Goal: Task Accomplishment & Management: Manage account settings

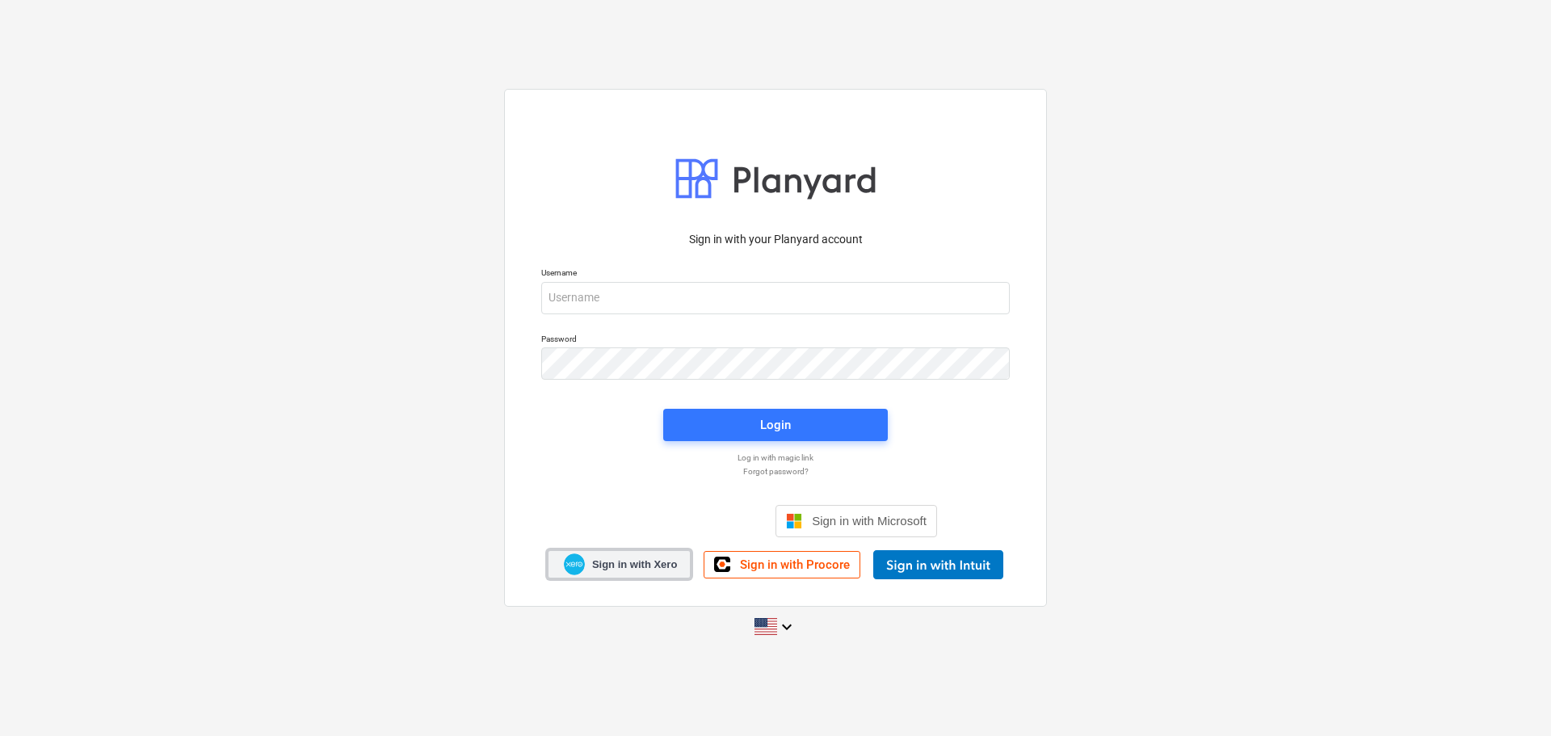
click at [634, 566] on span "Sign in with Xero" at bounding box center [634, 564] width 85 height 15
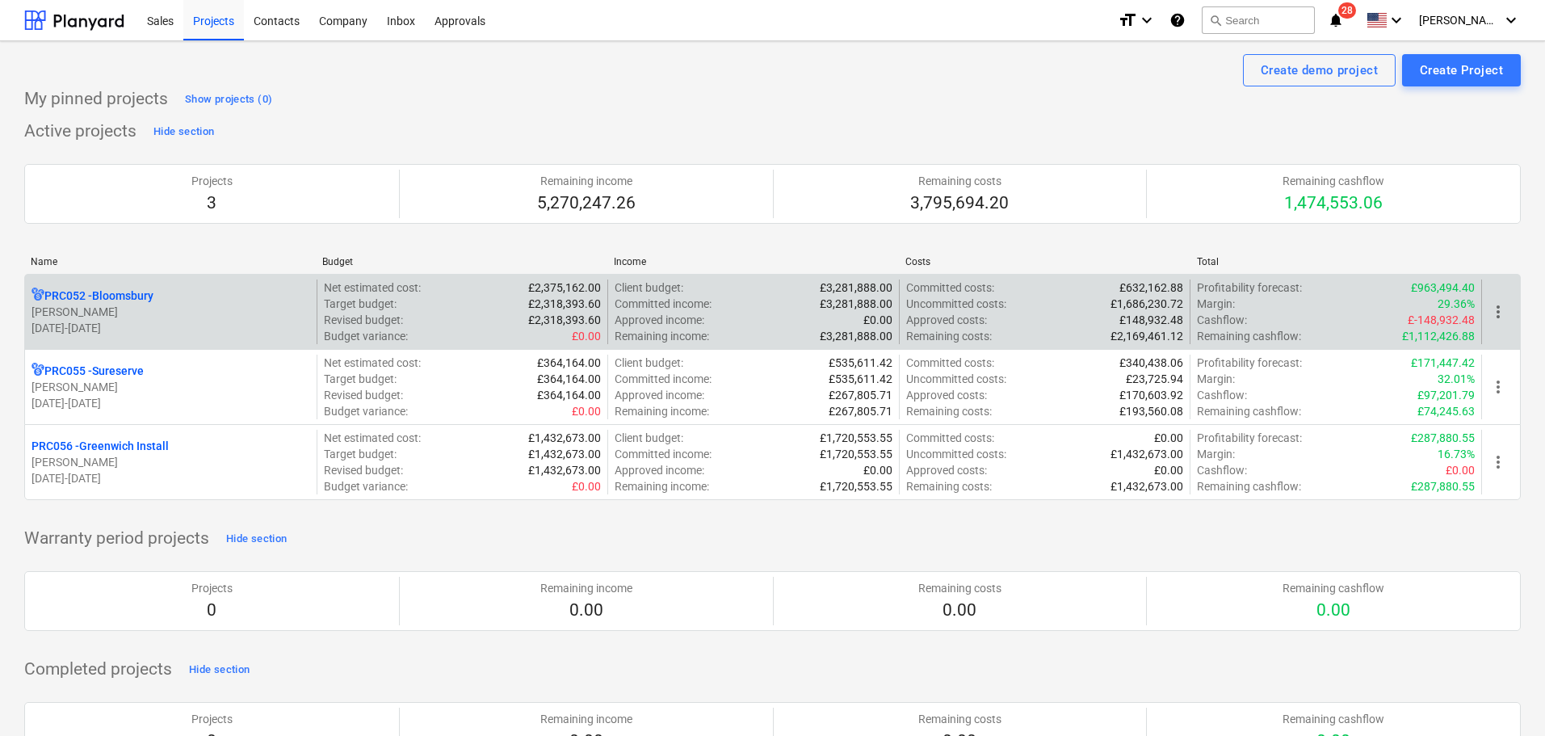
click at [90, 317] on p "[PERSON_NAME]" at bounding box center [171, 312] width 279 height 16
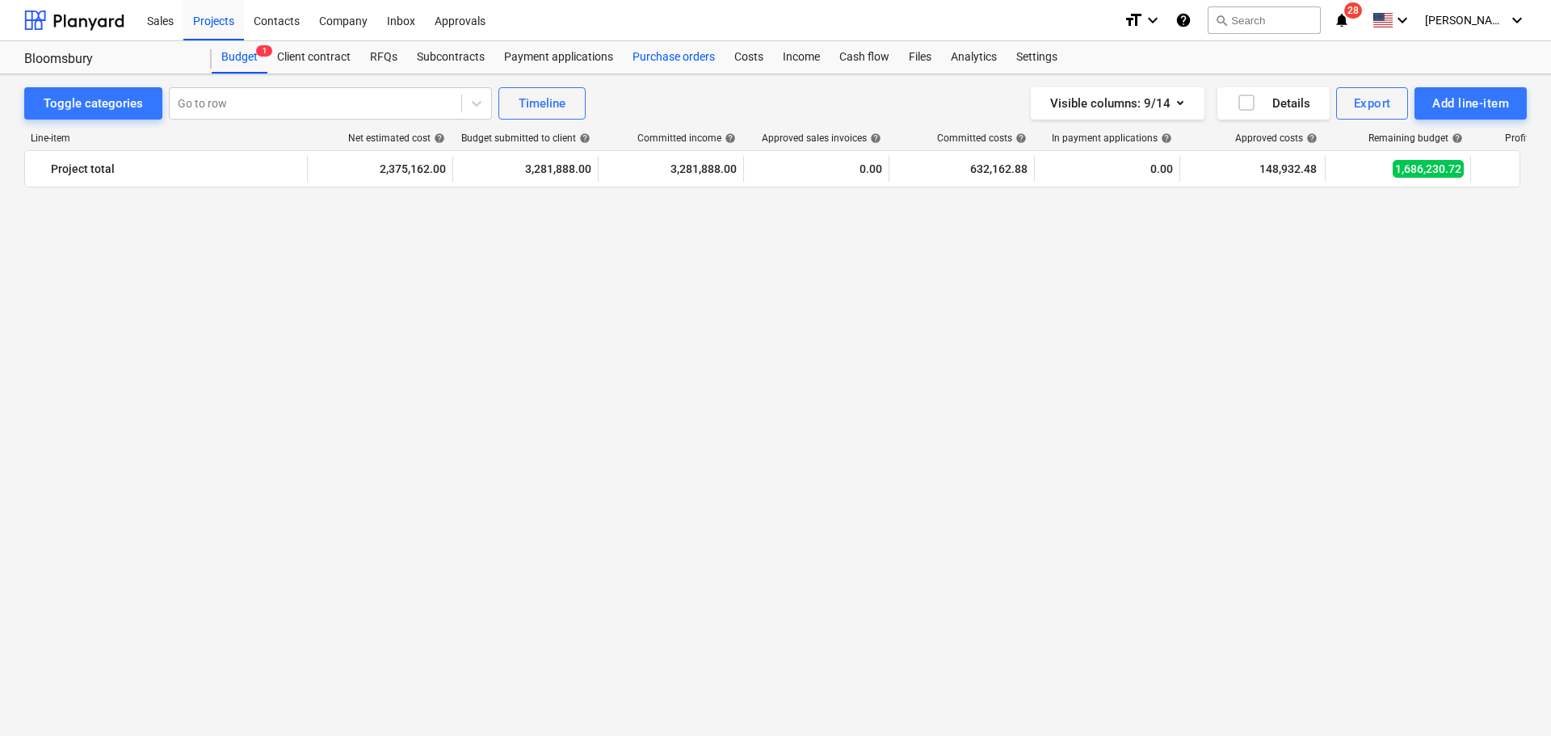
click at [659, 48] on div "Purchase orders" at bounding box center [674, 57] width 102 height 32
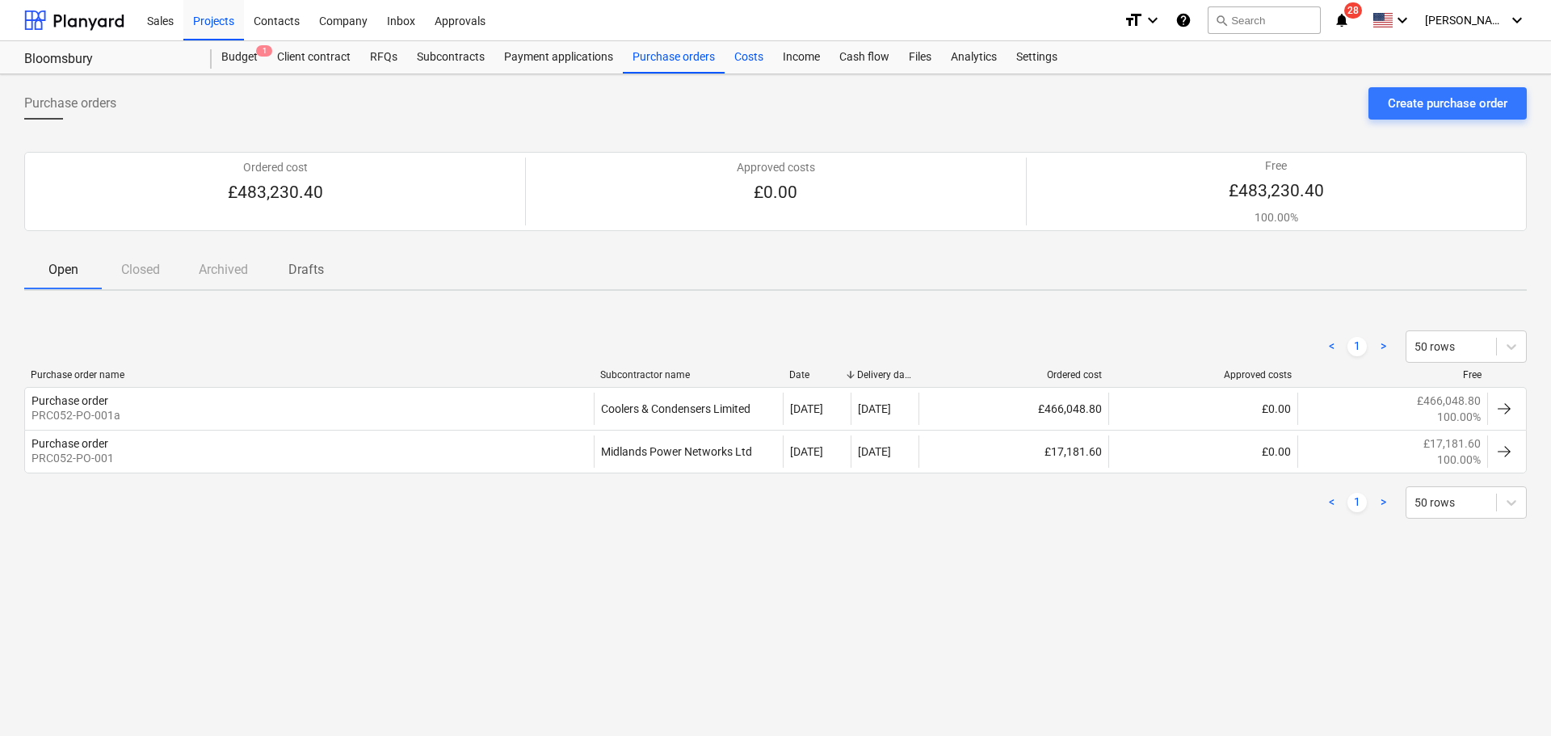
drag, startPoint x: 750, startPoint y: 57, endPoint x: 733, endPoint y: 60, distance: 17.1
click at [750, 57] on div "Costs" at bounding box center [749, 57] width 48 height 32
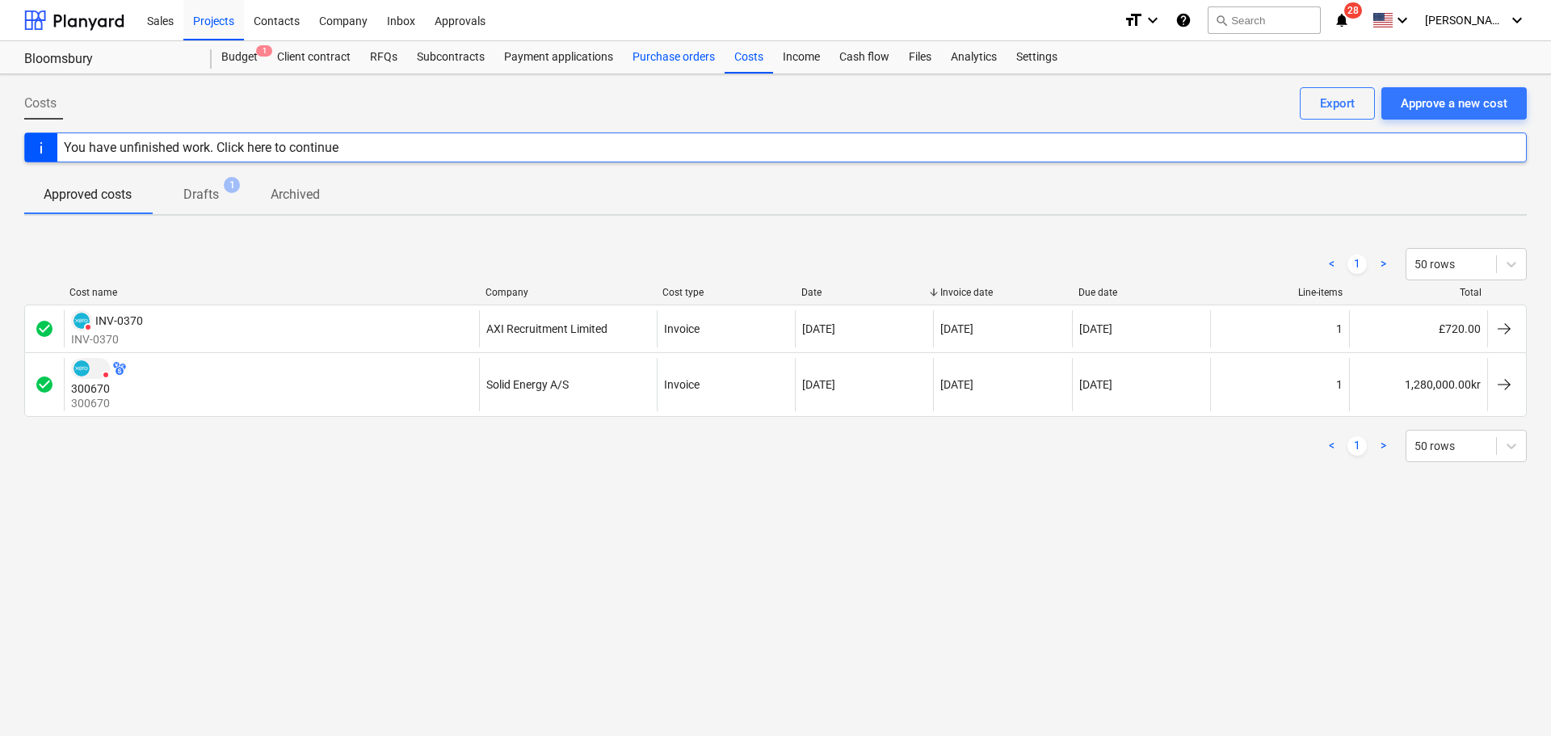
click at [662, 52] on div "Purchase orders" at bounding box center [674, 57] width 102 height 32
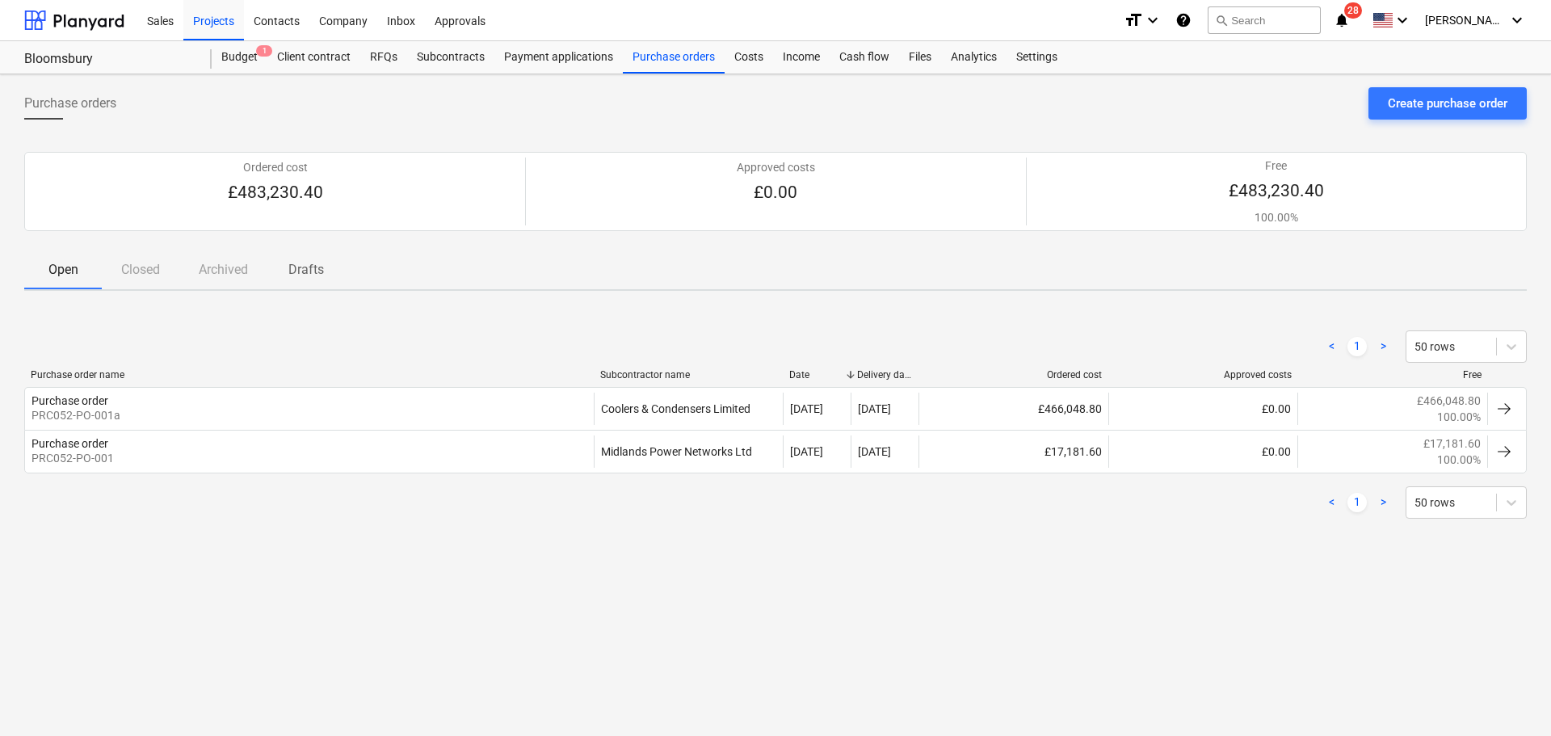
click at [201, 47] on div "Bloomsbury" at bounding box center [117, 57] width 187 height 32
click at [233, 53] on div "Budget 1" at bounding box center [240, 57] width 56 height 32
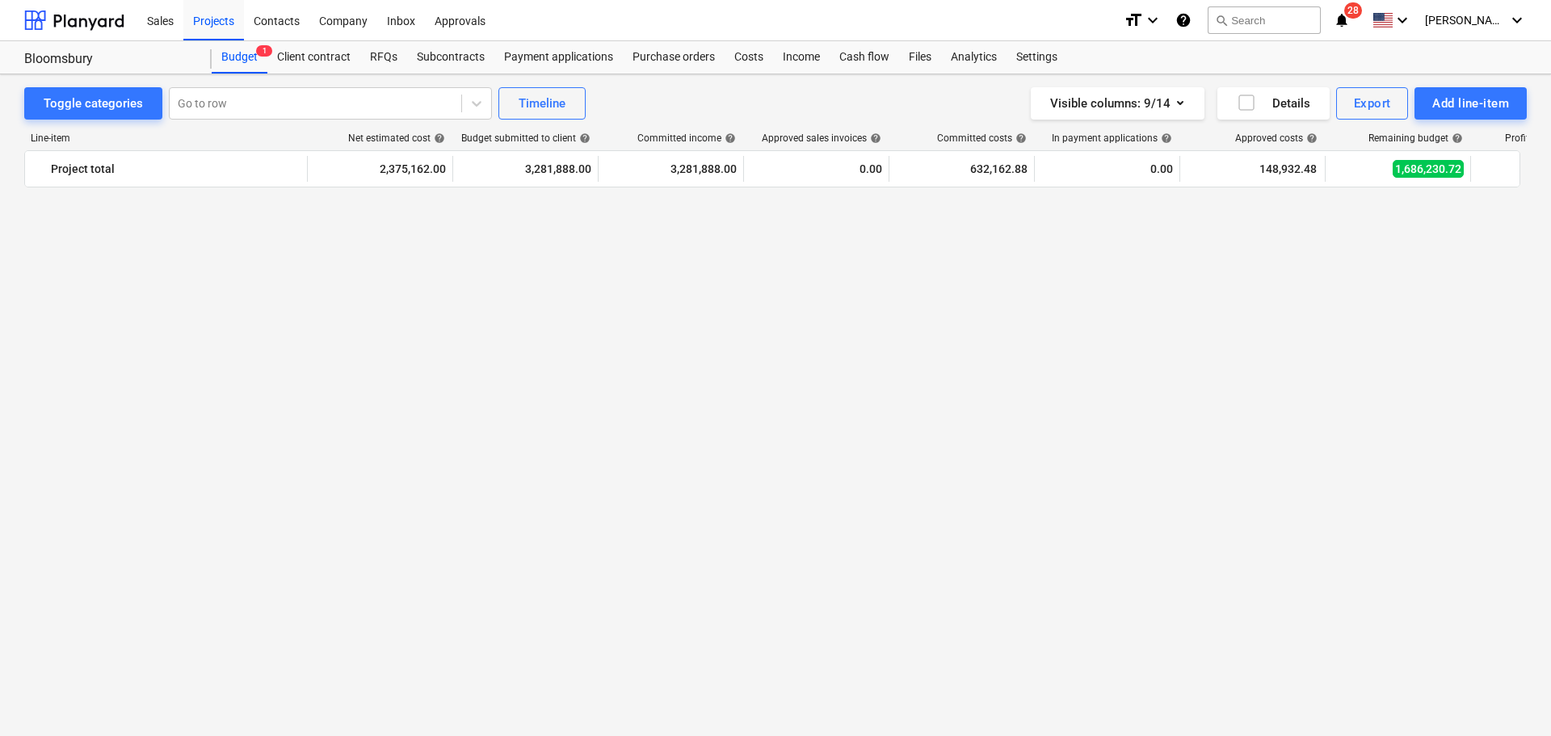
scroll to position [1336, 0]
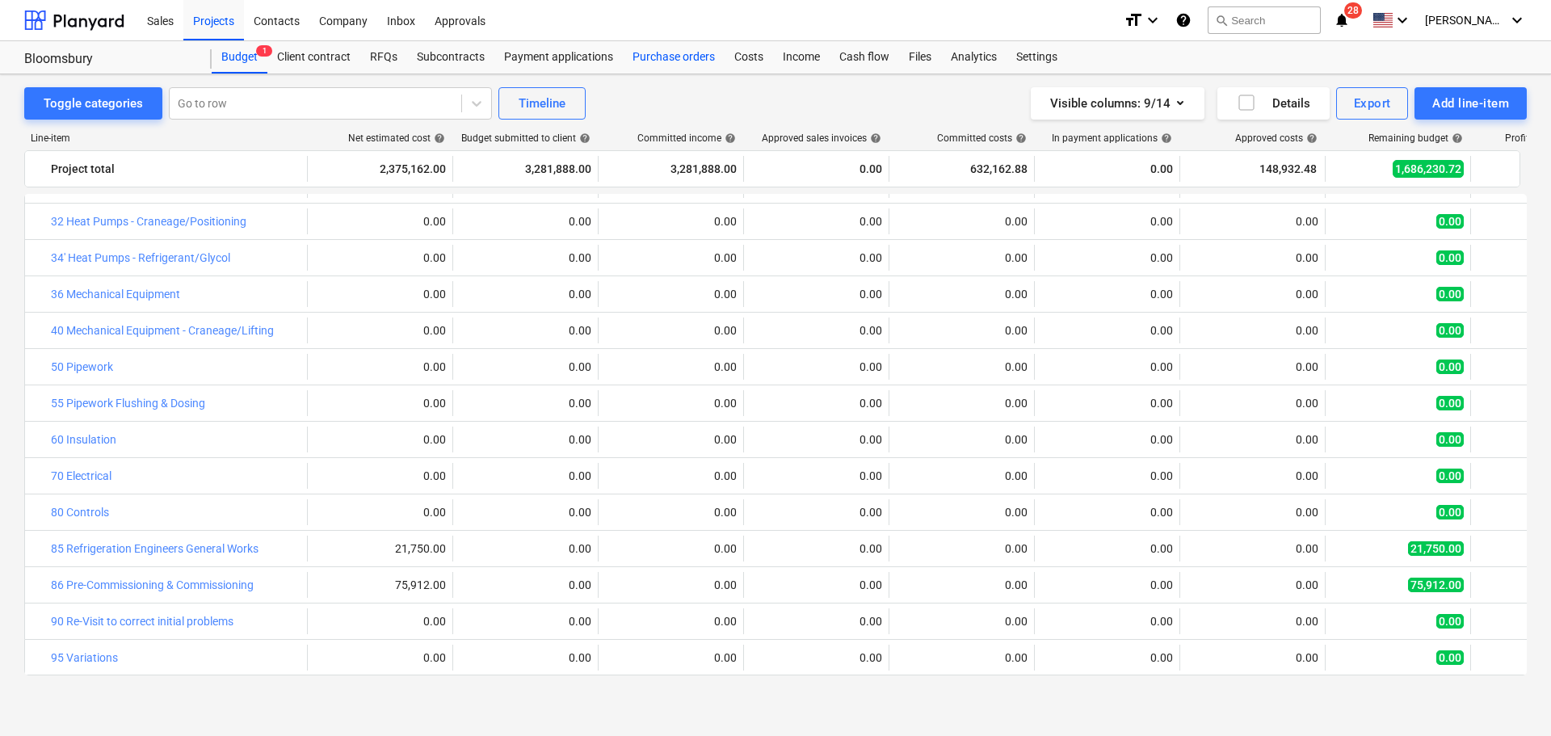
click at [701, 51] on div "Purchase orders" at bounding box center [674, 57] width 102 height 32
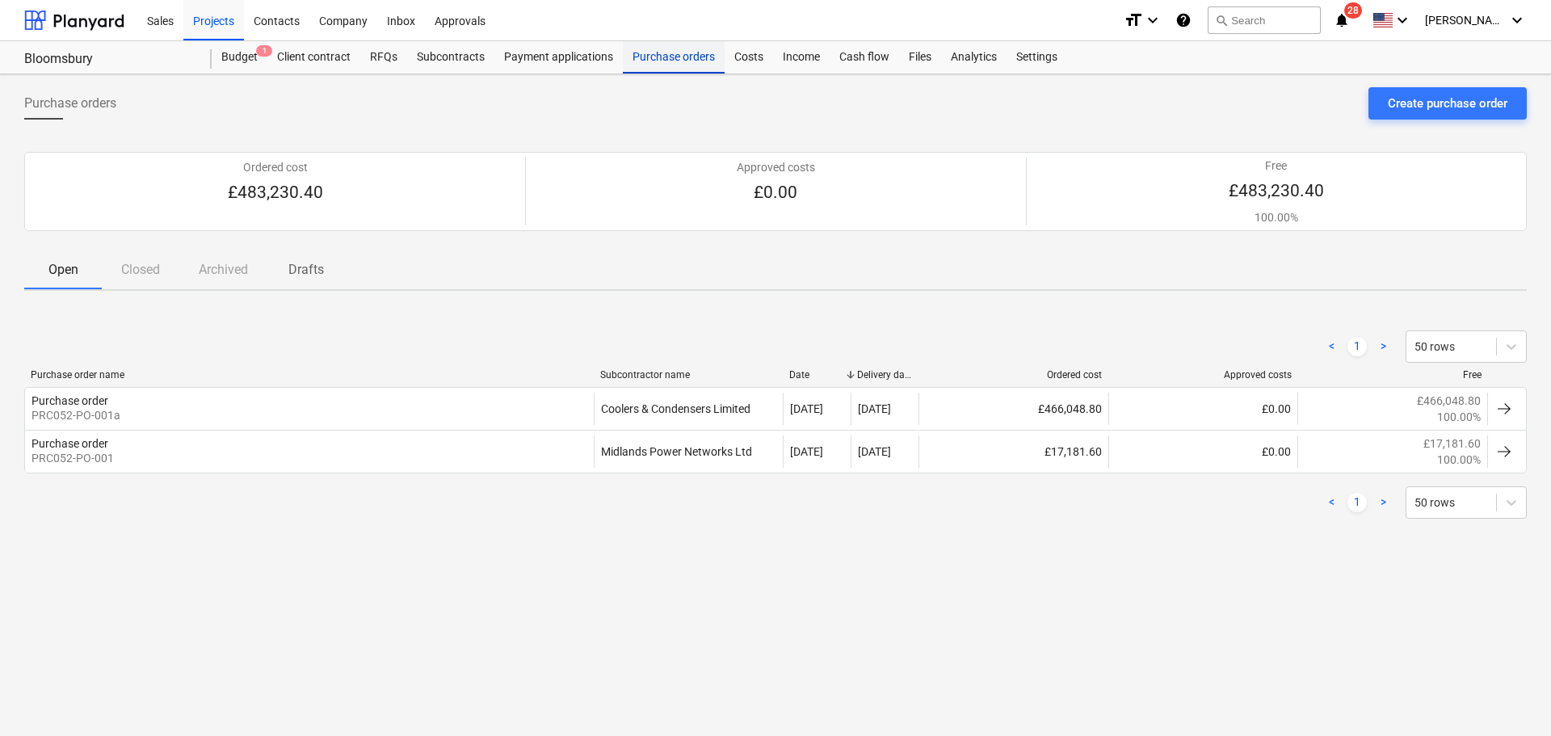
click at [678, 51] on div "Purchase orders" at bounding box center [674, 57] width 102 height 32
click at [248, 57] on div "Budget 1" at bounding box center [240, 57] width 56 height 32
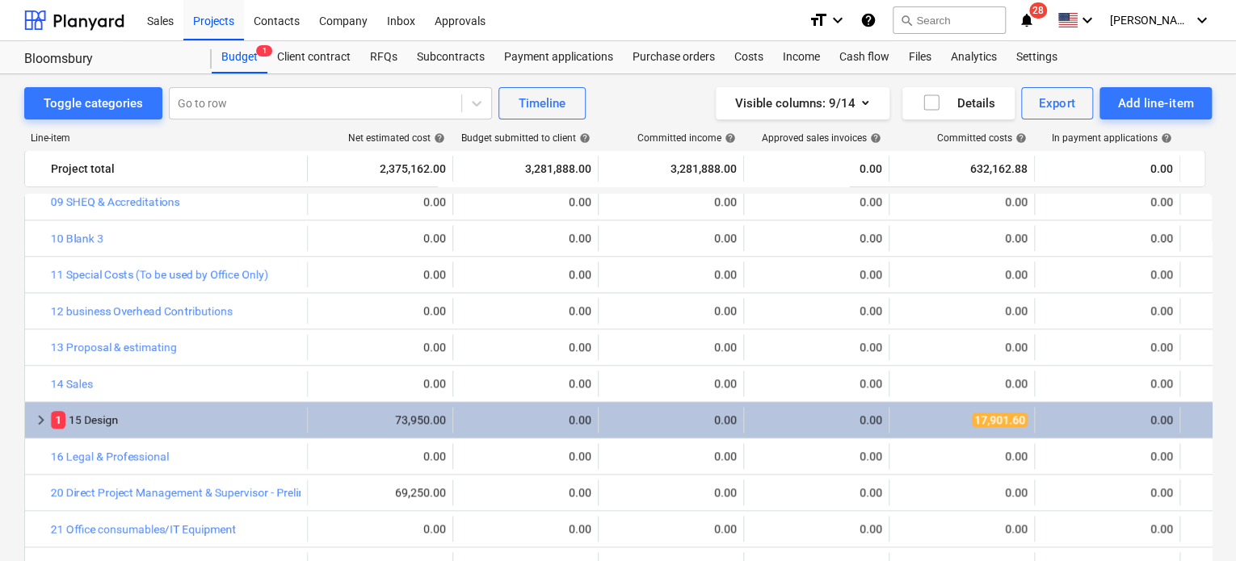
scroll to position [969, 0]
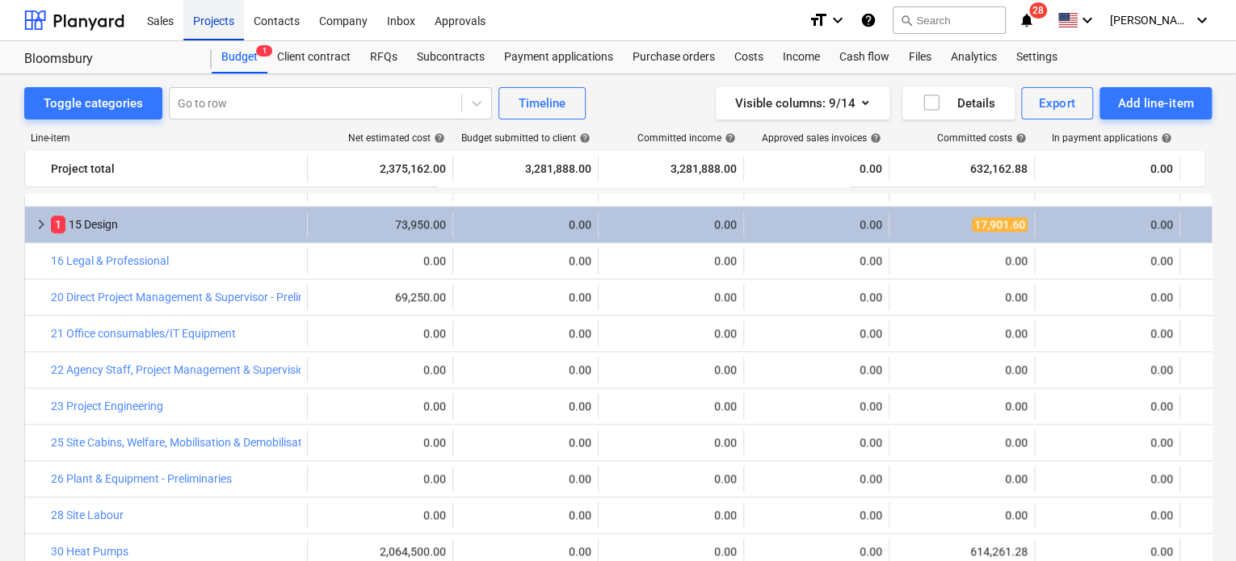
click at [208, 19] on div "Projects" at bounding box center [213, 19] width 61 height 41
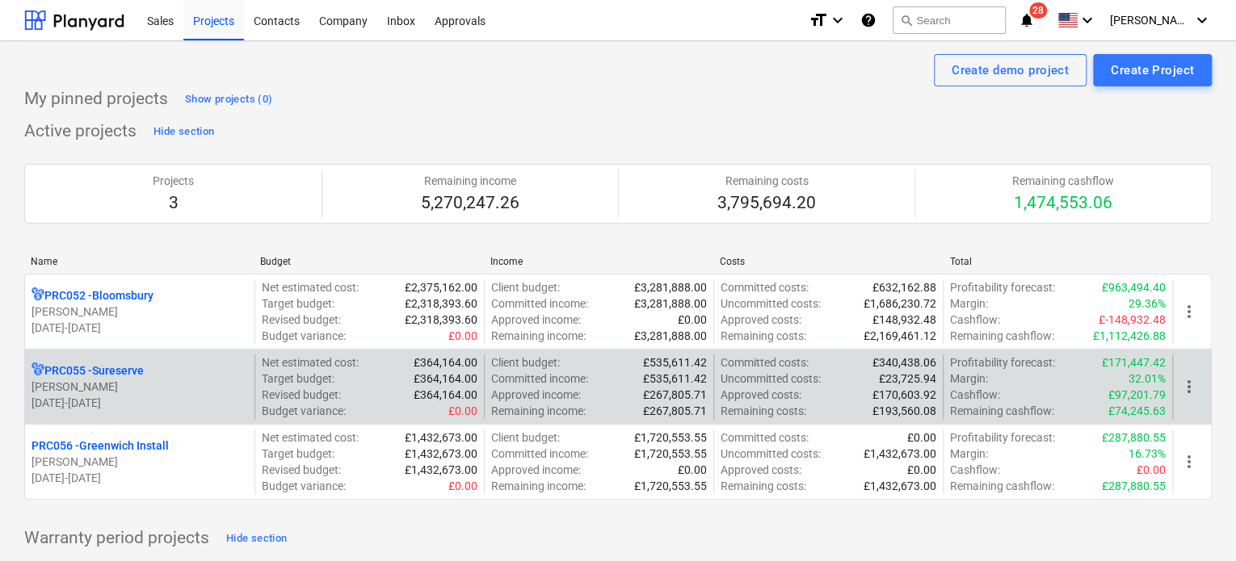
click at [134, 368] on p "PRC055 - Sureserve" at bounding box center [93, 371] width 99 height 16
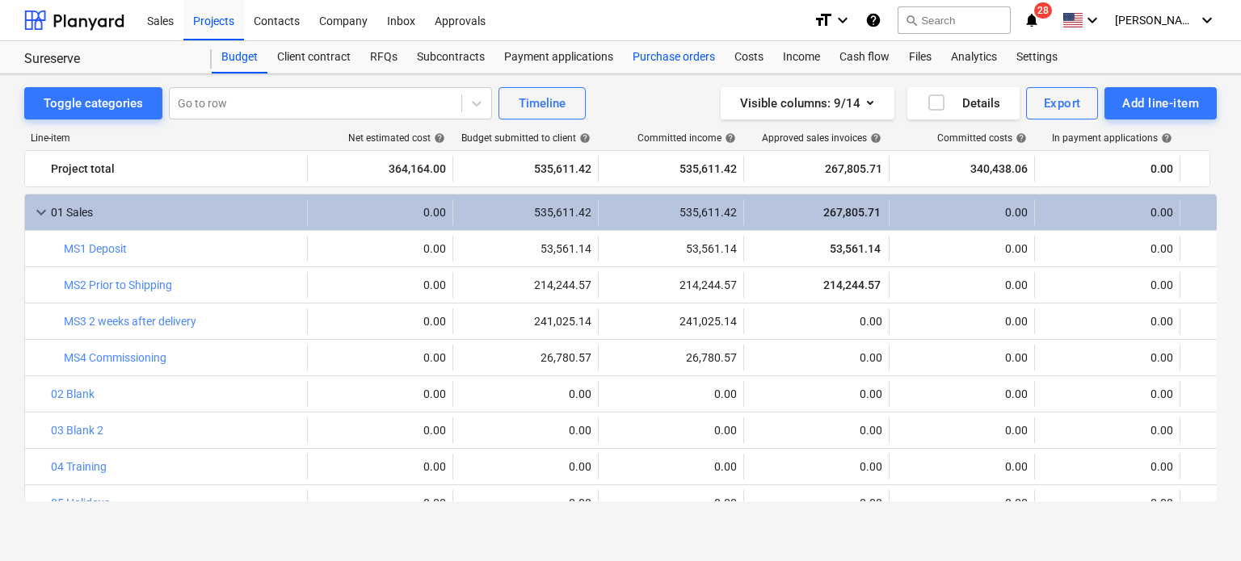
click at [649, 57] on div "Purchase orders" at bounding box center [674, 57] width 102 height 32
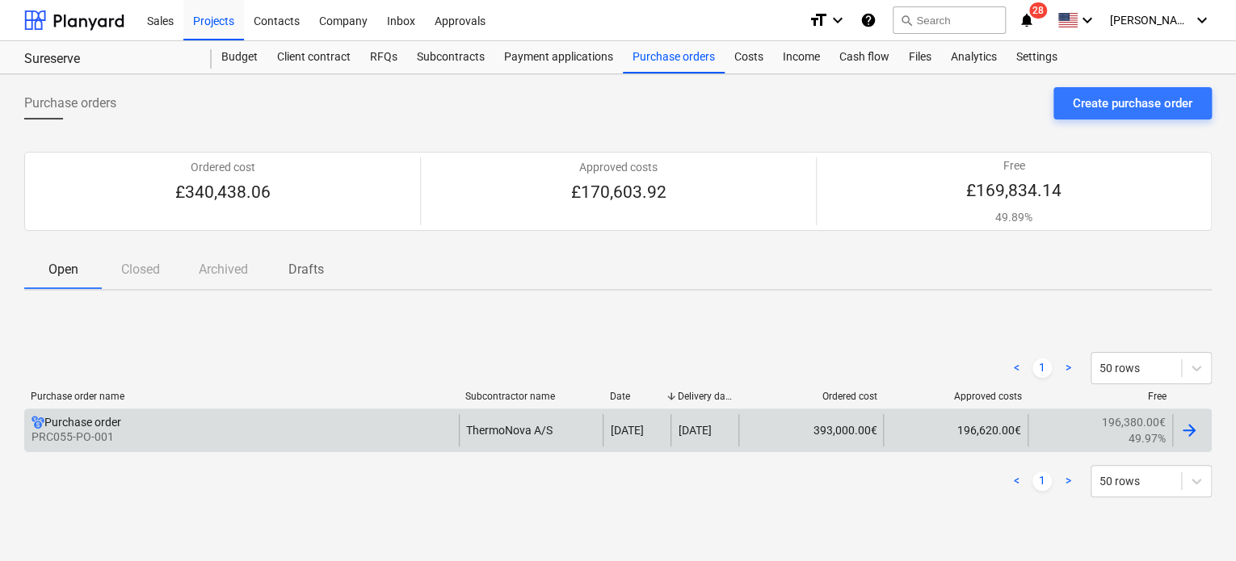
click at [506, 429] on div "ThermoNova A/S" at bounding box center [531, 430] width 145 height 32
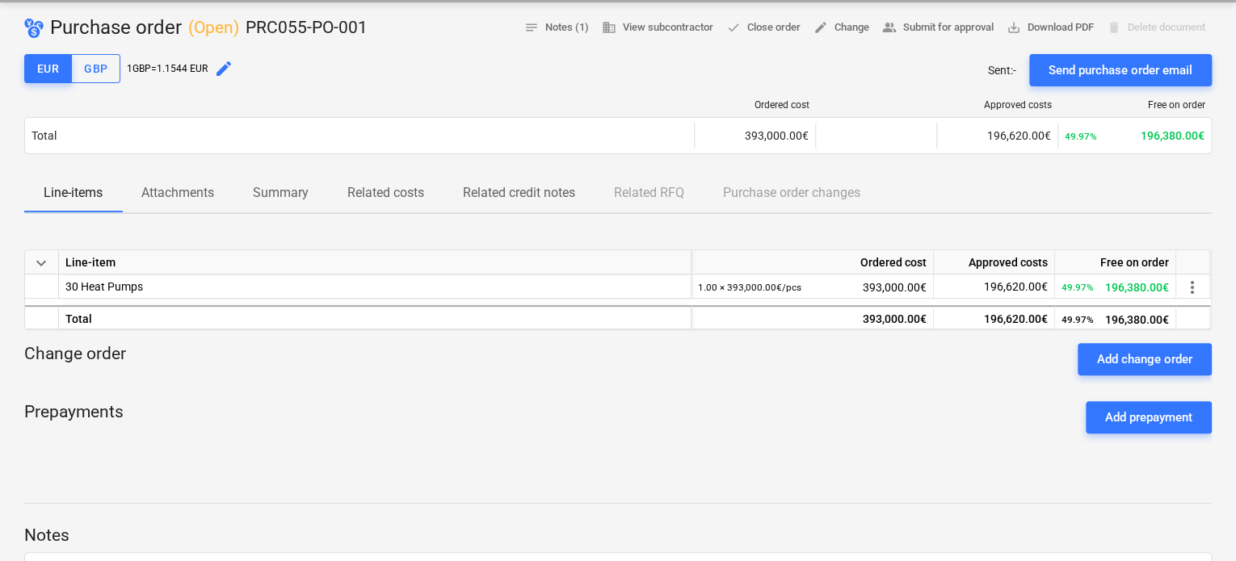
scroll to position [162, 0]
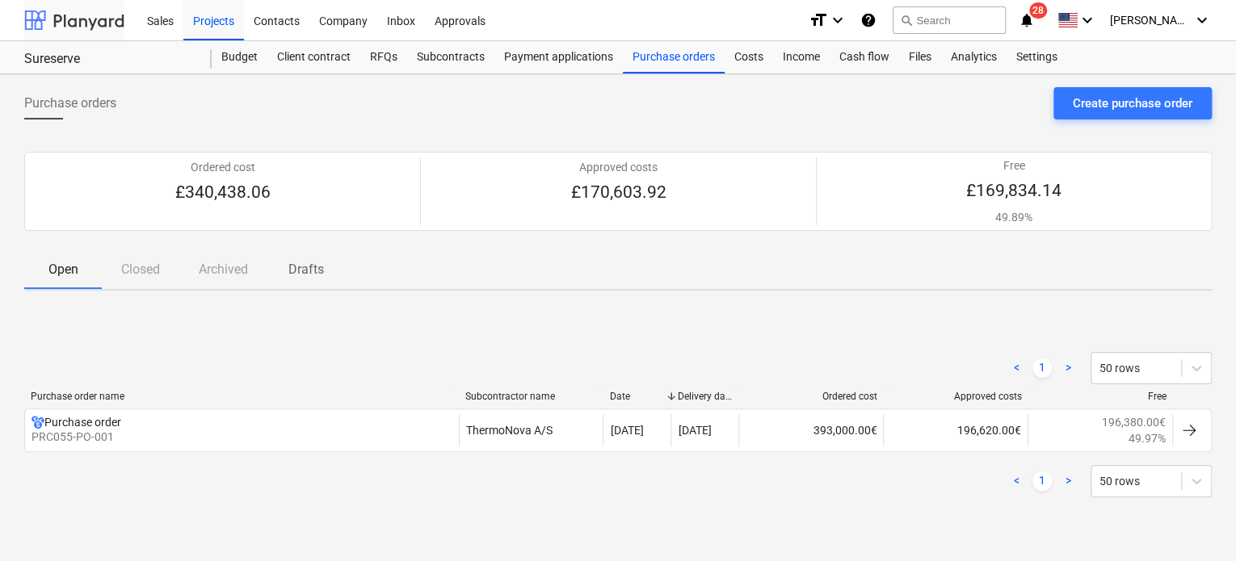
click at [122, 25] on div at bounding box center [74, 20] width 100 height 40
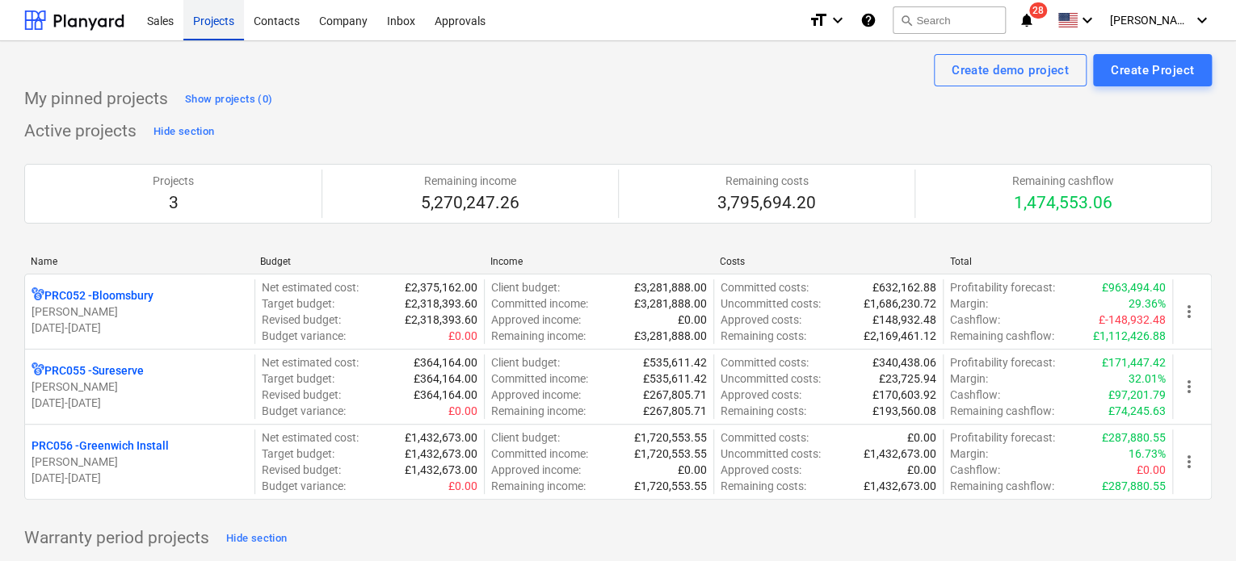
click at [227, 23] on div "Projects" at bounding box center [213, 19] width 61 height 41
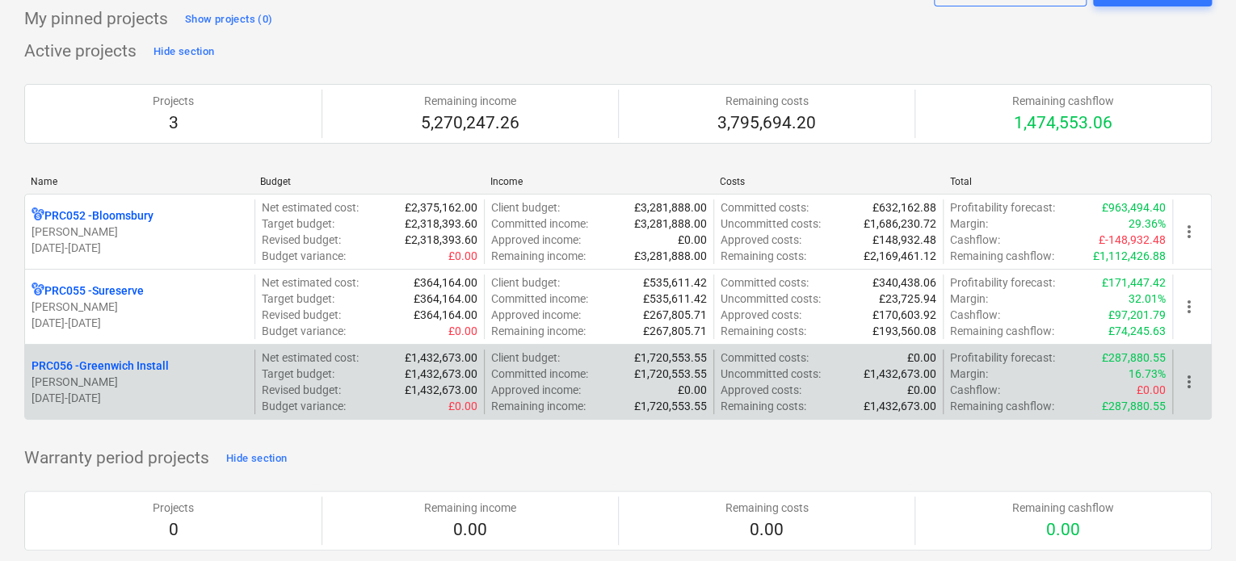
scroll to position [81, 0]
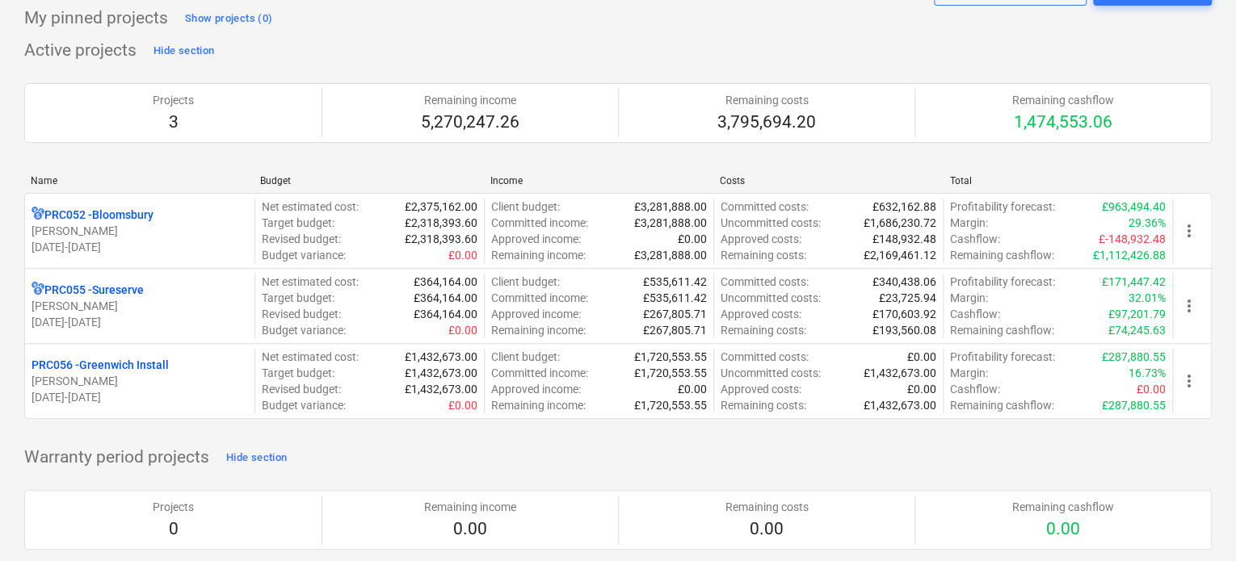
click at [135, 376] on p "[PERSON_NAME]" at bounding box center [140, 381] width 216 height 16
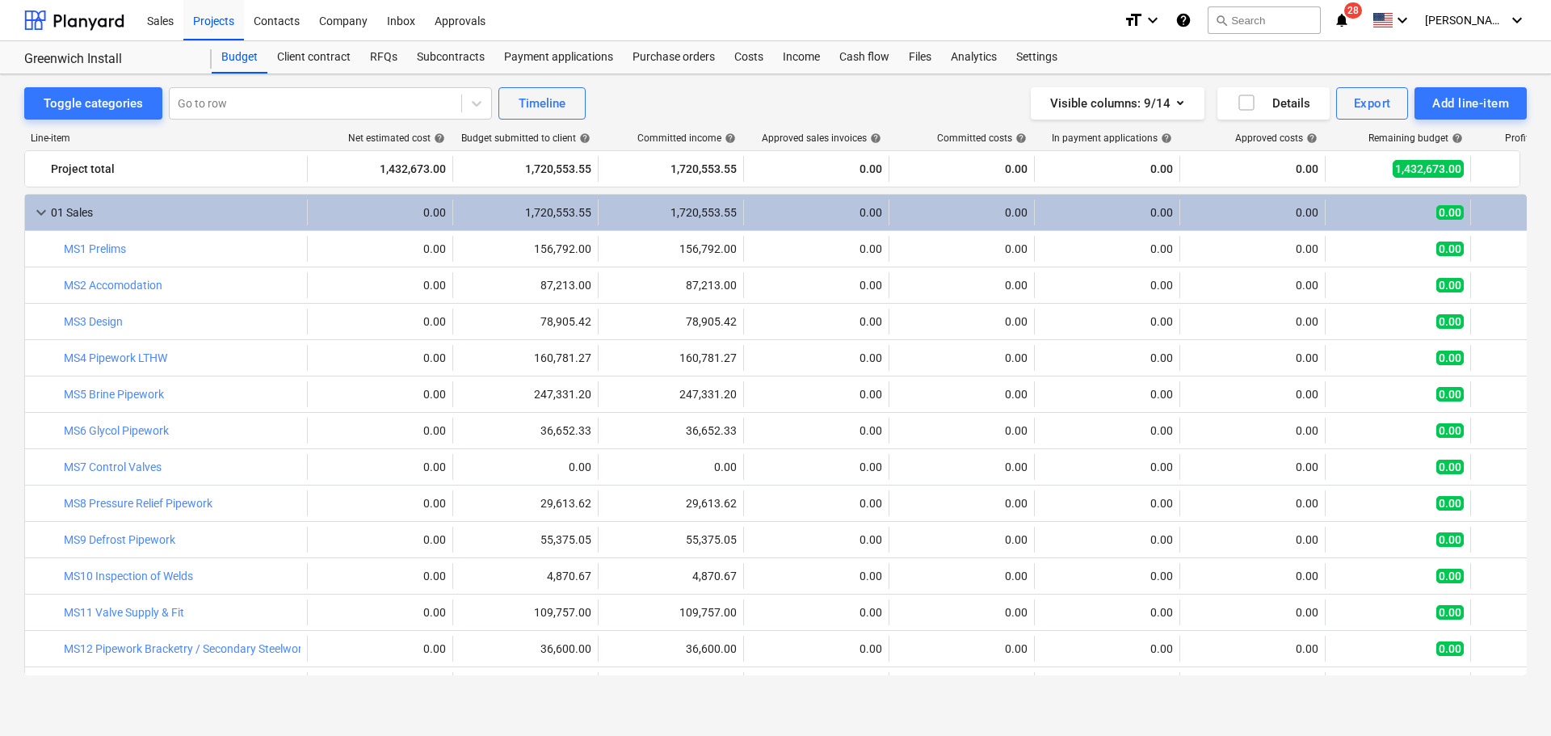
scroll to position [808, 0]
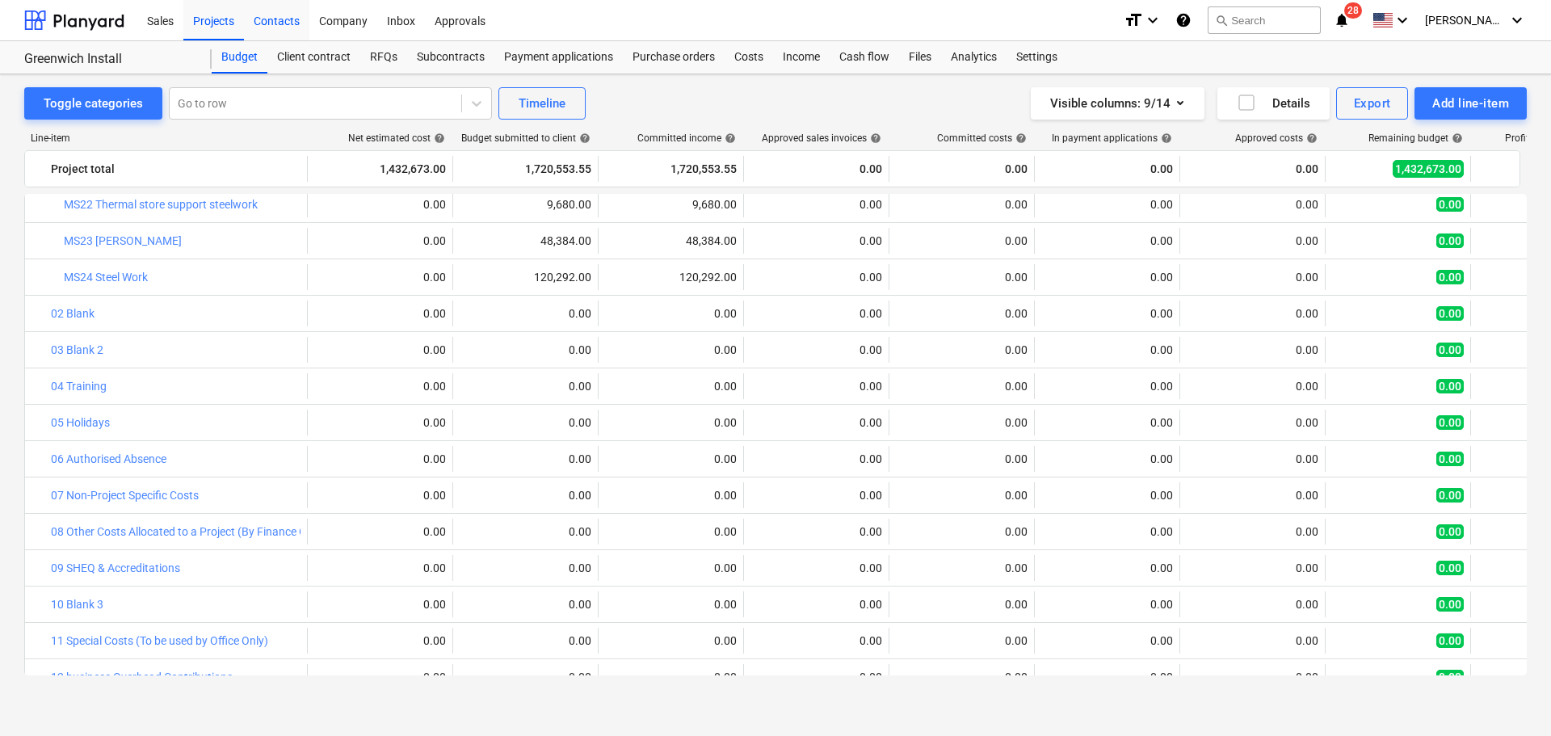
click at [251, 20] on div "Contacts" at bounding box center [276, 19] width 65 height 41
click at [229, 21] on div "Projects" at bounding box center [213, 19] width 61 height 41
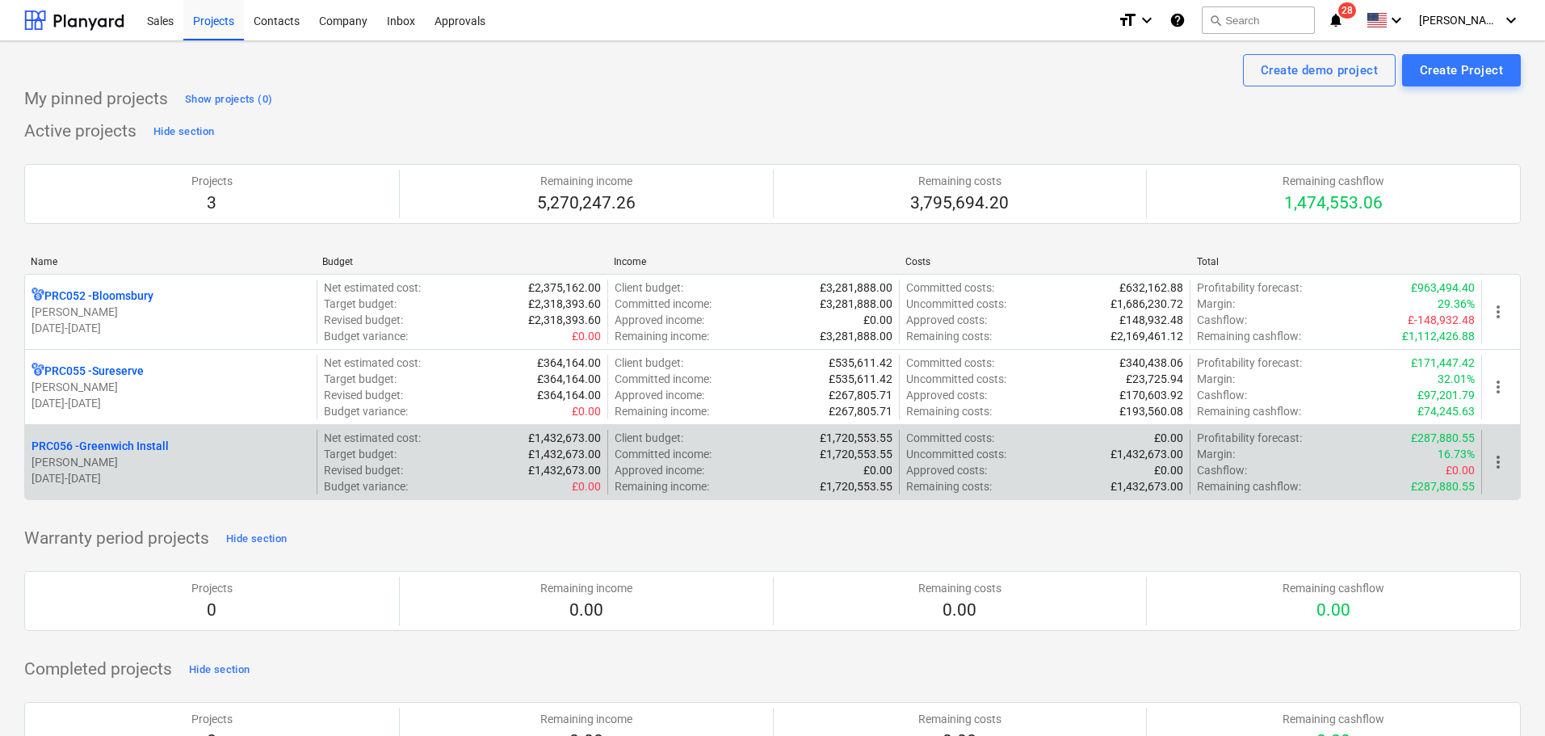
click at [183, 459] on p "[PERSON_NAME]" at bounding box center [171, 462] width 279 height 16
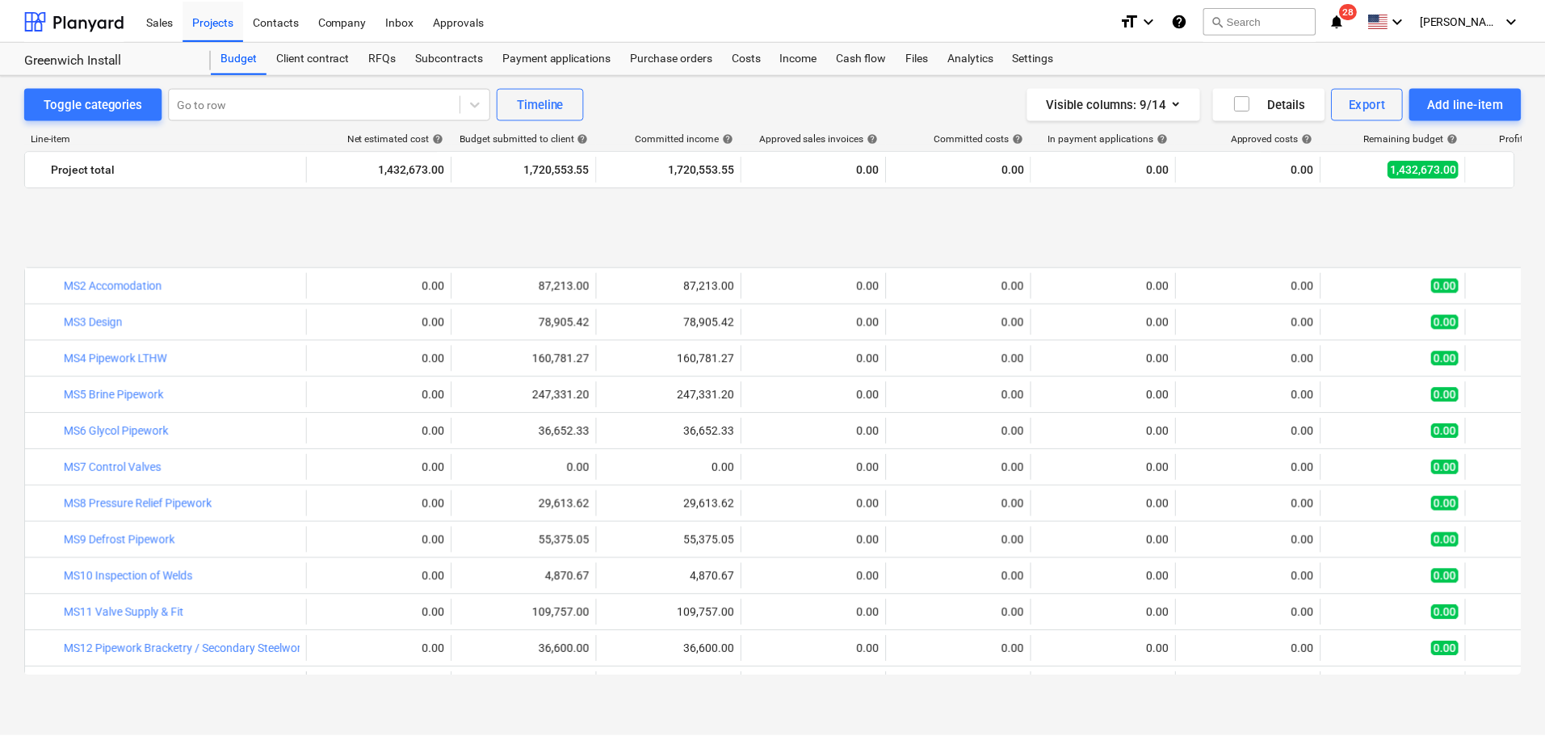
scroll to position [808, 0]
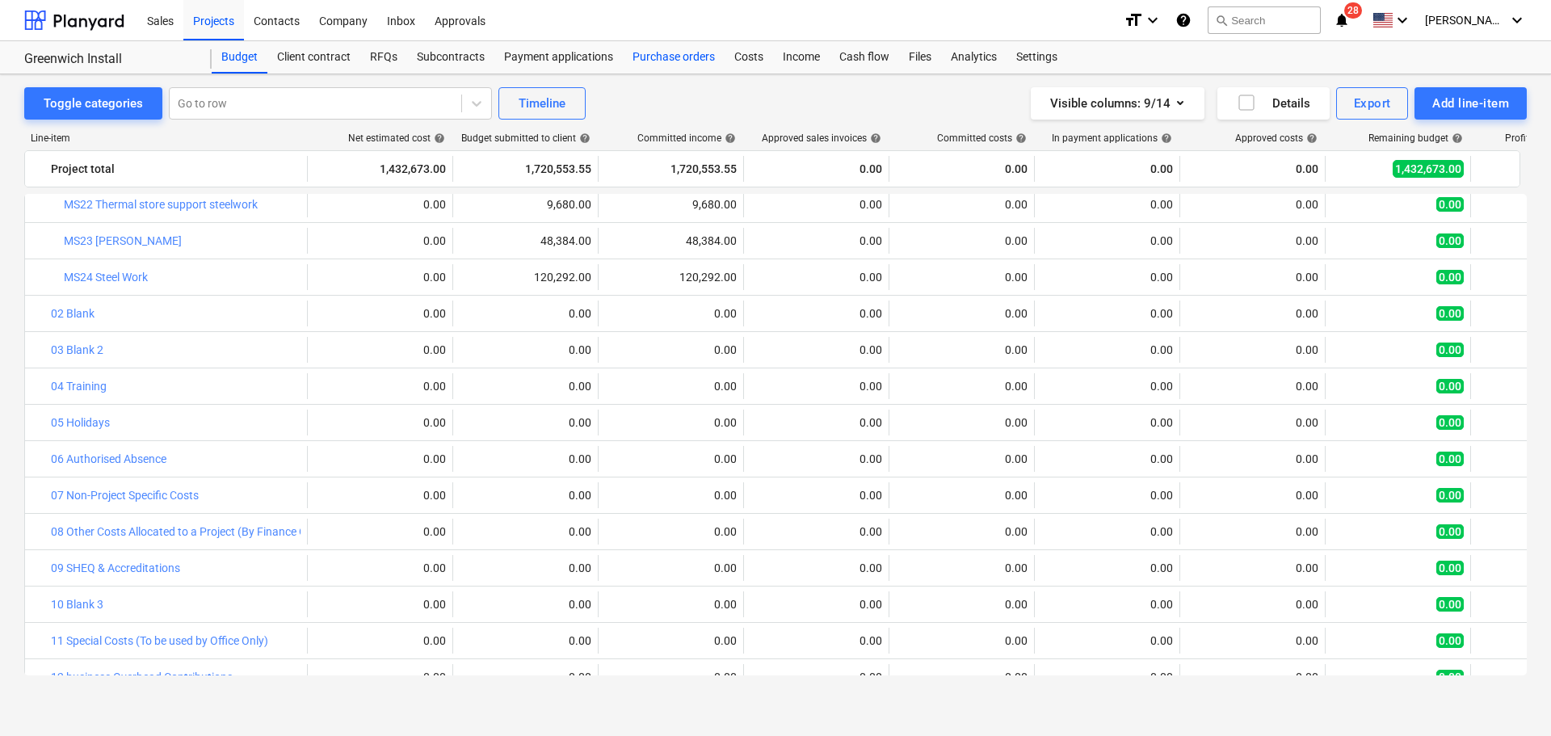
click at [663, 44] on div "Purchase orders" at bounding box center [674, 57] width 102 height 32
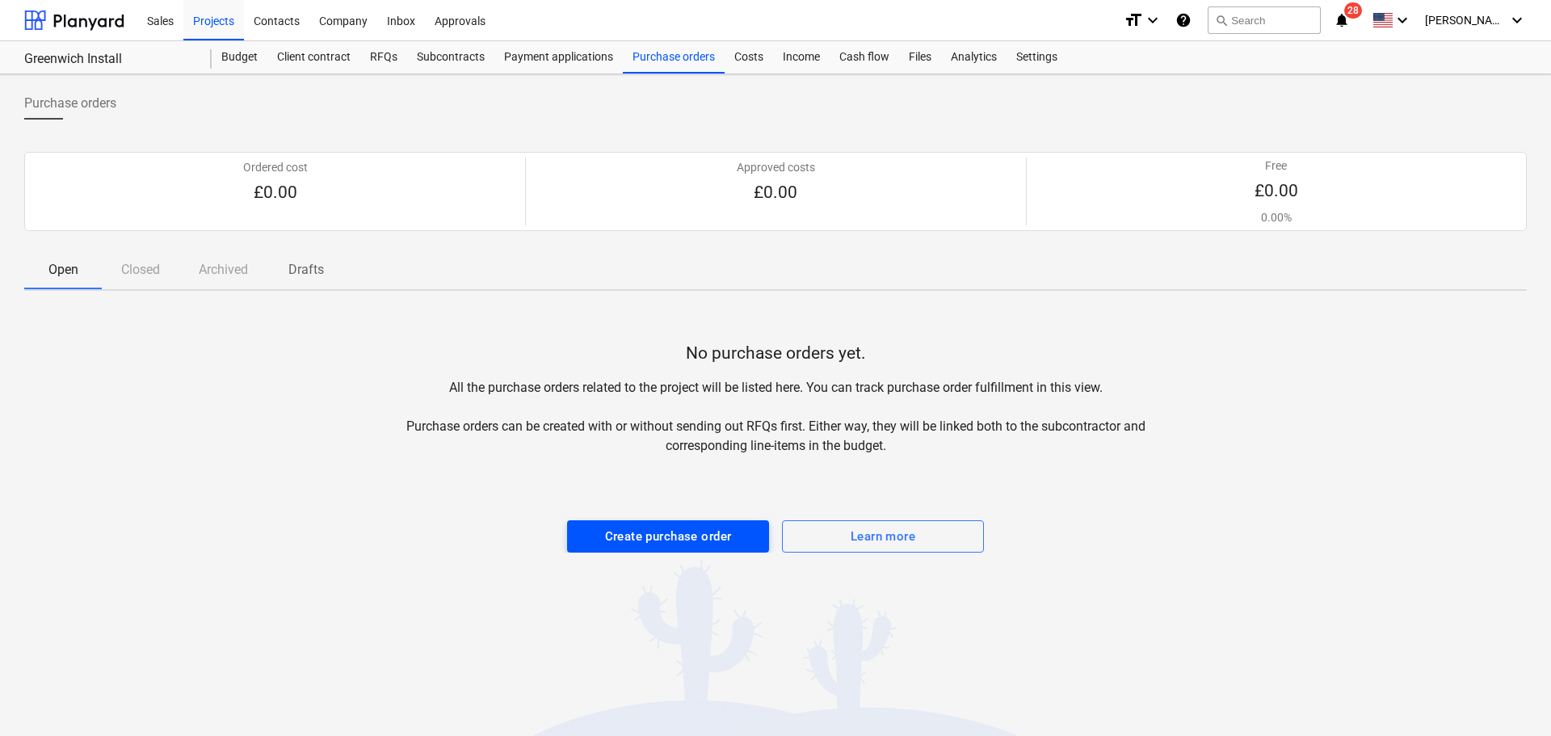
click at [663, 544] on div "Create purchase order" at bounding box center [668, 536] width 127 height 21
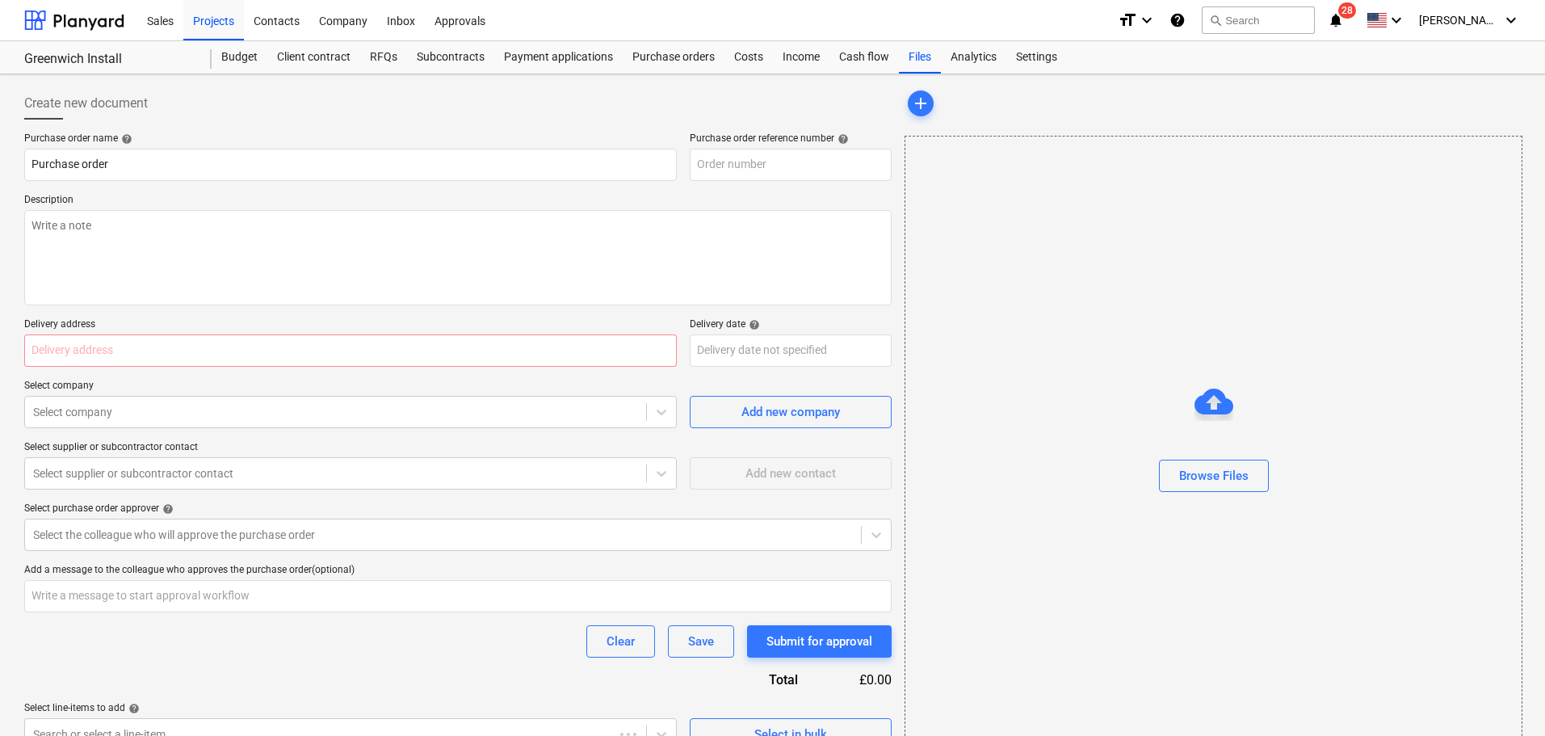
type textarea "x"
type input "PRC056-PO-001"
click at [1215, 475] on div "Browse Files" at bounding box center [1213, 475] width 69 height 21
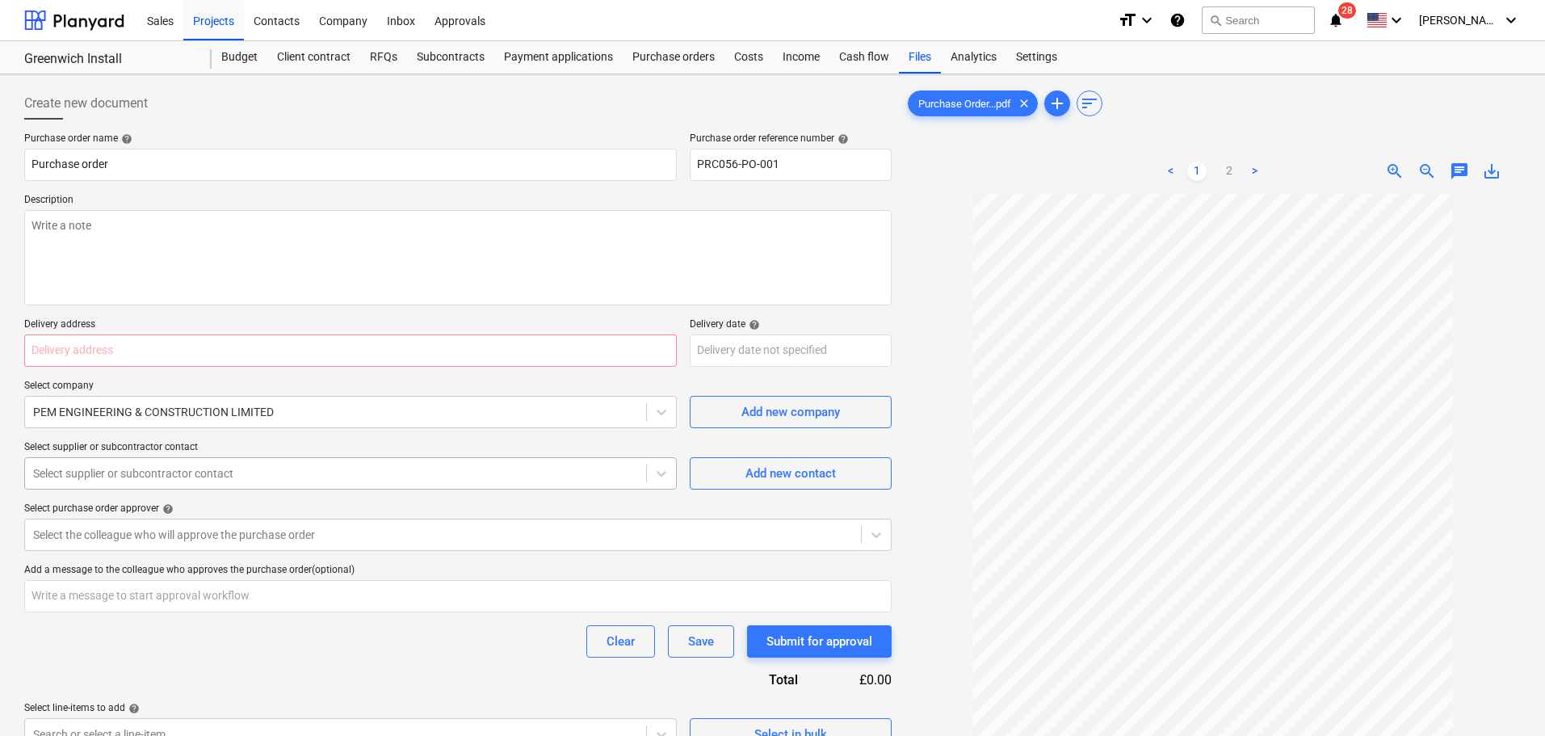
click at [339, 467] on div at bounding box center [335, 473] width 605 height 16
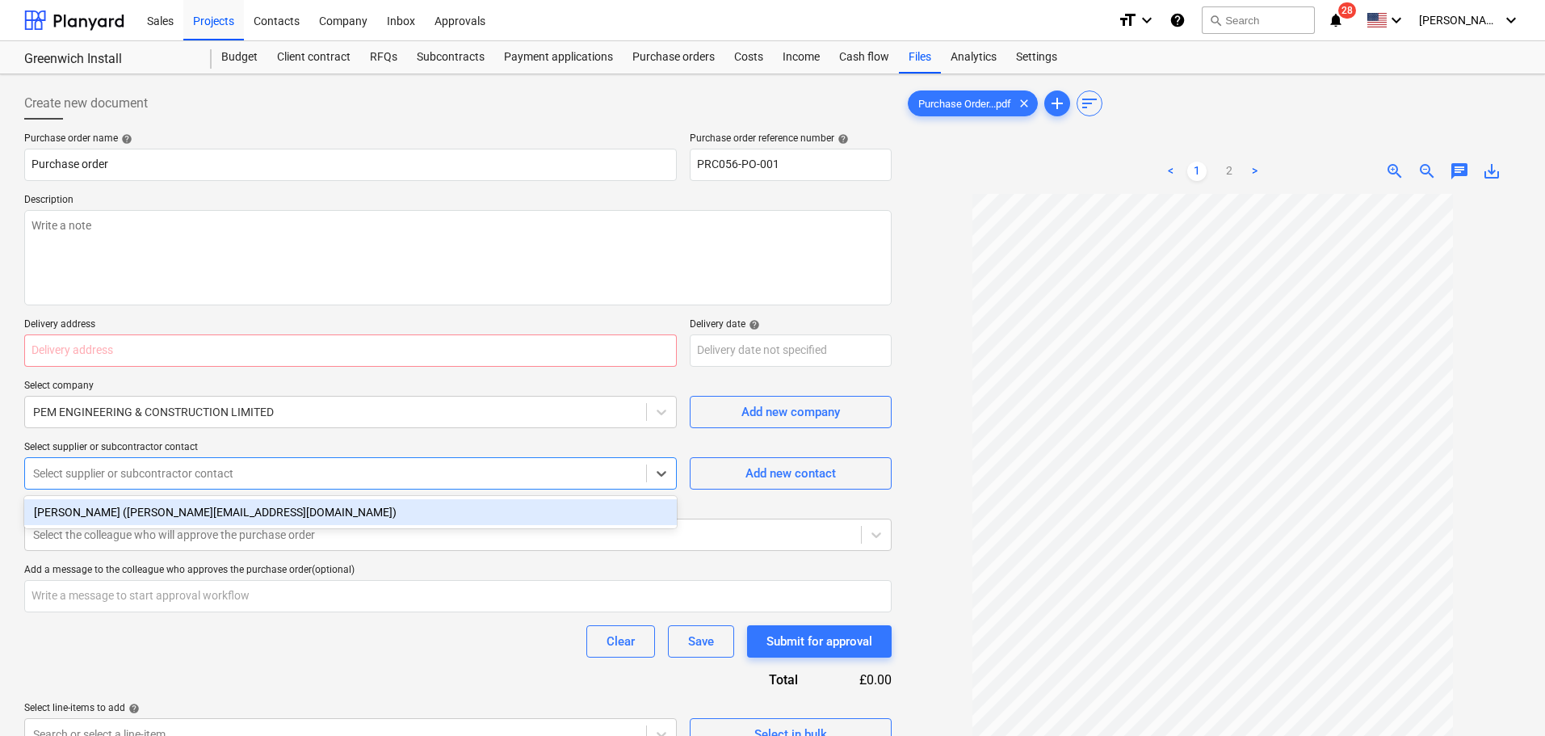
click at [391, 557] on div "Purchase order name help Purchase order Purchase order reference number help PR…" at bounding box center [457, 441] width 867 height 618
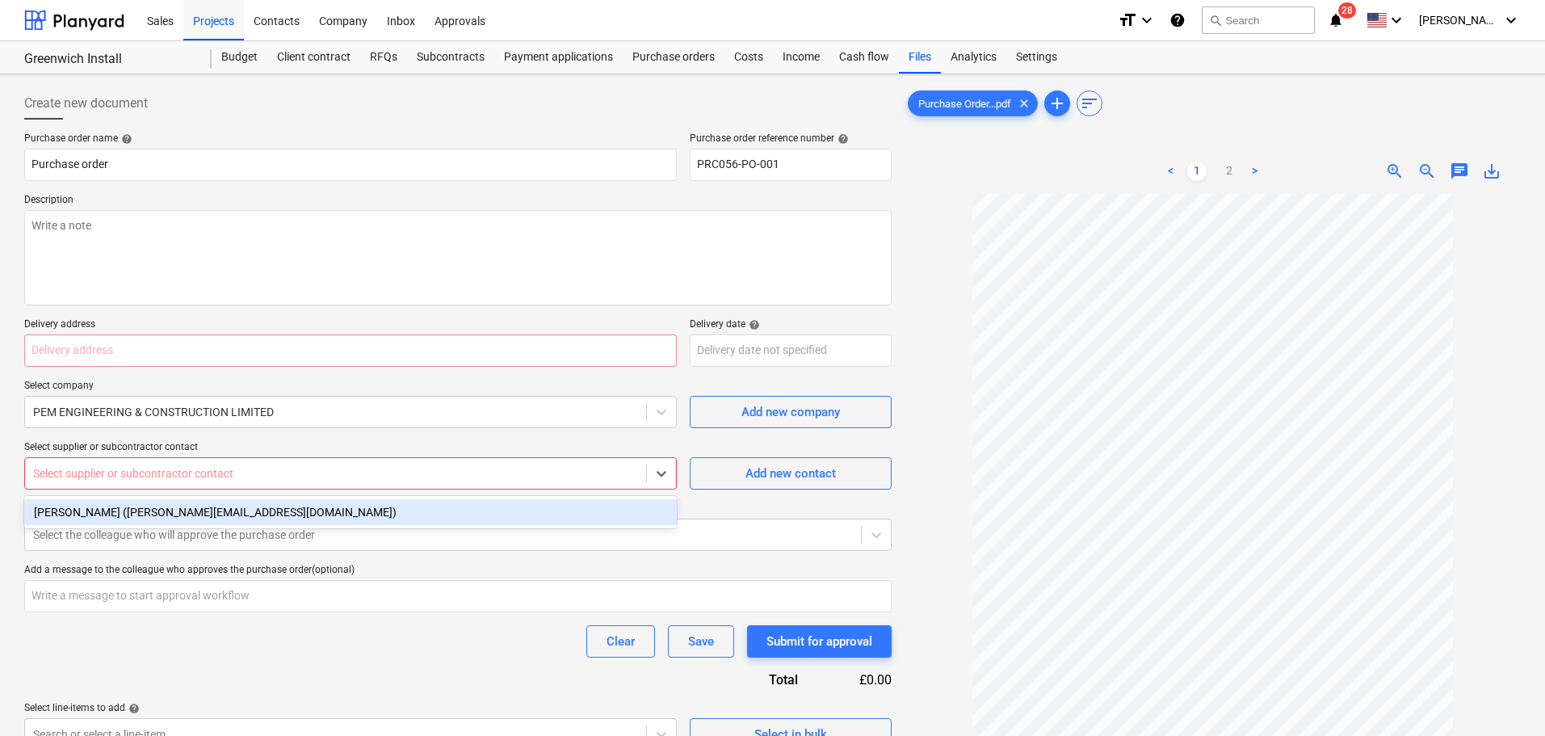
click at [325, 483] on div "Select supplier or subcontractor contact" at bounding box center [335, 473] width 621 height 23
click at [284, 519] on div "[PERSON_NAME] ([PERSON_NAME][EMAIL_ADDRESS][DOMAIN_NAME])" at bounding box center [350, 512] width 653 height 26
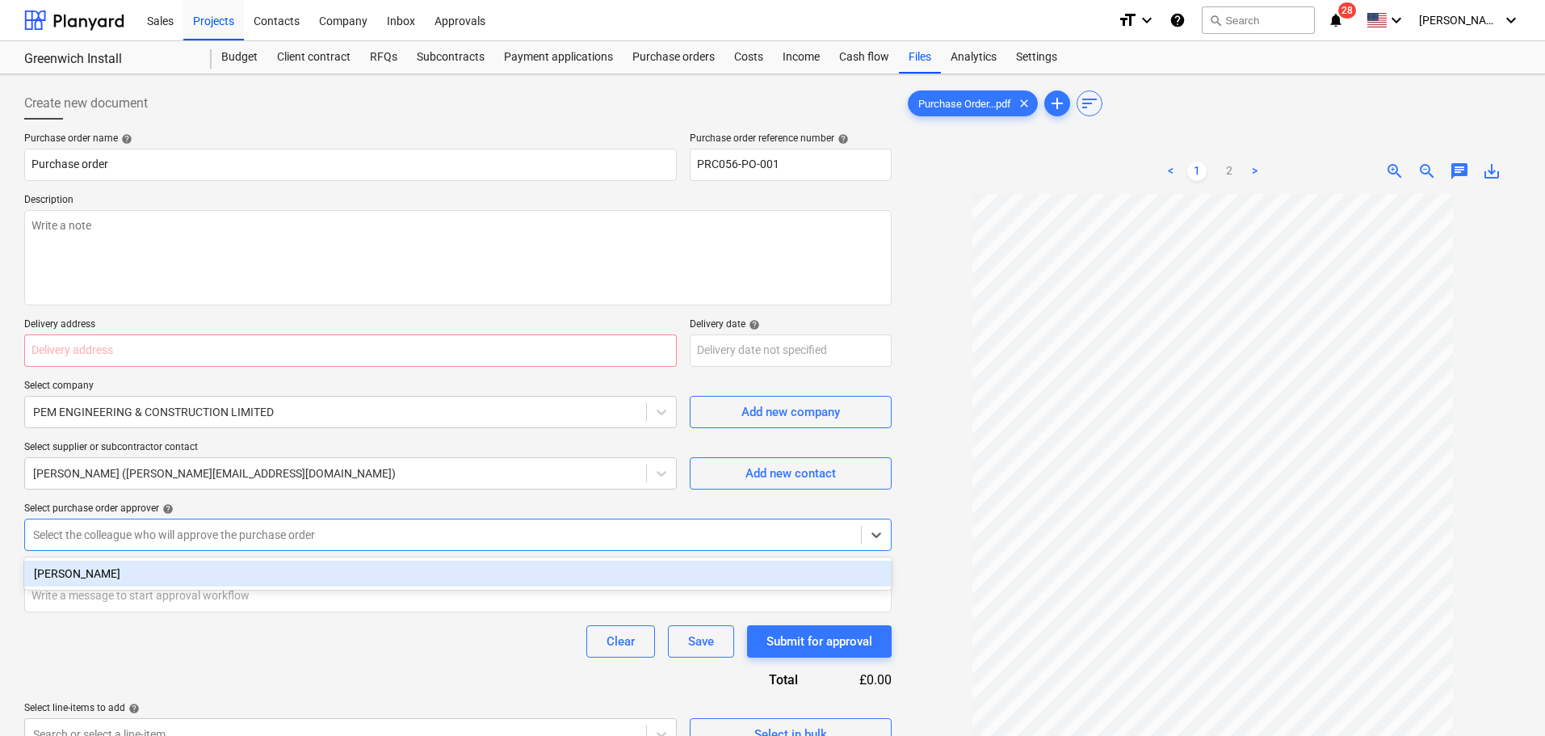
click at [288, 530] on div at bounding box center [443, 535] width 820 height 16
click at [266, 566] on div "[PERSON_NAME]" at bounding box center [457, 574] width 867 height 26
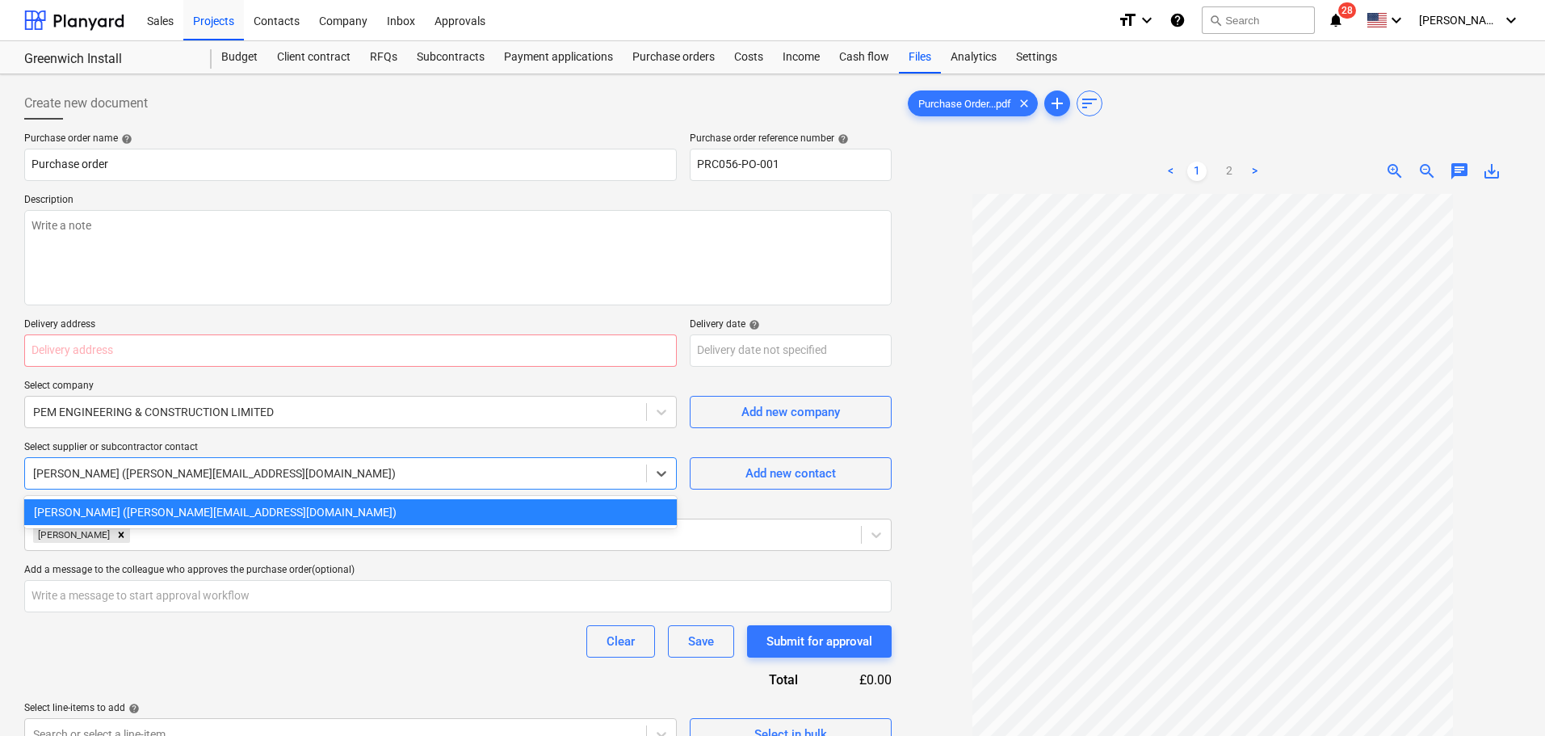
click at [433, 462] on div "[PERSON_NAME] ([PERSON_NAME][EMAIL_ADDRESS][DOMAIN_NAME])" at bounding box center [335, 473] width 621 height 23
click at [397, 531] on div at bounding box center [493, 535] width 720 height 16
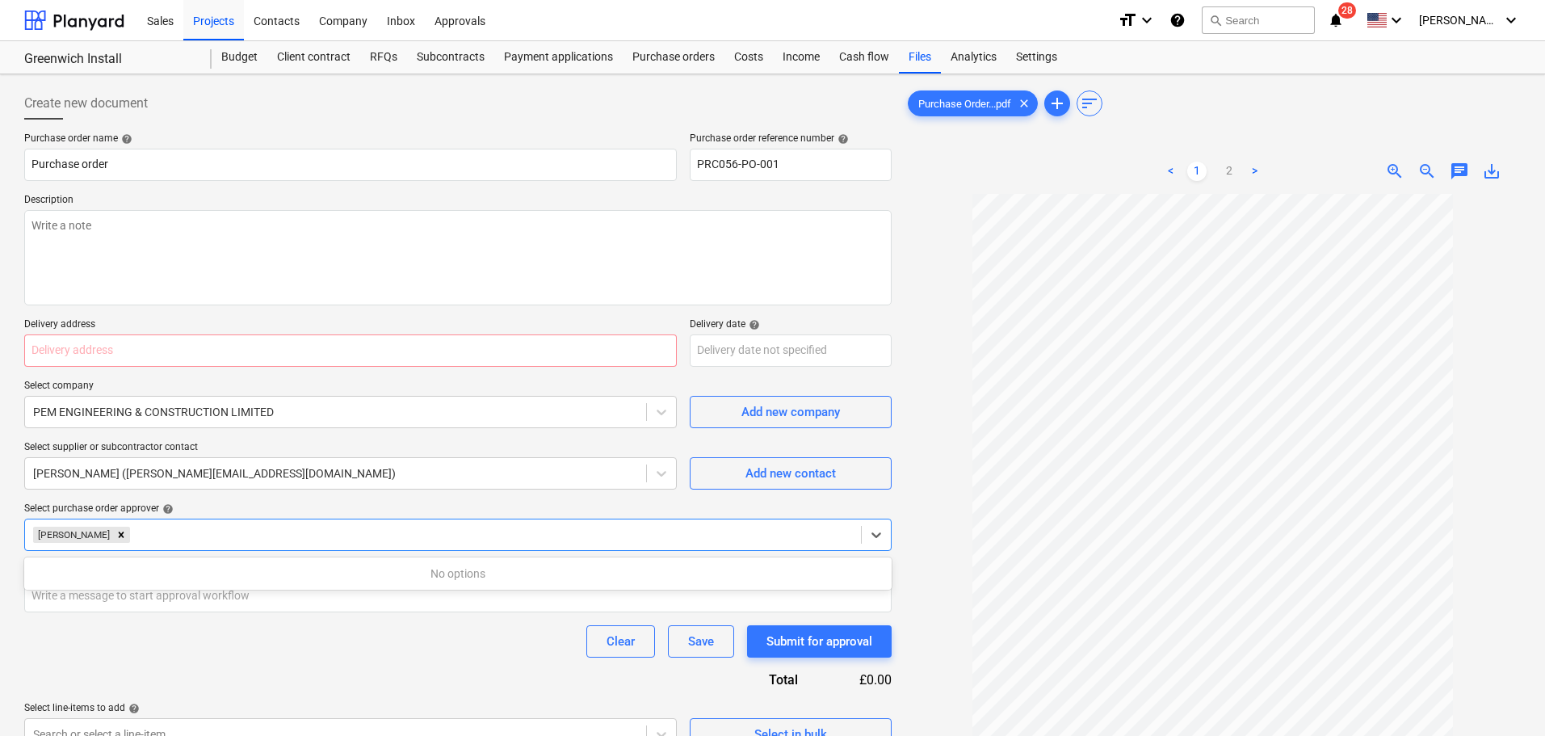
click at [410, 618] on div "Purchase order name help Purchase order Purchase order reference number help PR…" at bounding box center [457, 441] width 867 height 618
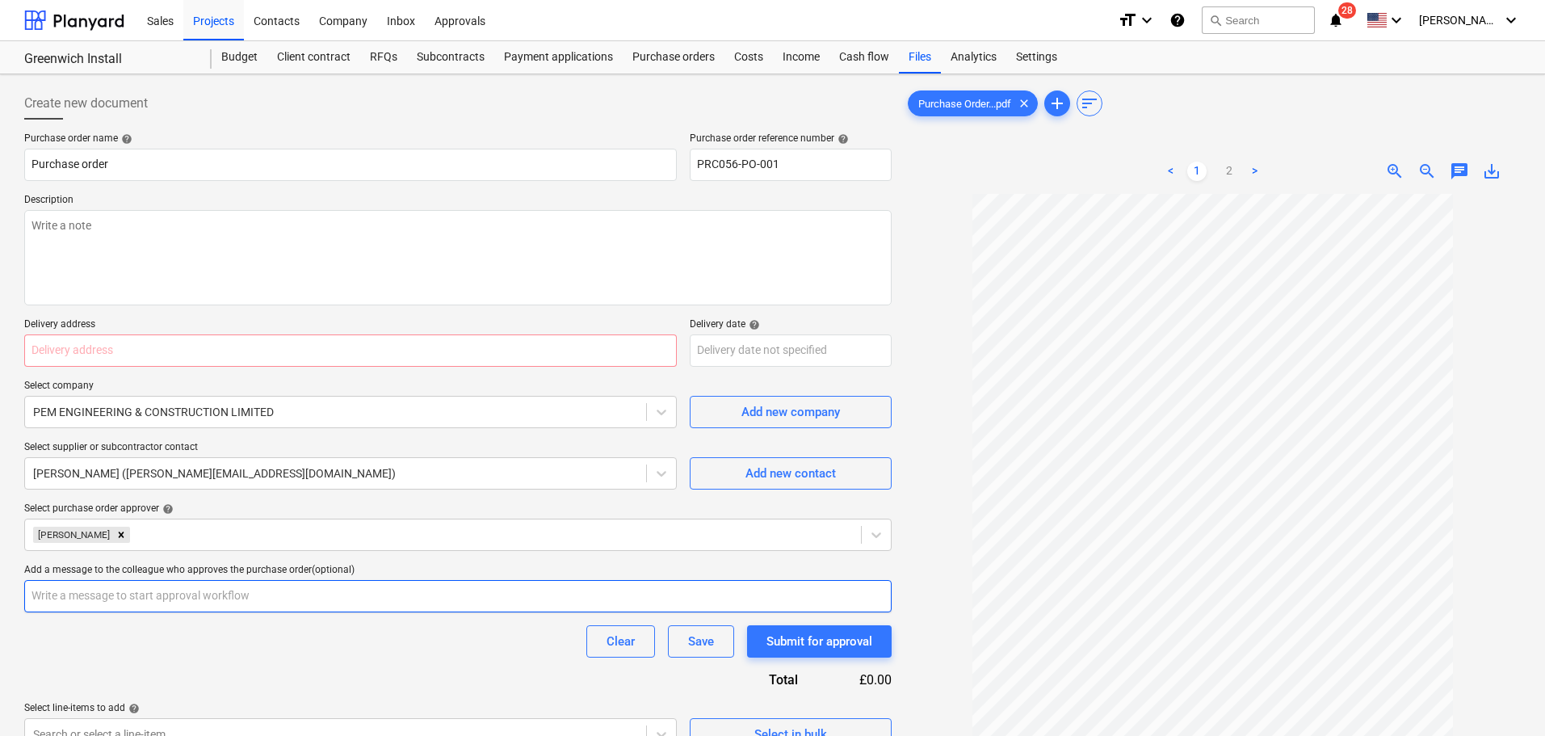
click at [418, 604] on input "text" at bounding box center [457, 596] width 867 height 32
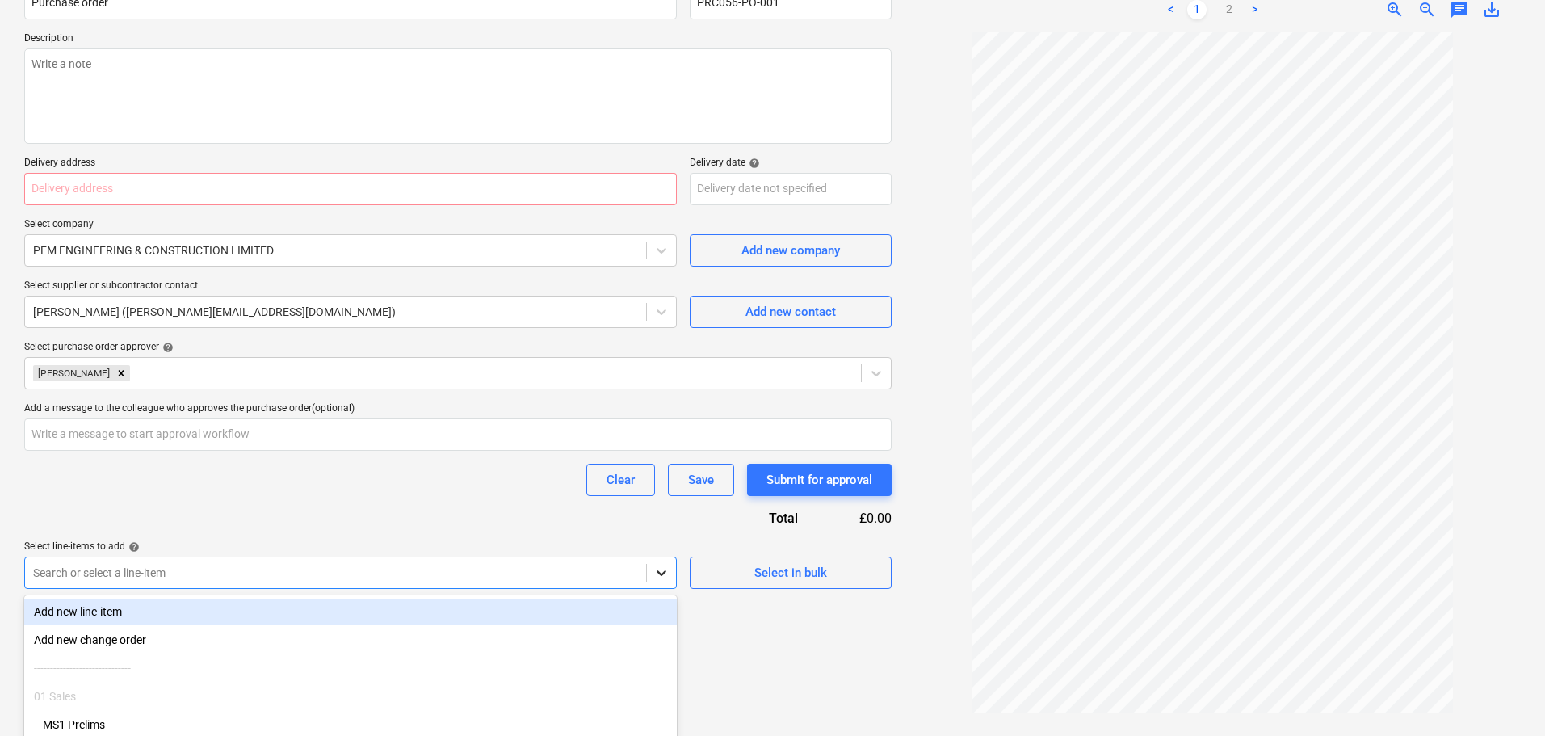
scroll to position [267, 0]
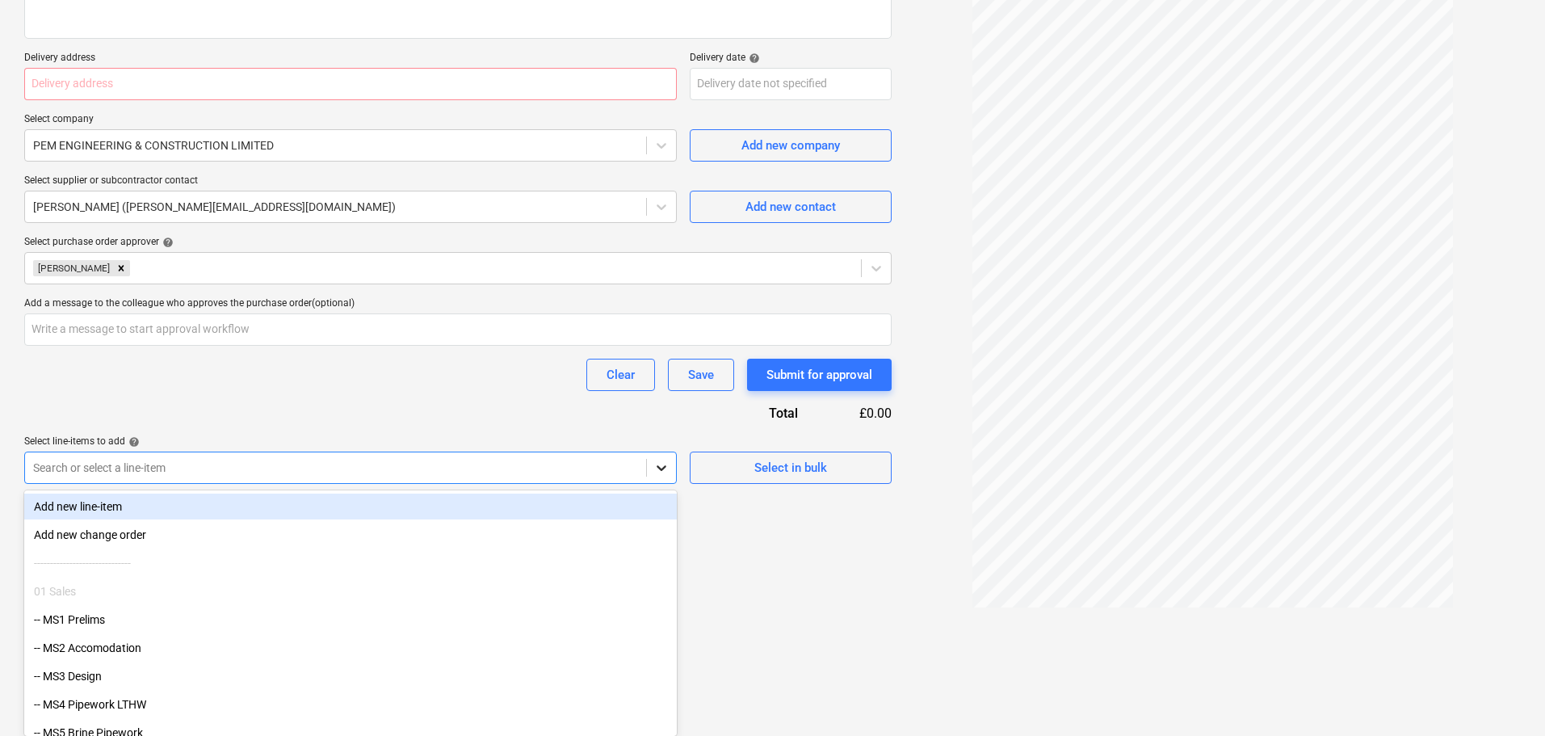
click at [659, 469] on body "Sales Projects Contacts Company Inbox Approvals format_size keyboard_arrow_down…" at bounding box center [772, 101] width 1545 height 736
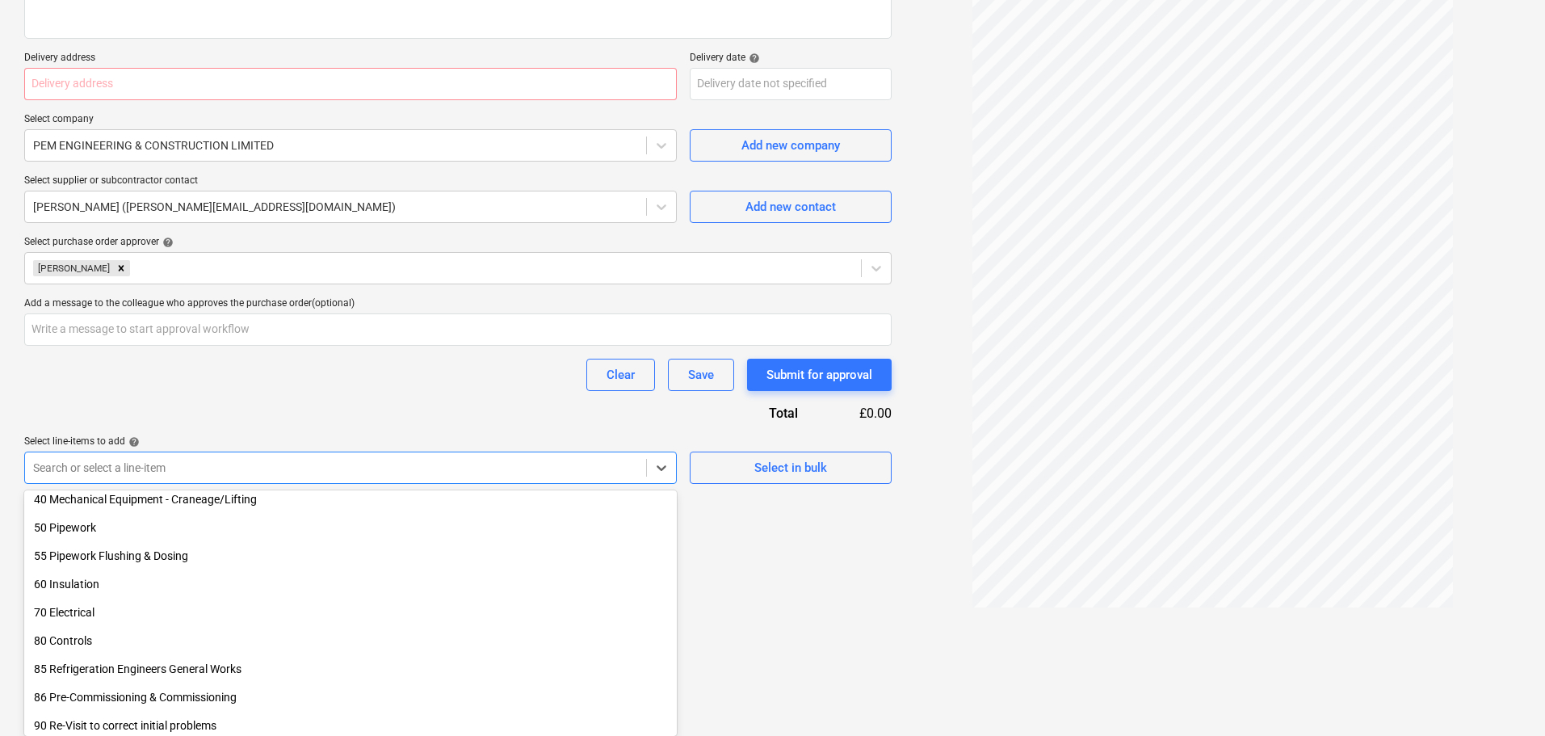
scroll to position [1535, 0]
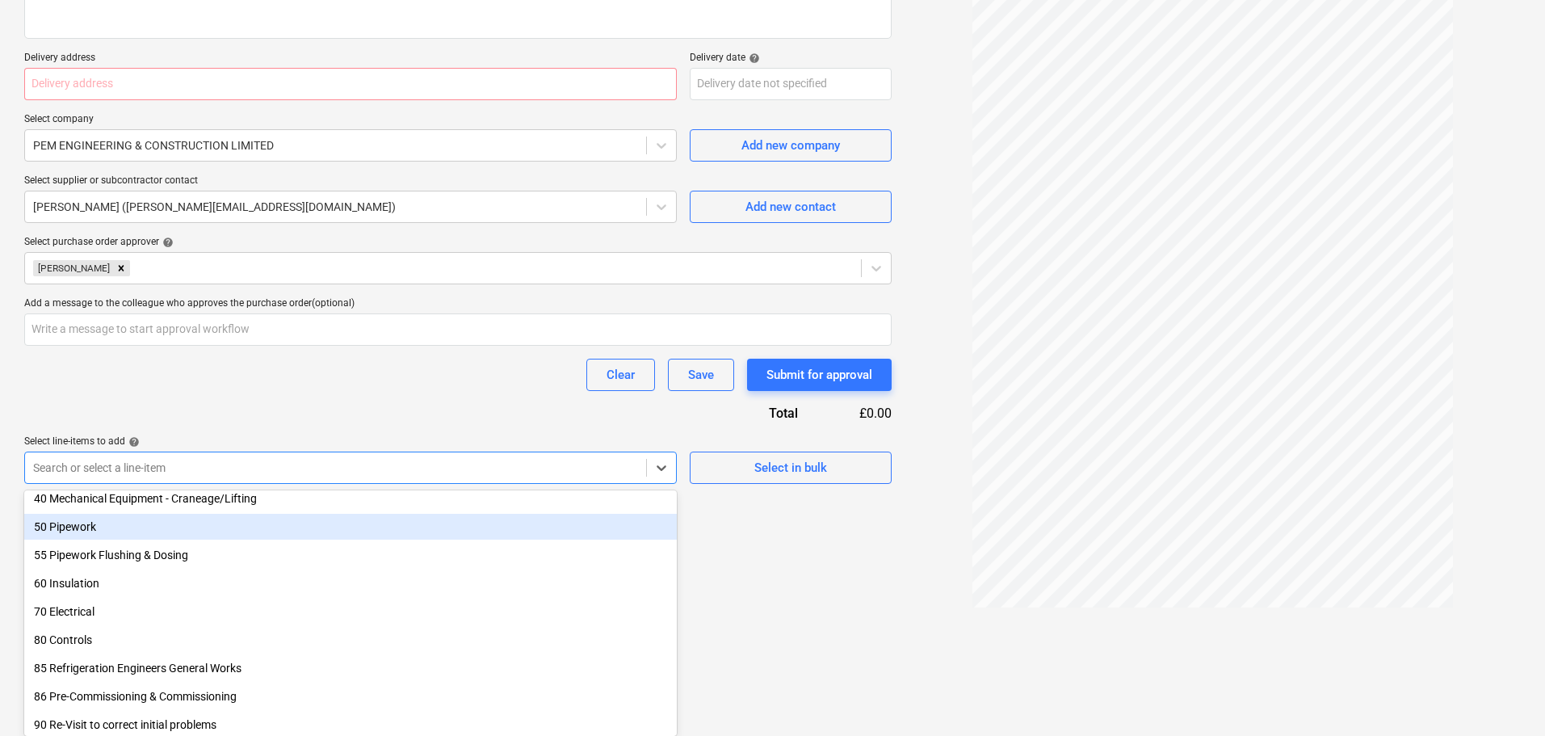
click at [75, 526] on div "50 Pipework" at bounding box center [350, 527] width 653 height 26
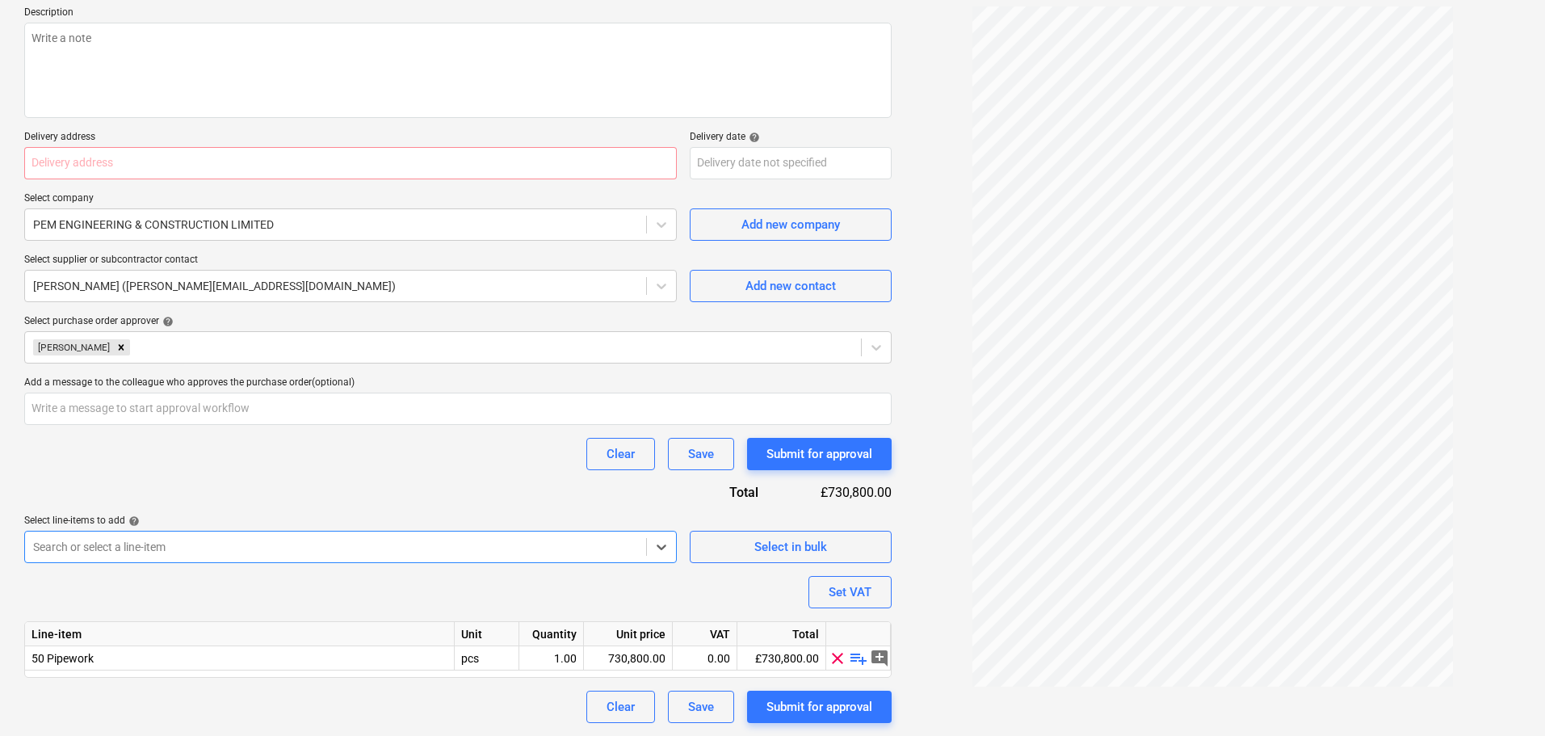
scroll to position [187, 0]
click at [397, 163] on input "text" at bounding box center [350, 163] width 653 height 32
type textarea "x"
type input "T"
type textarea "x"
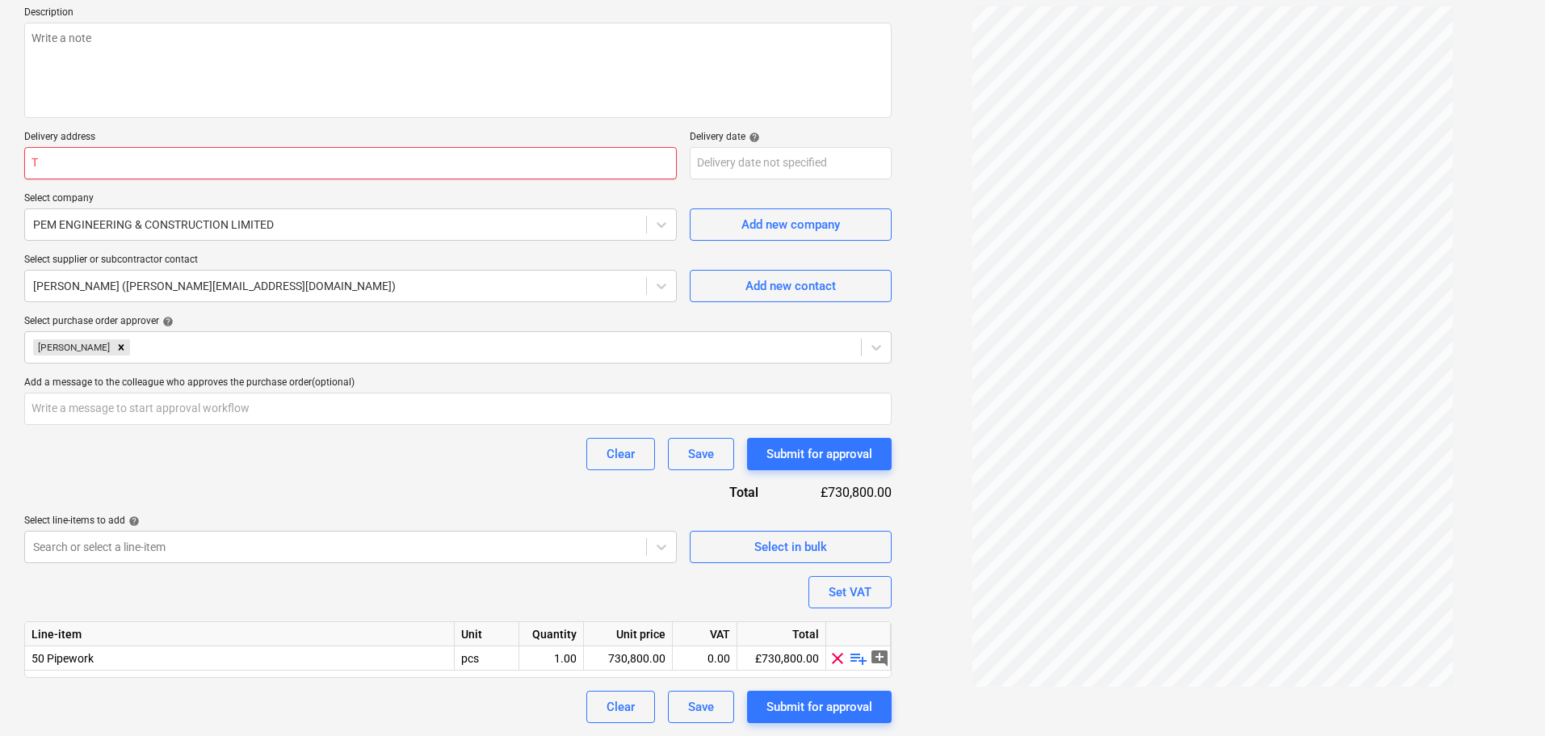
type input "Te"
type textarea "x"
type input "Test"
type textarea "x"
type input "Test"
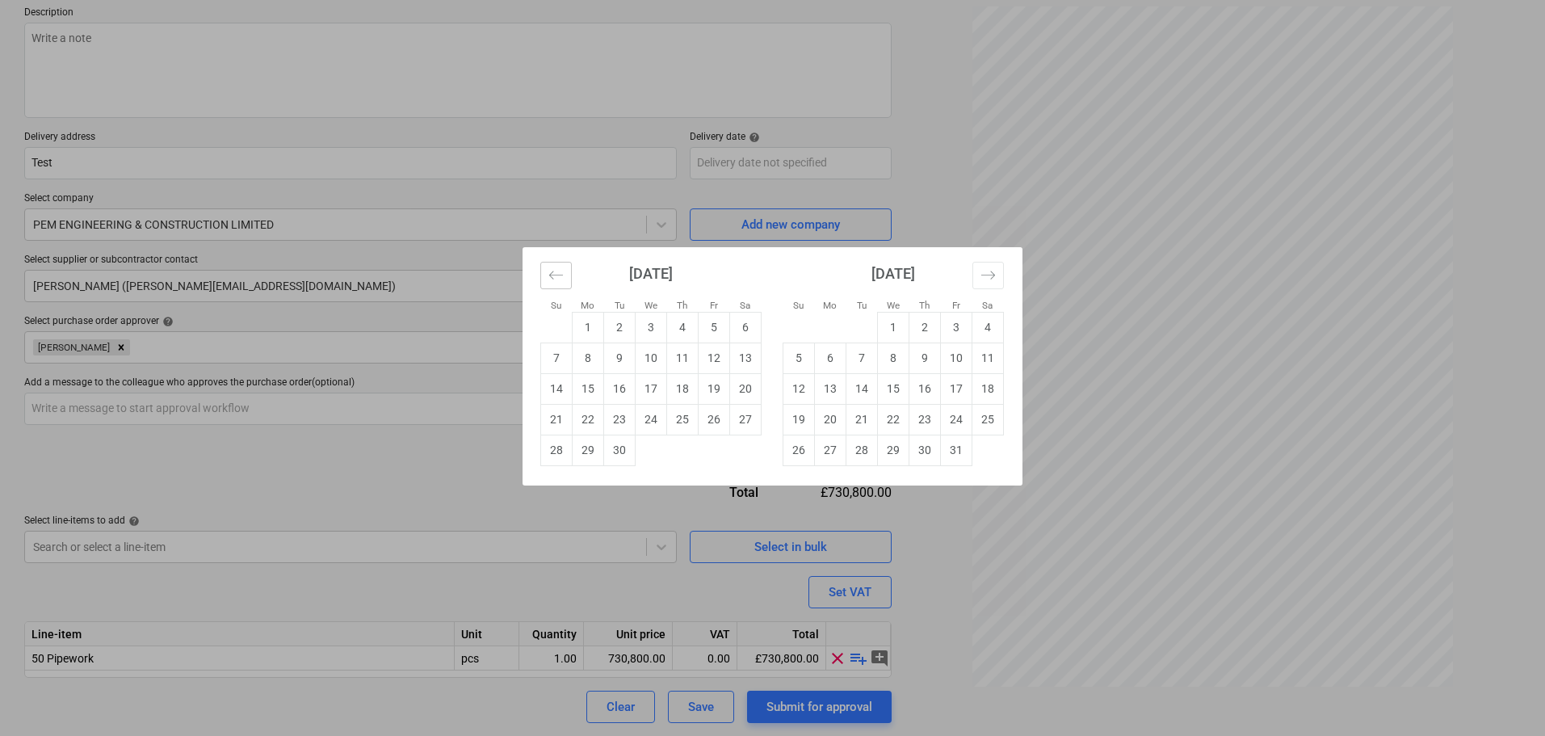
click at [557, 275] on icon "Move backward to switch to the previous month." at bounding box center [555, 274] width 15 height 15
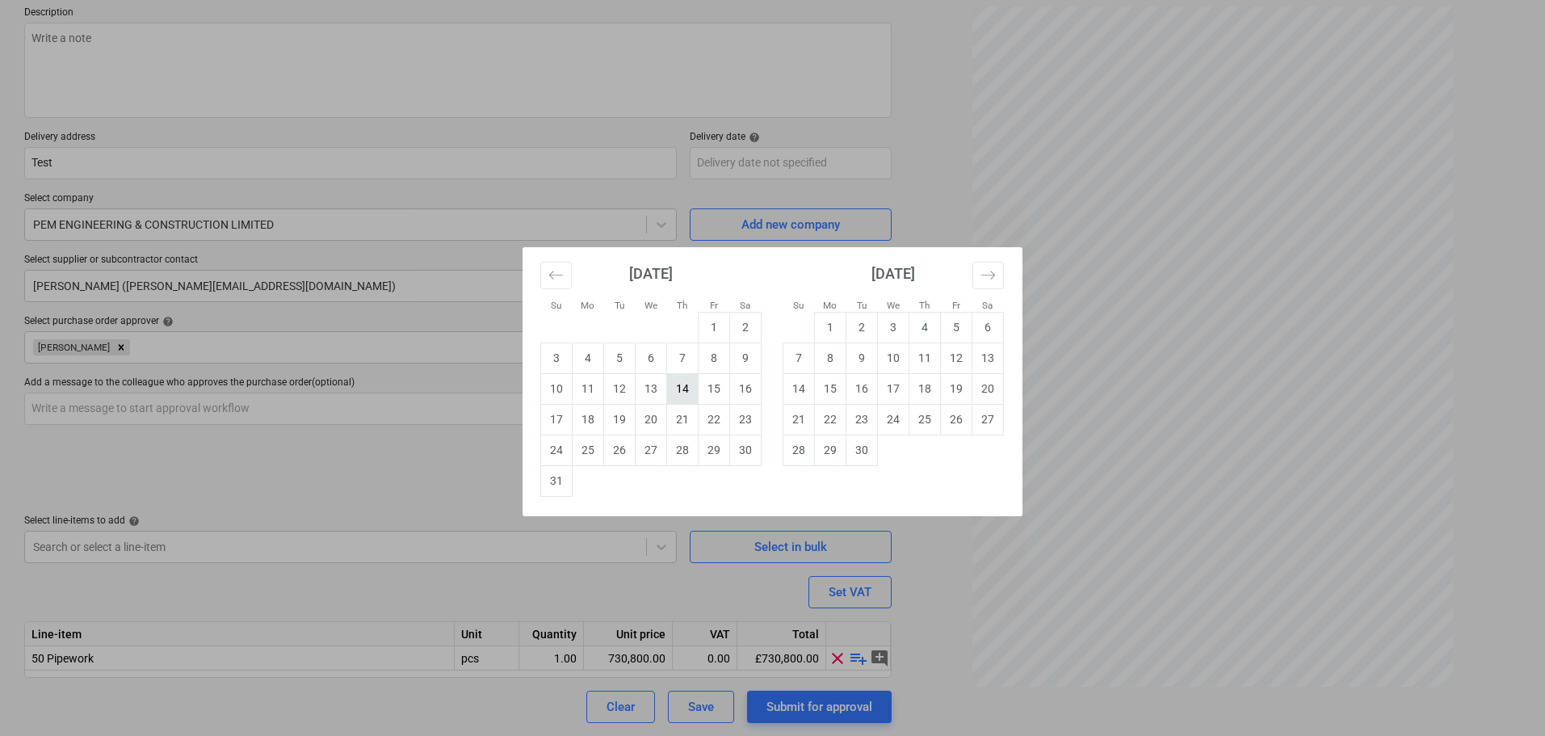
click at [674, 389] on td "14" at bounding box center [683, 388] width 32 height 31
type textarea "x"
type input "[DATE]"
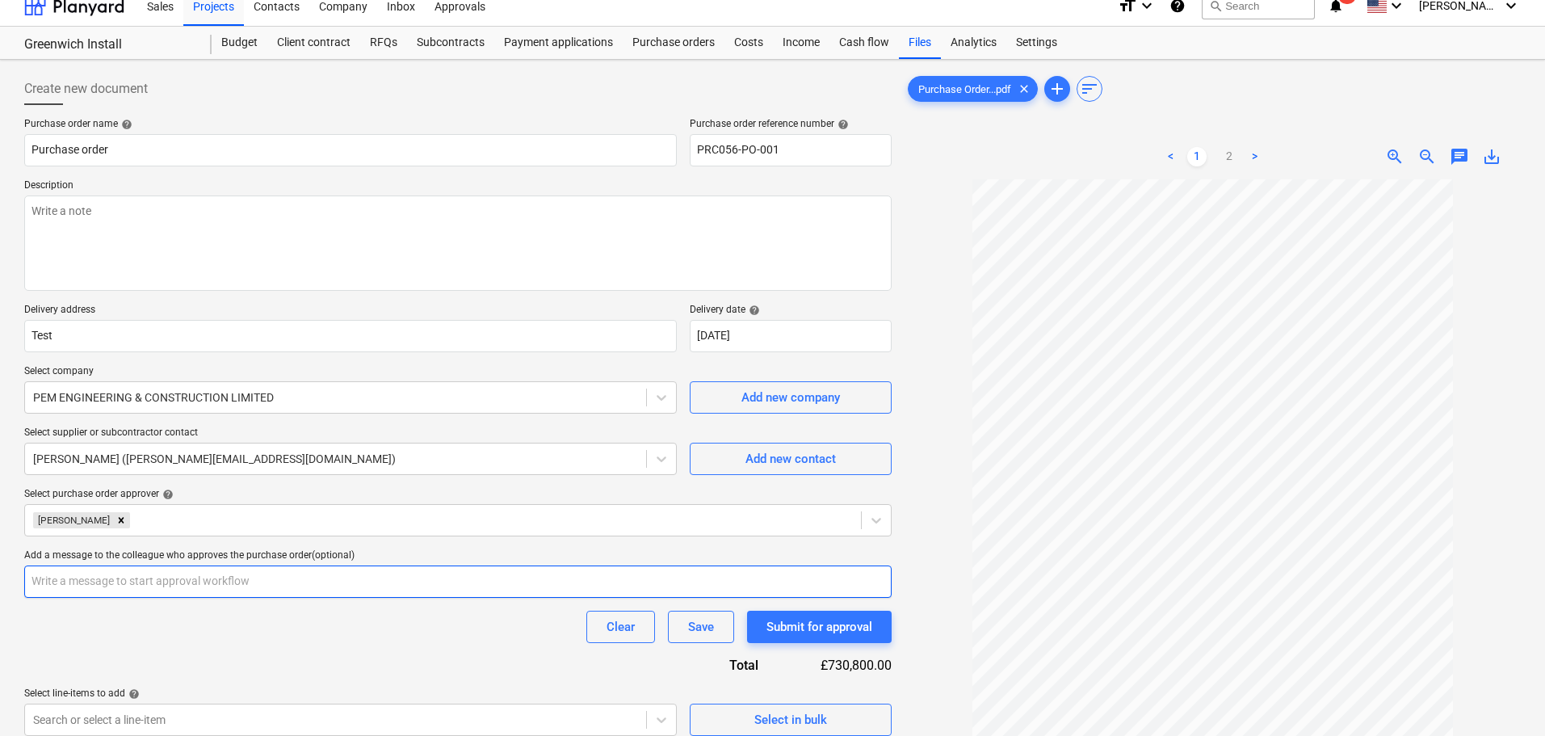
scroll to position [0, 0]
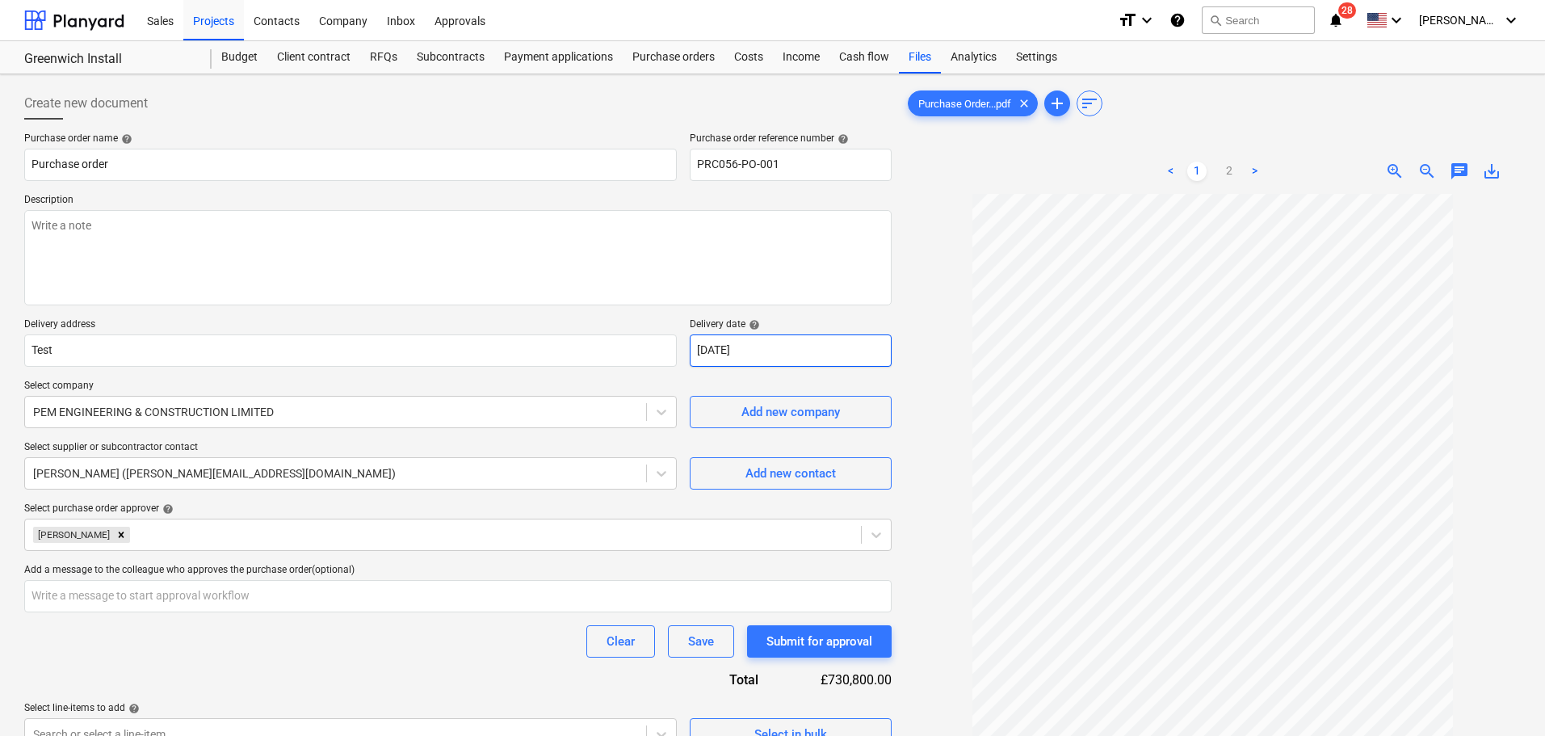
click at [794, 346] on body "Sales Projects Contacts Company Inbox Approvals format_size keyboard_arrow_down…" at bounding box center [772, 368] width 1545 height 736
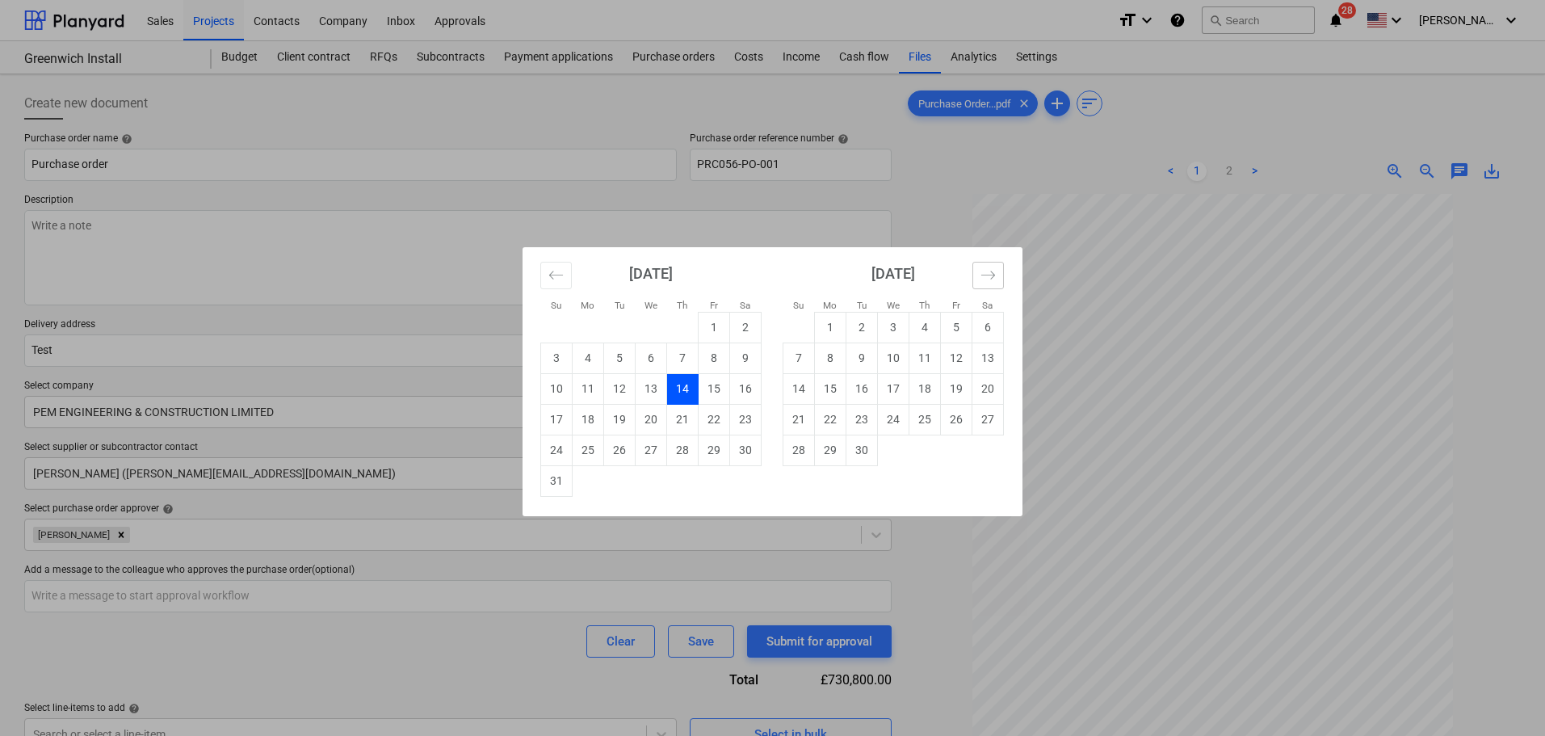
click at [980, 270] on button "Move forward to switch to the next month." at bounding box center [988, 275] width 32 height 27
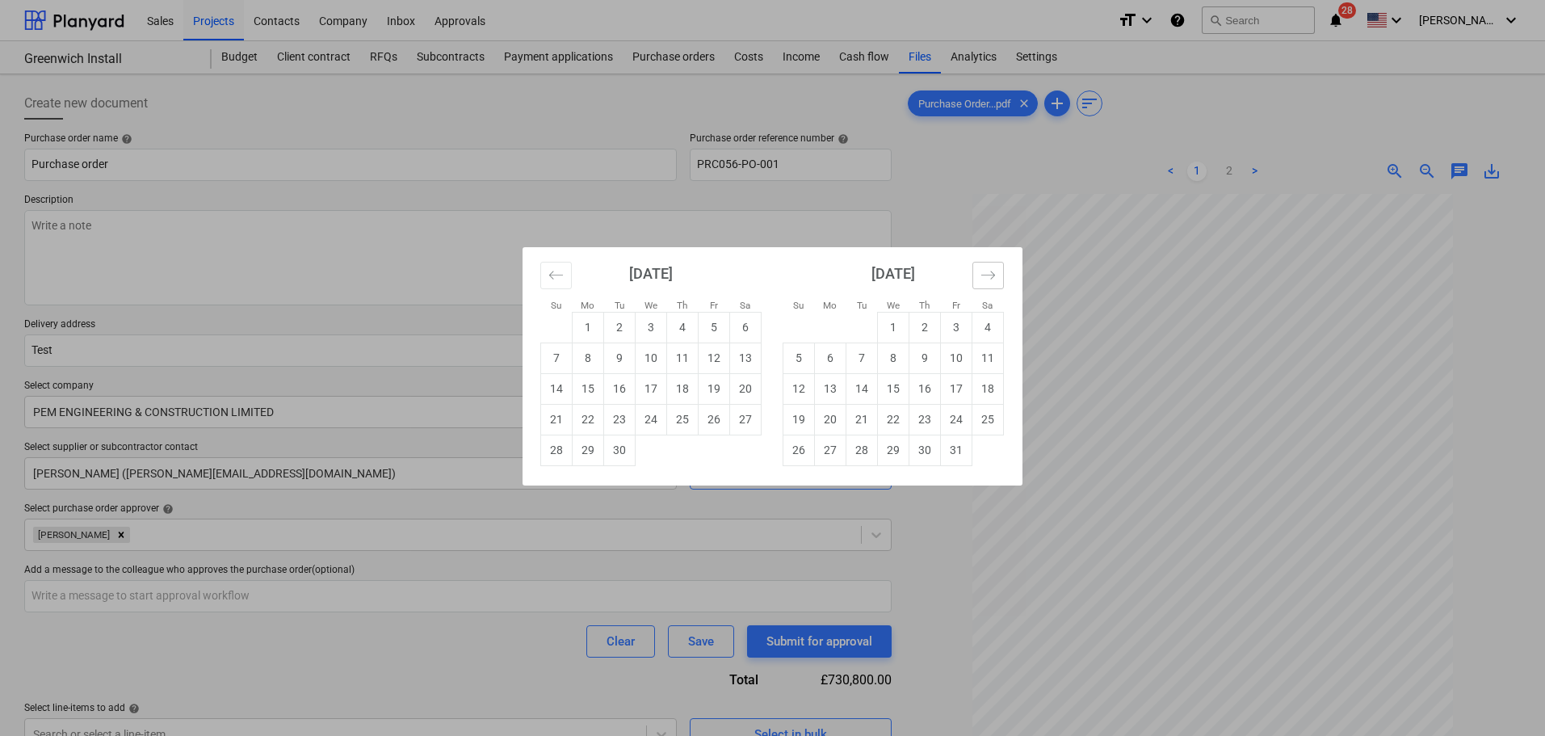
click at [985, 271] on icon "Move forward to switch to the next month." at bounding box center [988, 274] width 15 height 15
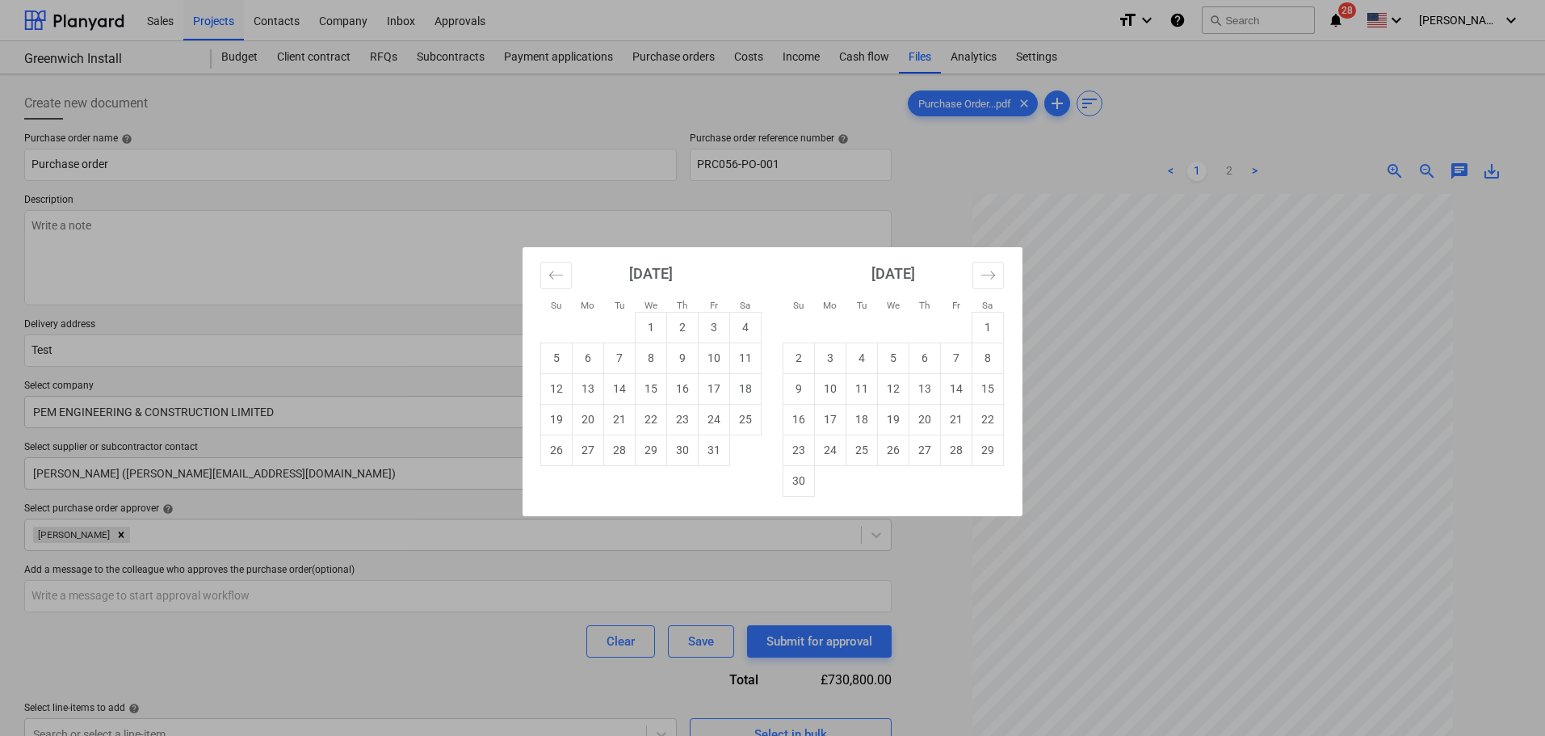
click at [1206, 241] on div "Su Mo Tu We Th Fr Sa Su Mo Tu We Th Fr Sa [DATE] 1 2 3 4 5 6 7 8 9 10 11 12 13 …" at bounding box center [772, 368] width 1545 height 736
click at [809, 359] on body "Sales Projects Contacts Company Inbox Approvals format_size keyboard_arrow_down…" at bounding box center [772, 368] width 1545 height 736
click at [653, 352] on td "6" at bounding box center [652, 357] width 32 height 31
type textarea "x"
type input "[DATE]"
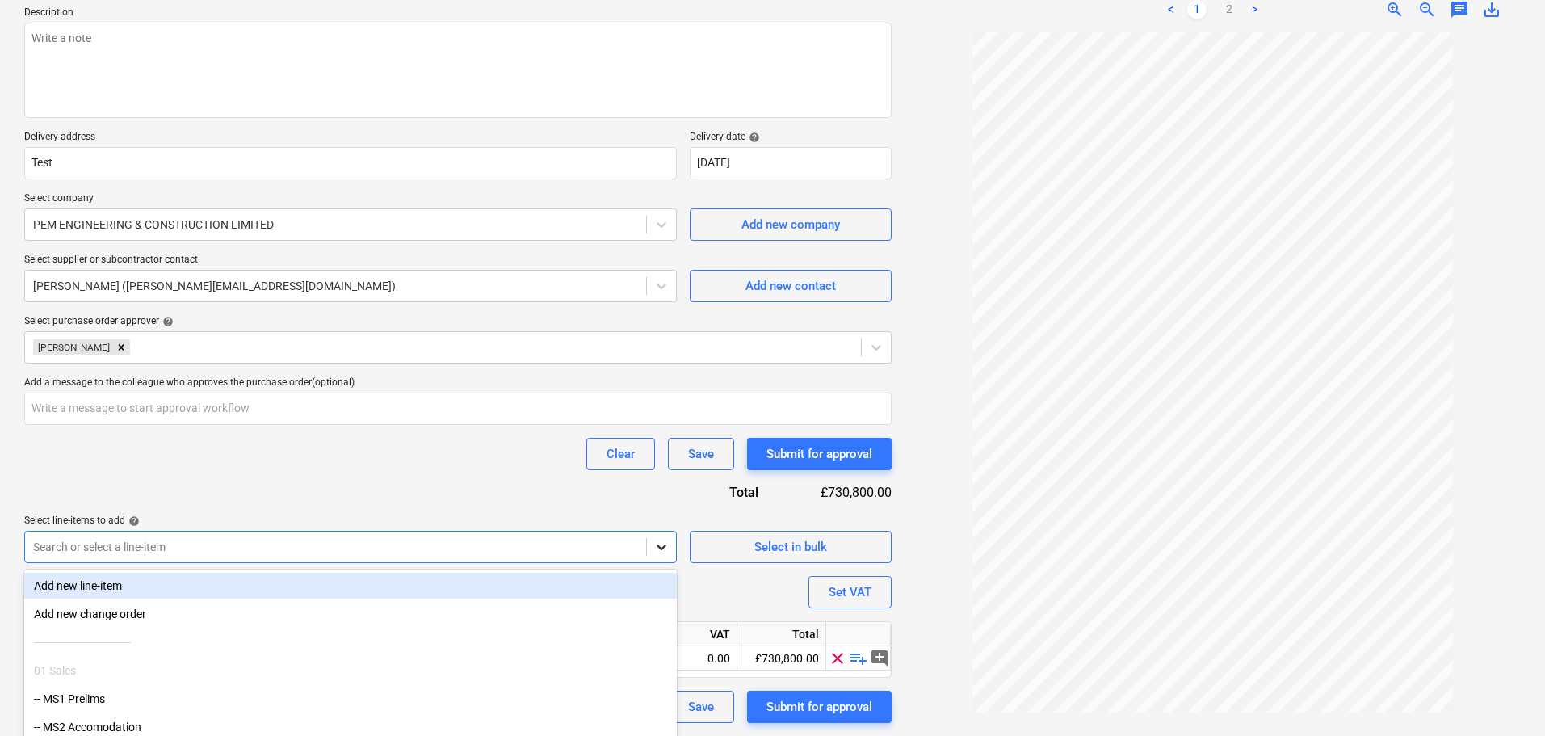
scroll to position [267, 0]
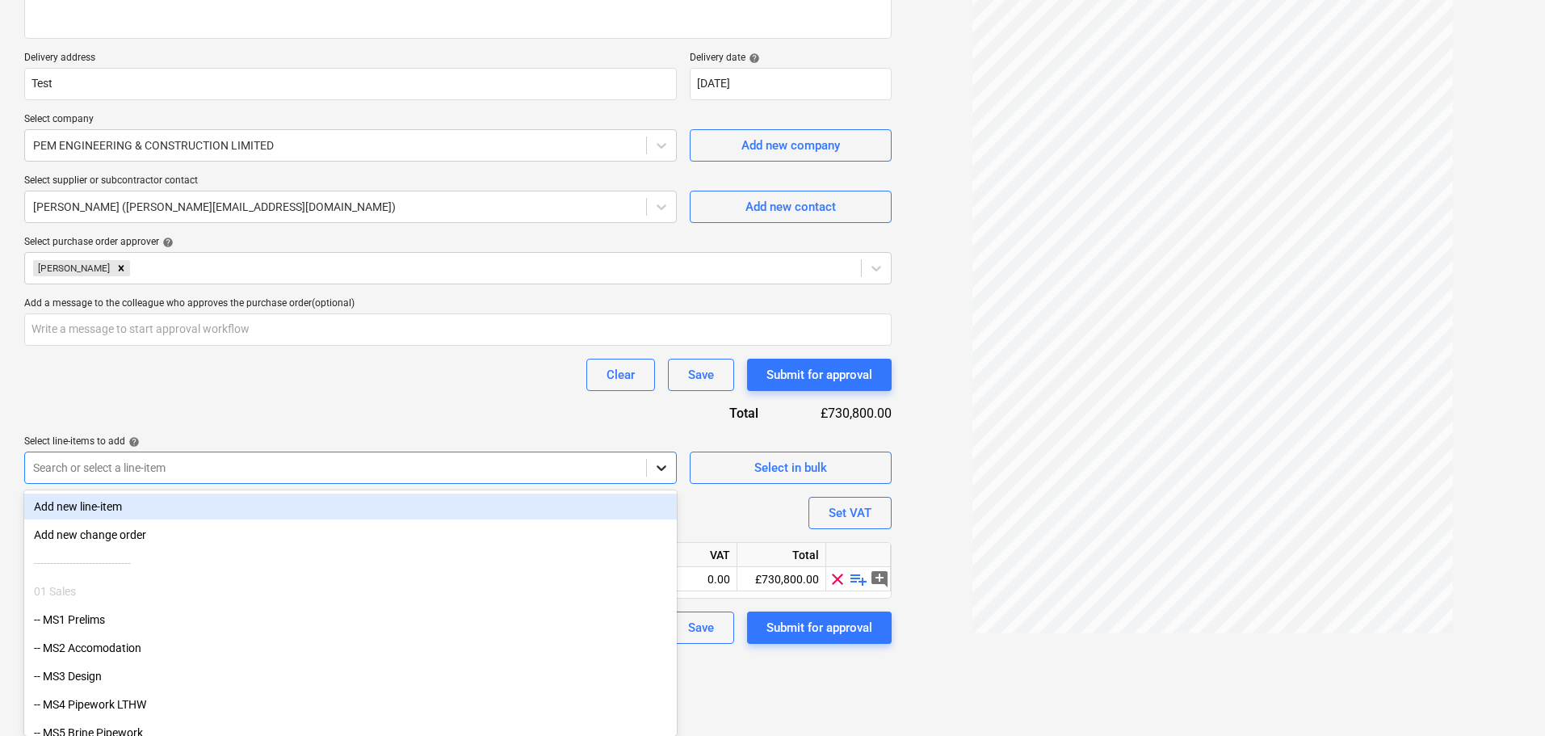
click at [660, 469] on body "Sales Projects Contacts Company Inbox Approvals format_size keyboard_arrow_down…" at bounding box center [772, 101] width 1545 height 736
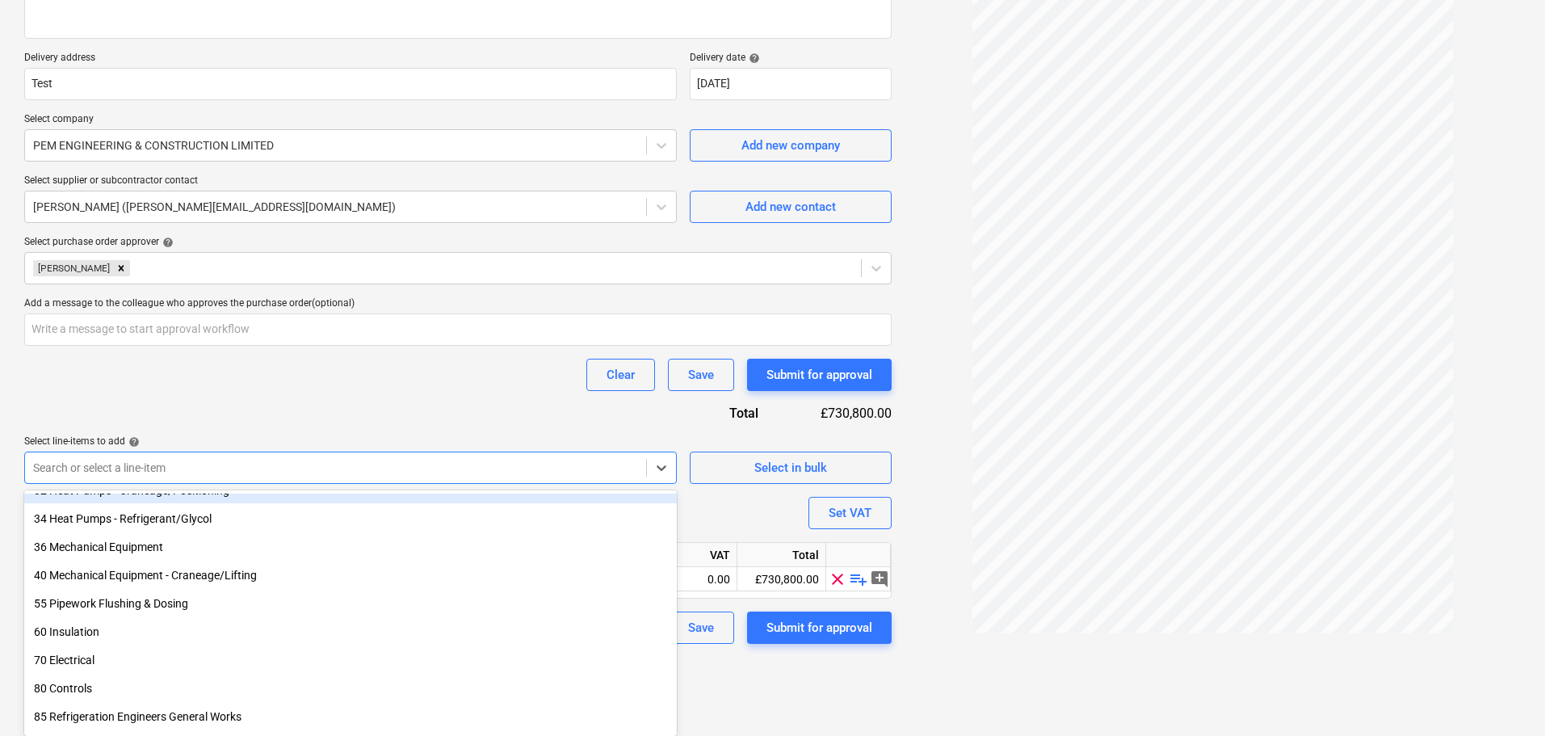
scroll to position [187, 0]
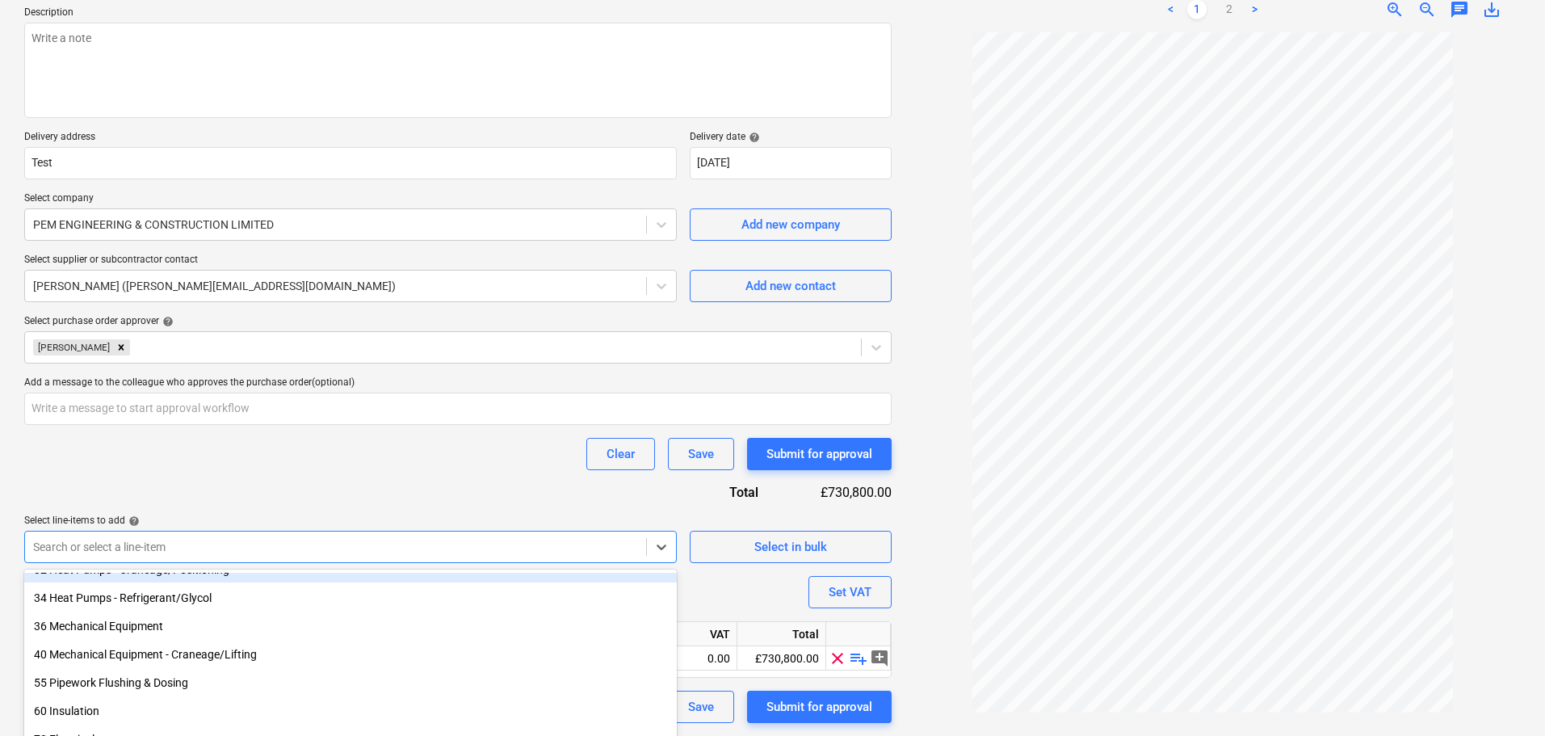
click at [398, 422] on div "Purchase order name help Purchase order Purchase order reference number help PR…" at bounding box center [457, 334] width 867 height 778
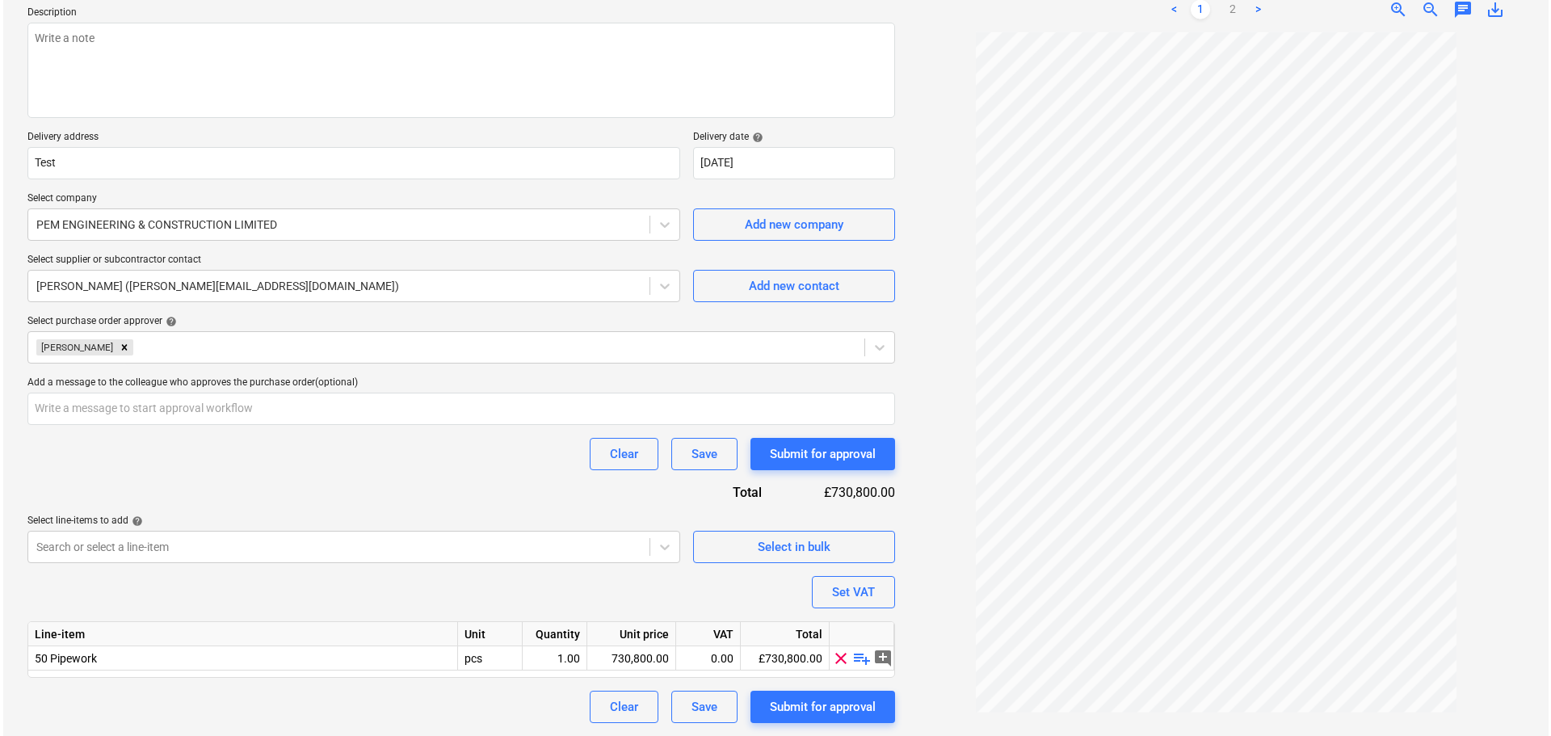
scroll to position [0, 0]
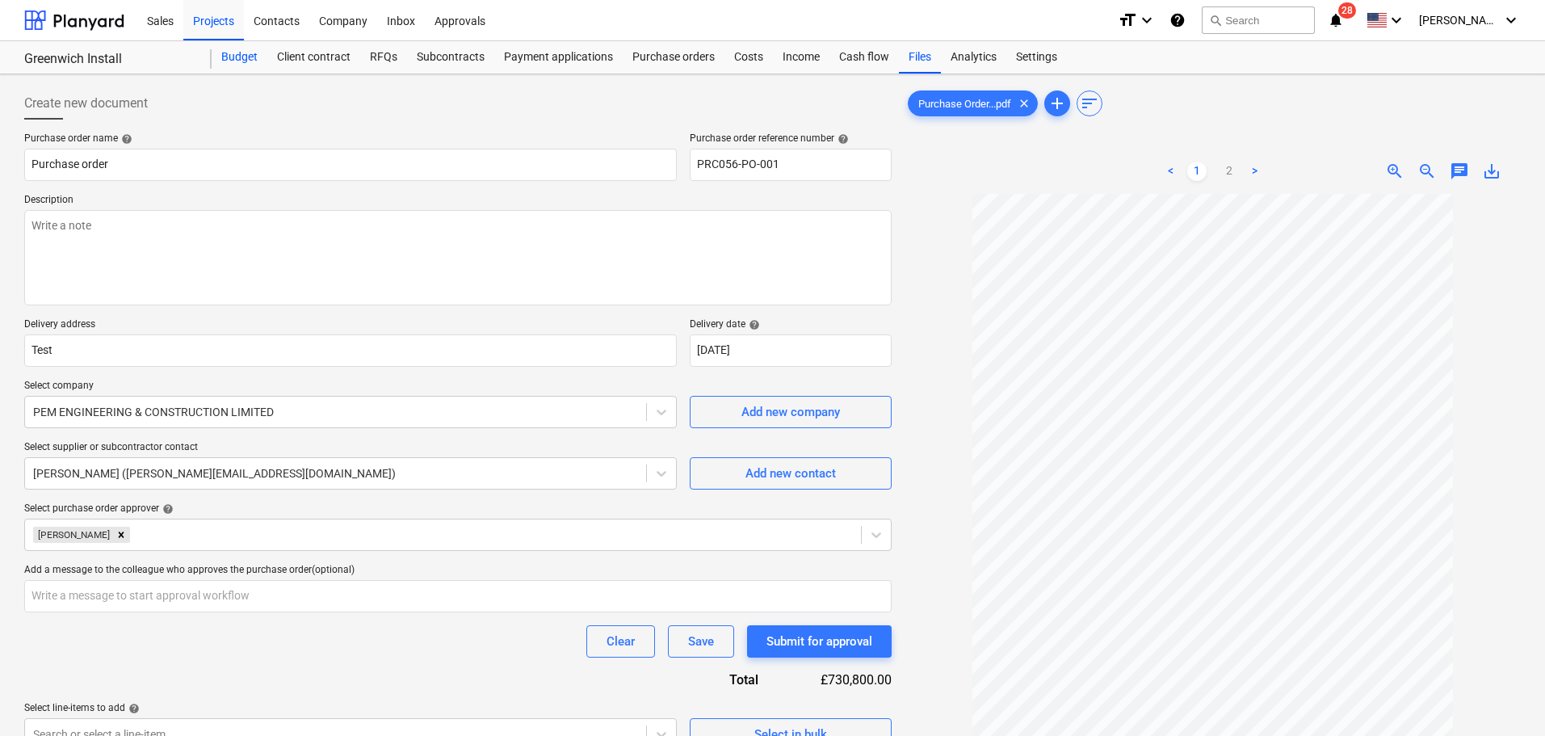
click at [242, 49] on div "Budget" at bounding box center [240, 57] width 56 height 32
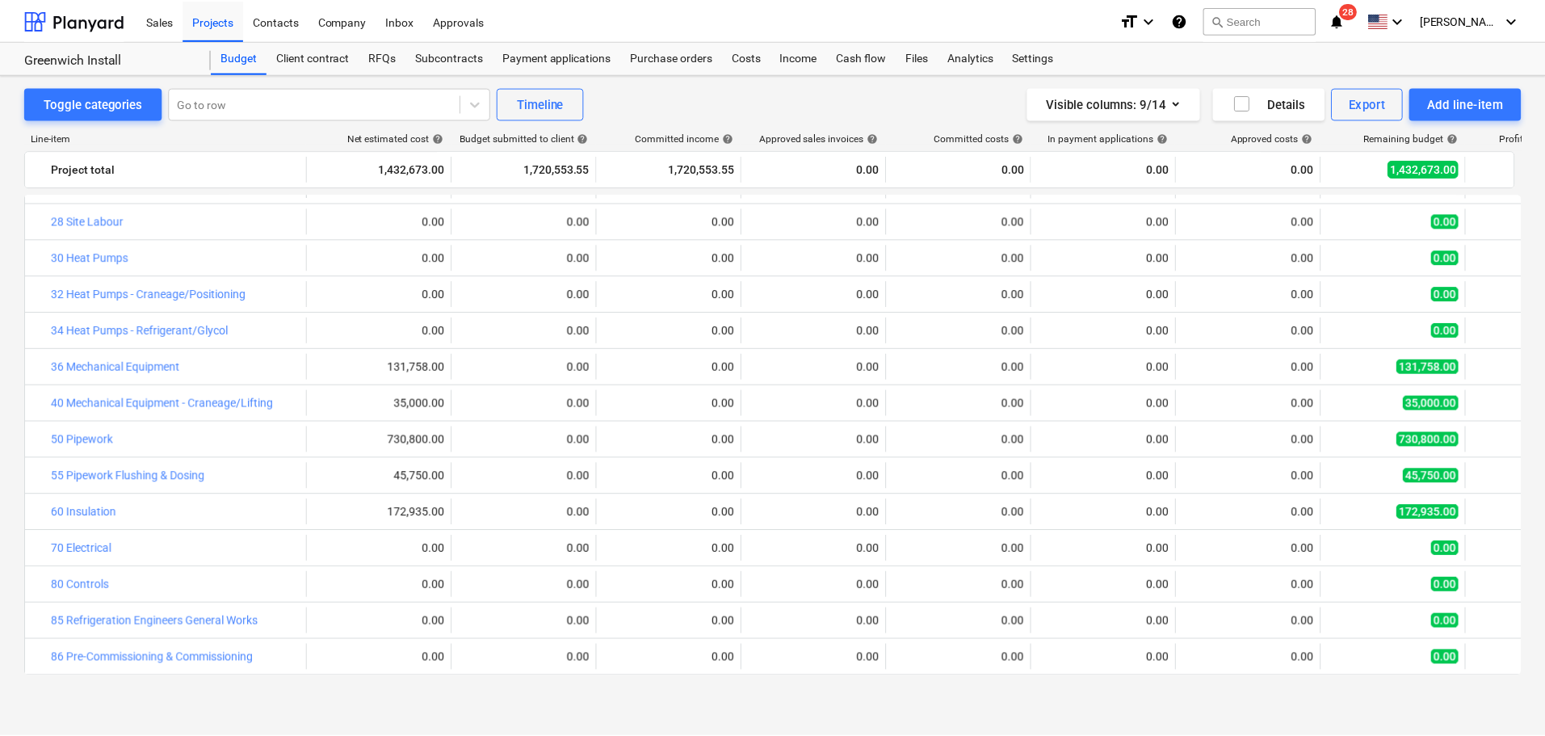
scroll to position [1736, 0]
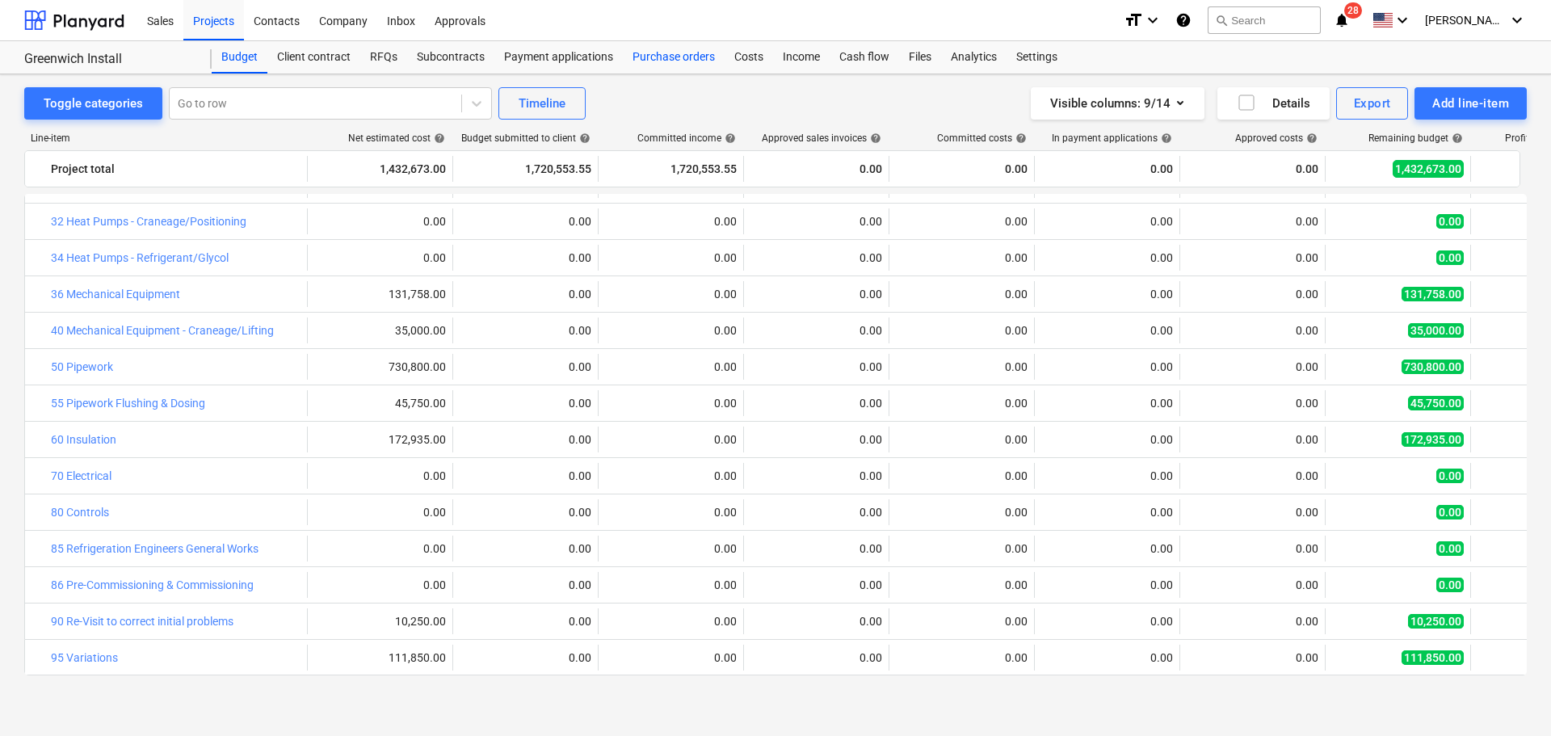
click at [657, 59] on div "Purchase orders" at bounding box center [674, 57] width 102 height 32
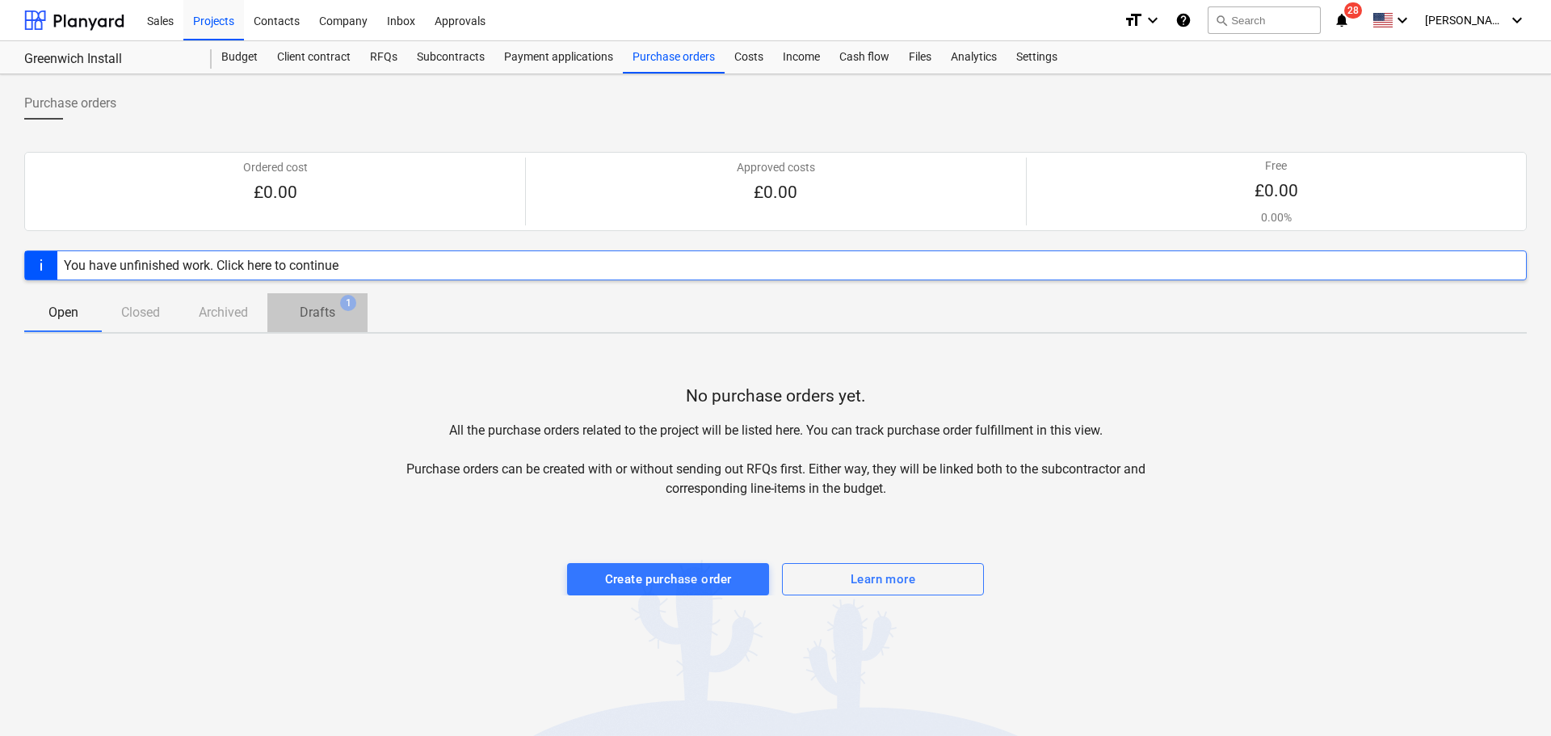
click at [331, 309] on p "Drafts" at bounding box center [318, 312] width 36 height 19
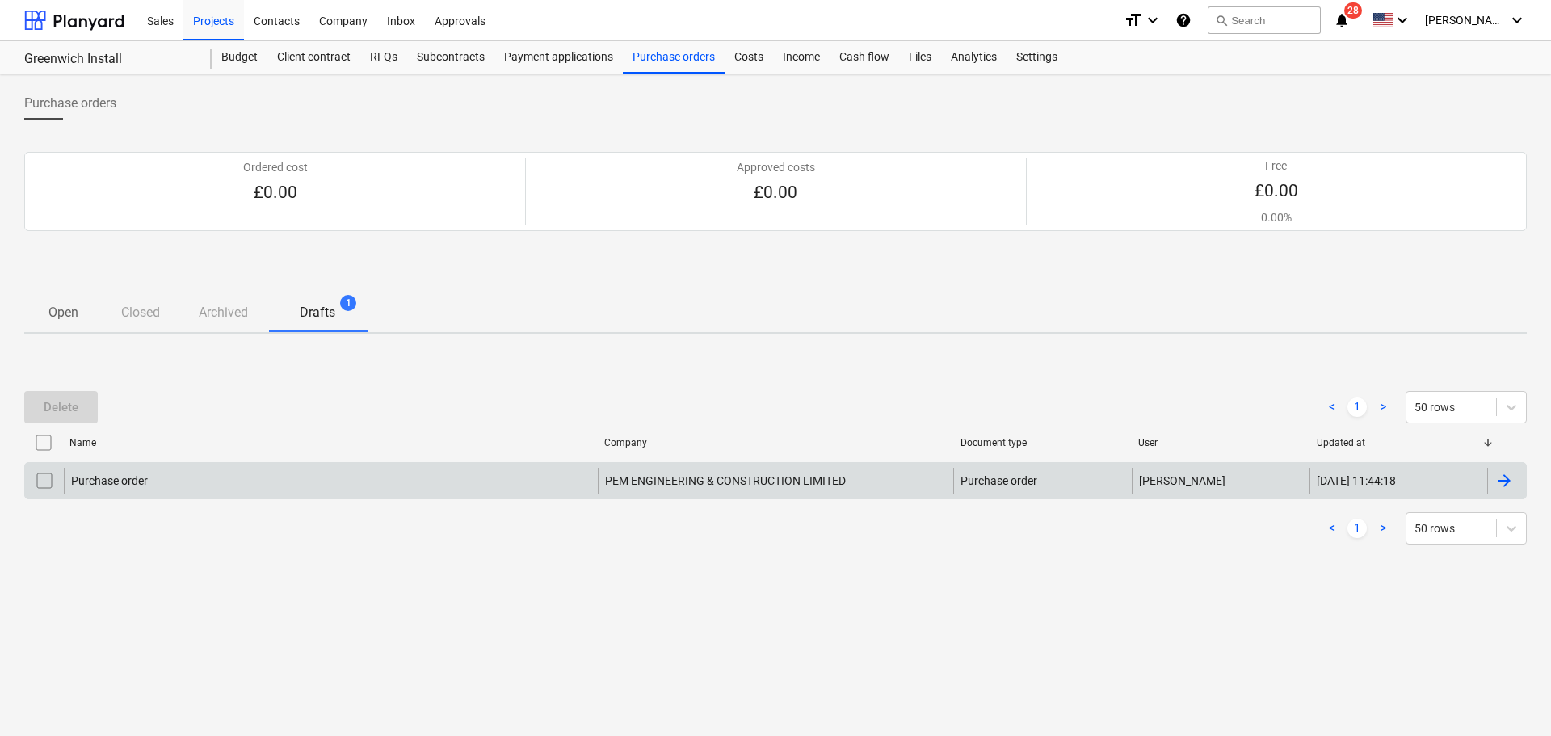
click at [366, 473] on div "Purchase order" at bounding box center [331, 481] width 534 height 26
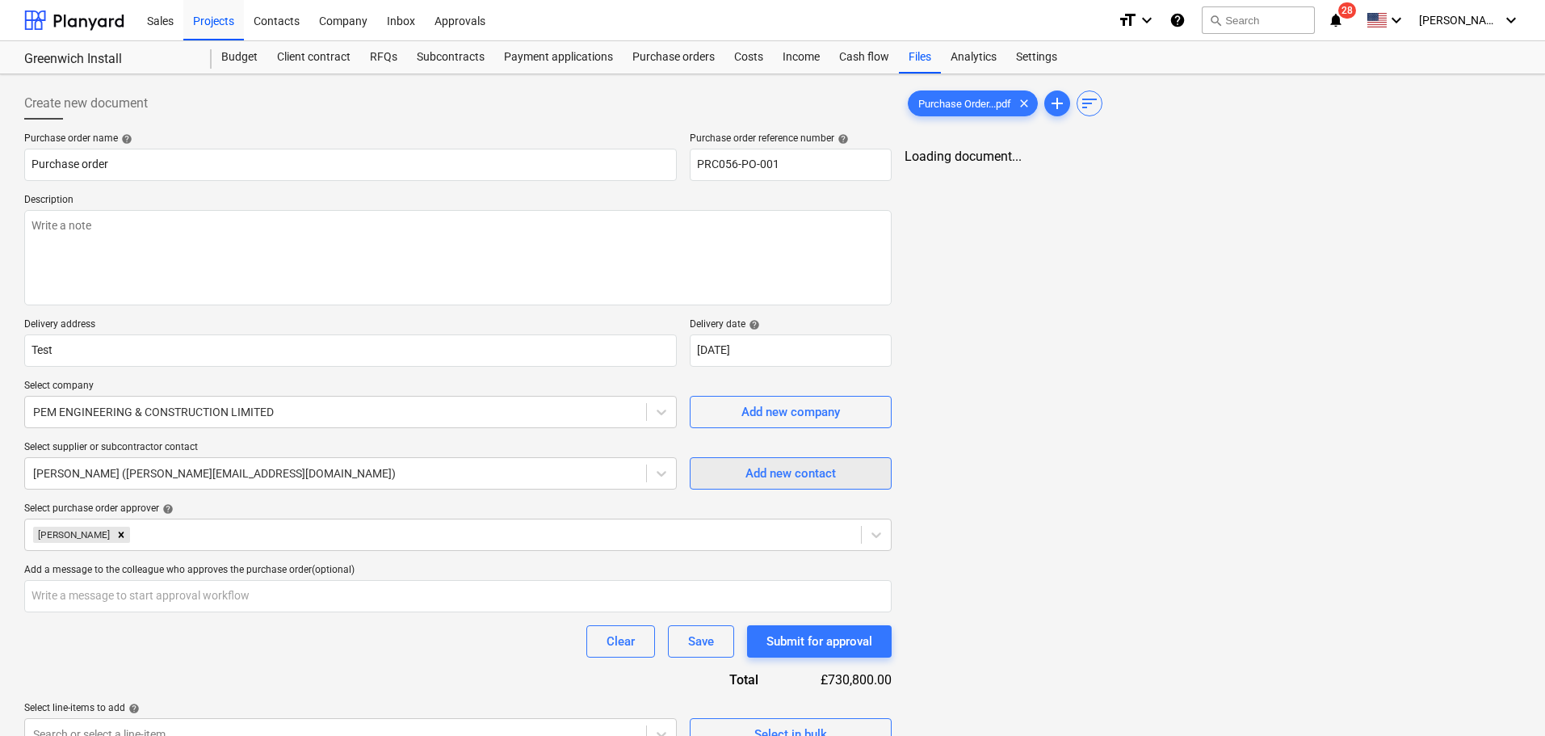
type textarea "x"
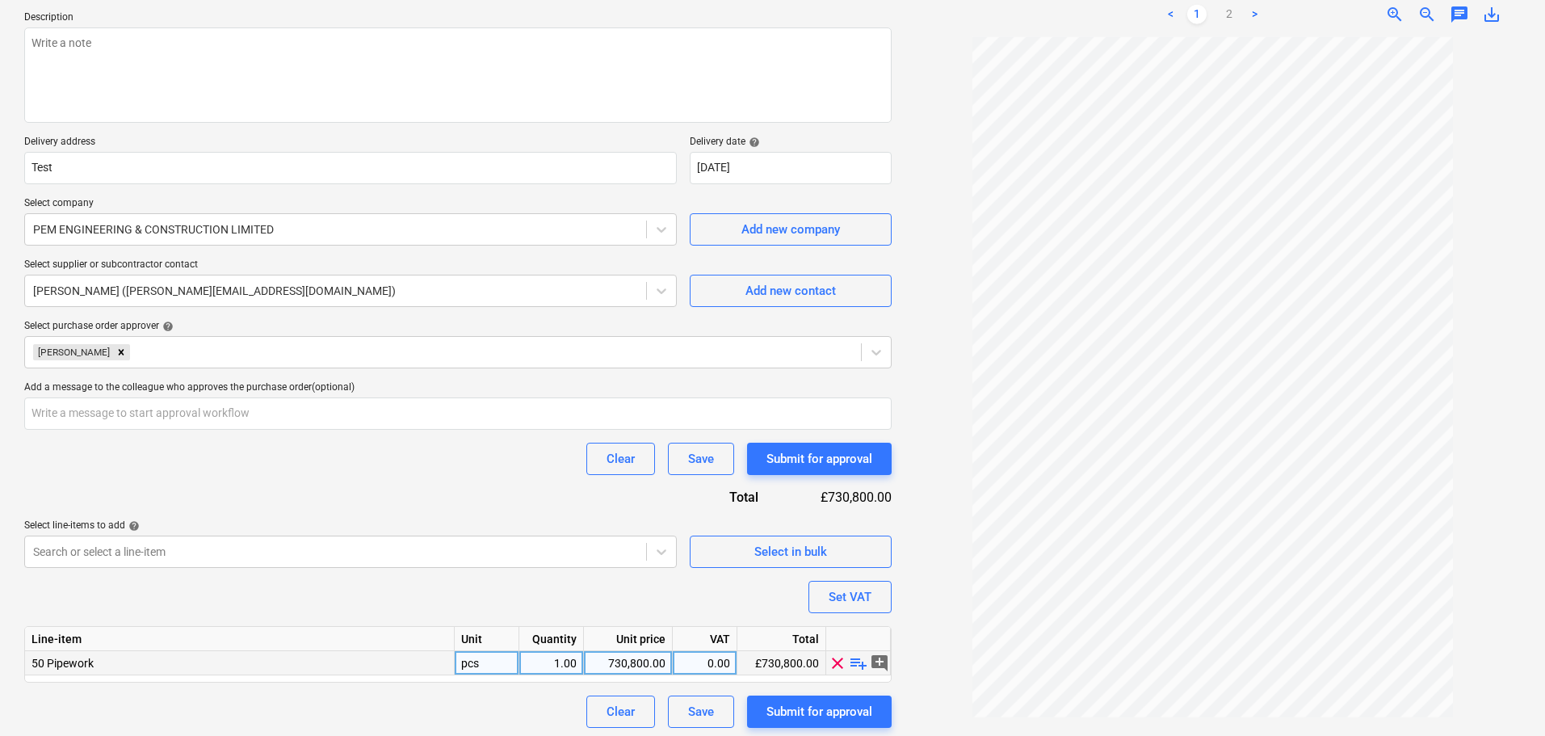
scroll to position [187, 0]
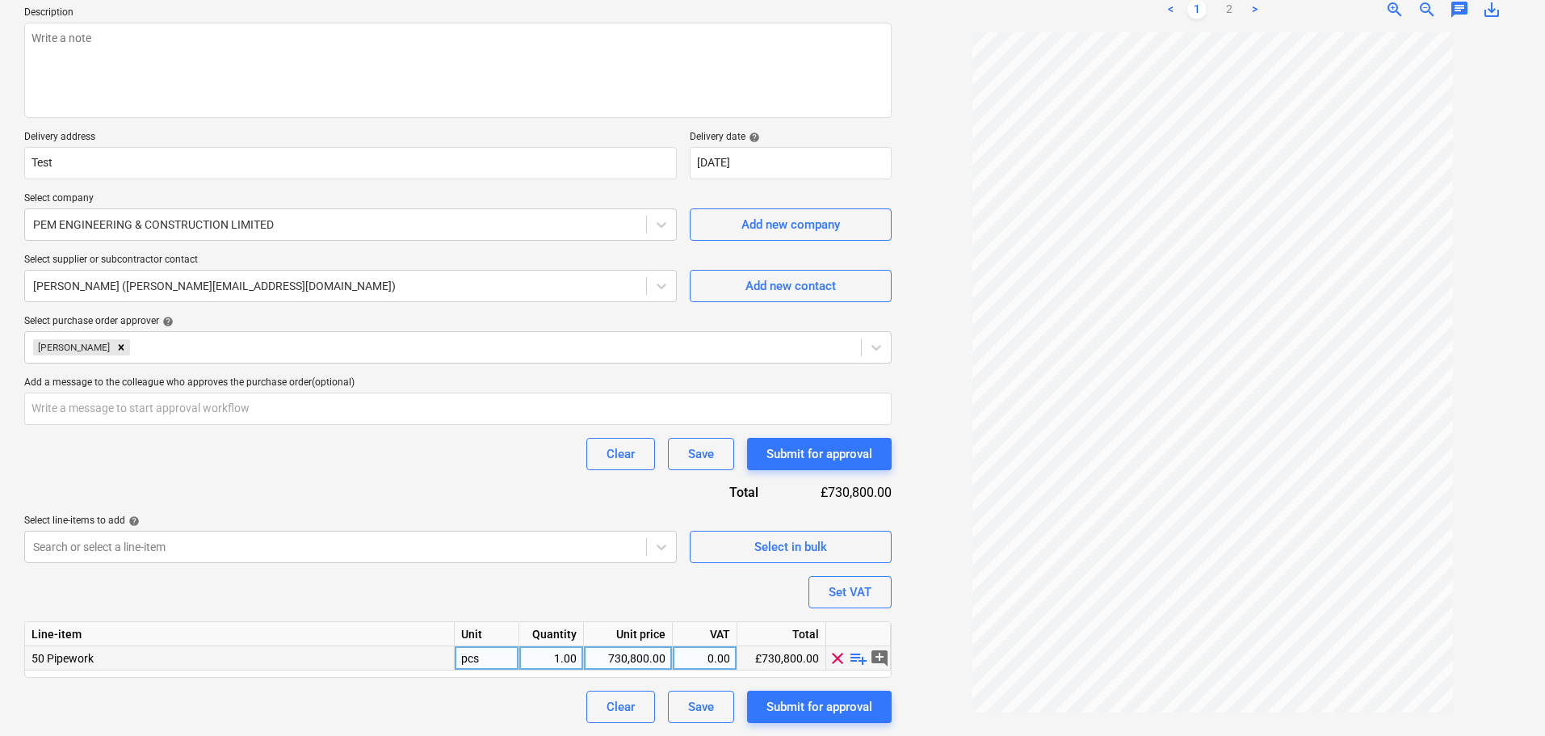
click at [615, 659] on div "730,800.00" at bounding box center [627, 658] width 75 height 24
type input "847837.60"
click at [410, 539] on div at bounding box center [335, 547] width 605 height 16
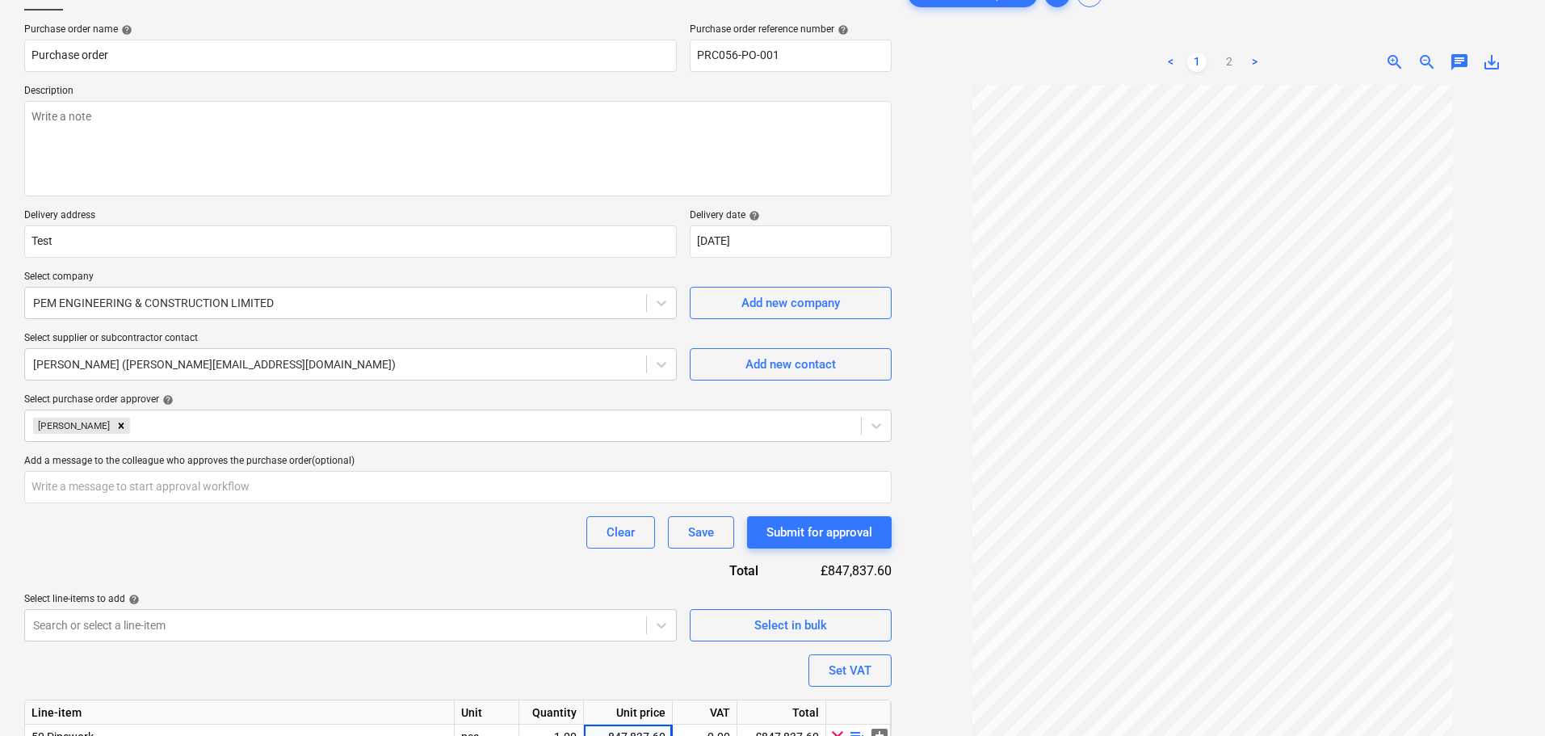
scroll to position [0, 0]
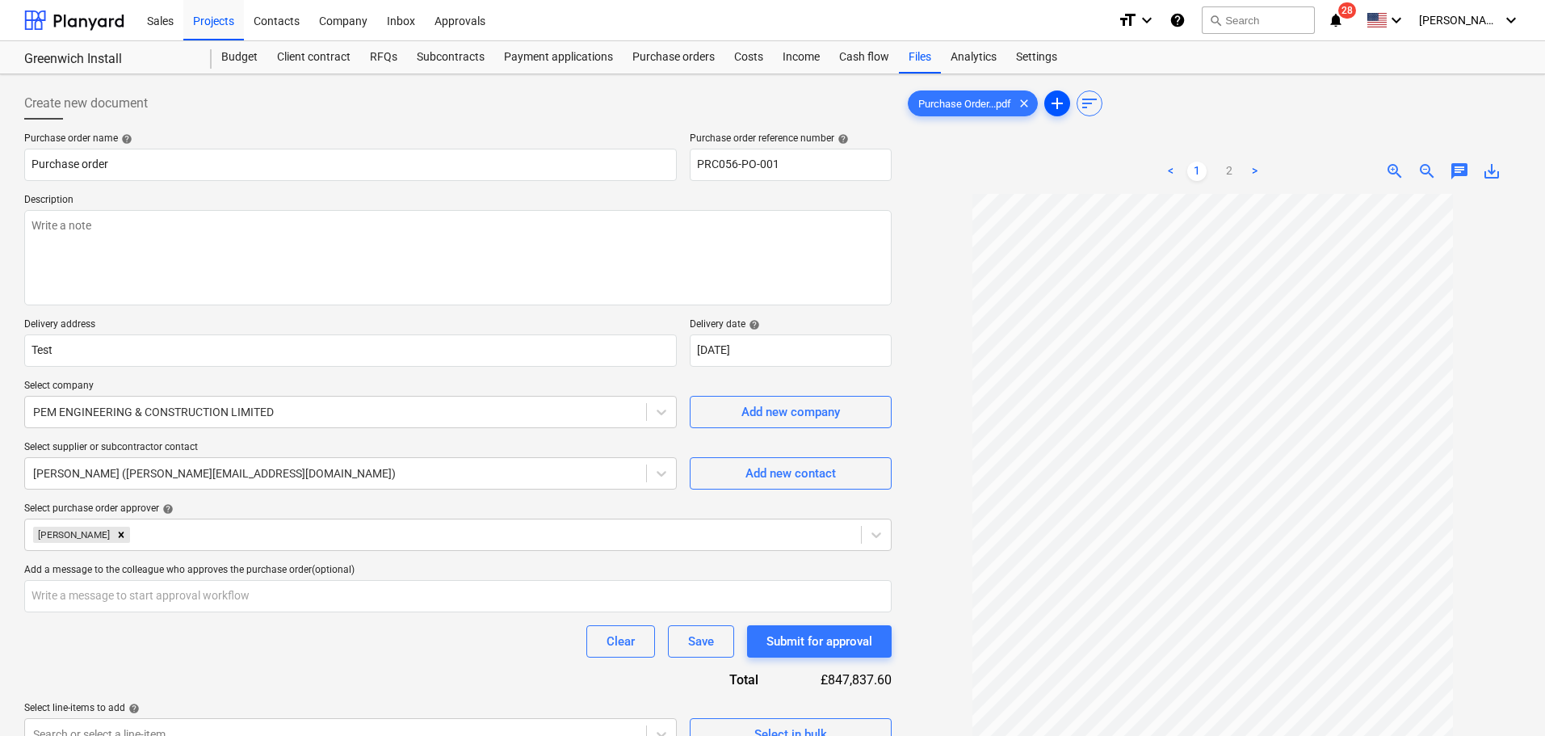
click at [1056, 96] on span "add" at bounding box center [1057, 103] width 19 height 19
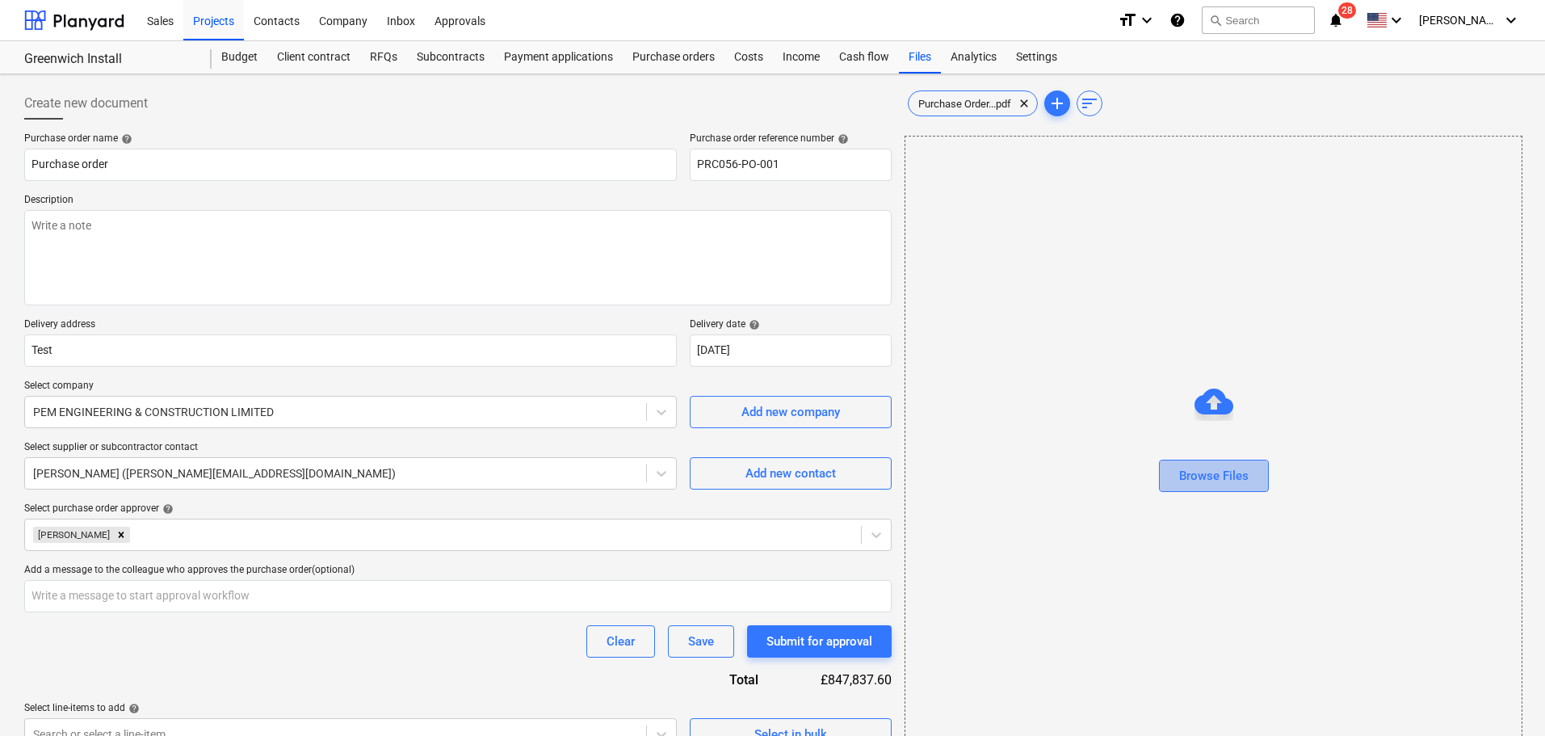
click at [1203, 473] on div "Browse Files" at bounding box center [1213, 475] width 69 height 21
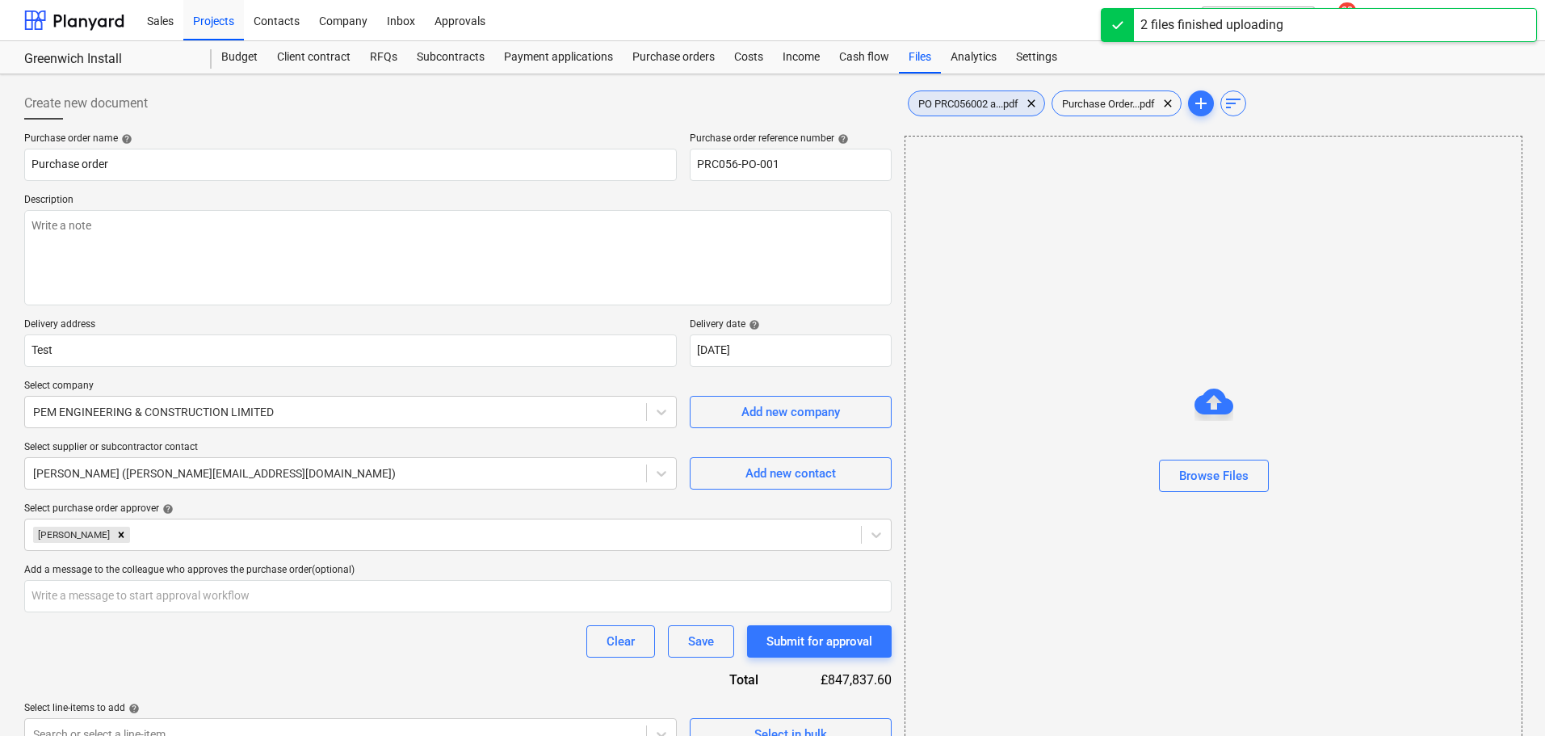
drag, startPoint x: 988, startPoint y: 105, endPoint x: 978, endPoint y: 120, distance: 18.2
click at [988, 106] on span "PO PRC056002 a...pdf" at bounding box center [969, 104] width 120 height 12
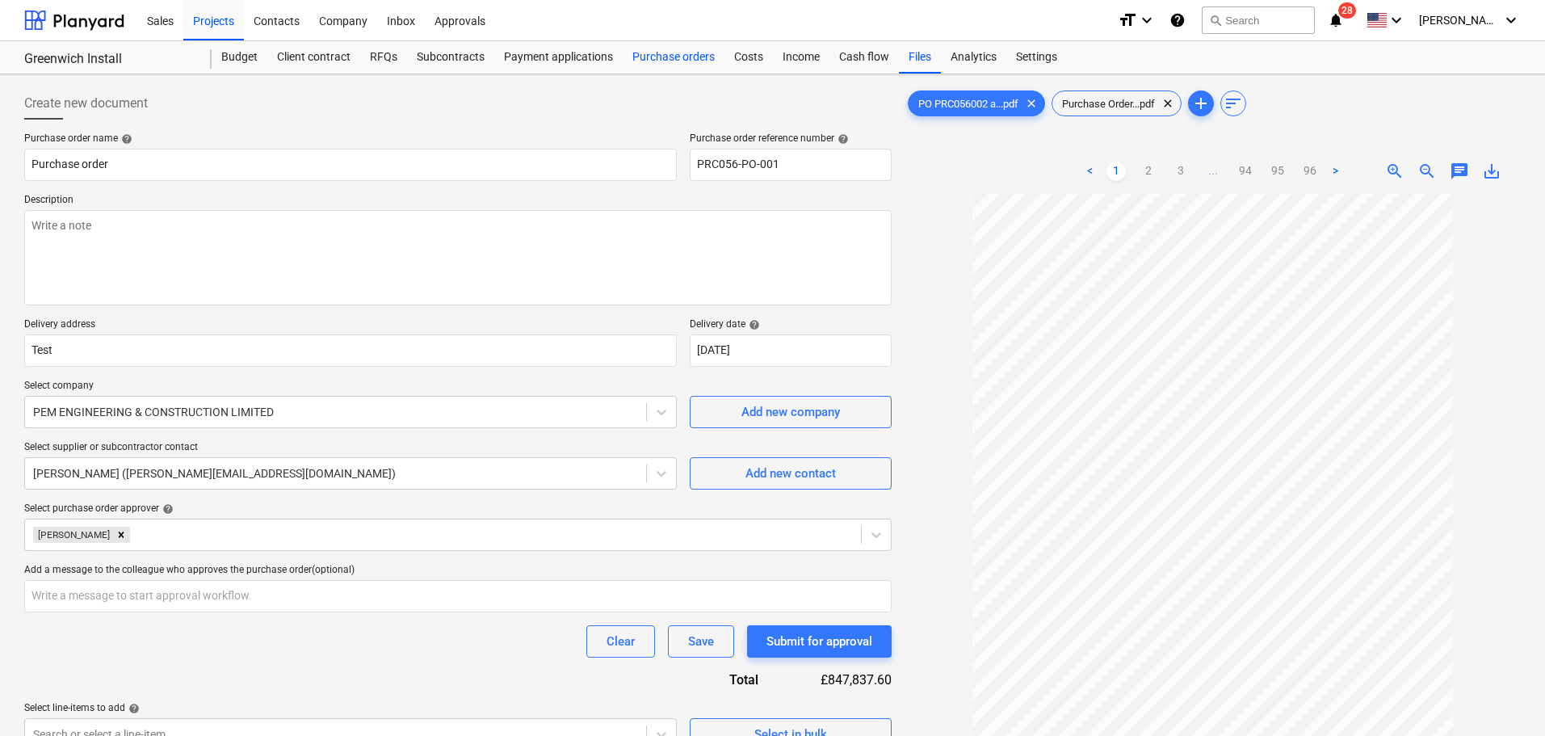
click at [670, 57] on div "Purchase orders" at bounding box center [674, 57] width 102 height 32
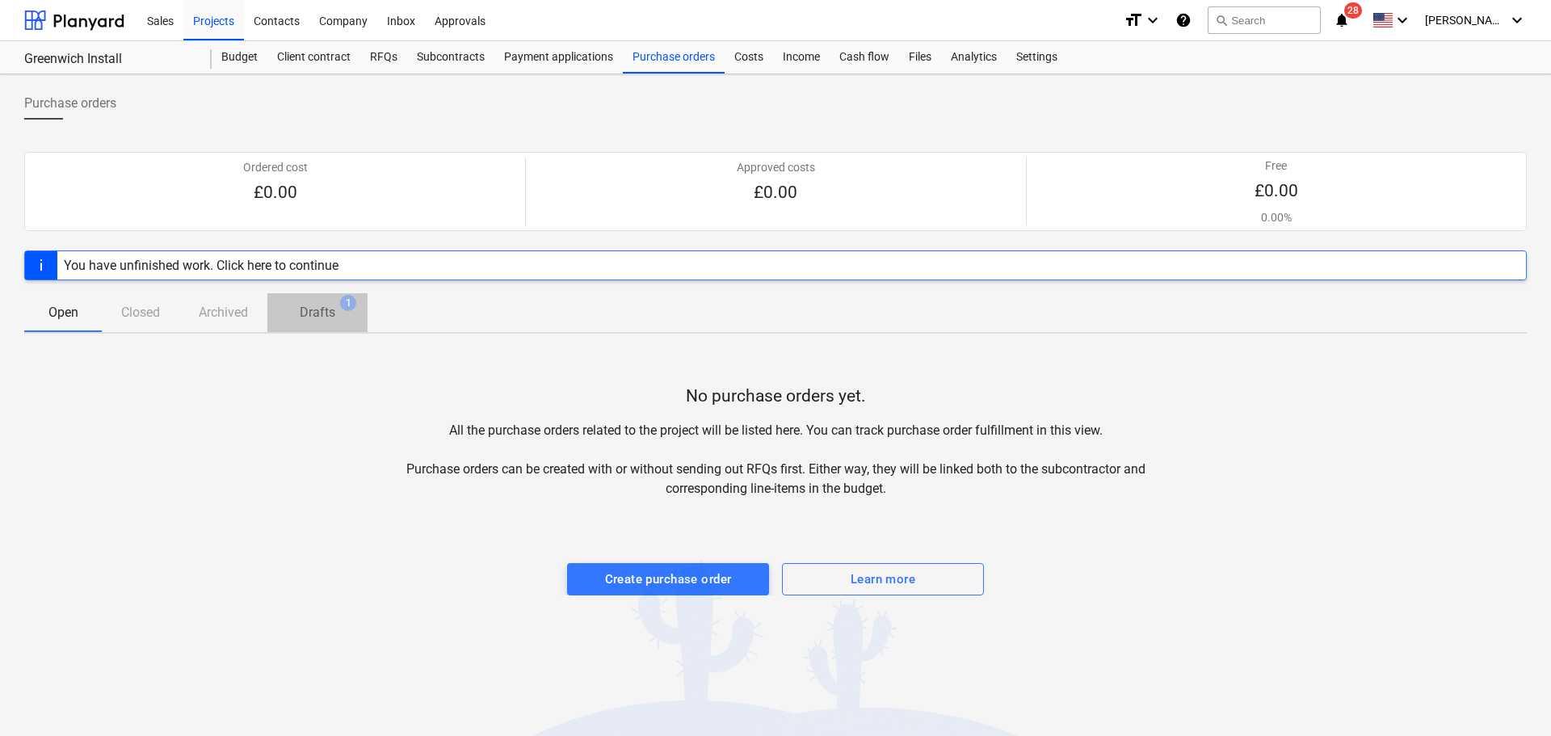
click at [334, 300] on span "Drafts 1" at bounding box center [317, 313] width 100 height 30
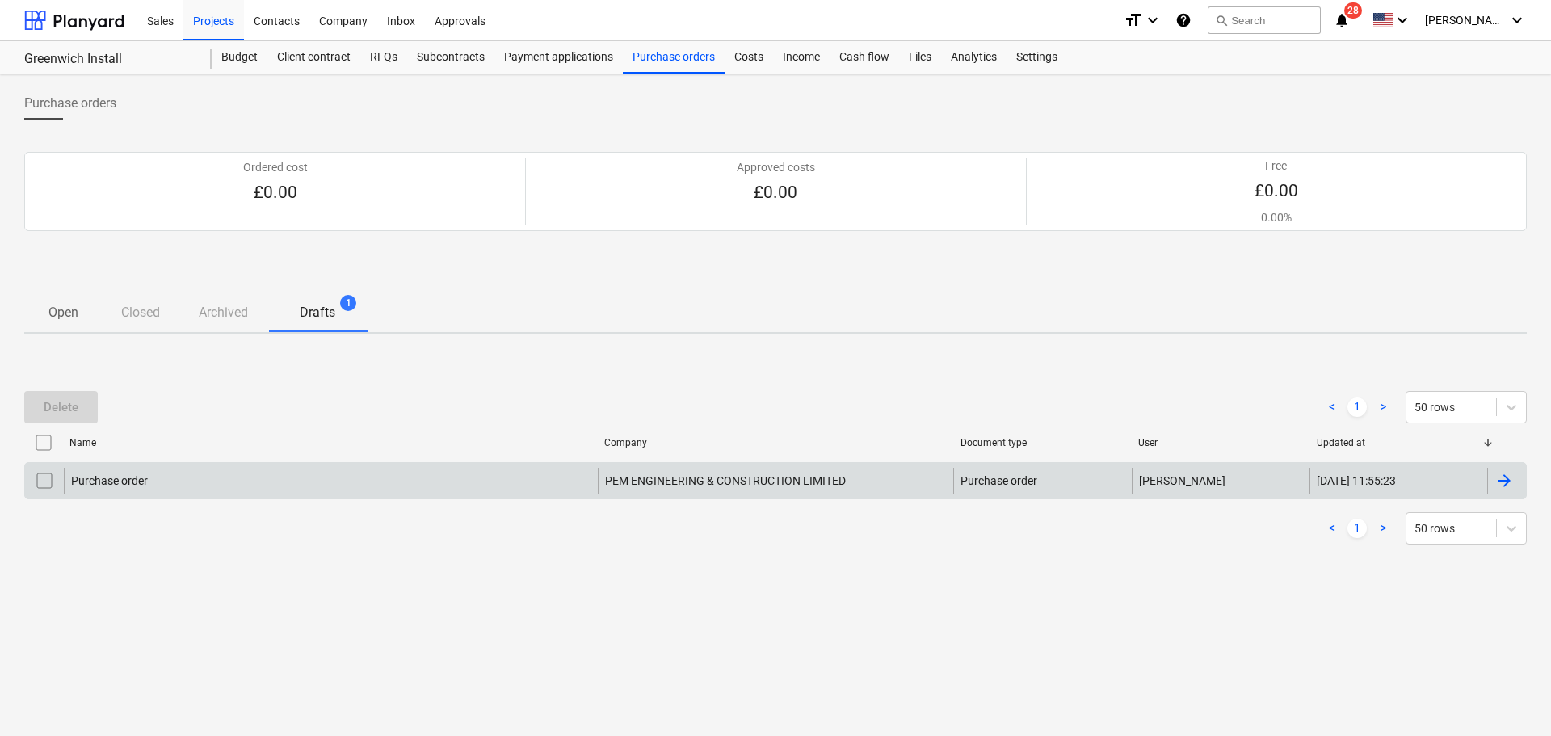
click at [397, 481] on div "Purchase order" at bounding box center [331, 481] width 534 height 26
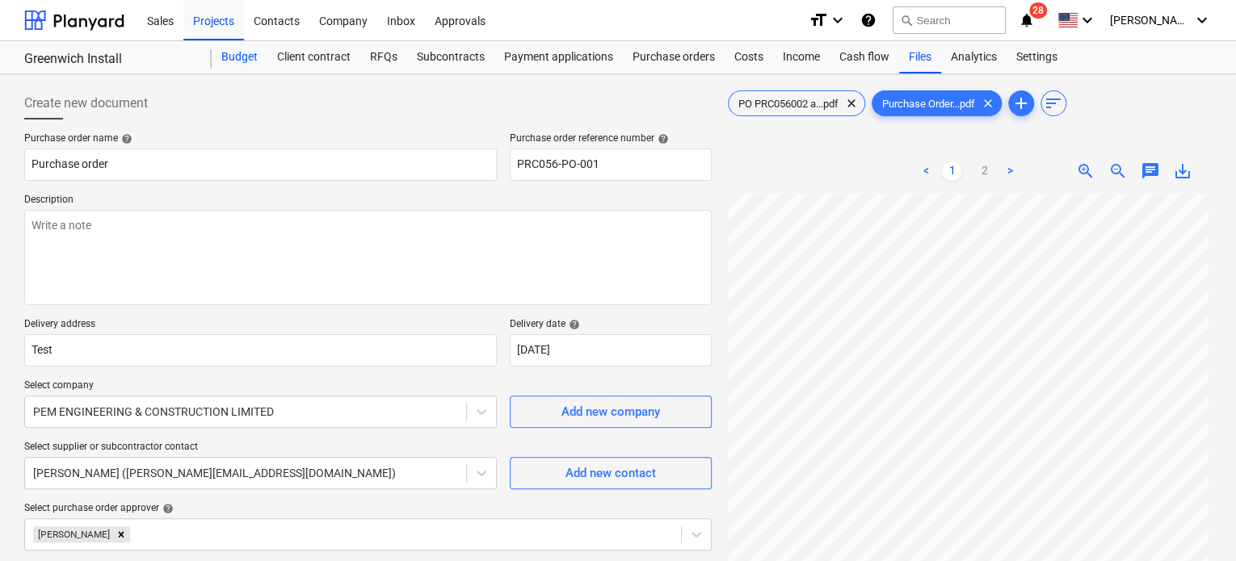
click at [239, 51] on div "Budget" at bounding box center [240, 57] width 56 height 32
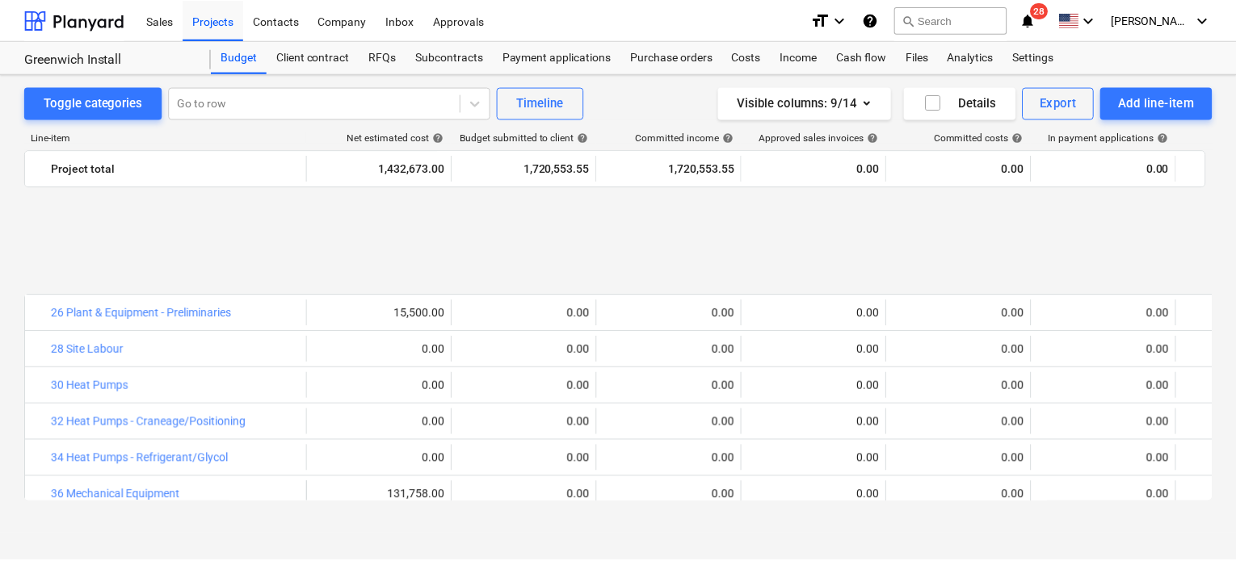
scroll to position [1696, 0]
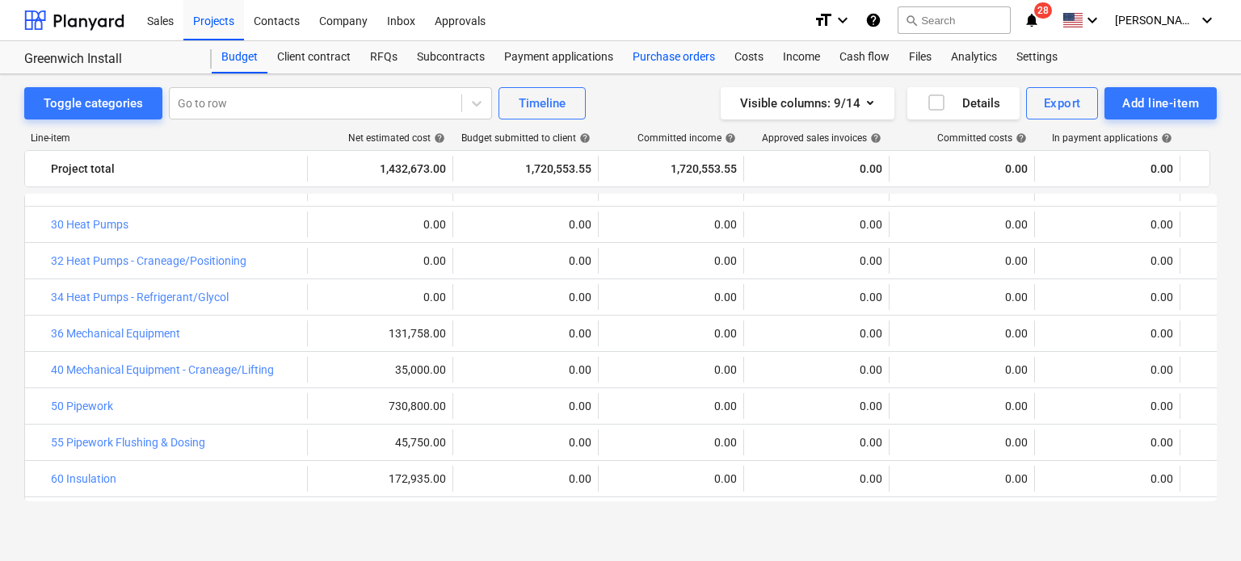
click at [690, 62] on div "Purchase orders" at bounding box center [674, 57] width 102 height 32
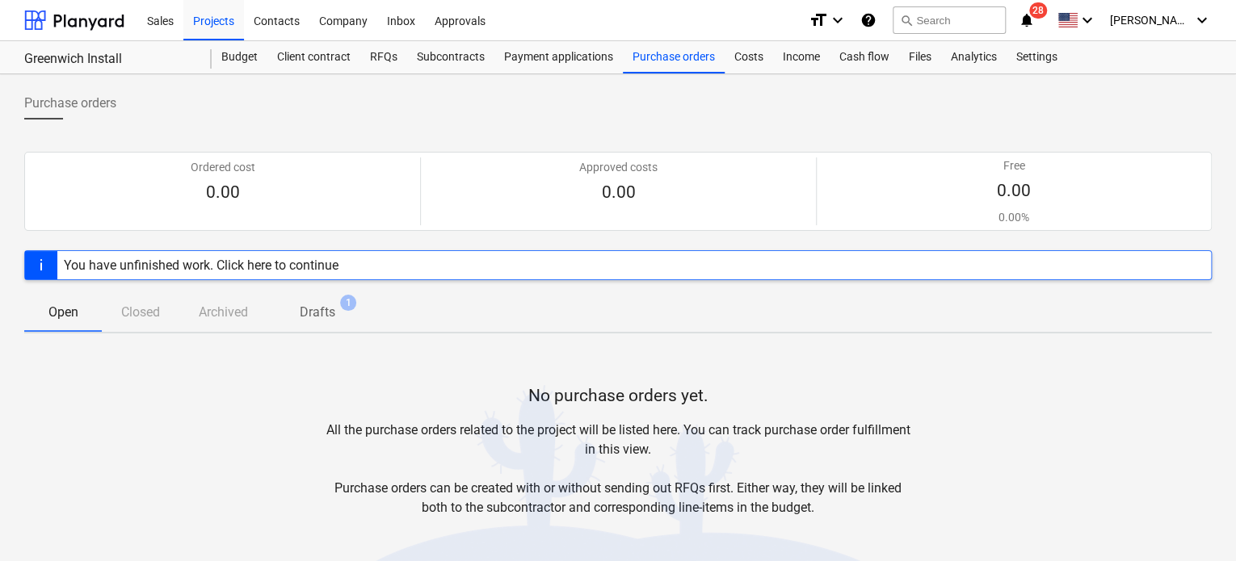
click at [305, 304] on p "Drafts" at bounding box center [318, 312] width 36 height 19
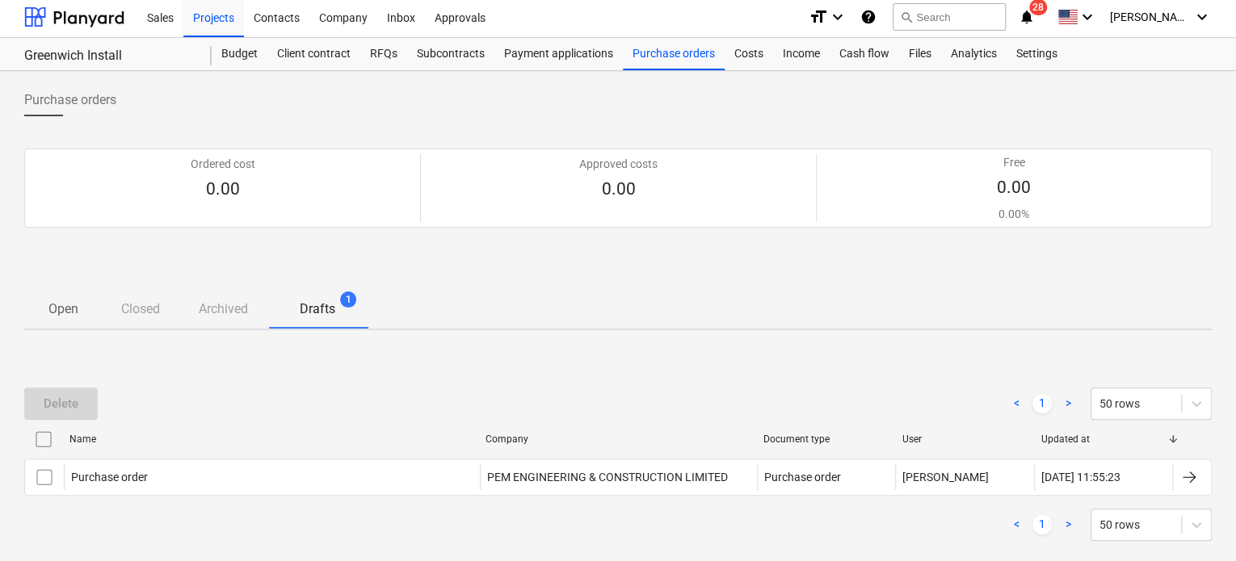
scroll to position [52, 0]
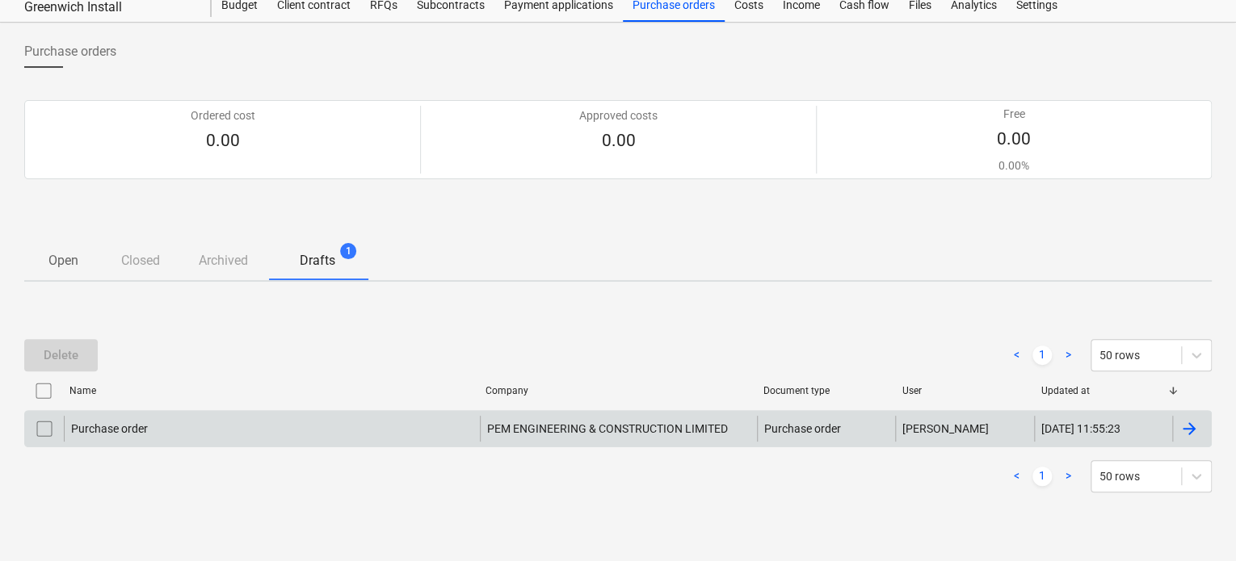
click at [539, 416] on div "PEM ENGINEERING & CONSTRUCTION LIMITED" at bounding box center [618, 429] width 277 height 26
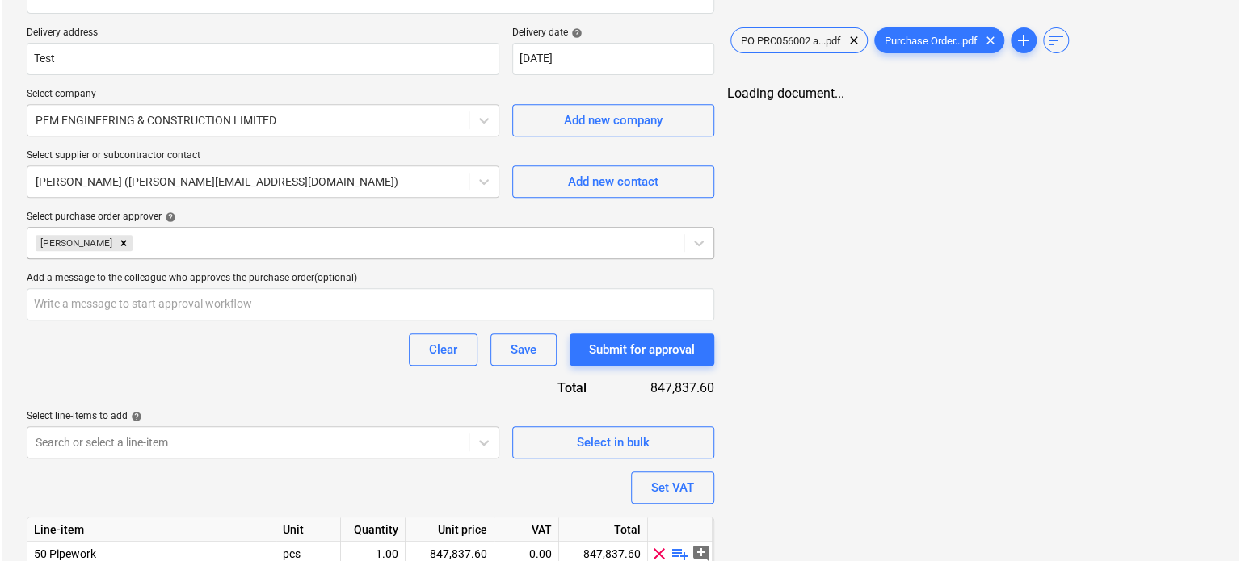
scroll to position [361, 0]
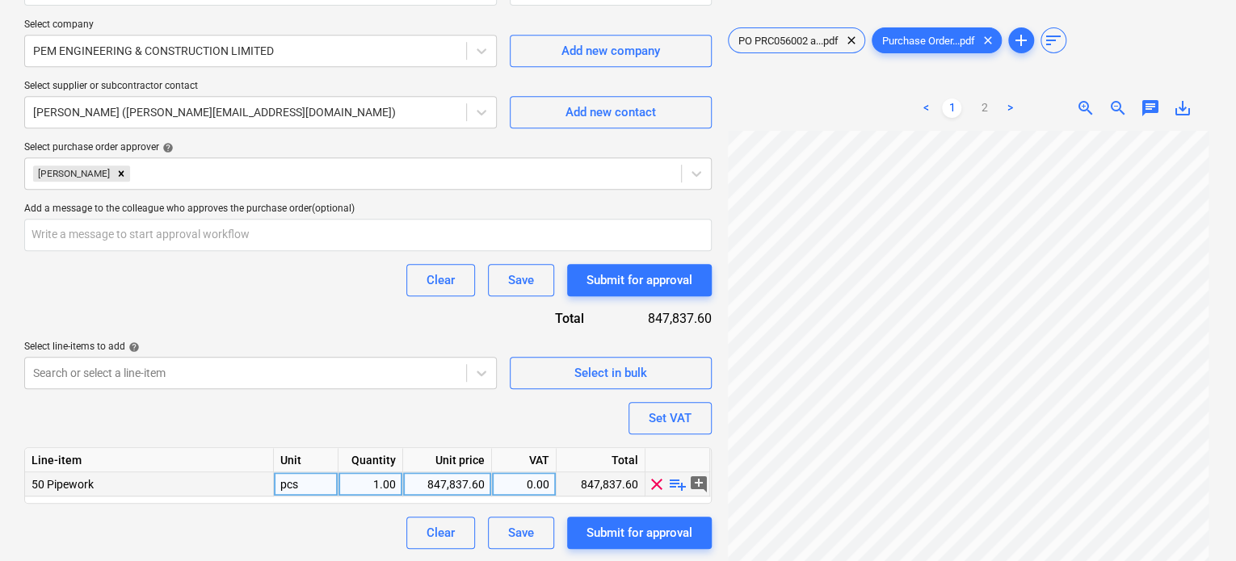
click at [450, 483] on div "847,837.60" at bounding box center [447, 485] width 75 height 24
click at [458, 492] on div "847,837.60" at bounding box center [447, 485] width 75 height 24
type textarea "x"
type input "0"
click at [556, 373] on span "Select in bulk" at bounding box center [611, 373] width 162 height 21
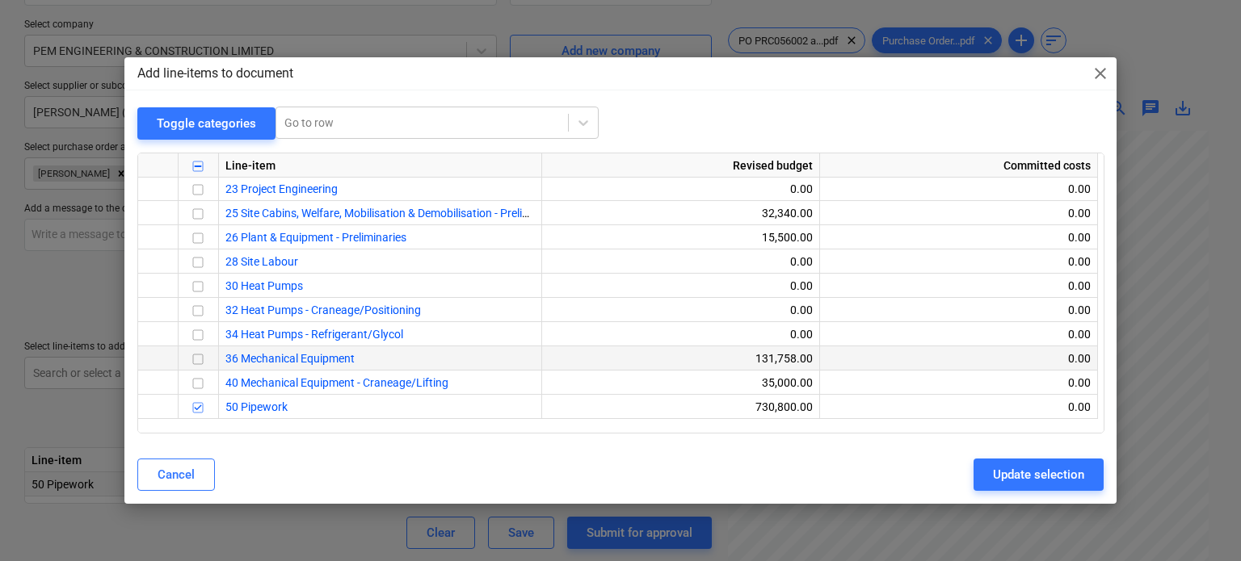
scroll to position [641, 0]
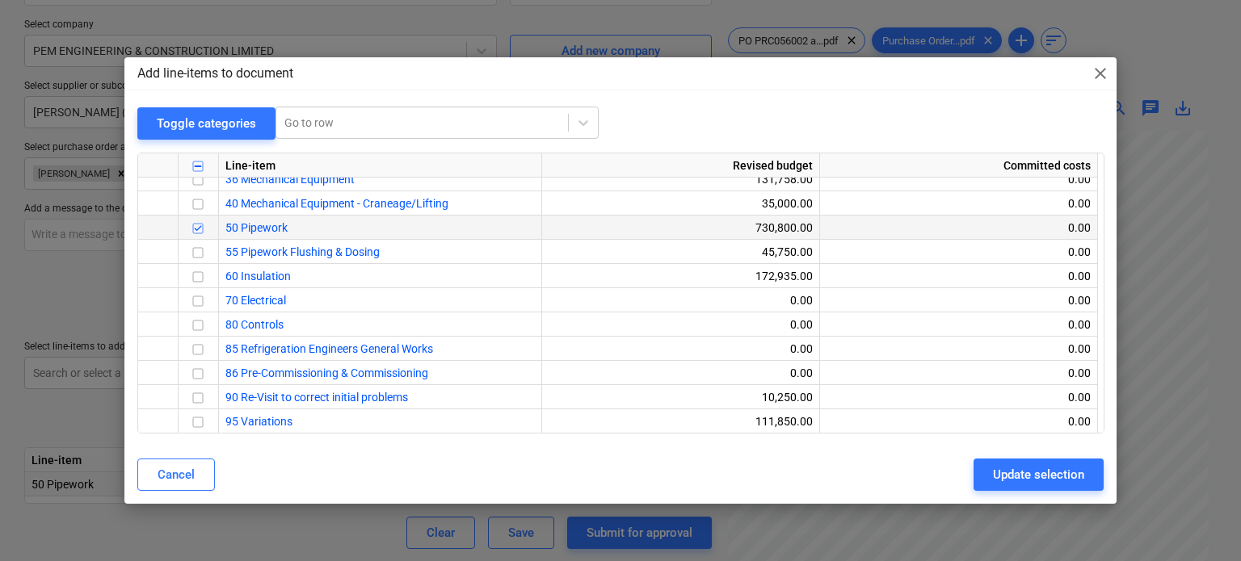
click at [200, 229] on input "checkbox" at bounding box center [197, 228] width 19 height 19
click at [198, 228] on input "checkbox" at bounding box center [197, 228] width 19 height 19
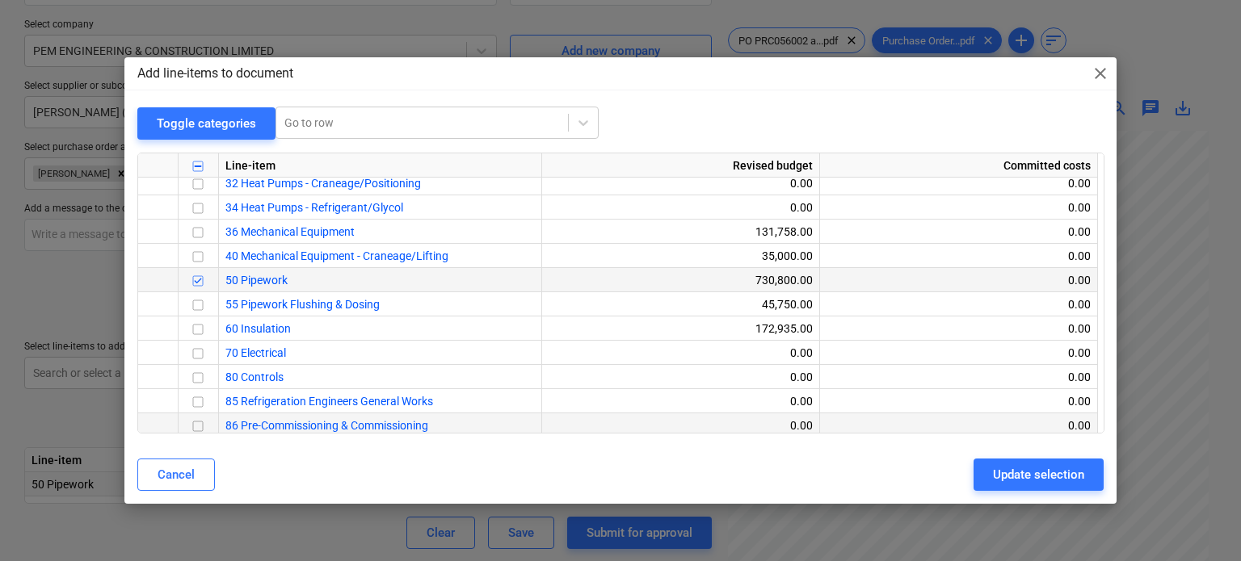
scroll to position [560, 0]
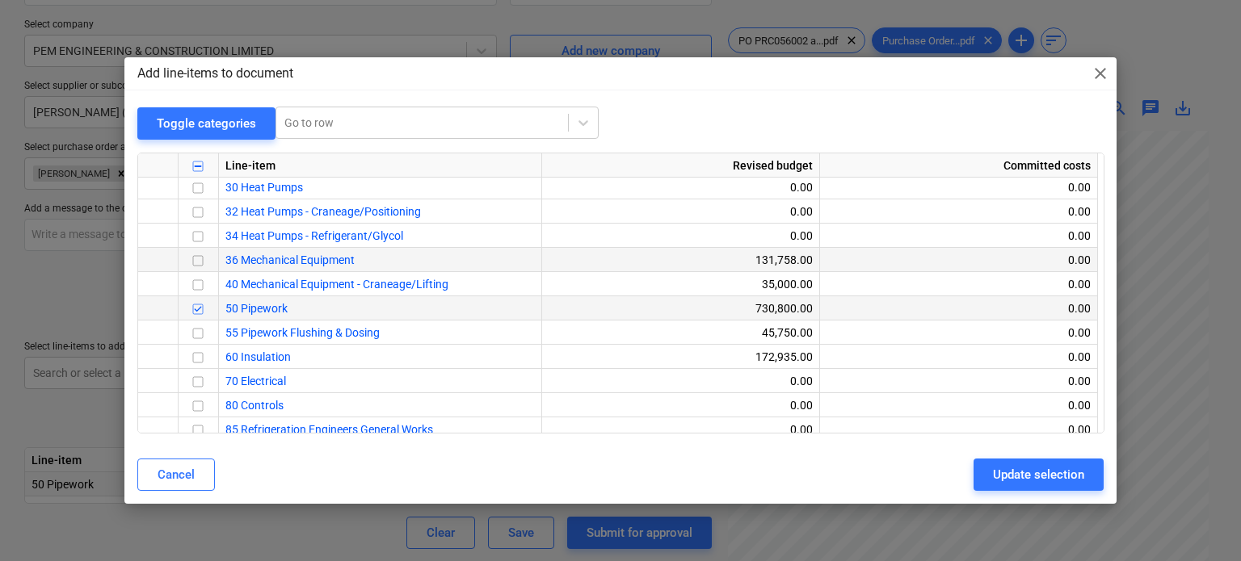
click at [200, 264] on input "checkbox" at bounding box center [197, 260] width 19 height 19
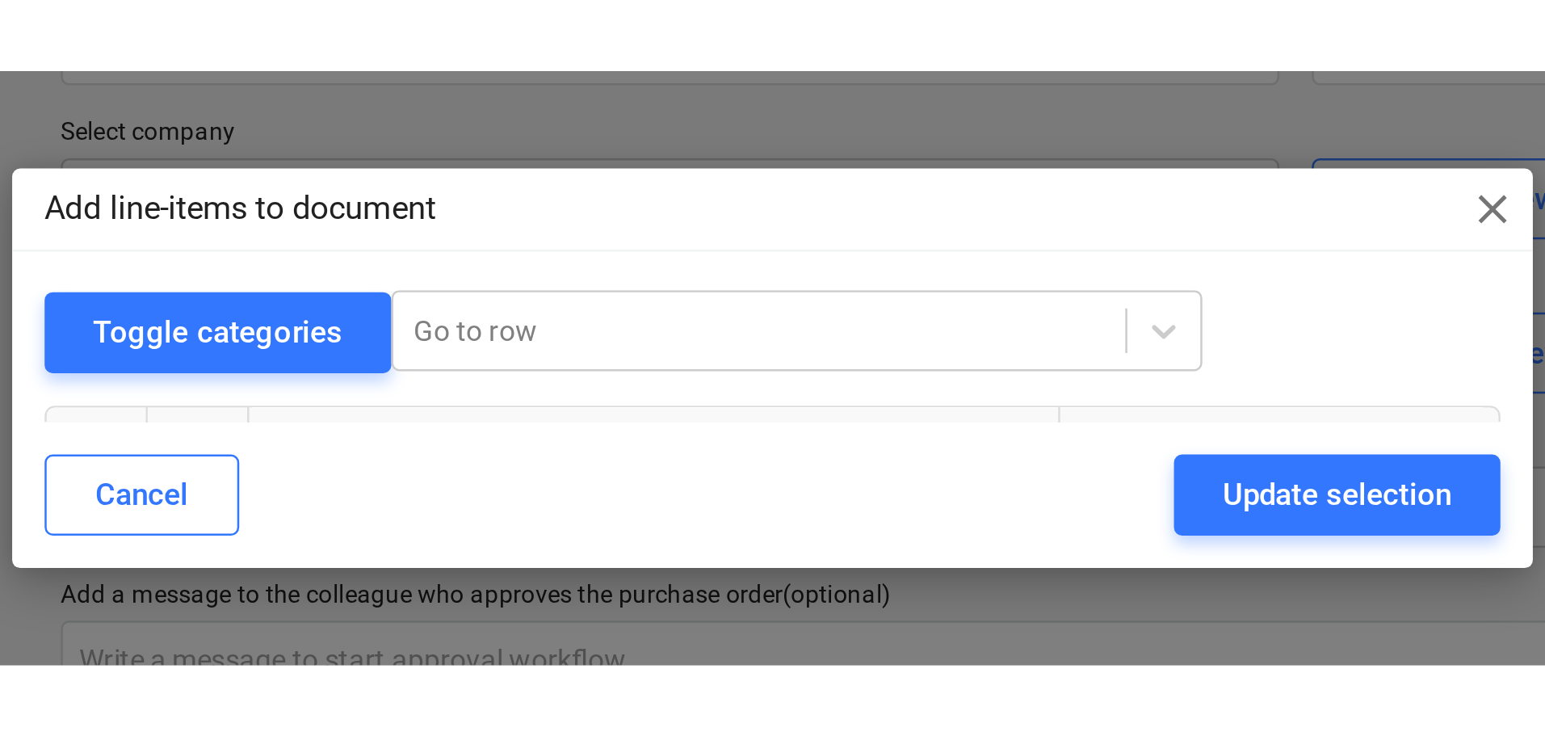
scroll to position [554, 0]
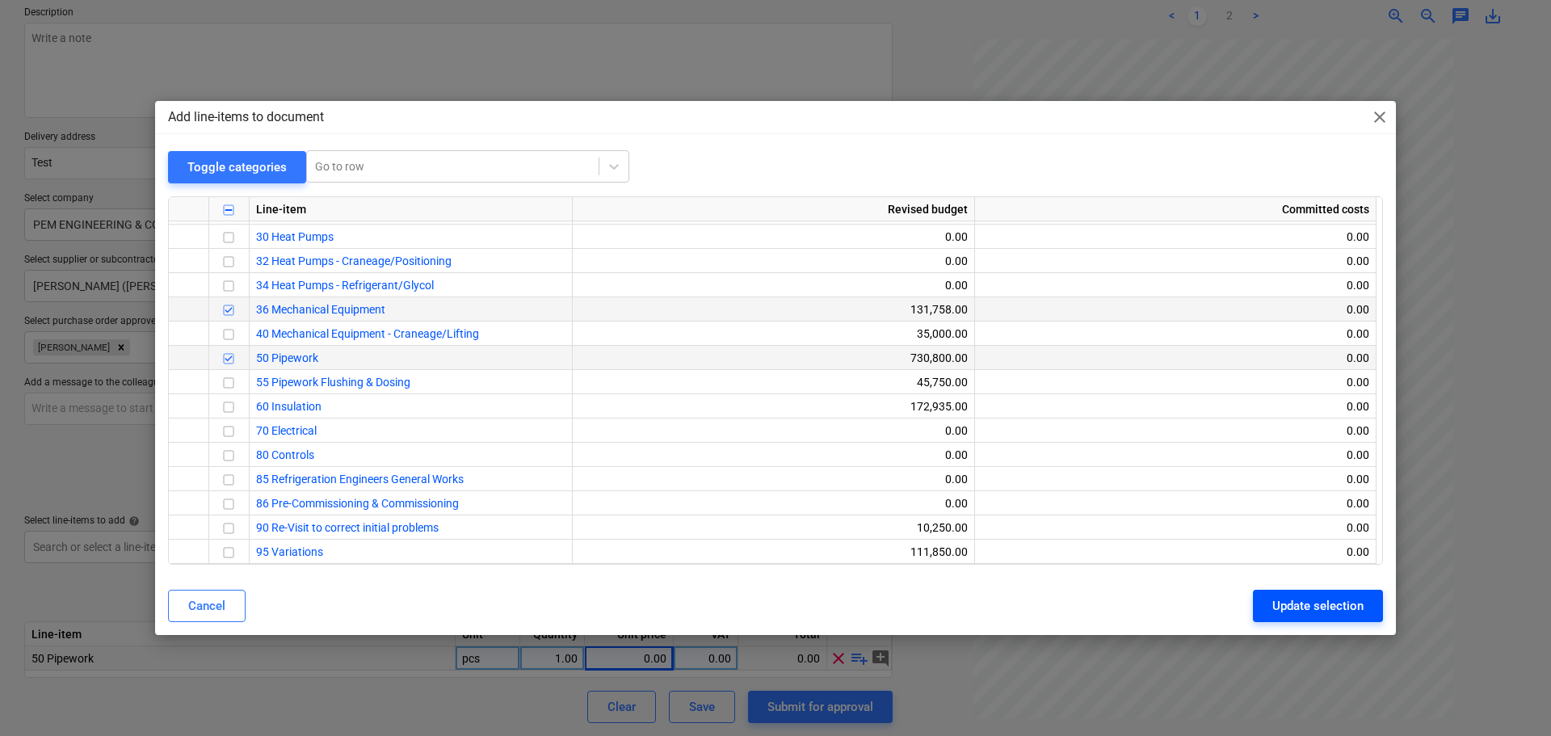
click at [1295, 609] on div "Update selection" at bounding box center [1317, 605] width 91 height 21
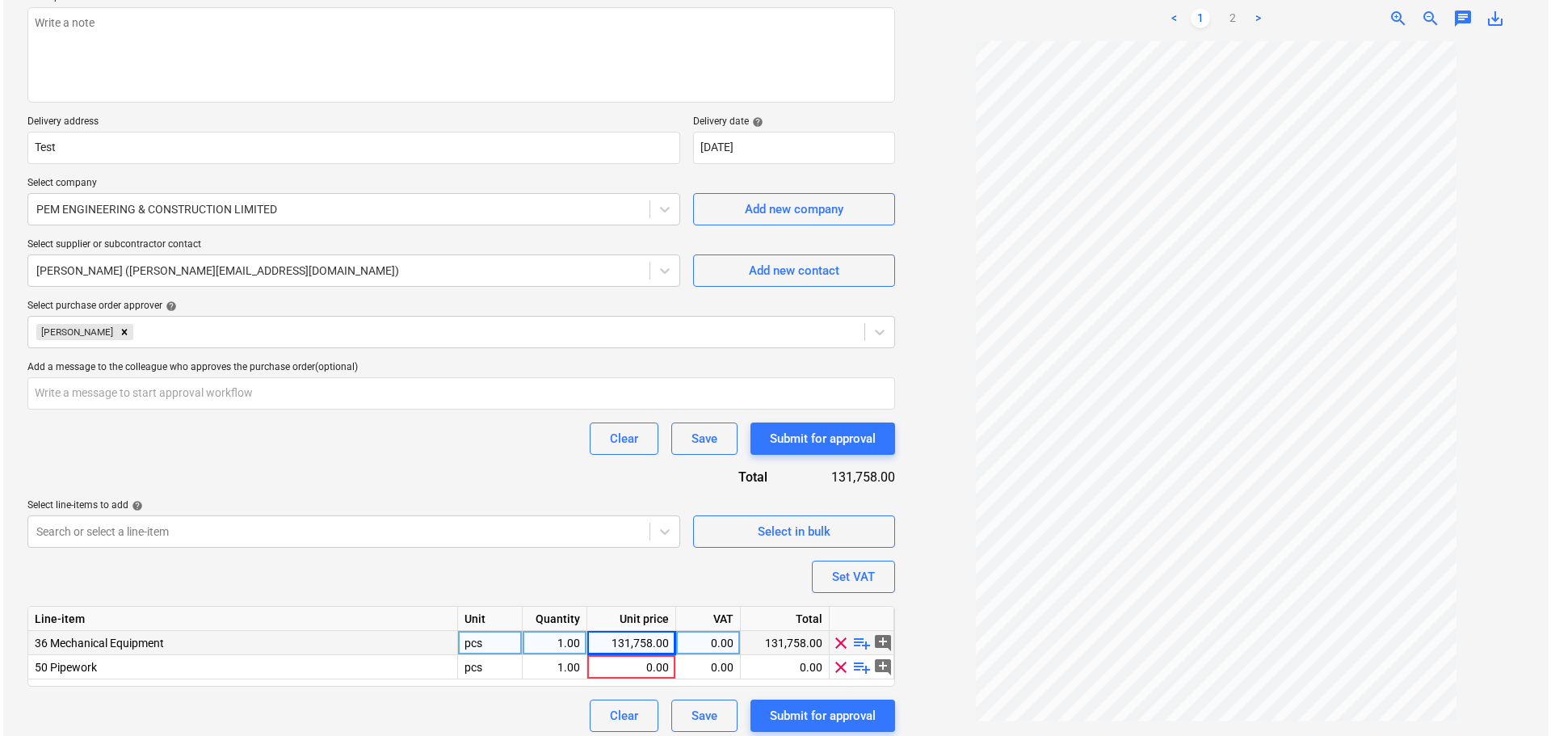
scroll to position [212, 0]
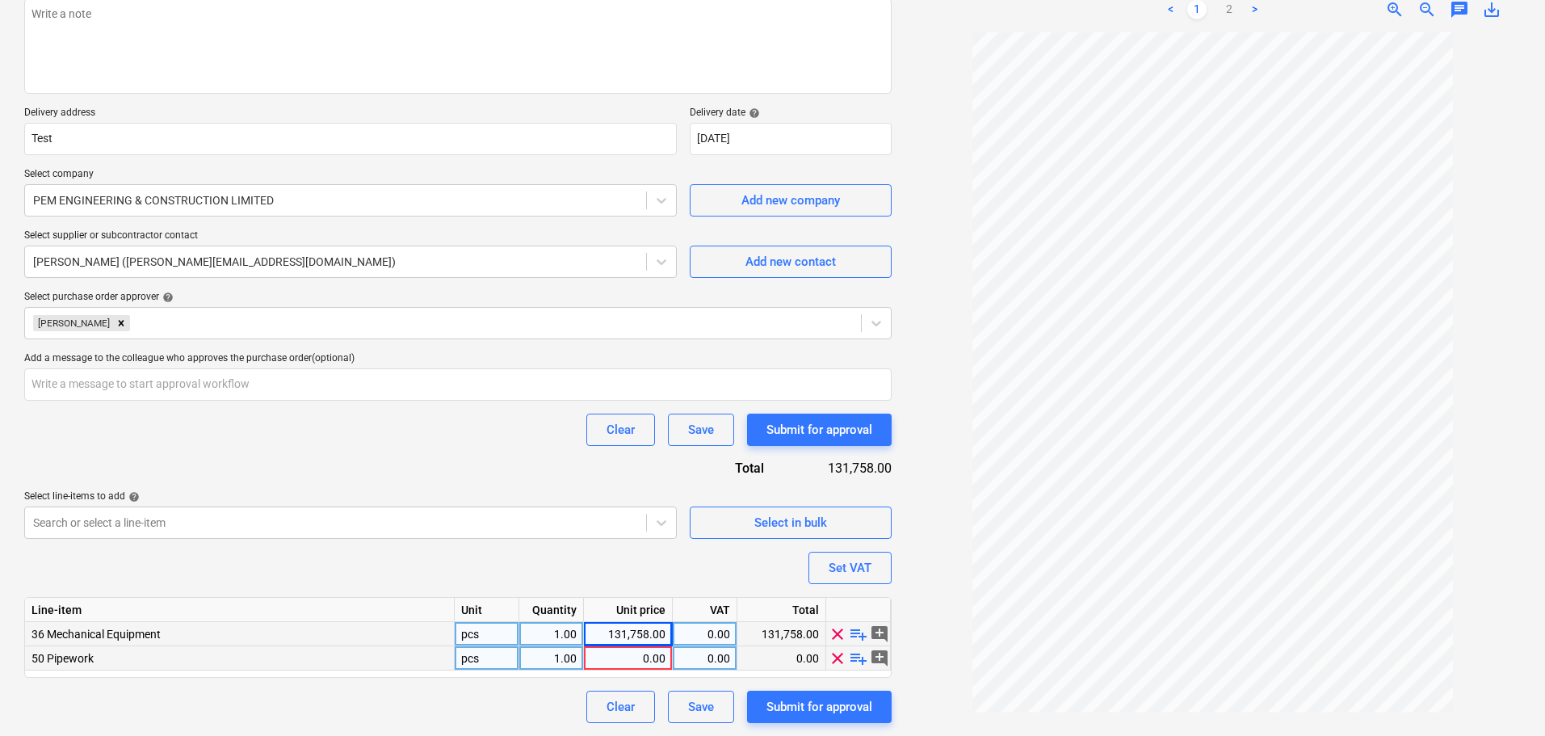
click at [623, 651] on div "0.00" at bounding box center [627, 658] width 75 height 24
click at [826, 517] on div "Select in bulk" at bounding box center [790, 522] width 73 height 21
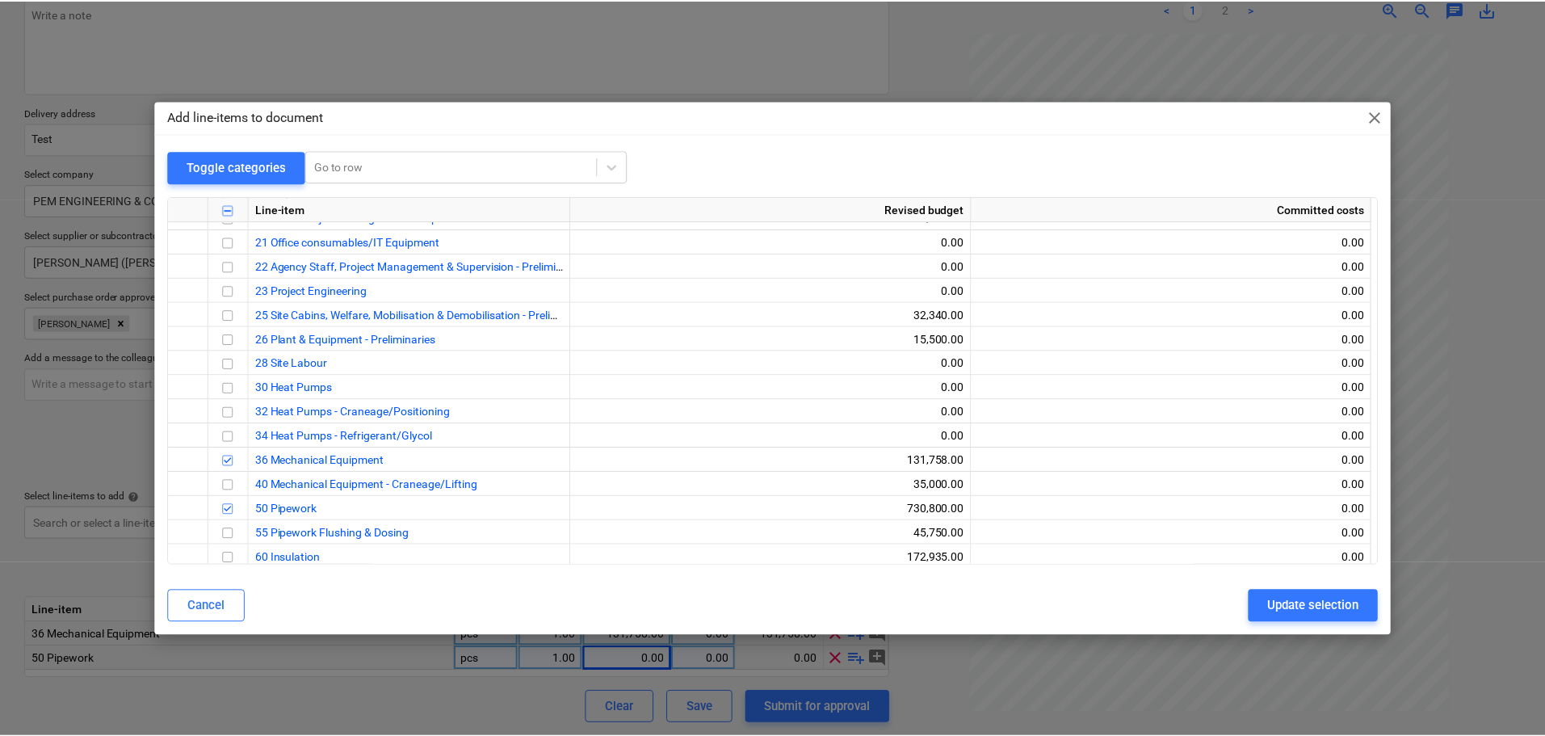
scroll to position [554, 0]
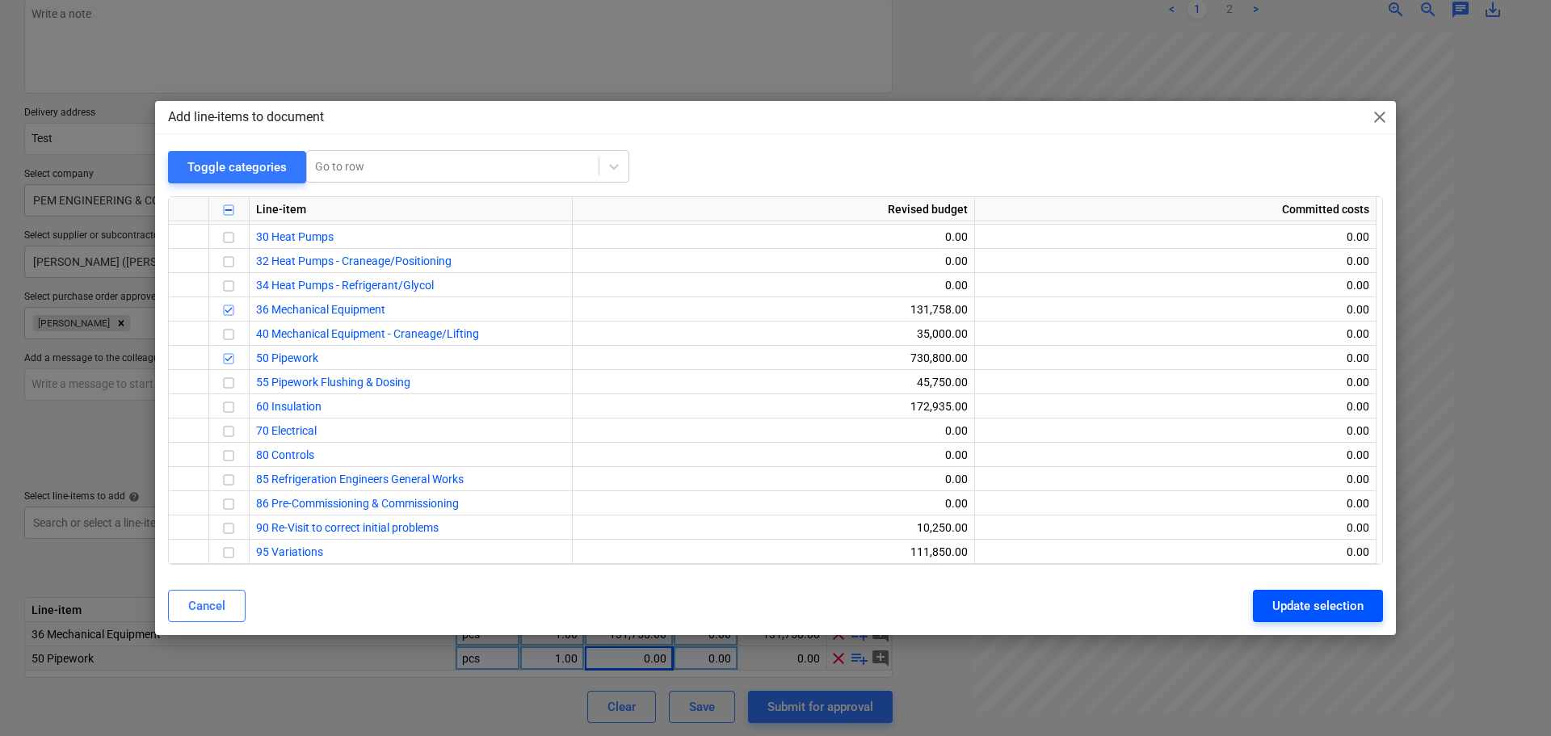
click at [1312, 610] on div "Update selection" at bounding box center [1317, 605] width 91 height 21
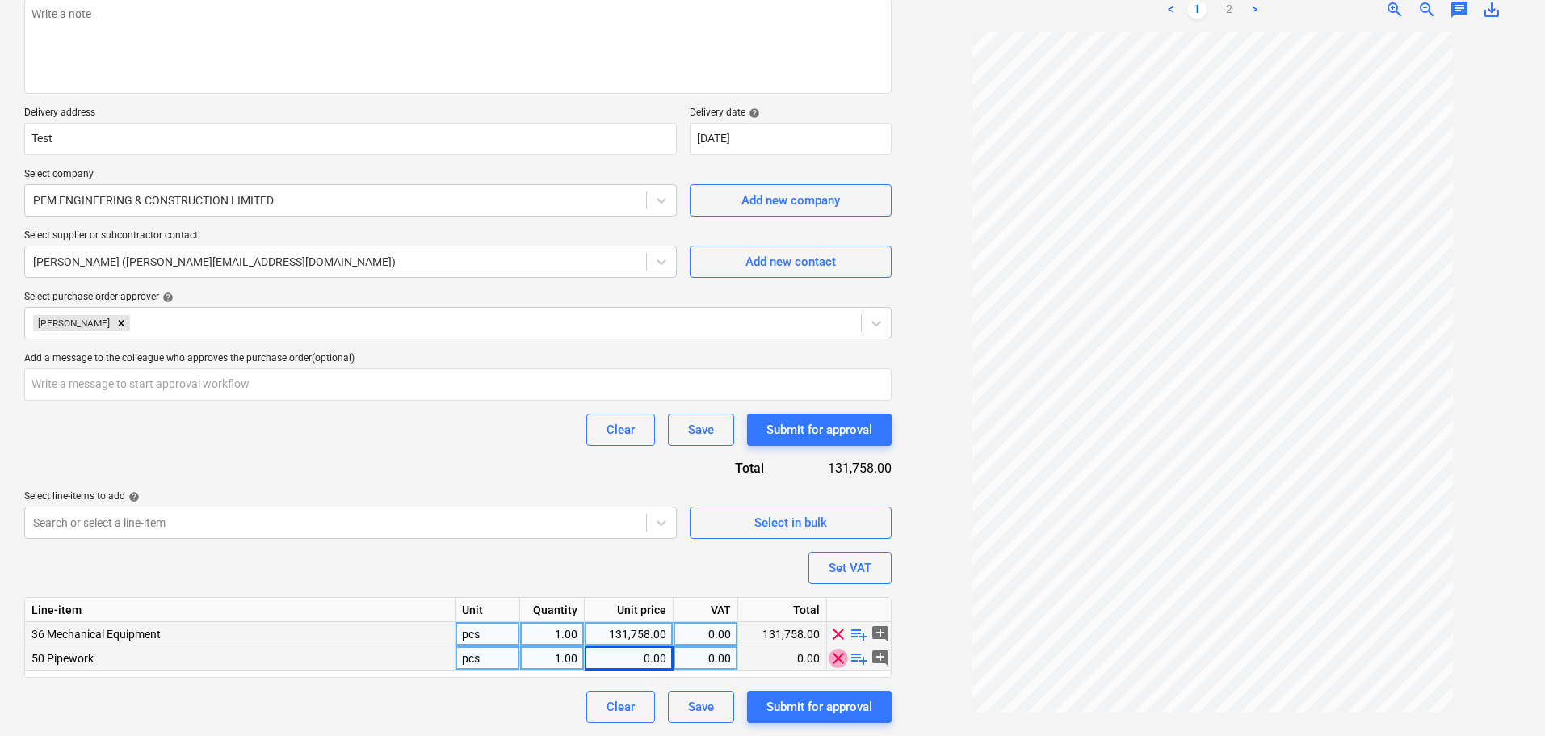
click at [839, 652] on span "clear" at bounding box center [838, 657] width 19 height 19
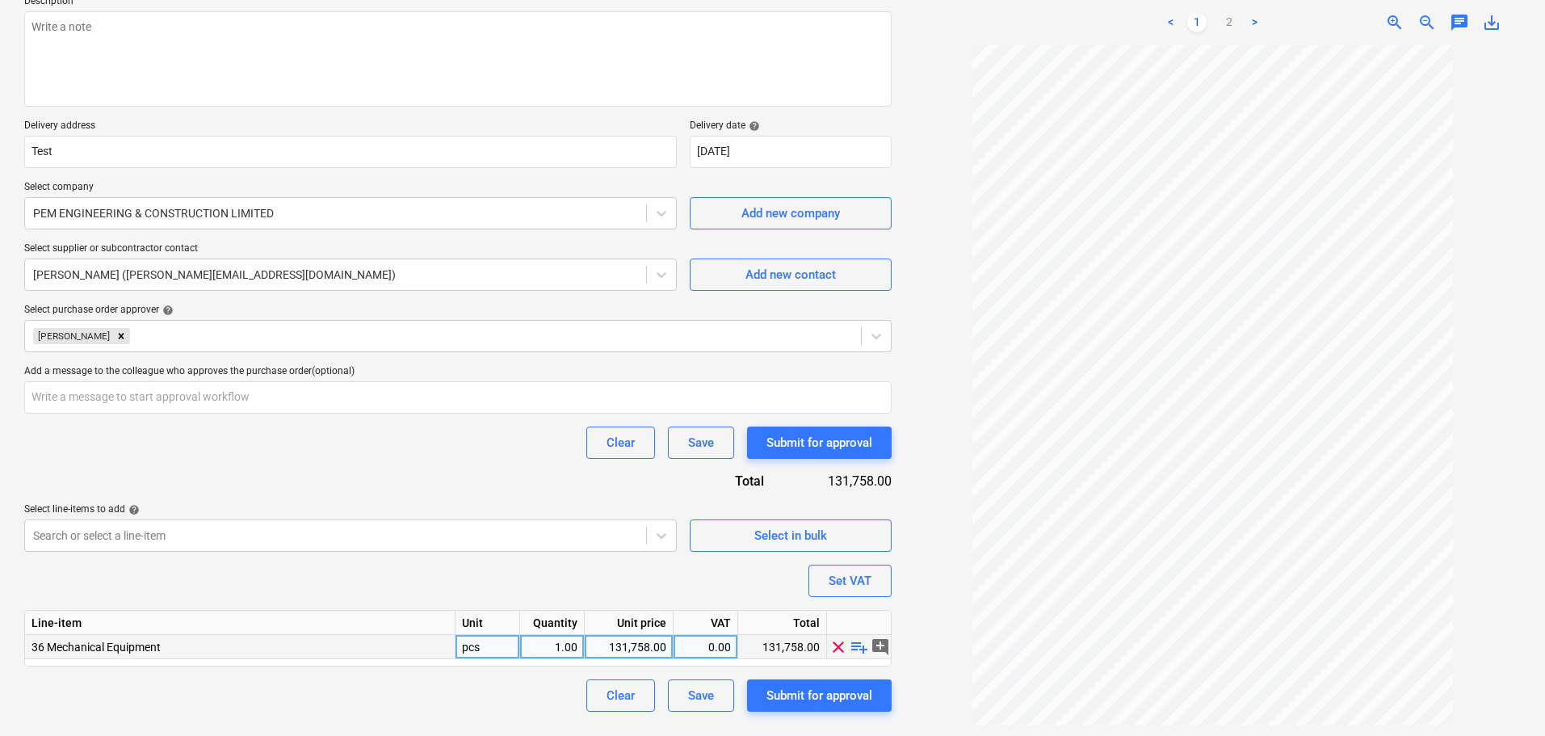
click at [841, 641] on span "clear" at bounding box center [838, 645] width 19 height 19
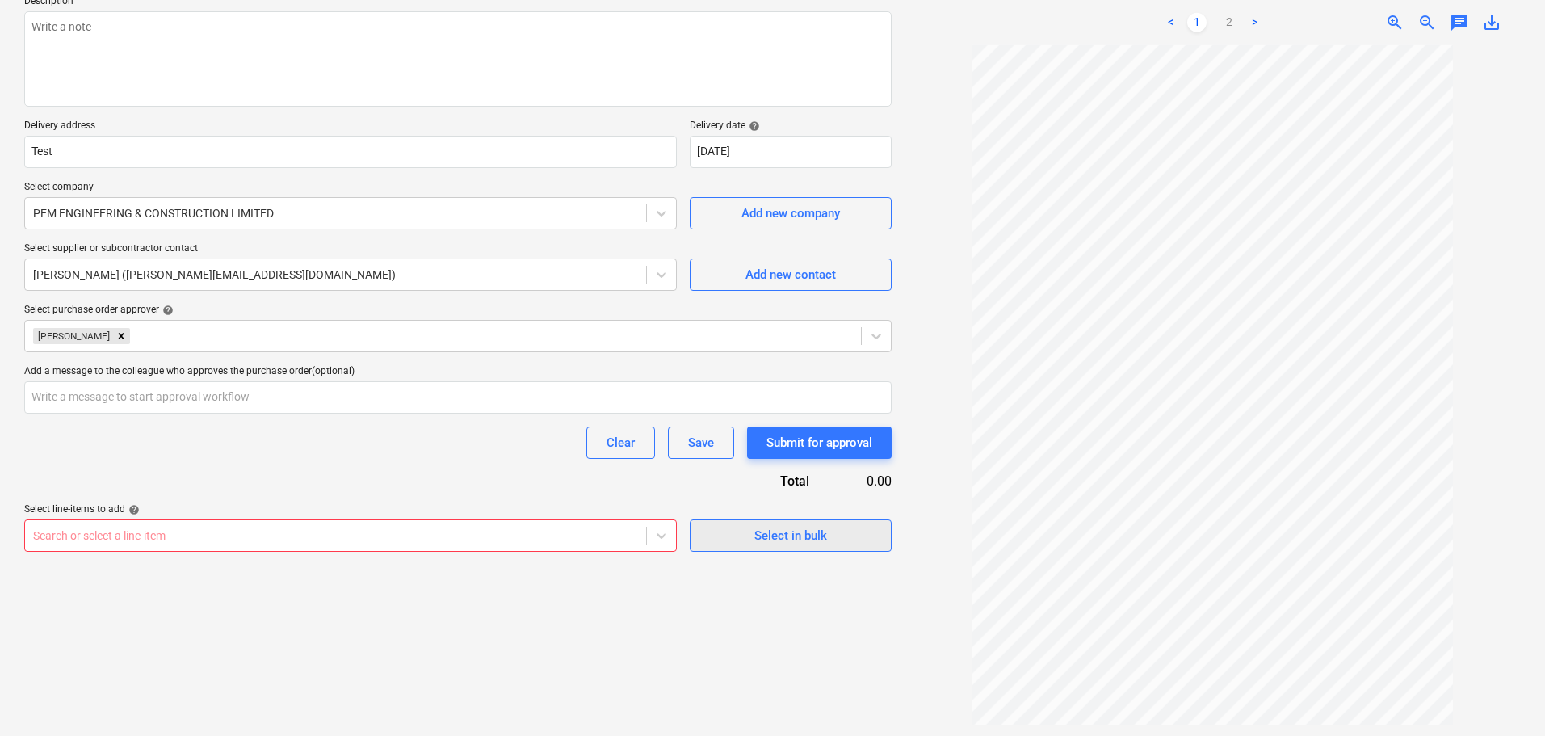
click at [779, 527] on div "Select in bulk" at bounding box center [790, 535] width 73 height 21
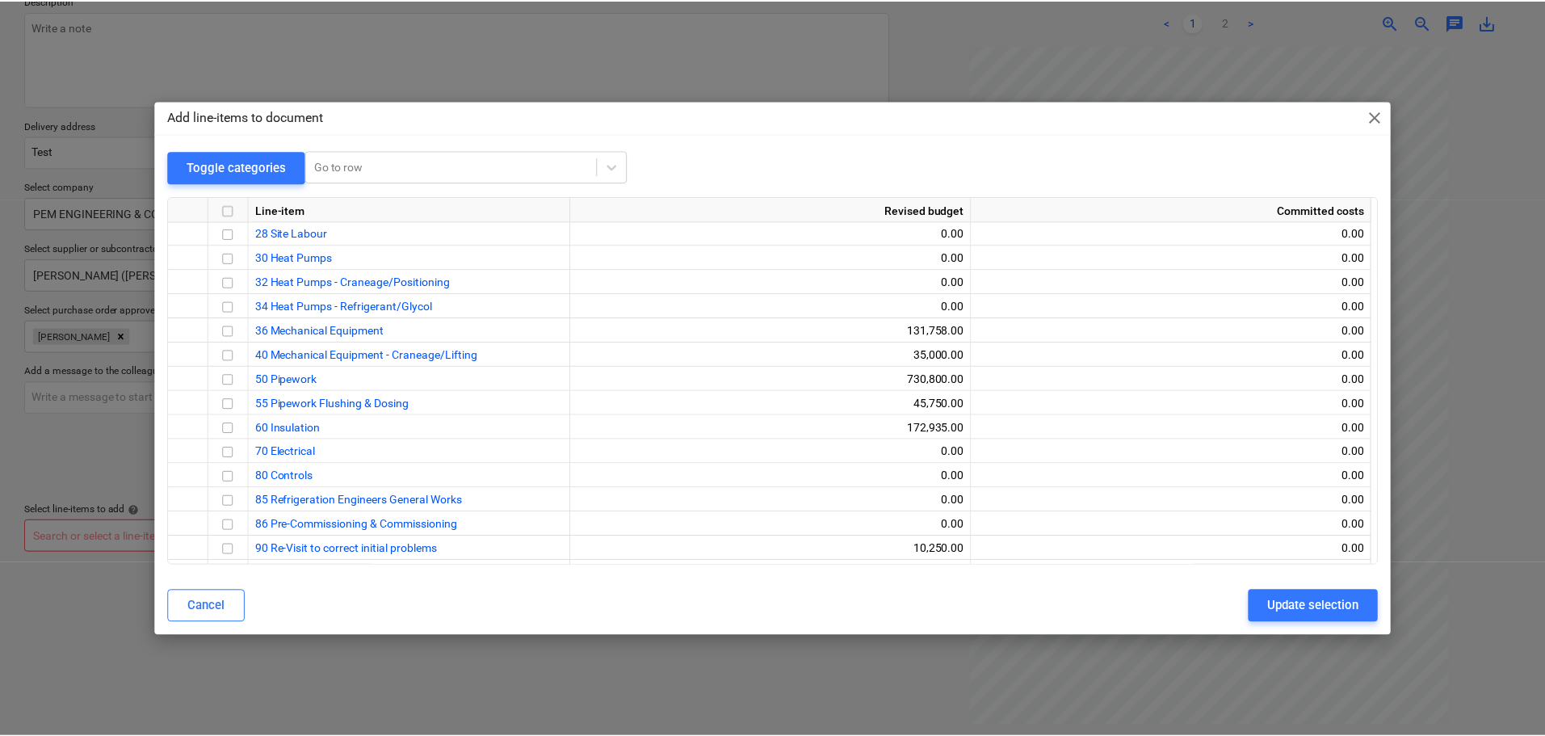
scroll to position [554, 0]
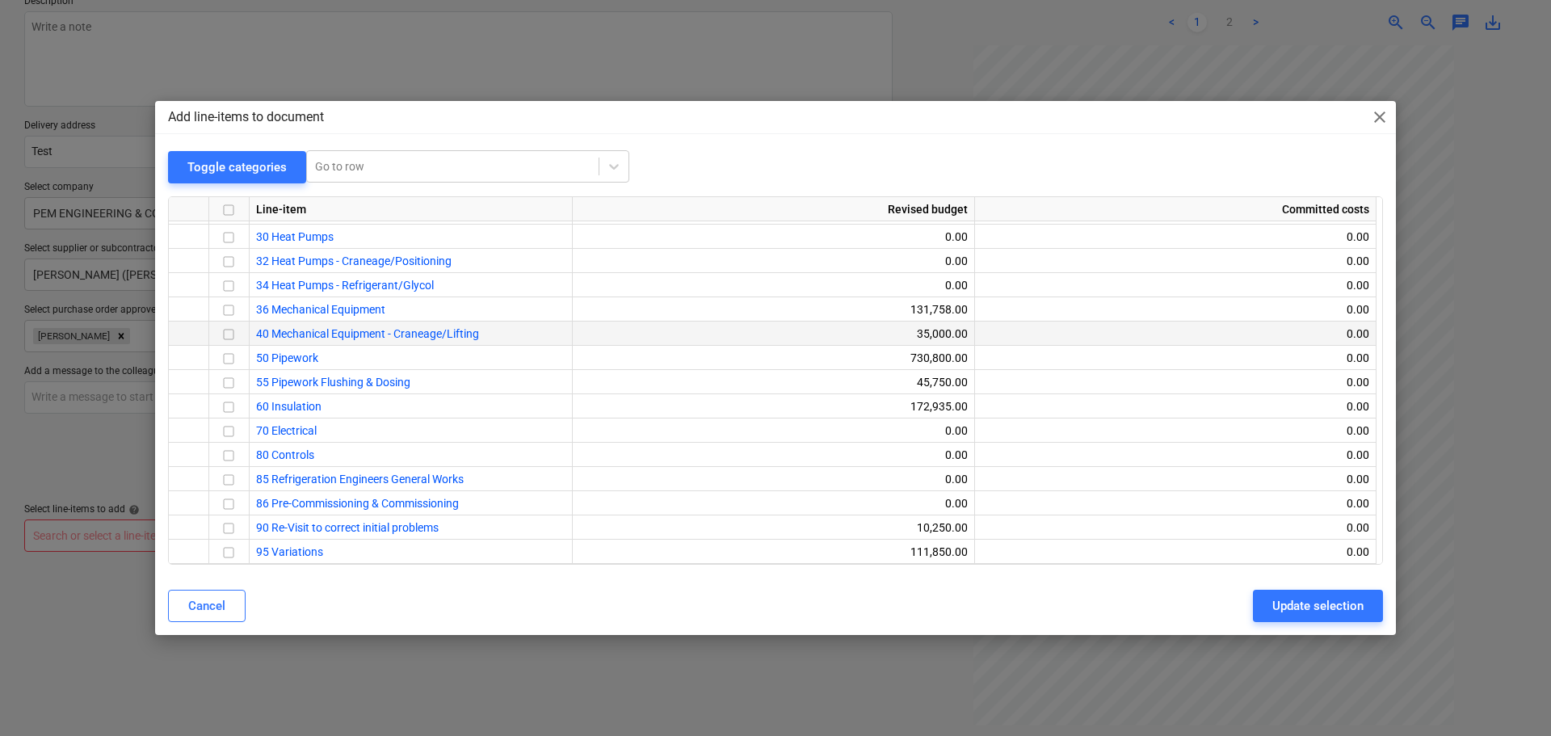
click at [231, 332] on input "checkbox" at bounding box center [228, 334] width 19 height 19
click at [226, 363] on input "checkbox" at bounding box center [228, 358] width 19 height 19
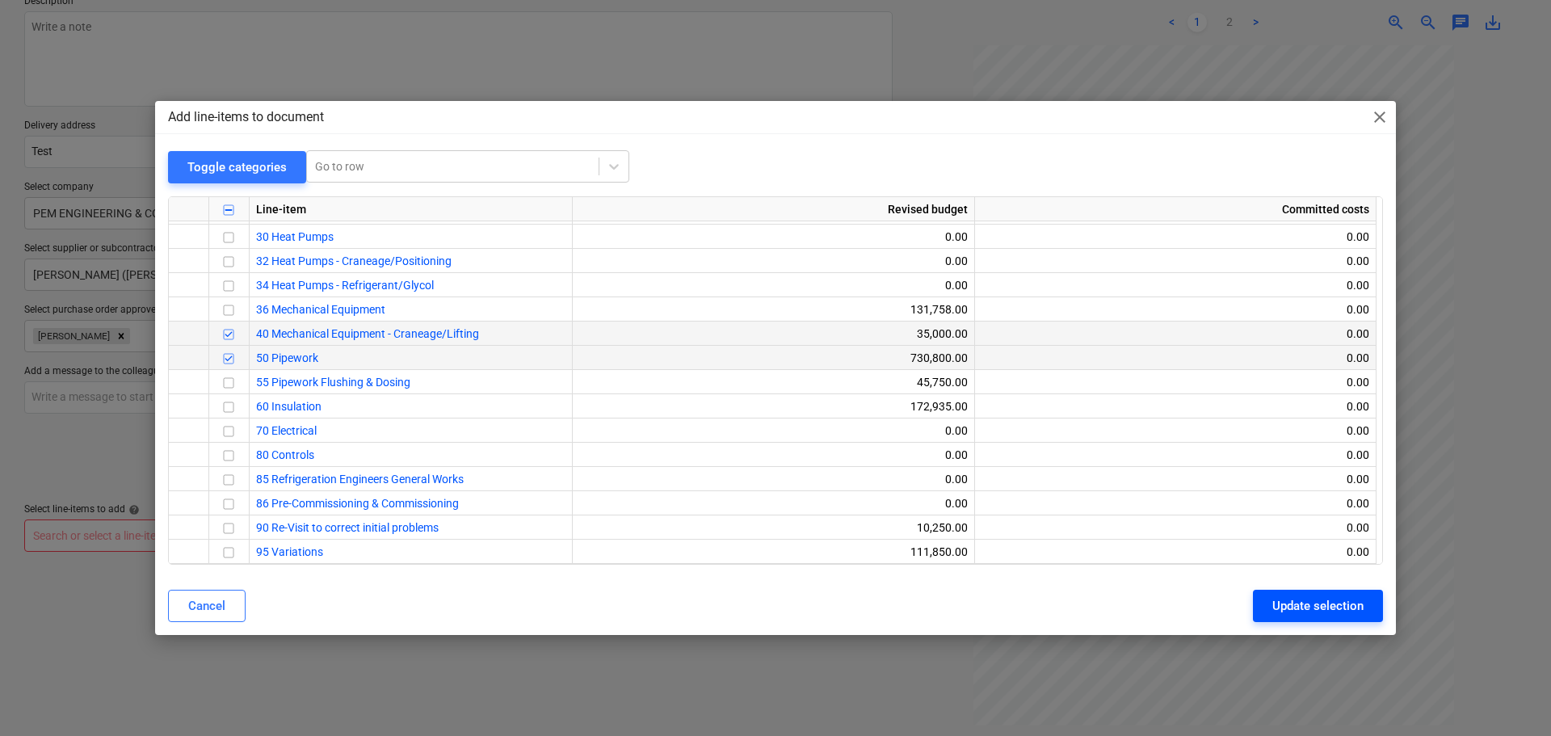
click at [1306, 615] on button "Update selection" at bounding box center [1318, 606] width 130 height 32
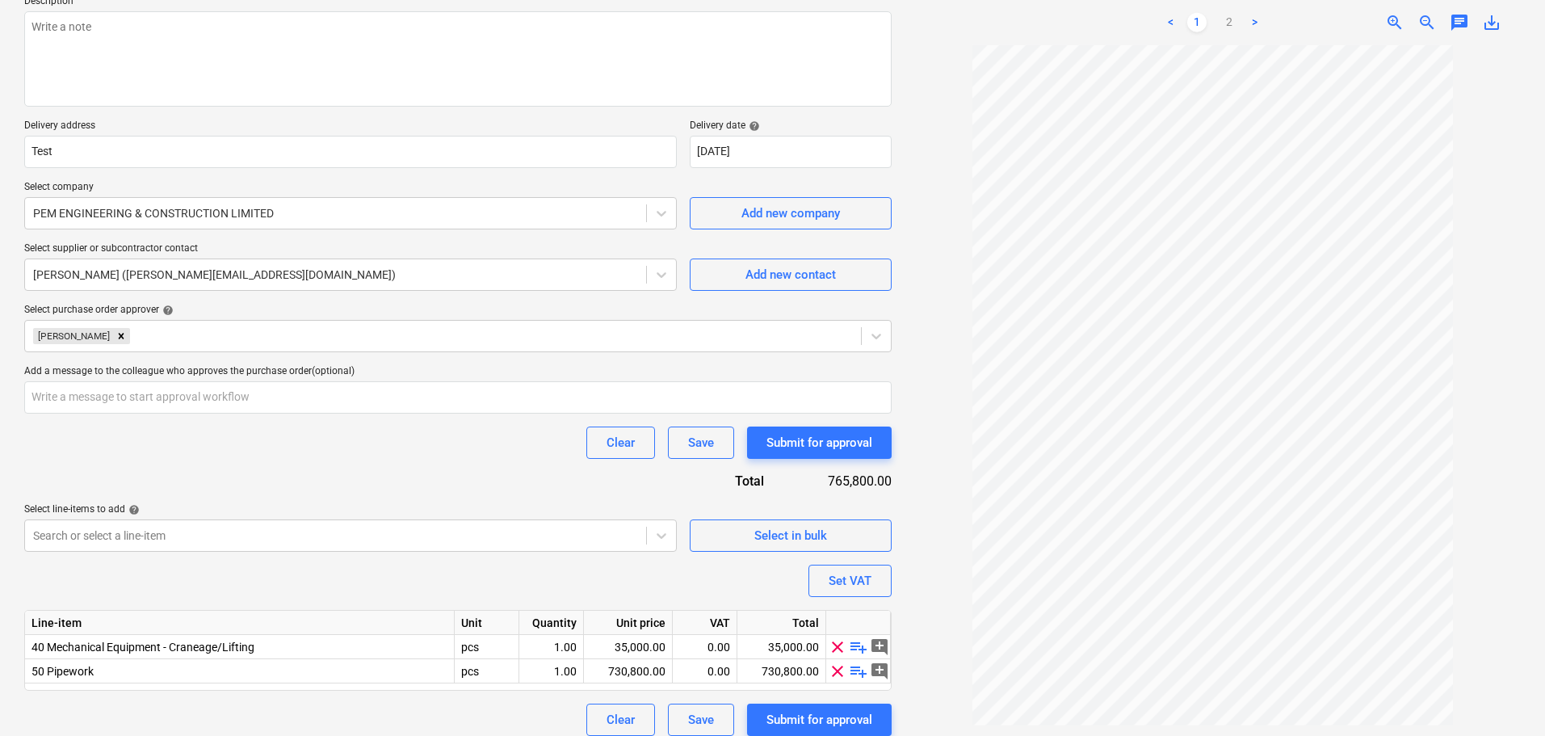
scroll to position [212, 0]
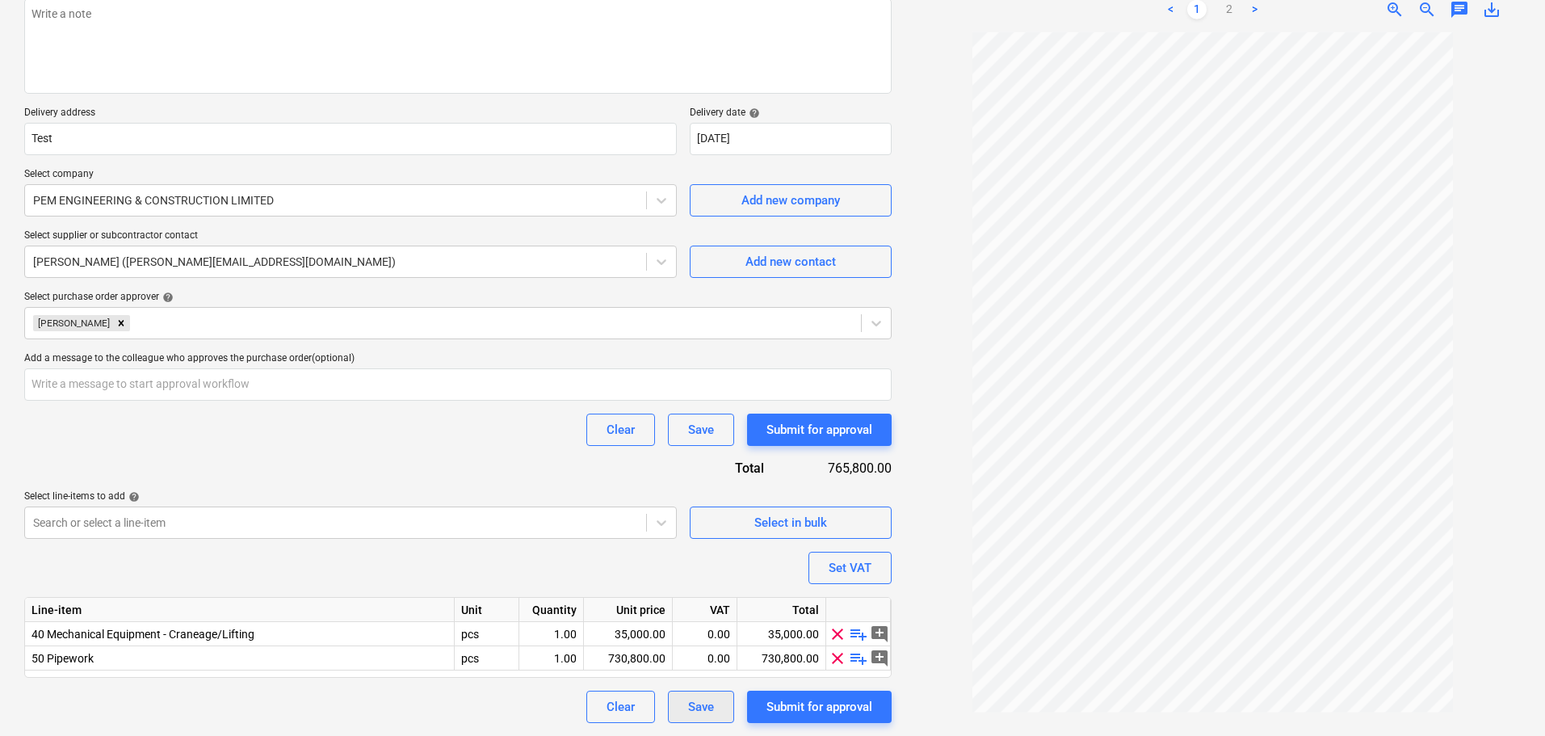
click at [694, 701] on div "Save" at bounding box center [701, 706] width 26 height 21
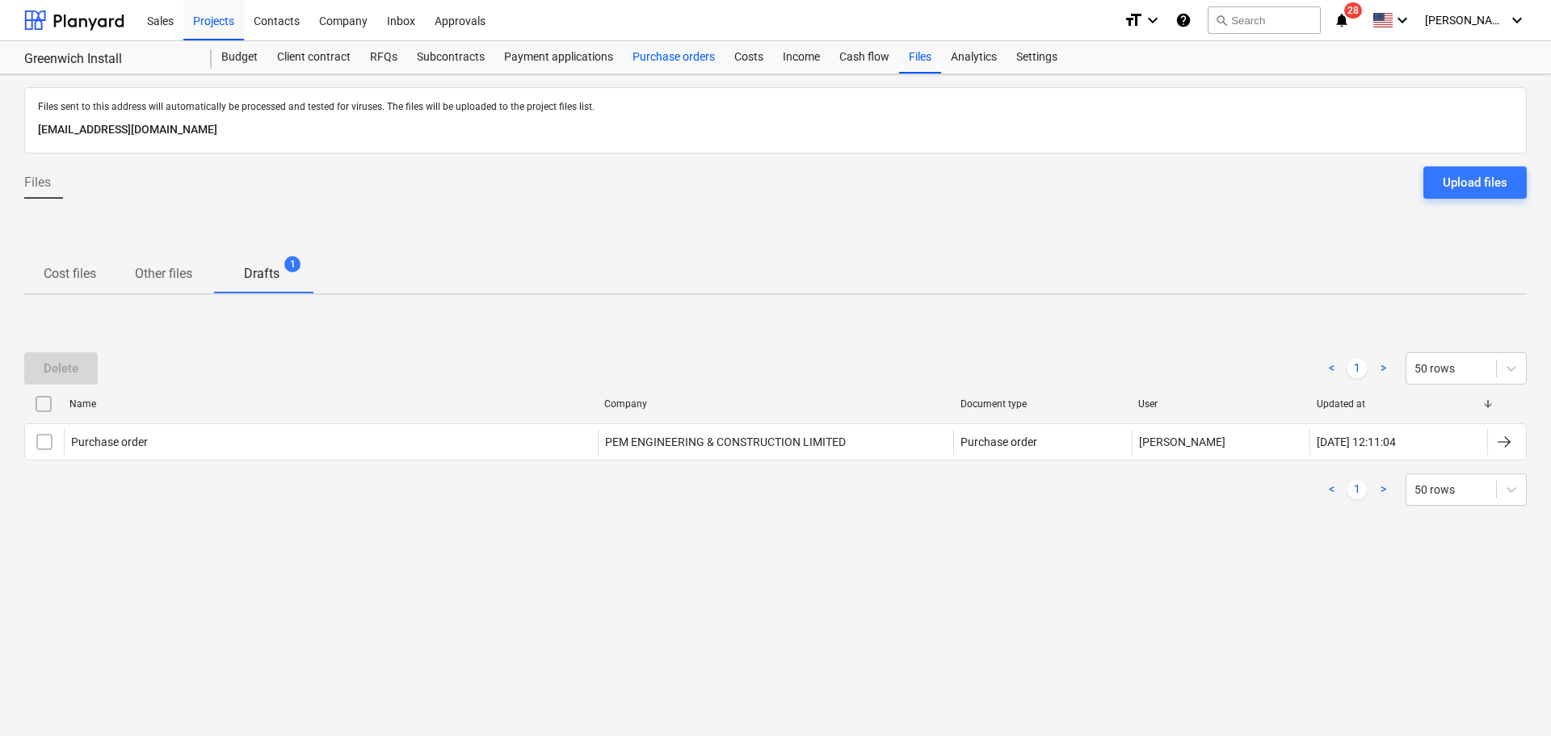
click at [678, 61] on div "Purchase orders" at bounding box center [674, 57] width 102 height 32
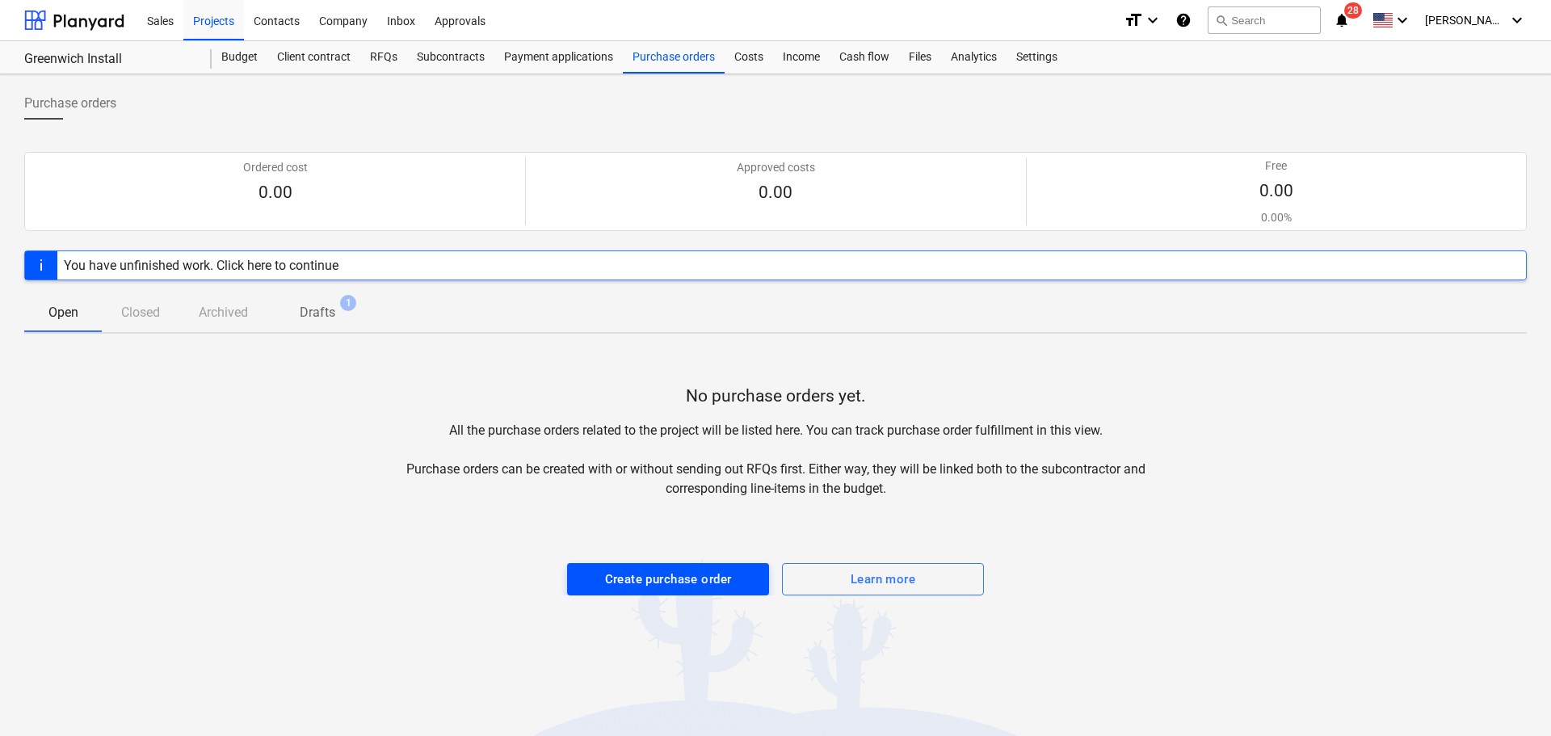
click at [645, 581] on div "Create purchase order" at bounding box center [668, 579] width 127 height 21
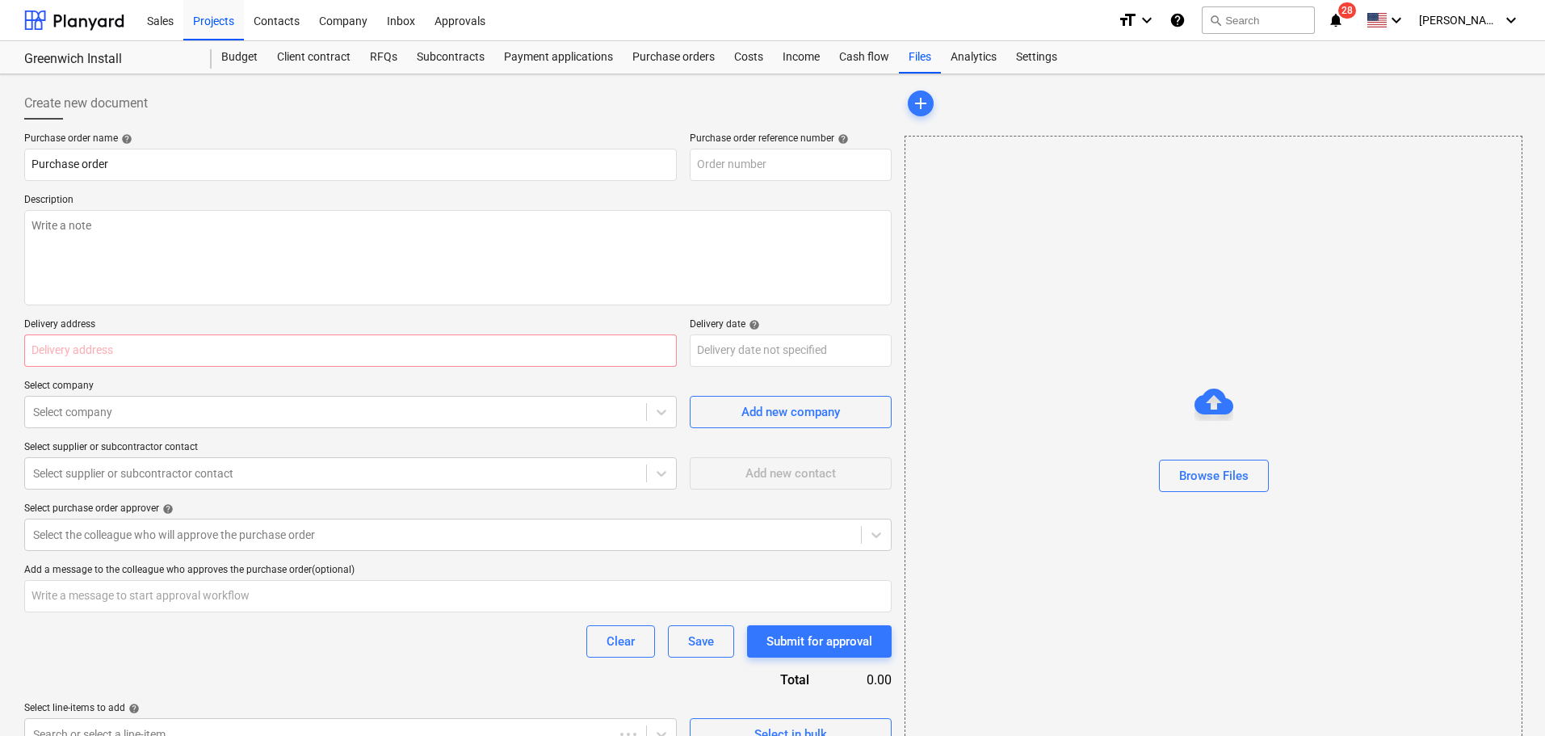
type textarea "x"
type input "PRC056-PO-002"
click at [223, 241] on textarea at bounding box center [457, 257] width 867 height 95
paste textarea "Contract negotiations and agreement with the Client"
type textarea "x"
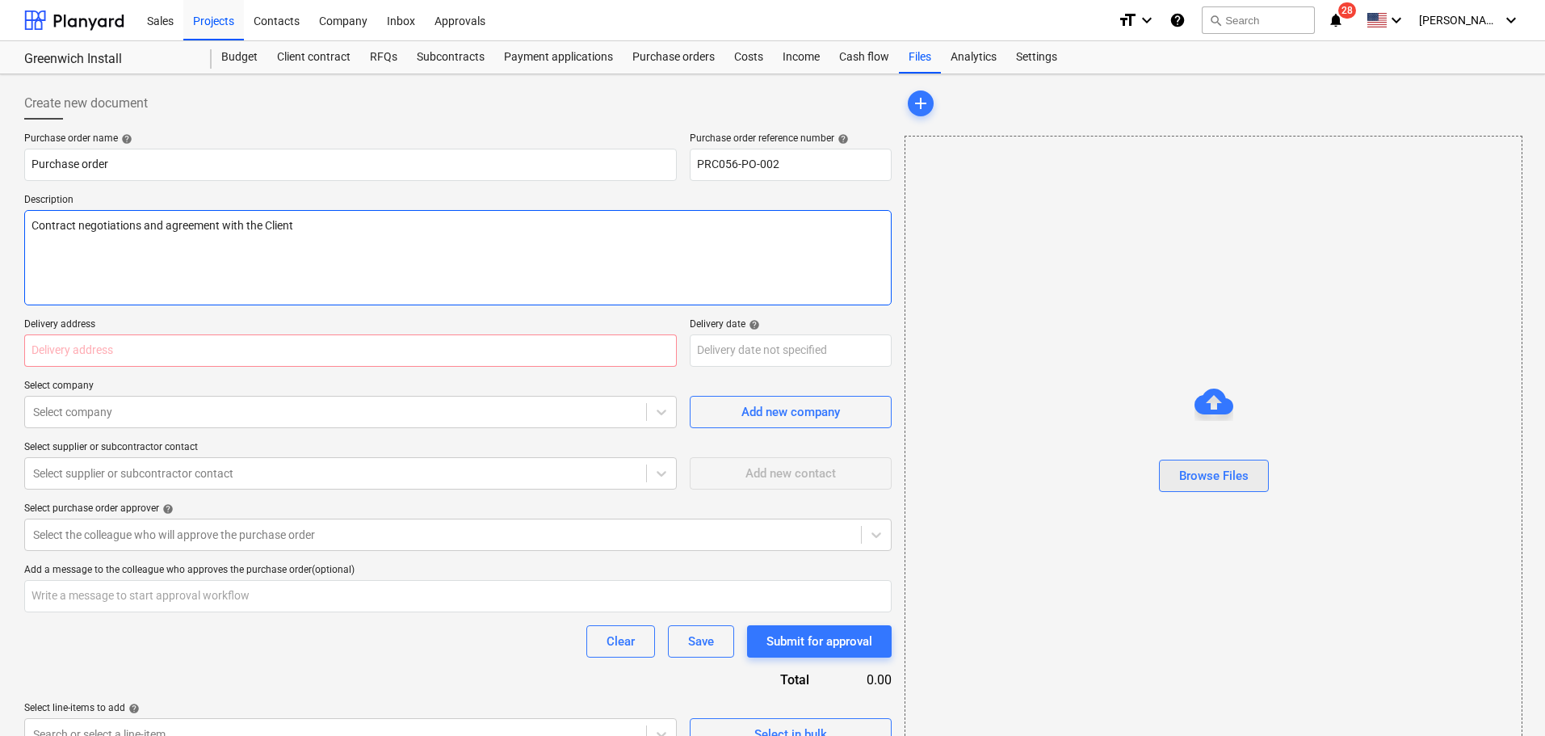
type textarea "Contract negotiations and agreement with the Client"
click at [1200, 468] on div "Browse Files" at bounding box center [1213, 475] width 69 height 21
click at [1196, 474] on div "Browse Files" at bounding box center [1213, 475] width 69 height 21
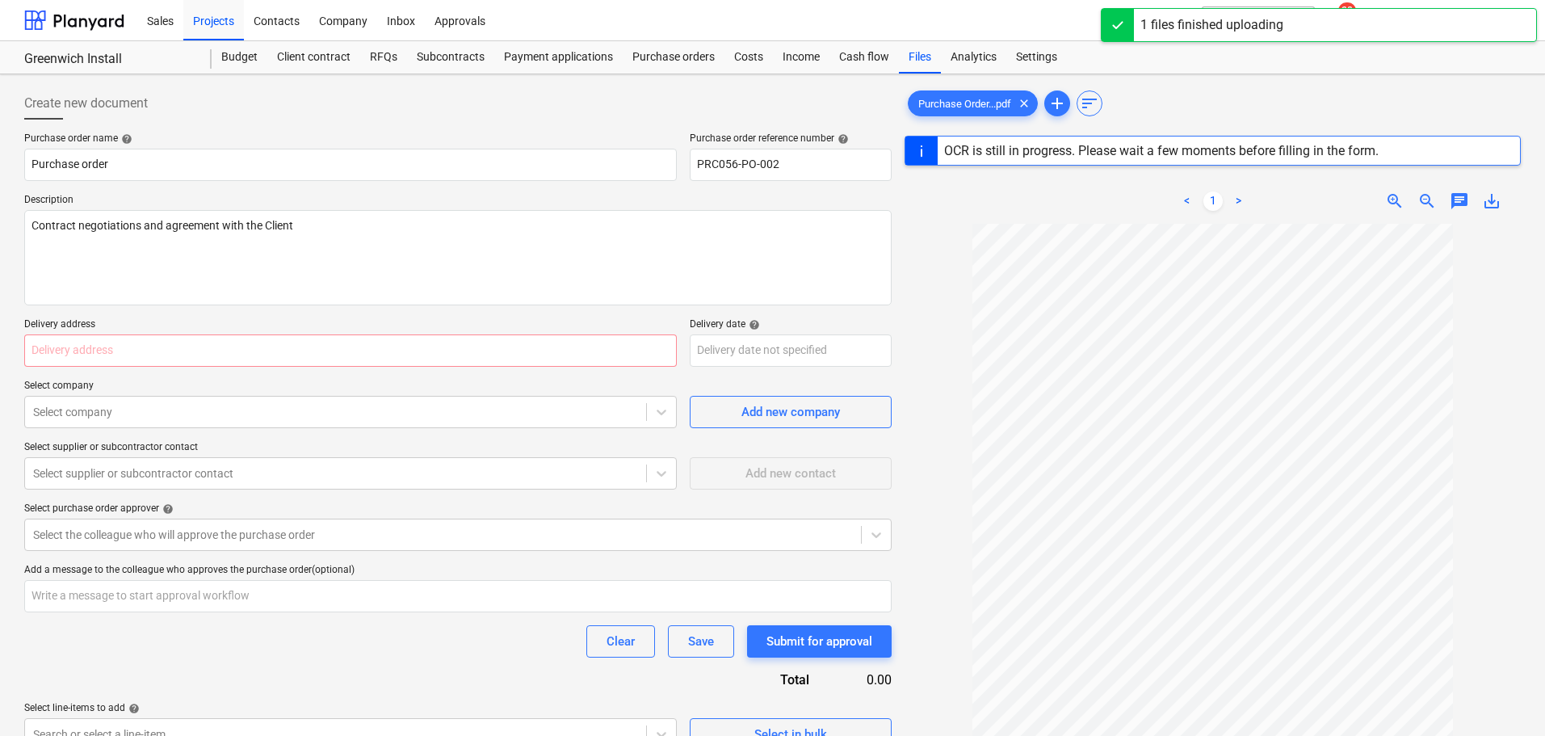
type textarea "x"
click at [364, 342] on input "text" at bounding box center [350, 350] width 653 height 32
type input "First Floor Buccaneer Building"
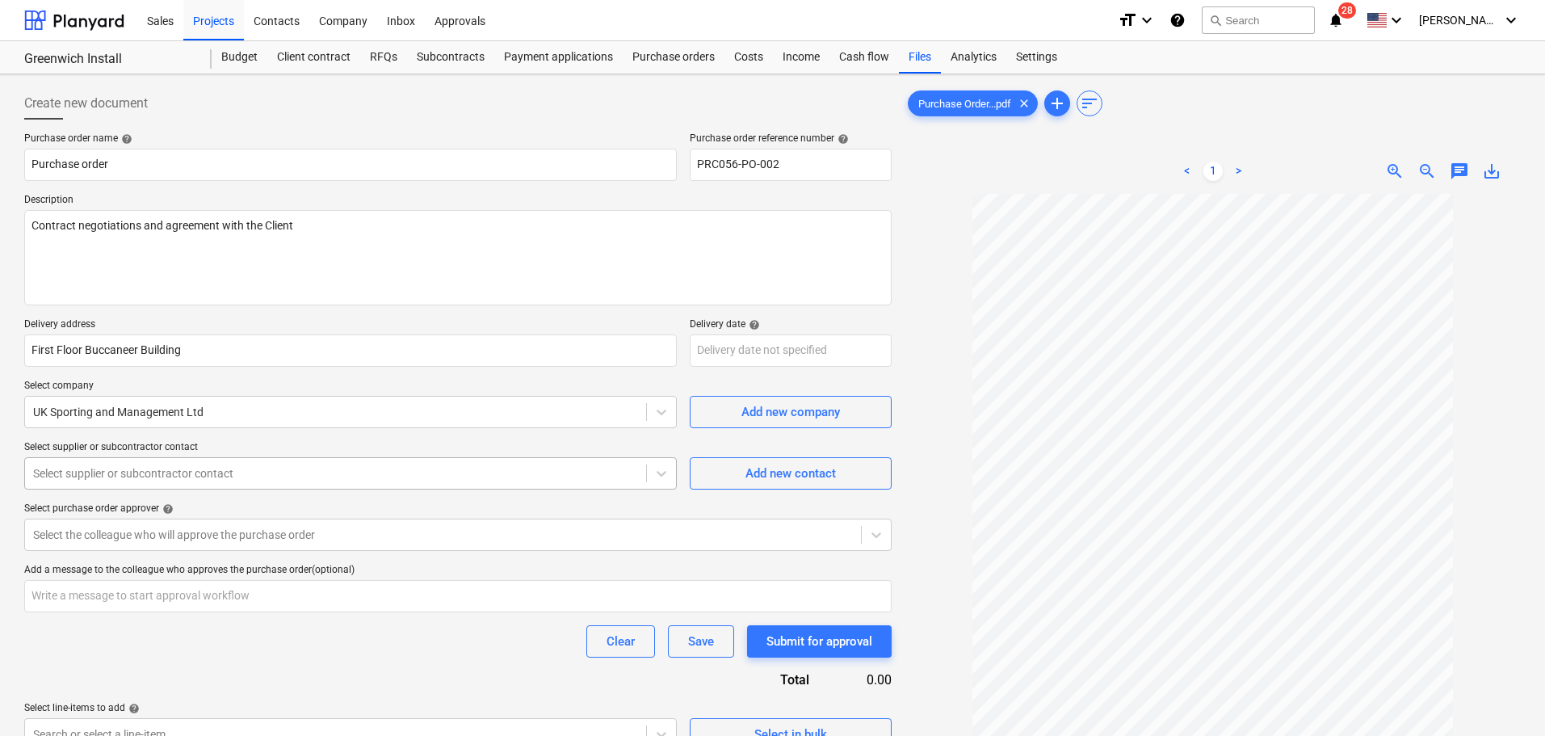
click at [487, 478] on div at bounding box center [335, 473] width 605 height 16
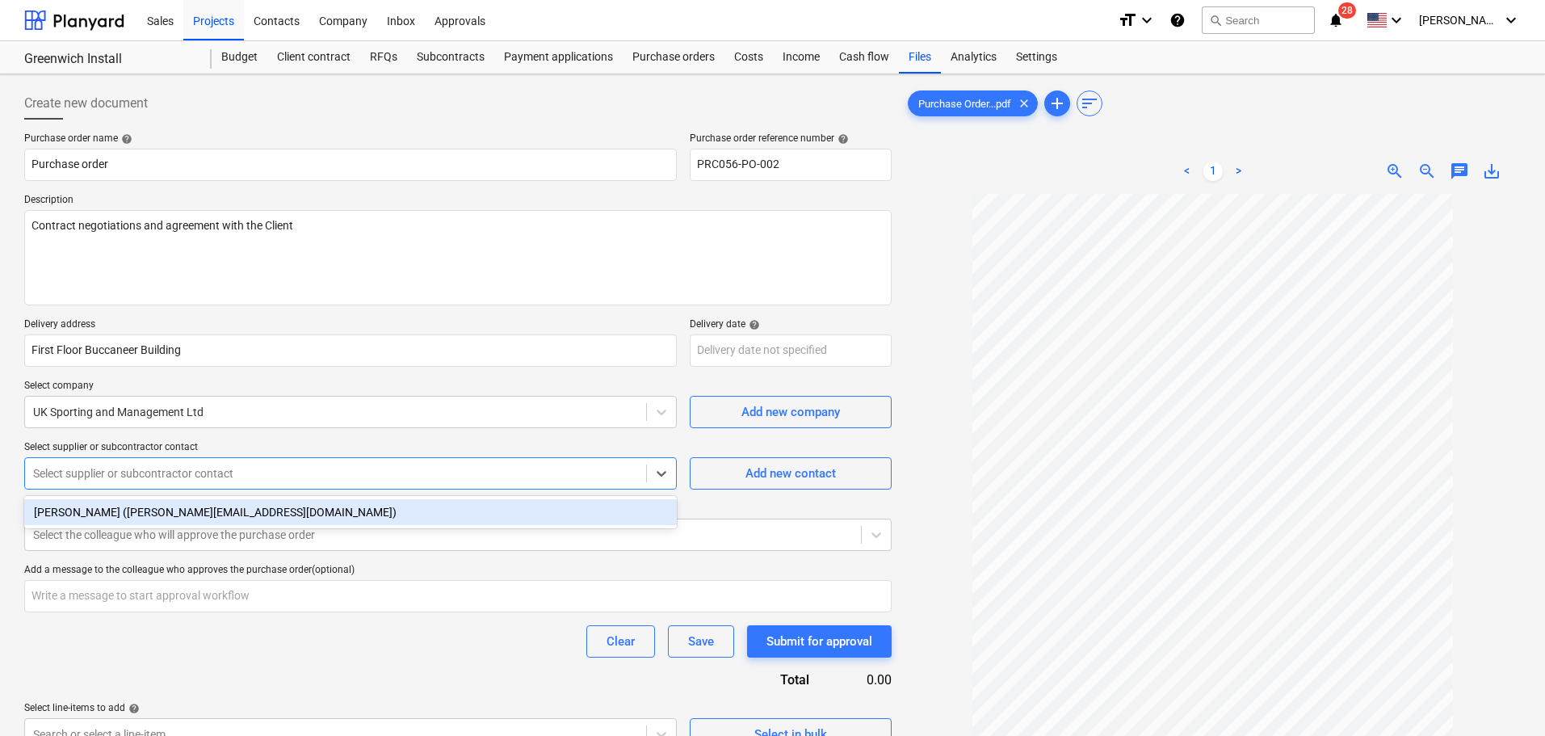
click at [250, 507] on div "[PERSON_NAME] ([PERSON_NAME][EMAIL_ADDRESS][DOMAIN_NAME])" at bounding box center [350, 512] width 653 height 26
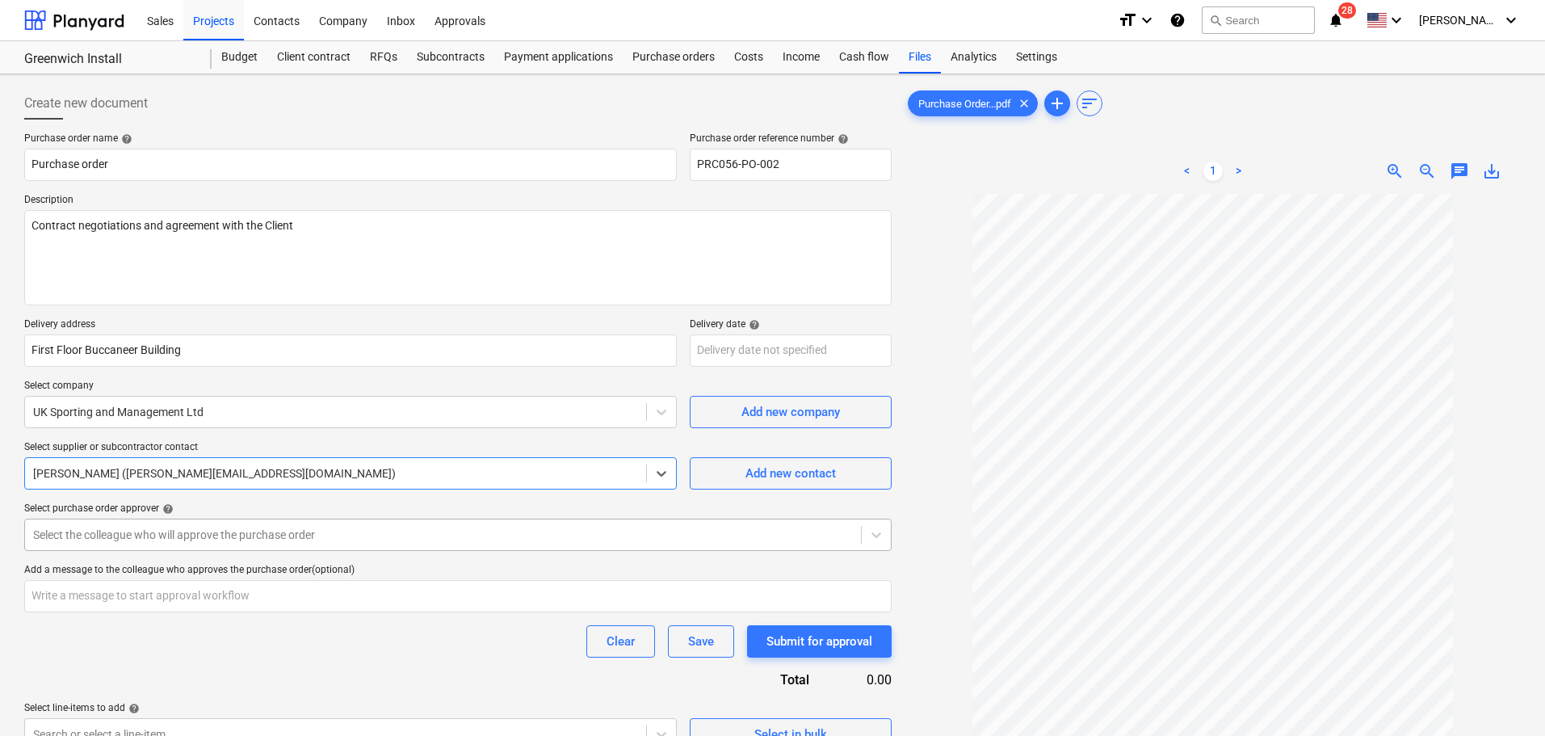
click at [431, 544] on div "Select the colleague who will approve the purchase order" at bounding box center [443, 534] width 836 height 23
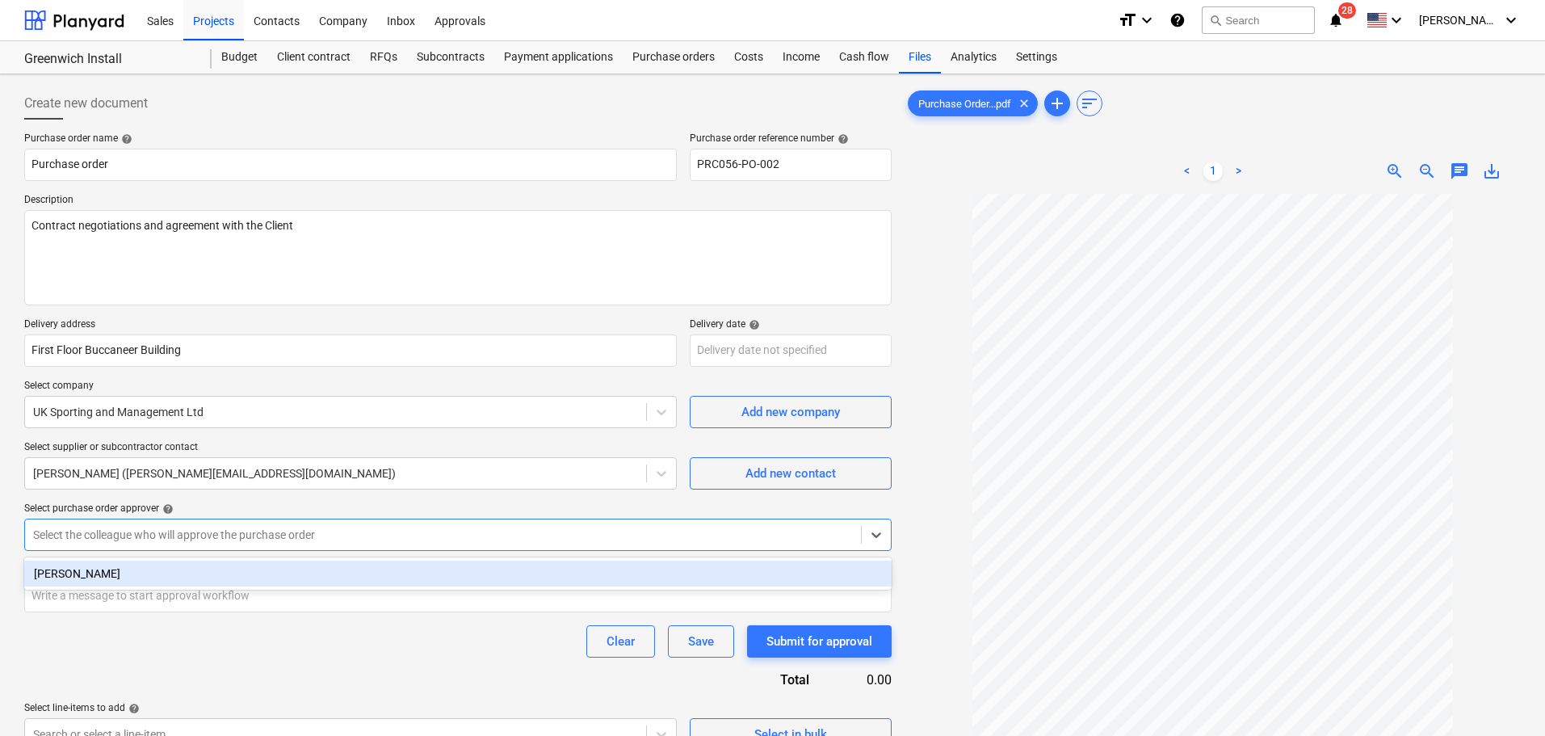
click at [314, 579] on div "[PERSON_NAME]" at bounding box center [457, 574] width 867 height 26
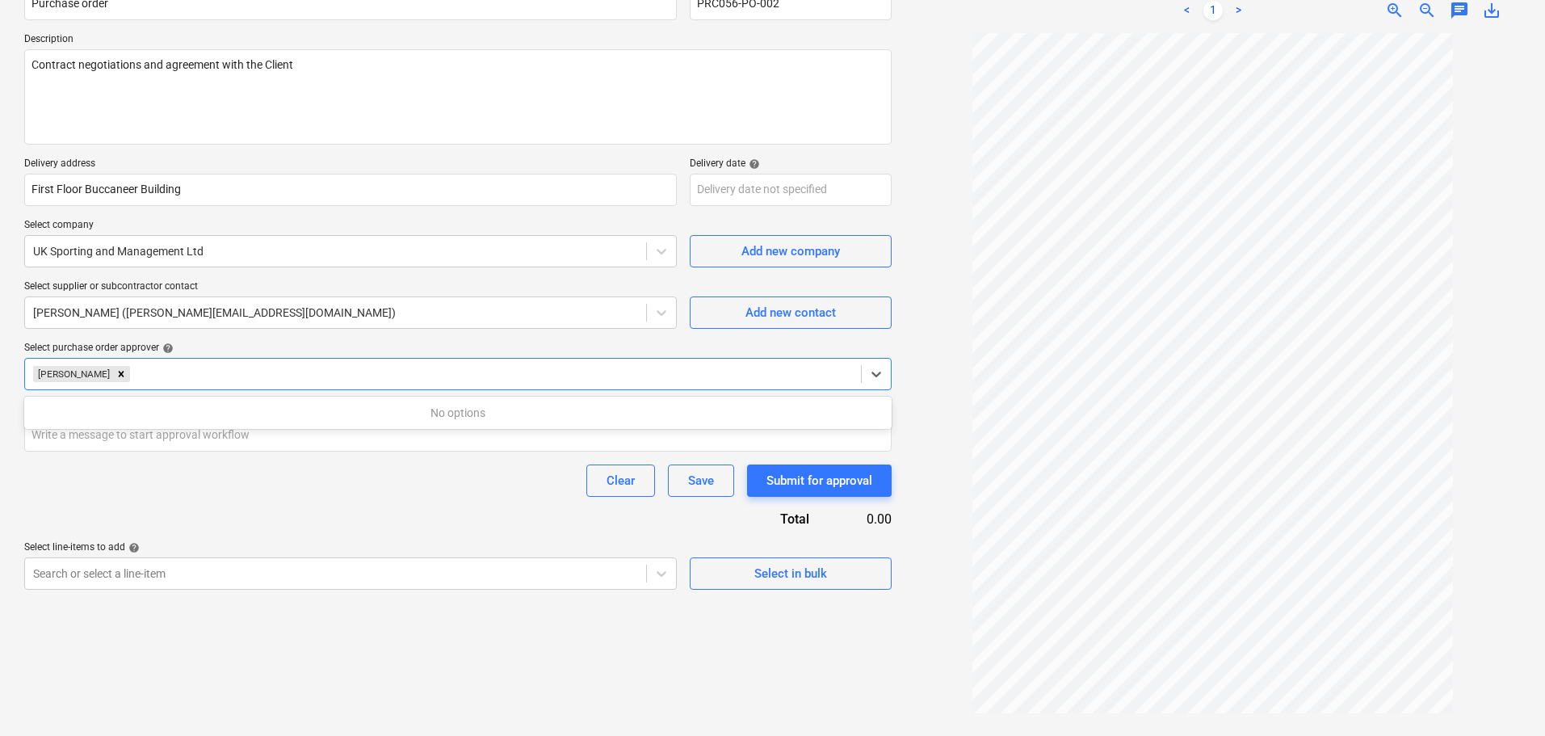
scroll to position [162, 0]
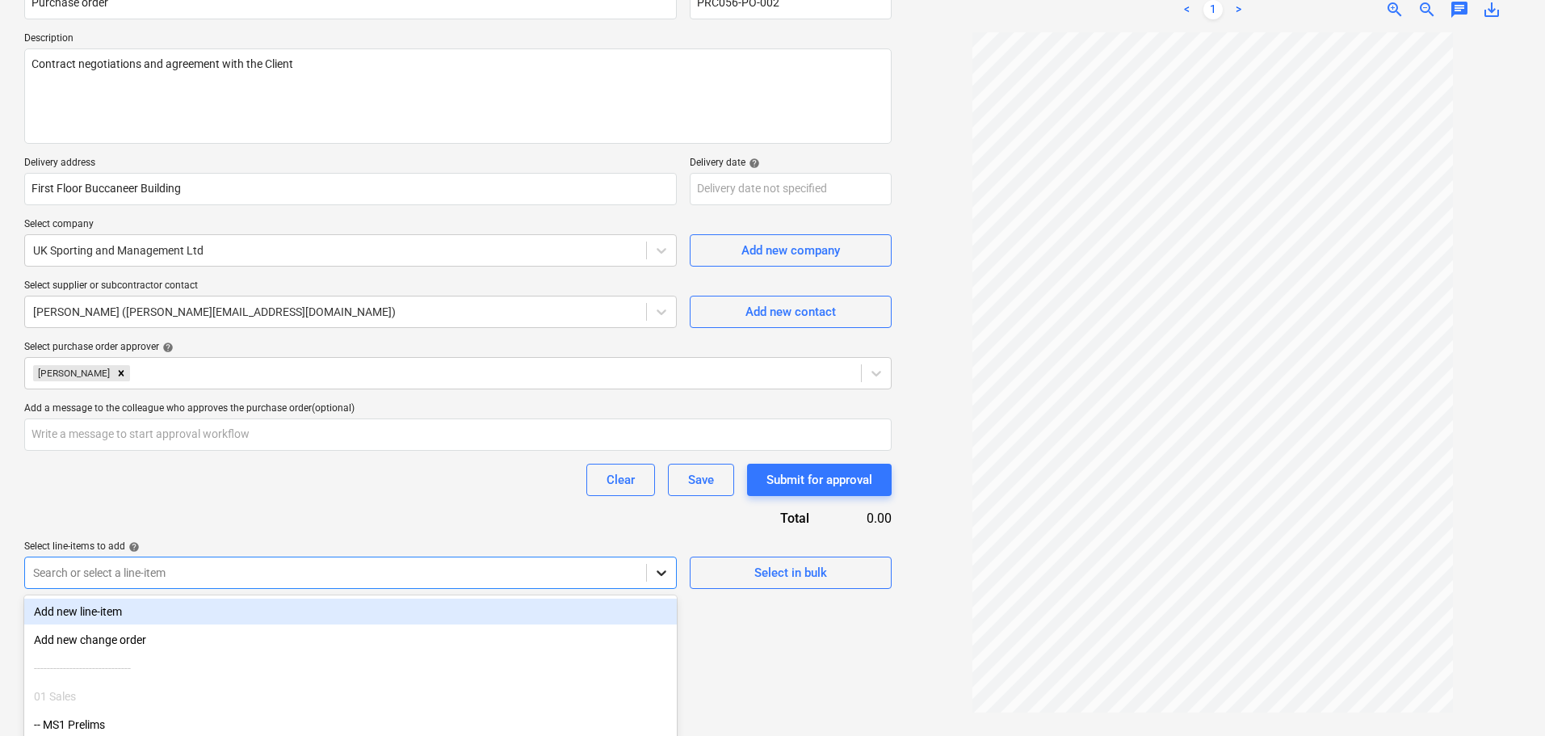
click at [665, 569] on body "Sales Projects Contacts Company Inbox Approvals format_size keyboard_arrow_down…" at bounding box center [772, 206] width 1545 height 736
click at [657, 567] on body "Sales Projects Contacts Company Inbox Approvals format_size keyboard_arrow_down…" at bounding box center [772, 206] width 1545 height 736
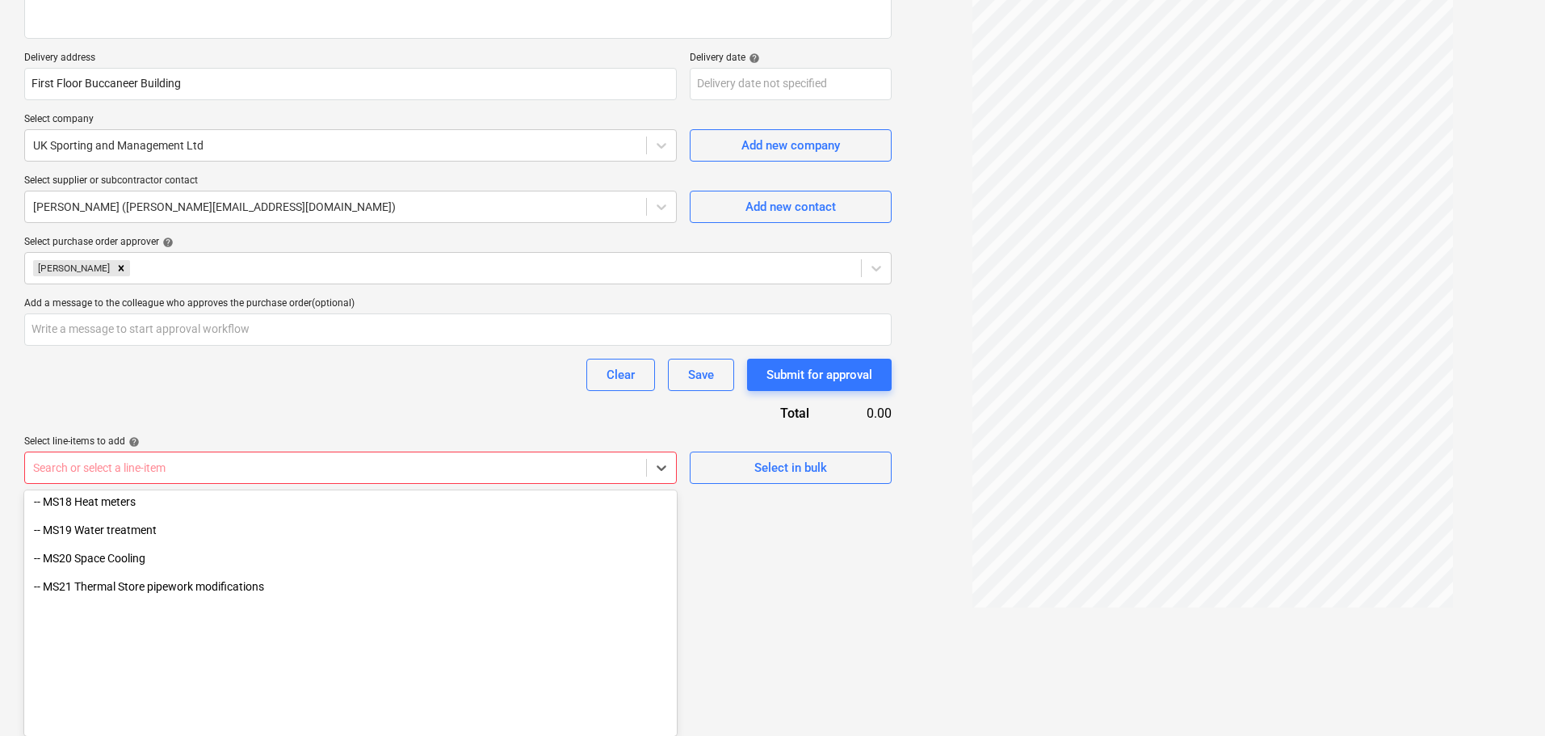
scroll to position [888, 0]
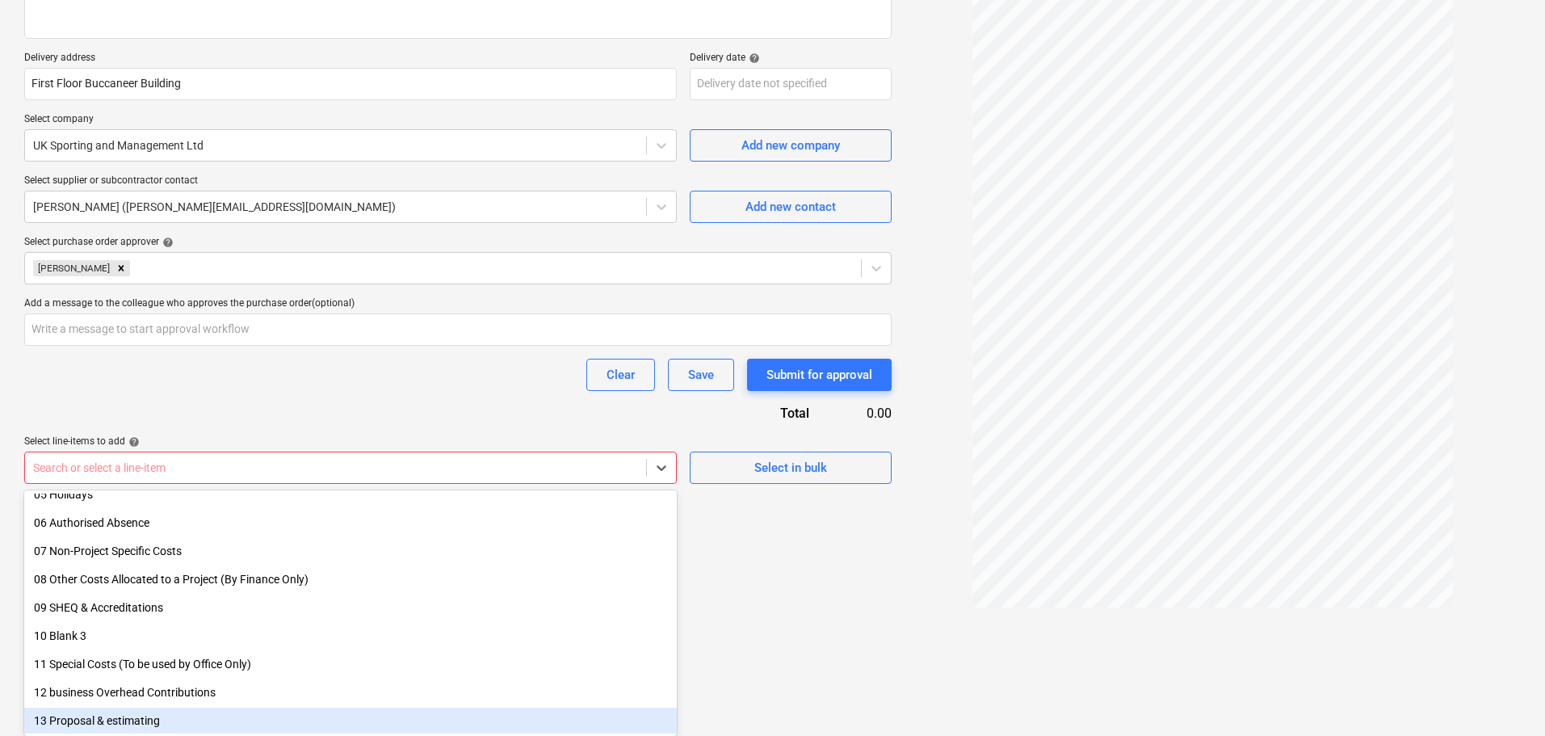
click at [63, 716] on div "13 Proposal & estimating" at bounding box center [350, 721] width 653 height 26
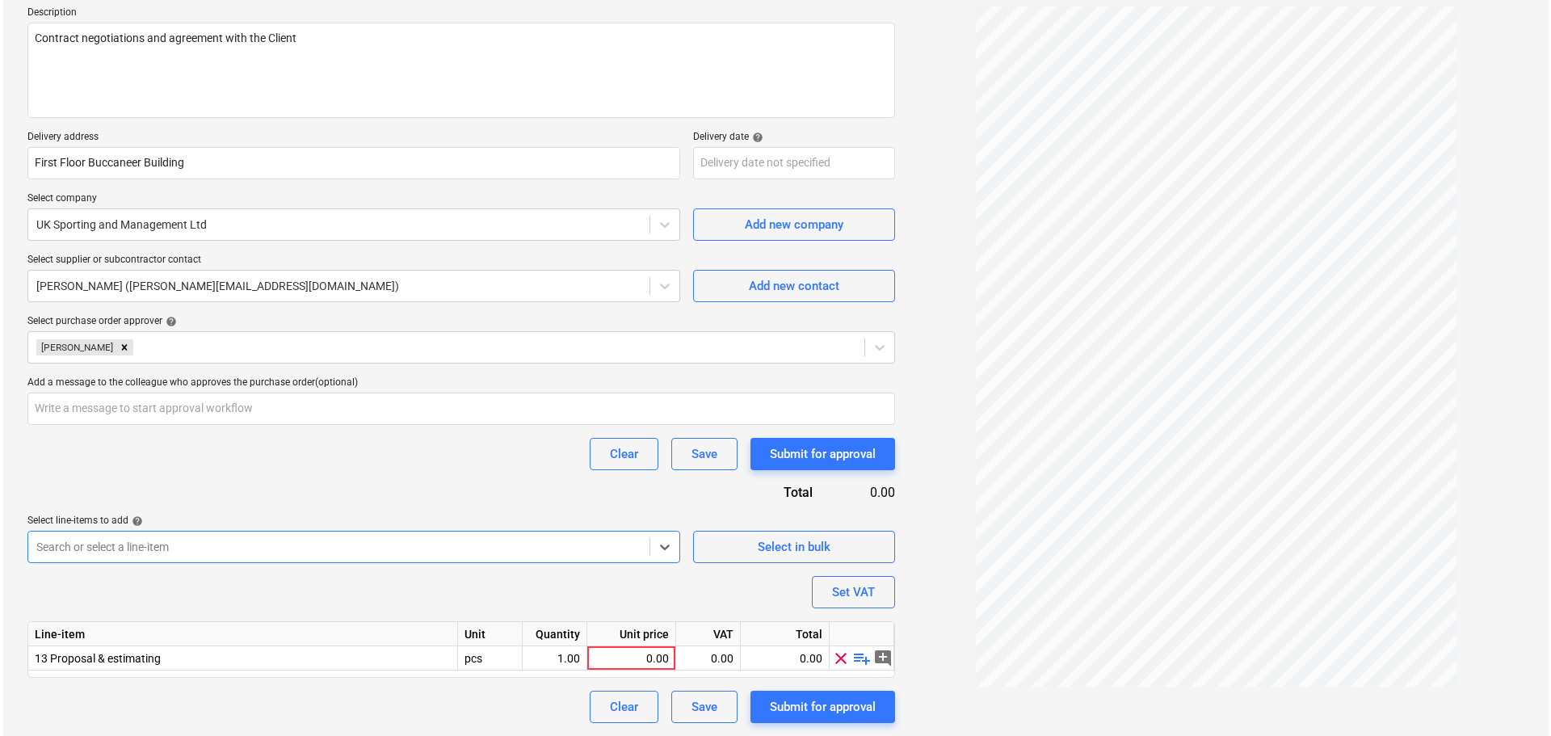
scroll to position [187, 0]
type textarea "x"
click at [656, 661] on div "0.00" at bounding box center [627, 658] width 75 height 24
type input "2500"
click at [664, 598] on div "Purchase order name help Purchase order Purchase order reference number help PR…" at bounding box center [457, 334] width 867 height 778
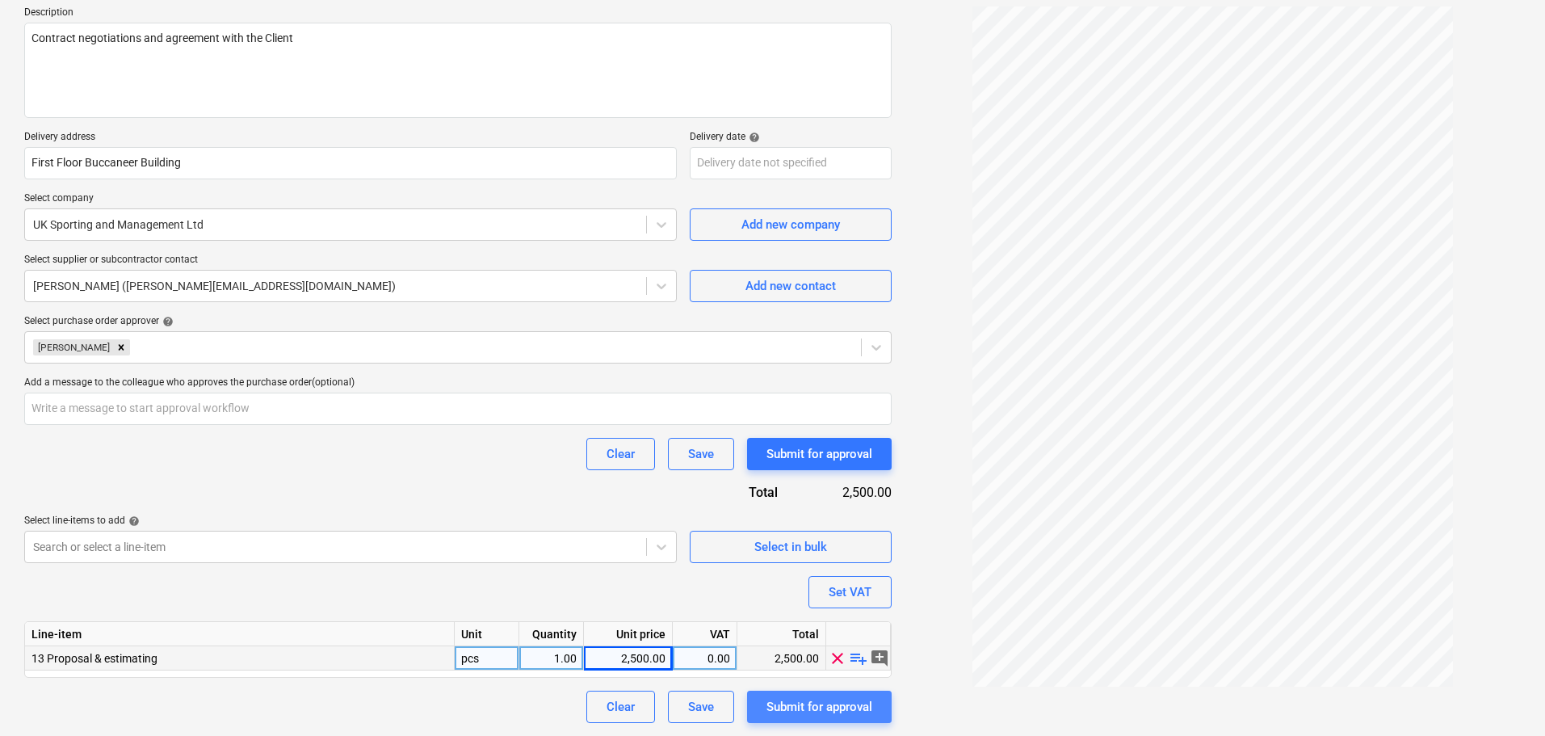
click at [809, 709] on div "Submit for approval" at bounding box center [820, 706] width 106 height 21
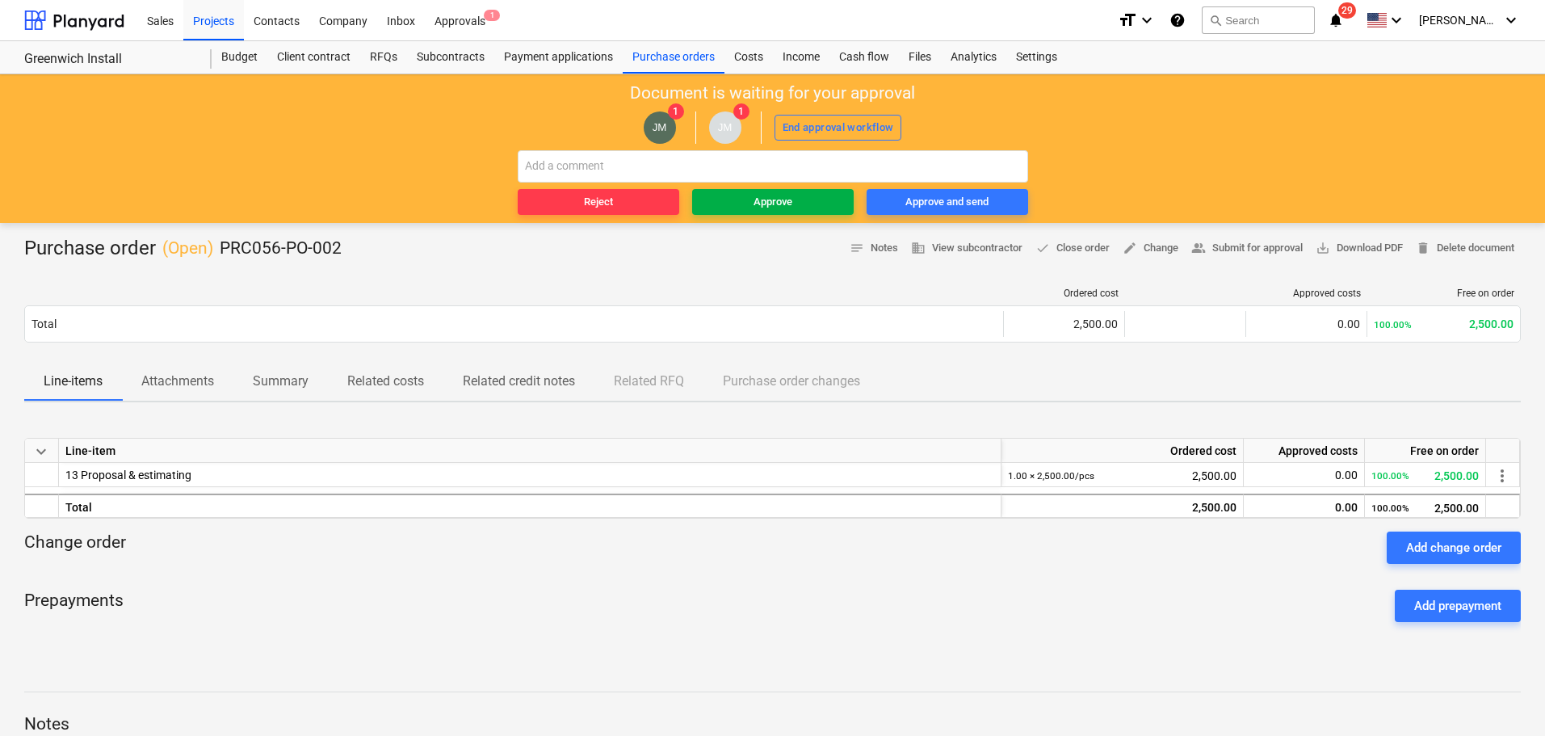
click at [764, 200] on div "Approve" at bounding box center [773, 202] width 39 height 19
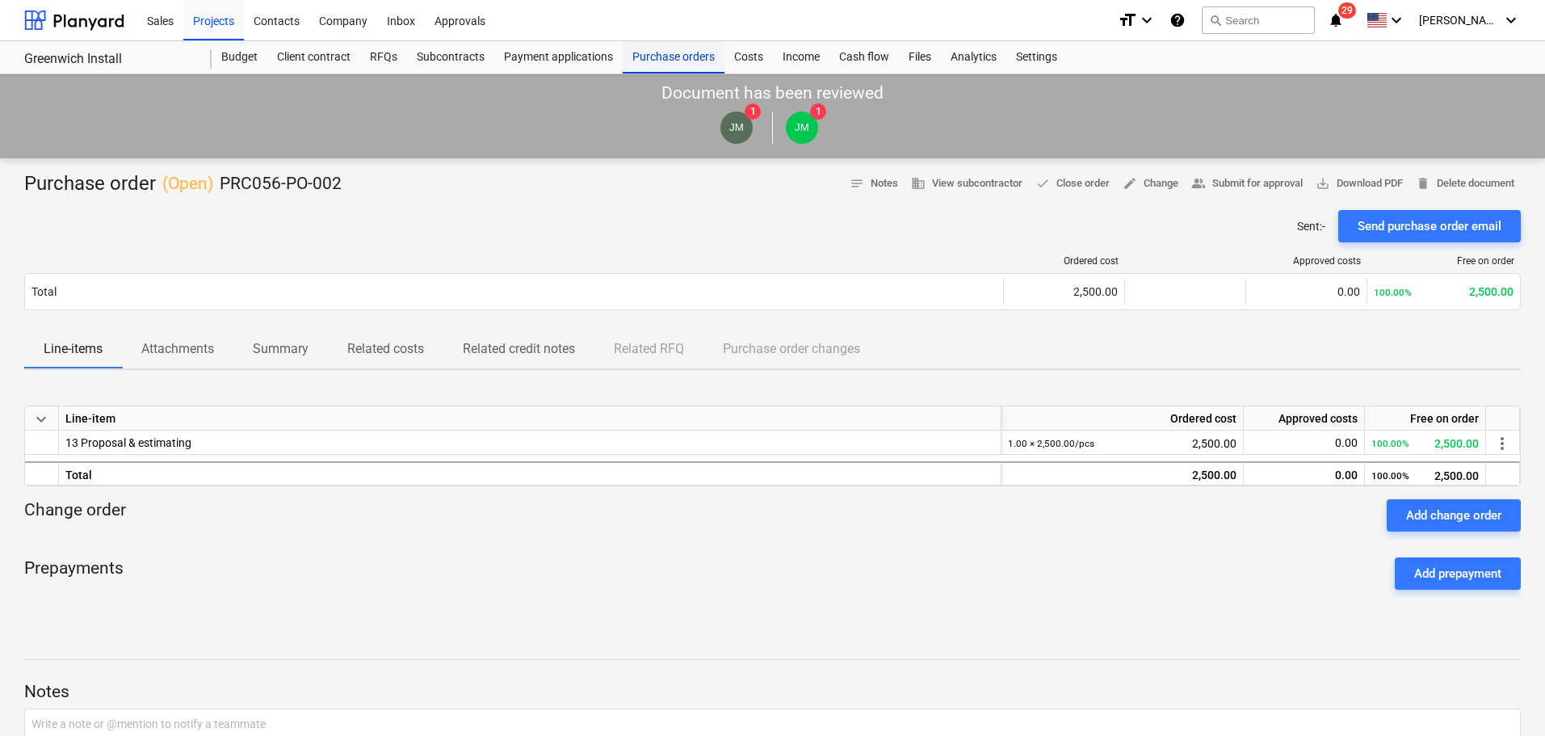
click at [645, 57] on div "Purchase orders" at bounding box center [674, 57] width 102 height 32
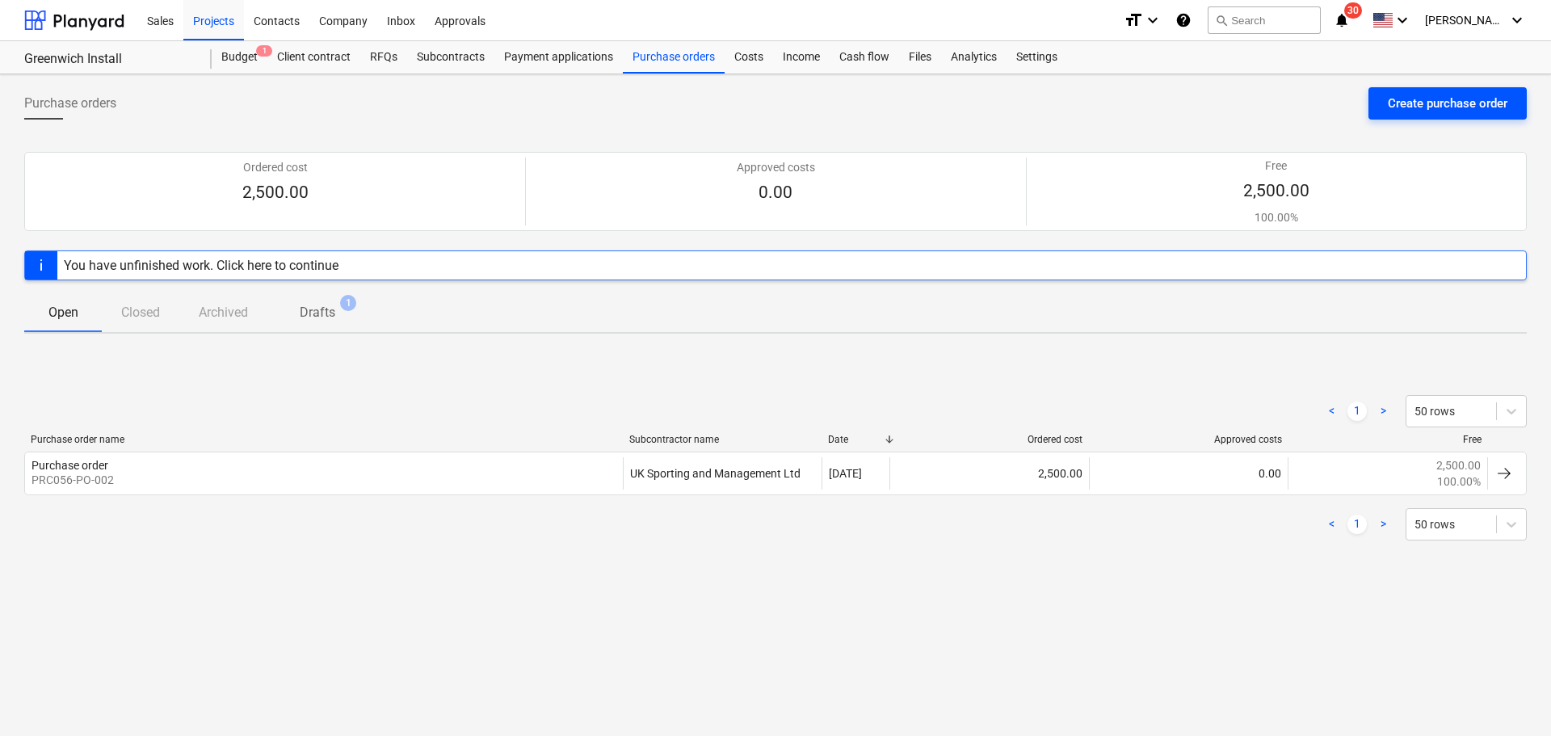
click at [1430, 107] on div "Create purchase order" at bounding box center [1448, 103] width 120 height 21
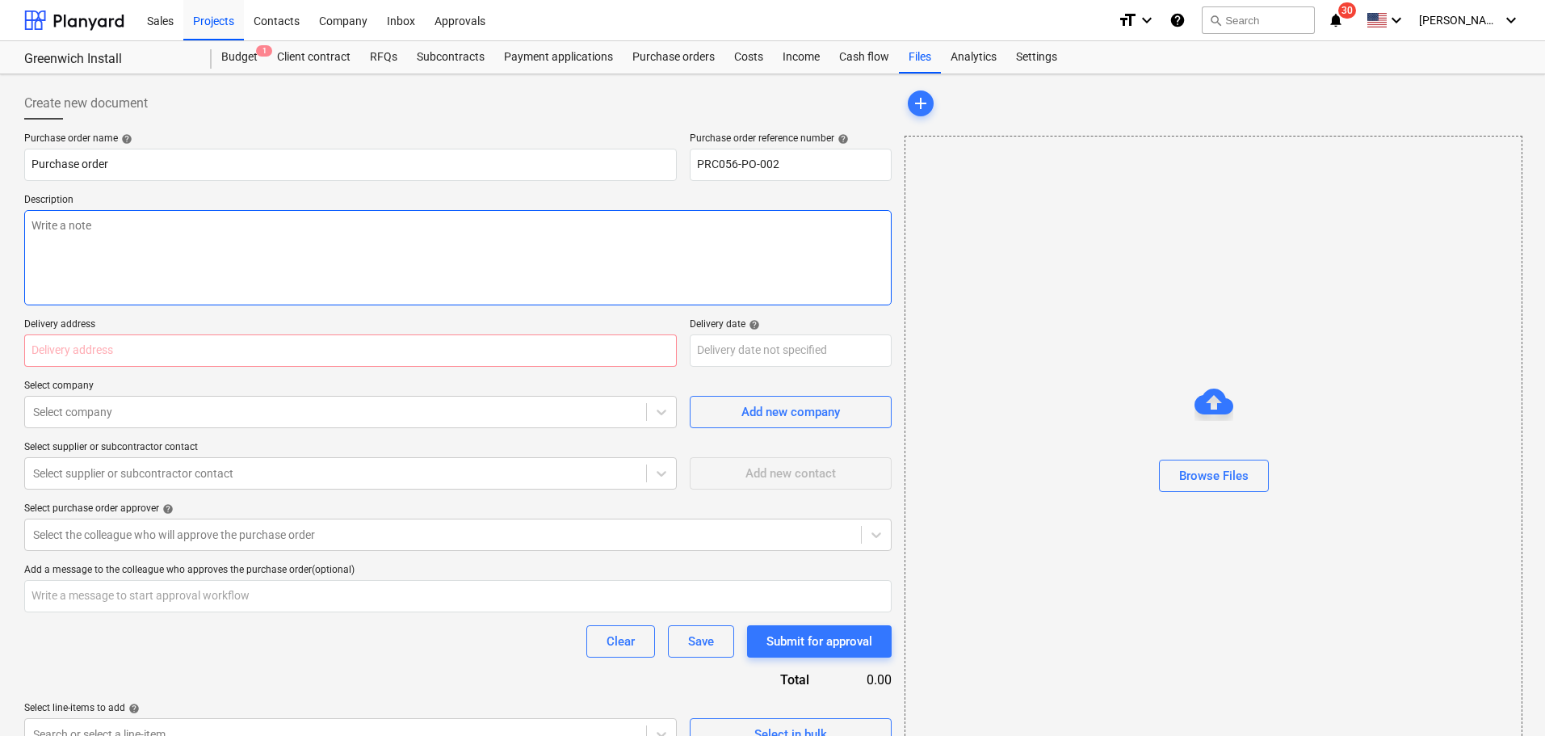
click at [259, 237] on textarea at bounding box center [457, 257] width 867 height 95
click at [226, 375] on div "Purchase order name help Purchase order Purchase order reference number help PR…" at bounding box center [457, 441] width 867 height 618
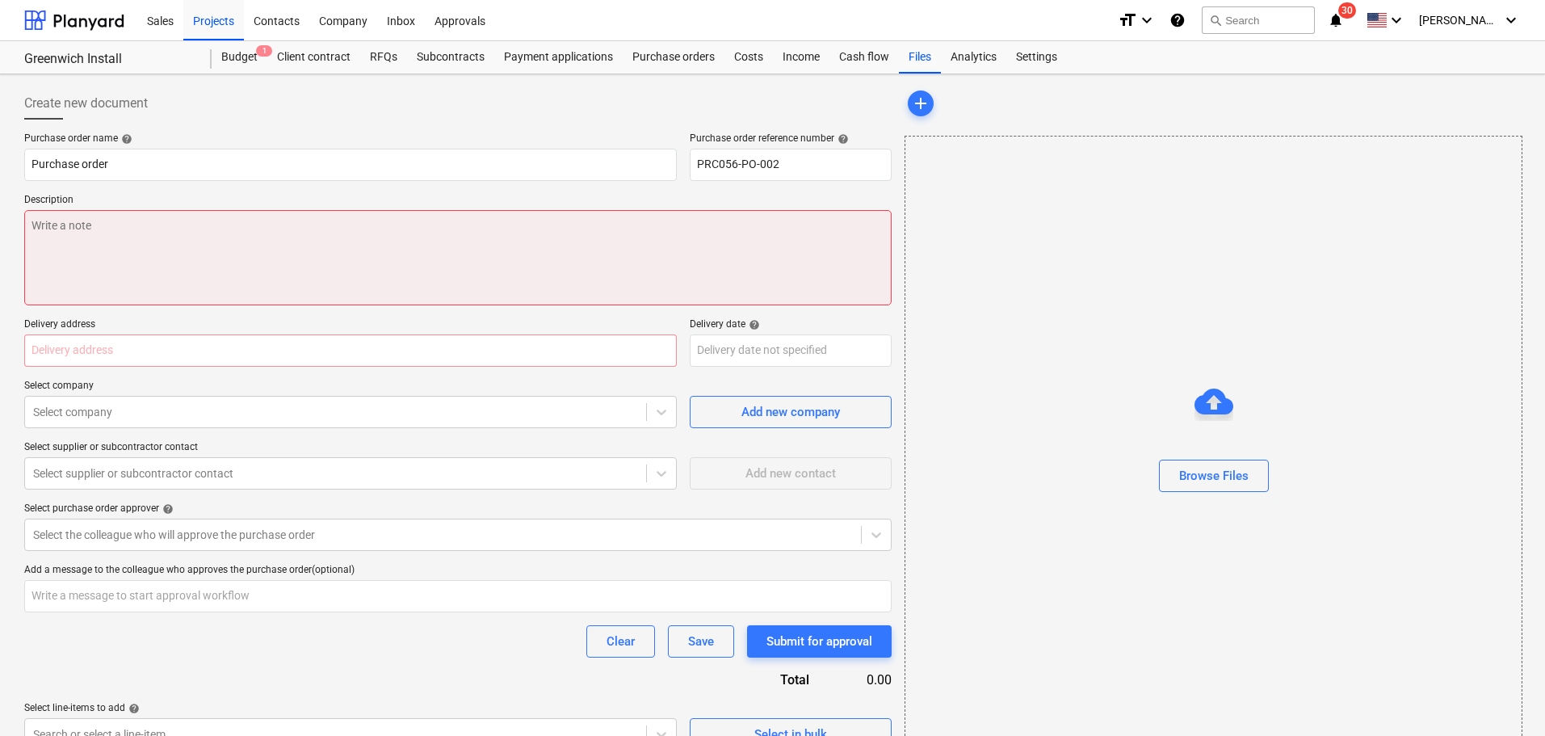
click at [220, 250] on textarea at bounding box center [457, 257] width 867 height 95
paste textarea "Contract negotiations and agreement with the Client"
type textarea "x"
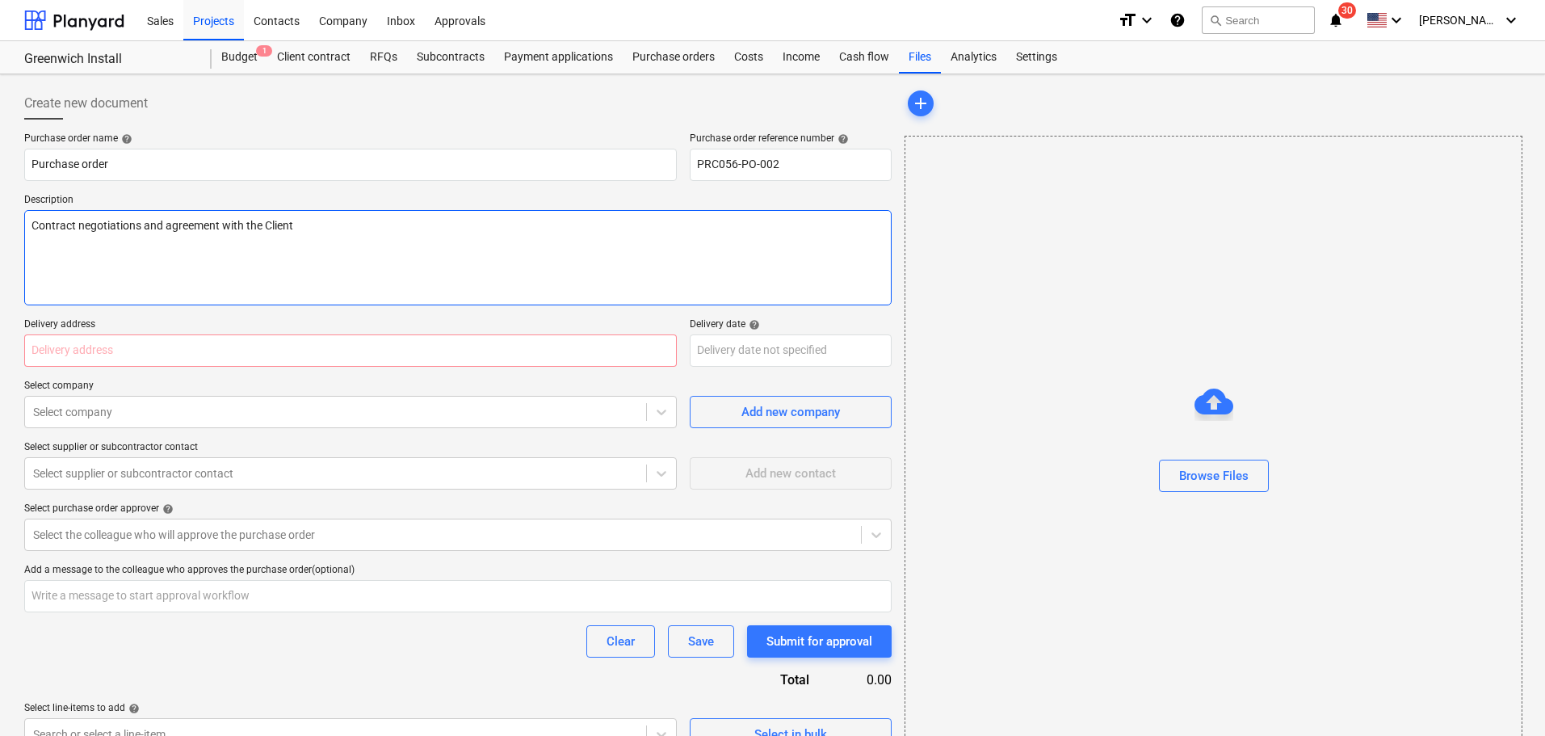
type textarea "Contract negotiations and agreement with the Client"
drag, startPoint x: 0, startPoint y: 251, endPoint x: 194, endPoint y: 244, distance: 194.0
click at [1, 250] on div "Create new document Purchase order name help Purchase order Purchase order refe…" at bounding box center [772, 419] width 1545 height 691
drag, startPoint x: 312, startPoint y: 221, endPoint x: 0, endPoint y: 156, distance: 318.6
click at [0, 156] on div "Create new document Purchase order name help Purchase order Purchase order refe…" at bounding box center [772, 419] width 1545 height 691
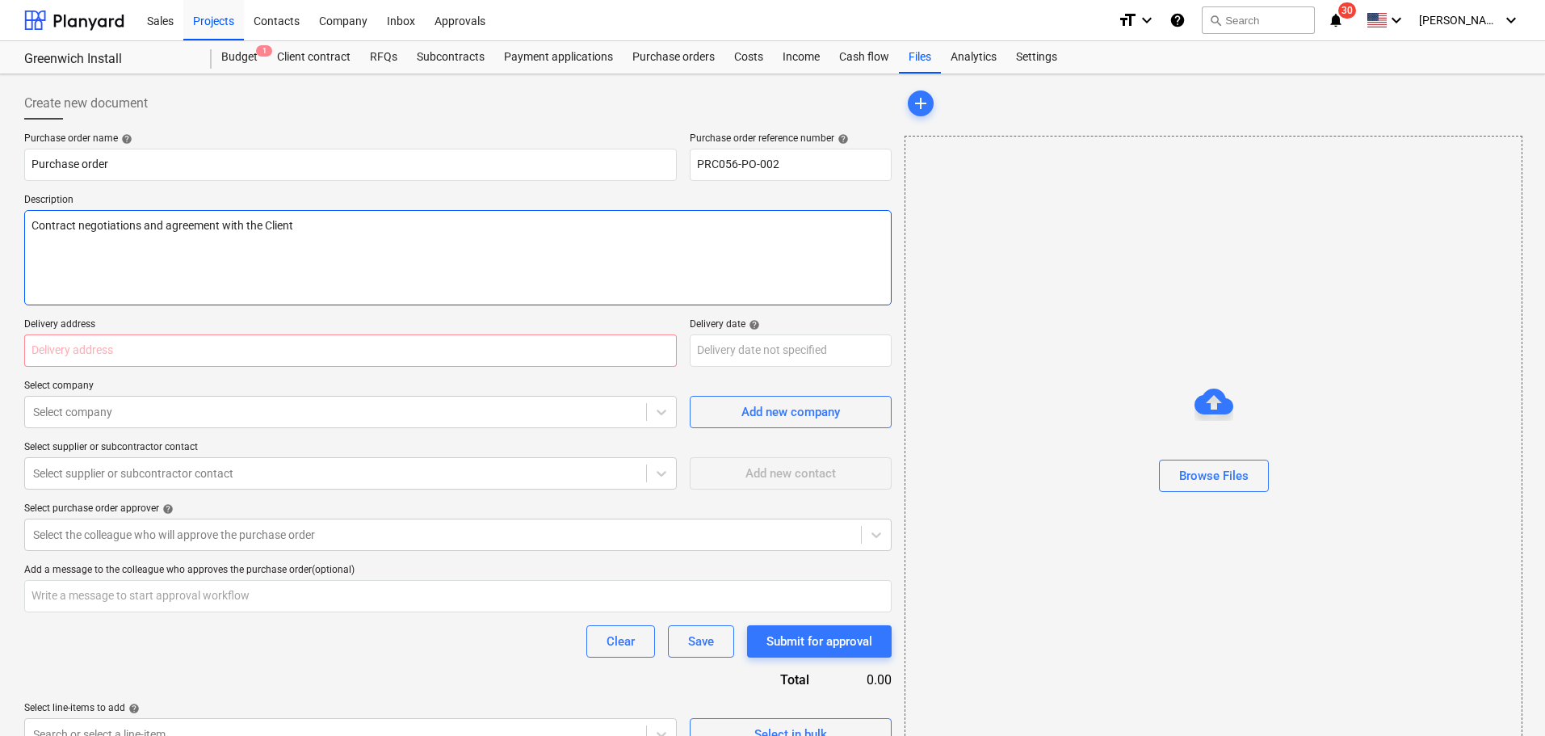
paste textarea "Work as per engrossed contrac"
type textarea "x"
type textarea "Work as per engrossed [DEMOGRAPHIC_DATA]"
type textarea "x"
click at [385, 345] on input "text" at bounding box center [350, 350] width 653 height 32
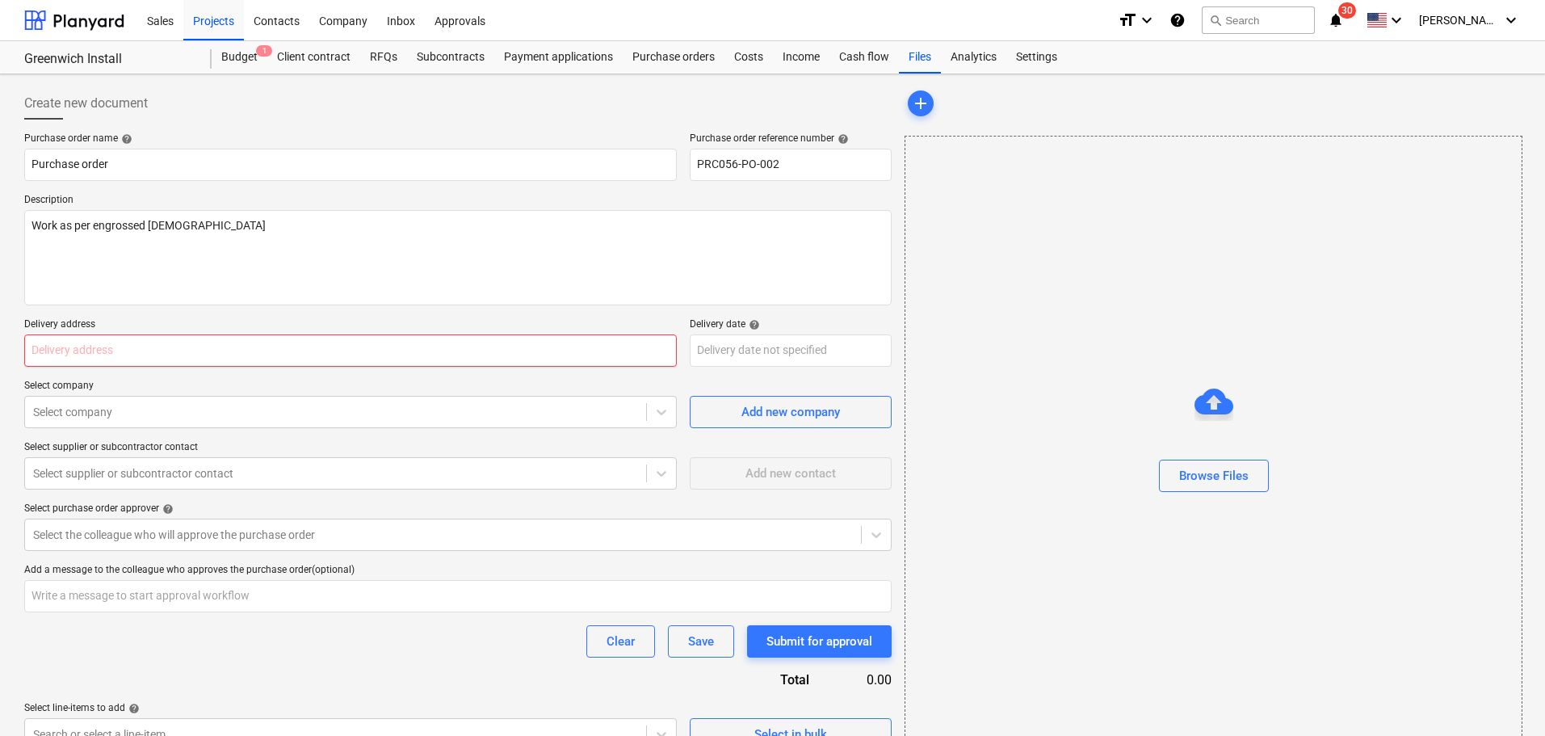
type input "First Floor Buccaneer Building"
type textarea "x"
click at [319, 402] on div "Select company" at bounding box center [335, 412] width 621 height 23
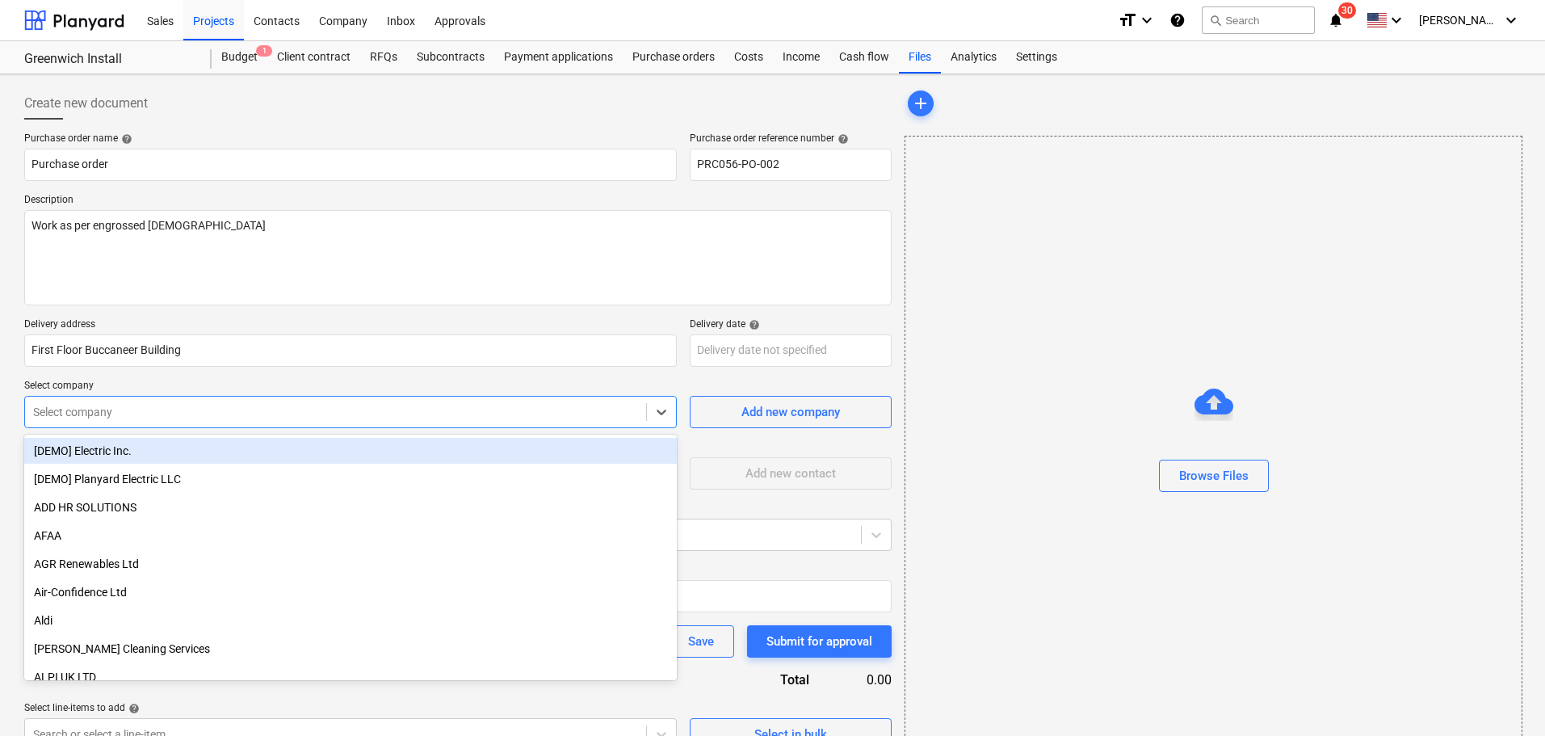
click at [237, 411] on div at bounding box center [335, 412] width 605 height 16
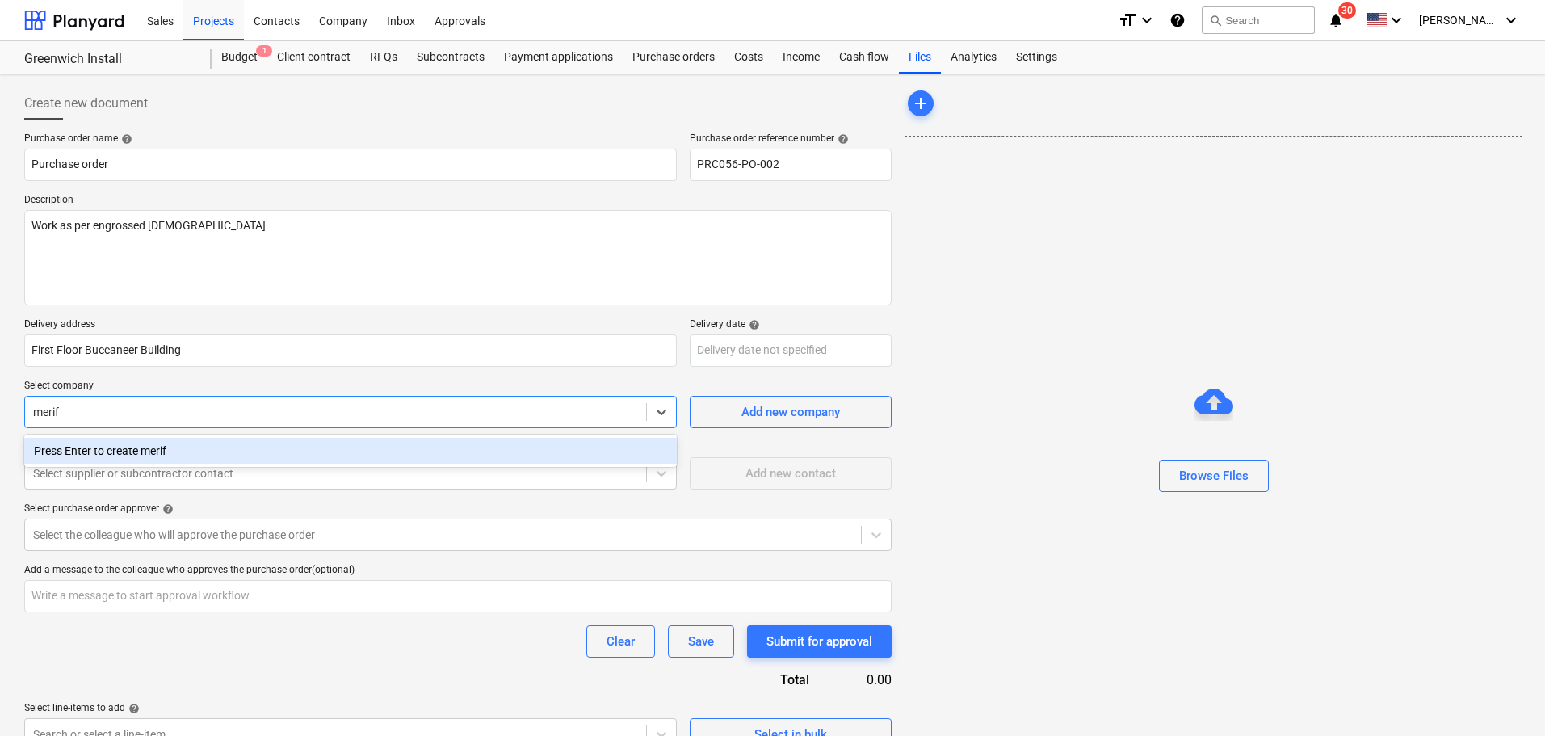
type input "meri"
click at [86, 448] on div "Merivale Design Group Ltd" at bounding box center [350, 451] width 653 height 26
type textarea "x"
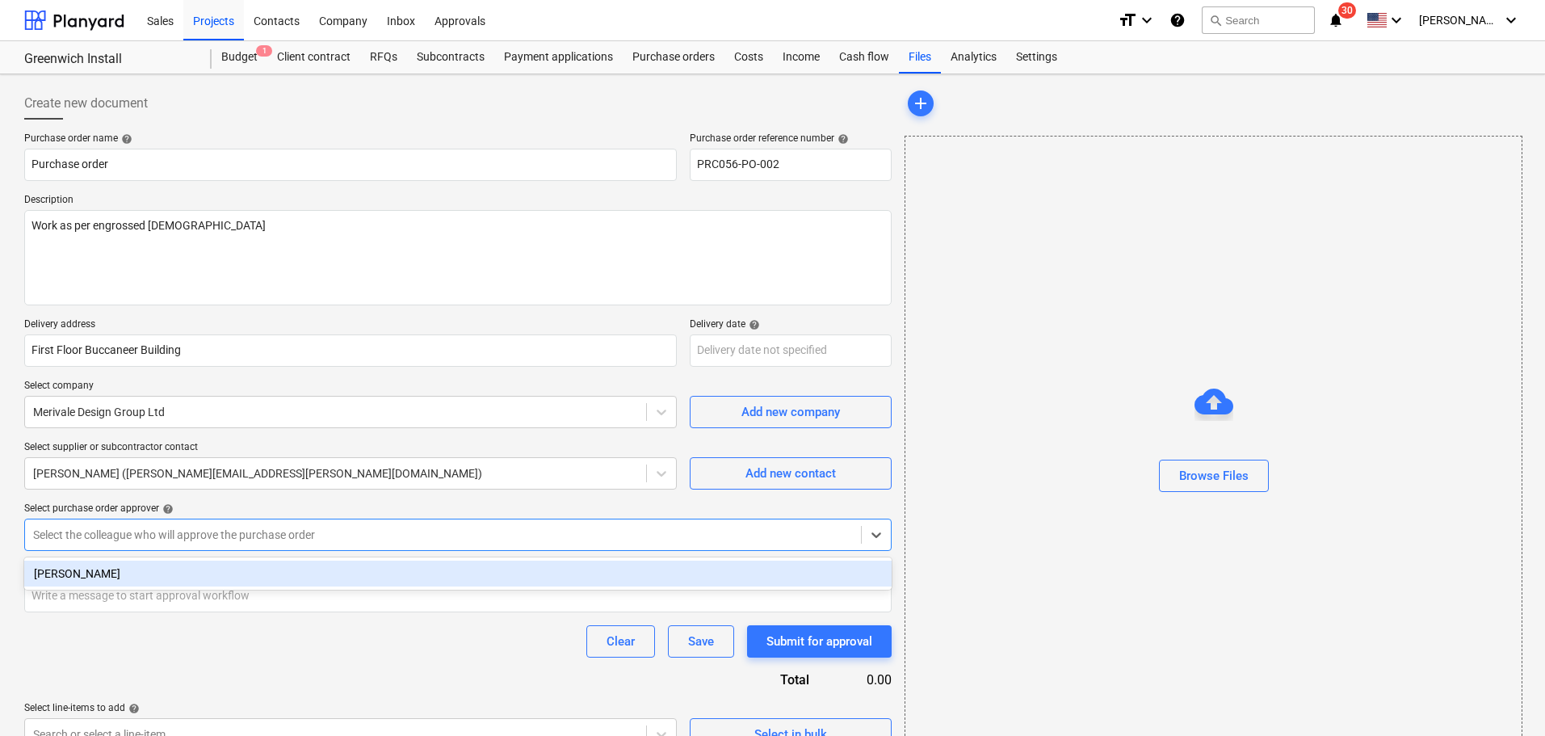
click at [317, 527] on div at bounding box center [443, 535] width 820 height 16
click at [258, 565] on div "[PERSON_NAME]" at bounding box center [457, 574] width 867 height 26
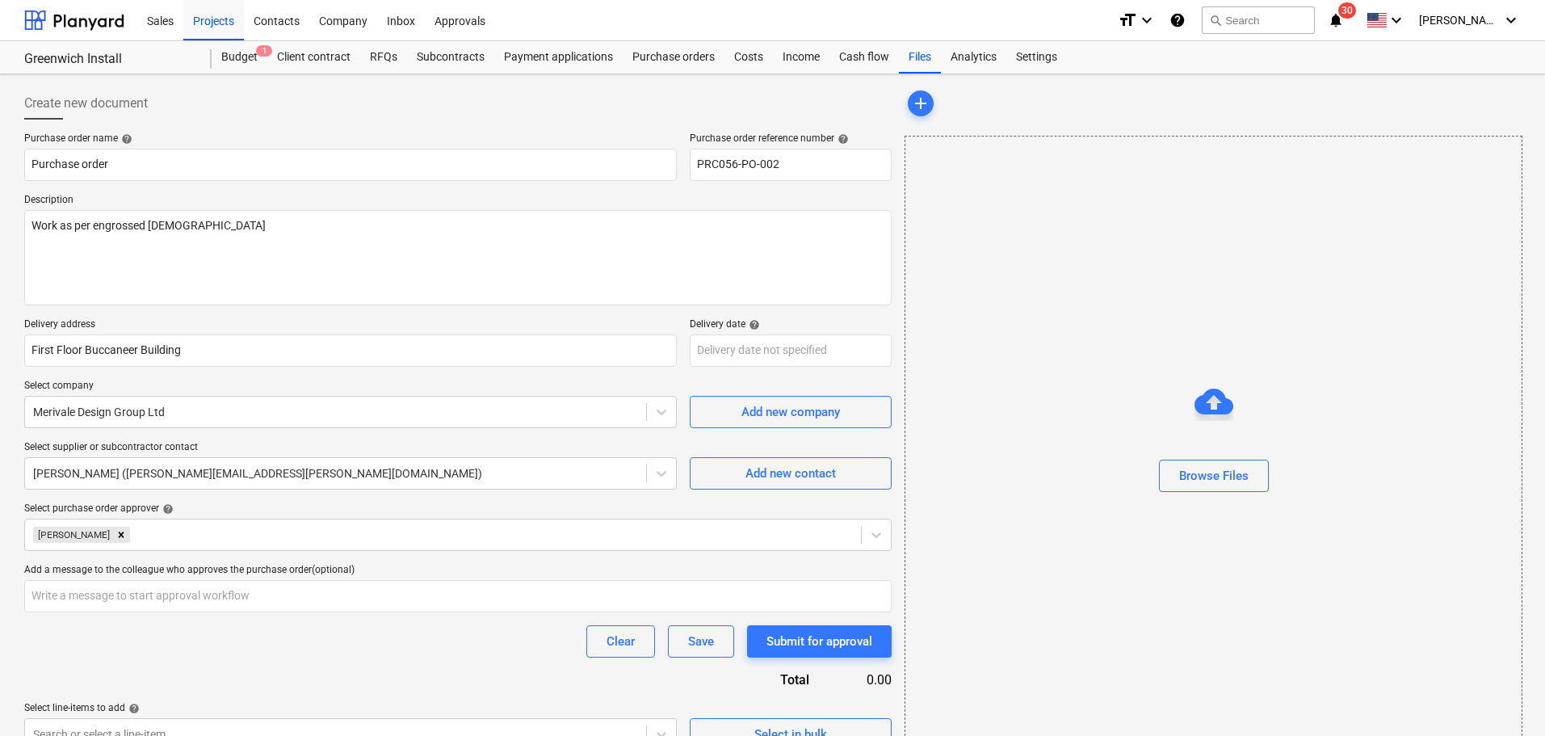
drag, startPoint x: 420, startPoint y: 653, endPoint x: 443, endPoint y: 648, distance: 23.9
click at [421, 657] on div "Clear Save Submit for approval" at bounding box center [457, 641] width 867 height 32
click at [1225, 485] on div "Browse Files" at bounding box center [1213, 475] width 69 height 21
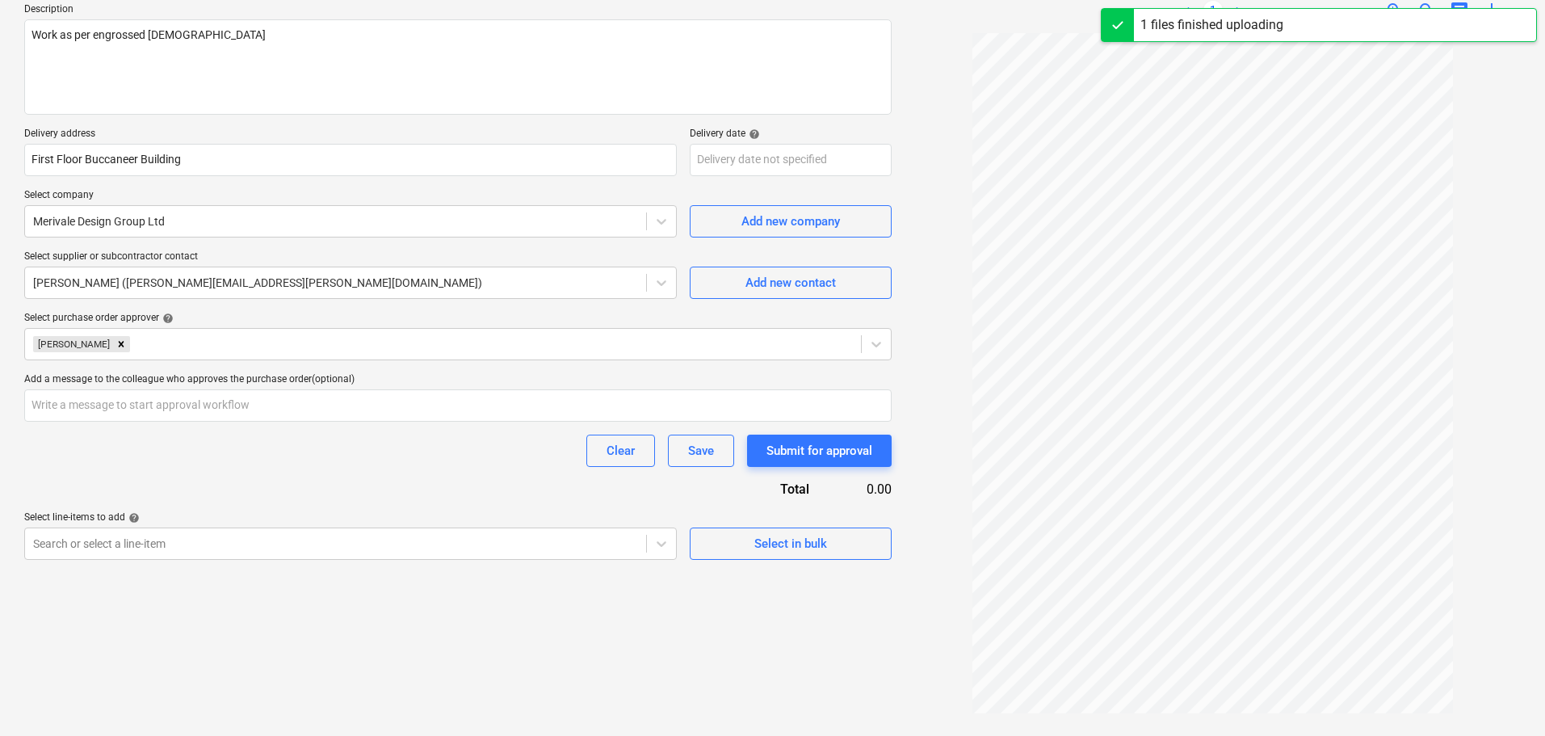
scroll to position [191, 0]
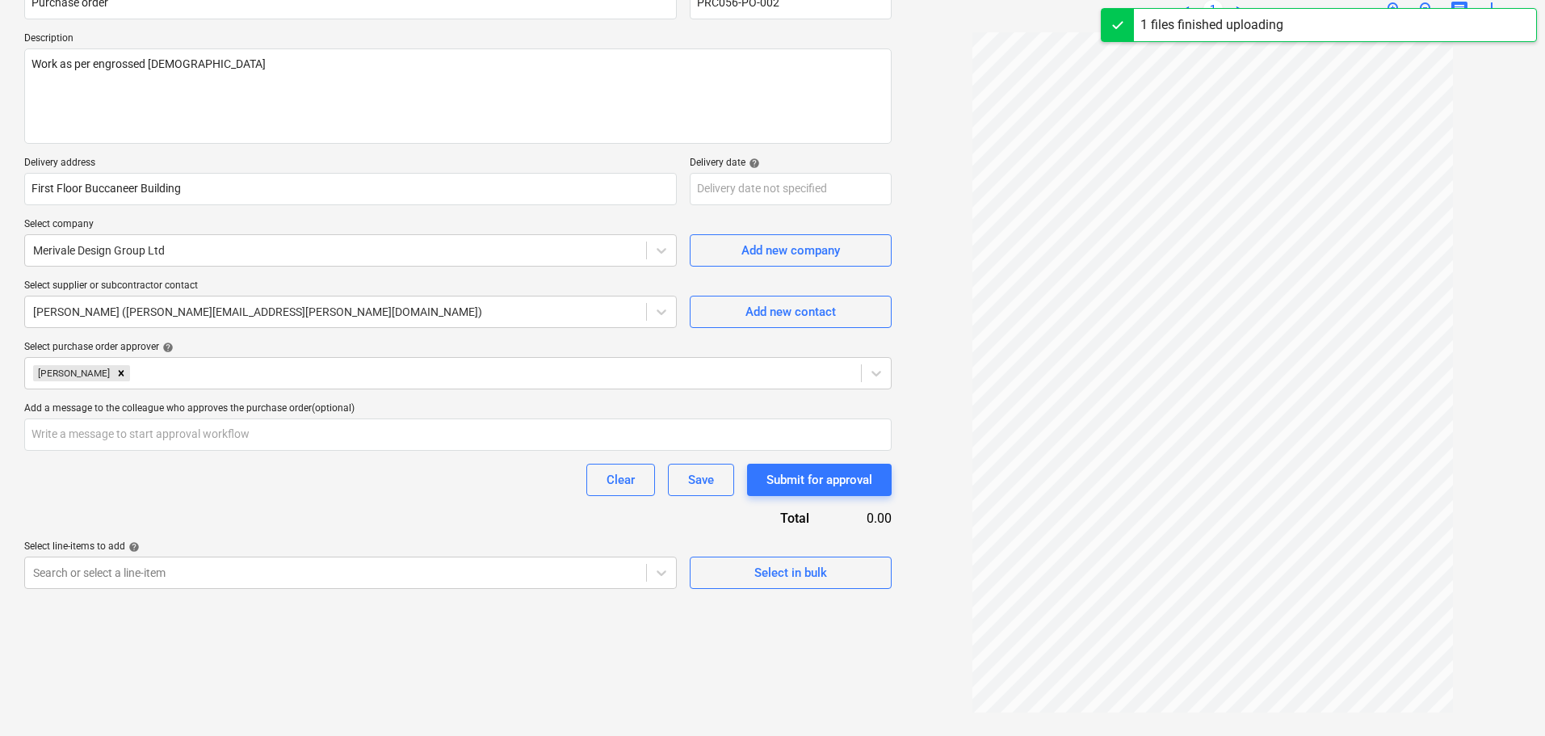
scroll to position [162, 0]
click at [646, 547] on div "Select line-items to add help" at bounding box center [350, 546] width 653 height 13
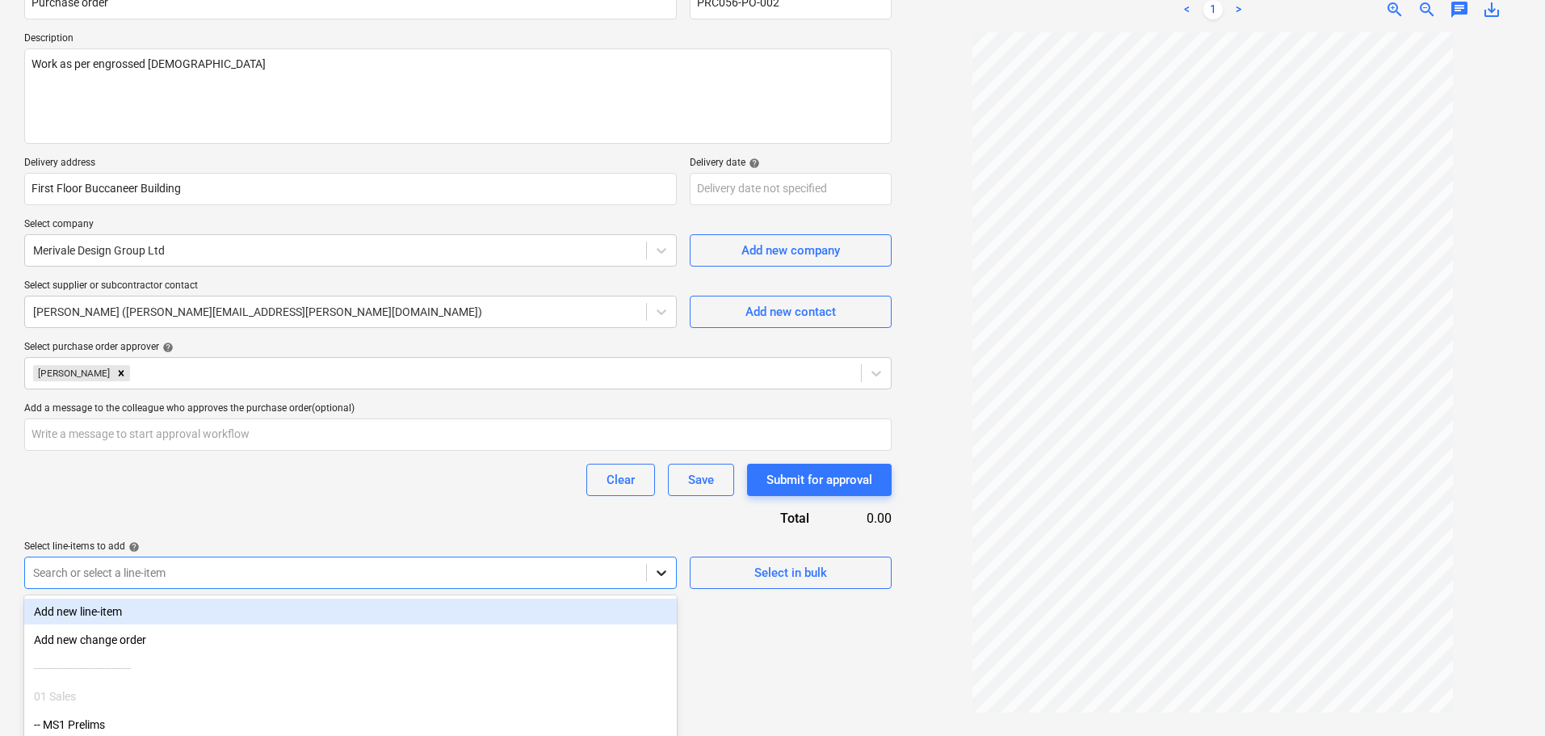
scroll to position [267, 0]
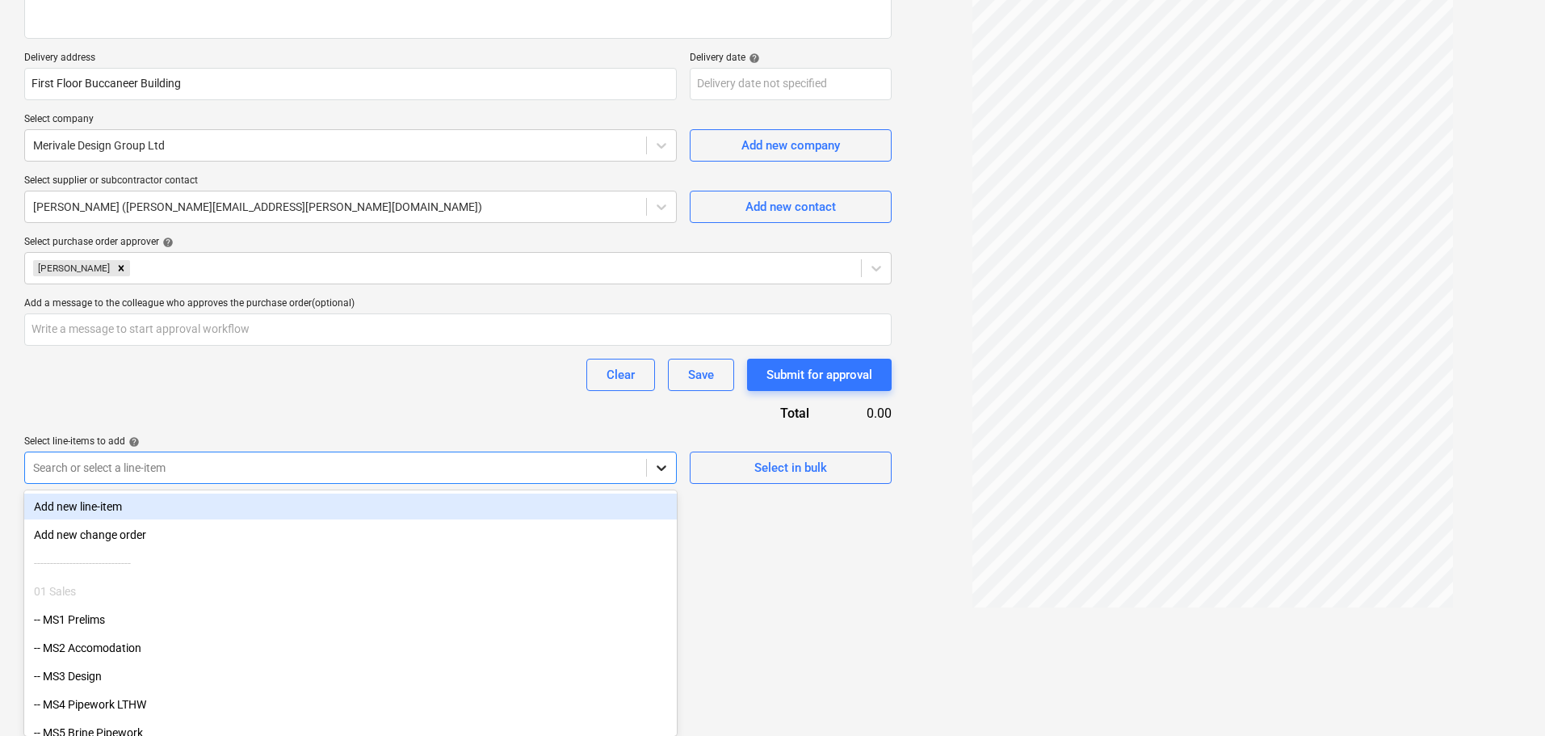
click at [651, 469] on body "Sales Projects Contacts Company Inbox Approvals format_size keyboard_arrow_down…" at bounding box center [772, 101] width 1545 height 736
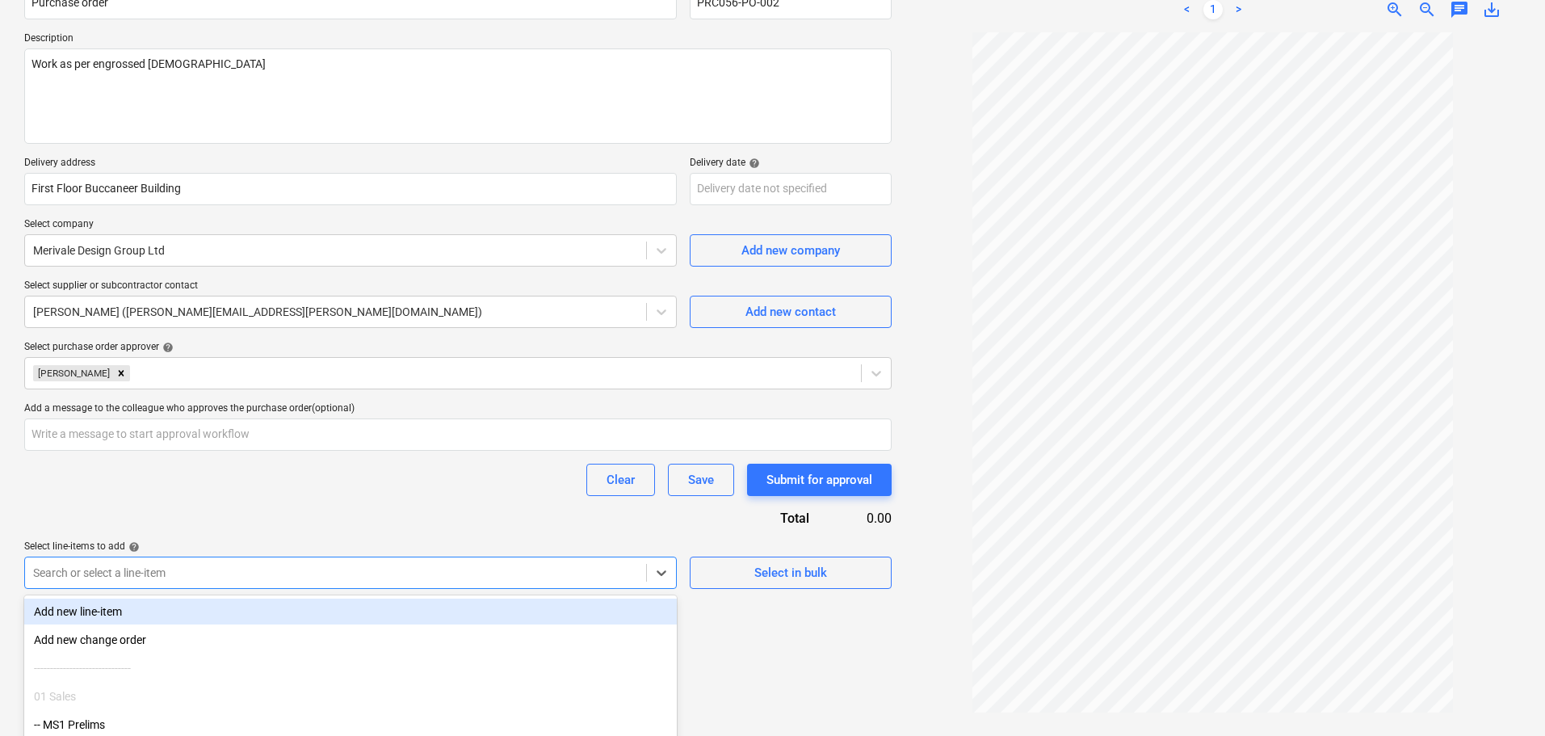
click at [493, 439] on div "Purchase order name help Purchase order Purchase order reference number help PR…" at bounding box center [457, 280] width 867 height 618
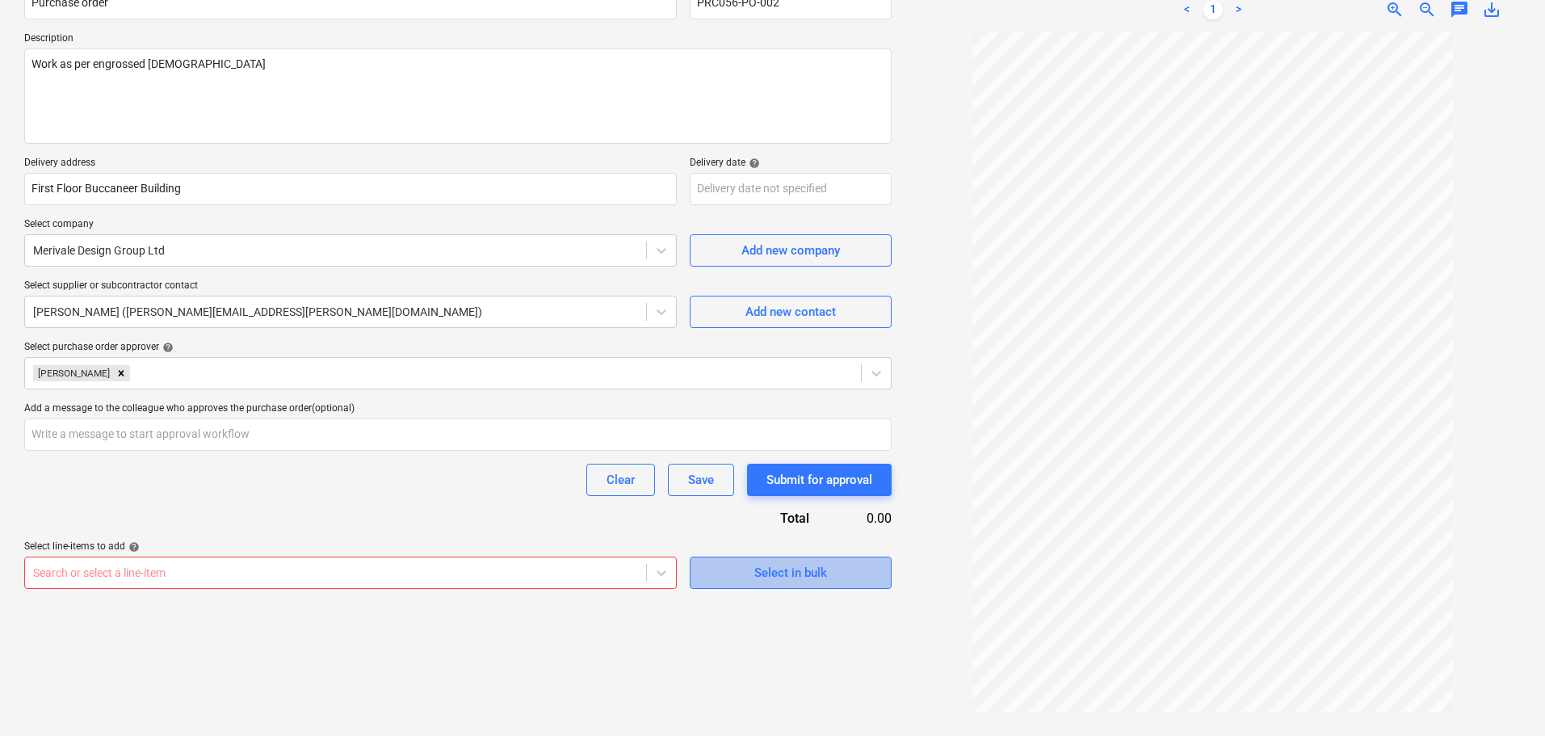
click at [730, 572] on span "Select in bulk" at bounding box center [791, 572] width 162 height 21
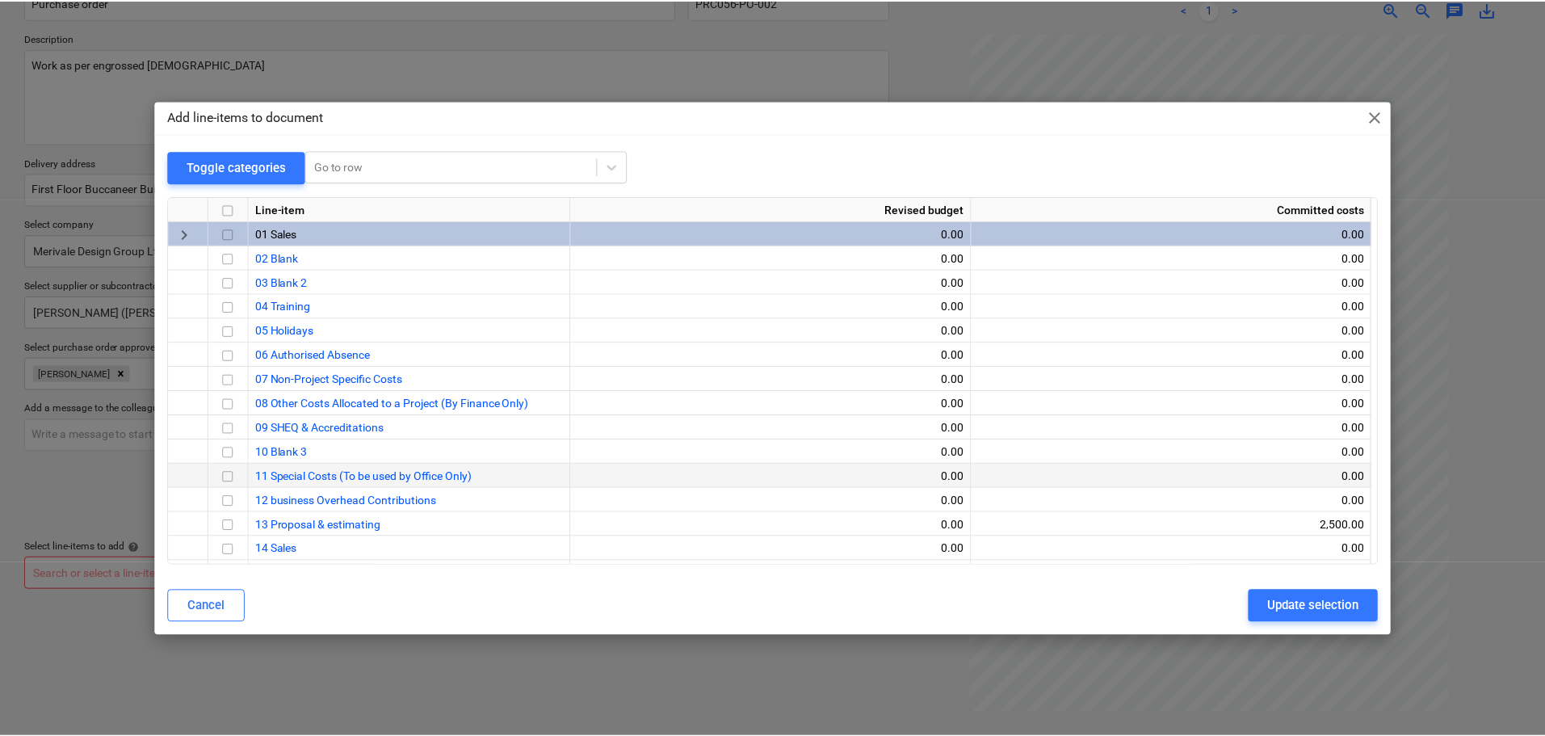
scroll to position [323, 0]
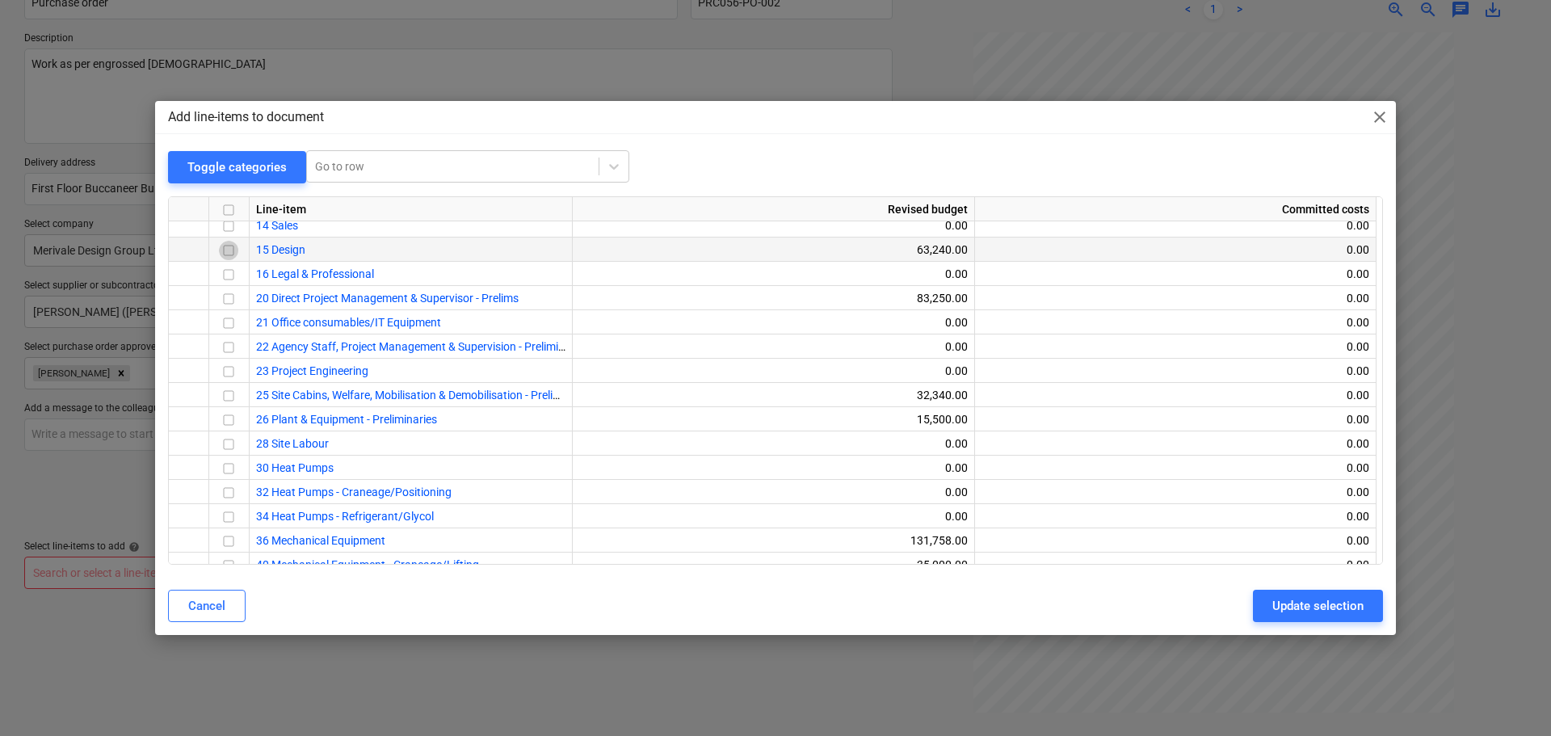
click at [228, 250] on input "checkbox" at bounding box center [228, 250] width 19 height 19
click at [1278, 601] on div "Update selection" at bounding box center [1317, 605] width 91 height 21
type textarea "x"
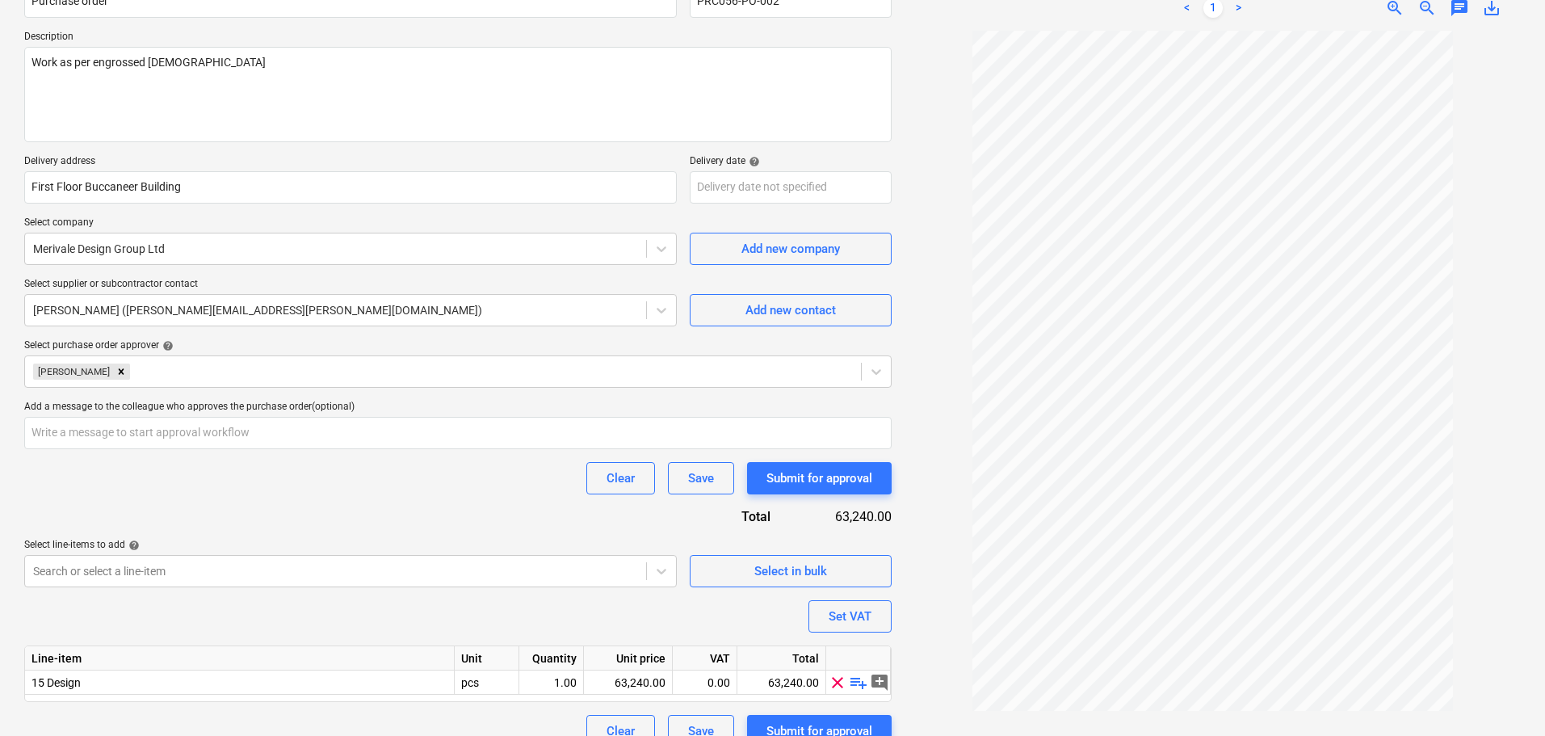
scroll to position [187, 0]
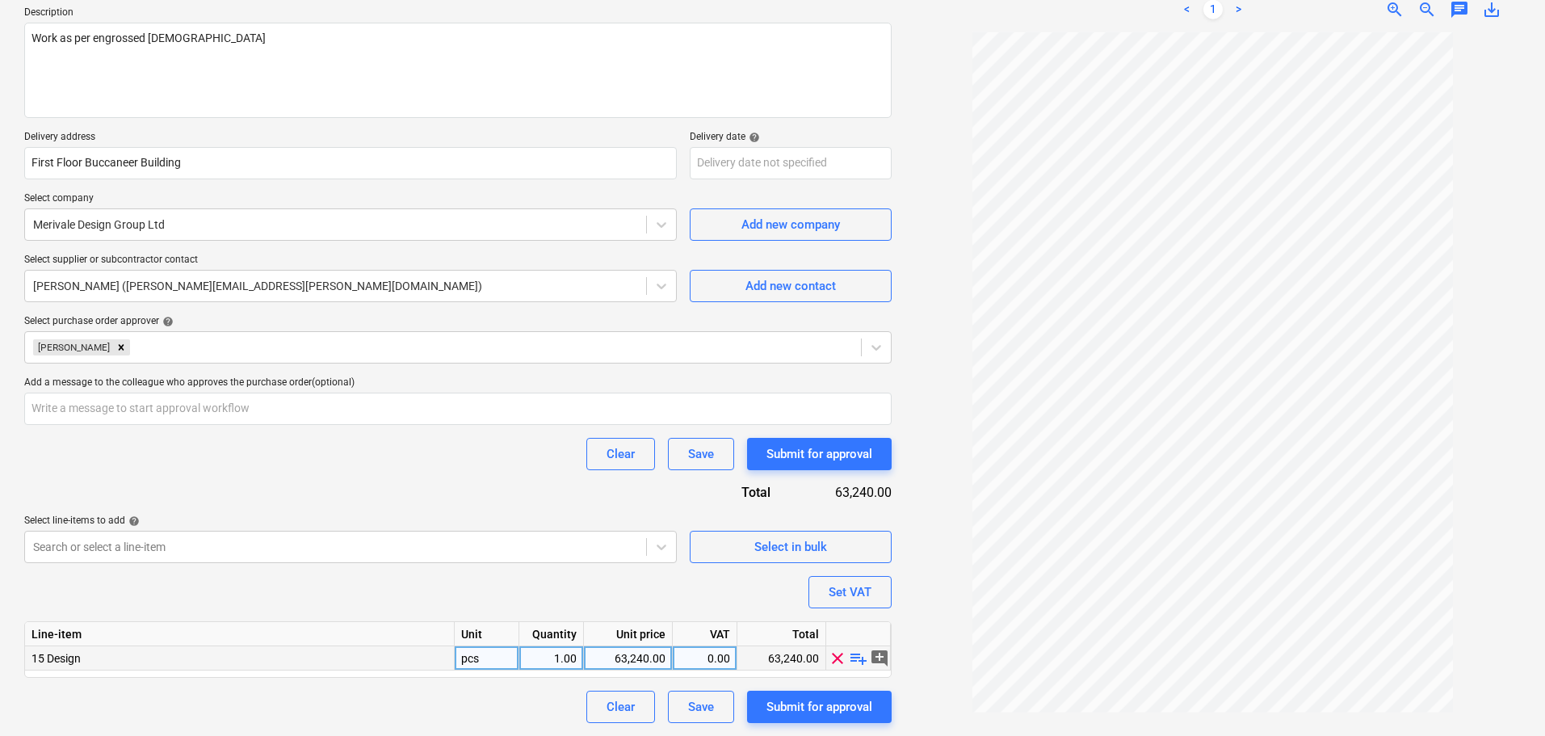
click at [612, 655] on div "63,240.00" at bounding box center [627, 658] width 75 height 24
type input "30663.70"
type textarea "x"
type input "6132.74"
type textarea "x"
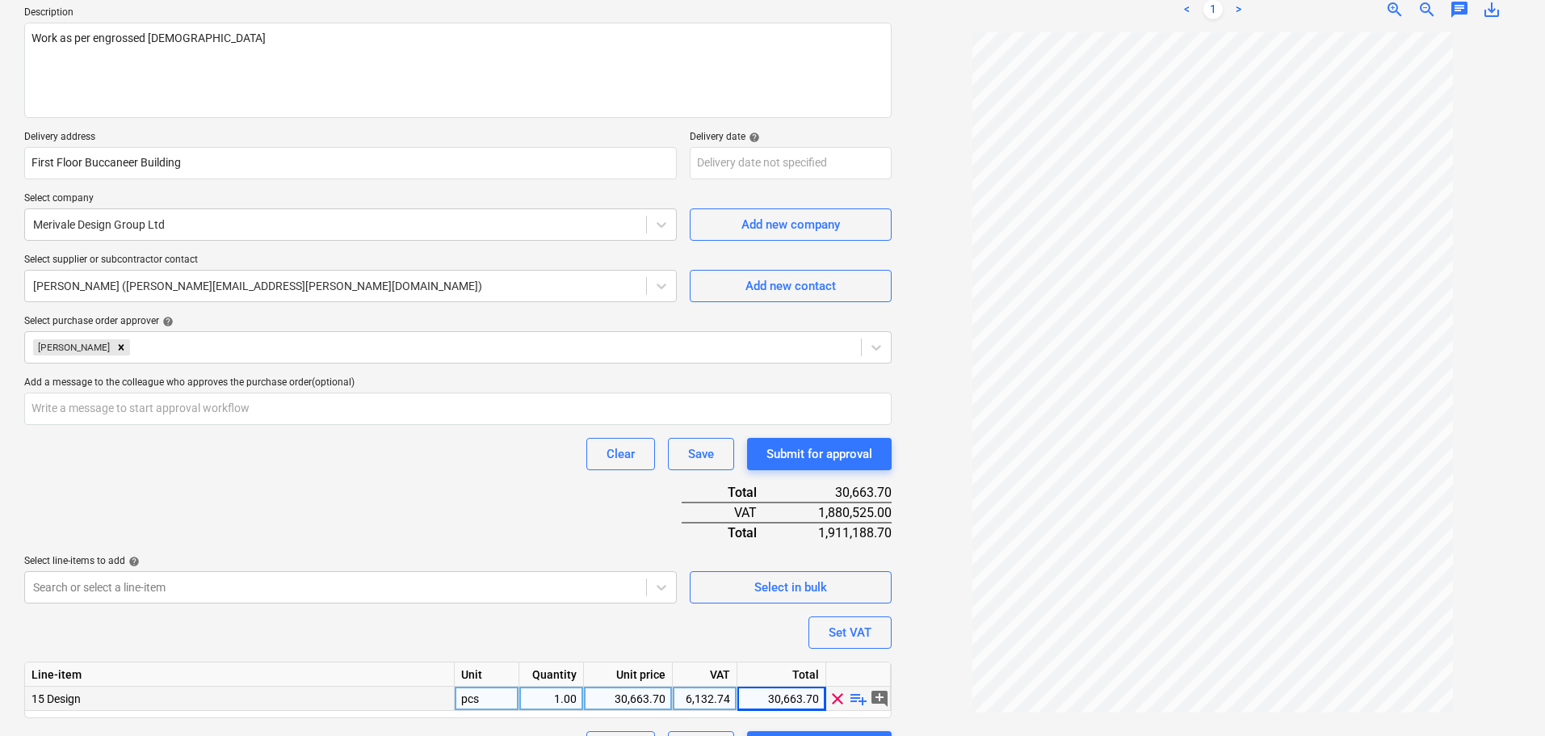
scroll to position [228, 0]
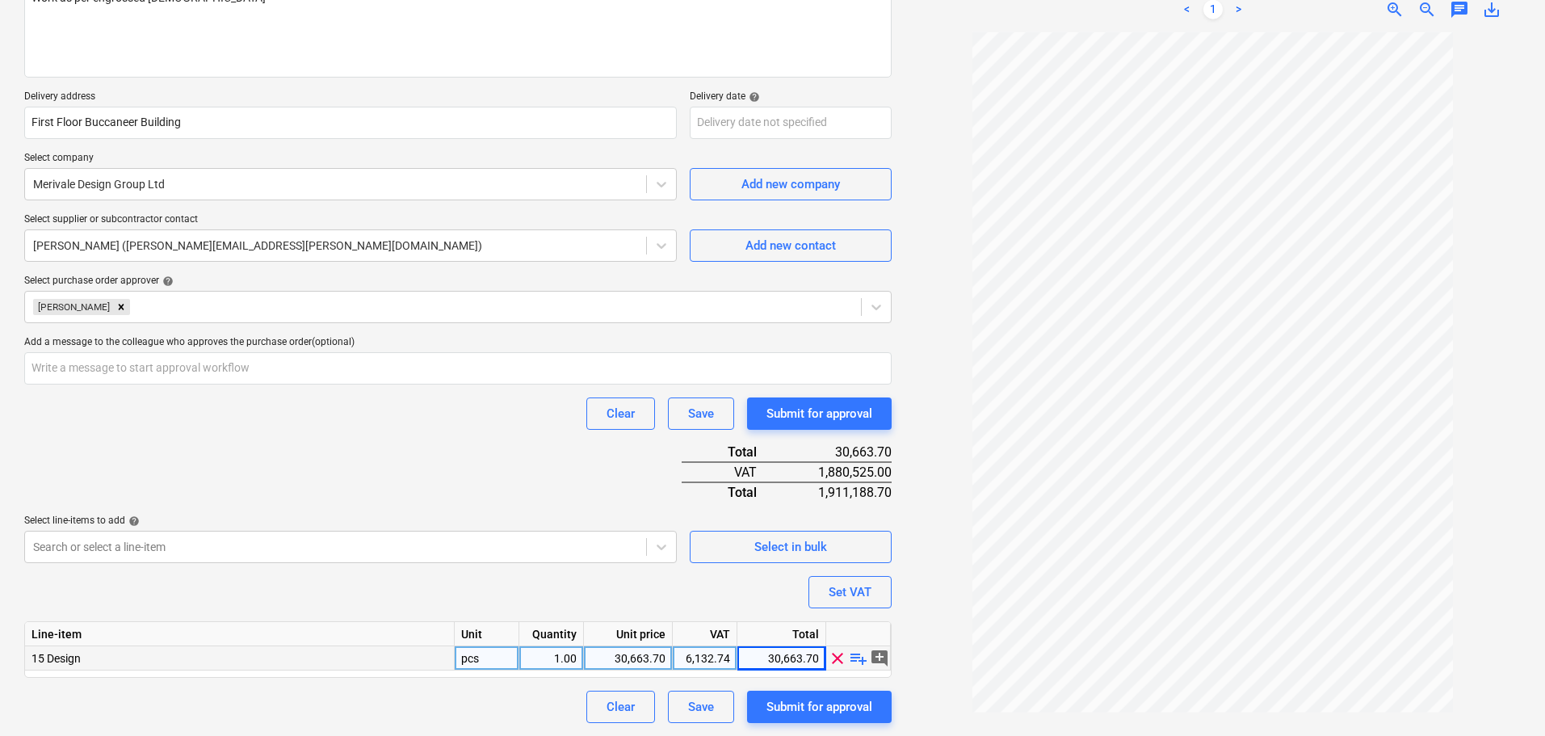
click at [678, 653] on div "6,132.74" at bounding box center [705, 658] width 65 height 24
type input "20"
click at [211, 372] on input "text" at bounding box center [457, 368] width 867 height 32
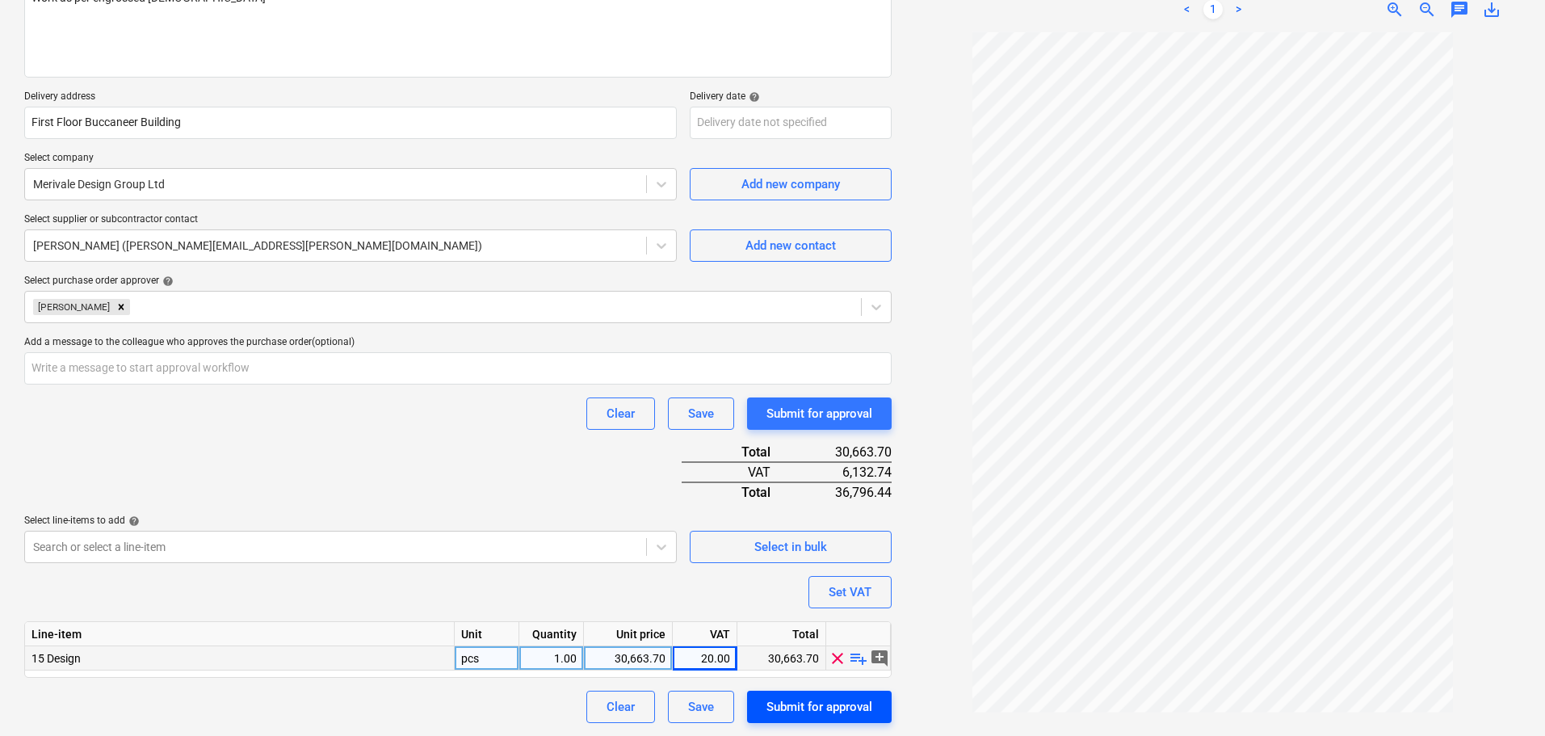
click at [850, 711] on div "Submit for approval" at bounding box center [820, 706] width 106 height 21
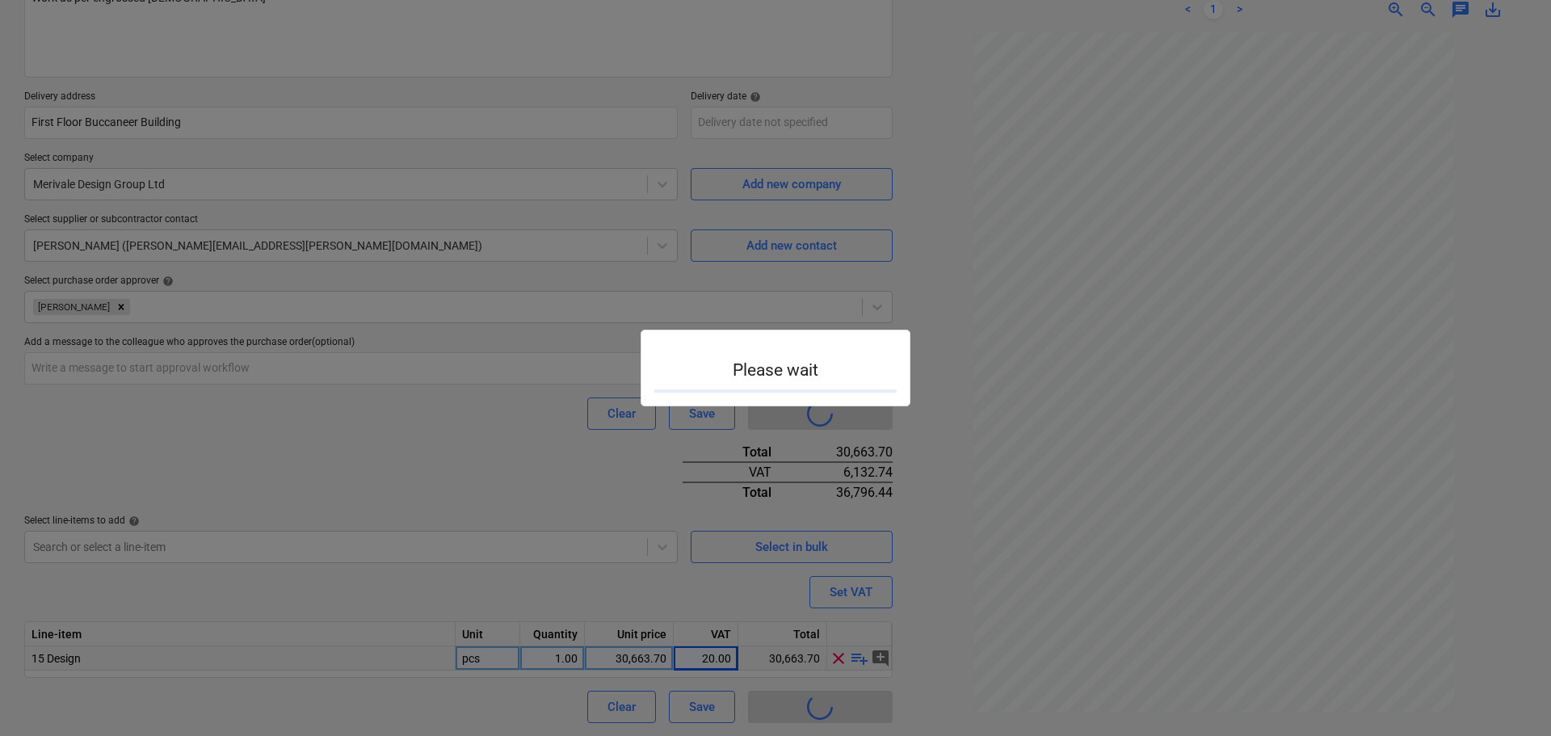
type textarea "x"
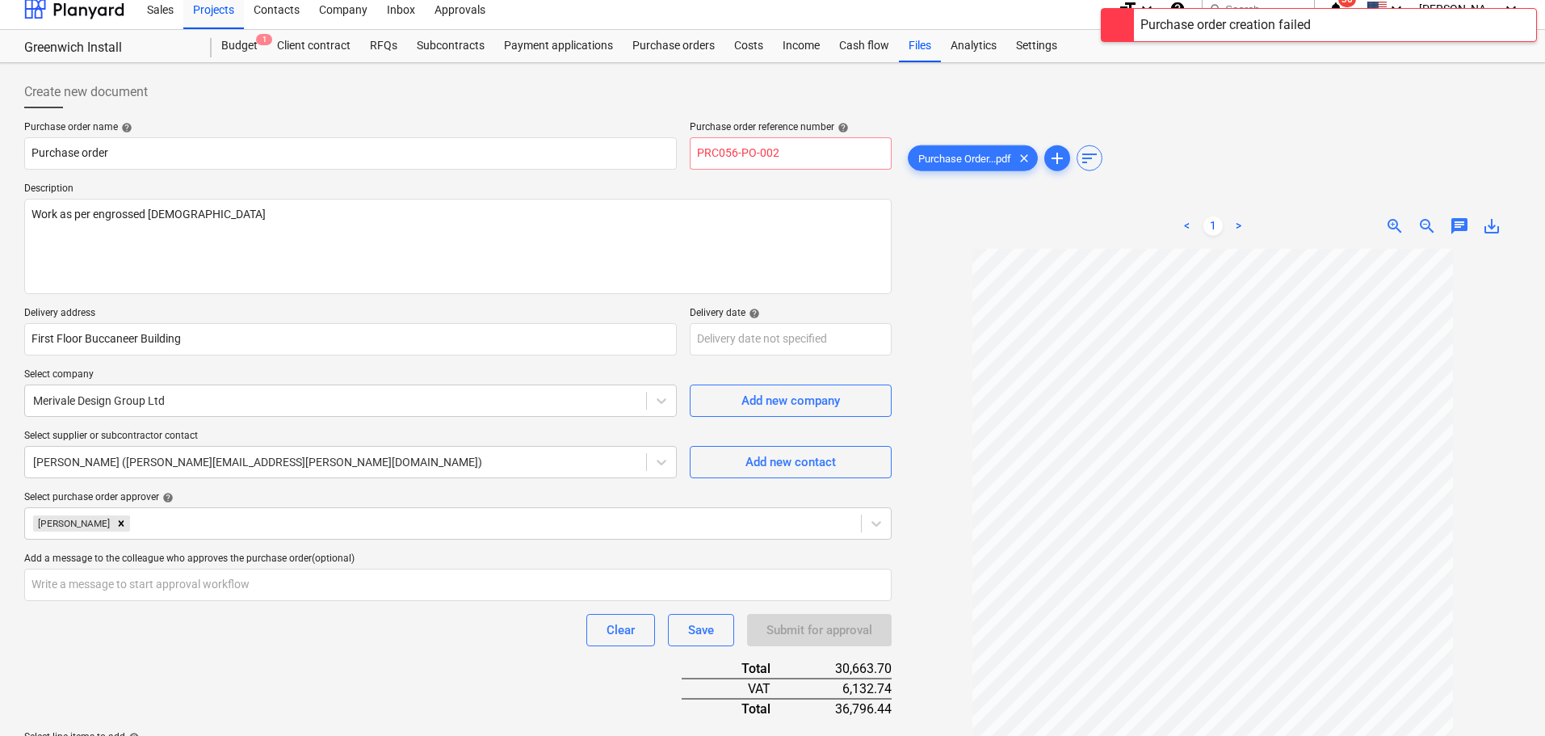
scroll to position [0, 0]
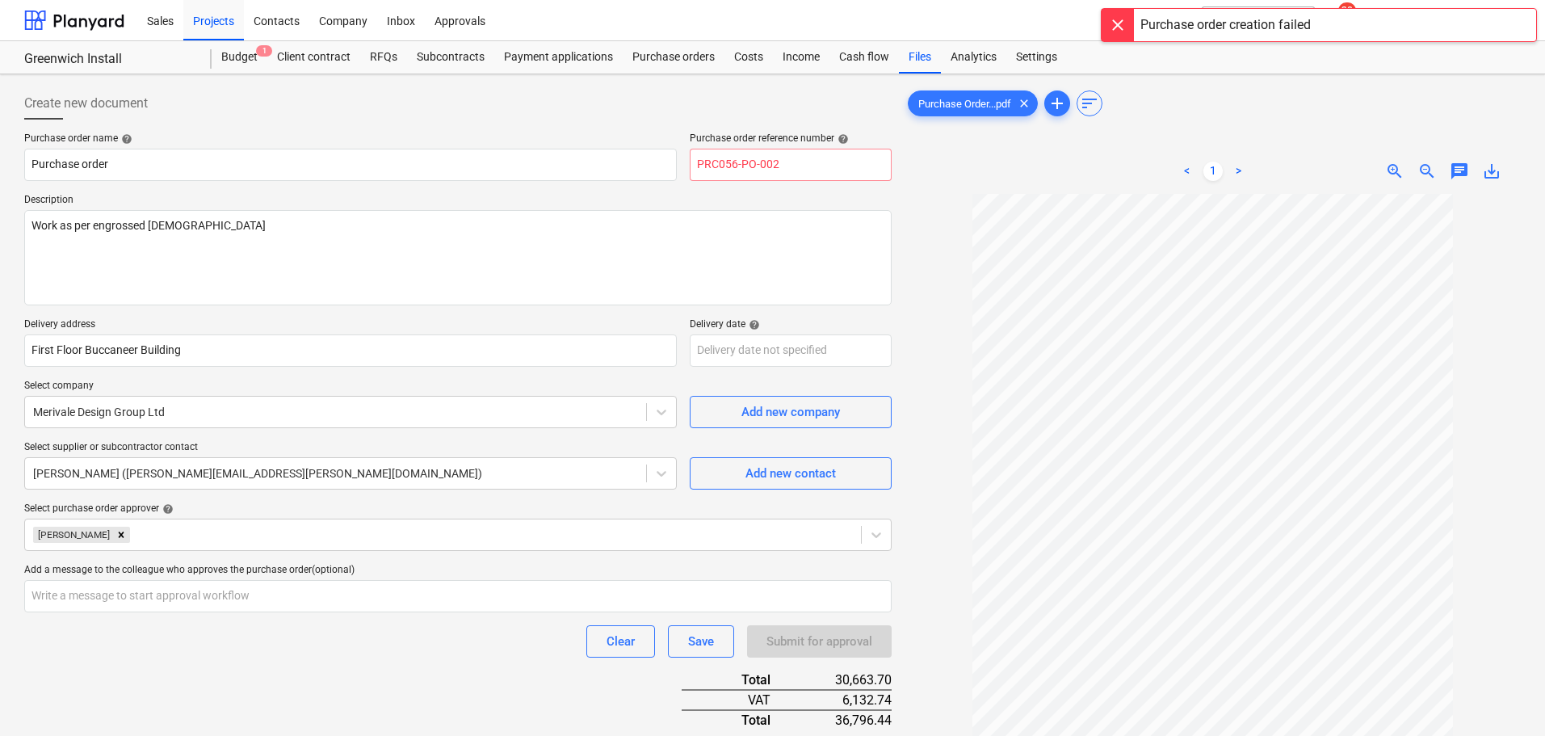
click at [821, 139] on div "Purchase order reference number help" at bounding box center [791, 138] width 202 height 13
click at [822, 158] on input "PRC056-PO-002" at bounding box center [791, 165] width 202 height 32
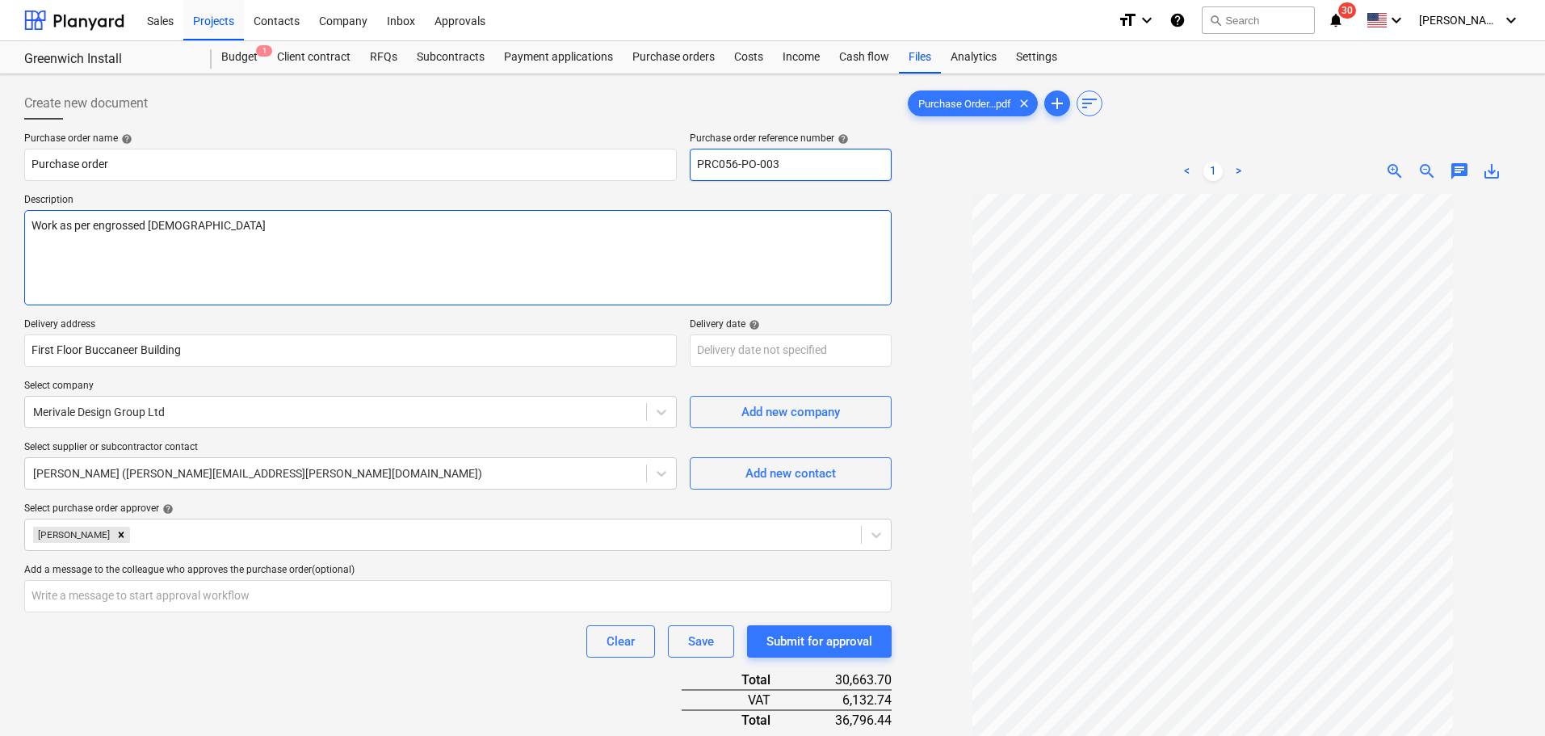
type input "PRC056-PO-003"
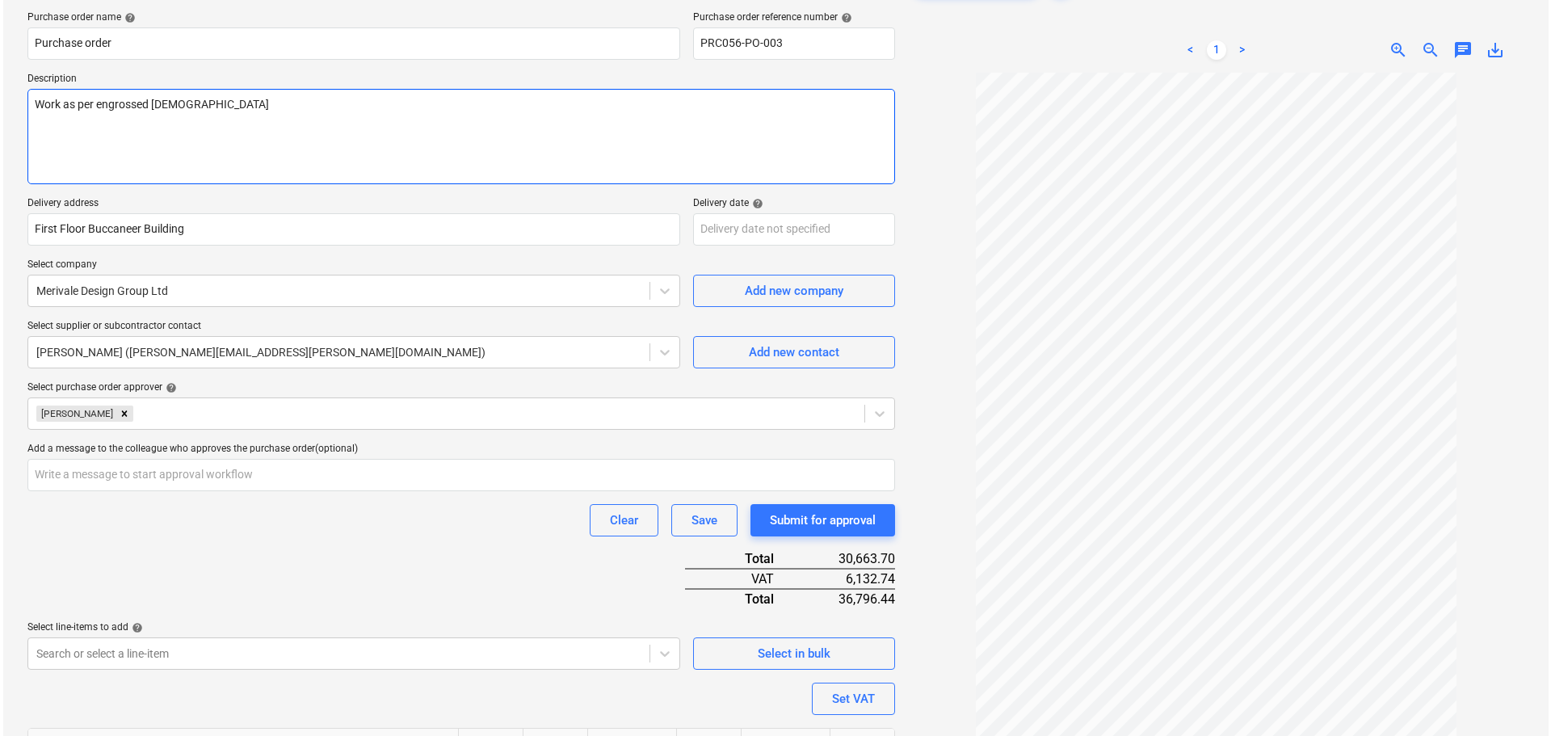
scroll to position [228, 0]
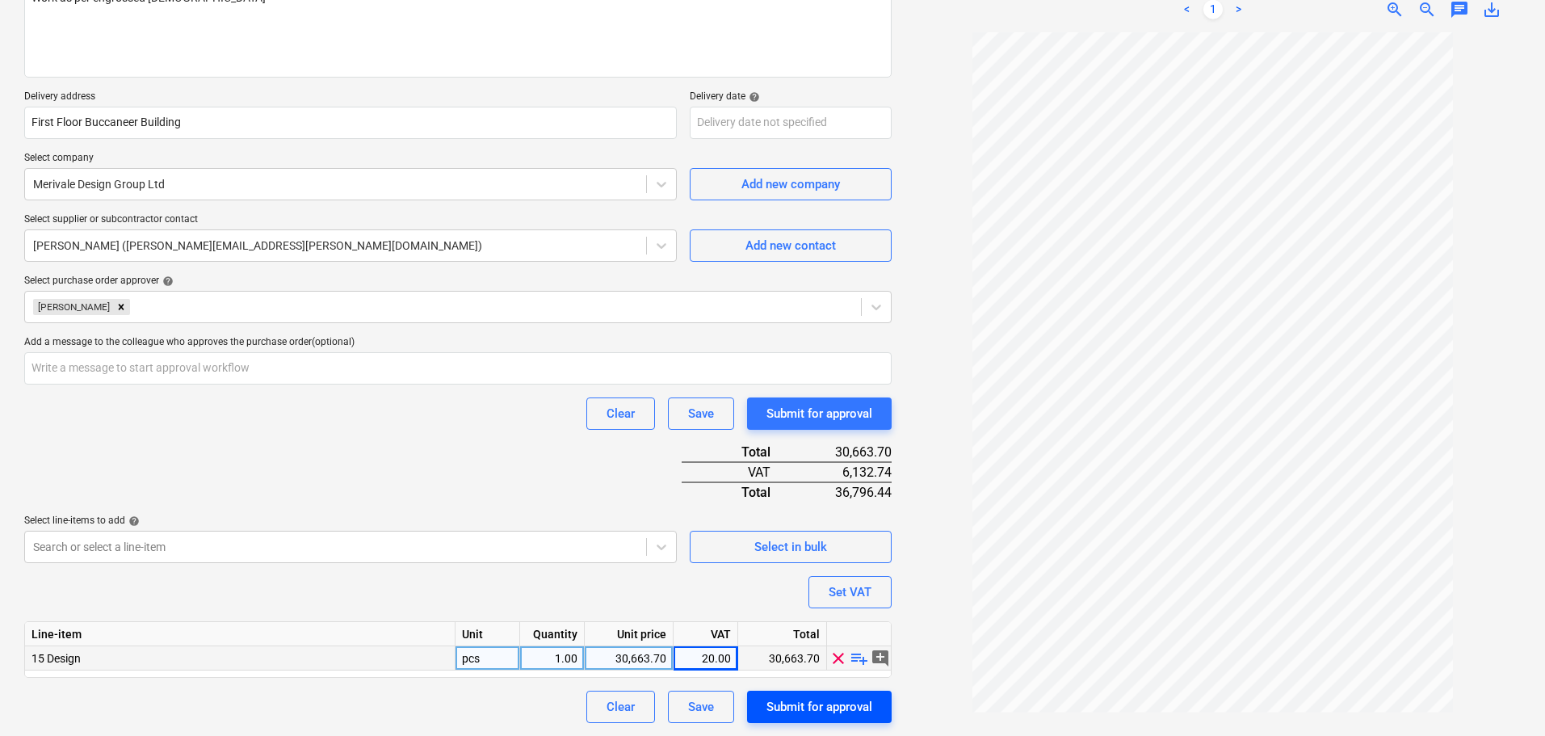
click at [815, 701] on div "Submit for approval" at bounding box center [820, 706] width 106 height 21
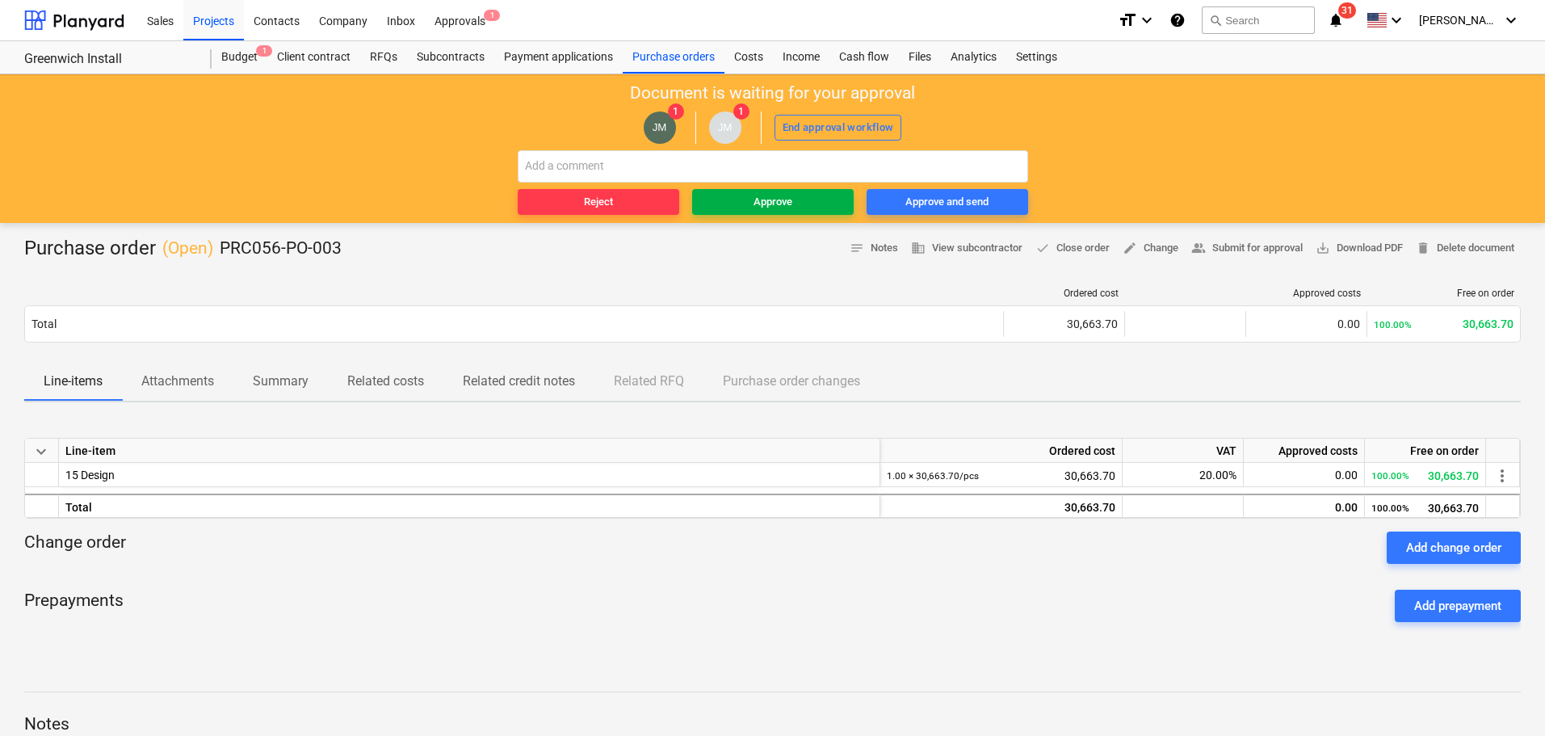
click at [763, 200] on div "Approve" at bounding box center [773, 202] width 39 height 19
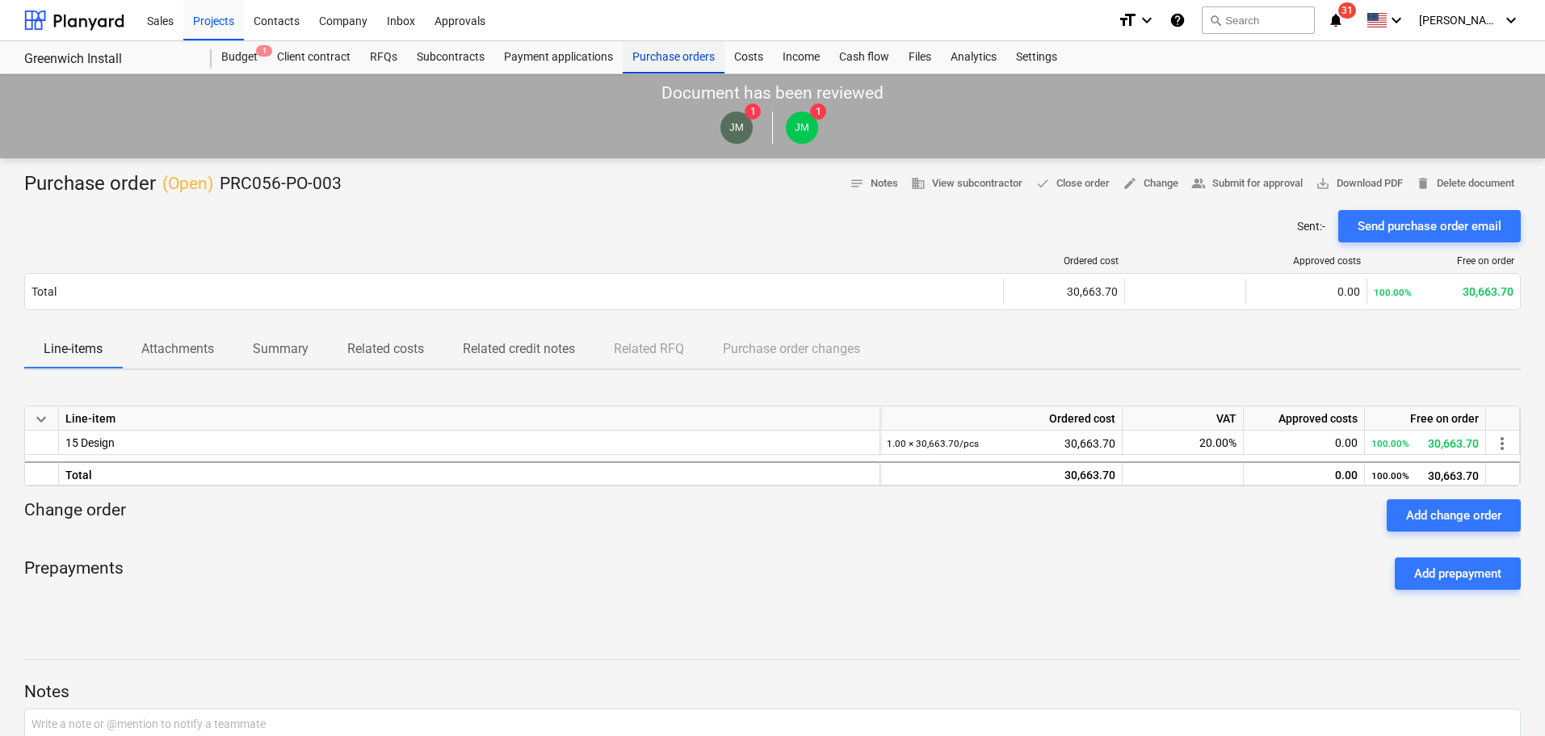
click at [654, 61] on div "Purchase orders" at bounding box center [674, 57] width 102 height 32
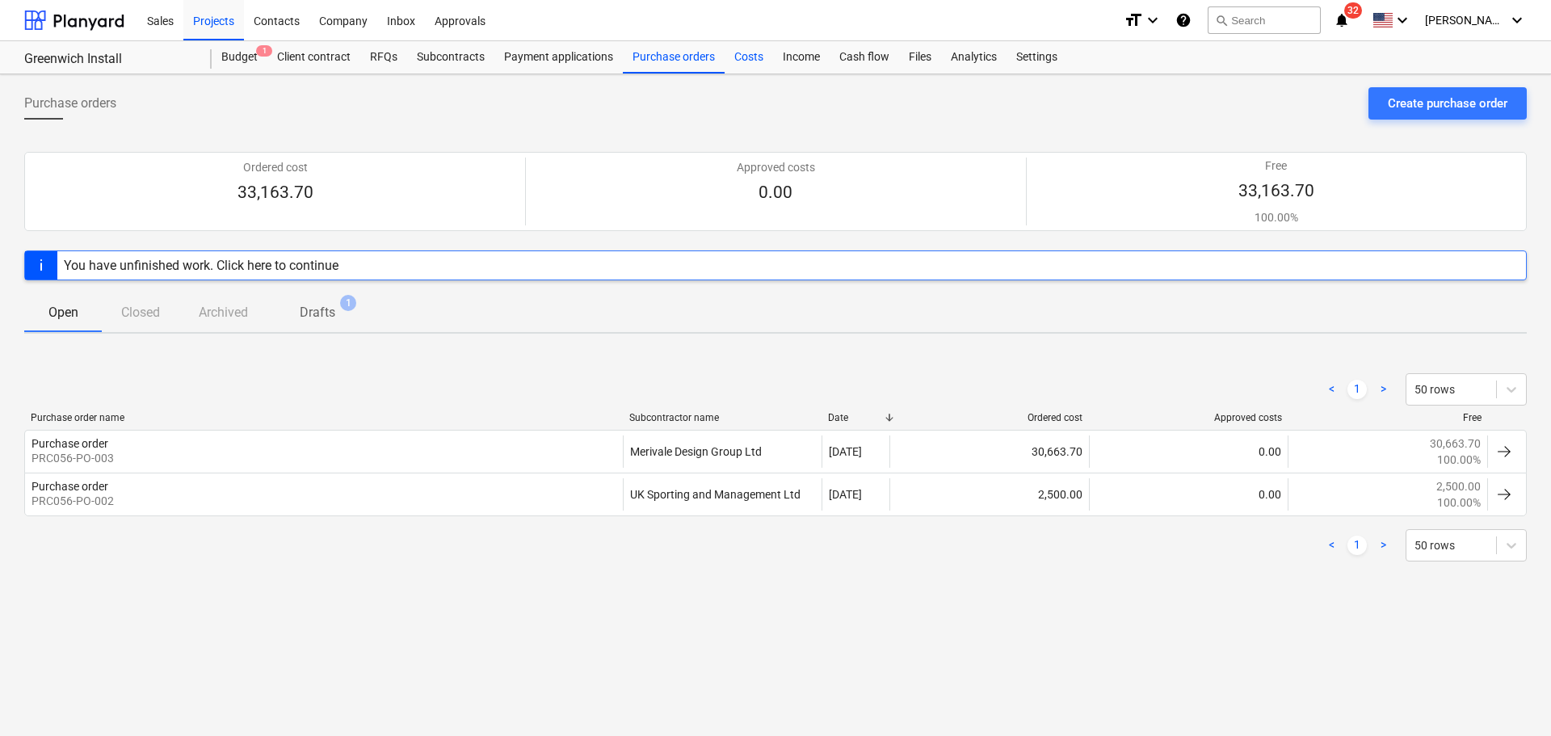
click at [740, 57] on div "Costs" at bounding box center [749, 57] width 48 height 32
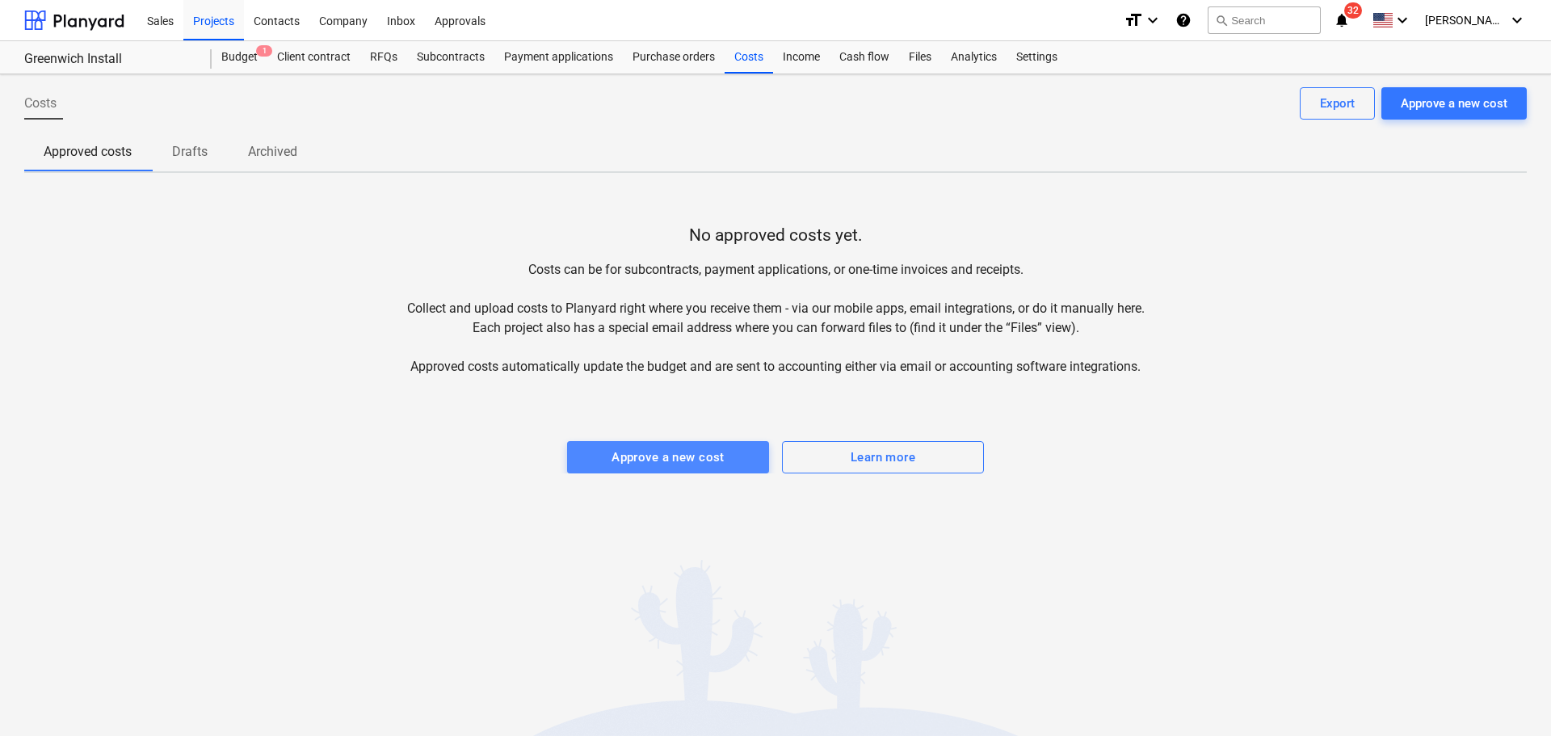
click at [673, 448] on div "Approve a new cost" at bounding box center [667, 457] width 113 height 21
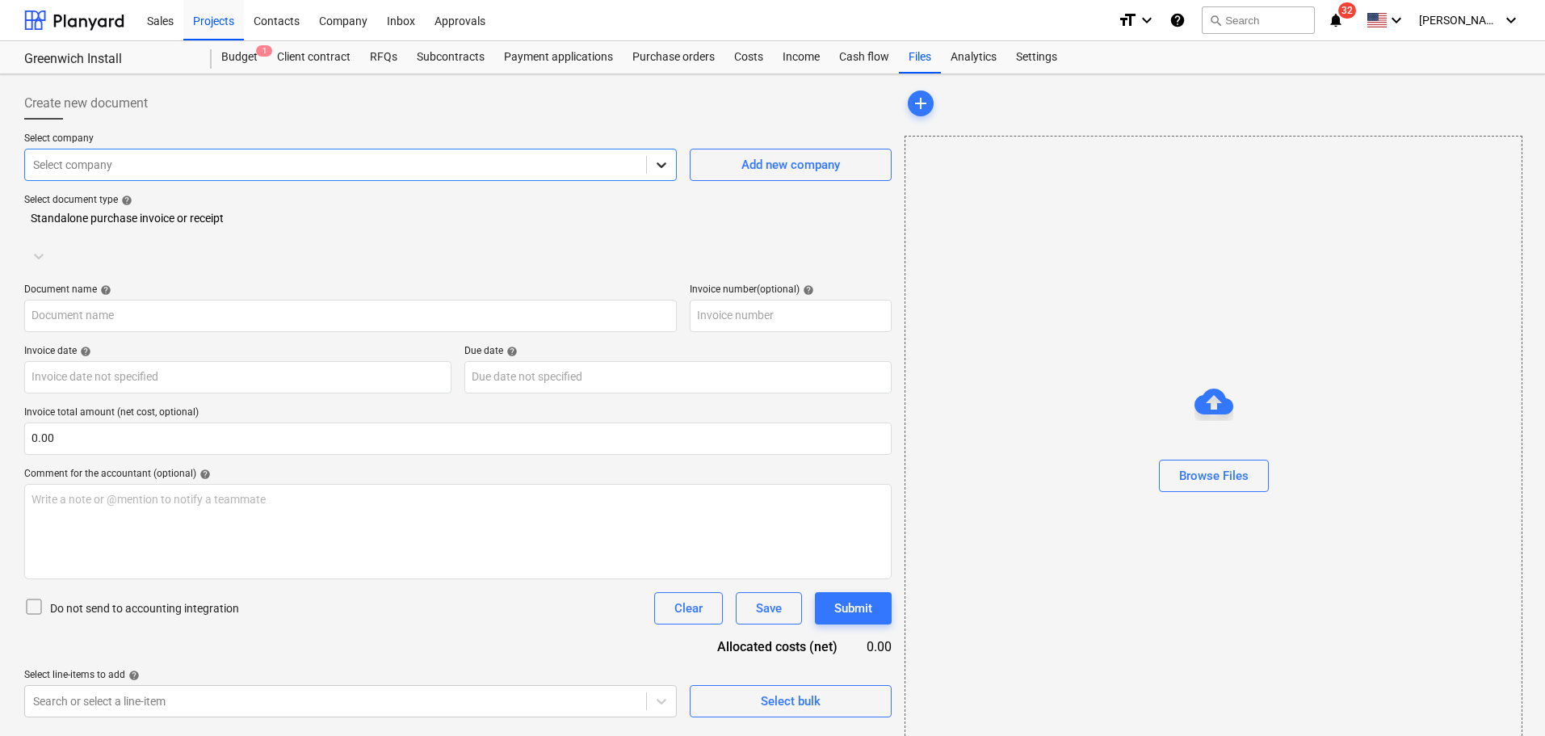
click at [668, 162] on icon at bounding box center [661, 165] width 16 height 16
click at [149, 172] on div at bounding box center [335, 165] width 605 height 16
type input "meri"
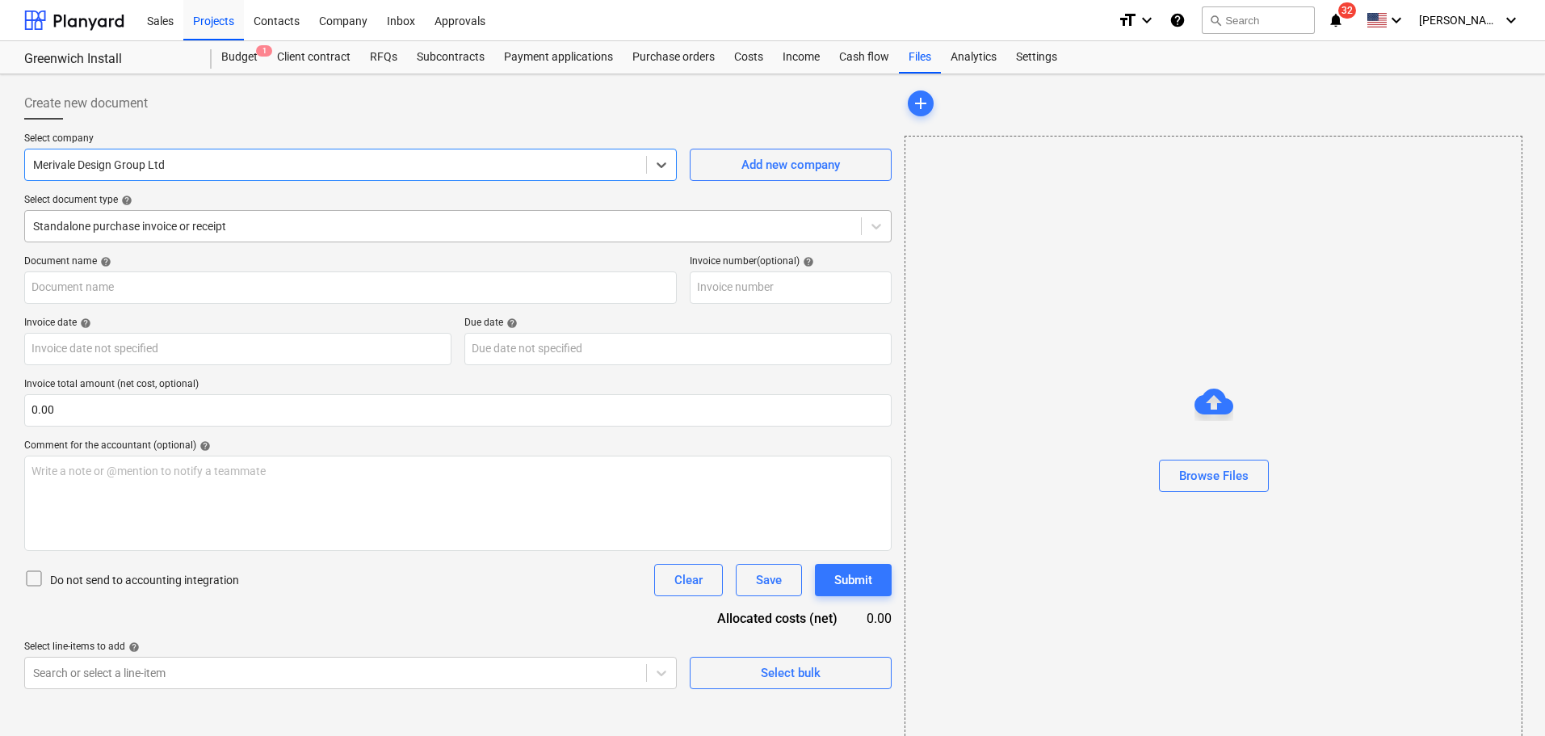
click at [242, 229] on div at bounding box center [443, 226] width 820 height 16
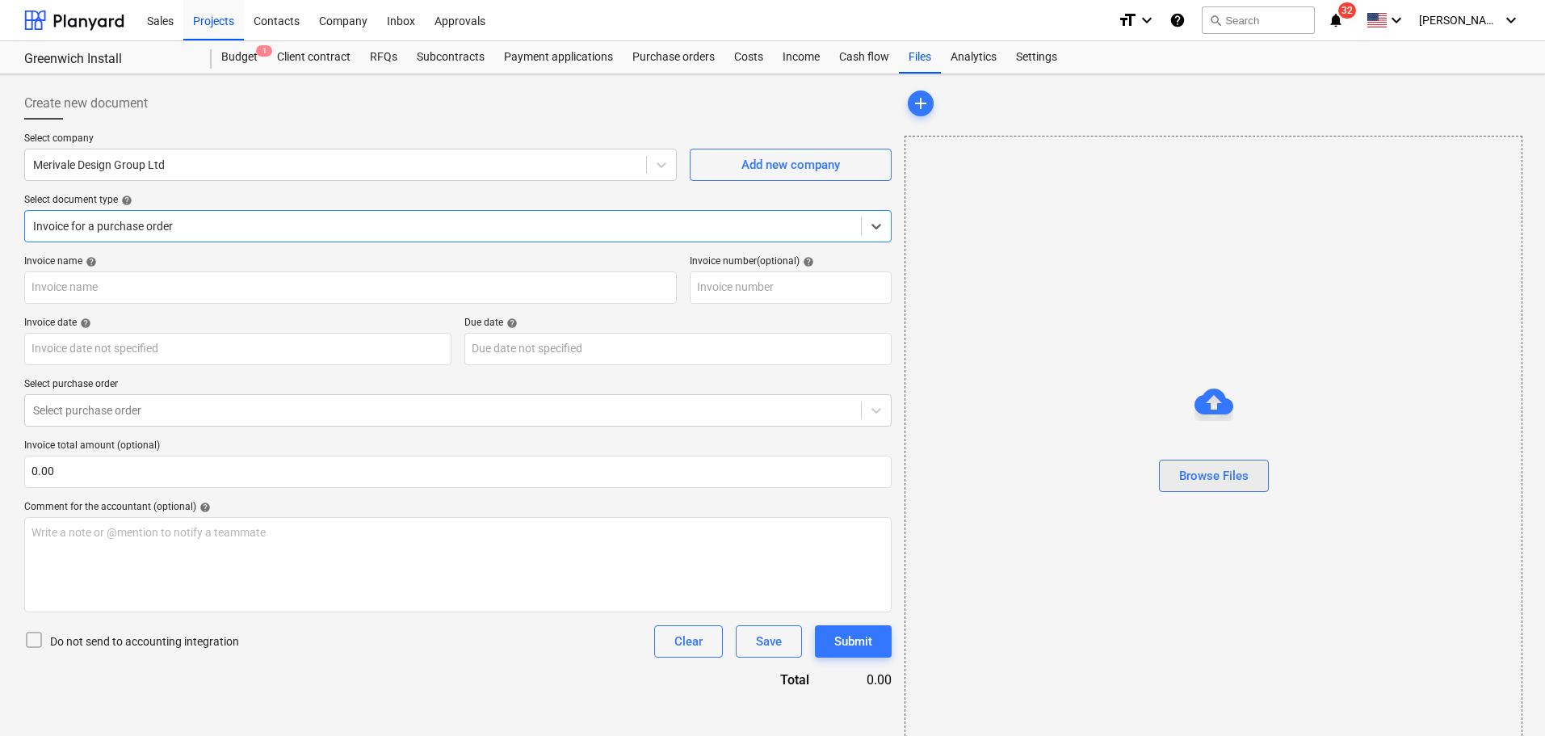
click at [1224, 486] on div "Browse Files" at bounding box center [1213, 475] width 69 height 21
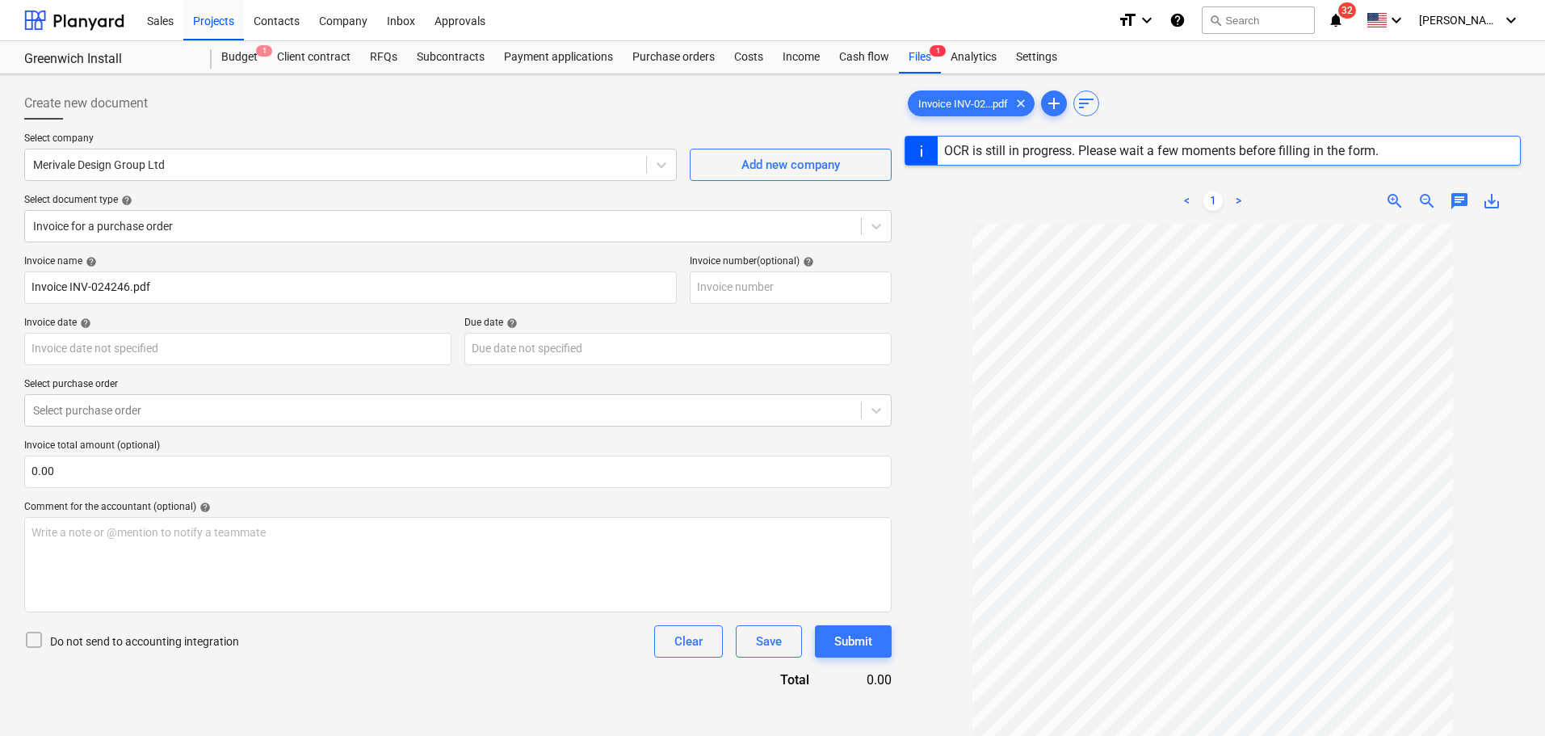
type input "INV-024246"
type input "[DATE]"
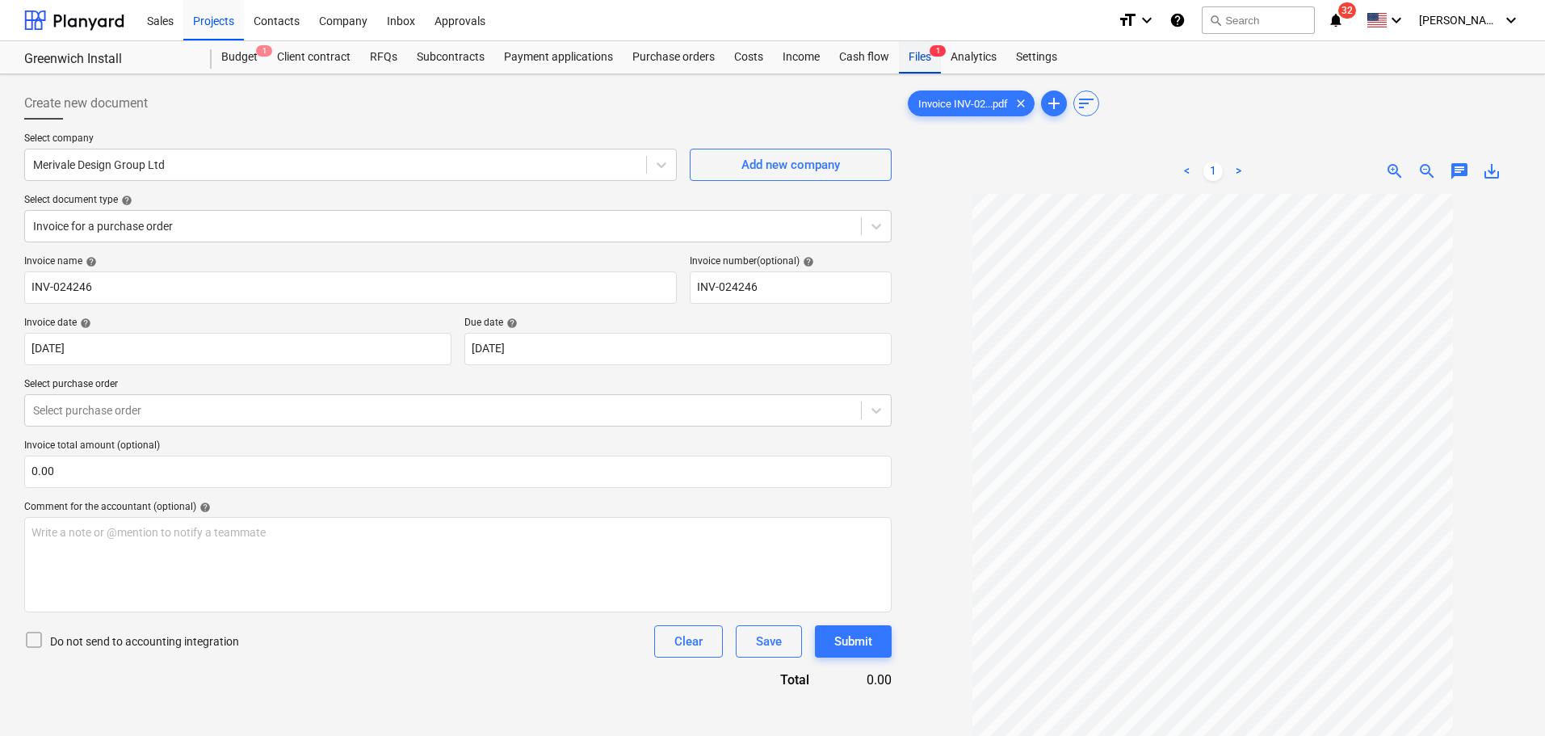
click at [930, 59] on div "Files 1" at bounding box center [920, 57] width 42 height 32
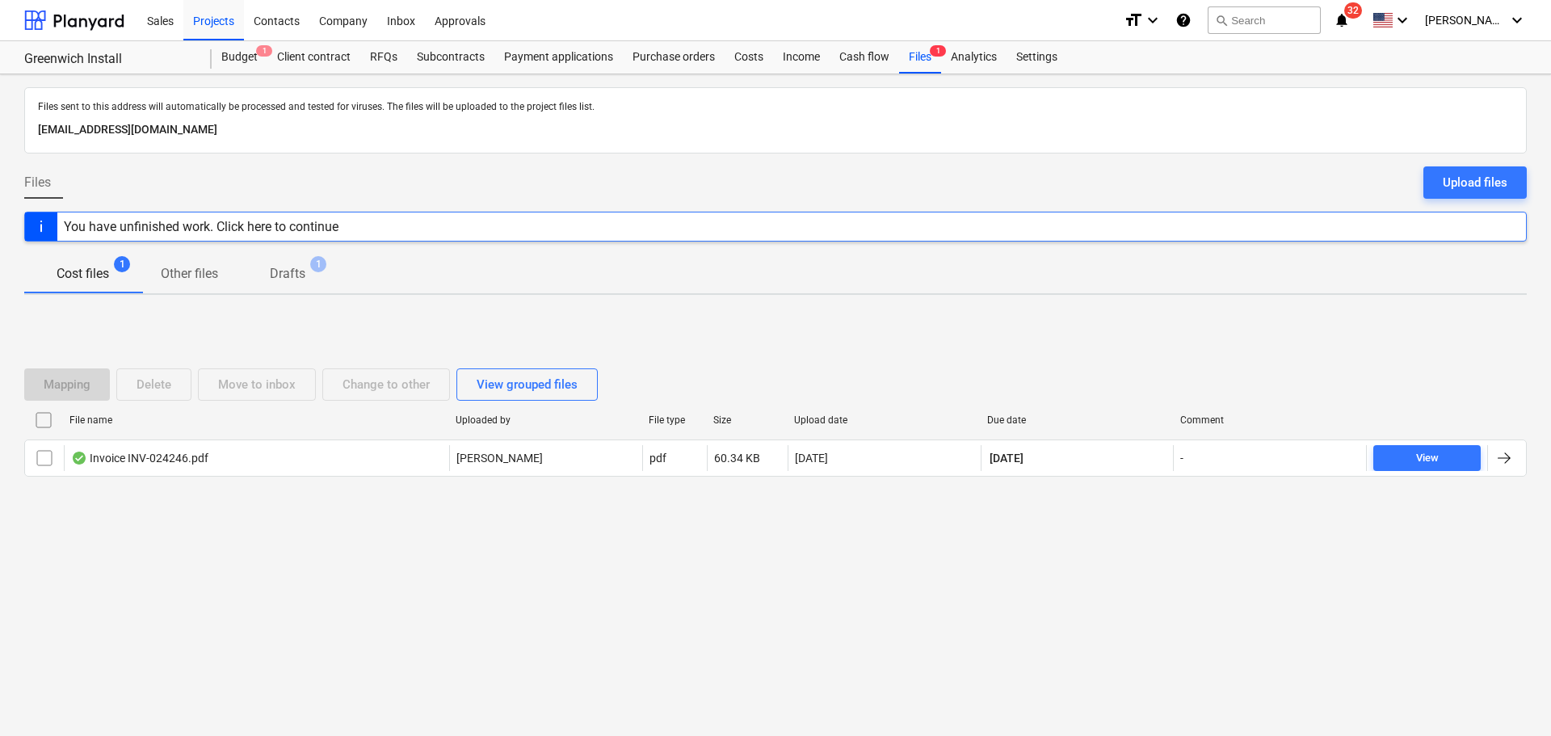
click at [97, 270] on p "Cost files" at bounding box center [83, 273] width 53 height 19
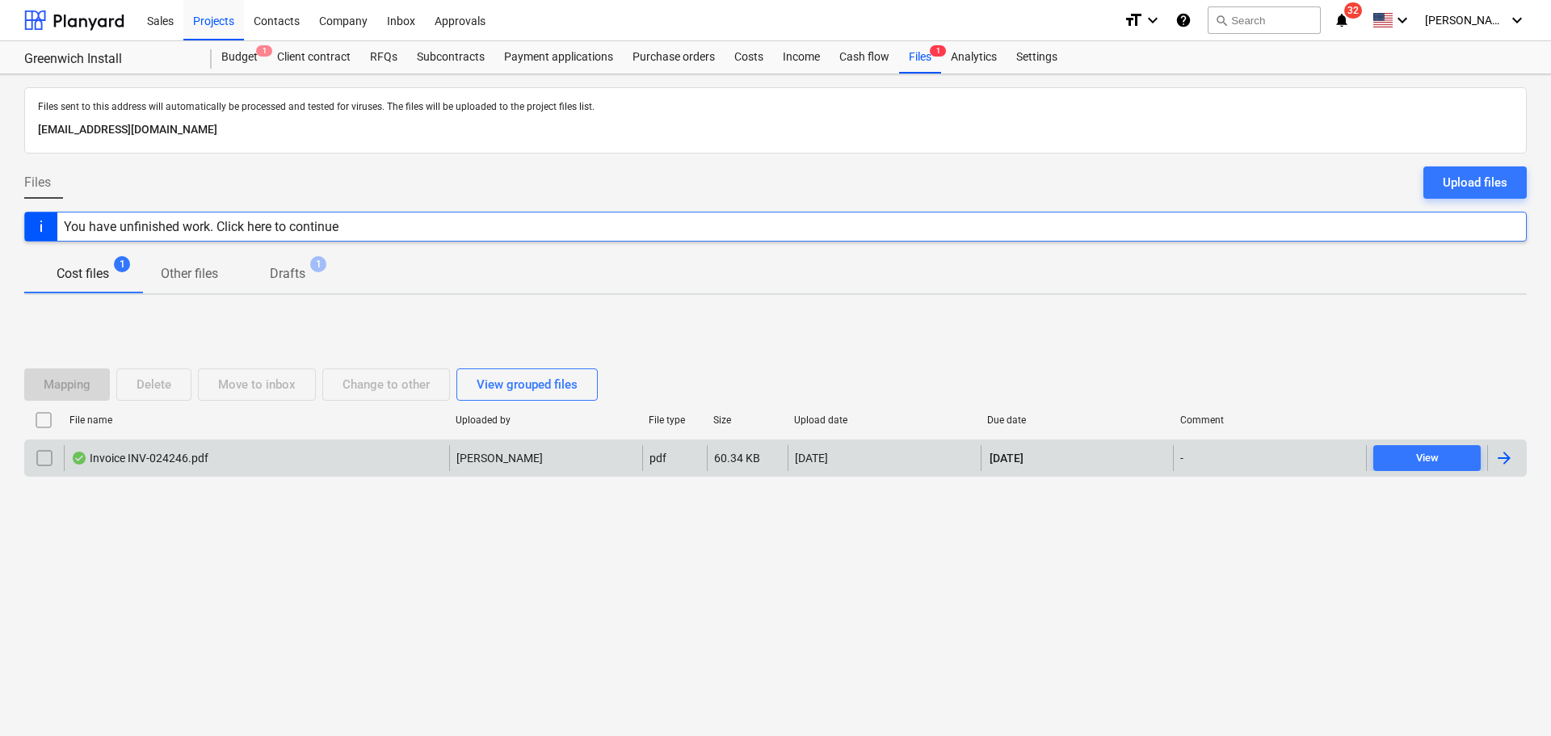
click at [194, 456] on div "Invoice INV-024246.pdf" at bounding box center [139, 458] width 137 height 13
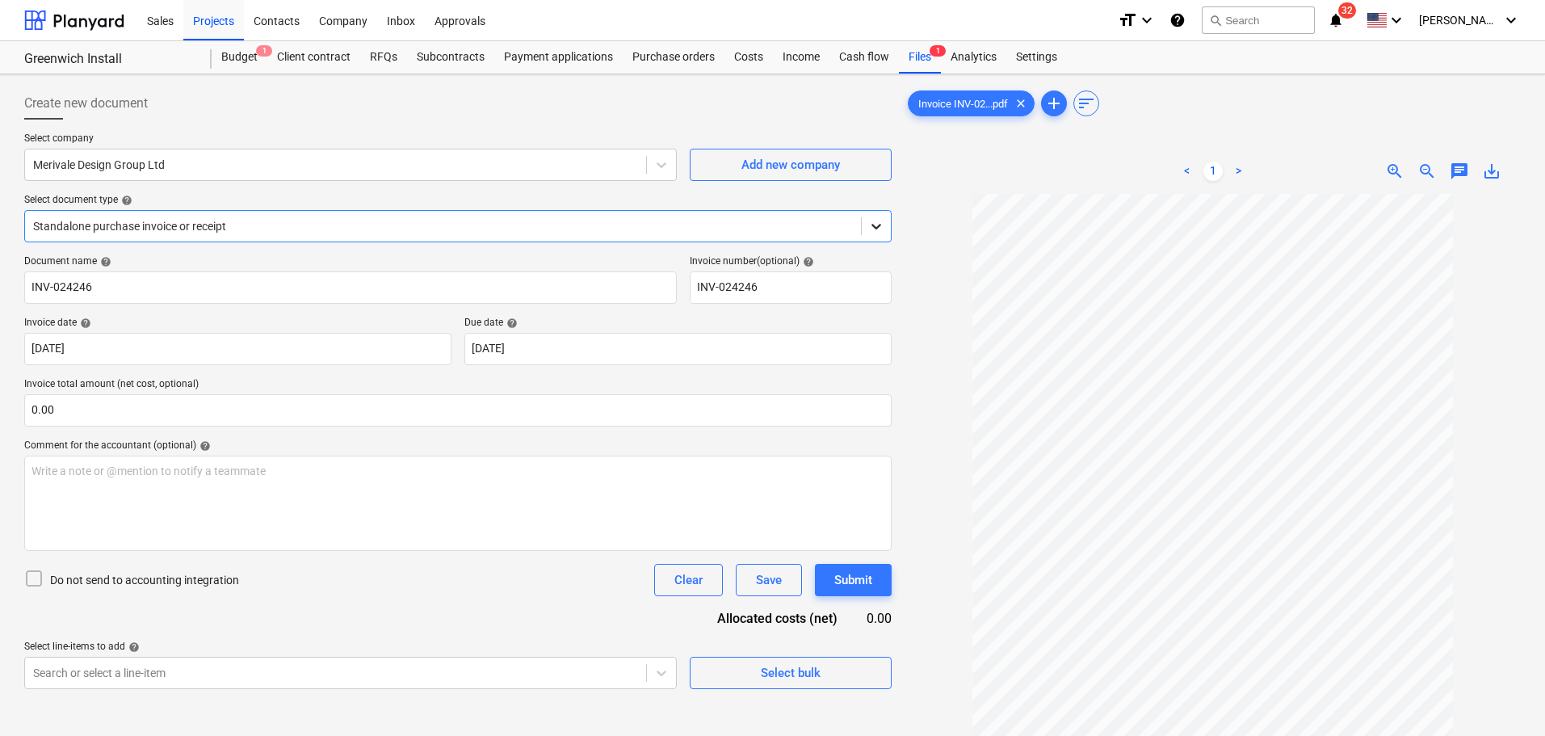
click at [868, 221] on icon at bounding box center [876, 226] width 16 height 16
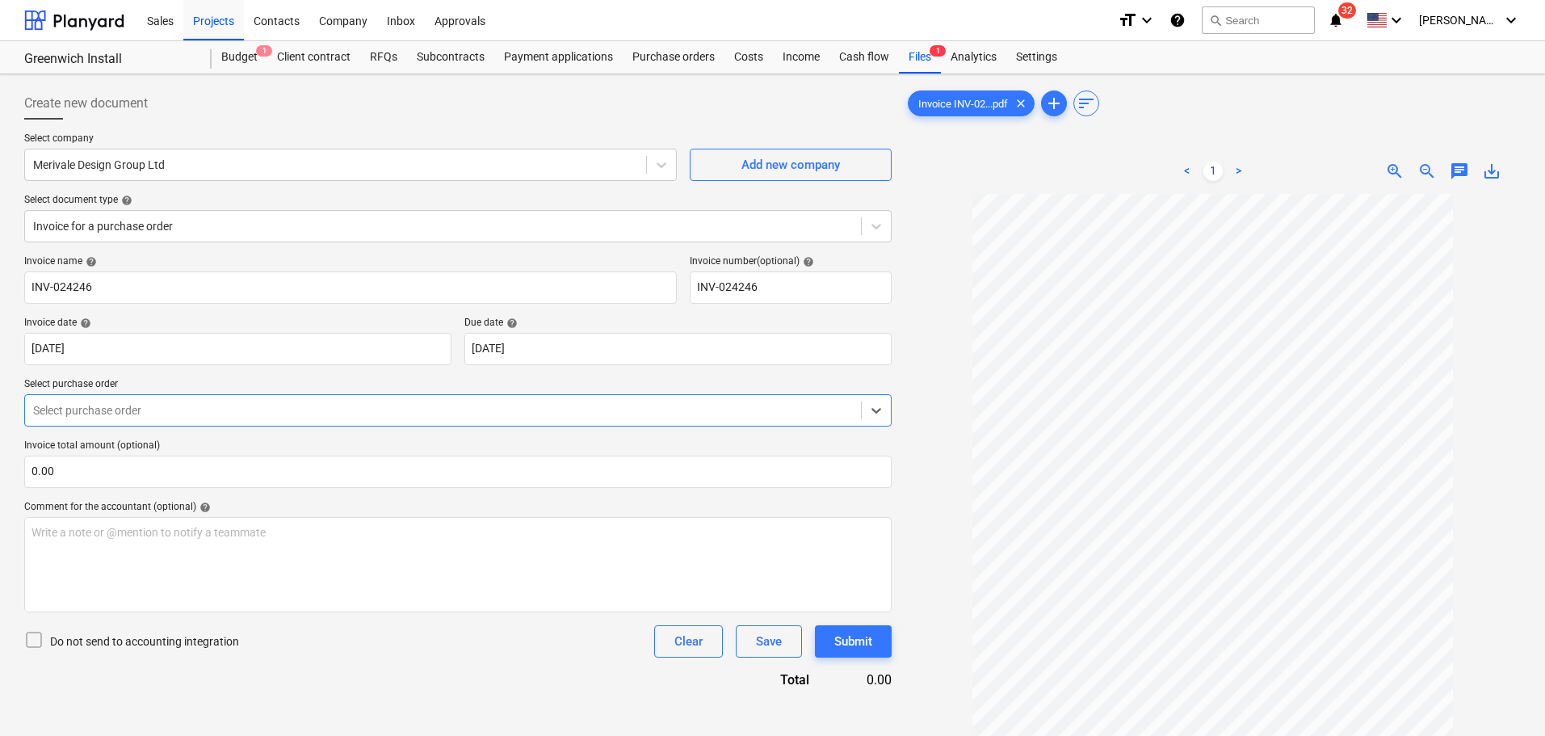
click at [119, 397] on div "Select purchase order" at bounding box center [457, 410] width 867 height 32
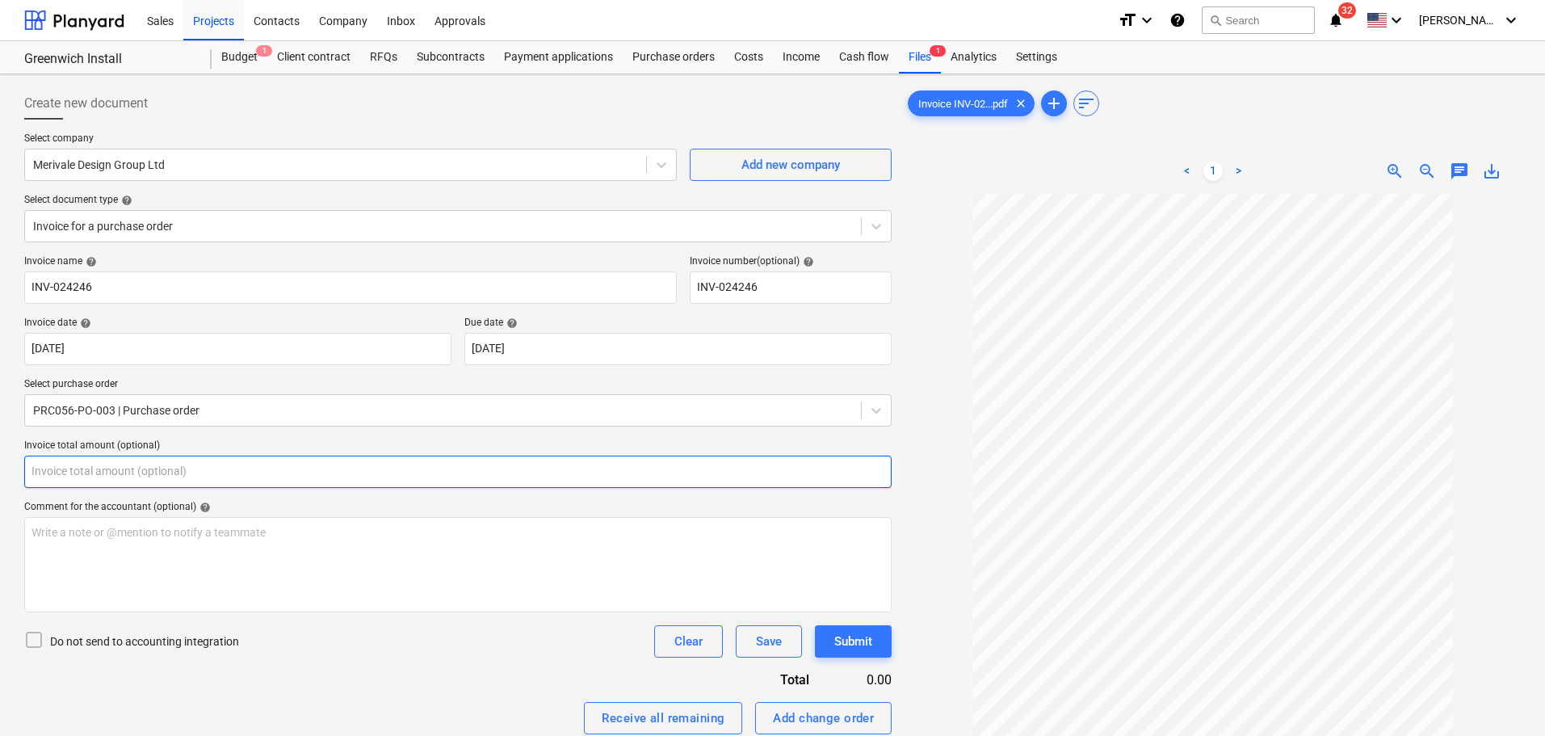
click at [103, 460] on input "text" at bounding box center [457, 472] width 867 height 32
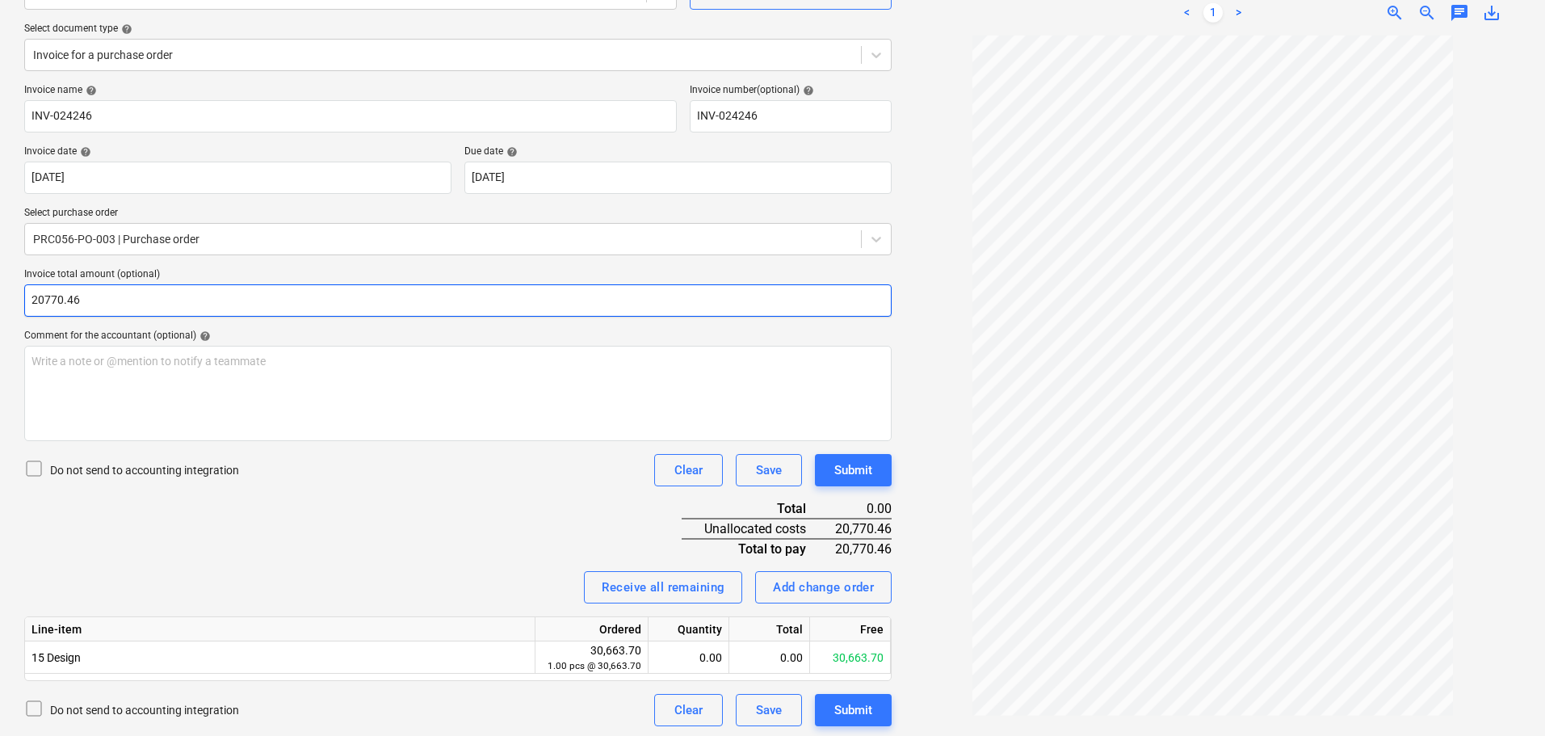
scroll to position [174, 0]
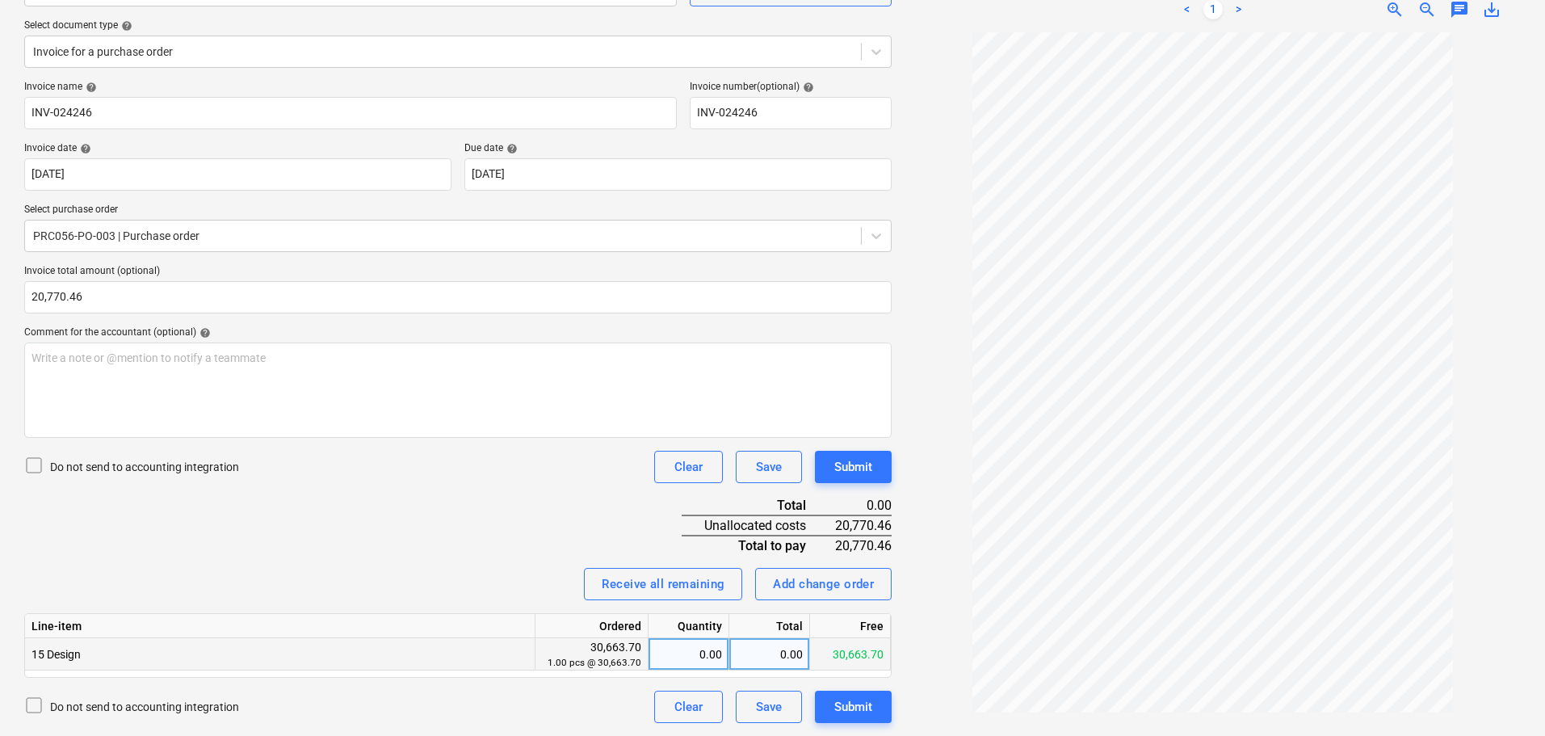
type input "20,770.46"
click at [692, 648] on div "0.00" at bounding box center [688, 654] width 67 height 32
type input "1"
click at [775, 662] on div "0.00" at bounding box center [769, 654] width 81 height 32
type input "20770.46"
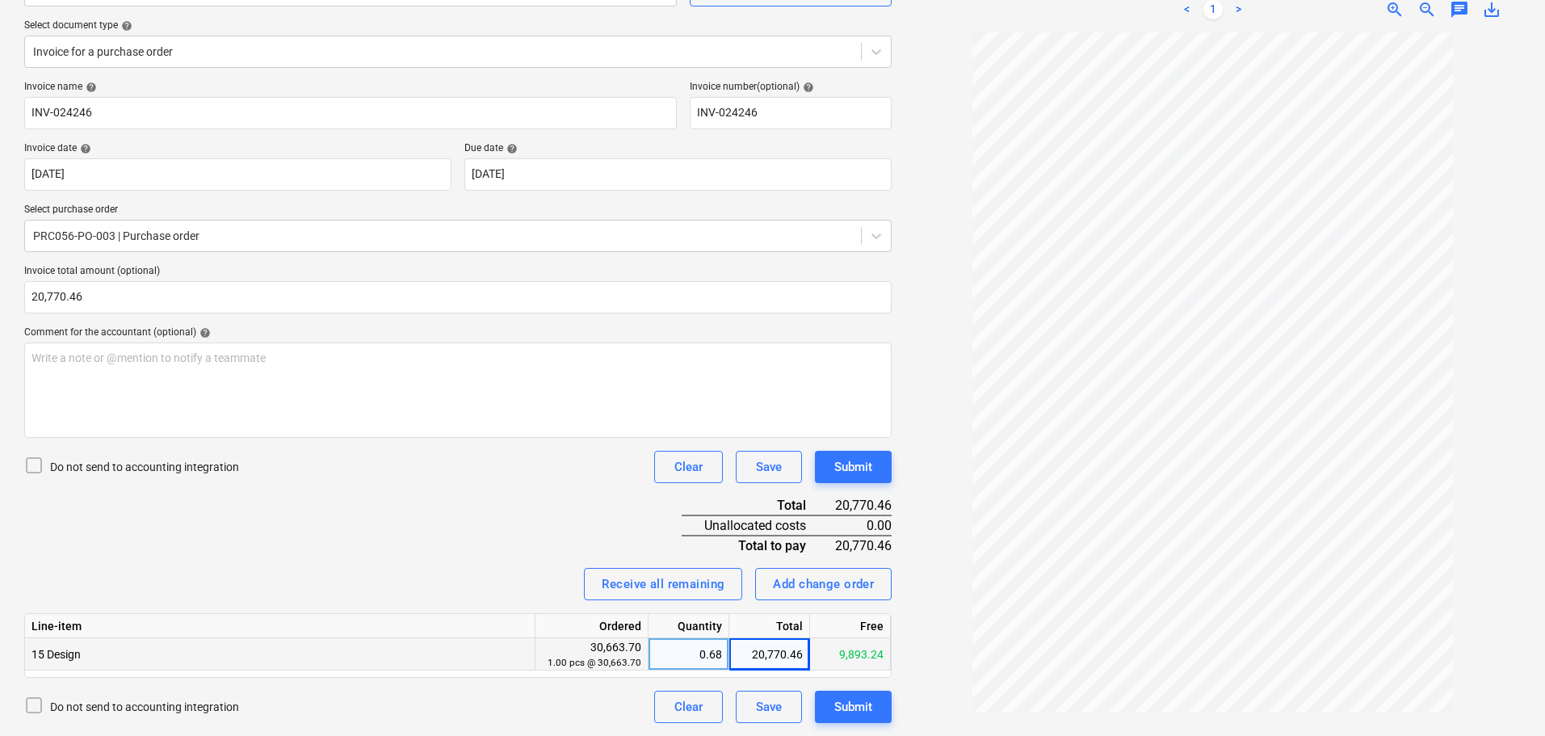
click at [61, 440] on div "Invoice name help INV-024246 Invoice number (optional) help INV-024246 Invoice …" at bounding box center [457, 402] width 867 height 642
click at [79, 453] on div "Do not send to accounting integration Clear Save Submit" at bounding box center [457, 467] width 867 height 32
click at [68, 464] on p "Do not send to accounting integration" at bounding box center [144, 467] width 189 height 16
click at [761, 710] on div "Save" at bounding box center [769, 706] width 26 height 21
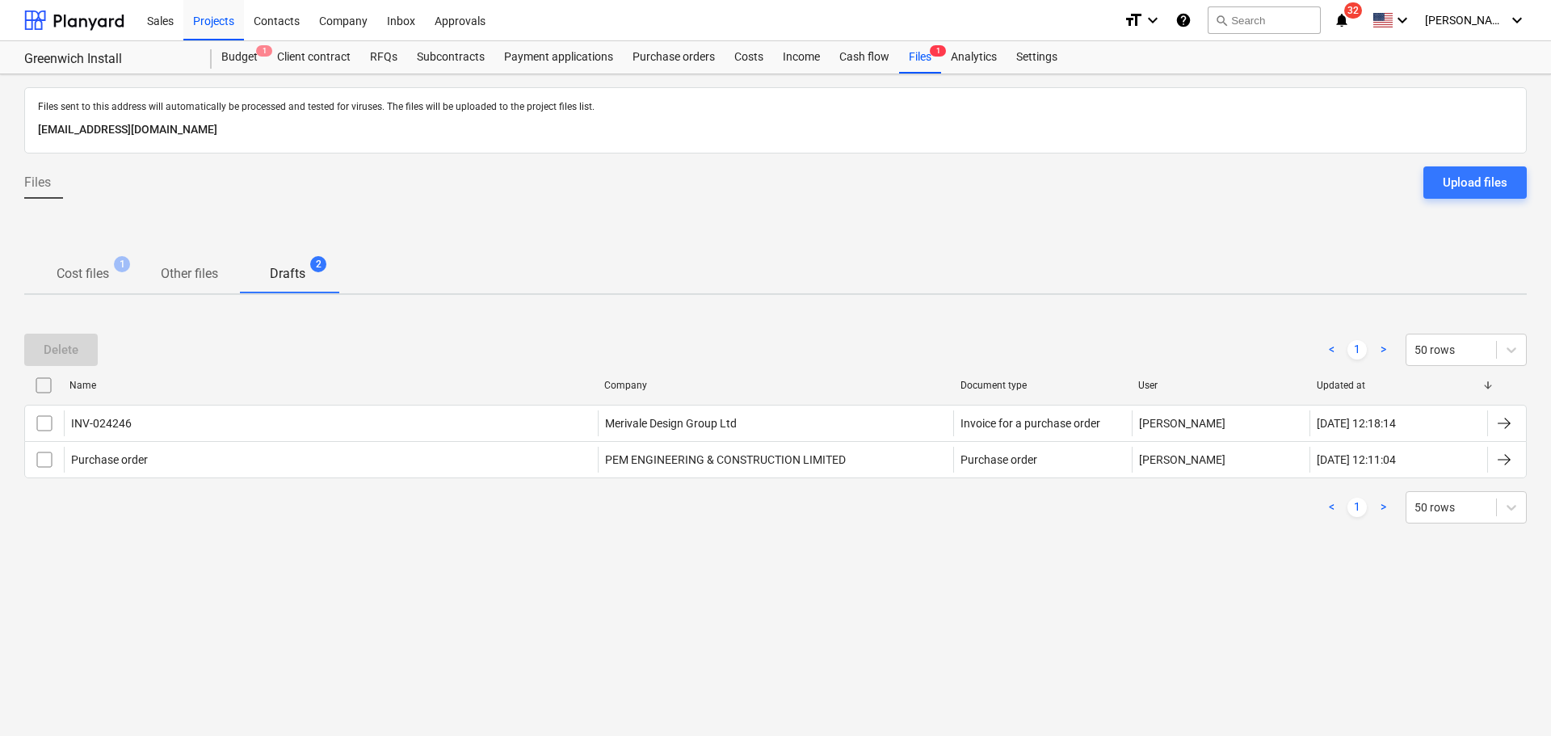
click at [98, 271] on p "Cost files" at bounding box center [83, 273] width 53 height 19
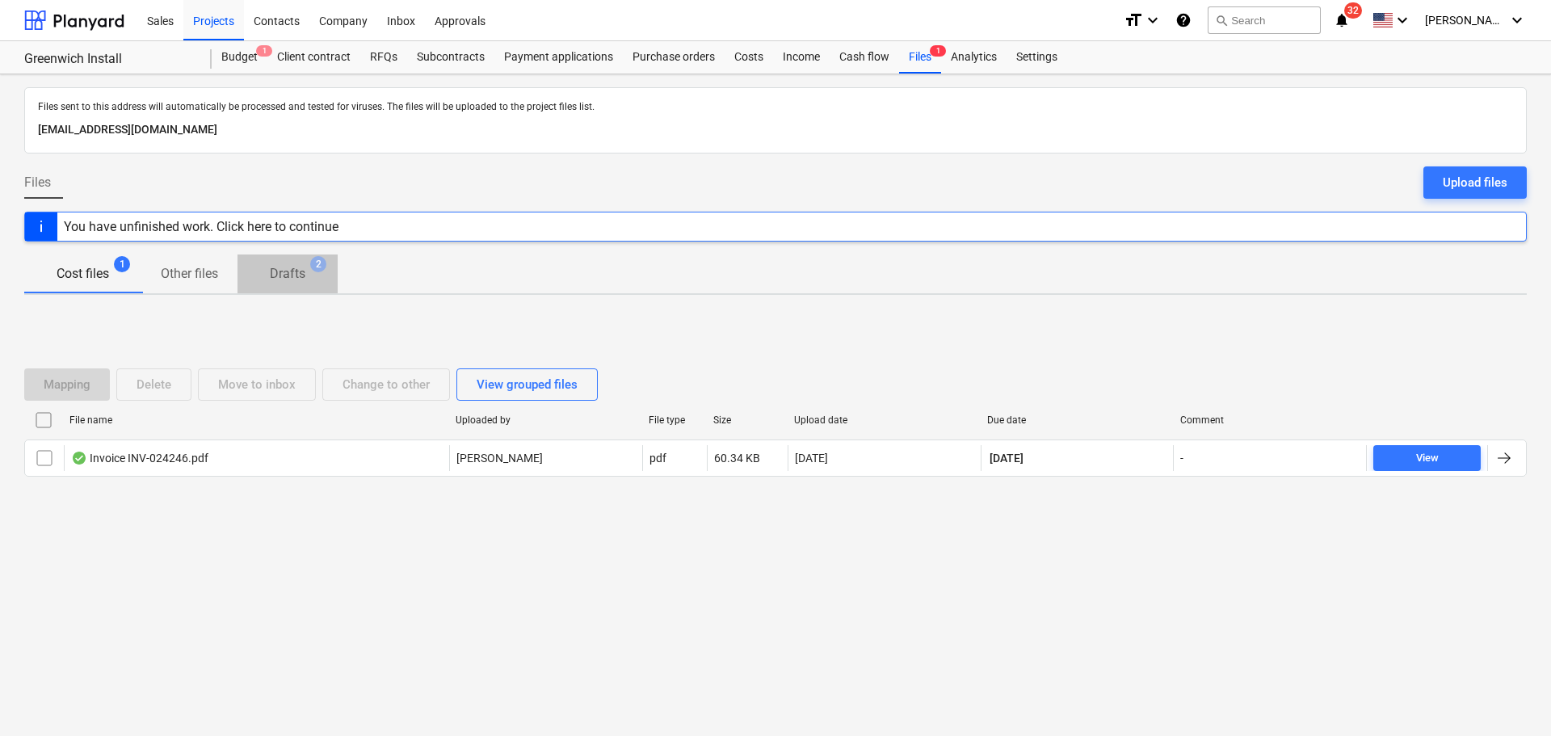
click at [284, 276] on p "Drafts" at bounding box center [288, 273] width 36 height 19
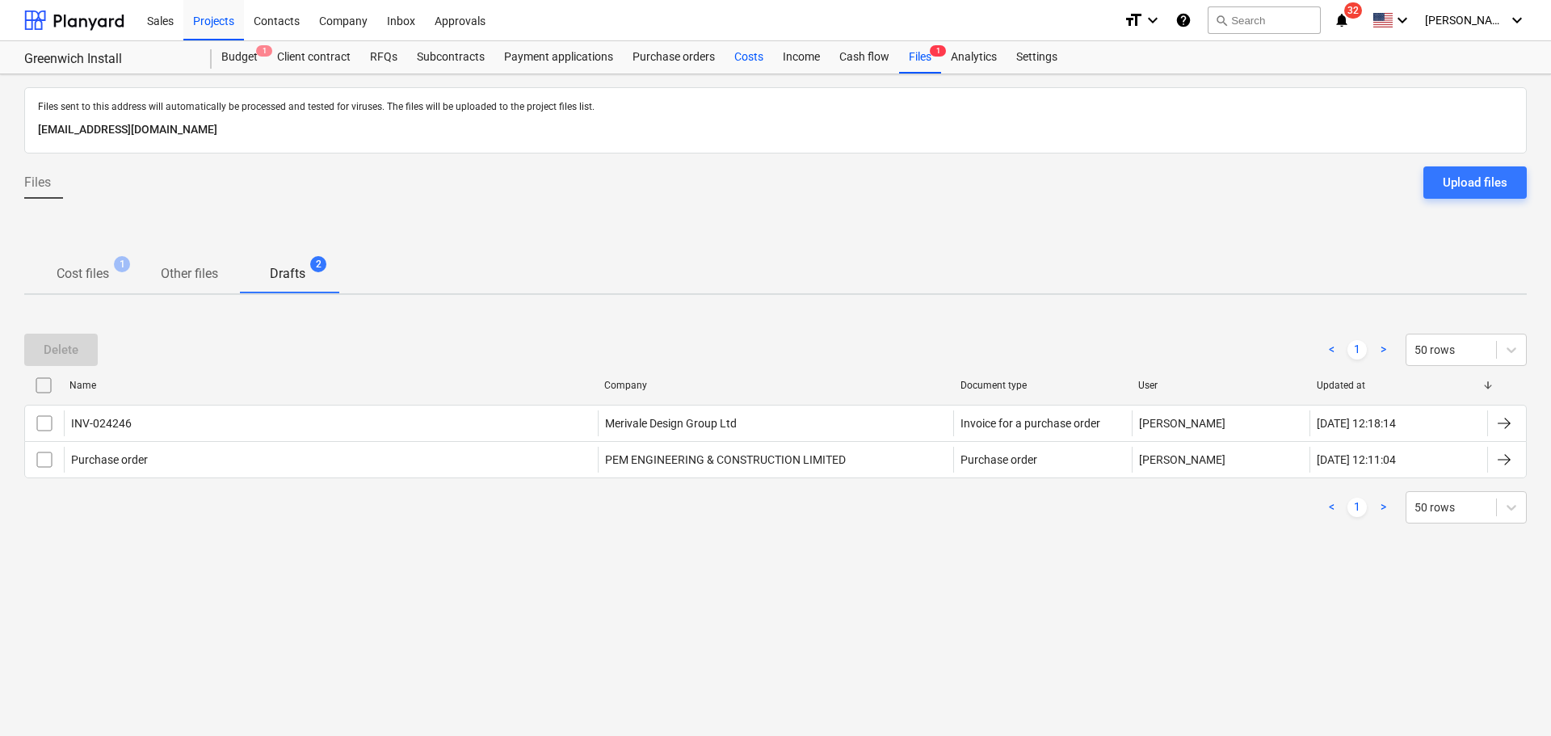
click at [754, 52] on div "Costs" at bounding box center [749, 57] width 48 height 32
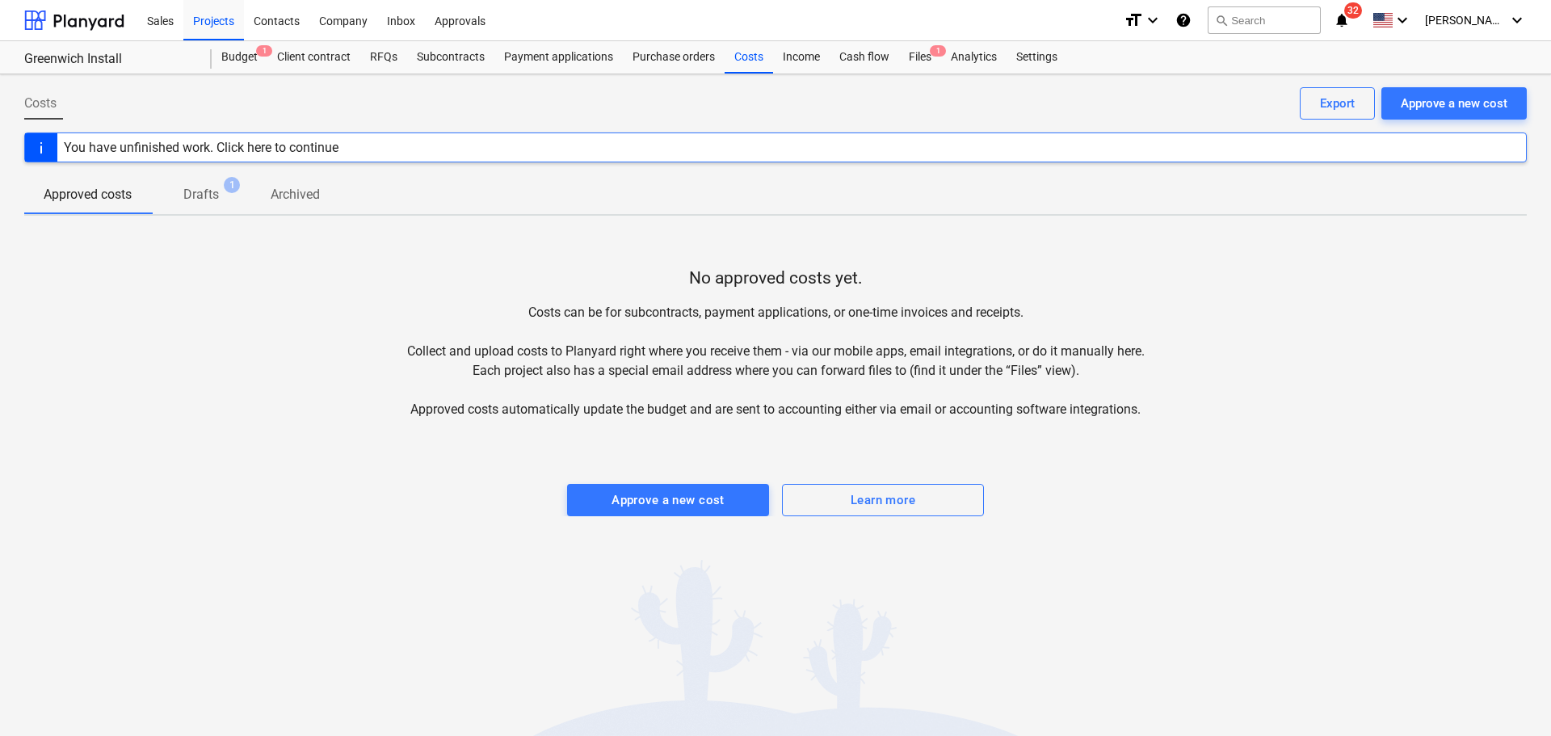
click at [221, 195] on span "Drafts 1" at bounding box center [200, 194] width 61 height 19
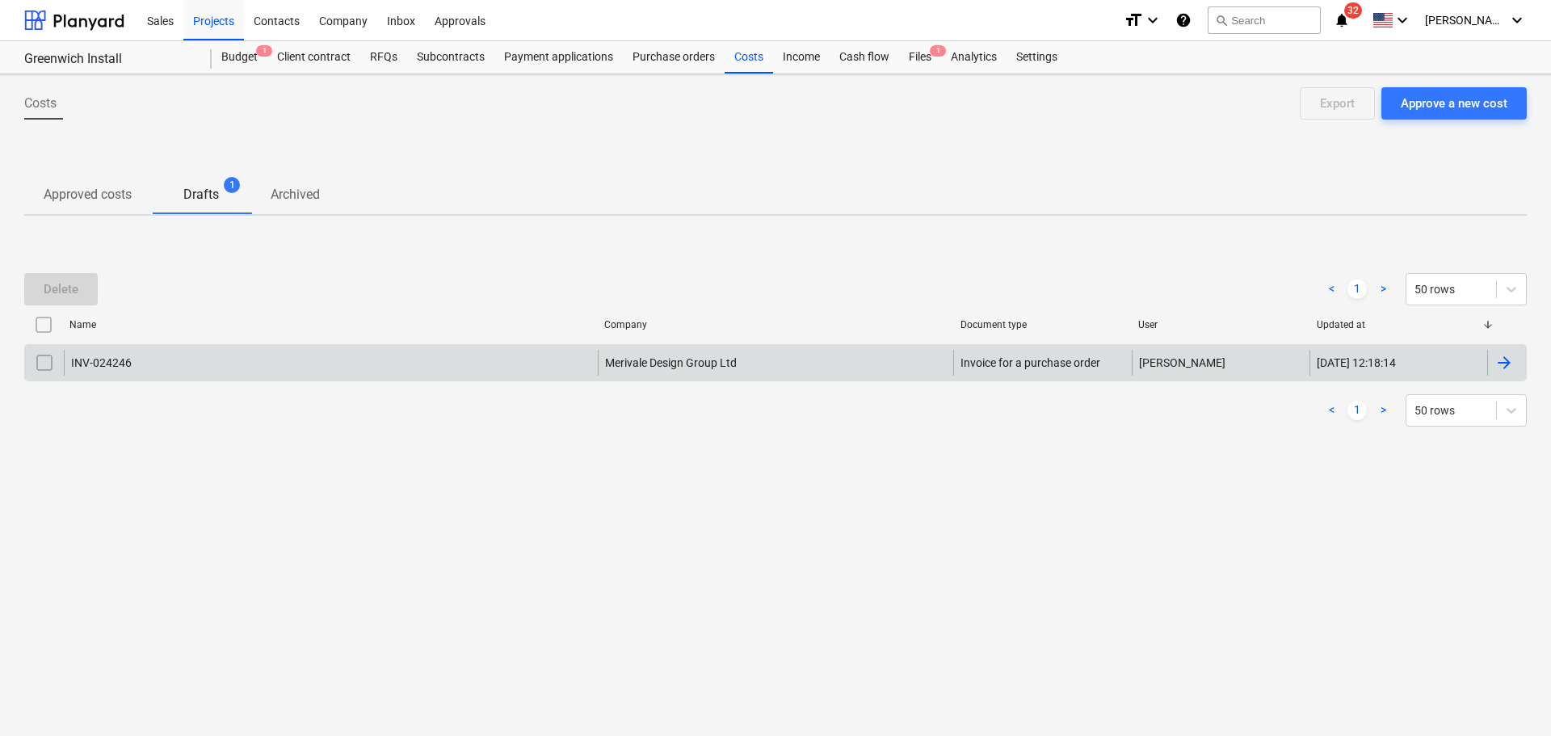
click at [137, 363] on div "INV-024246" at bounding box center [331, 363] width 534 height 26
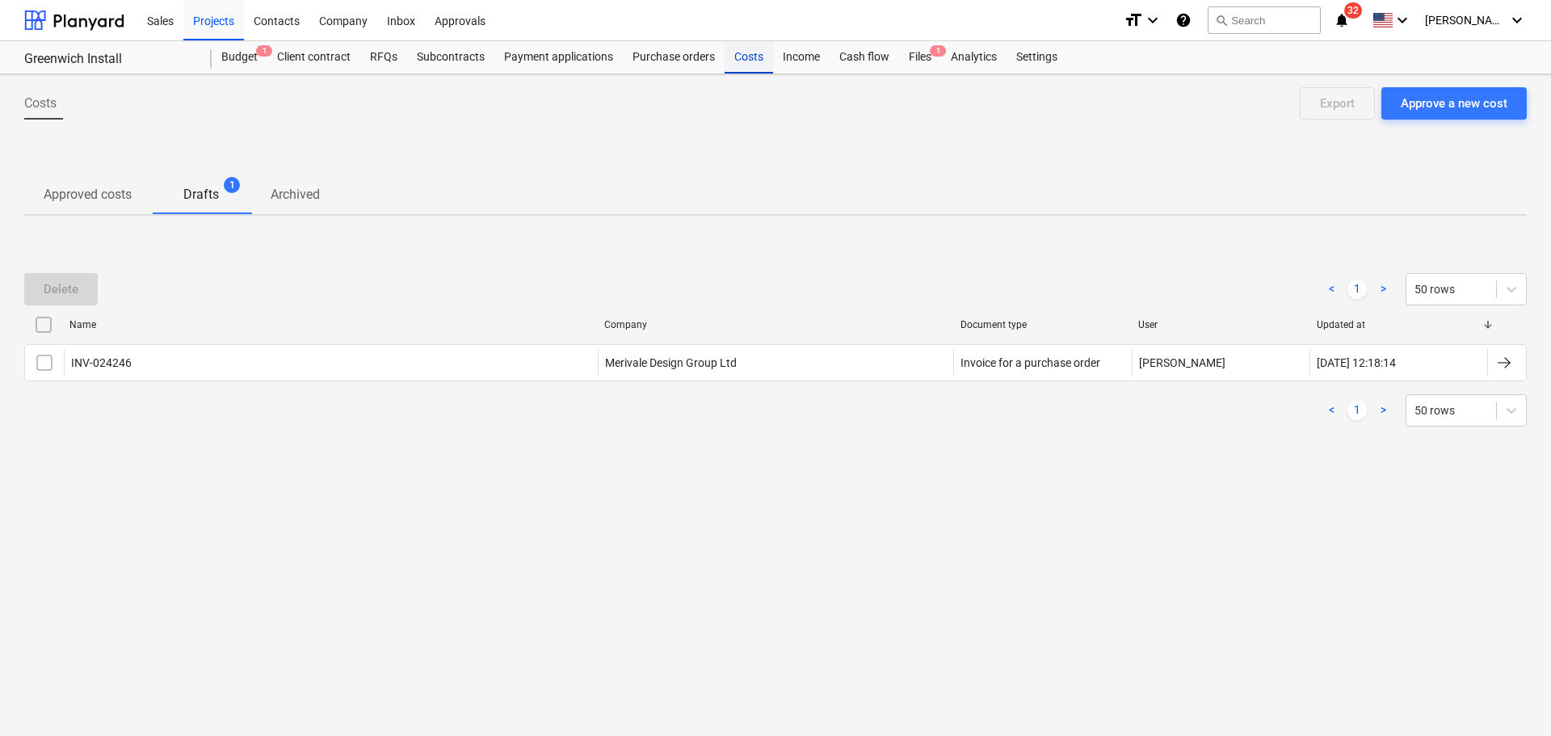
click at [750, 53] on div "Costs" at bounding box center [749, 57] width 48 height 32
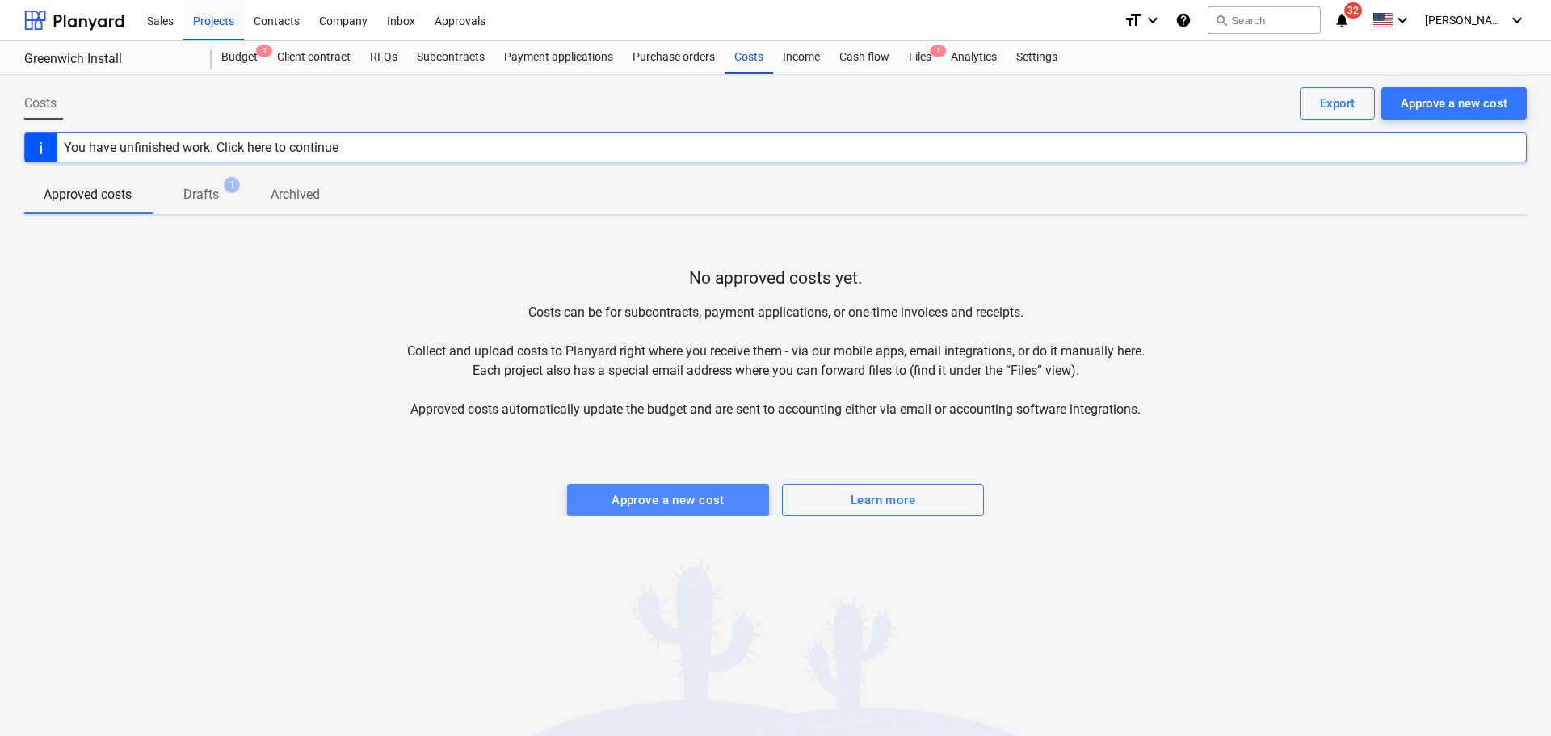
click at [657, 494] on div "Approve a new cost" at bounding box center [667, 499] width 113 height 21
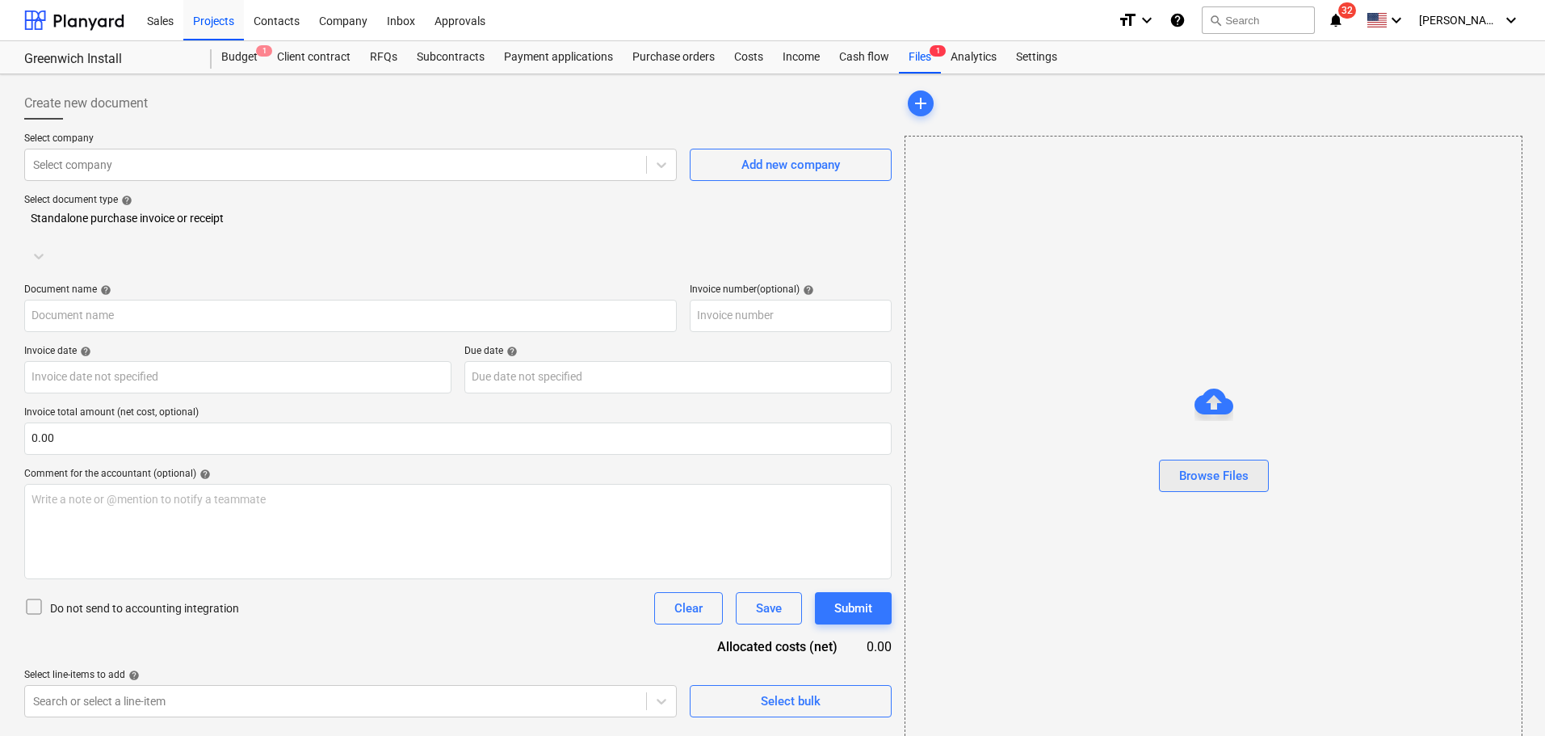
click at [1216, 465] on button "Browse Files" at bounding box center [1214, 476] width 110 height 32
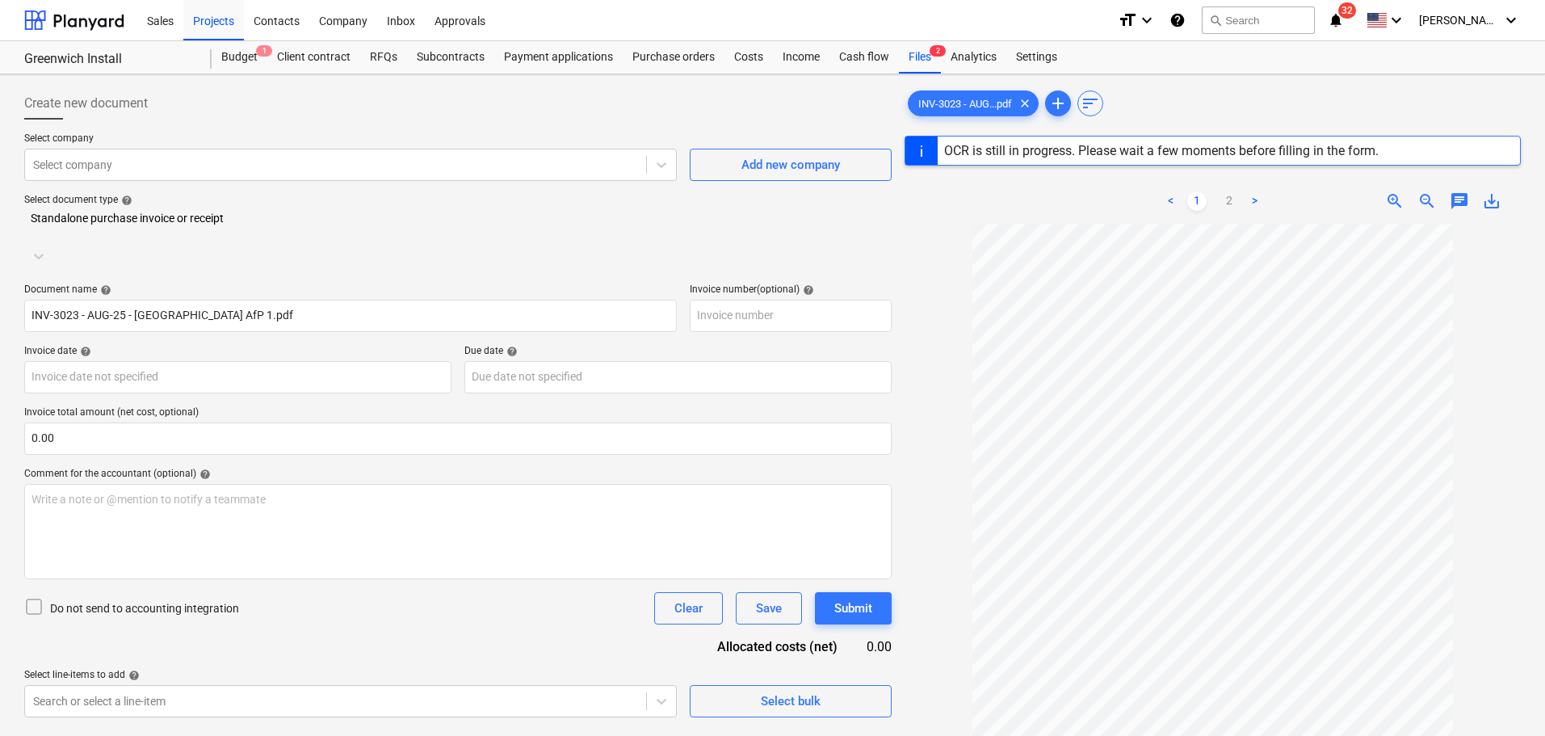
type input "INV-3023"
type input "[DATE]"
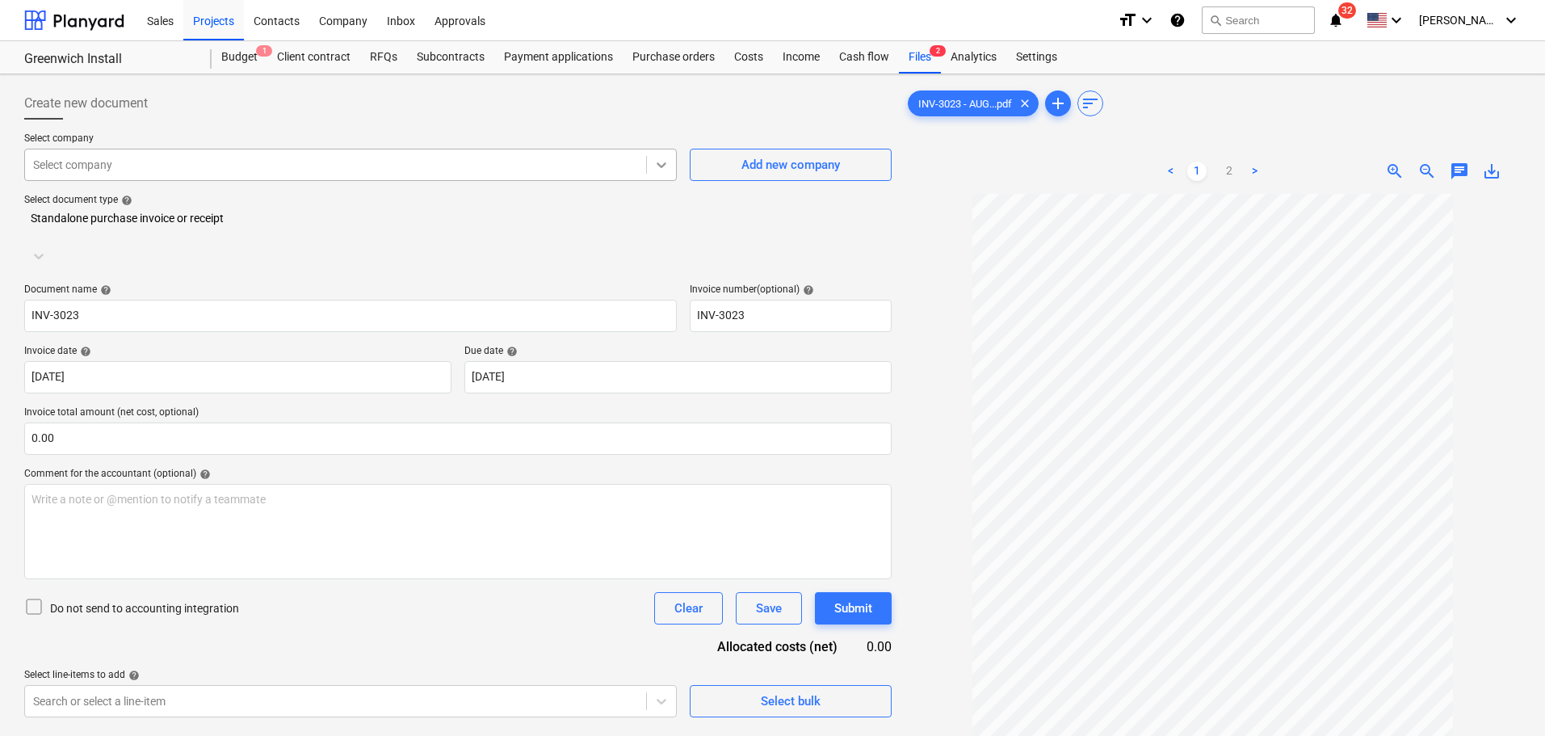
click at [653, 174] on div at bounding box center [661, 164] width 29 height 29
click at [192, 170] on div at bounding box center [335, 165] width 605 height 16
click at [547, 170] on div at bounding box center [335, 165] width 605 height 16
type input "o"
type input "pem"
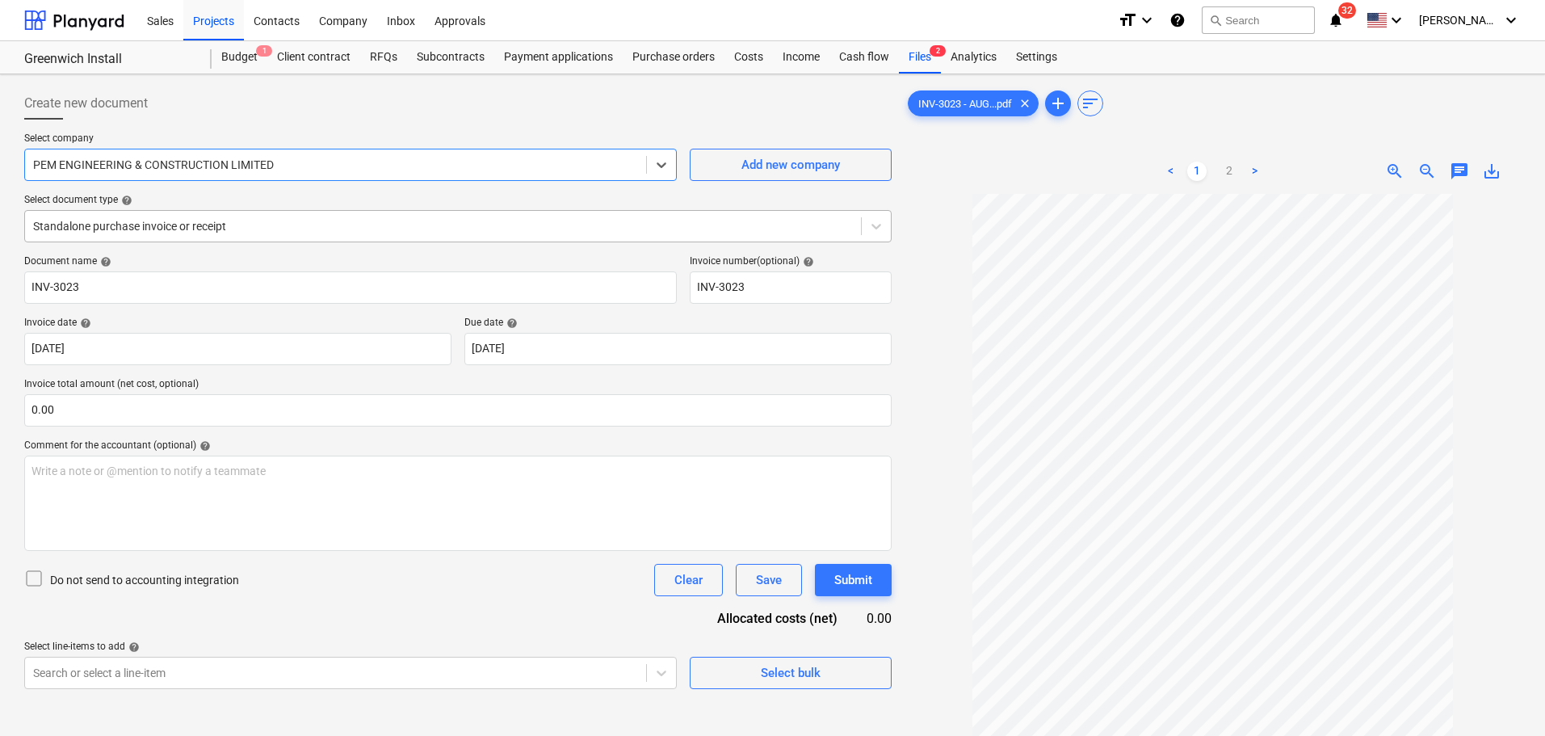
click at [275, 228] on div at bounding box center [443, 226] width 820 height 16
click at [420, 216] on div "Standalone purchase invoice or receipt" at bounding box center [443, 226] width 836 height 23
click at [752, 54] on div "Costs" at bounding box center [749, 57] width 48 height 32
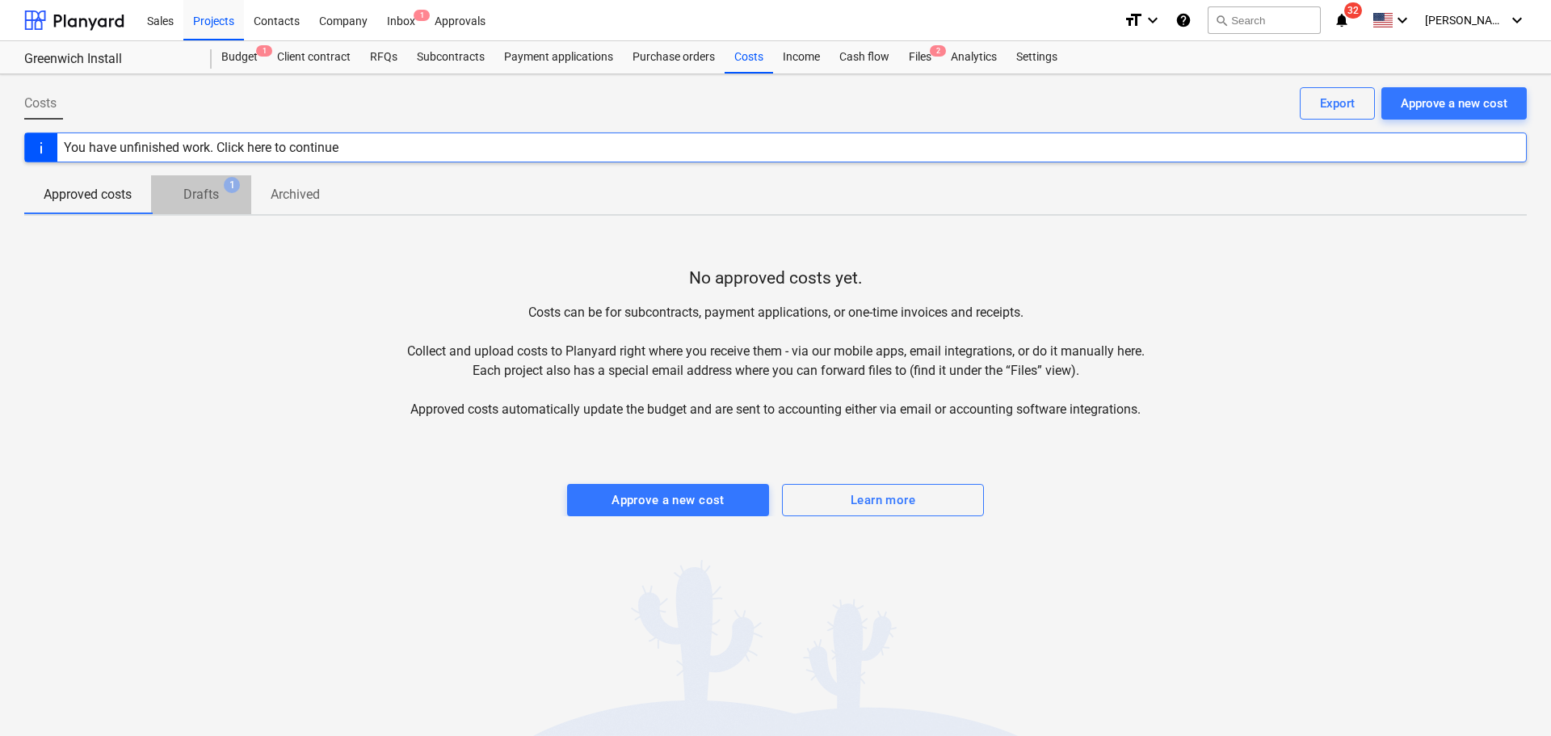
click at [209, 199] on p "Drafts" at bounding box center [201, 194] width 36 height 19
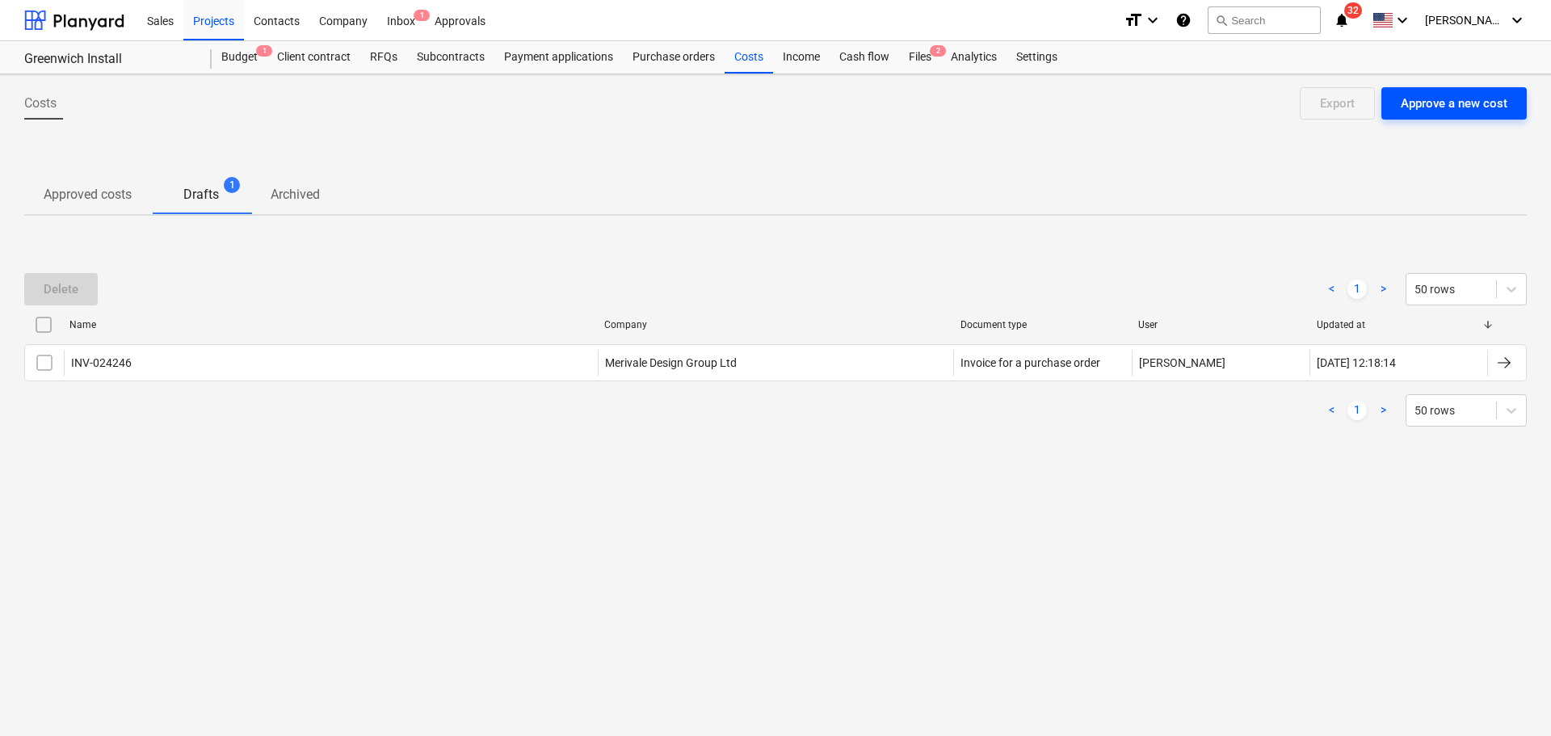
click at [1452, 108] on div "Approve a new cost" at bounding box center [1454, 103] width 107 height 21
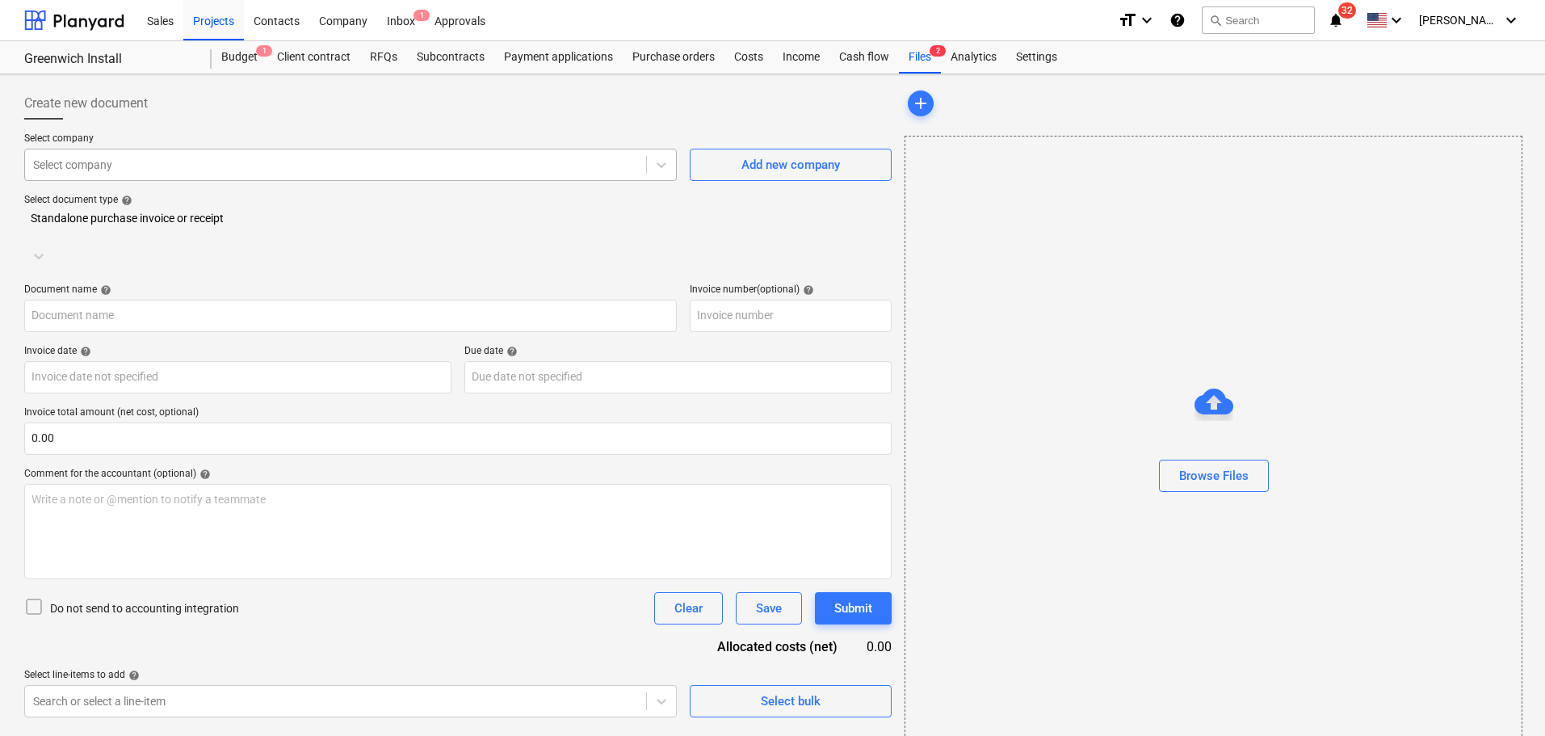
click at [263, 179] on div "Select company" at bounding box center [350, 165] width 653 height 32
click at [1192, 473] on div "Browse Files" at bounding box center [1213, 475] width 69 height 21
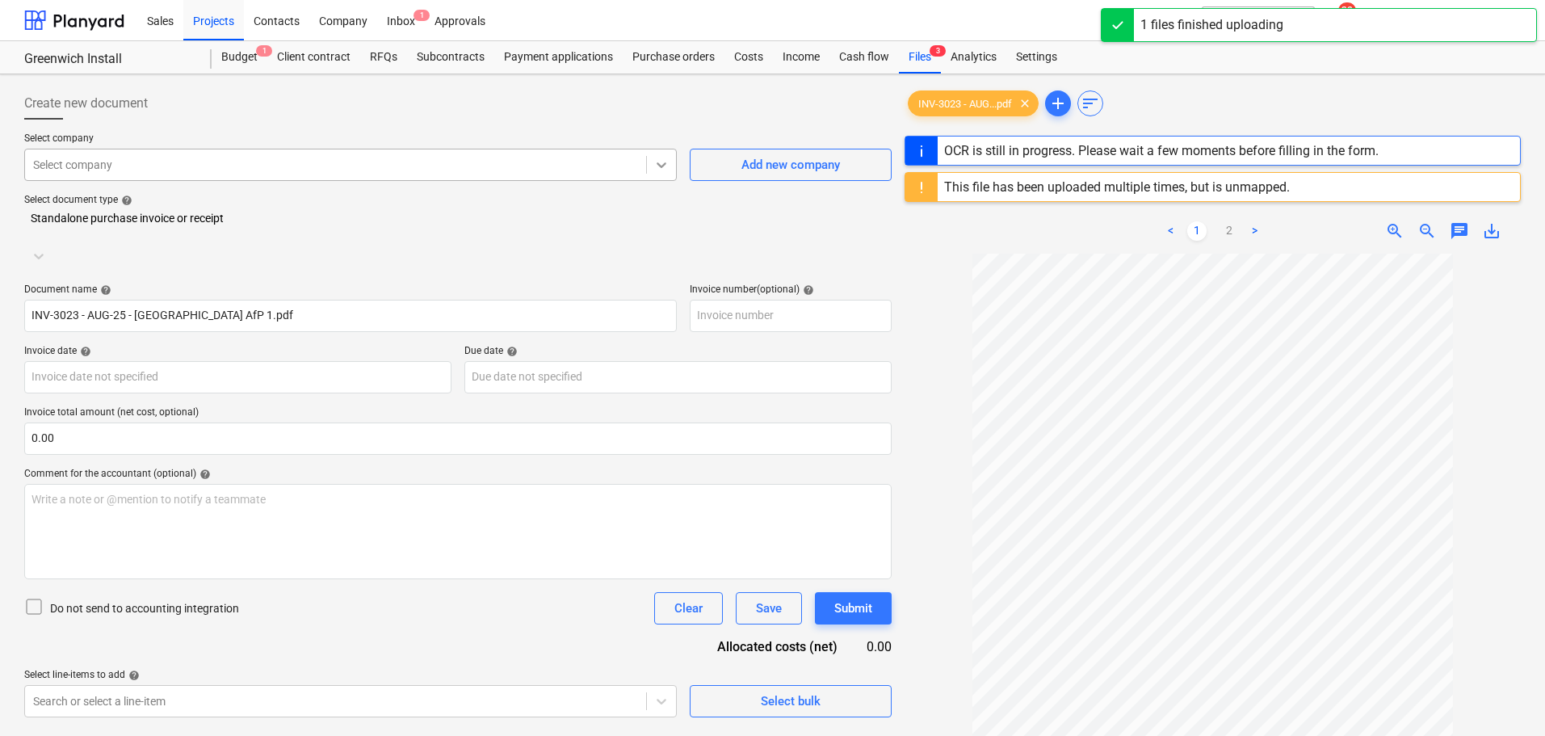
type input "INV-3023"
type input "[DATE]"
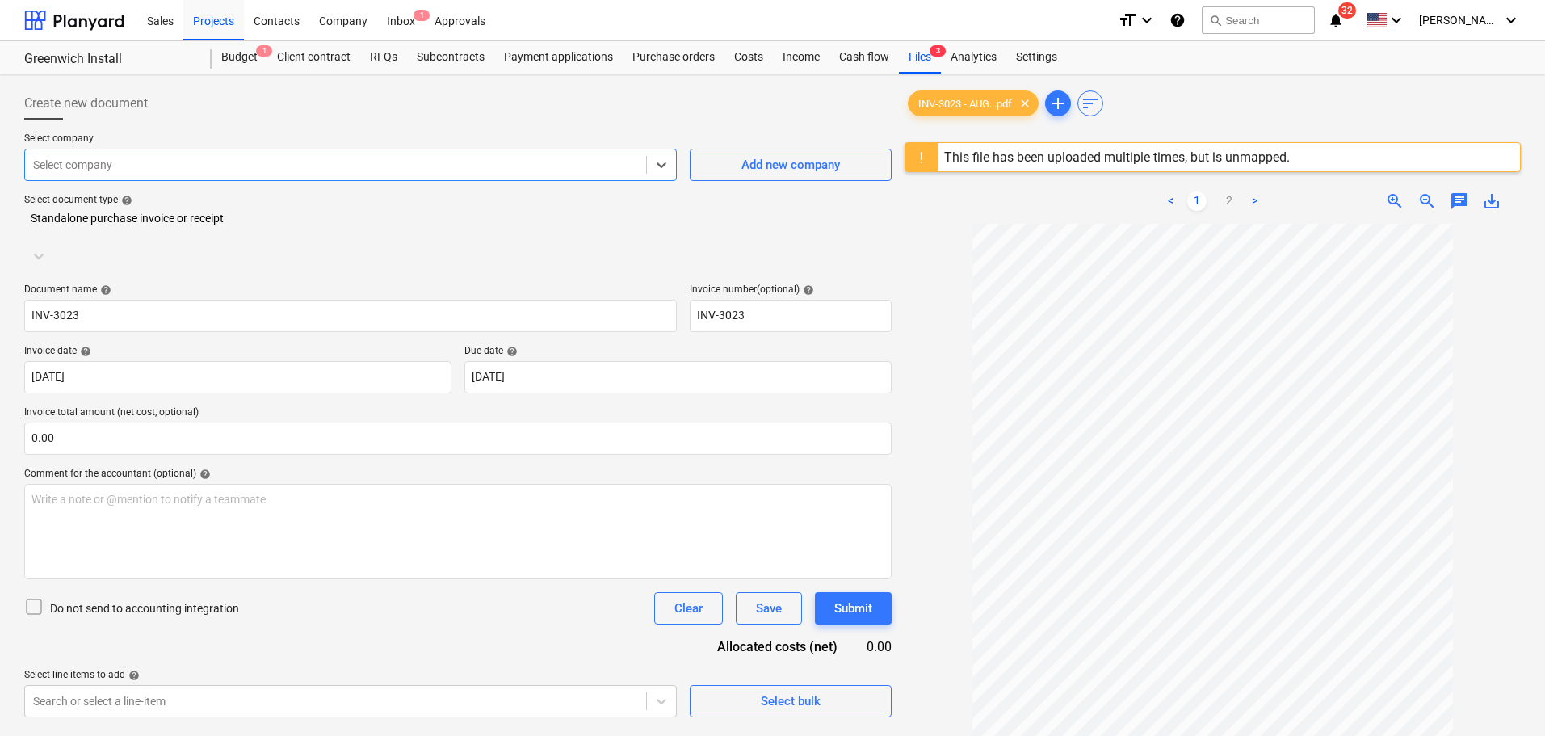
click at [488, 162] on div at bounding box center [335, 165] width 605 height 16
type input "pem"
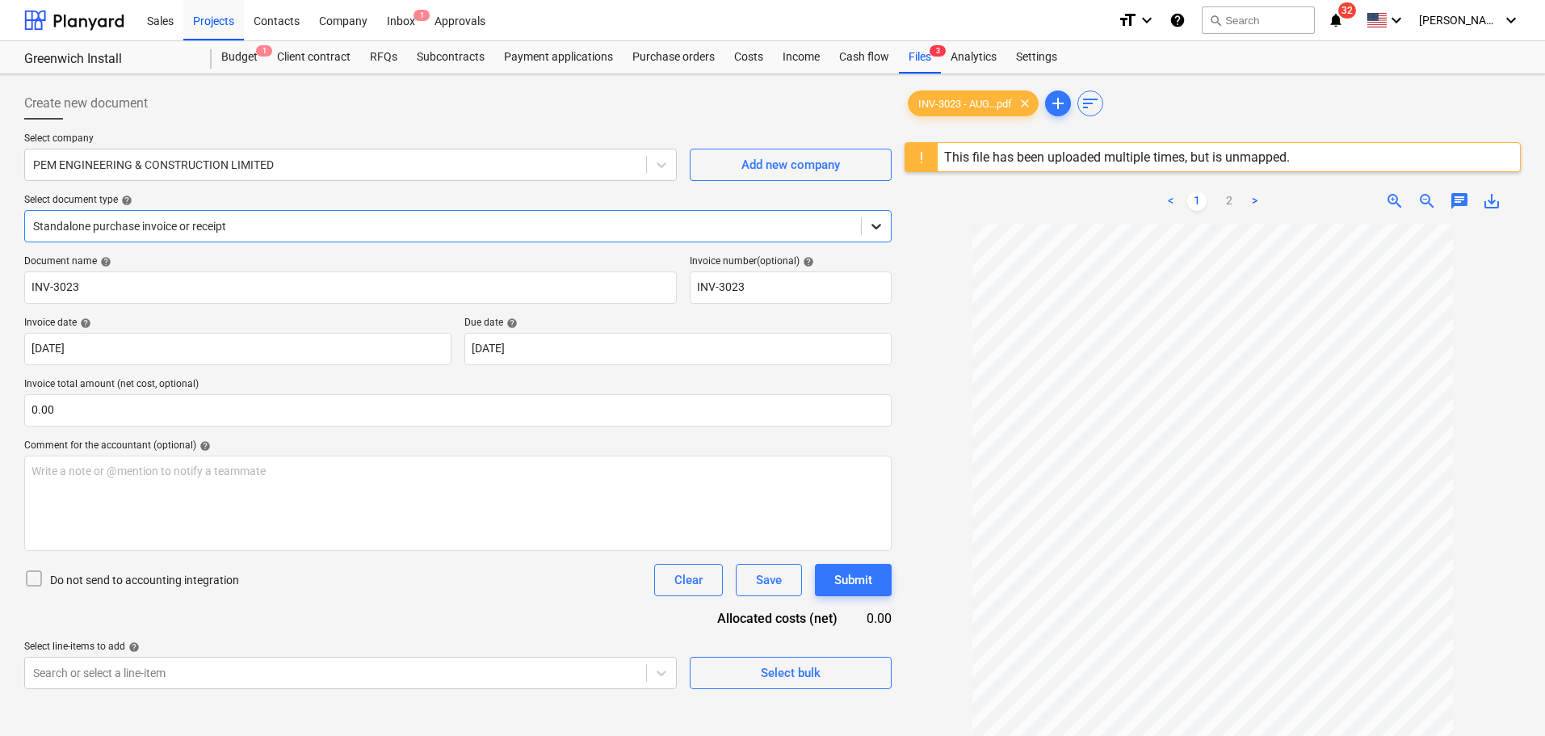
click at [880, 230] on icon at bounding box center [876, 226] width 16 height 16
click at [937, 313] on div at bounding box center [1213, 569] width 616 height 691
click at [914, 48] on div "Files 3" at bounding box center [920, 57] width 42 height 32
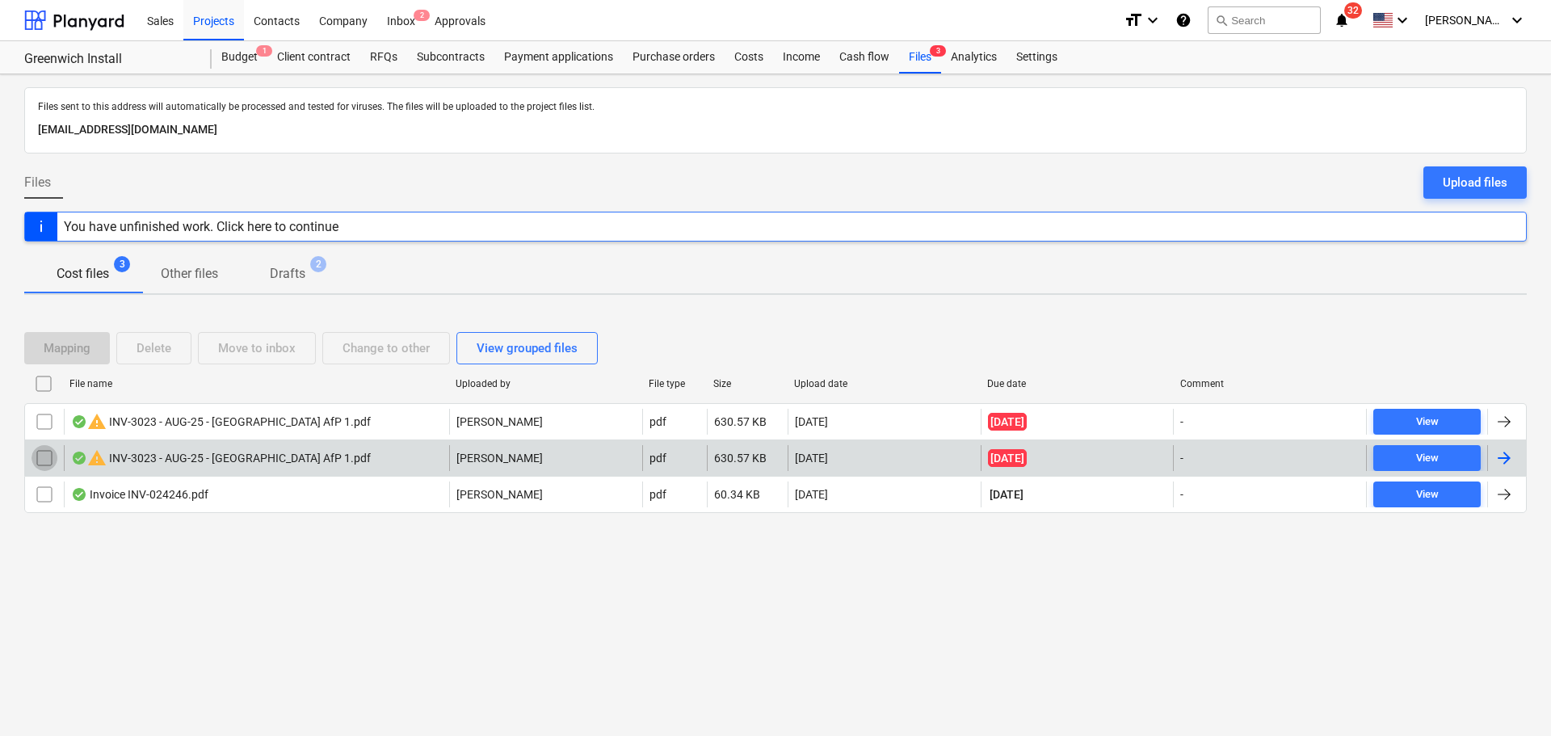
click at [48, 462] on input "checkbox" at bounding box center [45, 458] width 26 height 26
click at [169, 349] on div "Delete" at bounding box center [154, 348] width 35 height 21
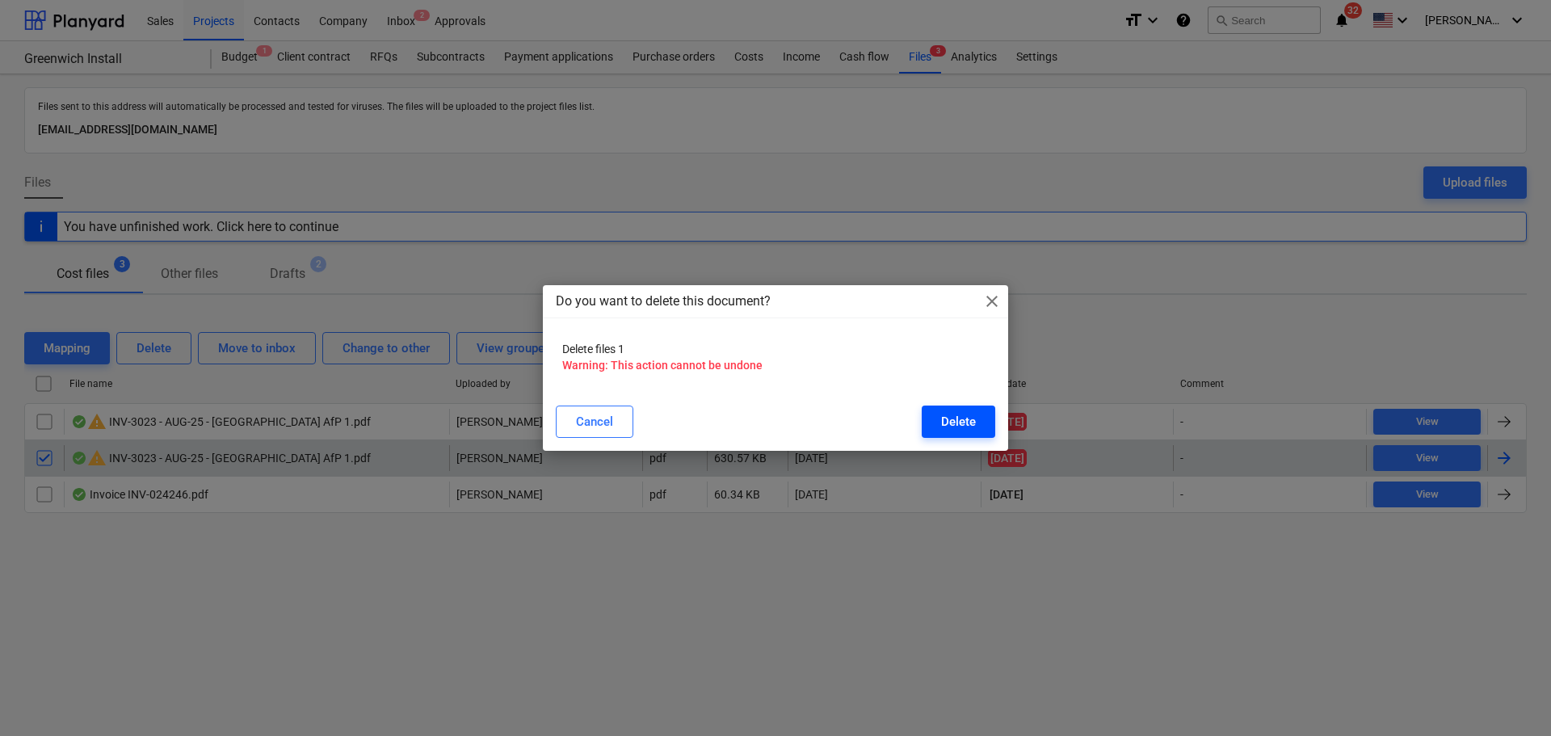
click at [972, 418] on div "Delete" at bounding box center [958, 421] width 35 height 21
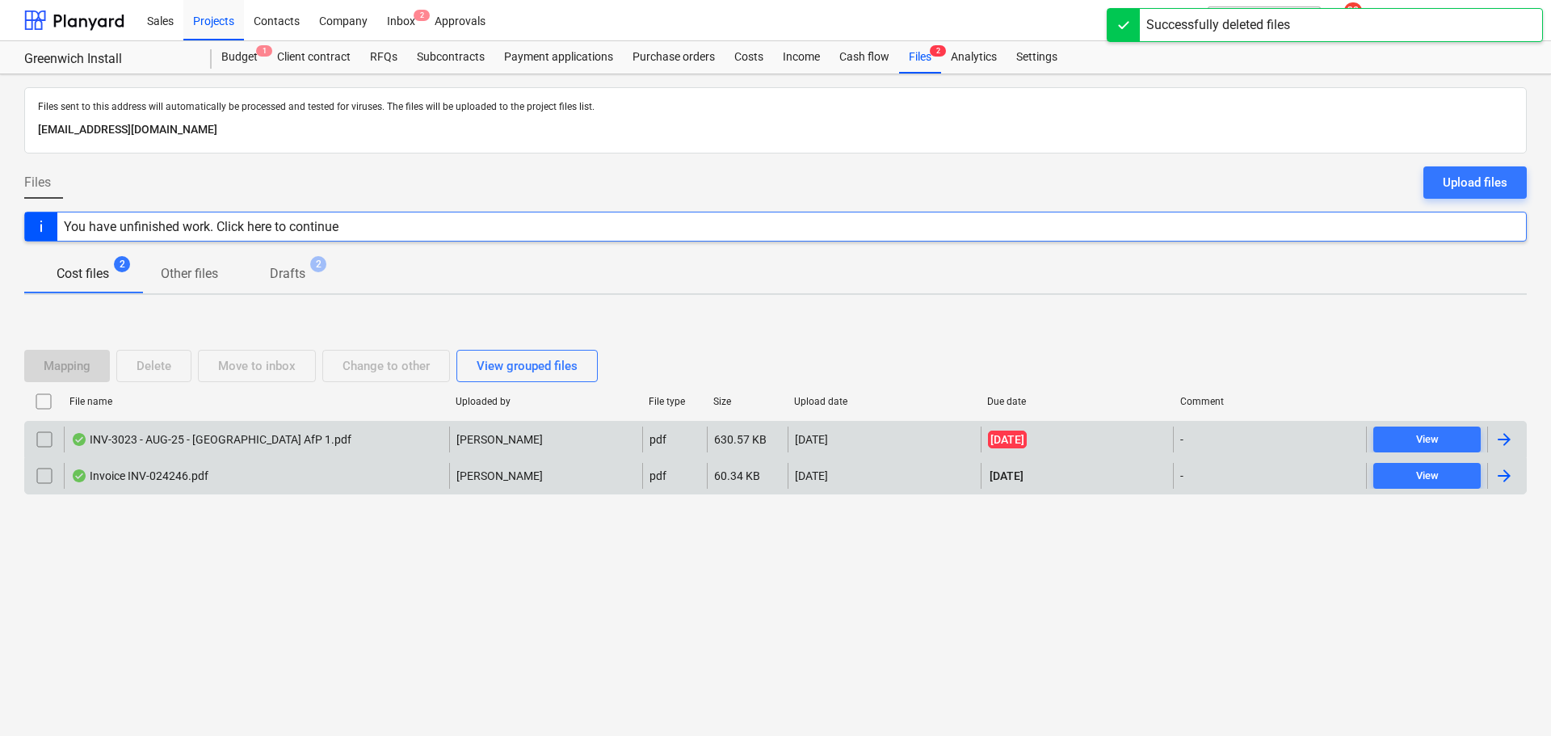
click at [152, 442] on div "INV-3023 - AUG-25 - [GEOGRAPHIC_DATA] AfP 1.pdf" at bounding box center [211, 439] width 280 height 13
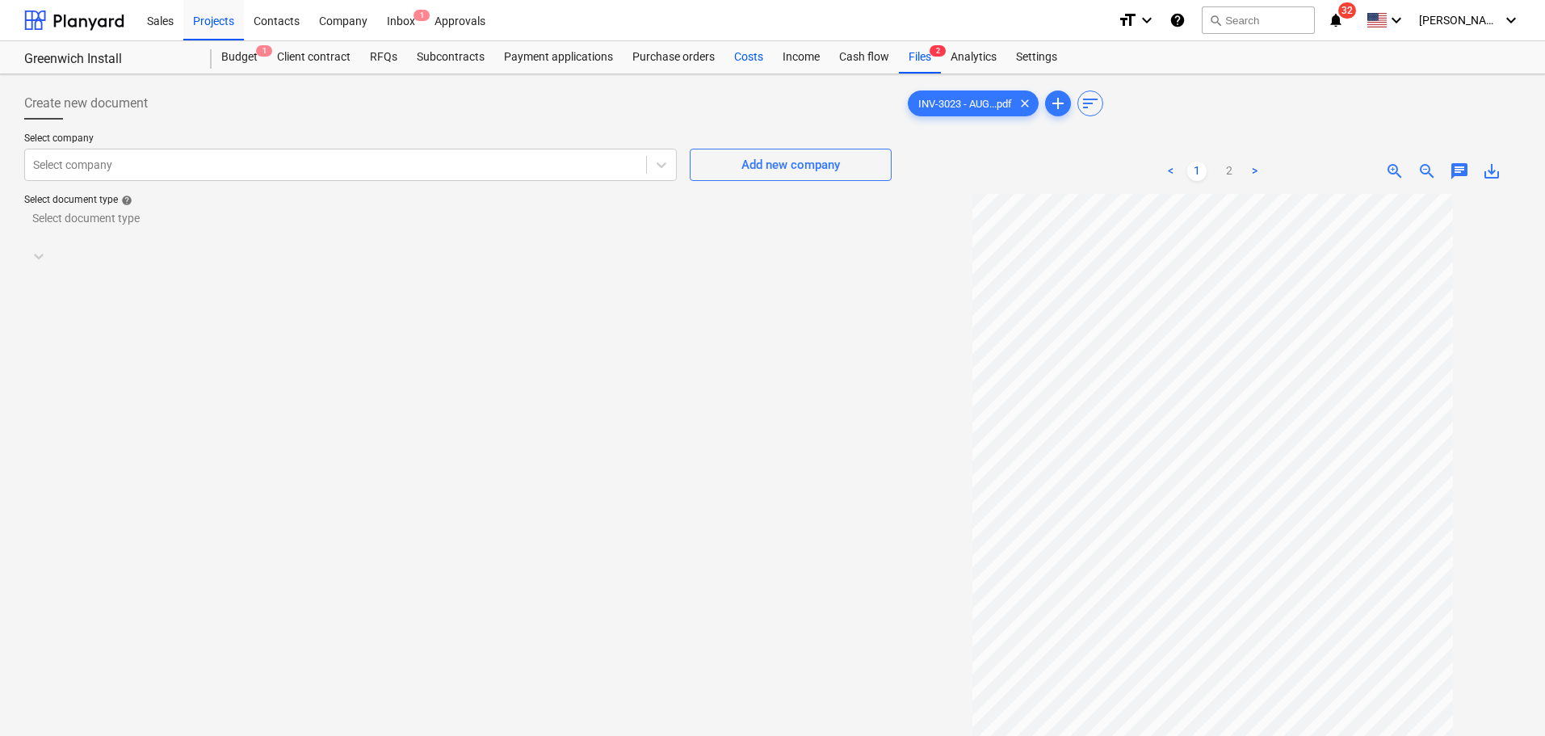
click at [741, 55] on div "Costs" at bounding box center [749, 57] width 48 height 32
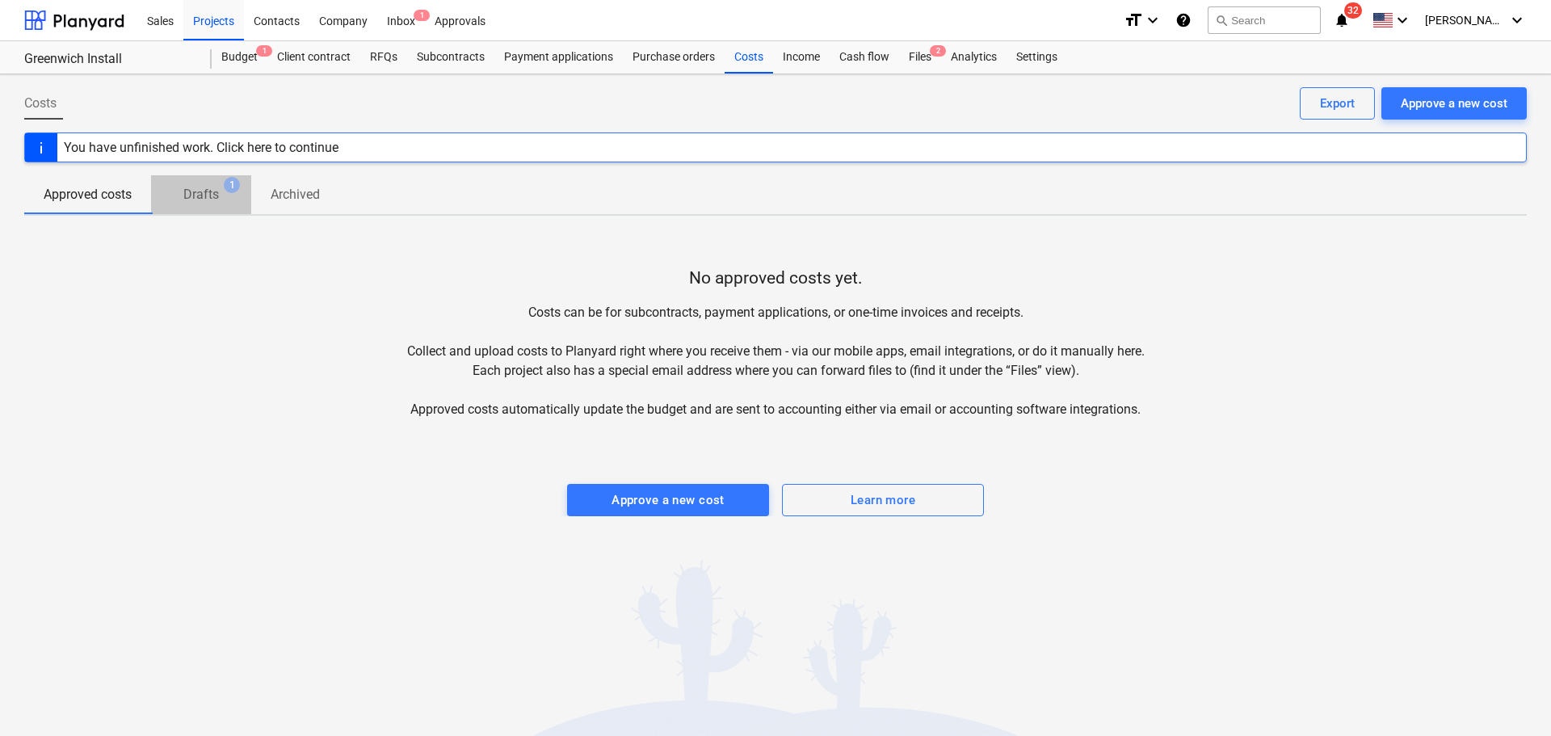
click at [216, 195] on p "Drafts" at bounding box center [201, 194] width 36 height 19
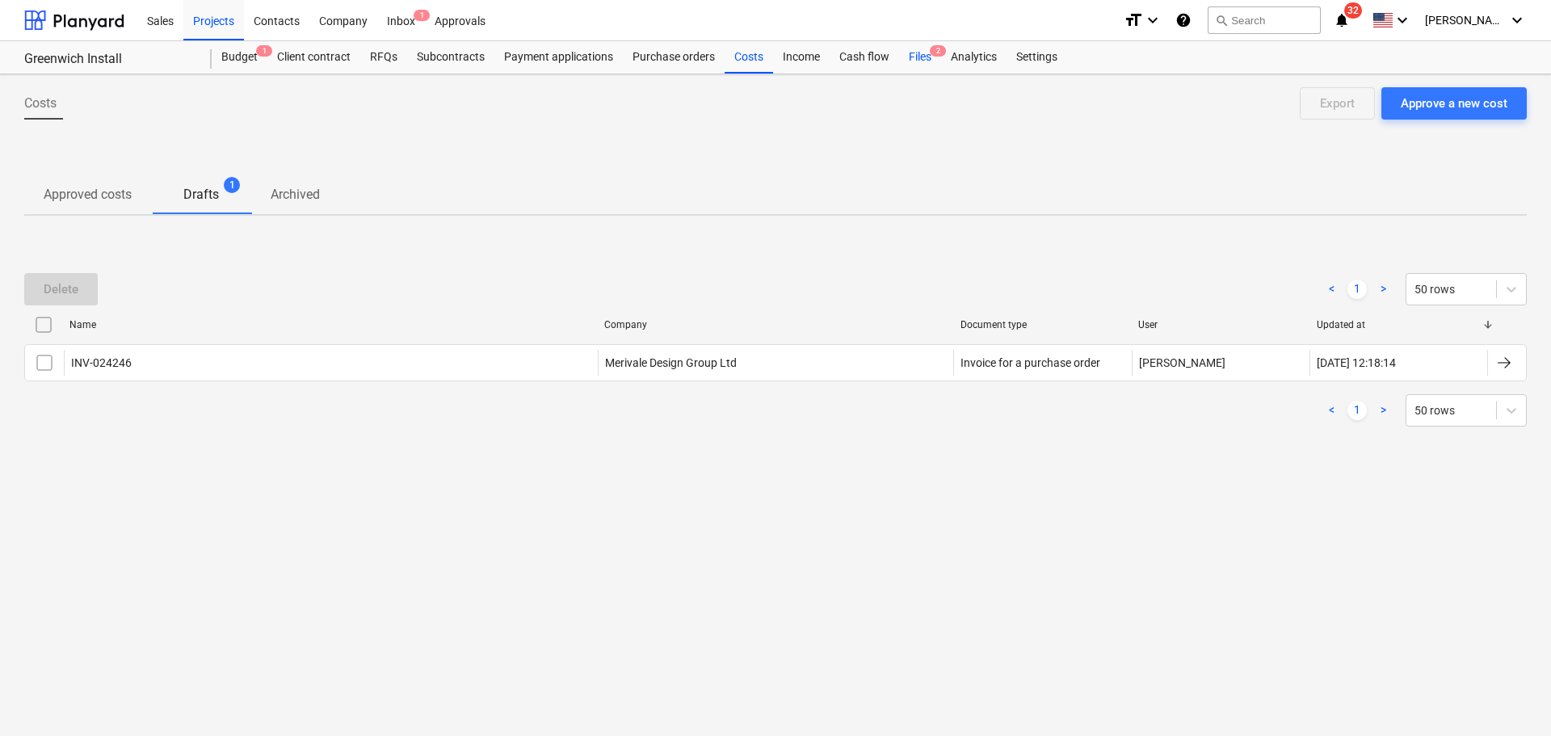
click at [922, 59] on div "Files 2" at bounding box center [920, 57] width 42 height 32
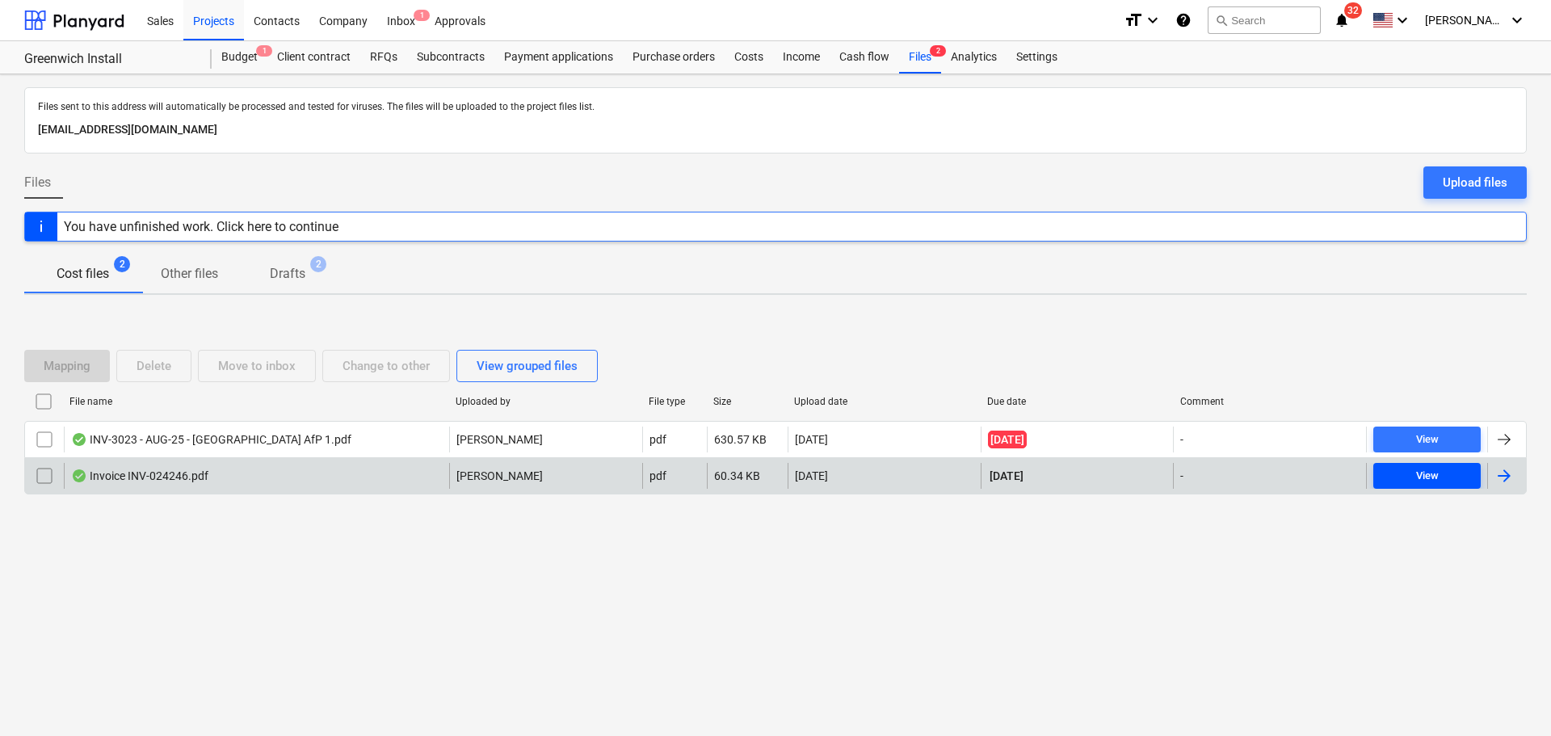
click at [1416, 474] on div "View" at bounding box center [1427, 476] width 23 height 19
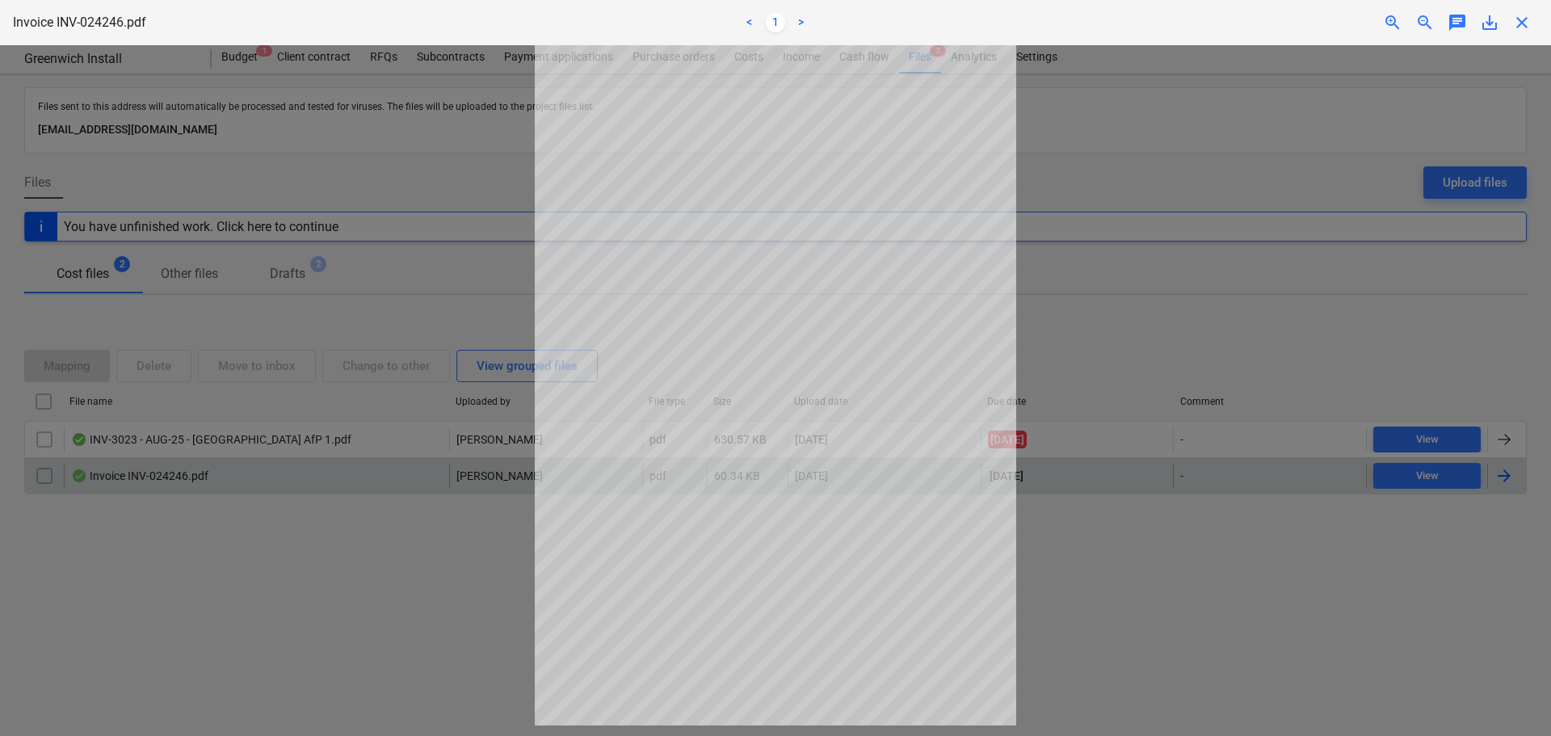
click at [1422, 455] on div at bounding box center [775, 390] width 1551 height 691
click at [326, 271] on div at bounding box center [775, 390] width 1551 height 691
click at [318, 417] on div at bounding box center [775, 390] width 1551 height 691
click at [1154, 118] on div at bounding box center [775, 390] width 1551 height 691
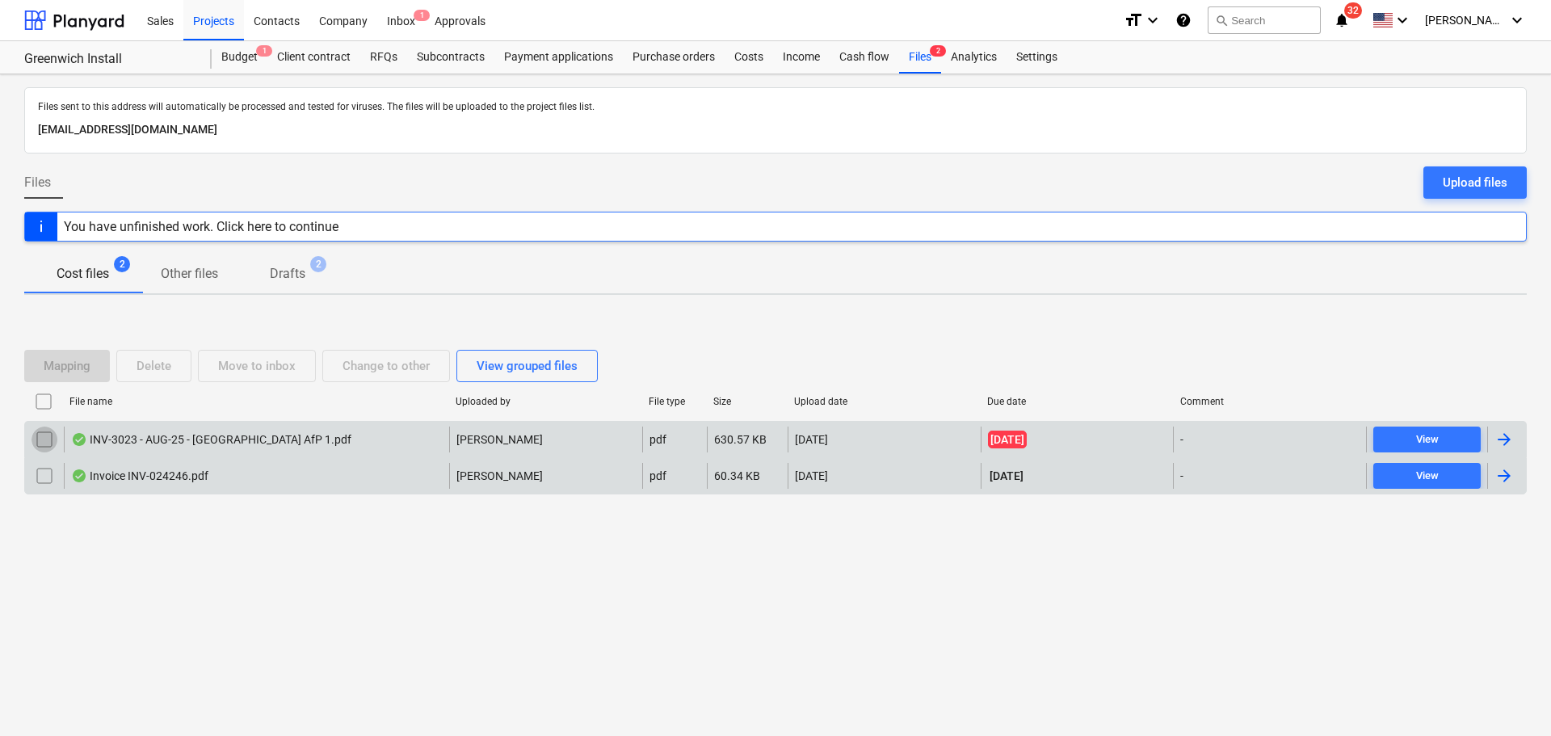
click at [47, 442] on input "checkbox" at bounding box center [45, 439] width 26 height 26
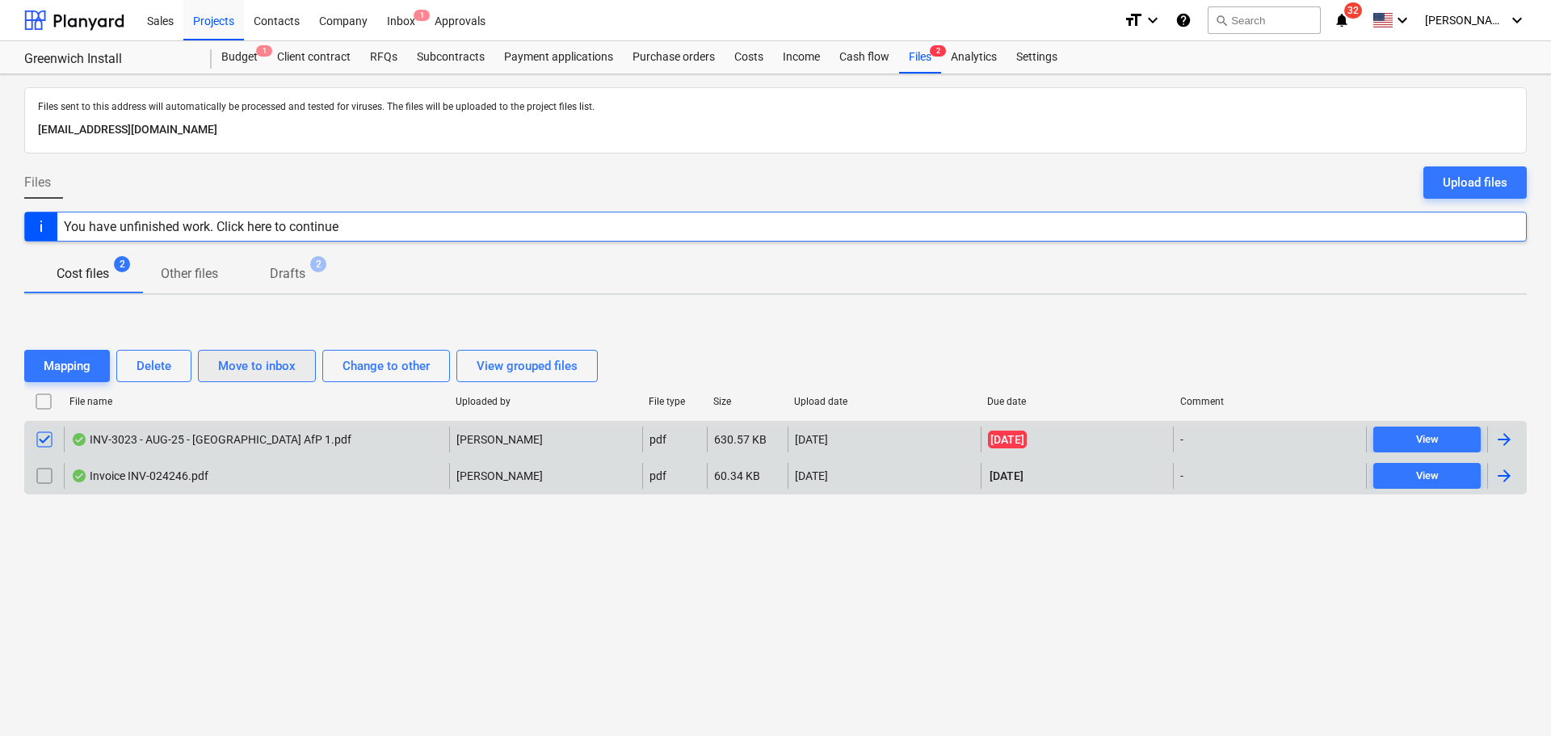
click at [288, 370] on div "Move to inbox" at bounding box center [257, 365] width 78 height 21
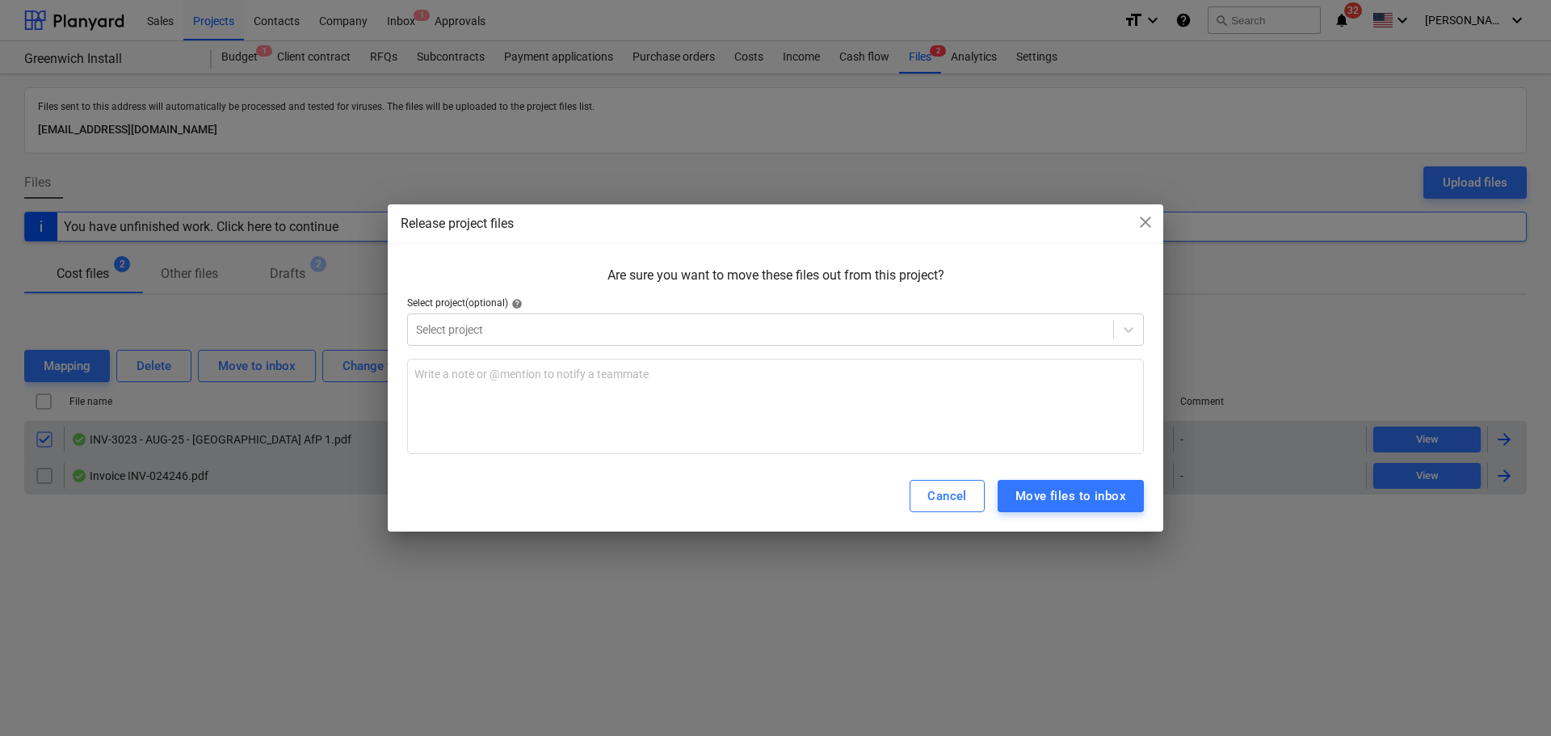
click at [940, 495] on div "Cancel" at bounding box center [947, 495] width 40 height 21
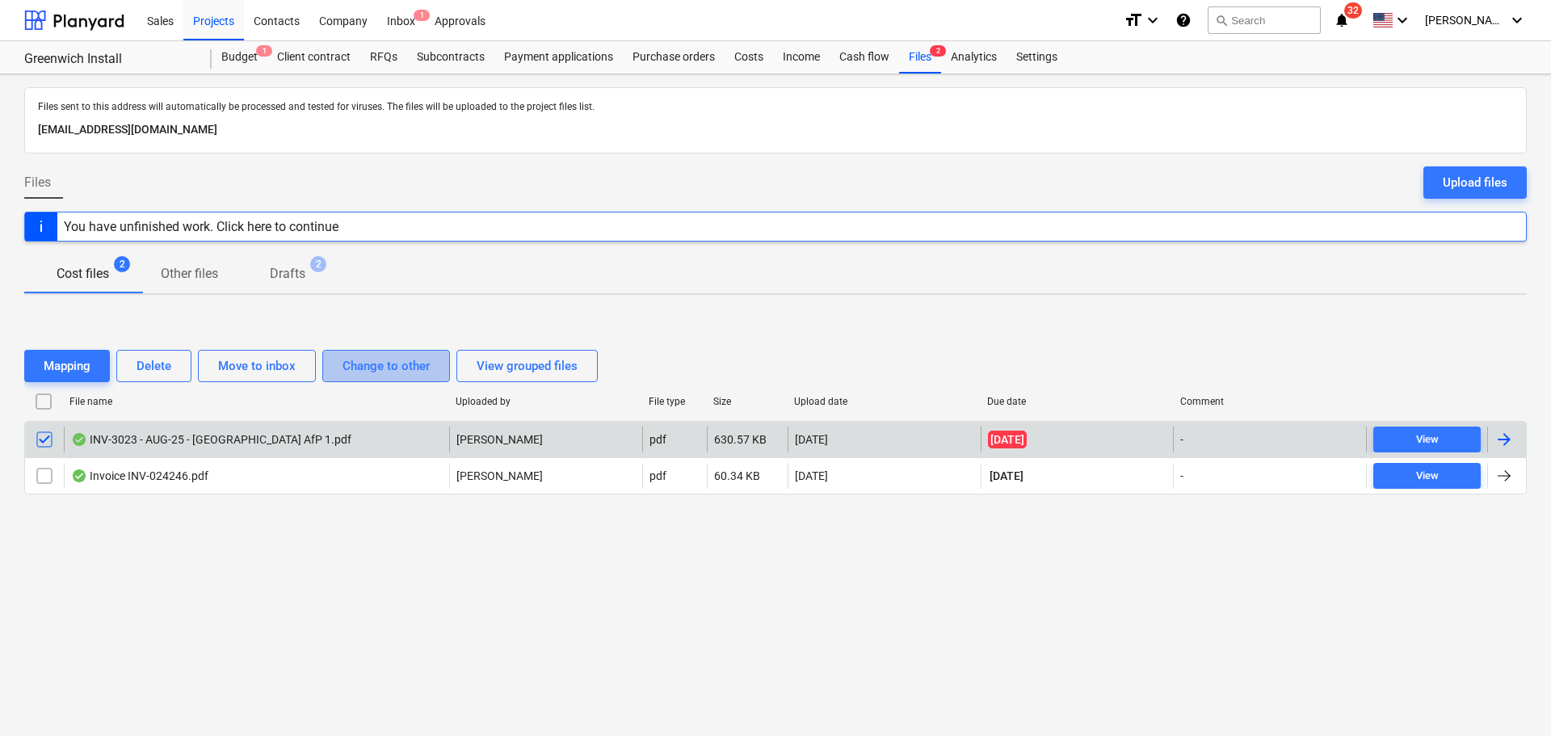
click at [359, 374] on div "Change to other" at bounding box center [385, 365] width 87 height 21
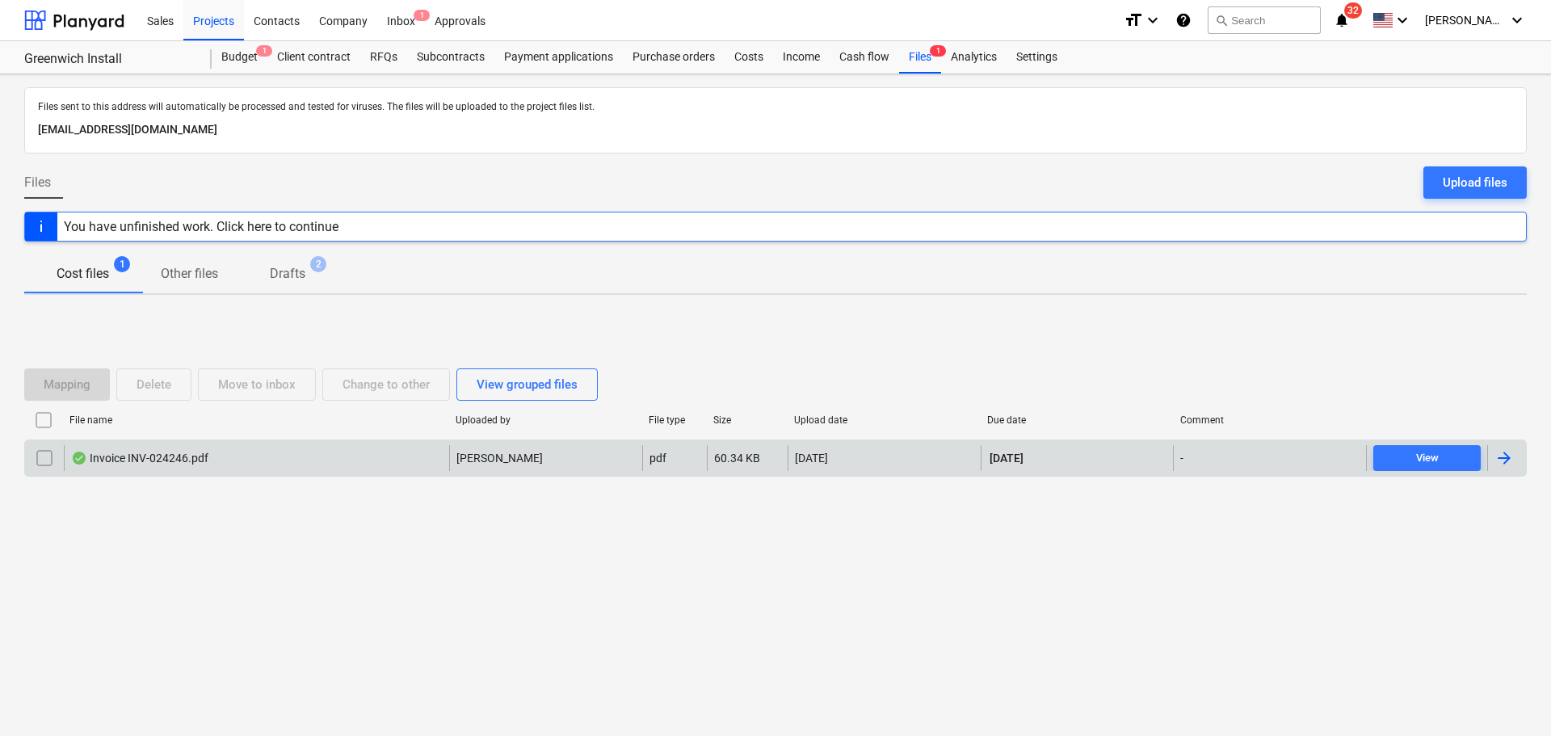
click at [312, 460] on div "Invoice INV-024246.pdf" at bounding box center [256, 458] width 385 height 26
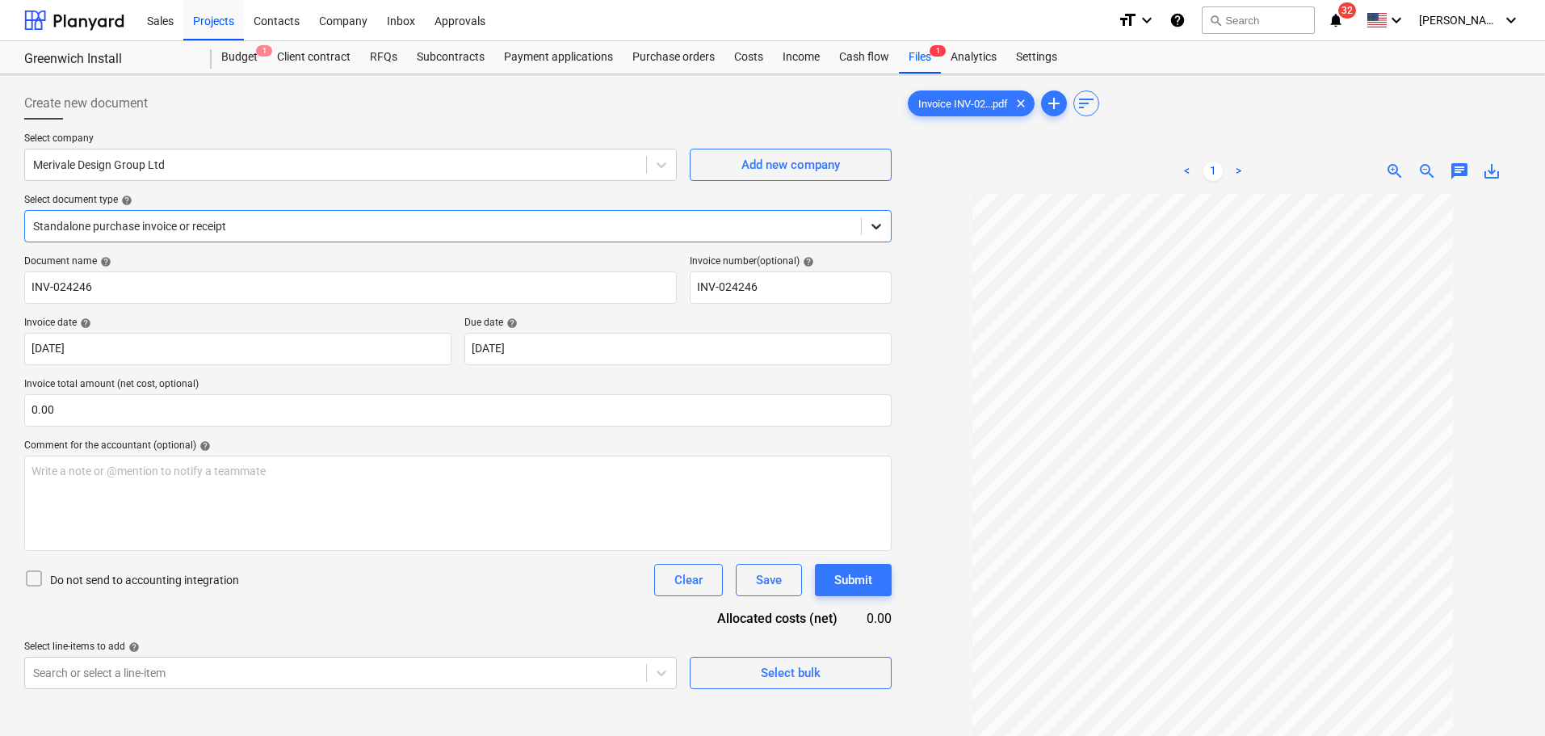
click at [876, 221] on icon at bounding box center [876, 226] width 16 height 16
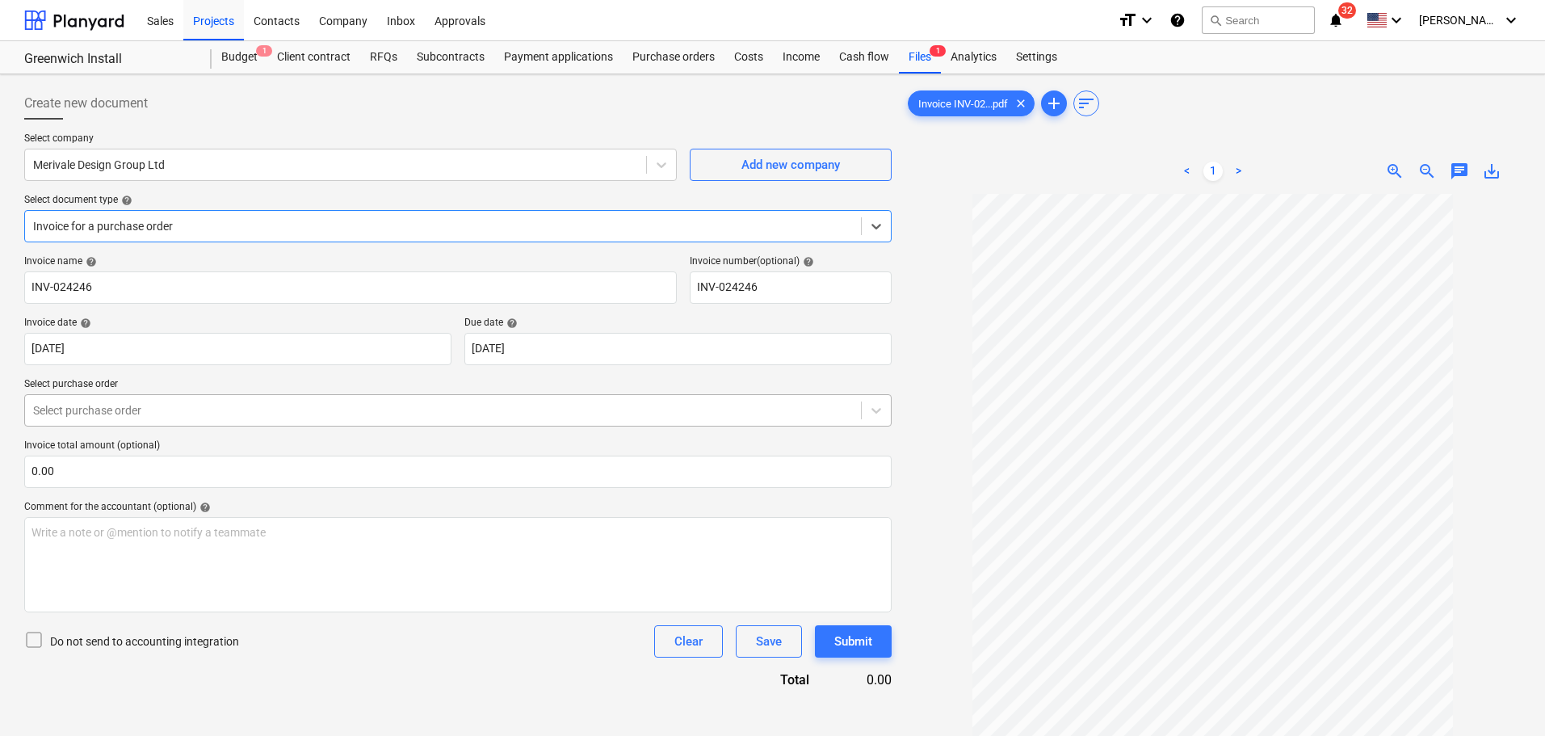
click at [173, 414] on div at bounding box center [443, 410] width 820 height 16
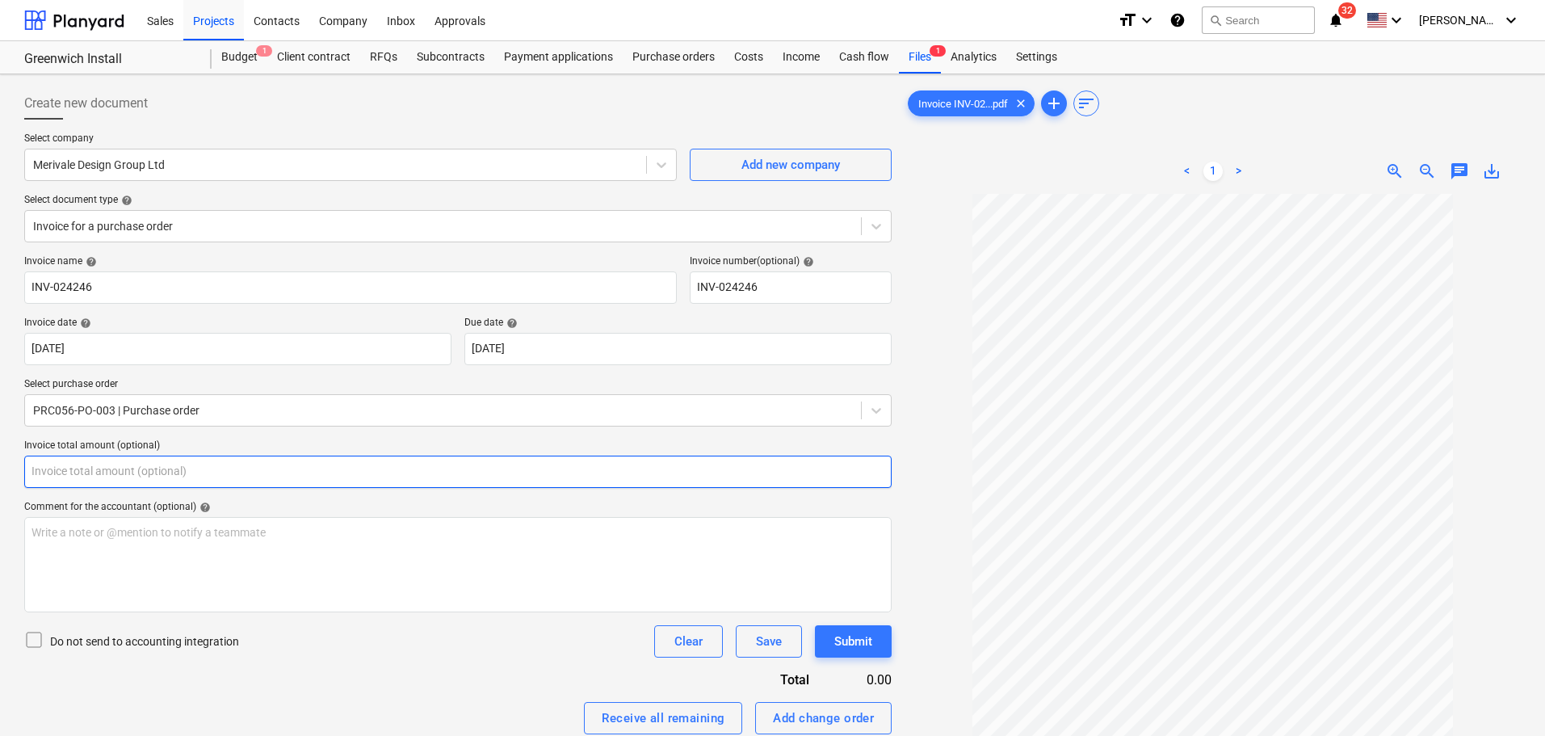
click at [257, 472] on input "text" at bounding box center [457, 472] width 867 height 32
type input "2"
drag, startPoint x: 199, startPoint y: 467, endPoint x: 0, endPoint y: 447, distance: 199.6
click at [0, 447] on div "Create new document Select company Merivale Design Group Ltd Add new company Se…" at bounding box center [772, 492] width 1545 height 836
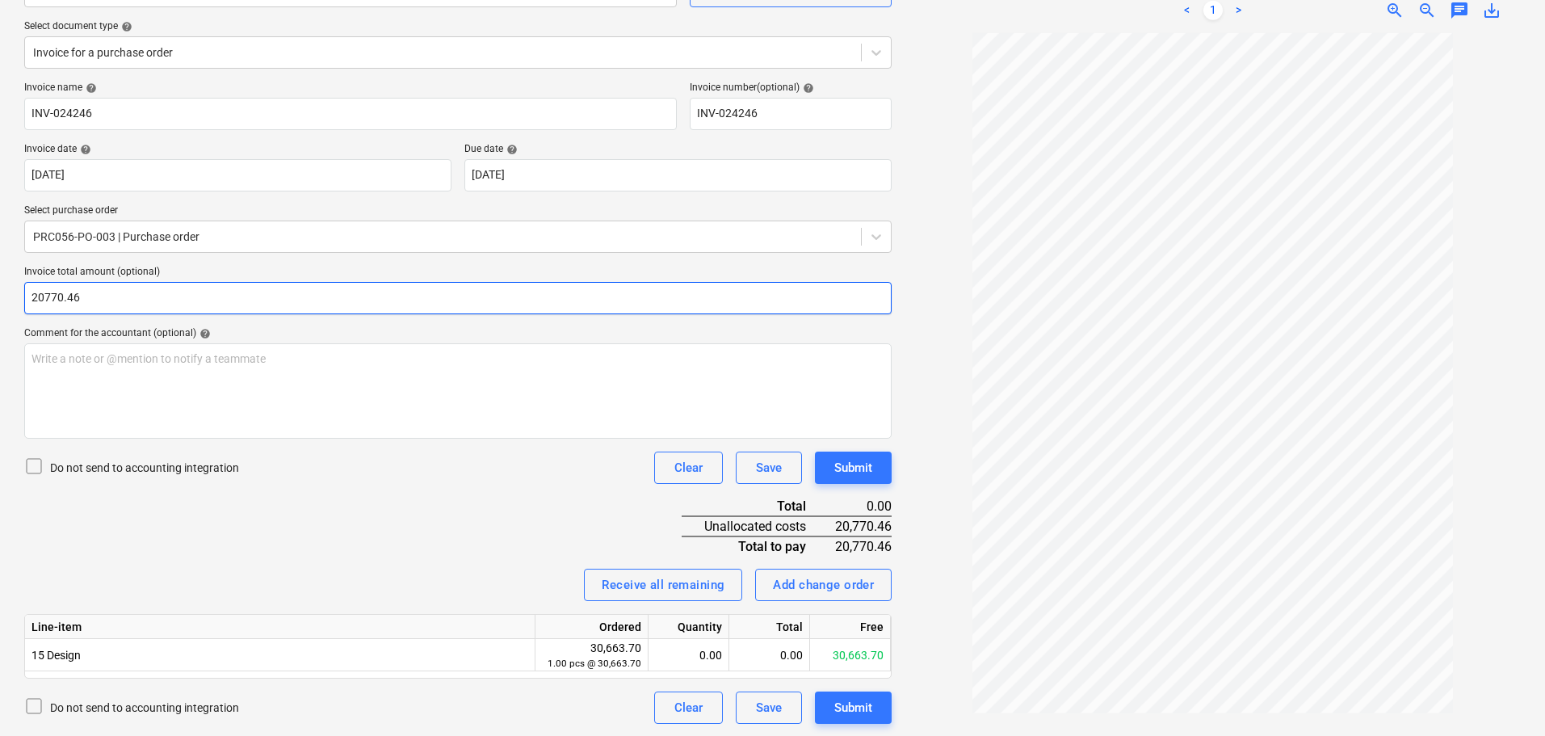
scroll to position [174, 0]
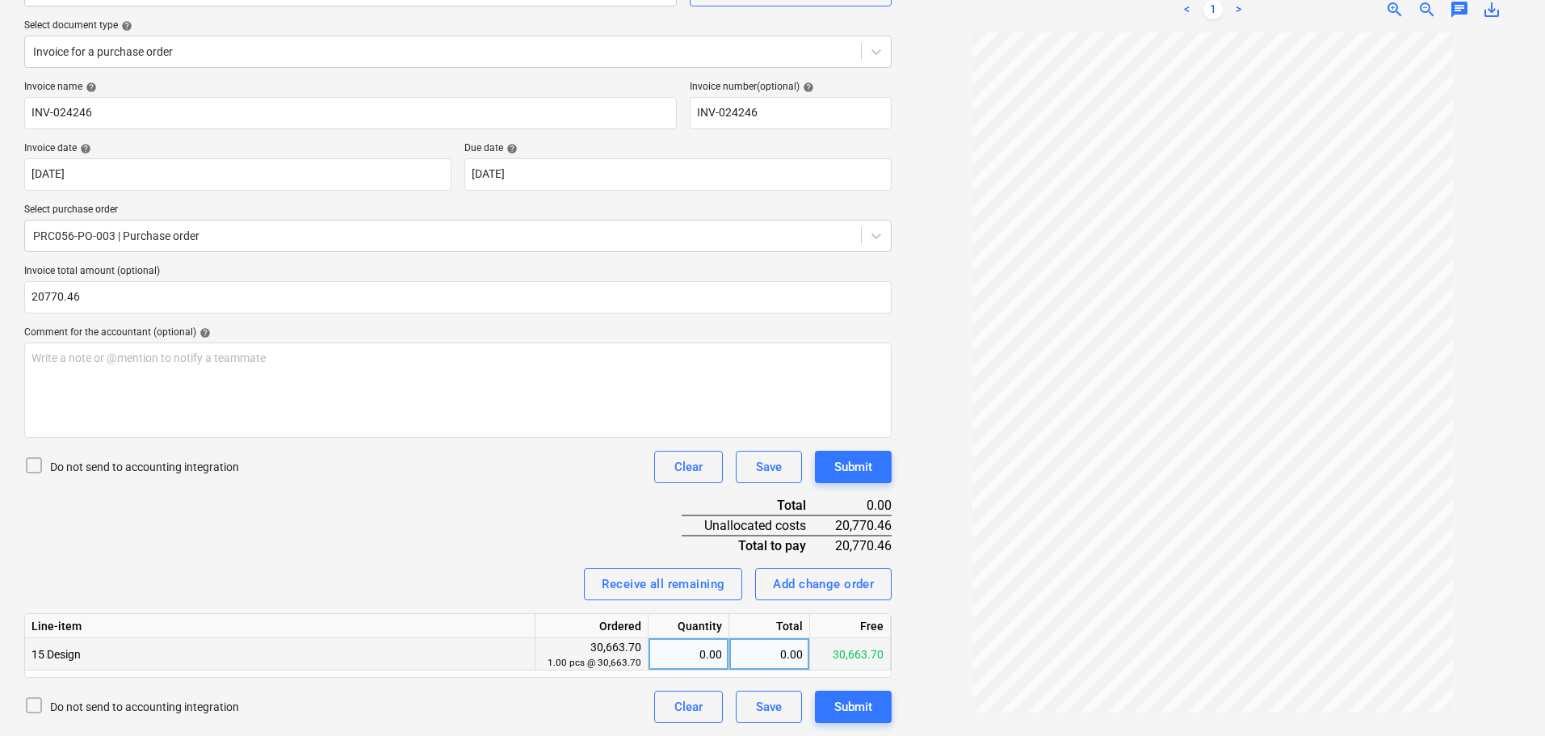
type input "20,770.46"
click at [683, 664] on div "0.00" at bounding box center [688, 654] width 67 height 32
type input "1"
click at [758, 651] on div "30,663.70" at bounding box center [769, 654] width 81 height 32
type input "20770.46"
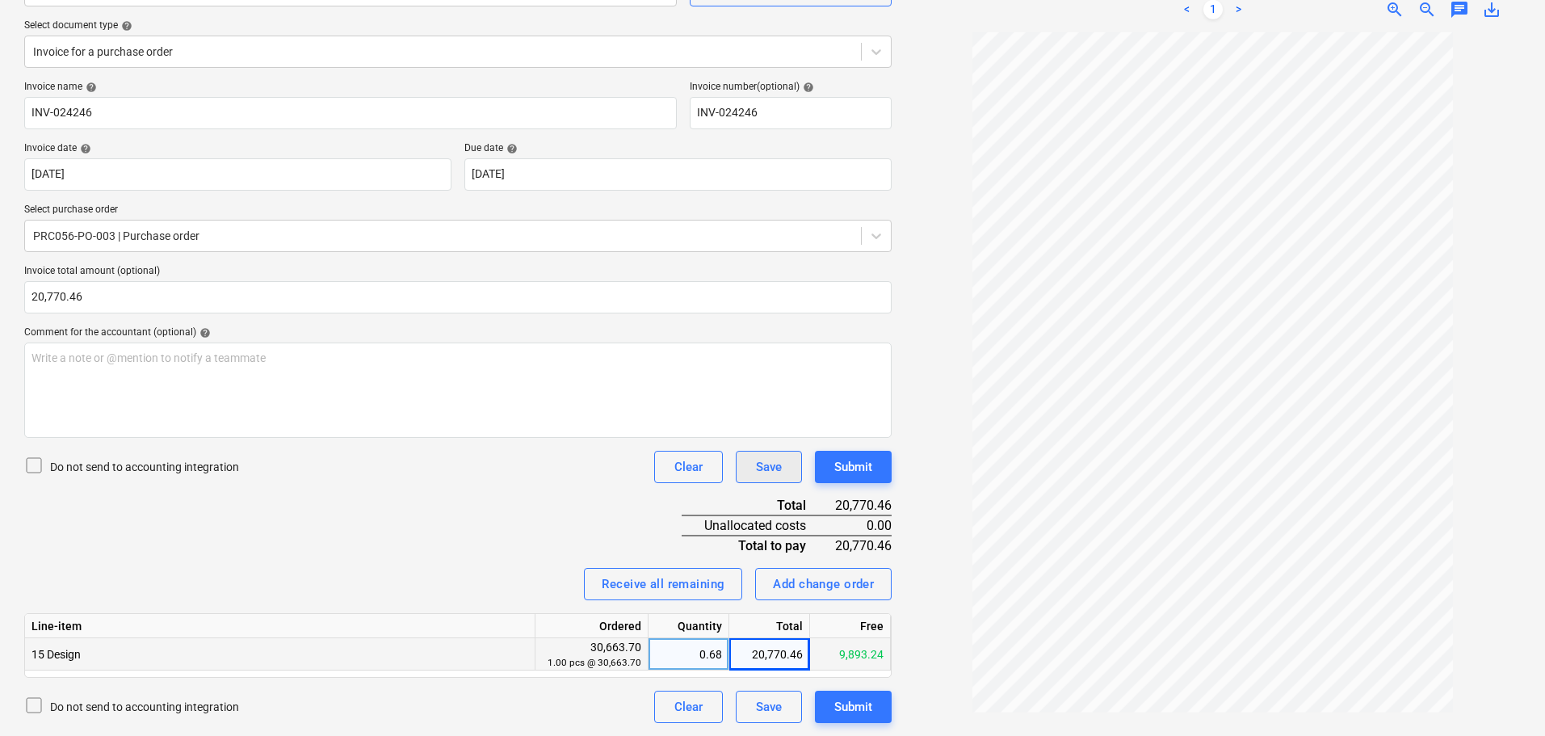
click at [756, 475] on div "Save" at bounding box center [769, 466] width 26 height 21
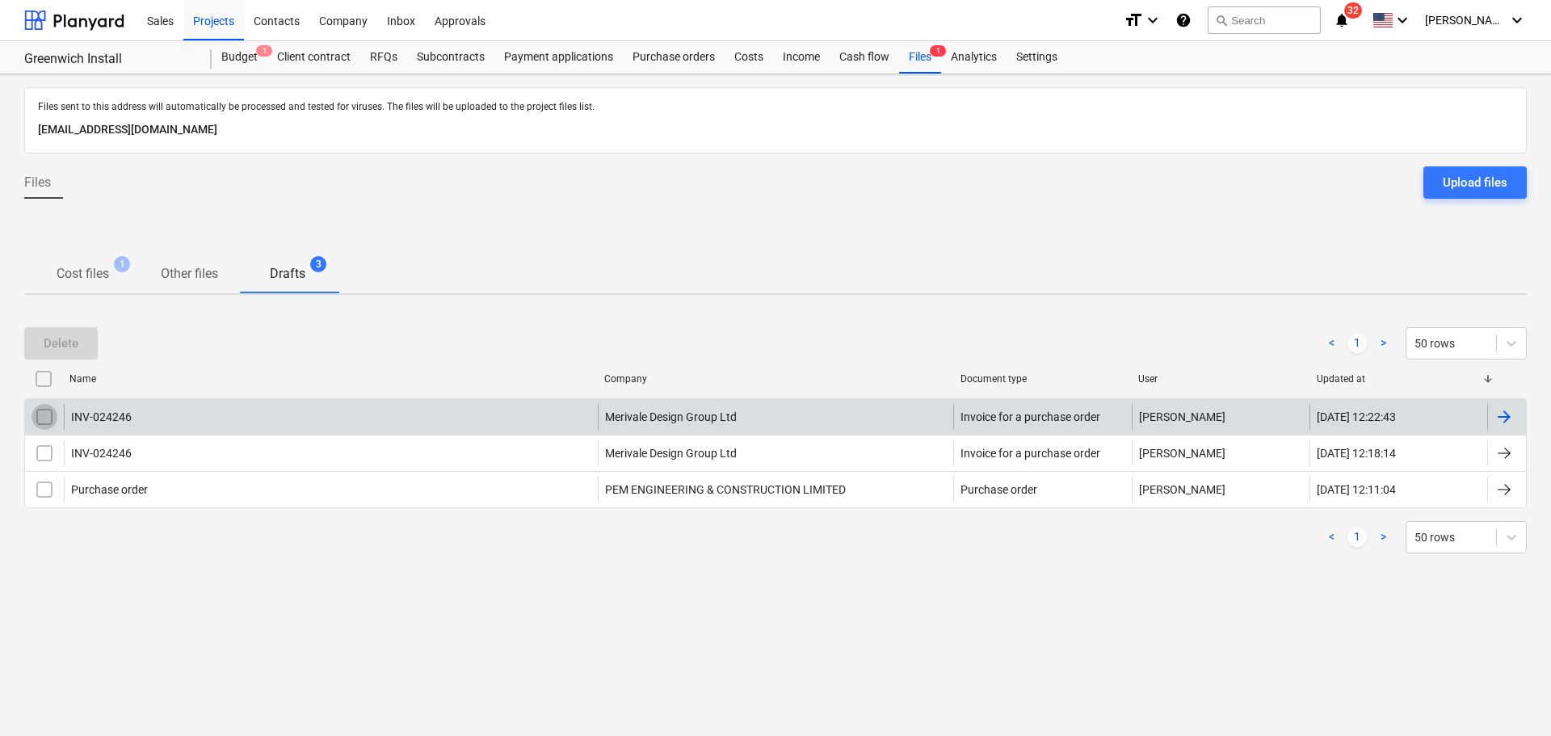
click at [41, 410] on input "checkbox" at bounding box center [45, 417] width 26 height 26
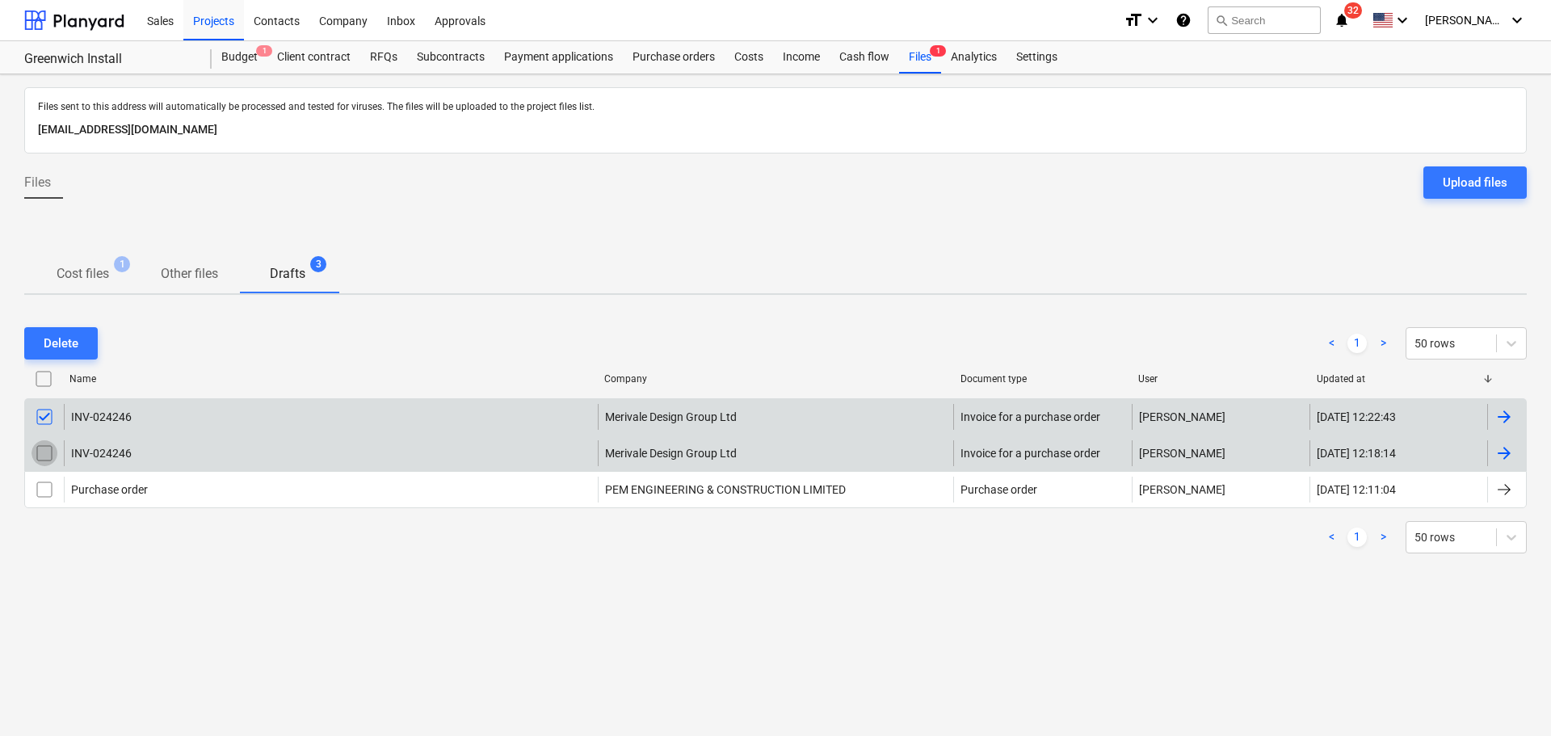
click at [47, 449] on input "checkbox" at bounding box center [45, 453] width 26 height 26
click at [45, 414] on input "checkbox" at bounding box center [45, 417] width 26 height 26
click at [75, 342] on div "Delete" at bounding box center [61, 343] width 35 height 21
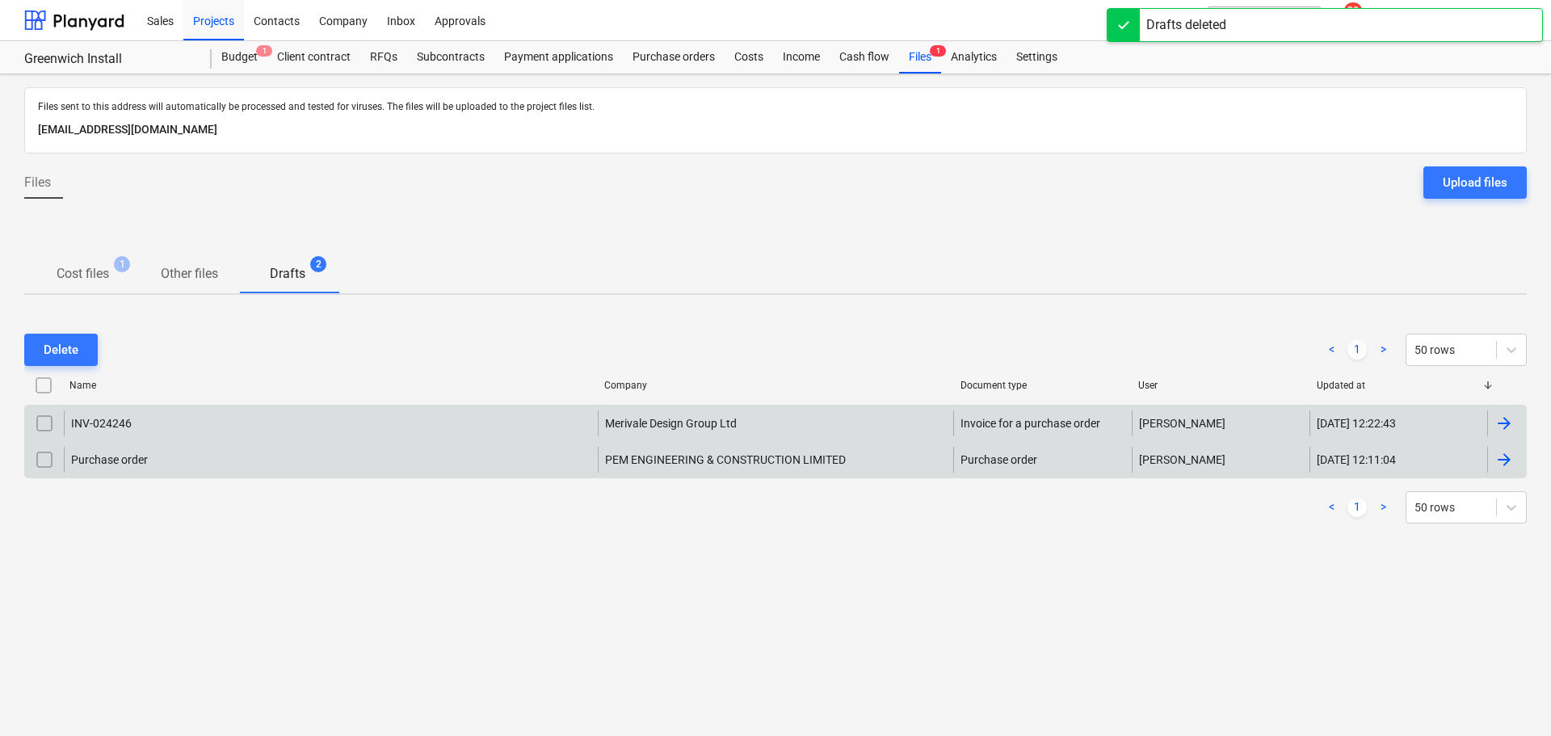
click at [712, 453] on div "PEM ENGINEERING & CONSTRUCTION LIMITED" at bounding box center [776, 460] width 356 height 26
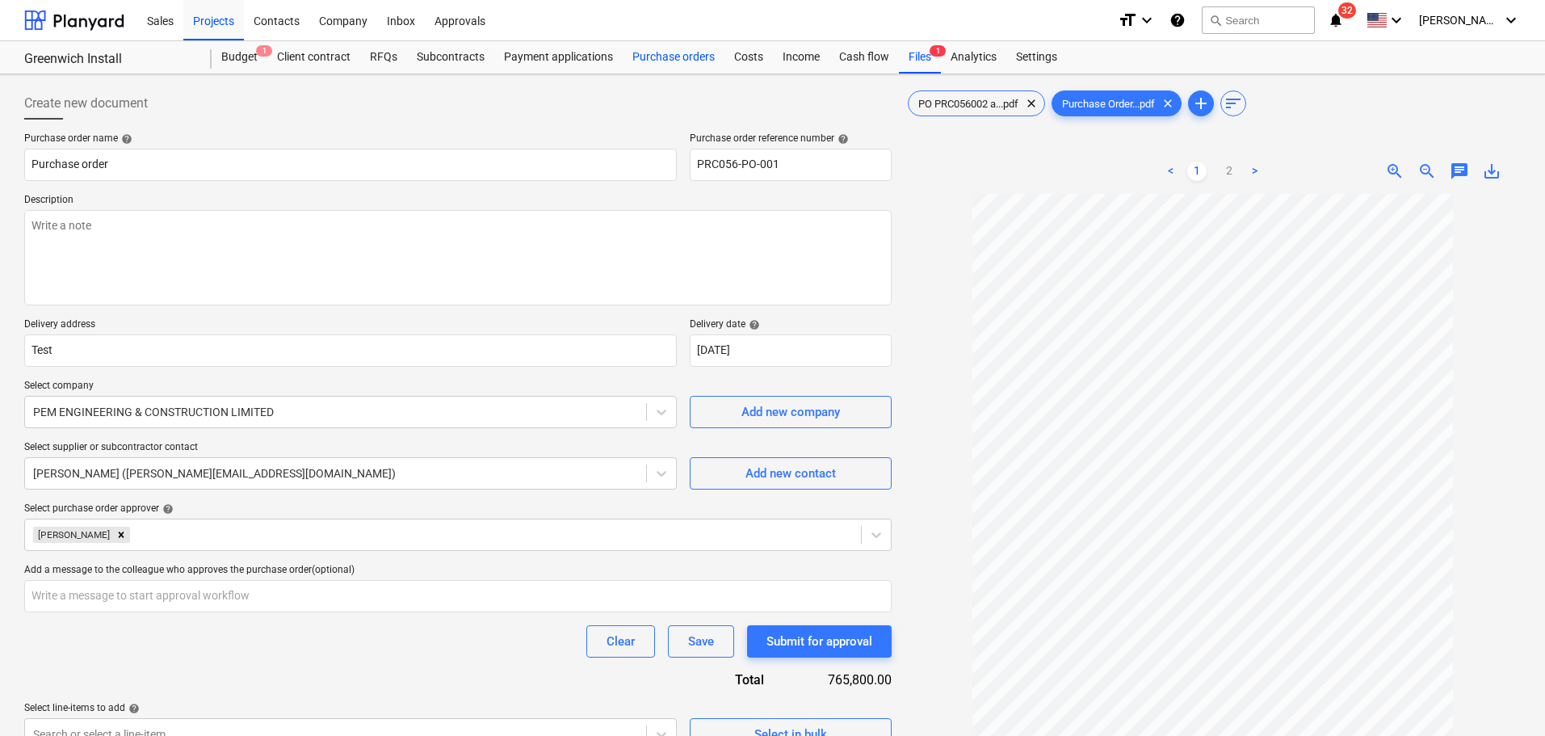
click at [691, 57] on div "Purchase orders" at bounding box center [674, 57] width 102 height 32
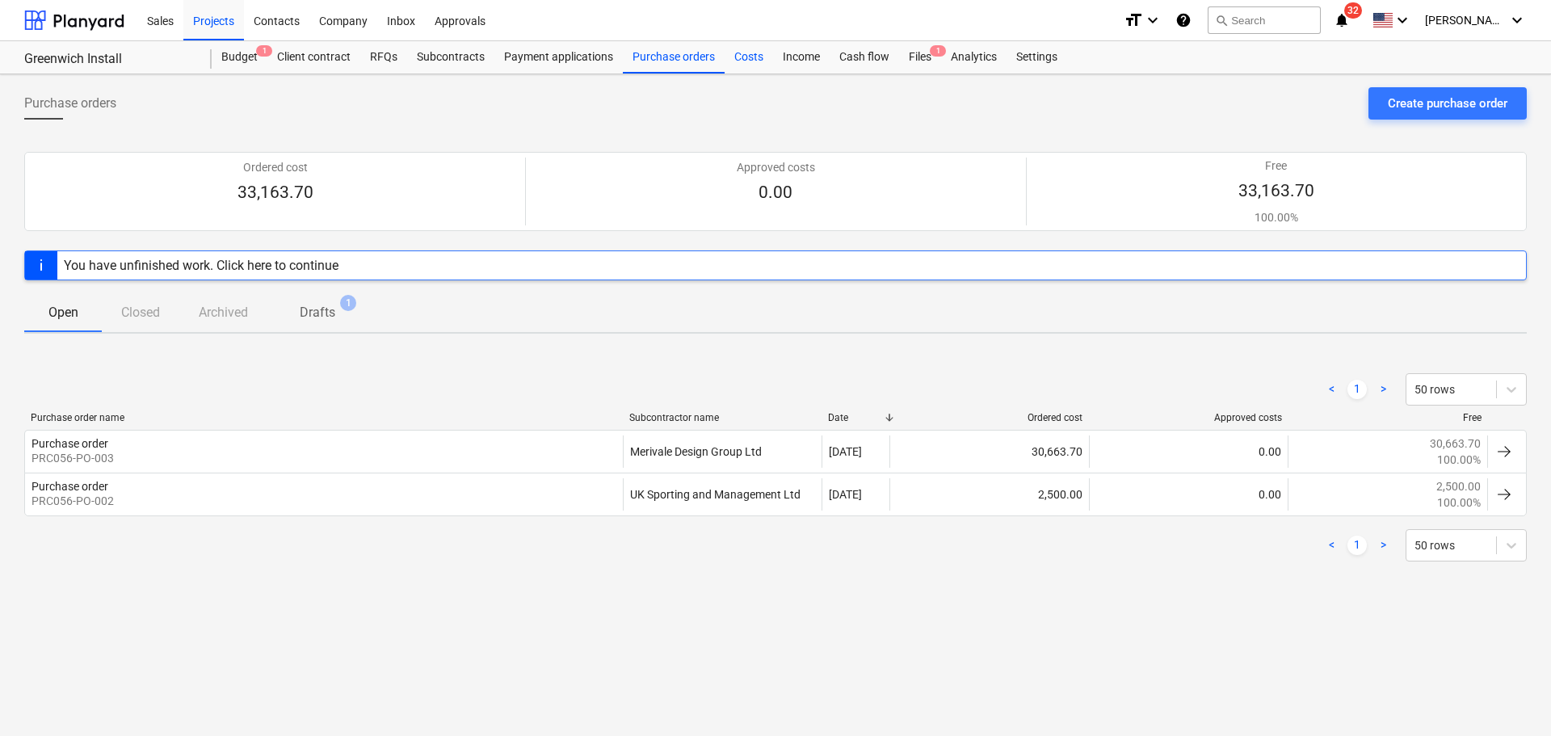
click at [751, 61] on div "Costs" at bounding box center [749, 57] width 48 height 32
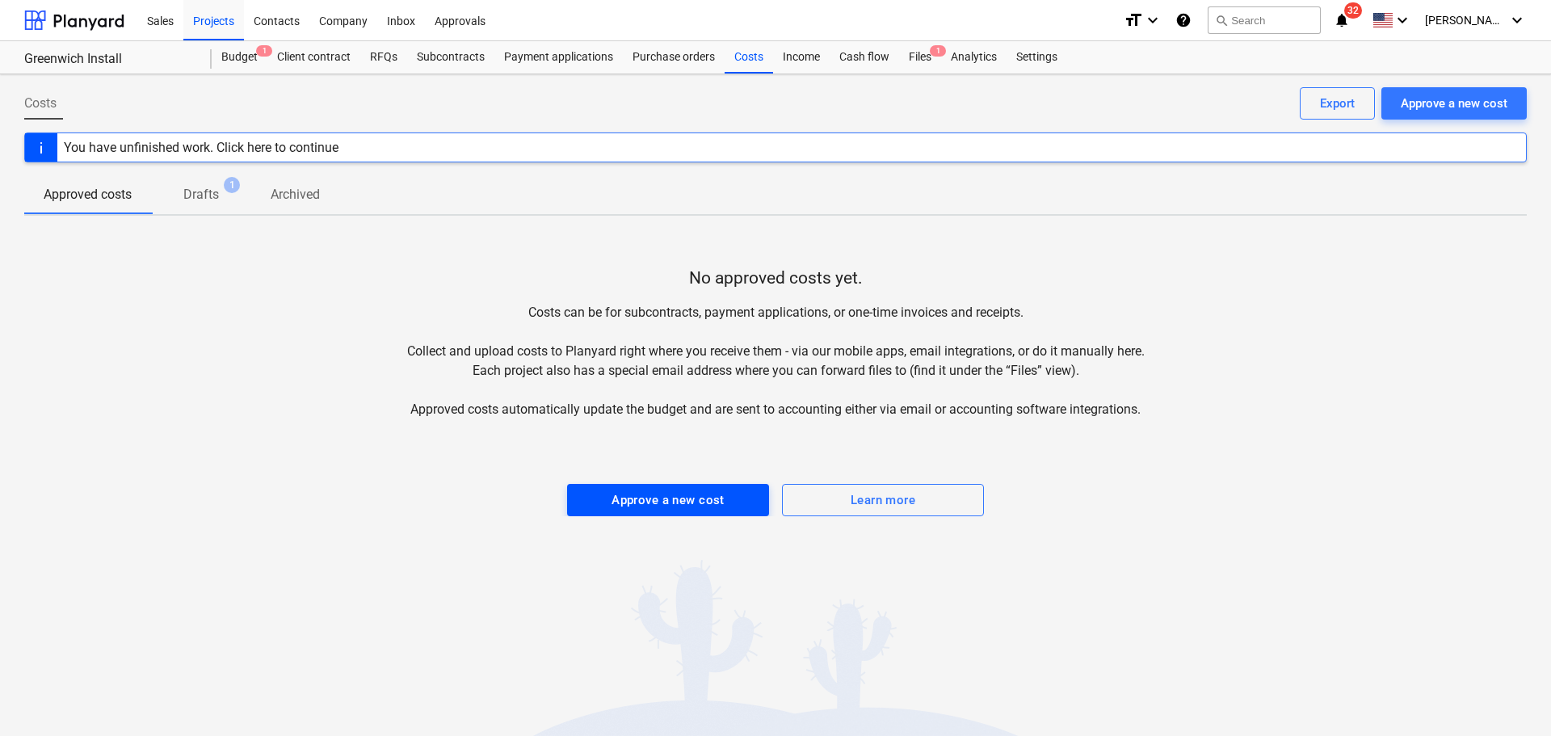
click at [620, 504] on div "Approve a new cost" at bounding box center [667, 499] width 113 height 21
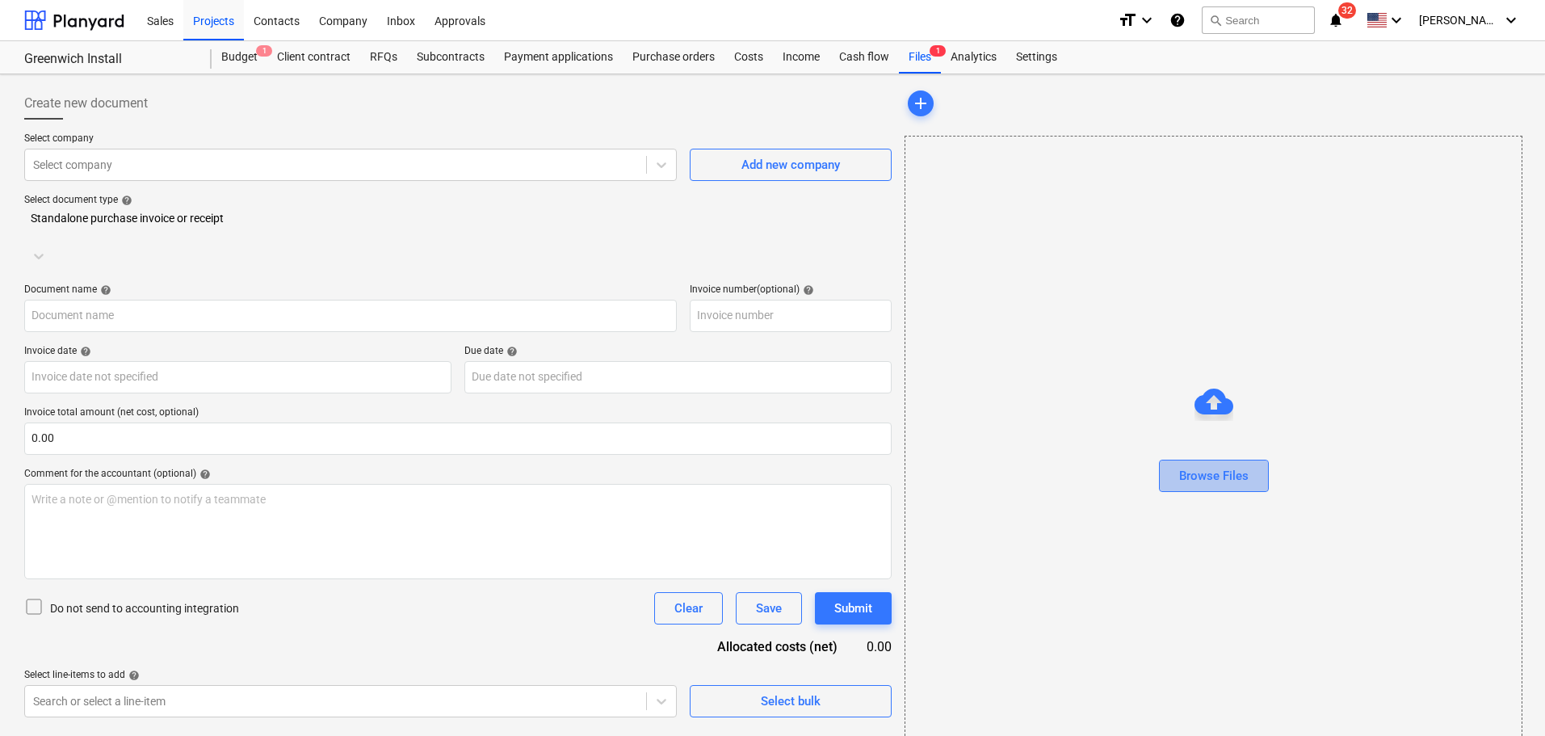
click at [1214, 479] on div "Browse Files" at bounding box center [1213, 475] width 69 height 21
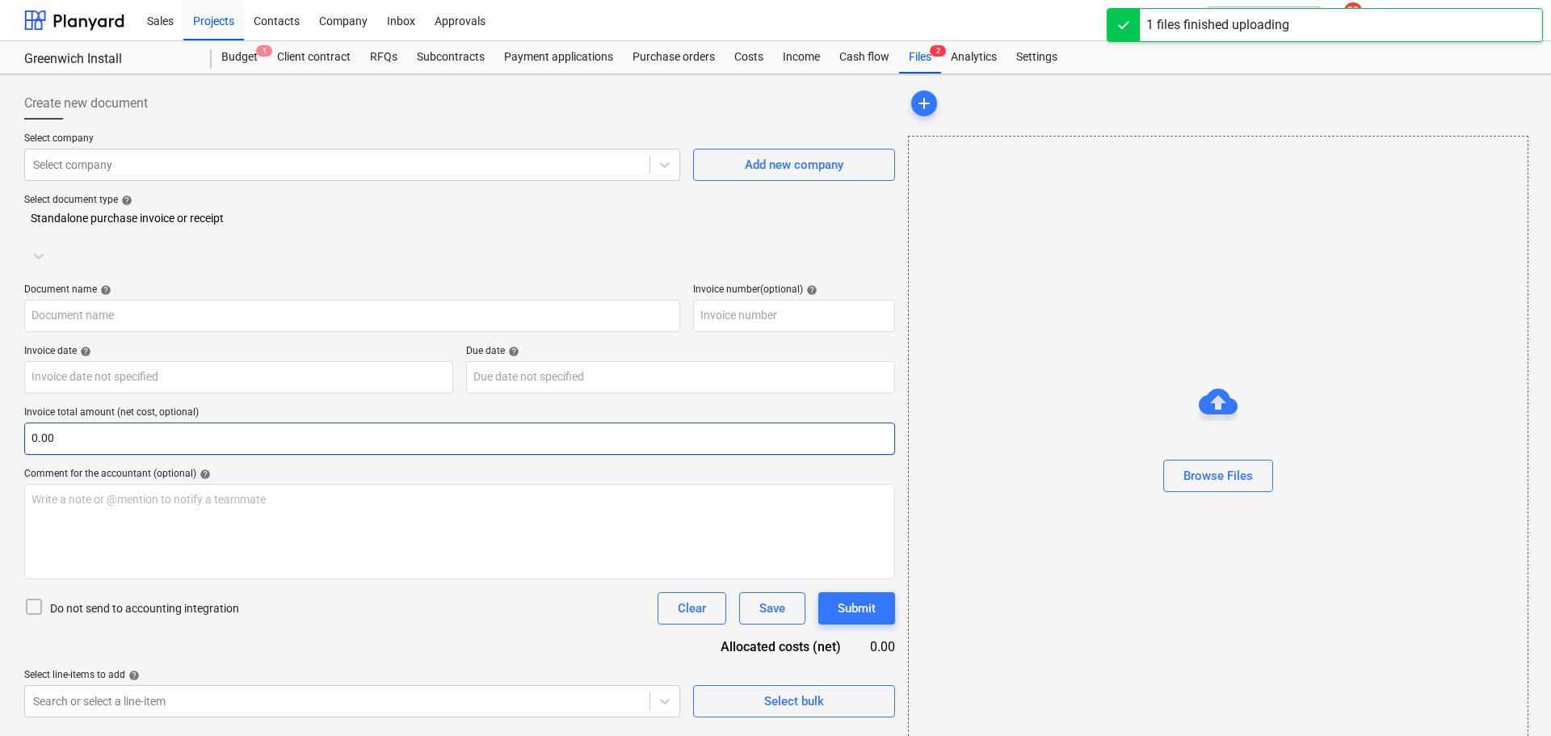
type input "INV-3023 - AUG-25 - [GEOGRAPHIC_DATA] AfP 1.pdf"
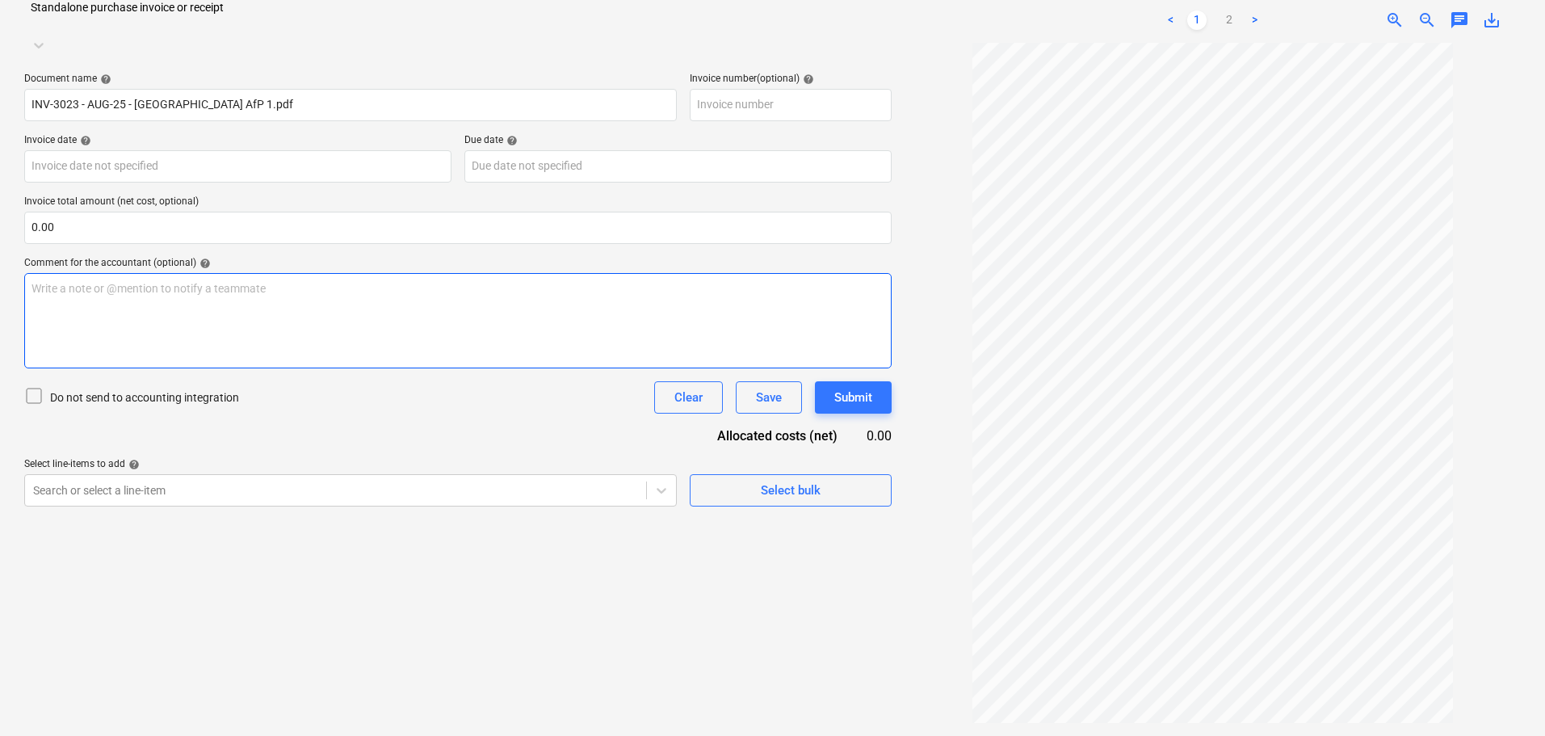
scroll to position [60, 0]
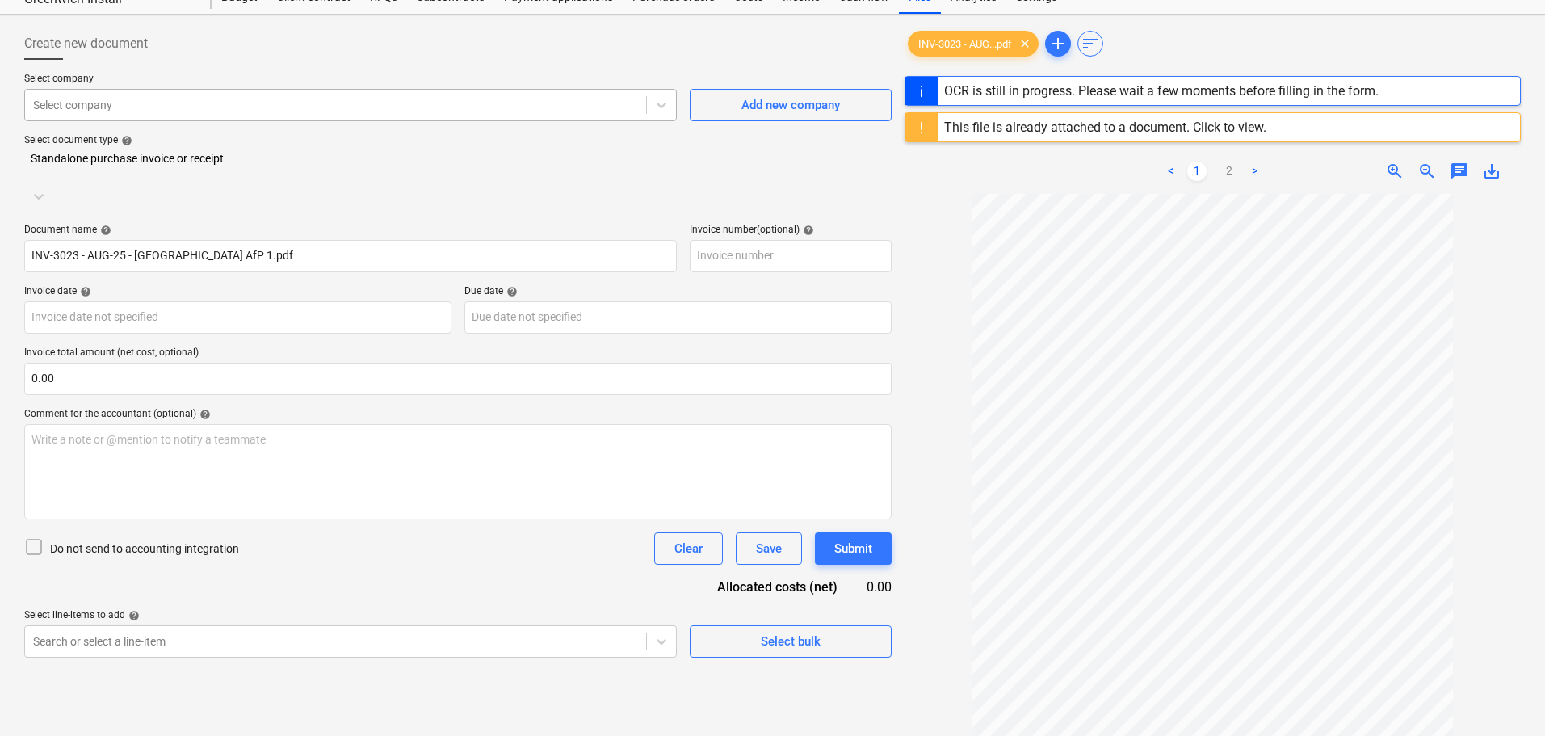
click at [588, 100] on div at bounding box center [335, 105] width 605 height 16
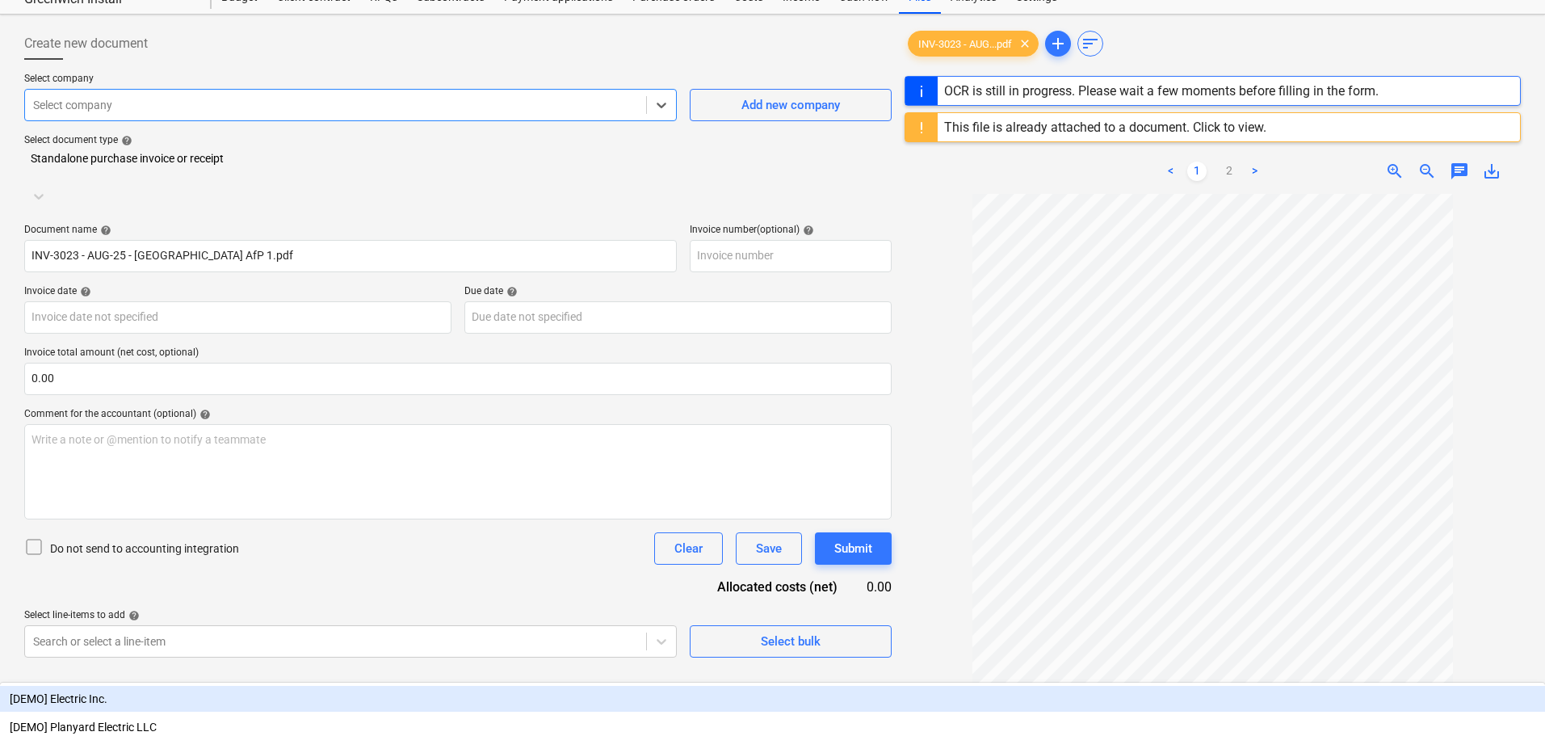
type input "p"
type input "INV-3023"
type input "[DATE]"
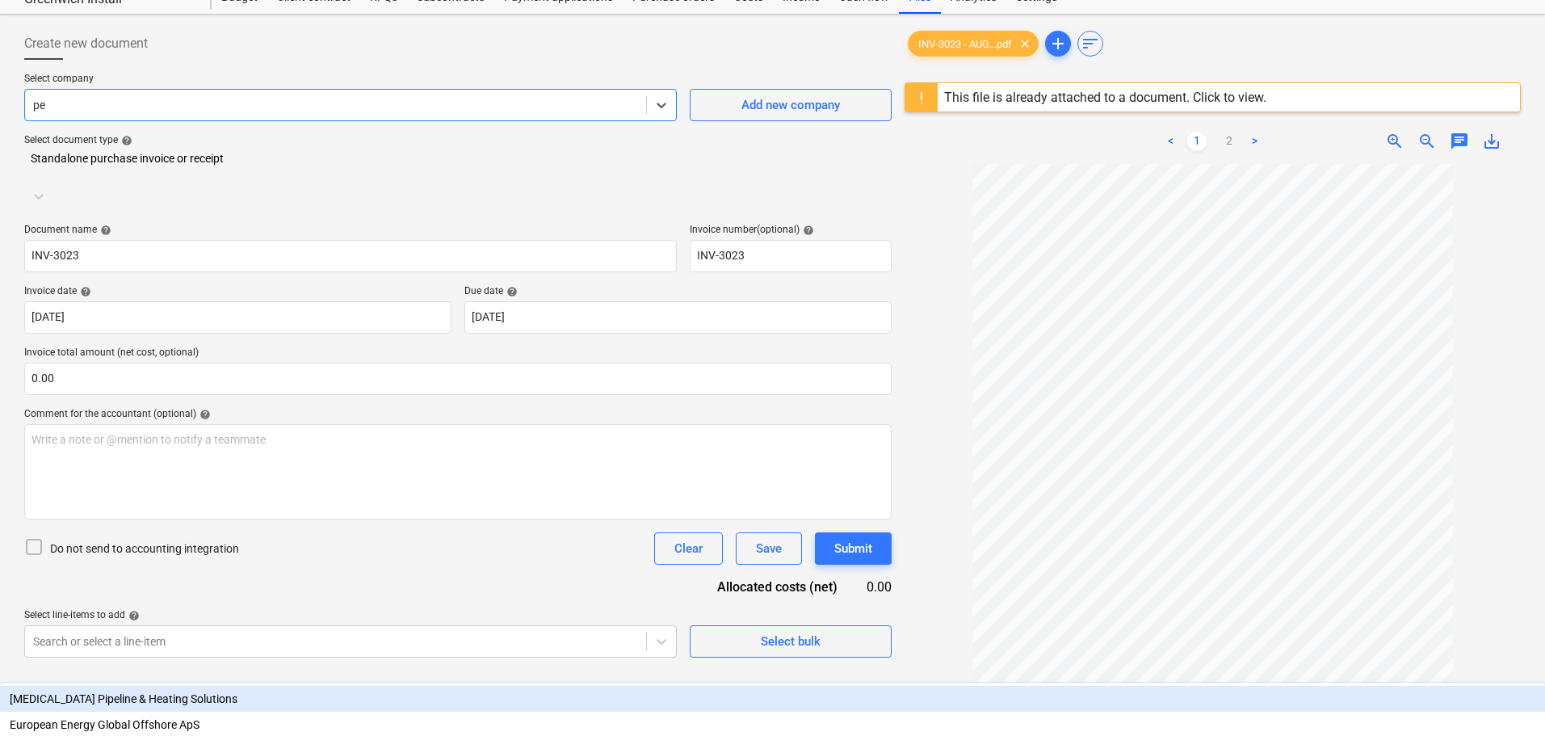
type input "pem"
click at [206, 686] on div "PEM ENGINEERING & CONSTRUCTION LIMITED" at bounding box center [772, 699] width 1545 height 26
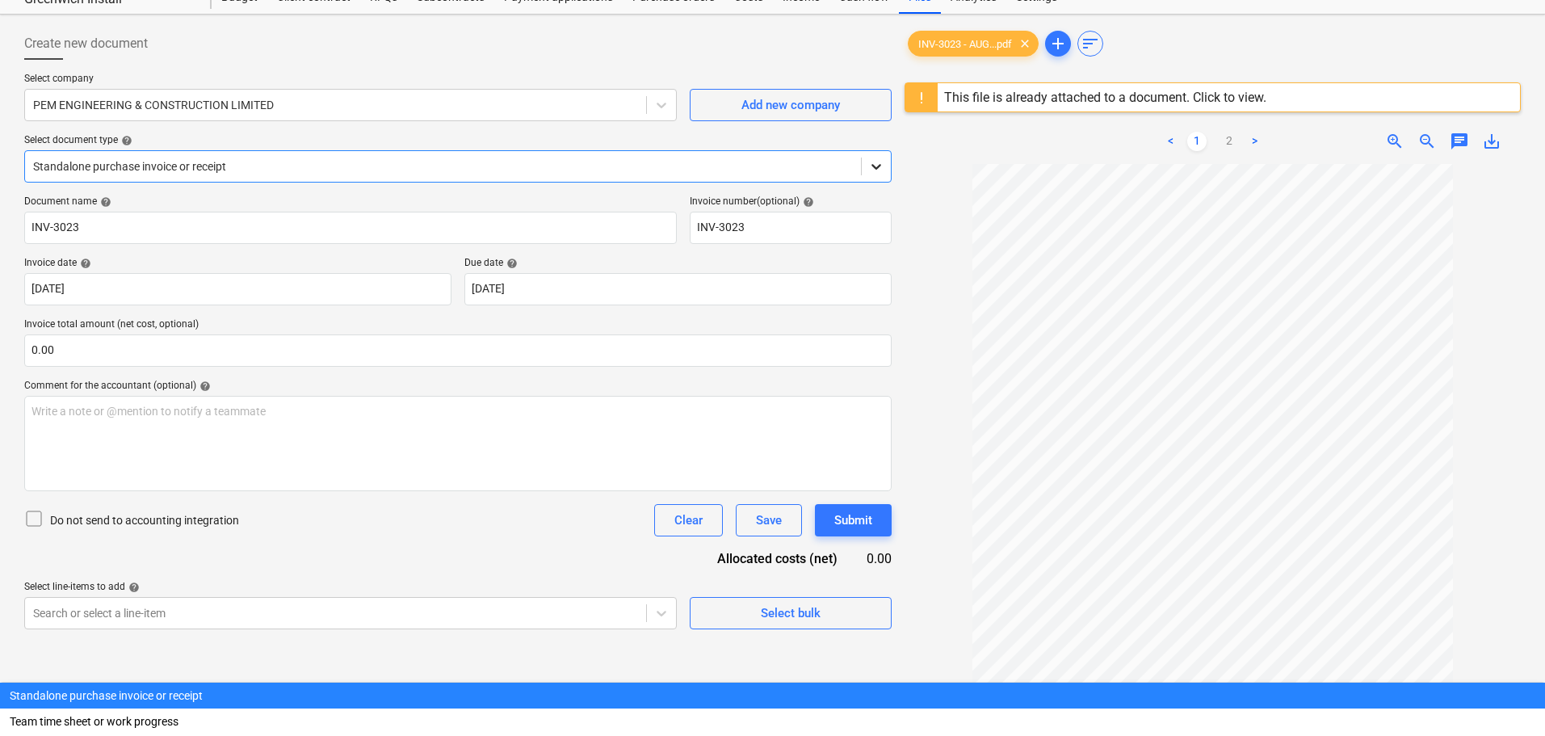
click at [884, 164] on icon at bounding box center [876, 166] width 16 height 16
click at [326, 161] on div at bounding box center [443, 166] width 820 height 16
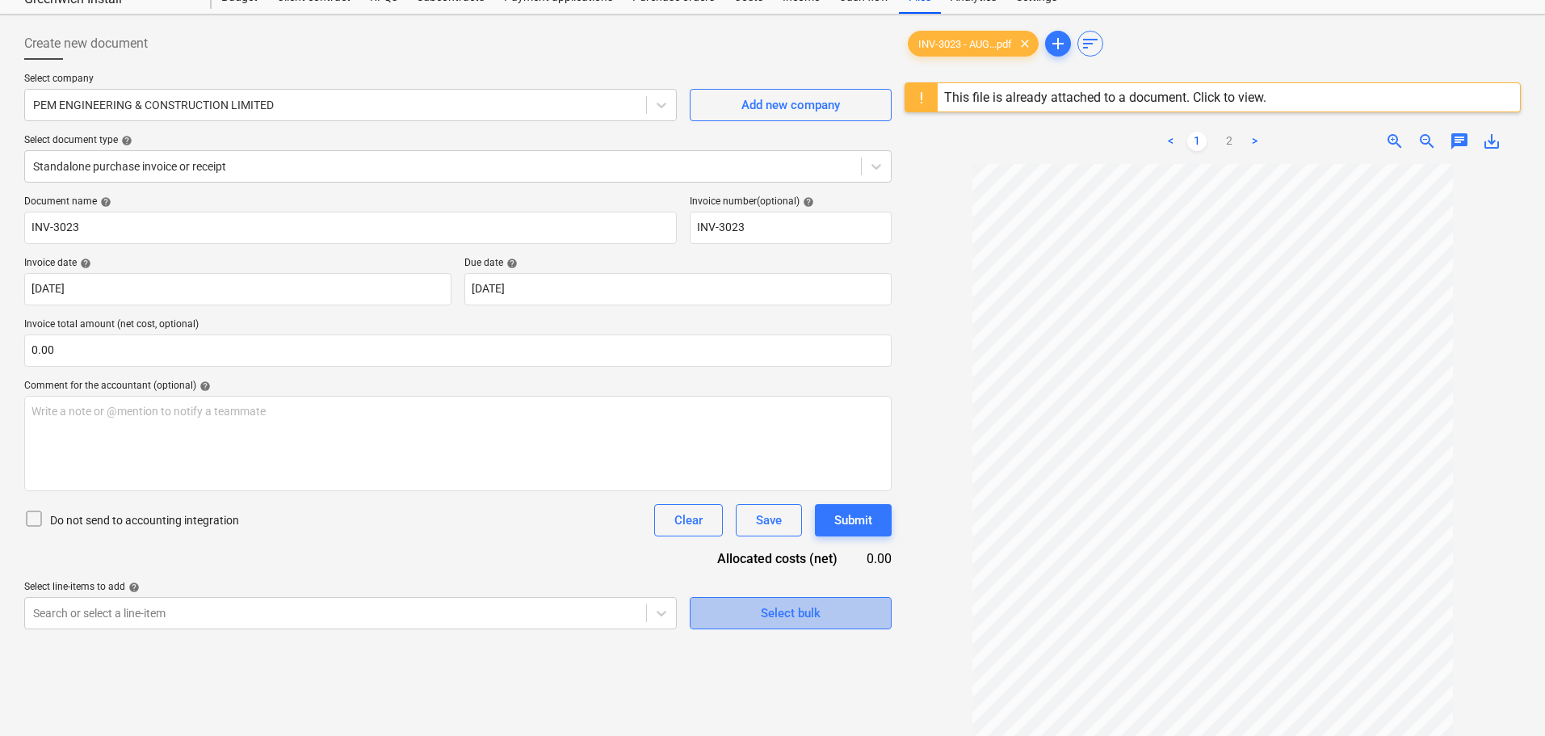
click at [762, 617] on div "Select bulk" at bounding box center [791, 613] width 60 height 21
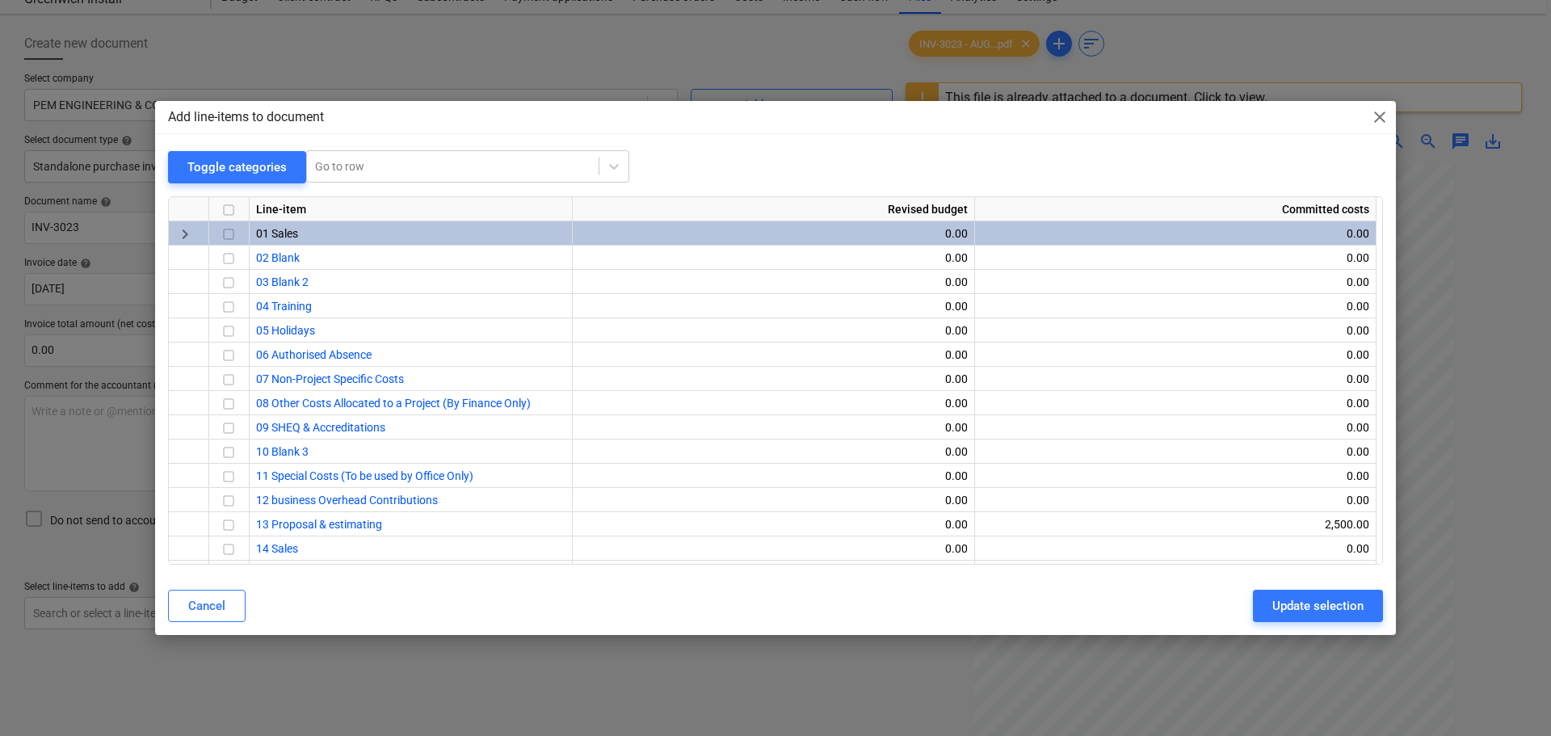
click at [1380, 123] on span "close" at bounding box center [1379, 116] width 19 height 19
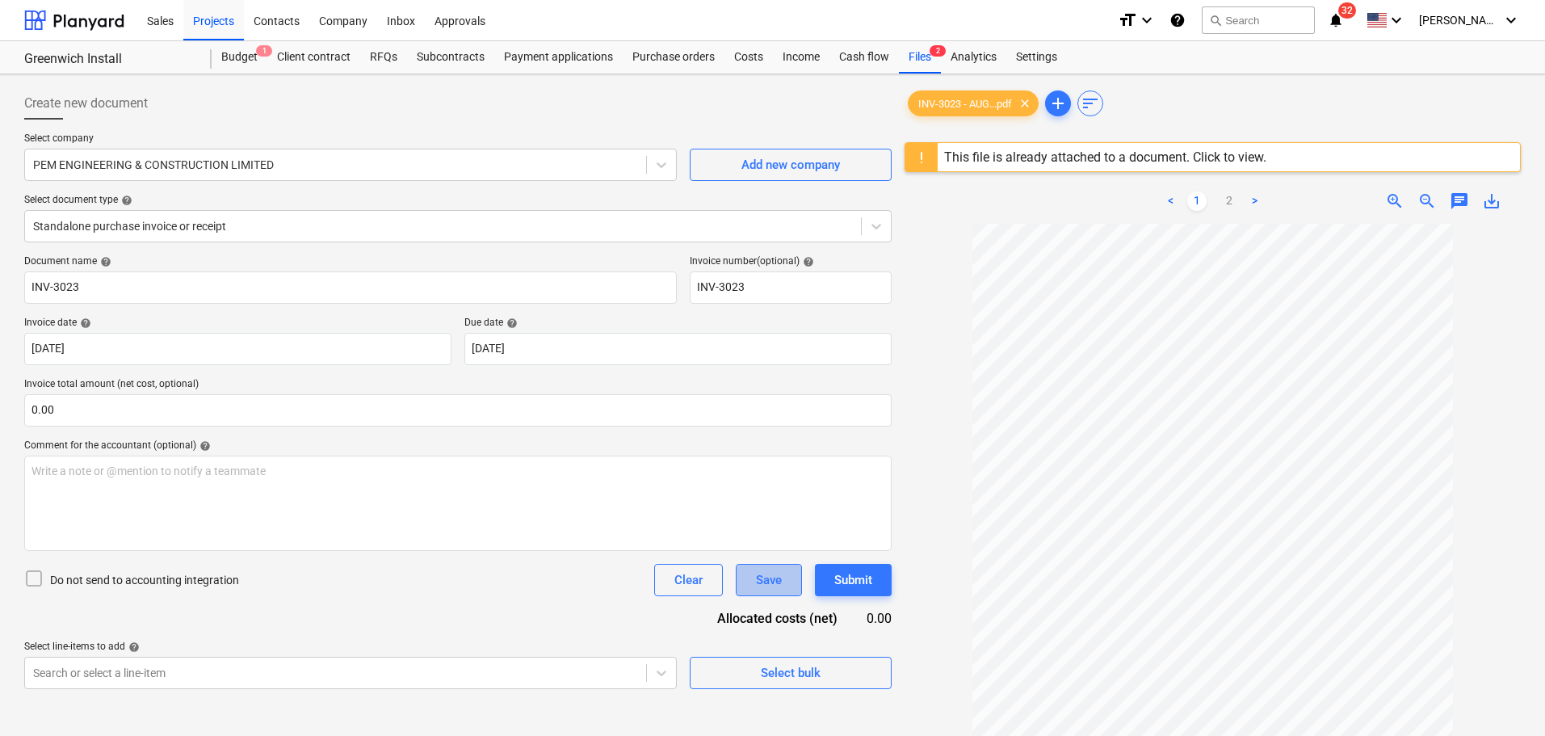
click at [767, 591] on button "Save" at bounding box center [769, 580] width 66 height 32
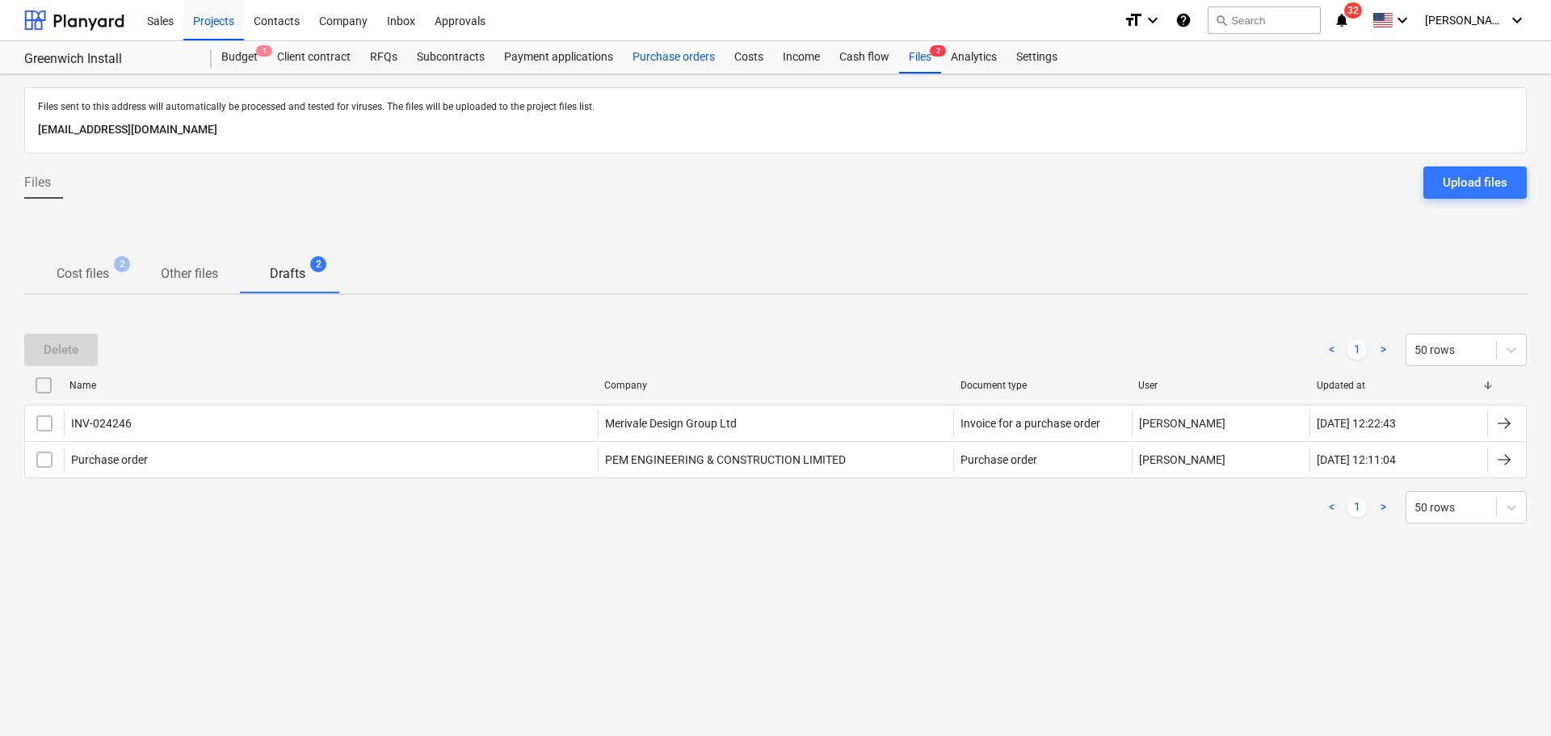
click at [644, 60] on div "Purchase orders" at bounding box center [674, 57] width 102 height 32
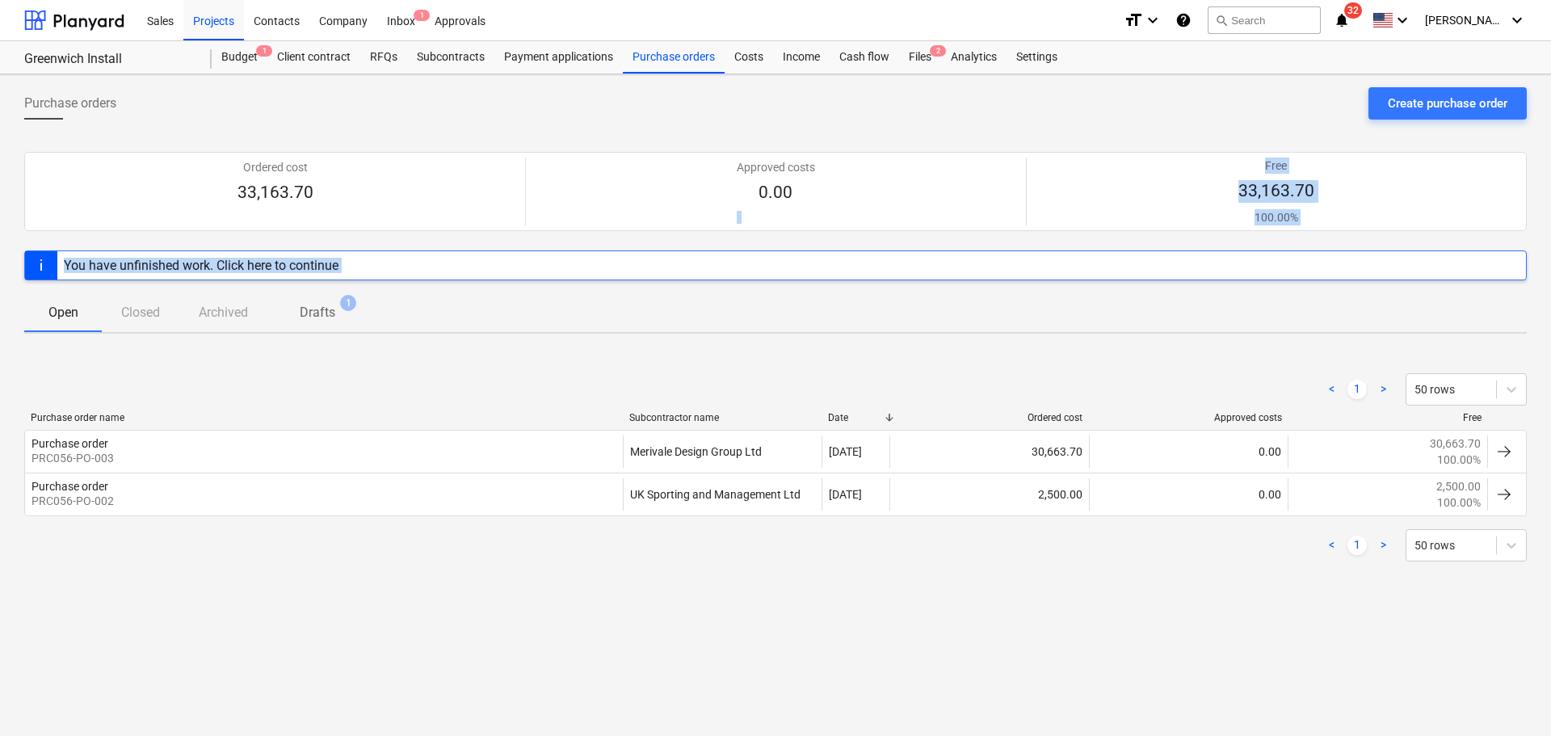
drag, startPoint x: 1547, startPoint y: 410, endPoint x: 323, endPoint y: 293, distance: 1229.2
click at [323, 293] on div "Purchase orders Create purchase order Ordered cost 33,163.70 Approved costs 0.0…" at bounding box center [775, 405] width 1551 height 662
click at [323, 300] on span "Drafts 1" at bounding box center [317, 313] width 100 height 30
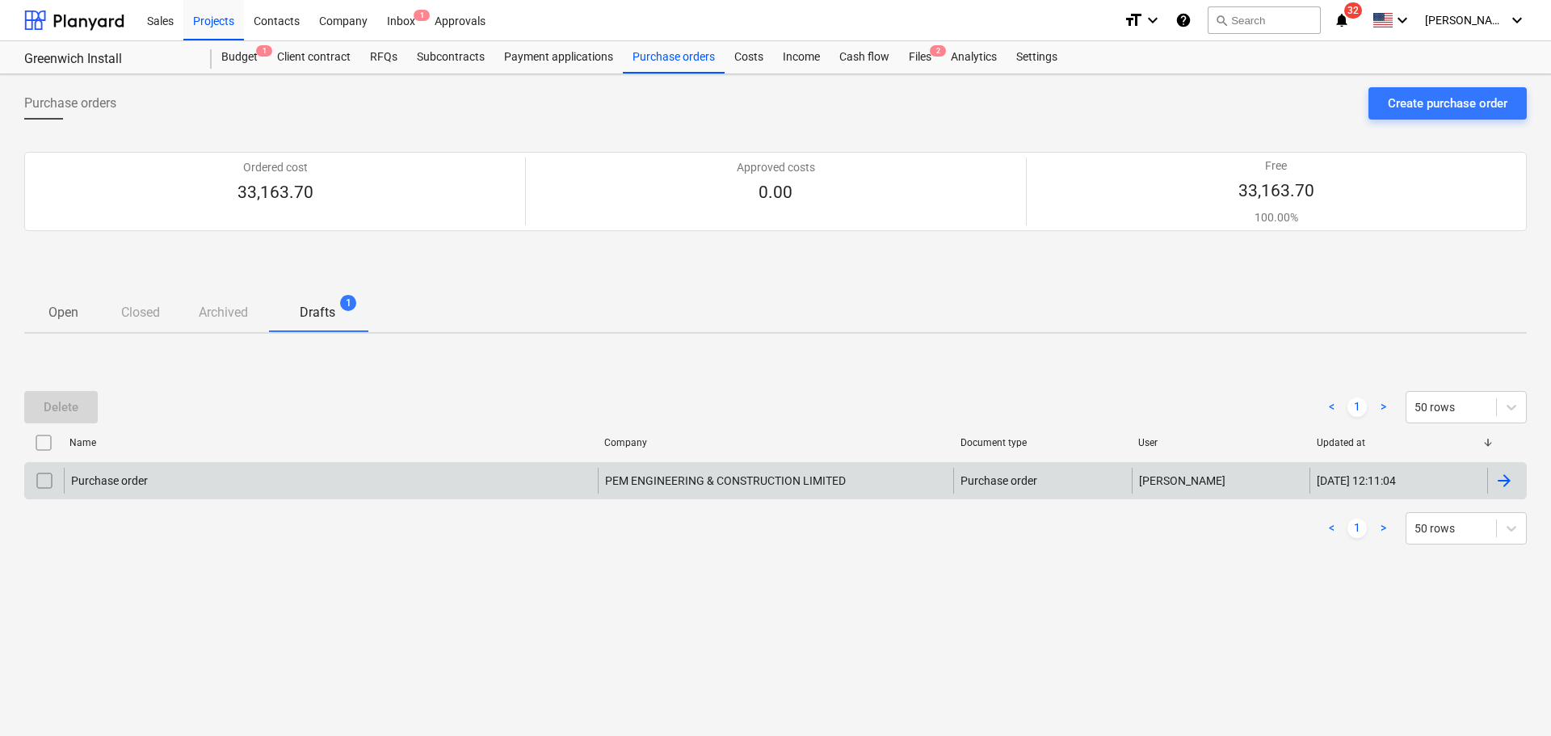
click at [743, 474] on div "PEM ENGINEERING & CONSTRUCTION LIMITED" at bounding box center [776, 481] width 356 height 26
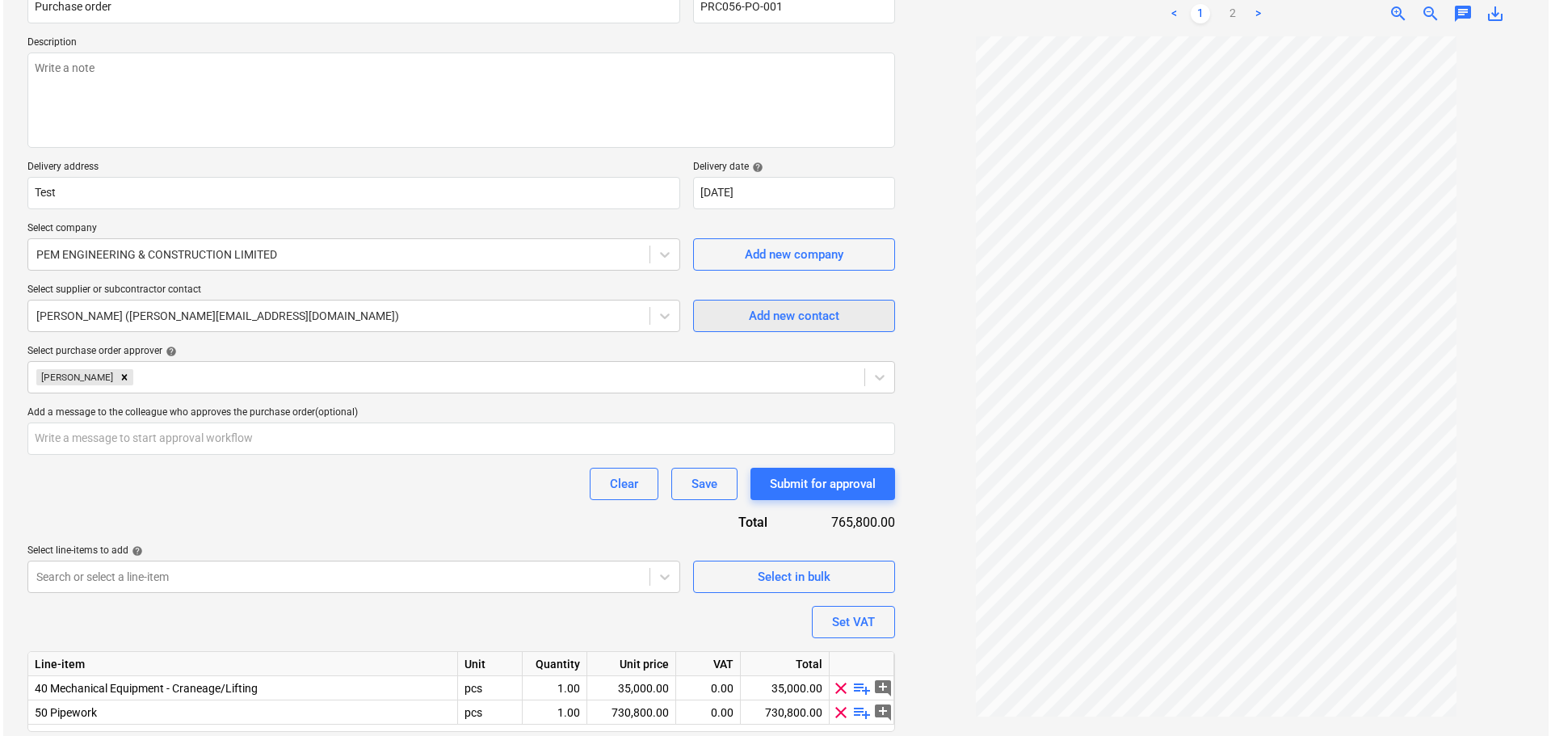
scroll to position [212, 0]
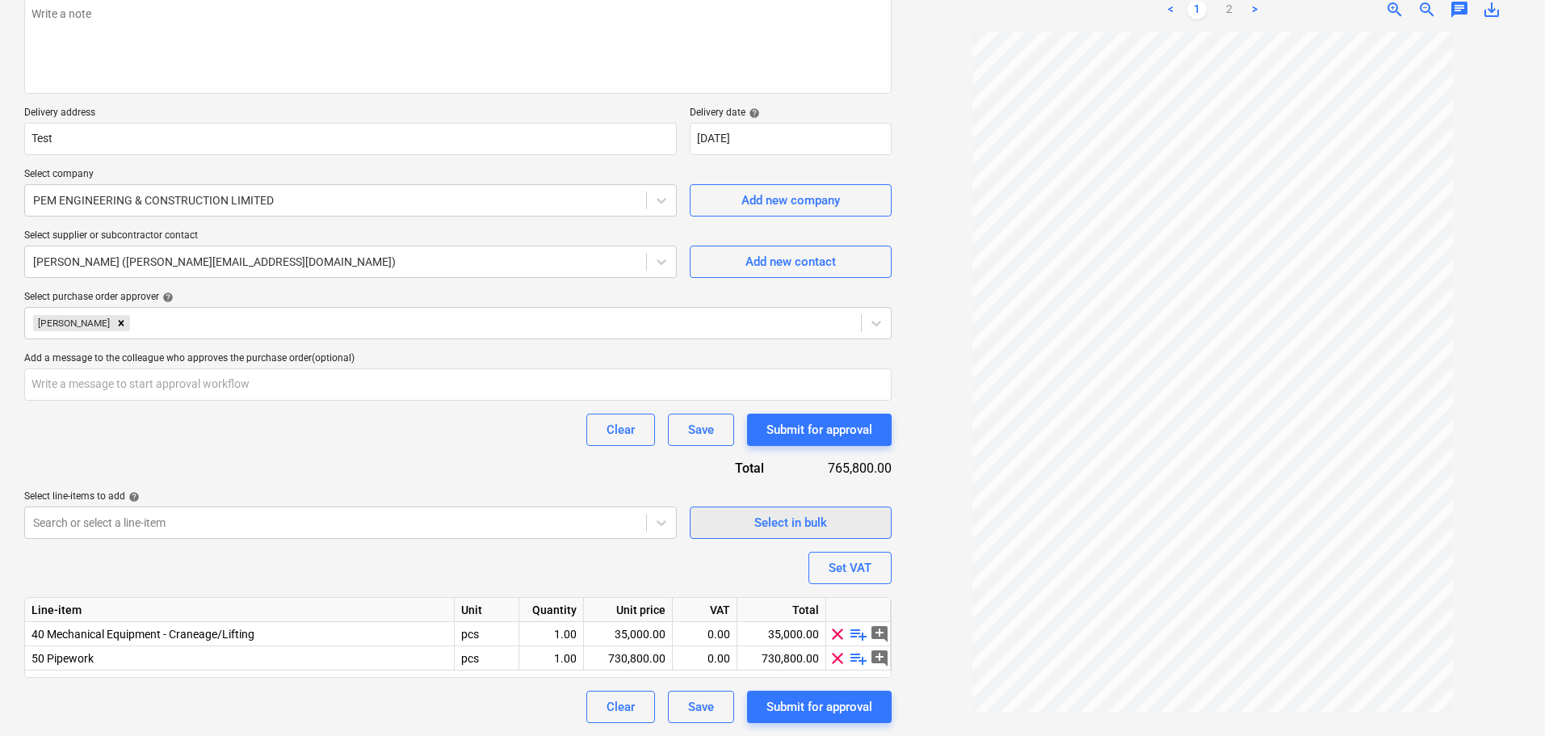
click at [799, 512] on div "Select in bulk" at bounding box center [790, 522] width 73 height 21
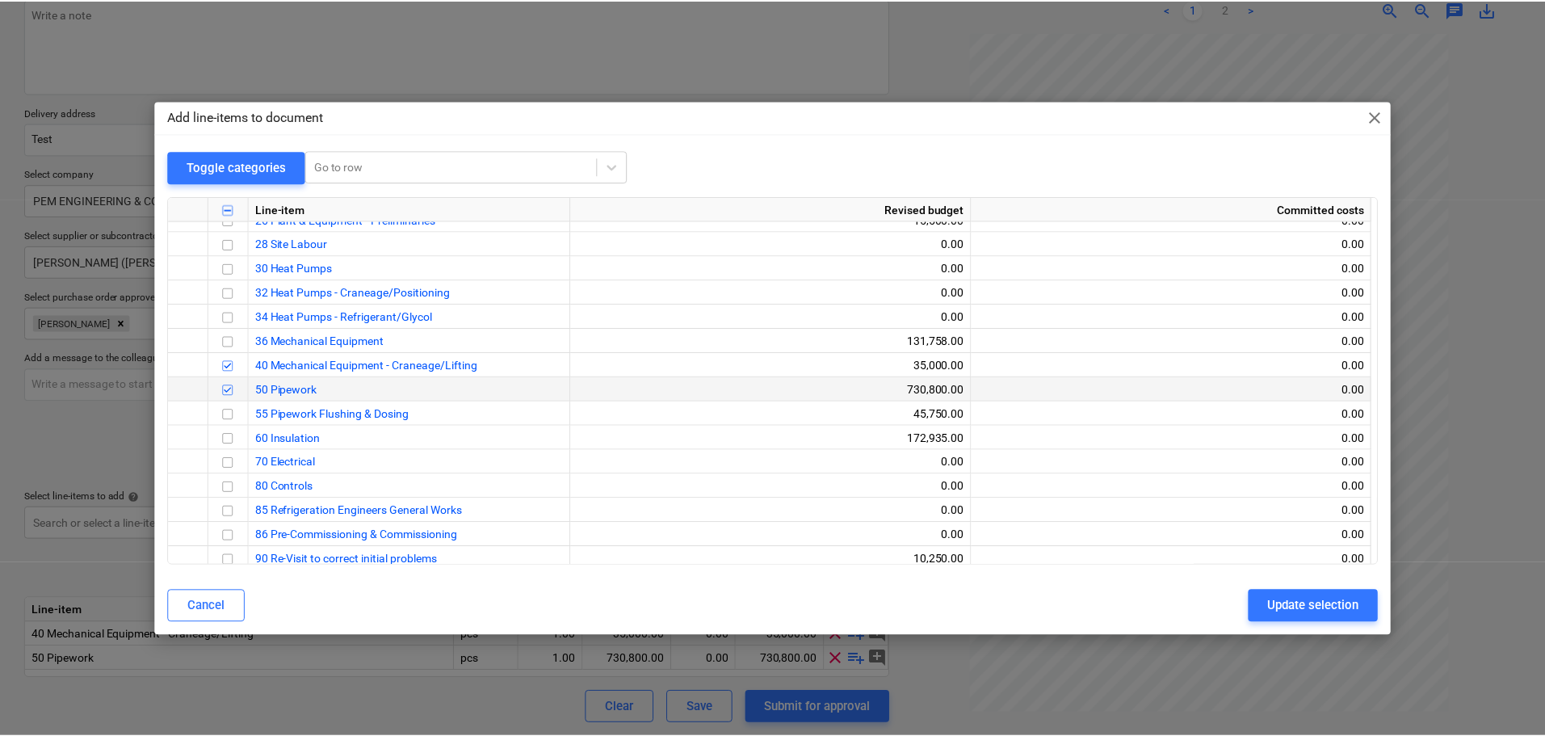
scroll to position [554, 0]
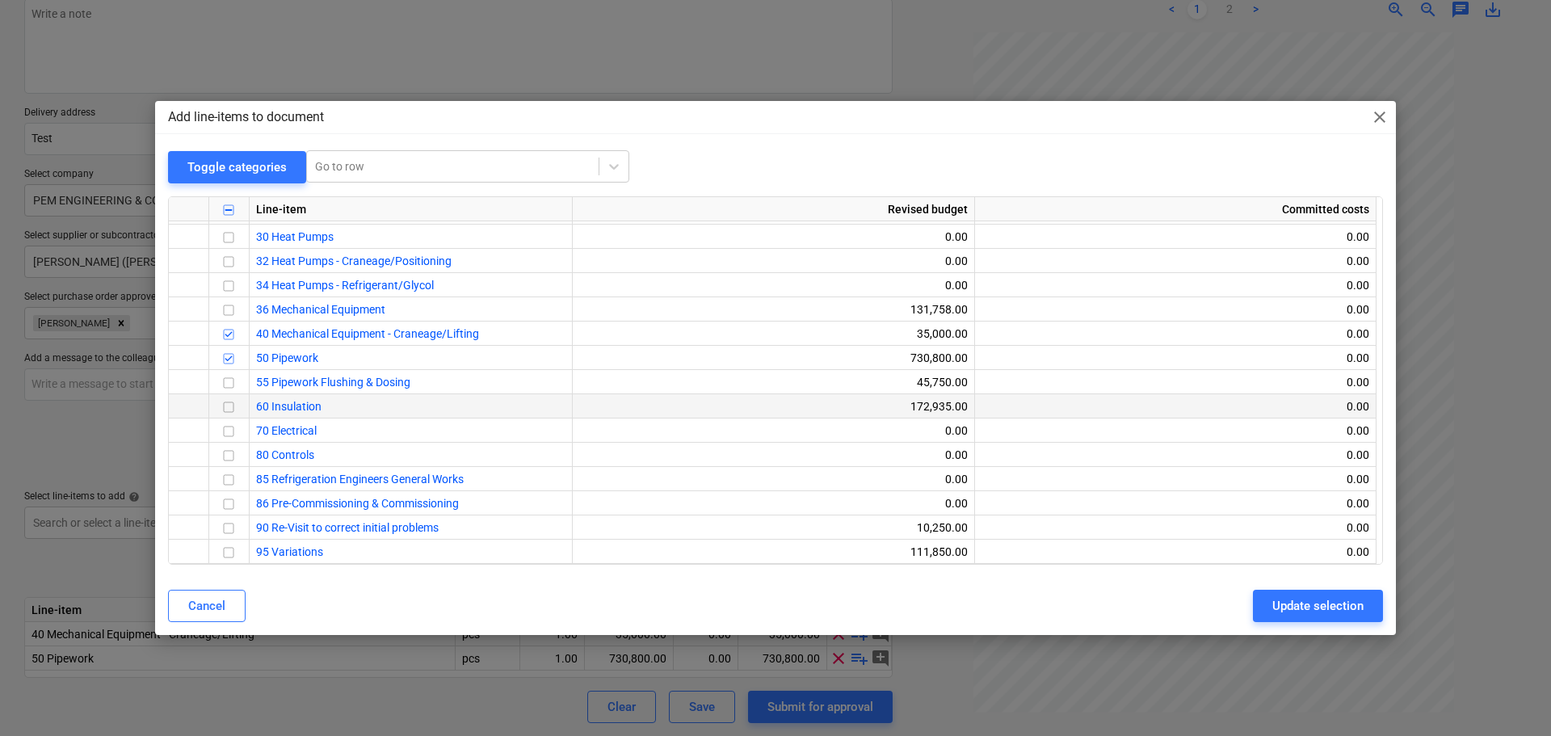
click at [229, 405] on input "checkbox" at bounding box center [228, 406] width 19 height 19
click at [1293, 599] on div "Update selection" at bounding box center [1317, 605] width 91 height 21
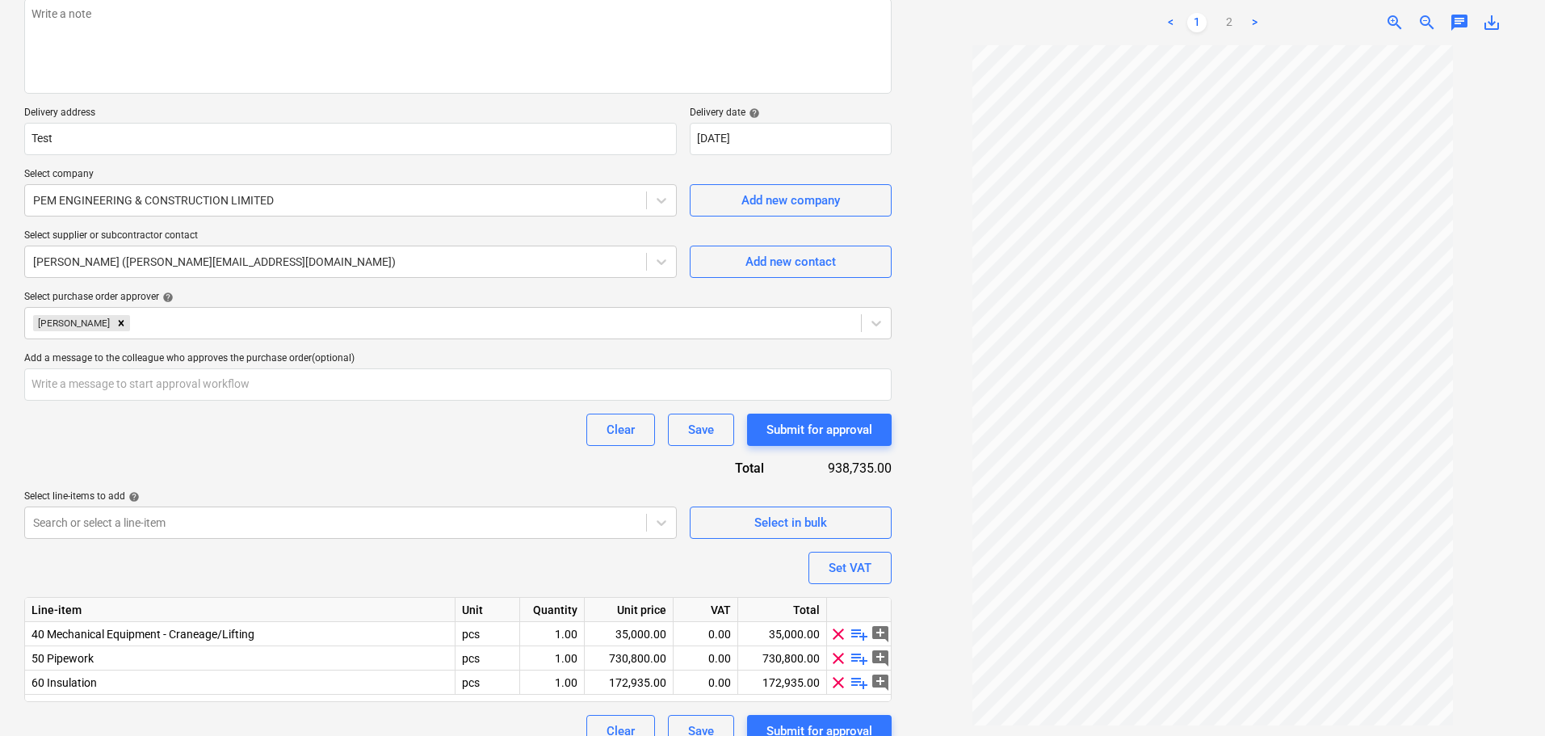
scroll to position [236, 0]
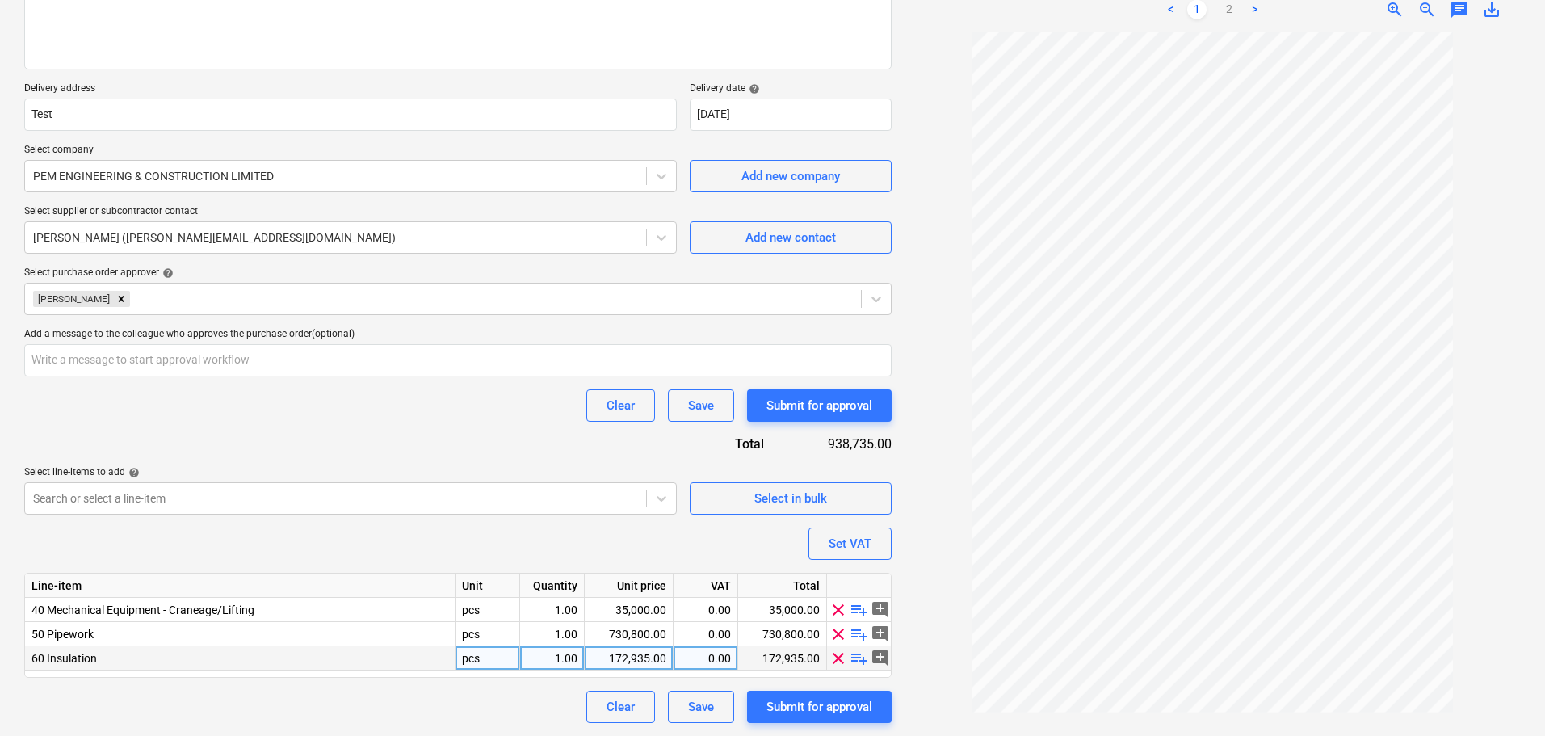
click at [637, 650] on div "172,935.00" at bounding box center [628, 658] width 75 height 24
click at [696, 250] on button "Add new contact" at bounding box center [791, 237] width 202 height 32
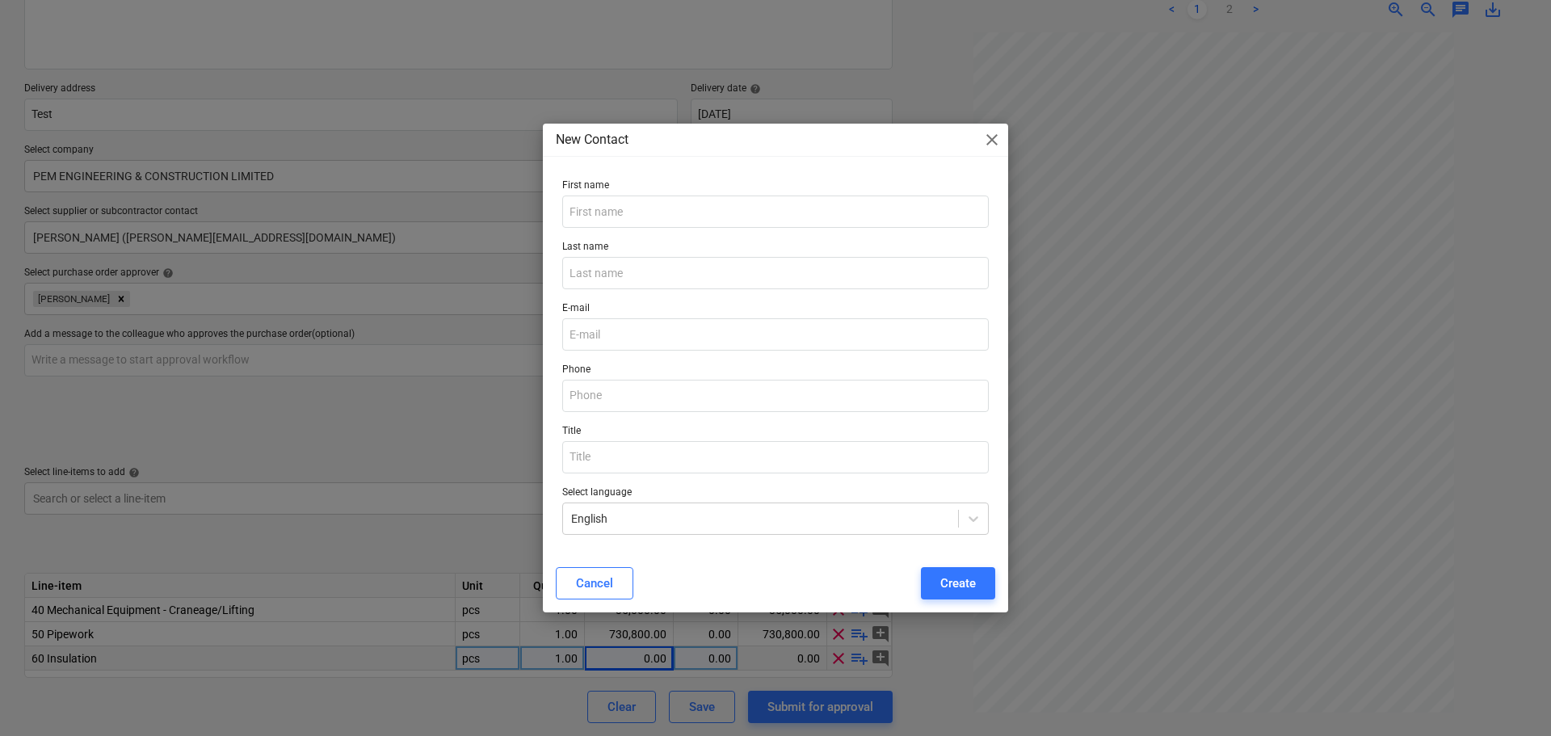
click at [569, 580] on button "Cancel" at bounding box center [595, 583] width 78 height 32
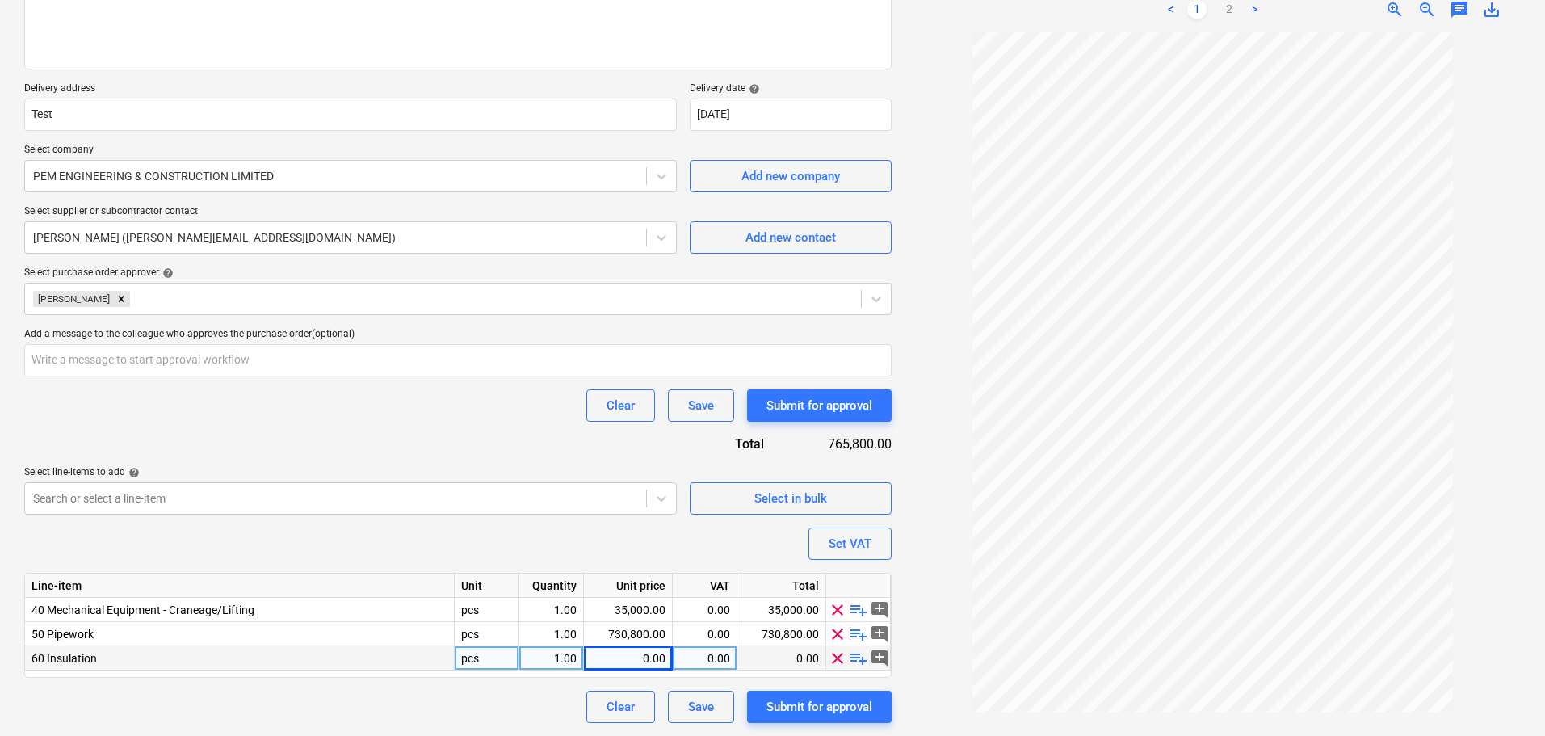
click at [640, 666] on div "0.00" at bounding box center [627, 658] width 75 height 24
type input "82037.6"
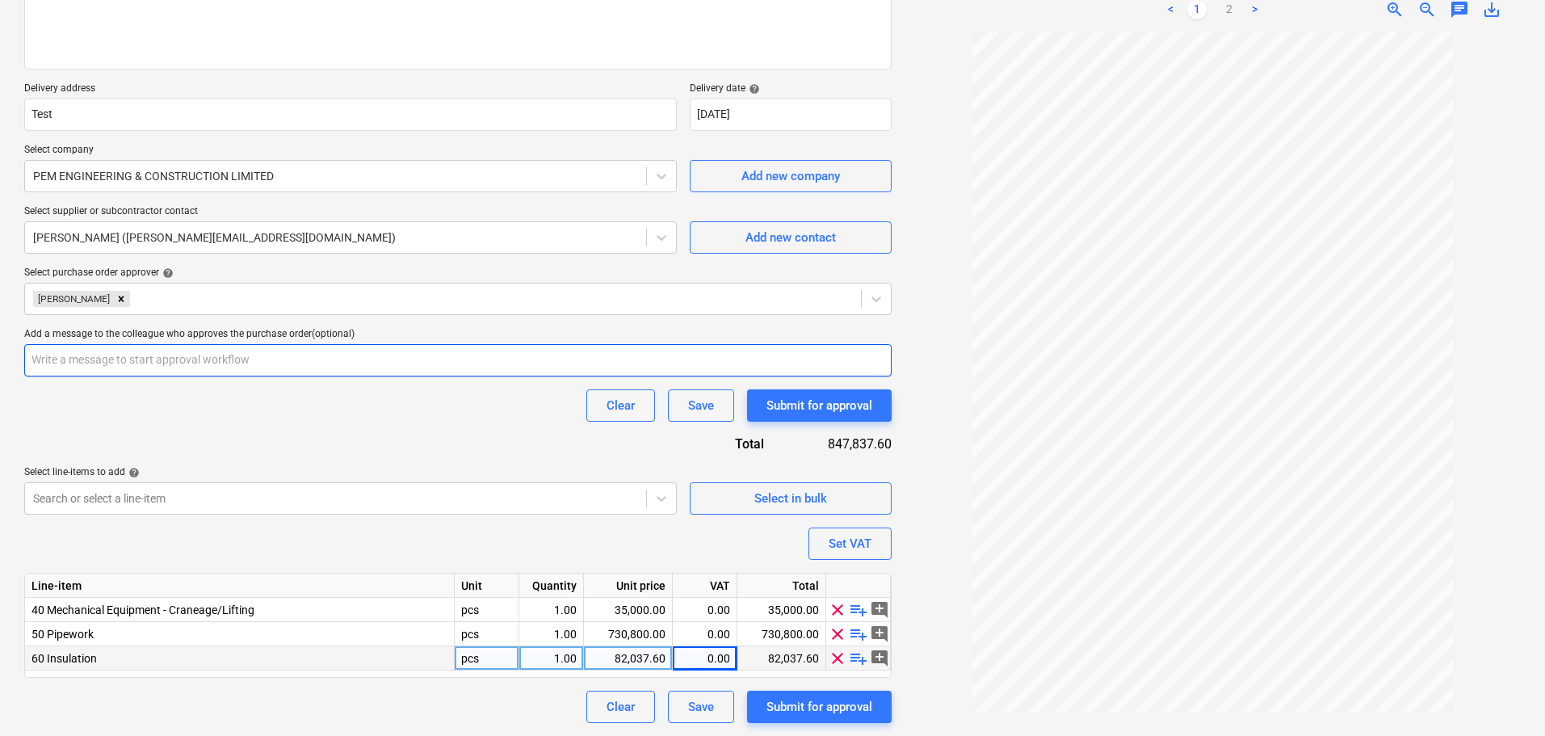
click at [59, 354] on input "text" at bounding box center [457, 360] width 867 height 32
type input "Guessed the Cost codes for now"
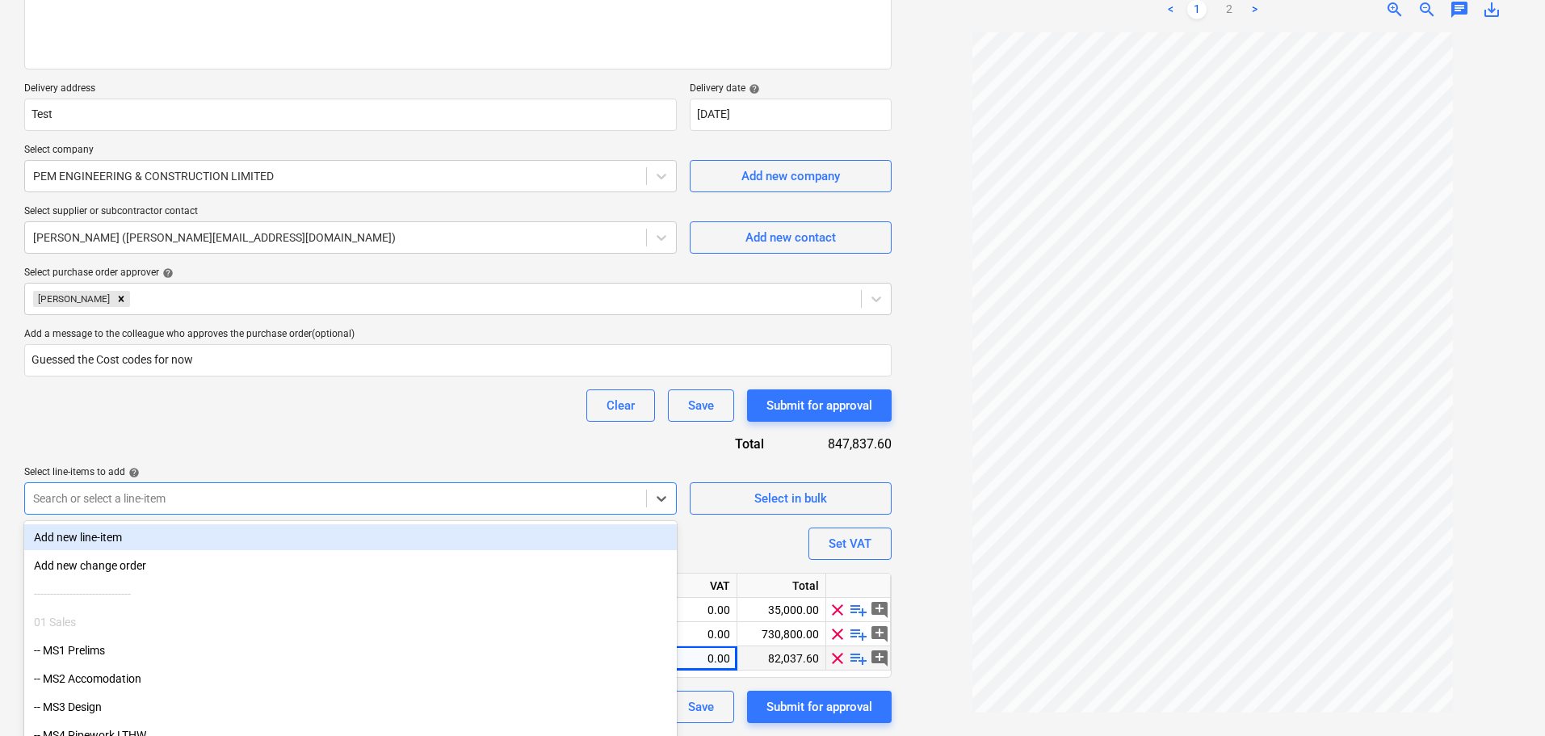
click at [281, 494] on body "Sales Projects Contacts Company Inbox 1 Approvals format_size keyboard_arrow_do…" at bounding box center [772, 132] width 1545 height 736
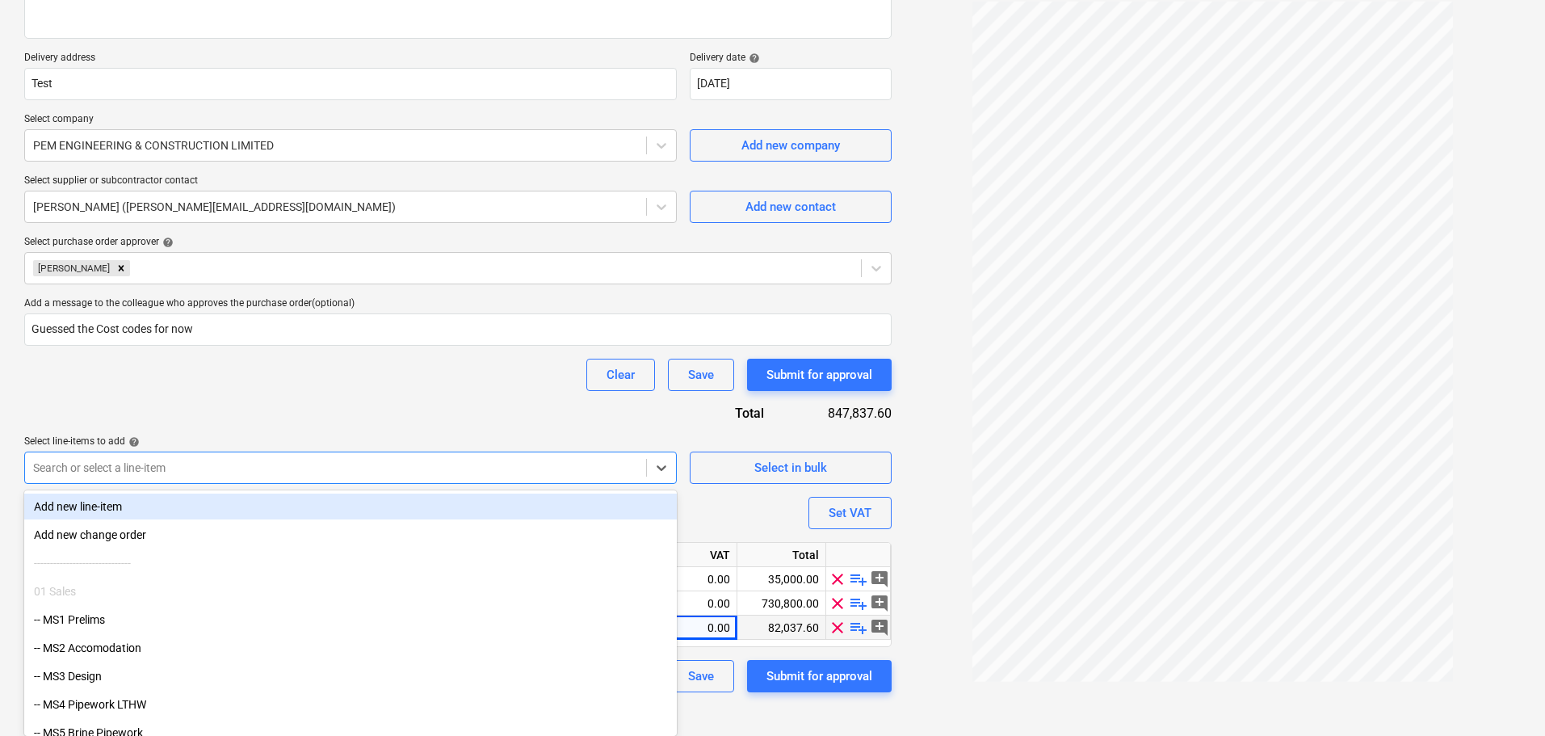
click at [278, 479] on div "Select line-items to add help option Add new line-item focused, 1 of 61. 61 res…" at bounding box center [350, 459] width 653 height 48
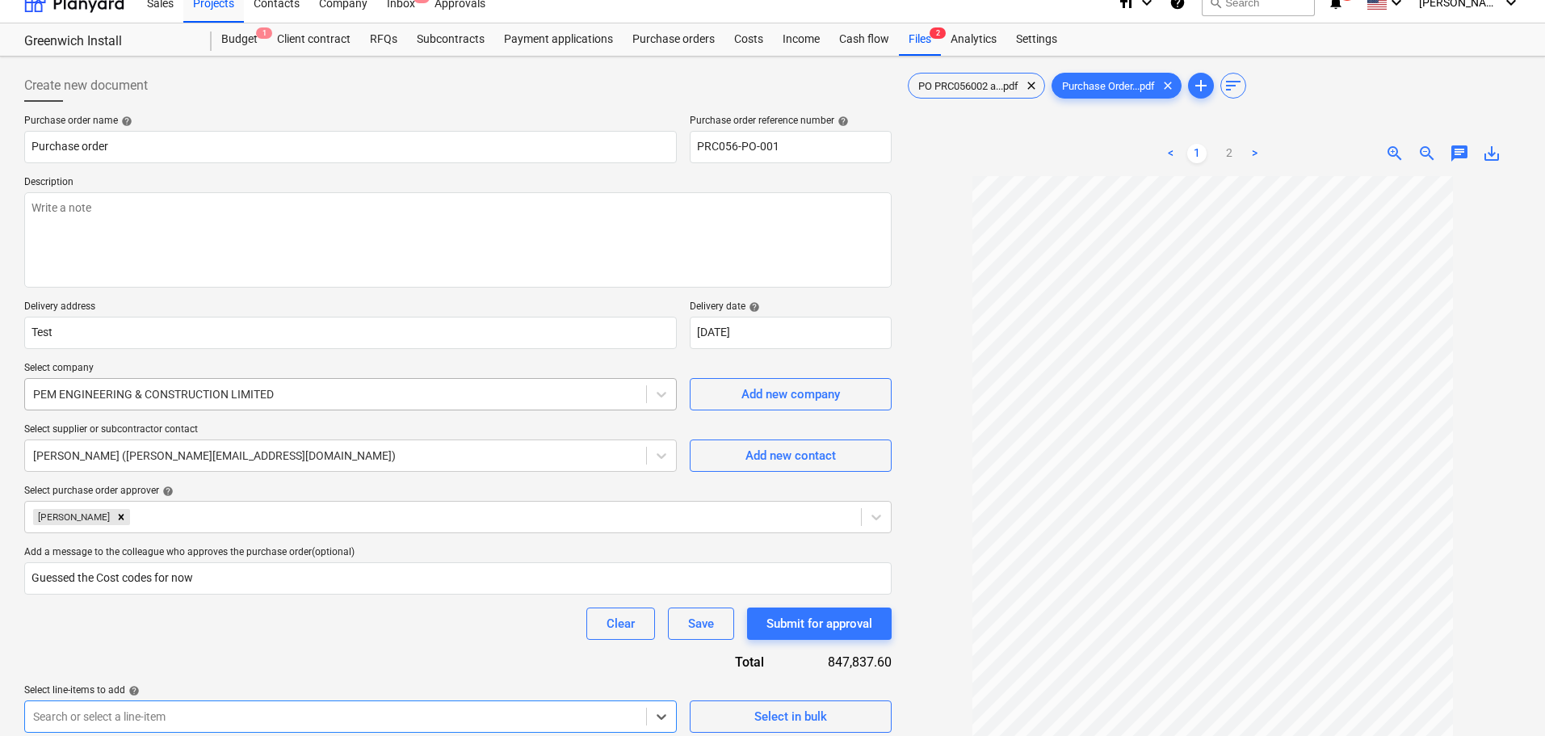
scroll to position [0, 0]
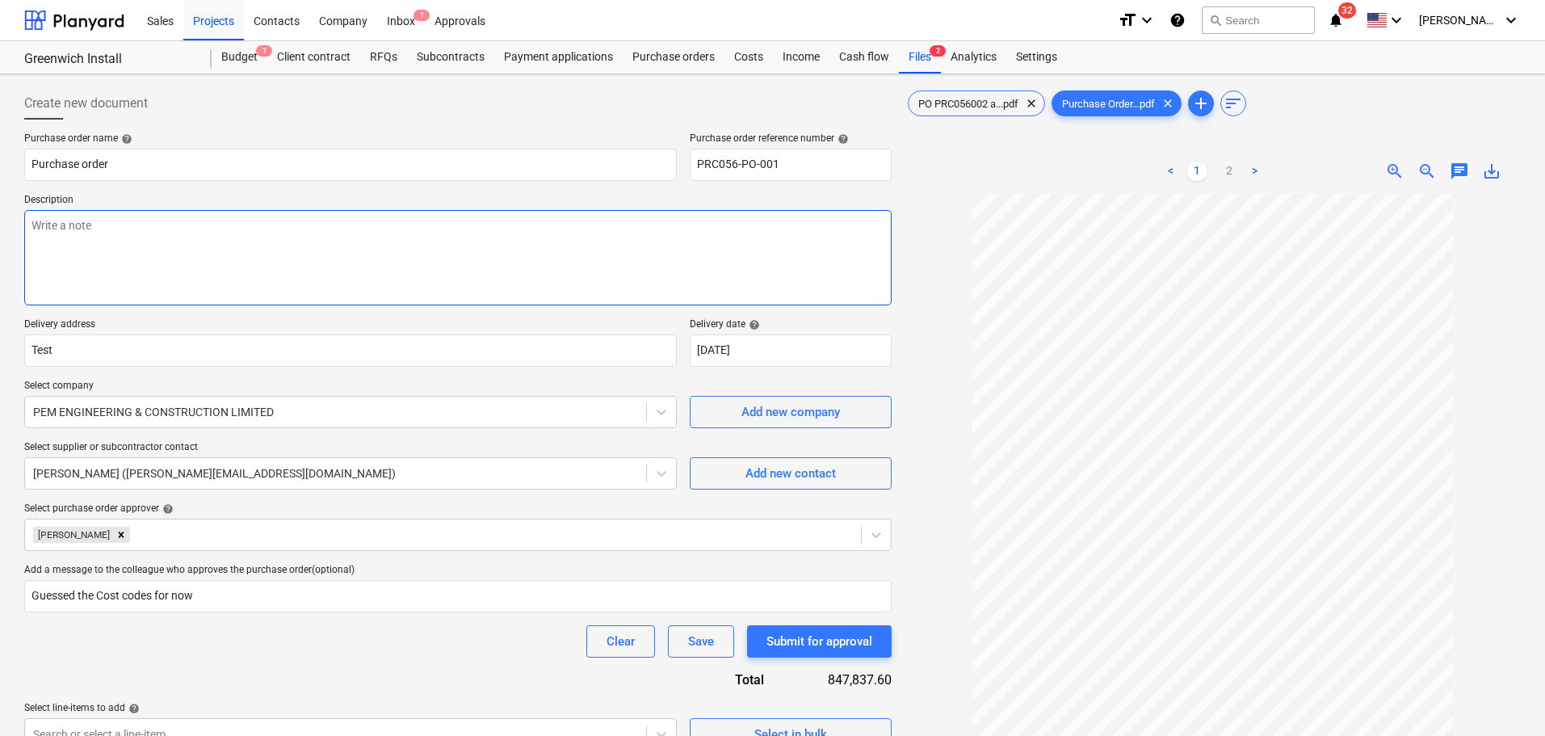
drag, startPoint x: 182, startPoint y: 270, endPoint x: 186, endPoint y: 263, distance: 8.3
click at [182, 269] on textarea at bounding box center [457, 257] width 867 height 95
paste textarea "Works, details and terms as per contract 68655534-36AE-4589-A43B-8C41C6C2B4FE"
click at [196, 291] on textarea "Works, details and terms as per contract 68655534-36AE-4589-A43B-8C41C6C2B4FE" at bounding box center [457, 257] width 867 height 95
click at [193, 263] on textarea "Works, details and terms as per contract 68655534-36AE-4589-A43B-8C41C6C2B4FE" at bounding box center [457, 257] width 867 height 95
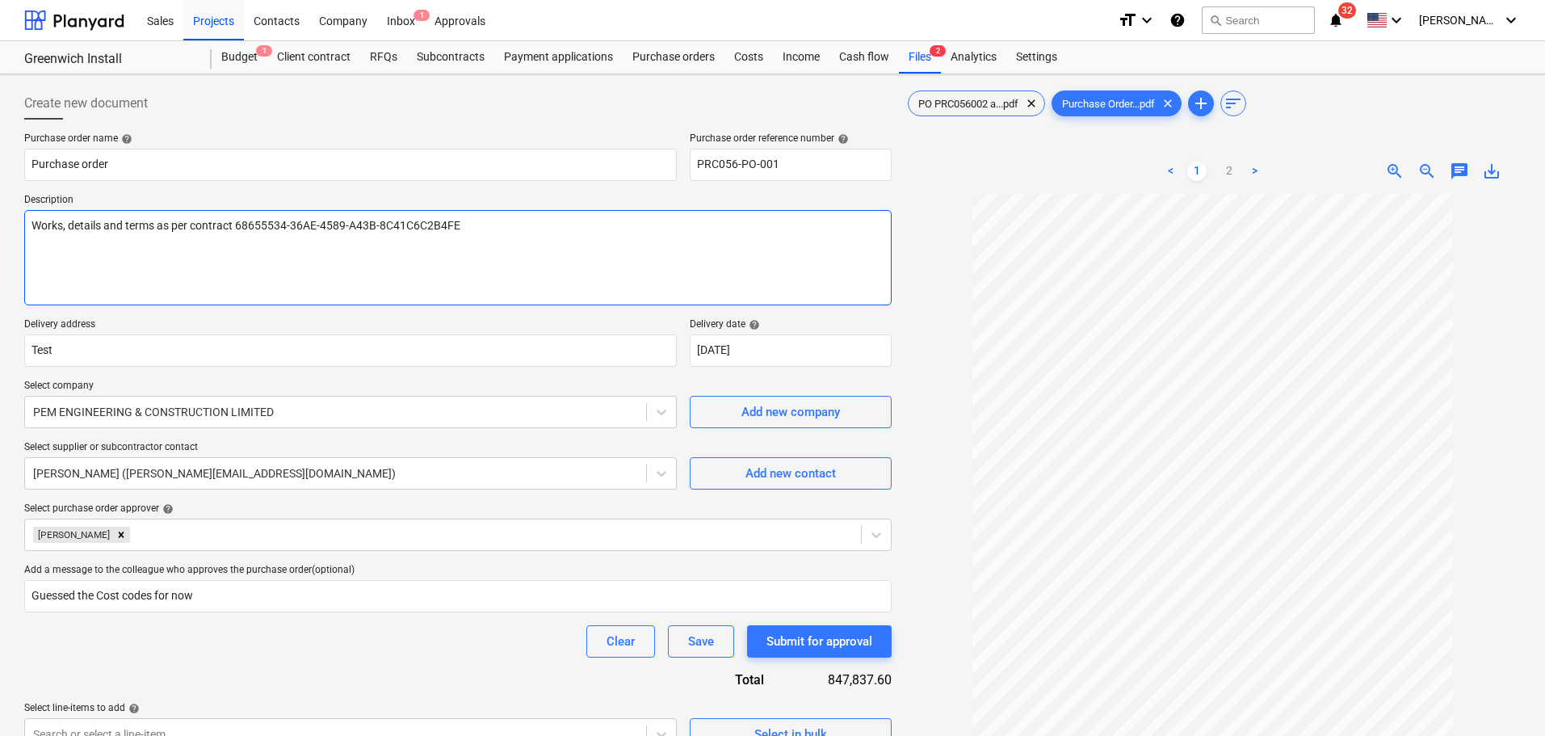
click at [548, 242] on textarea "Works, details and terms as per contract 68655534-36AE-4589-A43B-8C41C6C2B4FE" at bounding box center [457, 257] width 867 height 95
paste textarea "Documentation Required: - Product Data Sheet - O&M Manuals - Installation Manua…"
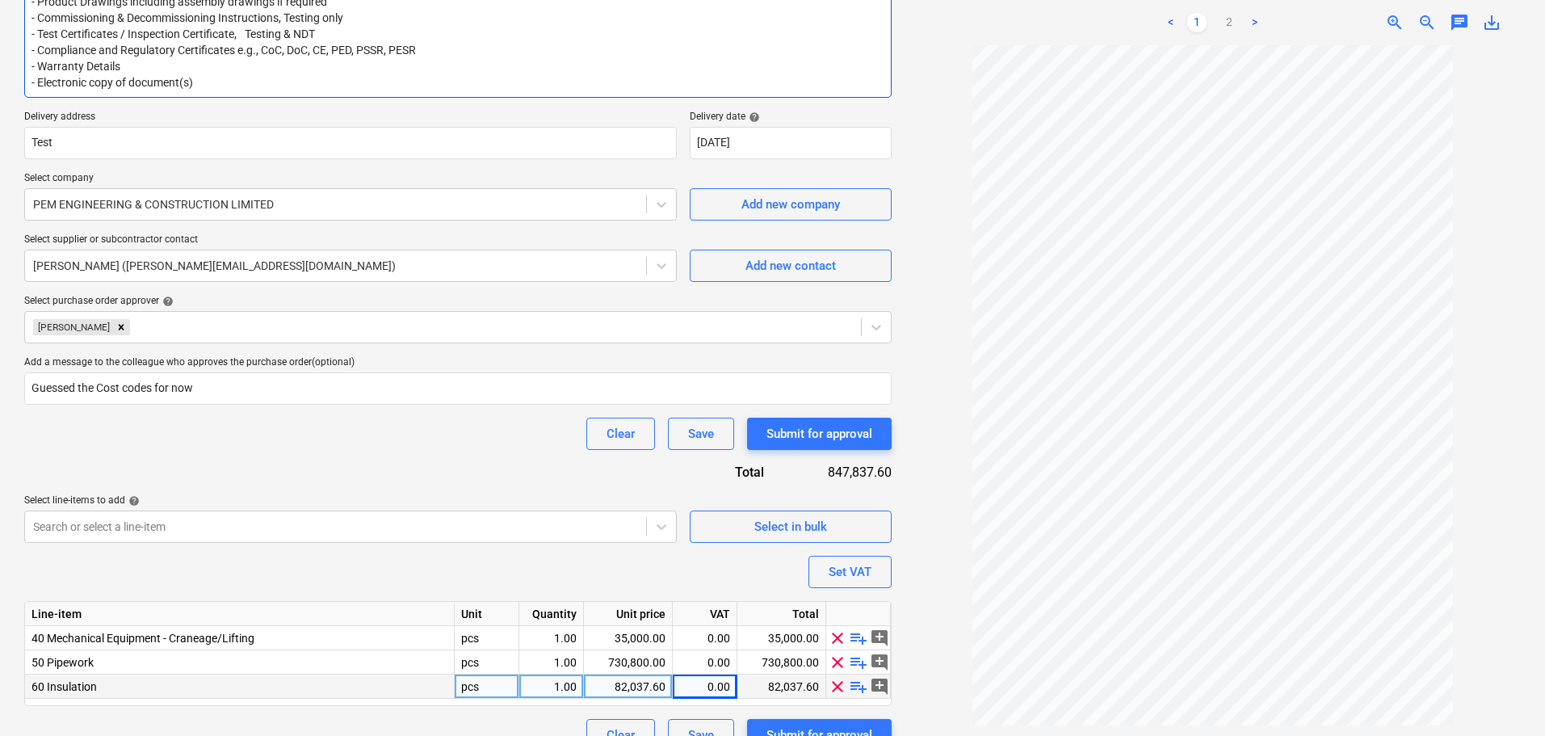
scroll to position [323, 0]
click at [394, 267] on div at bounding box center [335, 263] width 605 height 16
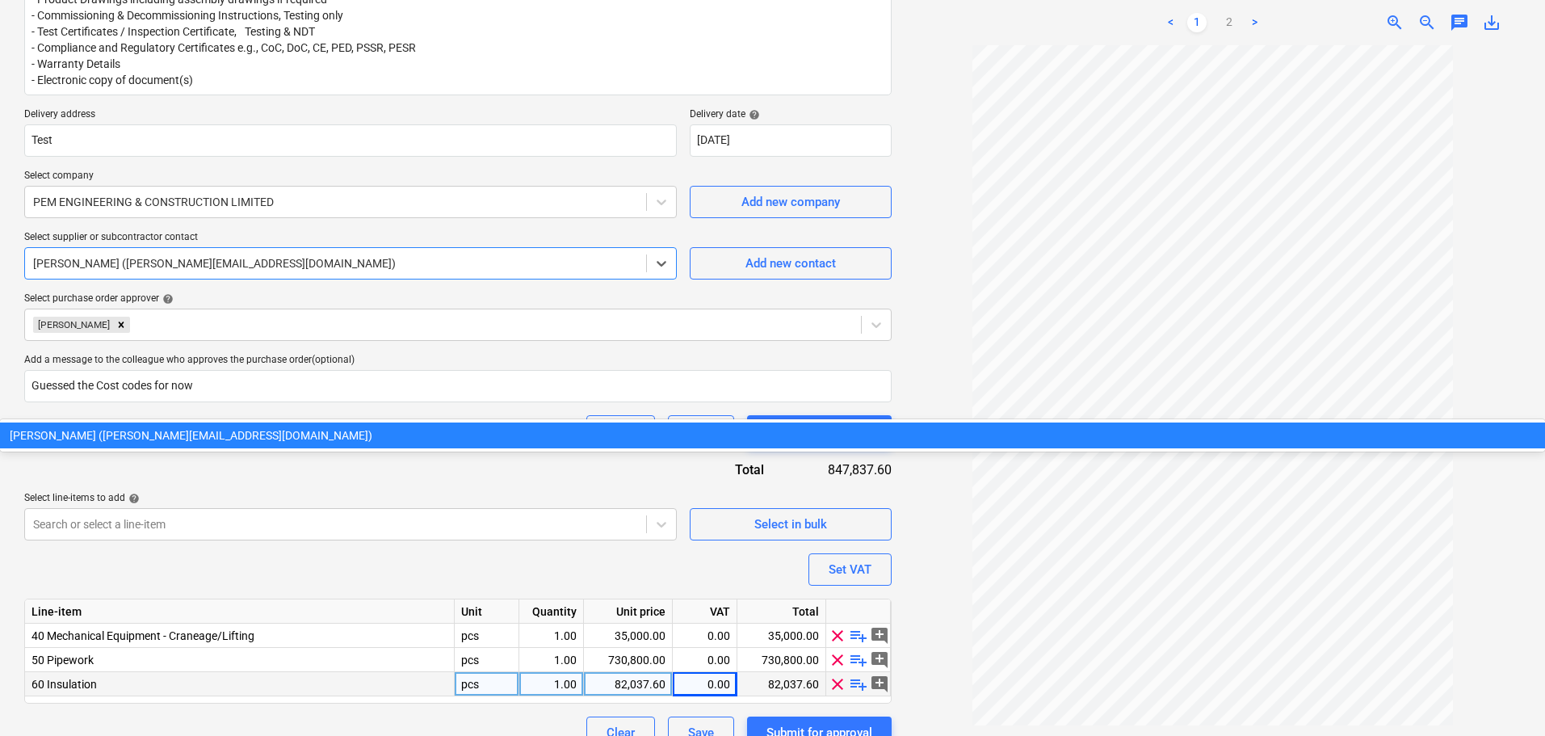
click at [417, 218] on div "Purchase order name help Purchase order Purchase order reference number help PR…" at bounding box center [457, 278] width 867 height 939
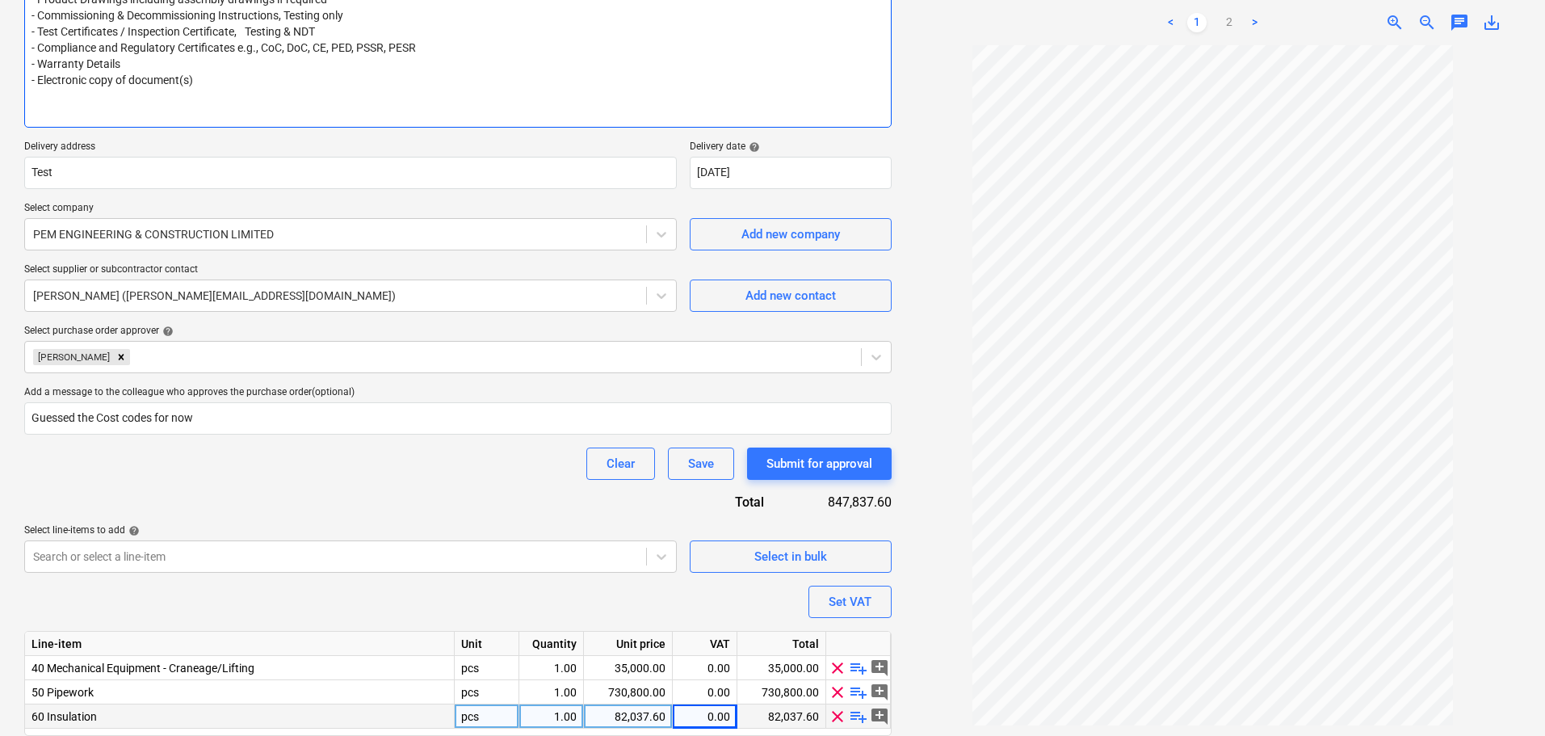
paste textarea "No work to commence until [PERSON_NAME] noted as accepted by PRC"
click at [434, 100] on textarea "Works, details and terms as per contract 68655534-36AE-4589-A43B-8C41C6C2B4FE D…" at bounding box center [457, 7] width 867 height 241
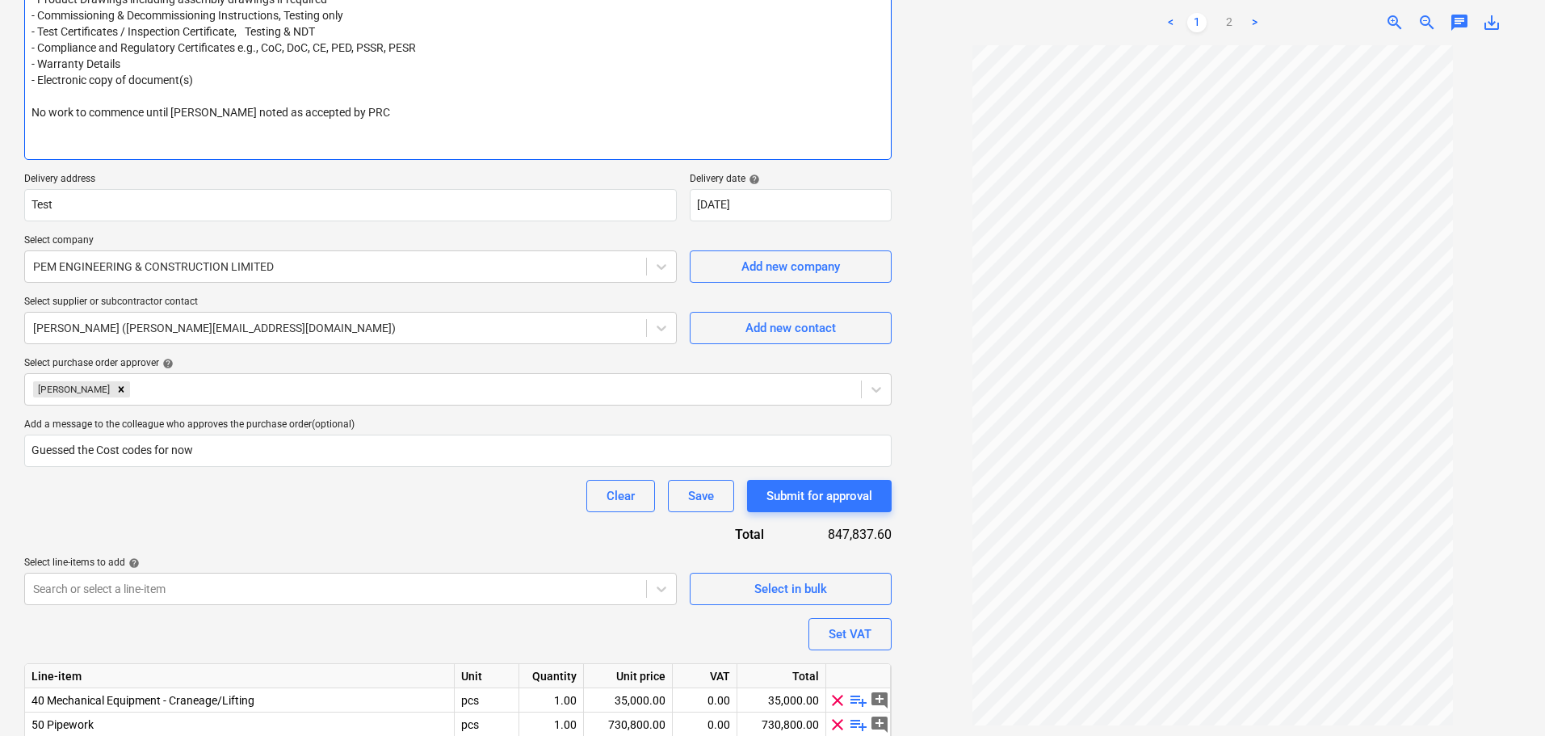
paste textarea "NB payment will not be made if the PO number is not on the invoice"
type textarea "Works, details and terms as per contract 68655534-36AE-4589-A43B-8C41C6C2B4FE D…"
click at [337, 515] on div "Purchase order name help Purchase order Purchase order reference number help PR…" at bounding box center [457, 311] width 867 height 1004
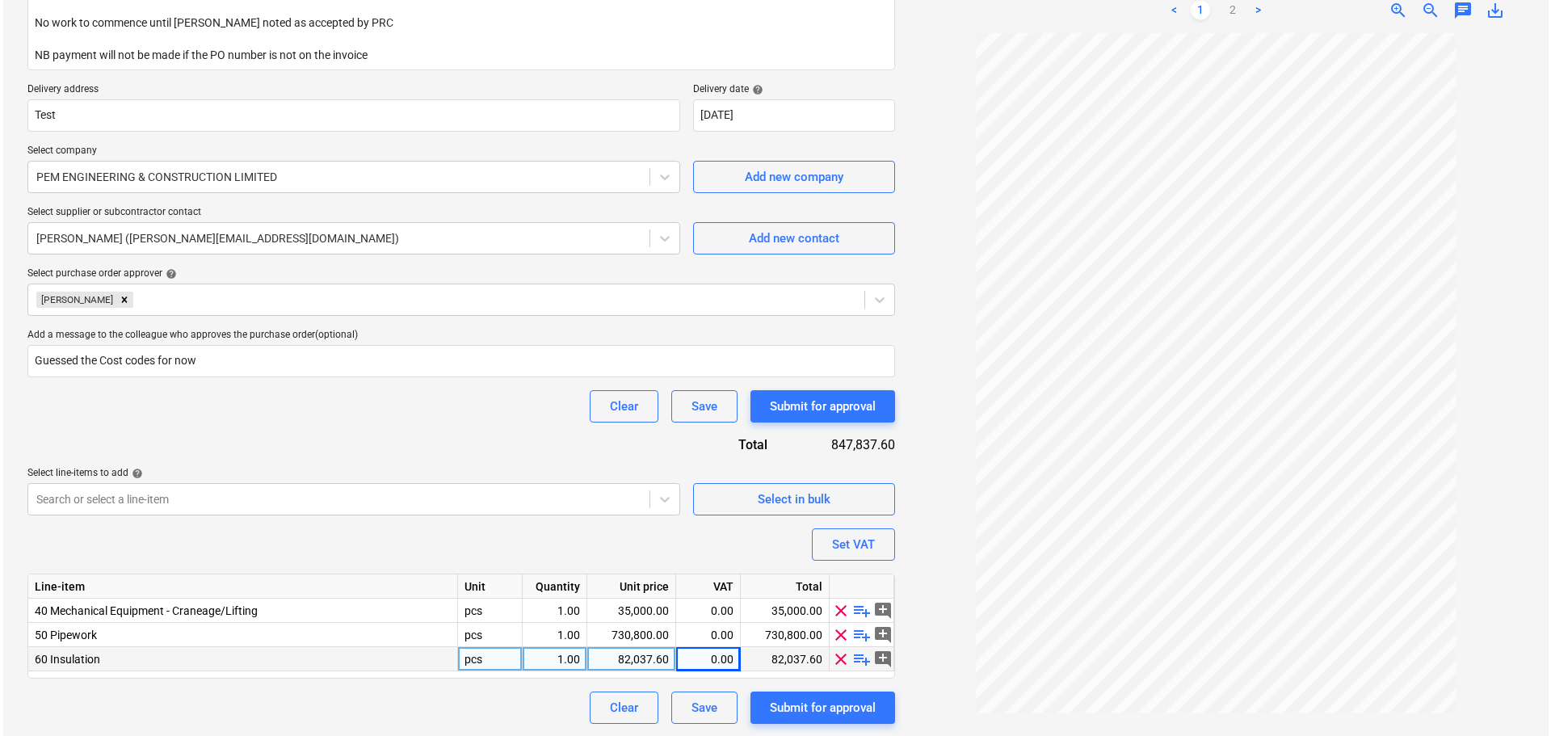
scroll to position [414, 0]
click at [840, 413] on div "Submit for approval" at bounding box center [820, 405] width 106 height 21
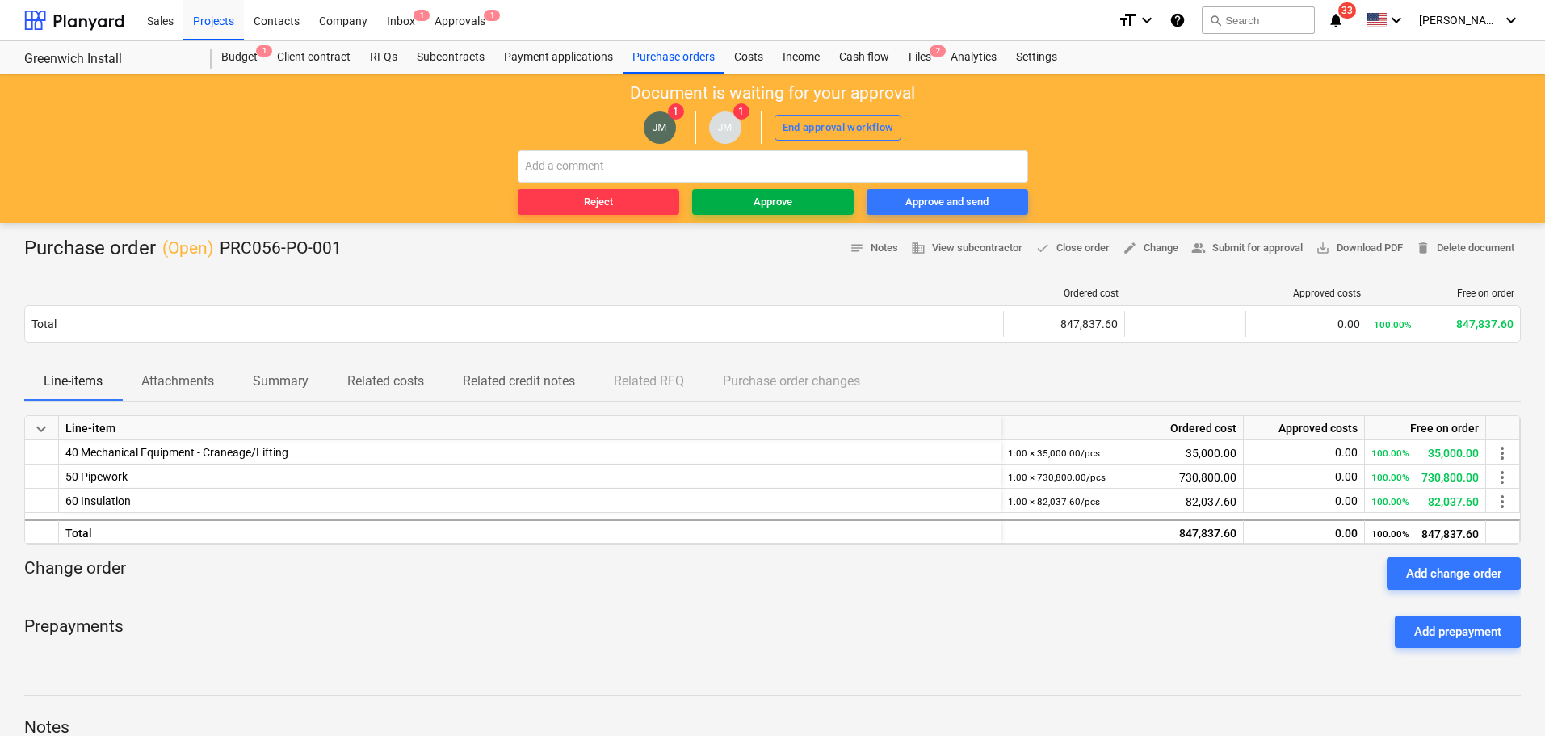
click at [771, 194] on div "Approve" at bounding box center [773, 202] width 39 height 19
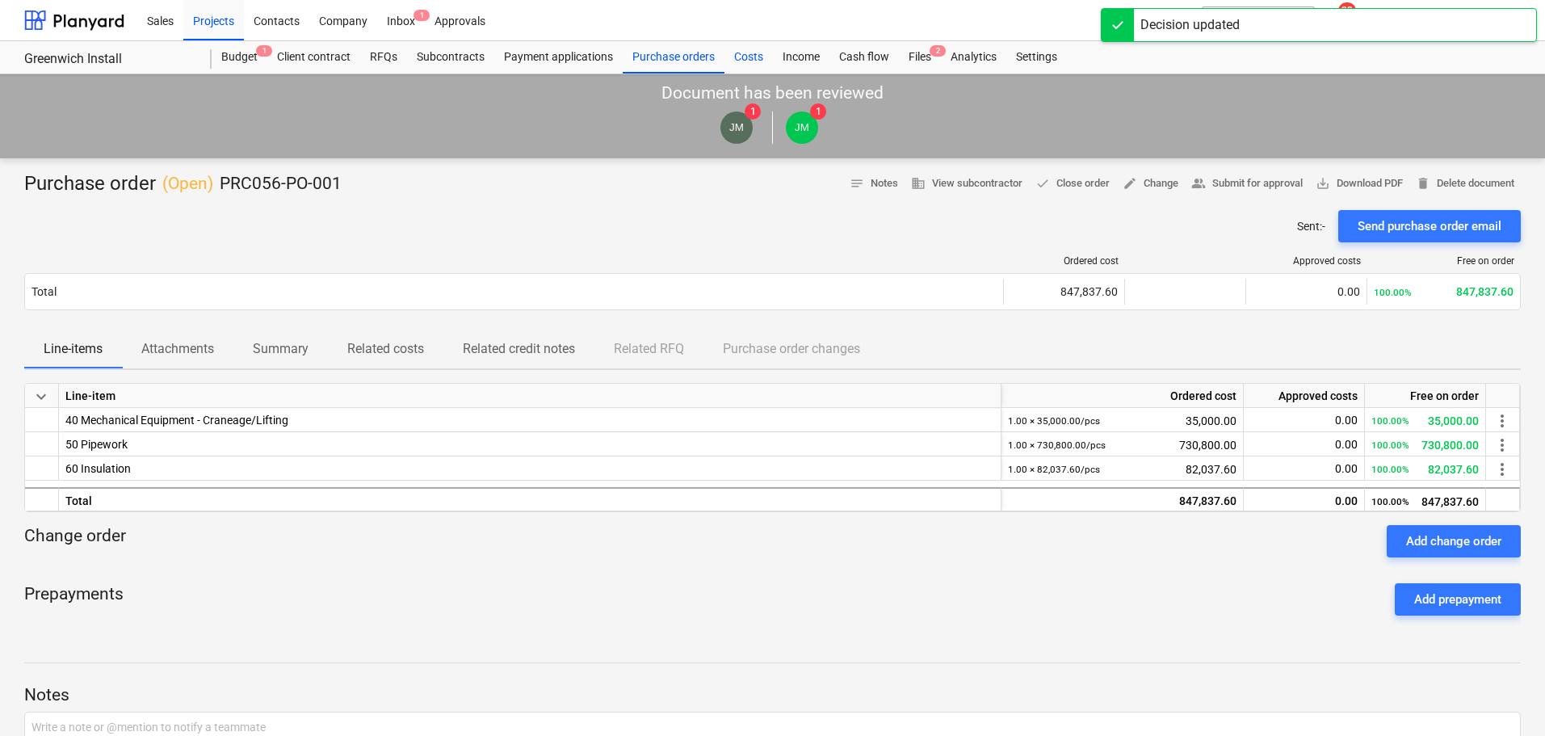
click at [757, 67] on div "Costs" at bounding box center [749, 57] width 48 height 32
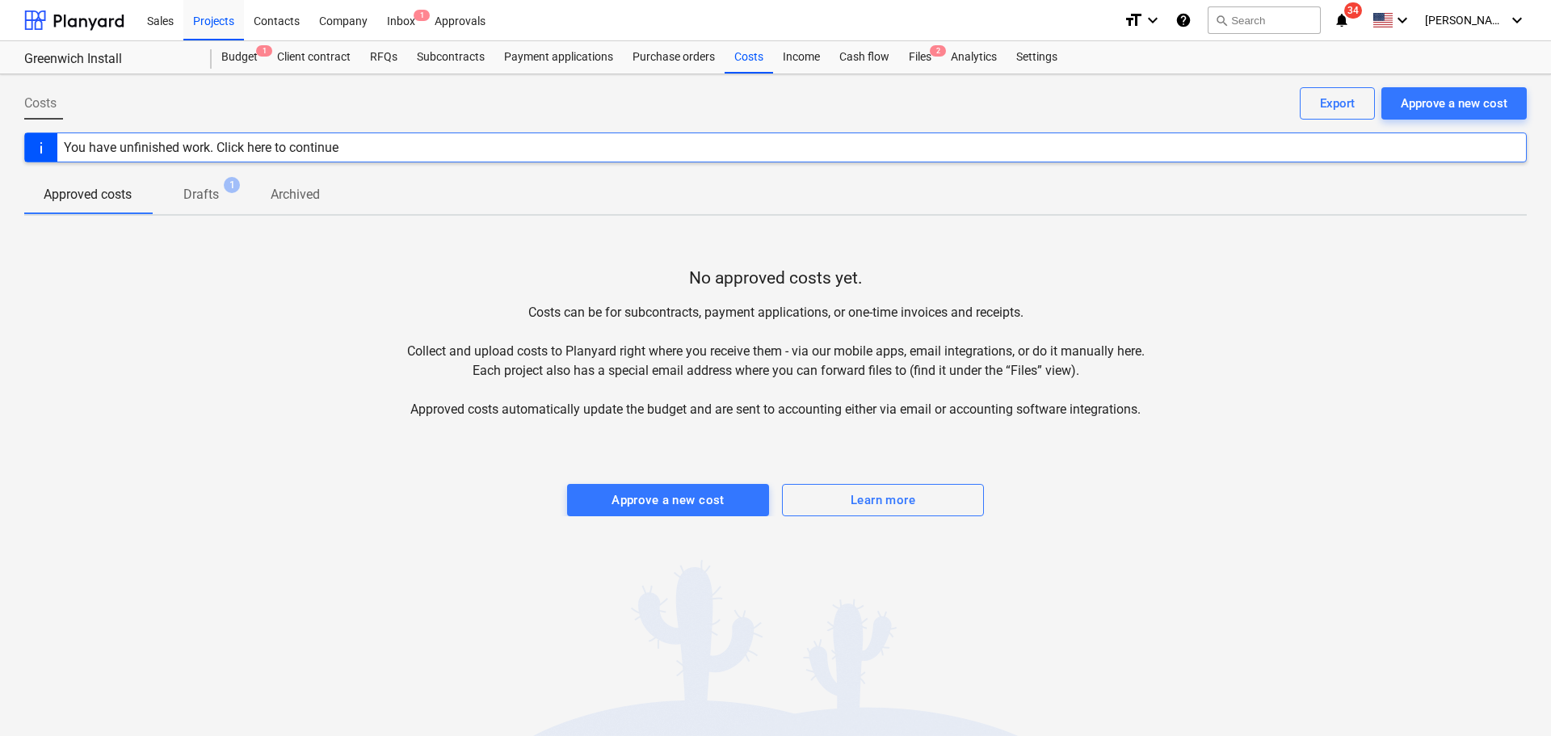
click at [194, 194] on p "Drafts" at bounding box center [201, 194] width 36 height 19
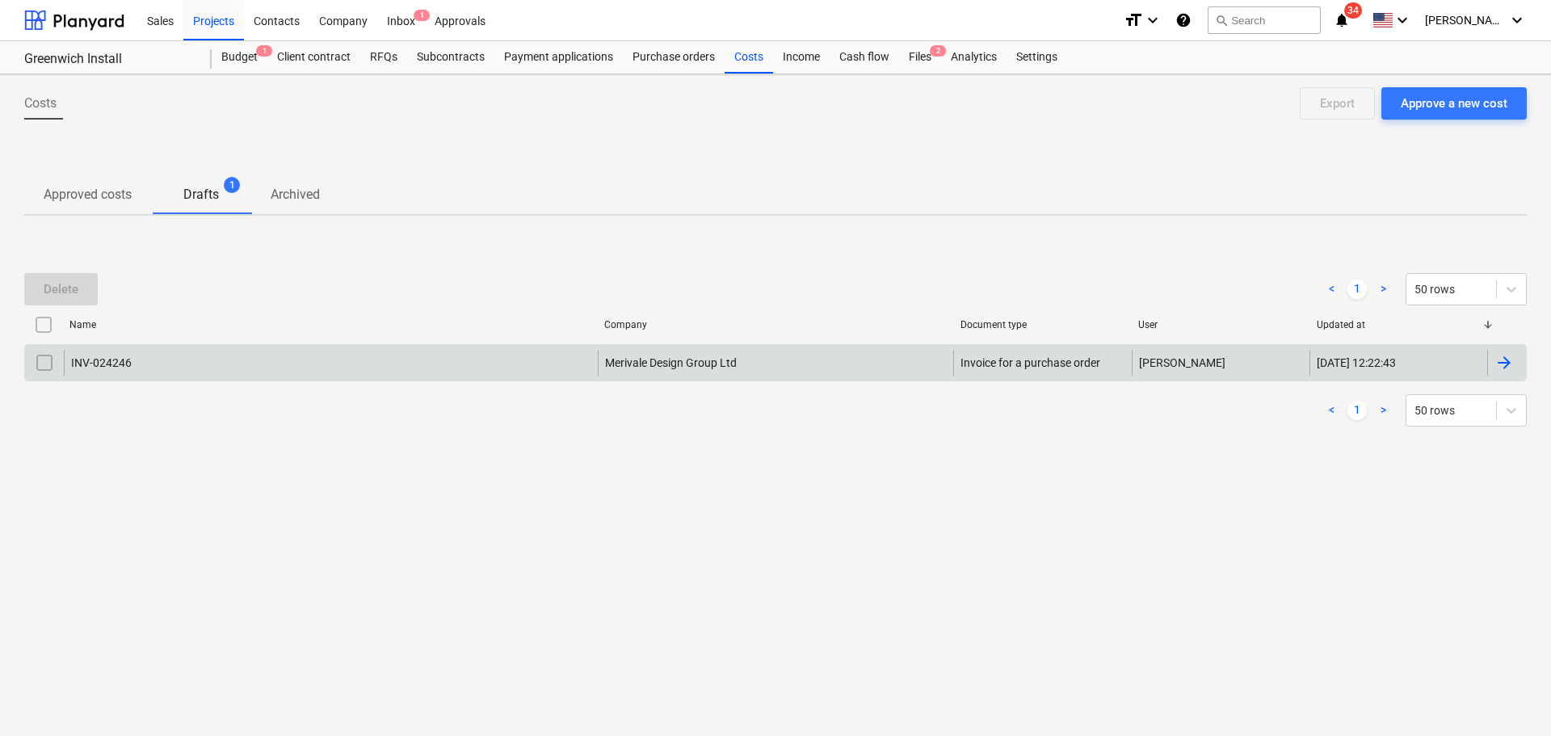
click at [455, 370] on div "INV-024246" at bounding box center [331, 363] width 534 height 26
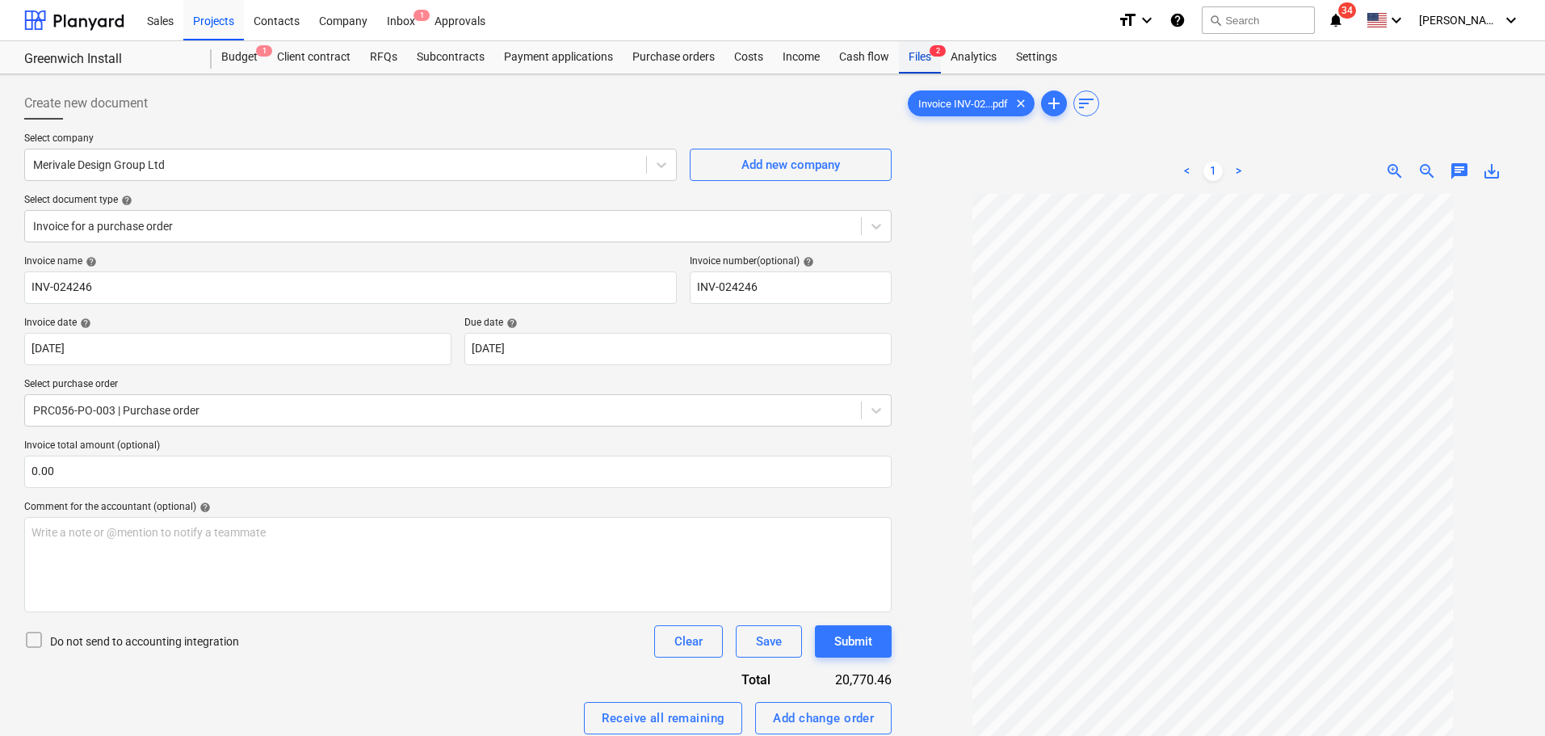
click at [918, 60] on div "Files 2" at bounding box center [920, 57] width 42 height 32
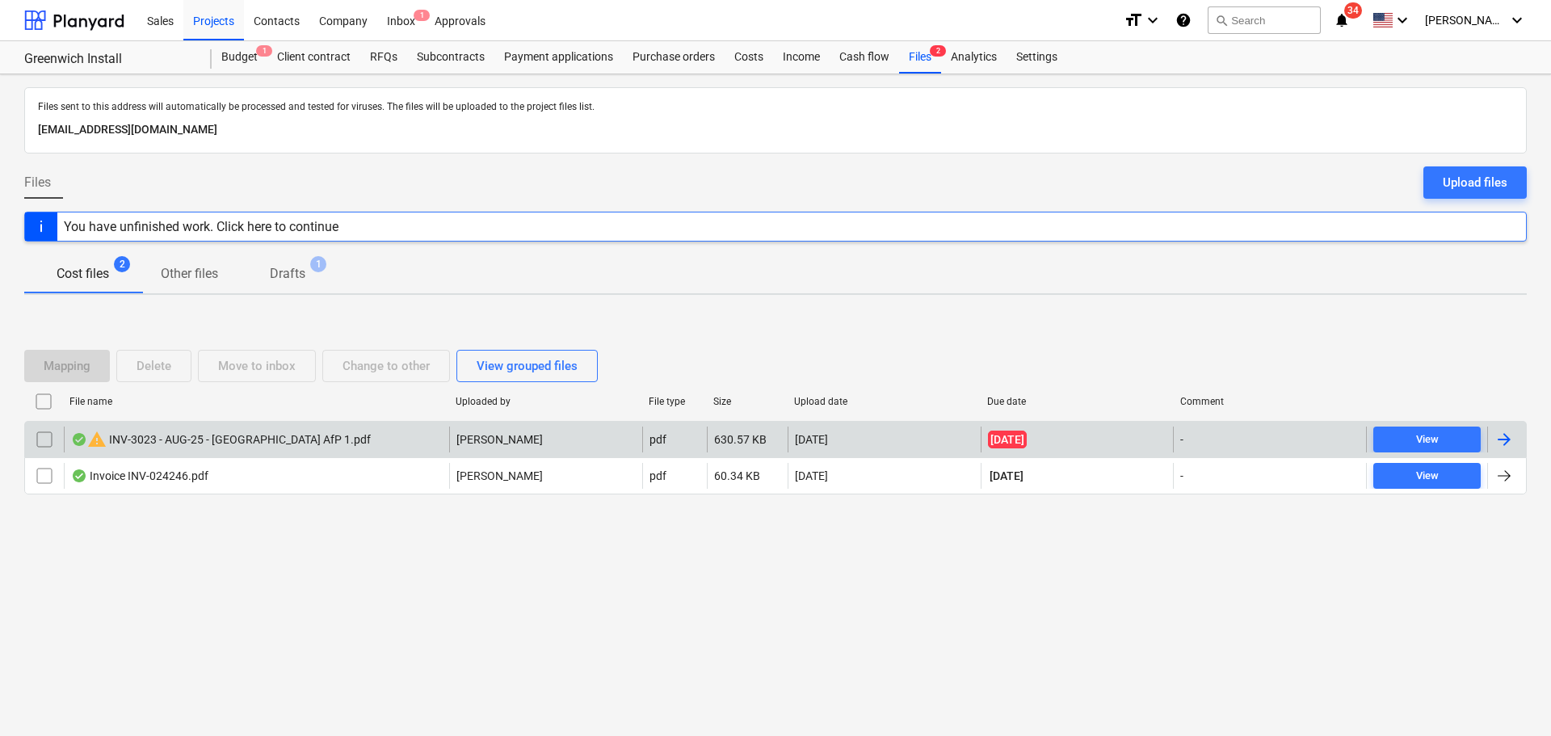
click at [213, 446] on div "warning INV-3023 - AUG-25 - Greenwich AfP 1.pdf" at bounding box center [221, 439] width 300 height 19
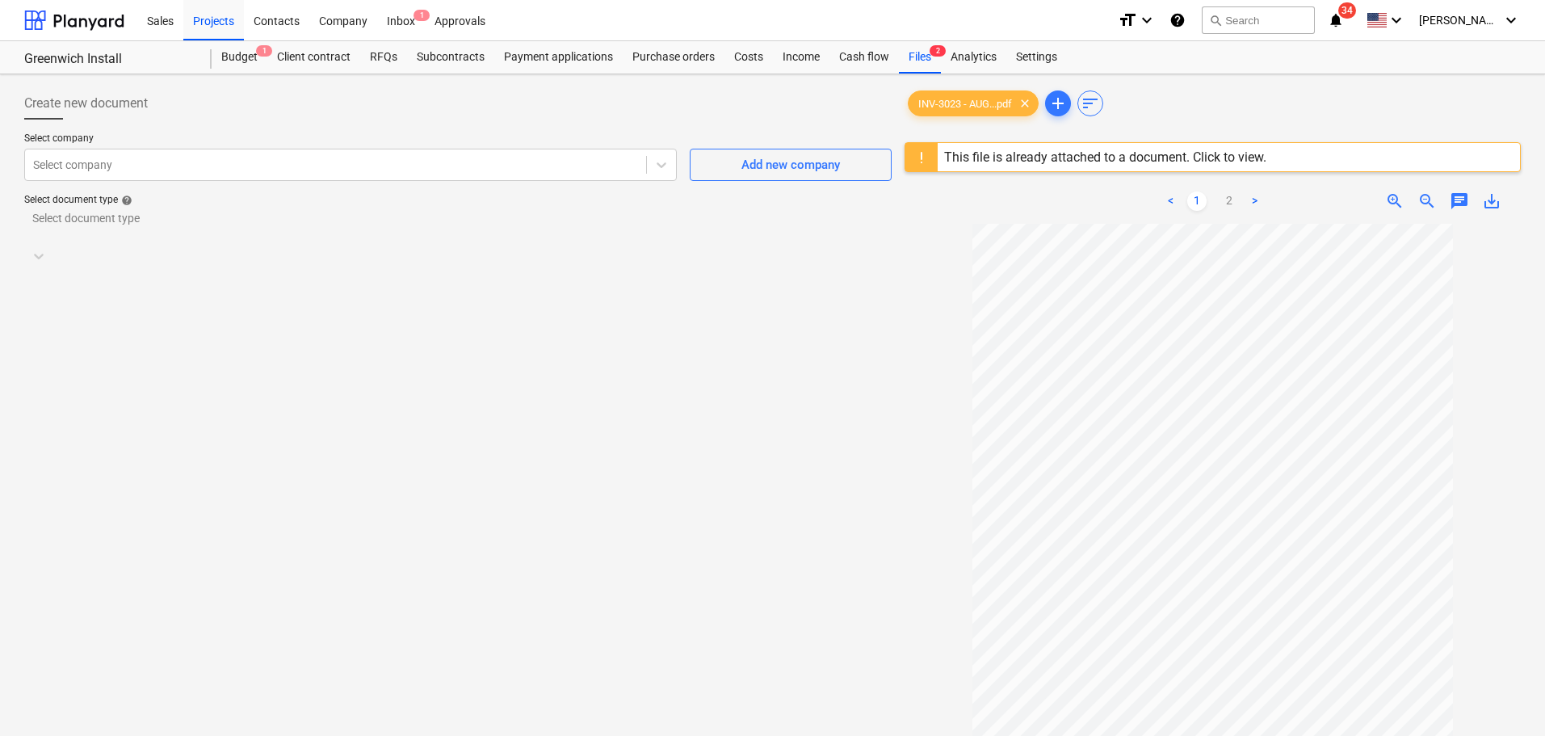
click at [1158, 162] on div "This file is already attached to a document. Click to view." at bounding box center [1105, 156] width 322 height 15
click at [663, 163] on icon at bounding box center [661, 165] width 16 height 16
click at [749, 129] on div at bounding box center [457, 126] width 867 height 13
click at [725, 57] on div "Costs" at bounding box center [749, 57] width 48 height 32
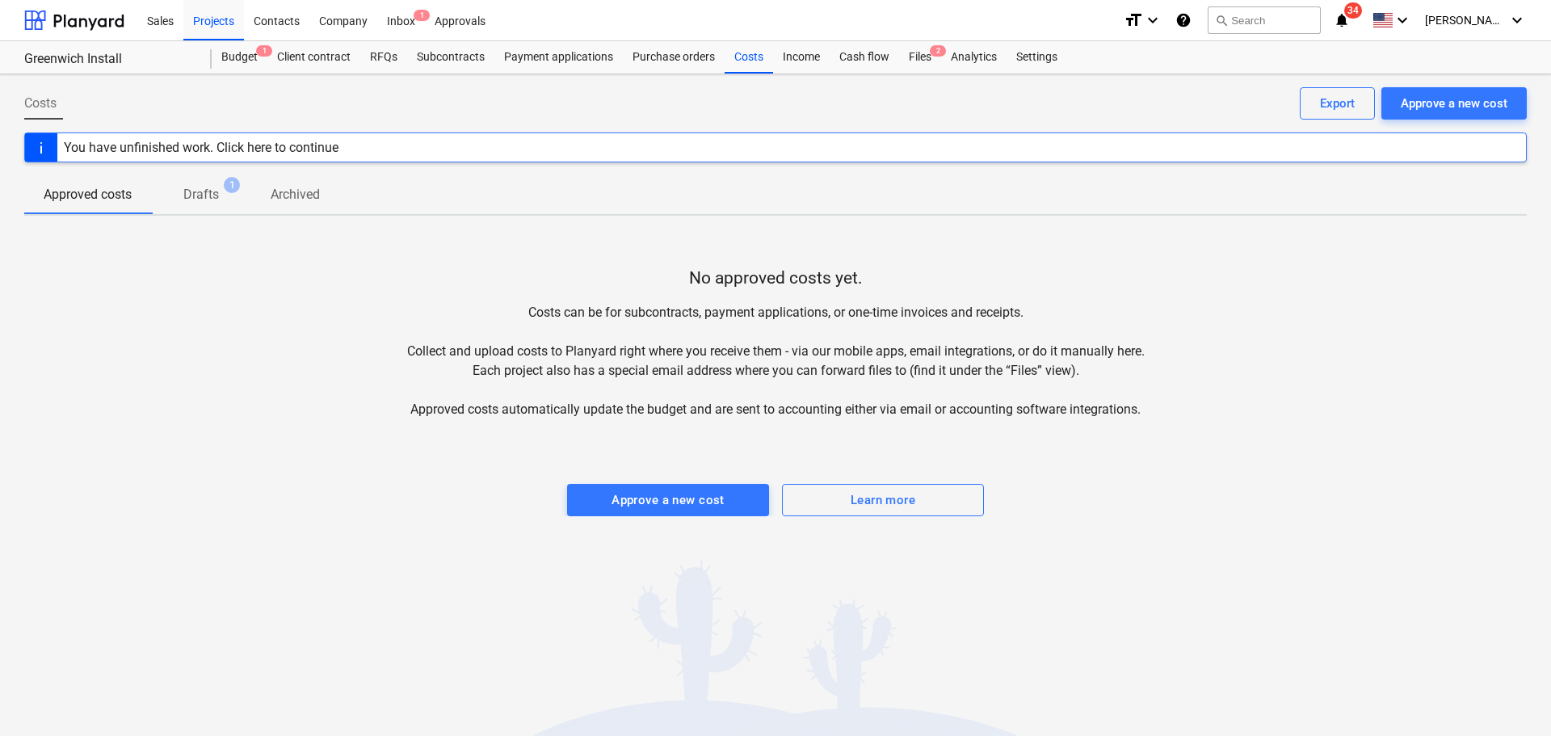
click at [221, 184] on span "Drafts 1" at bounding box center [201, 195] width 100 height 30
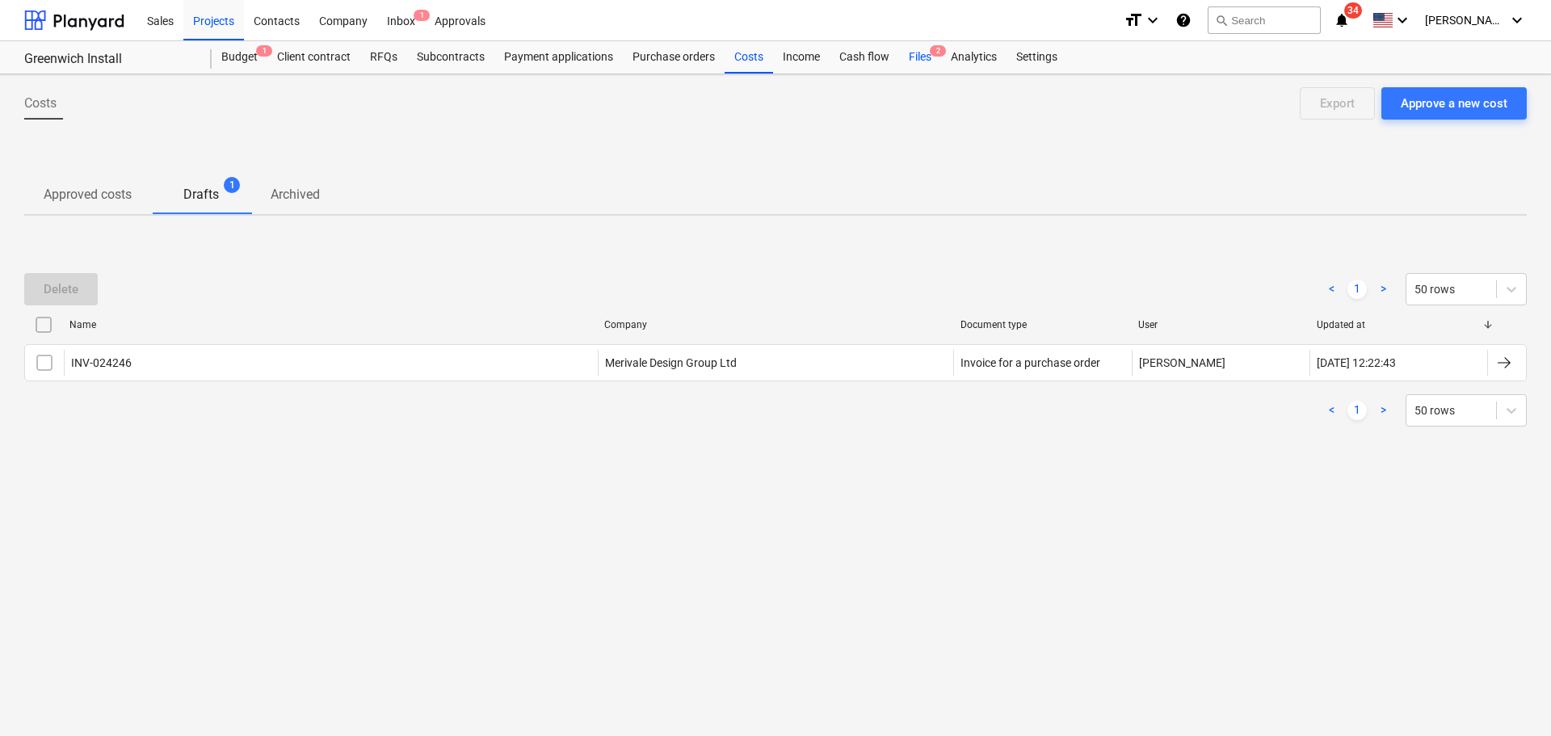
drag, startPoint x: 920, startPoint y: 58, endPoint x: 910, endPoint y: 61, distance: 10.0
click at [921, 57] on div "Files 2" at bounding box center [920, 57] width 42 height 32
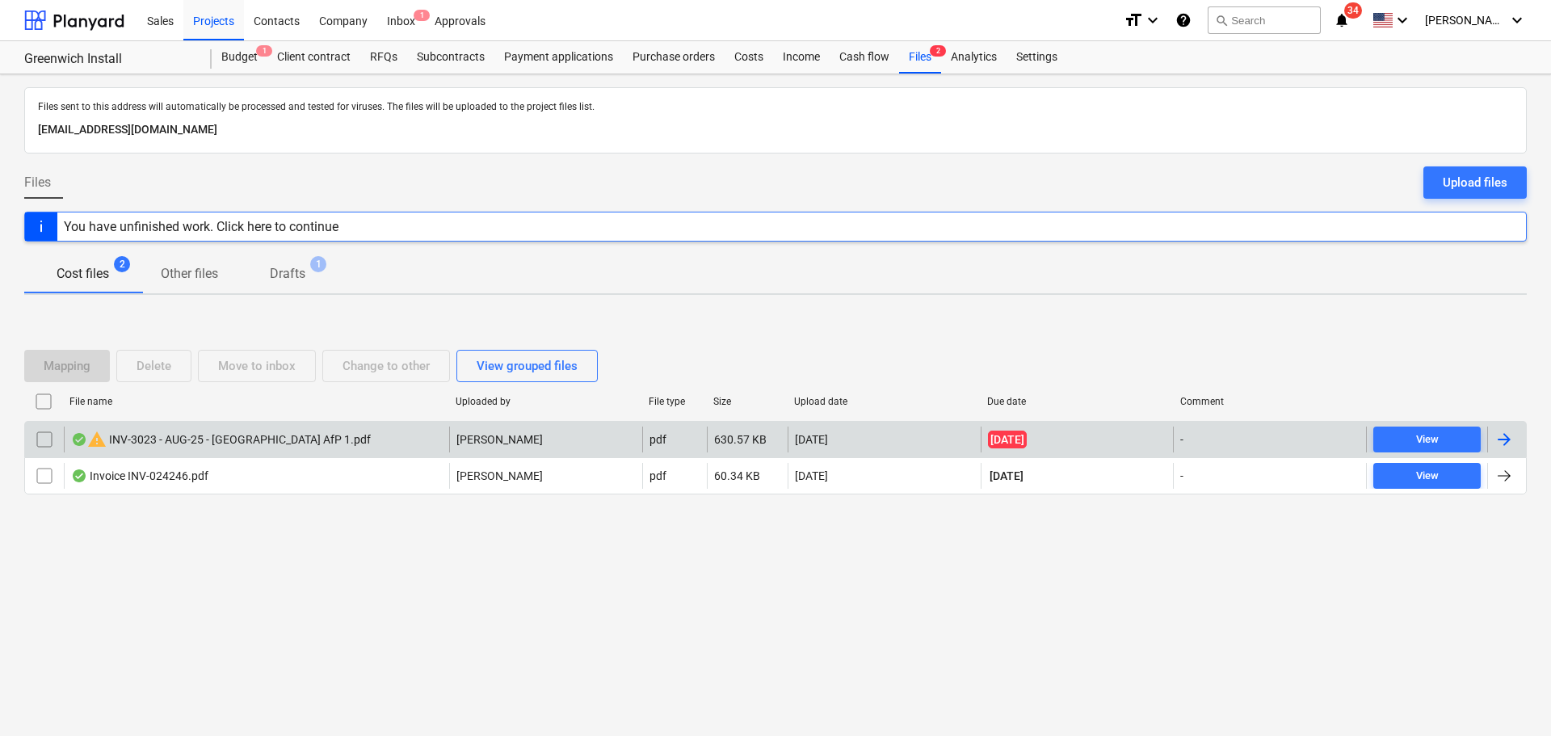
click at [193, 442] on div "warning INV-3023 - AUG-25 - Greenwich AfP 1.pdf" at bounding box center [221, 439] width 300 height 19
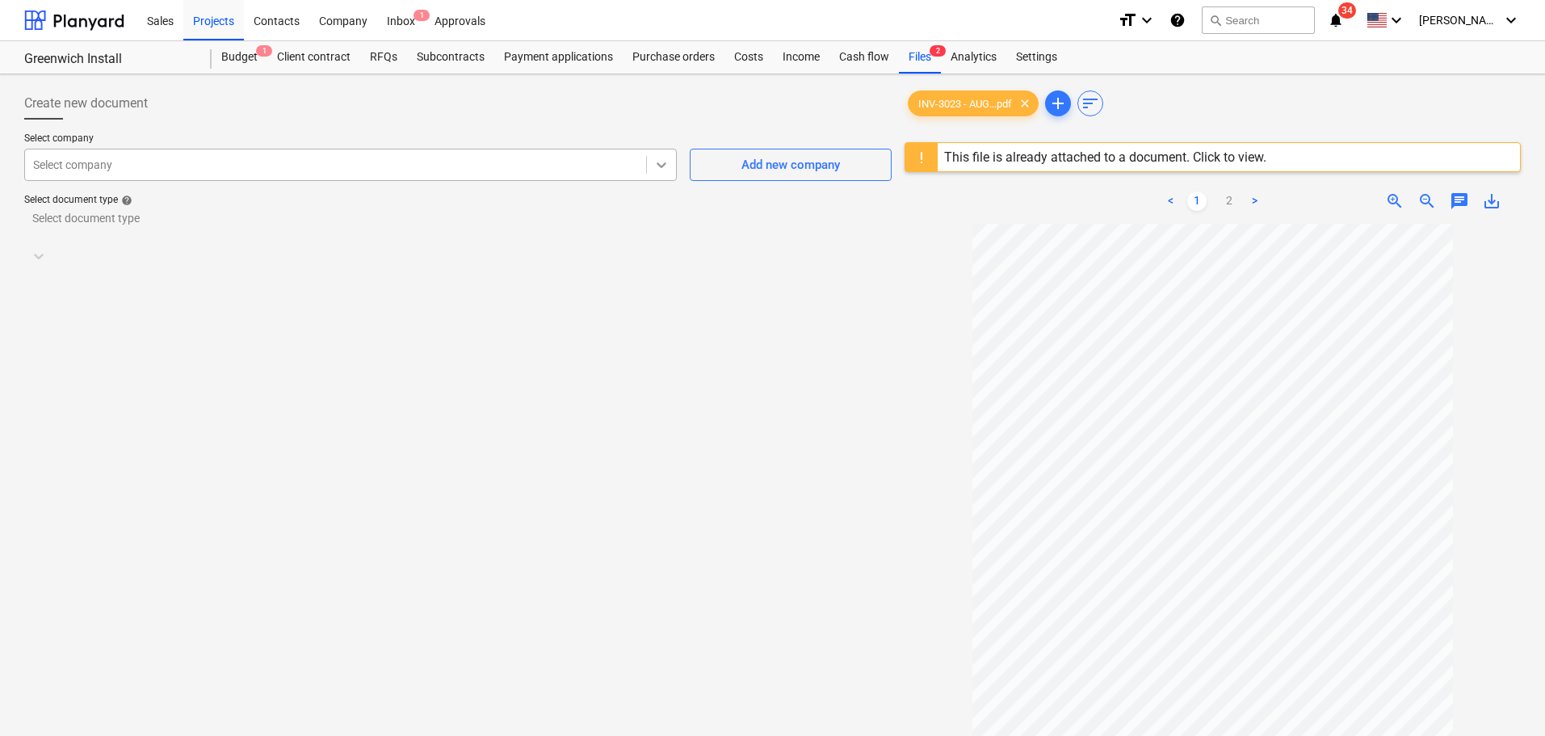
click at [662, 162] on icon at bounding box center [661, 165] width 16 height 16
click at [156, 162] on div at bounding box center [335, 165] width 605 height 16
type input "pem"
click at [879, 221] on icon at bounding box center [876, 226] width 16 height 16
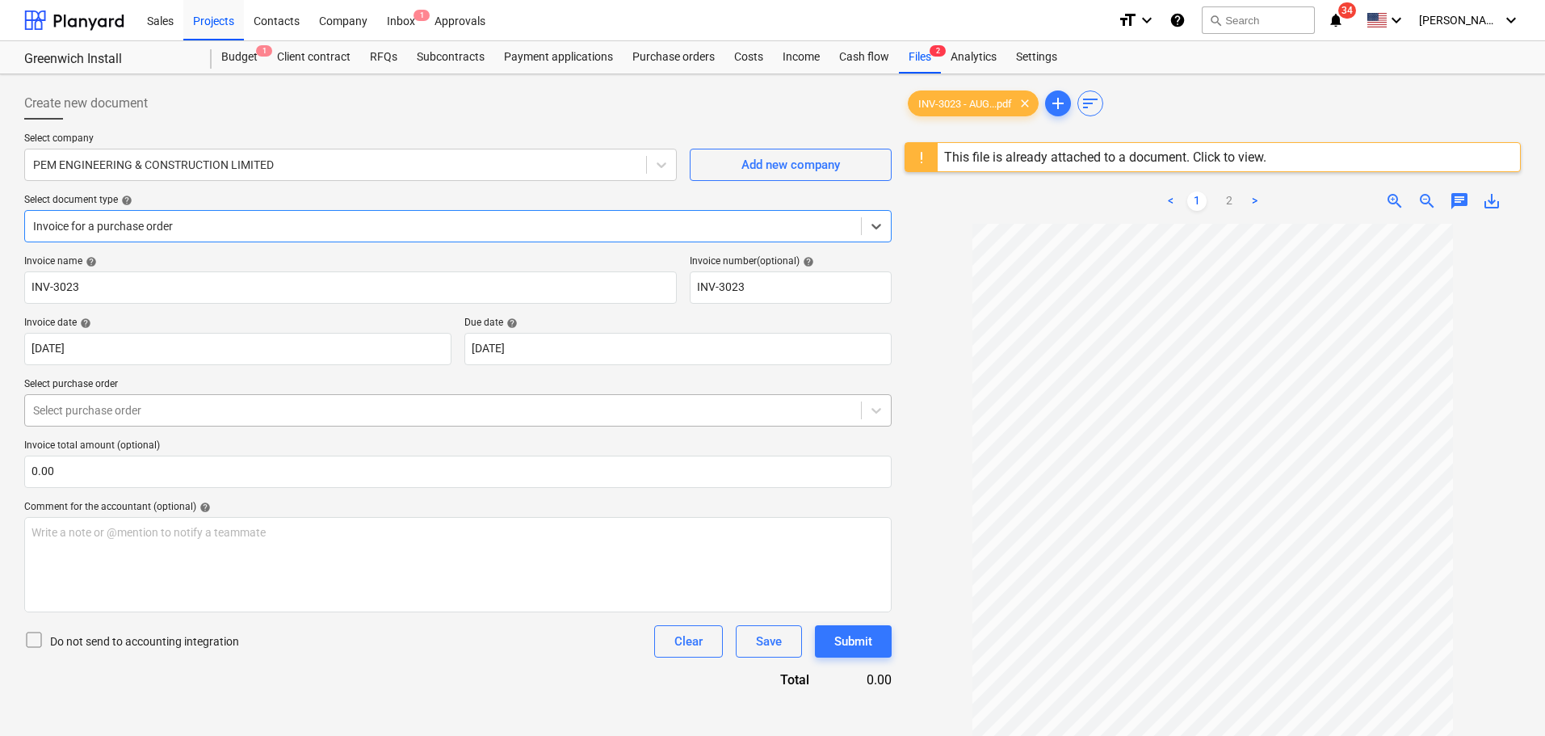
click at [294, 409] on div at bounding box center [443, 410] width 820 height 16
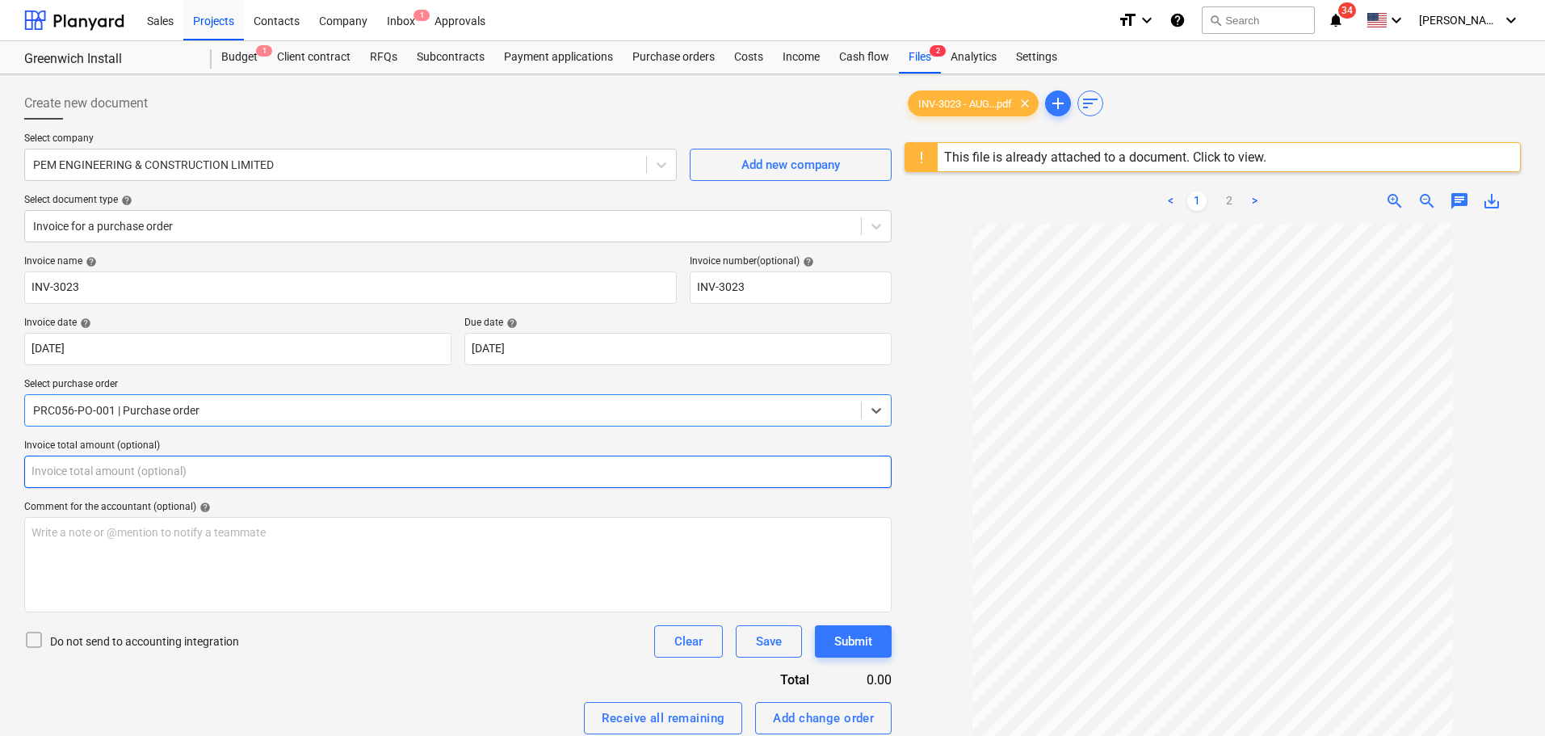
click at [149, 476] on input "text" at bounding box center [457, 472] width 867 height 32
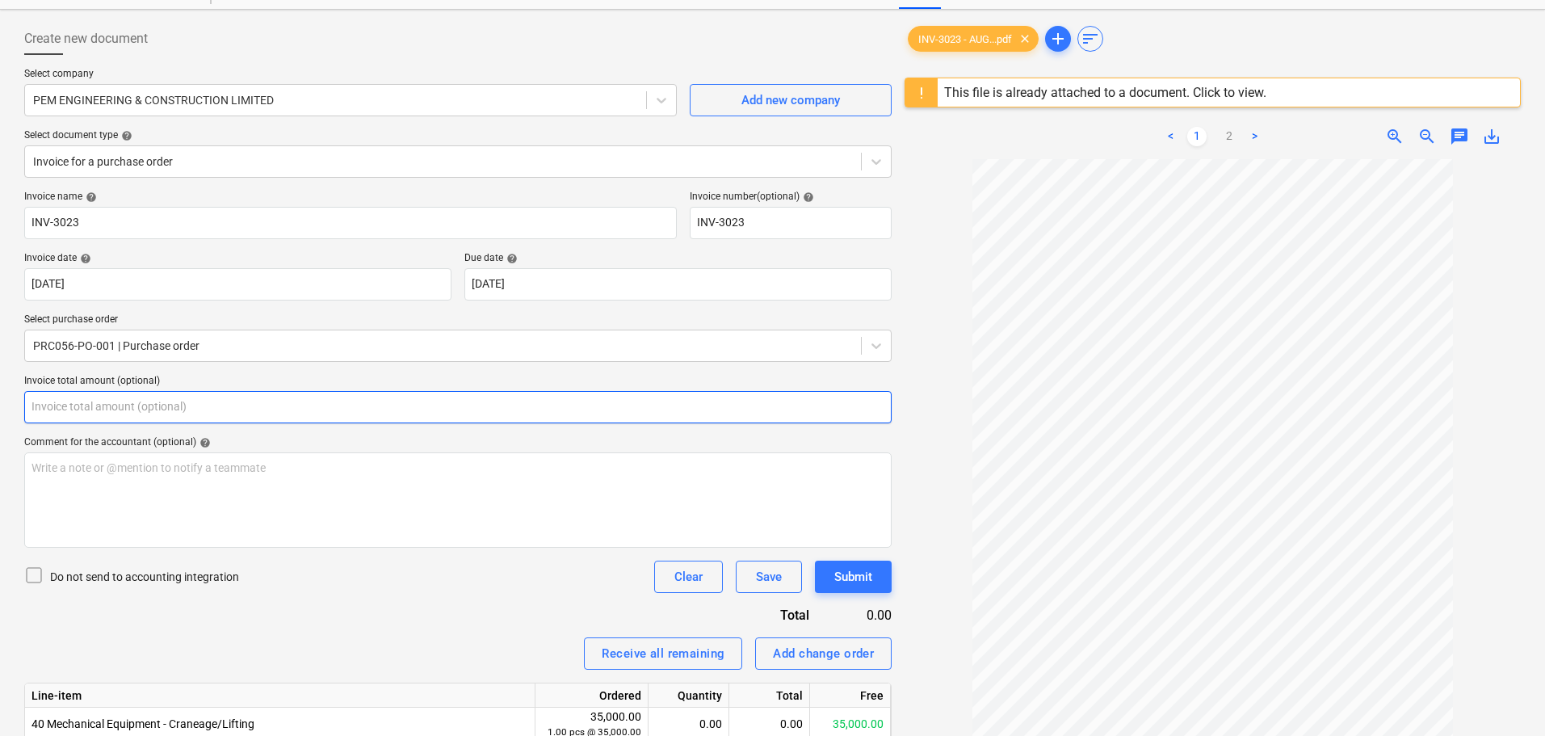
scroll to position [199, 0]
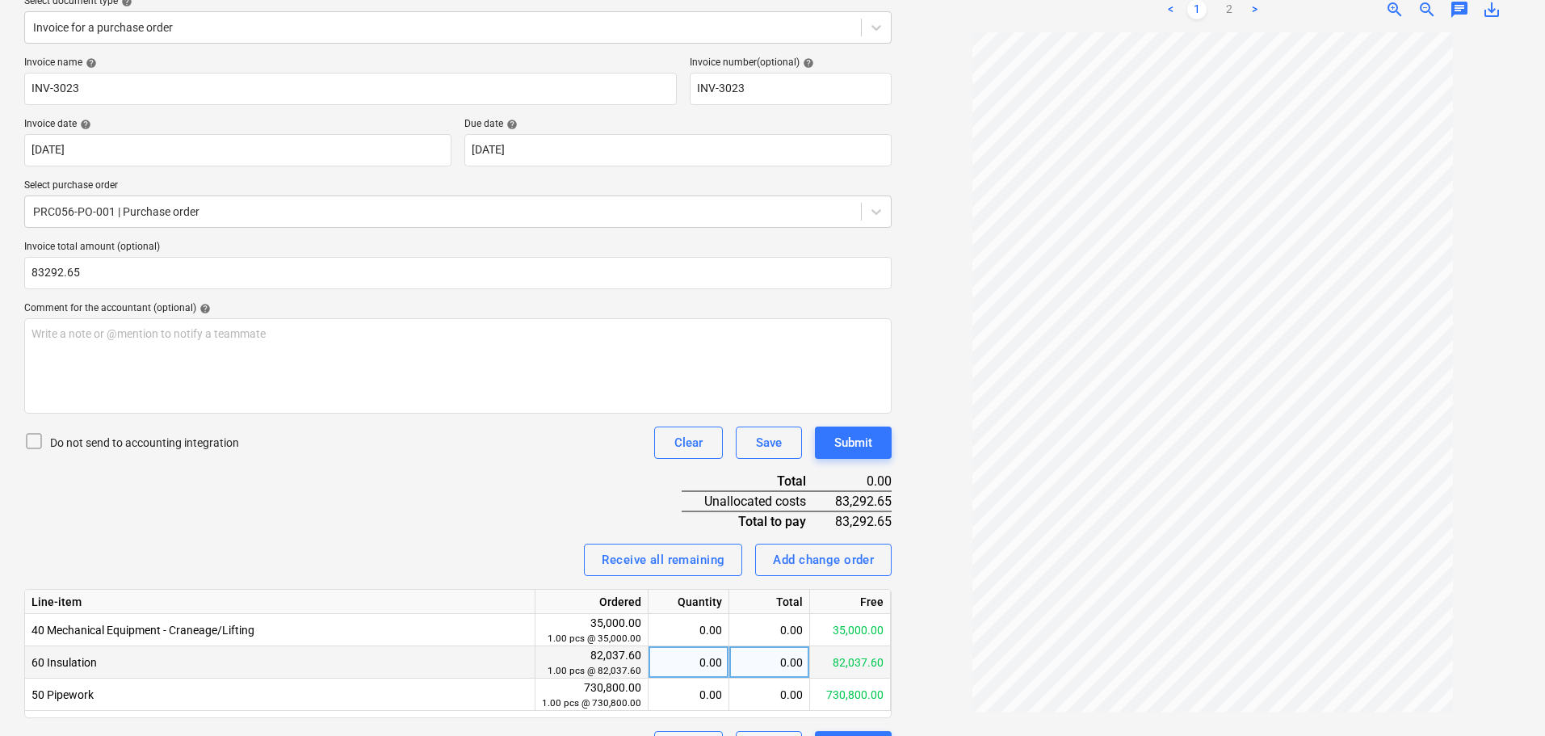
type input "83,292.65"
click at [694, 665] on div "0.00" at bounding box center [688, 662] width 67 height 32
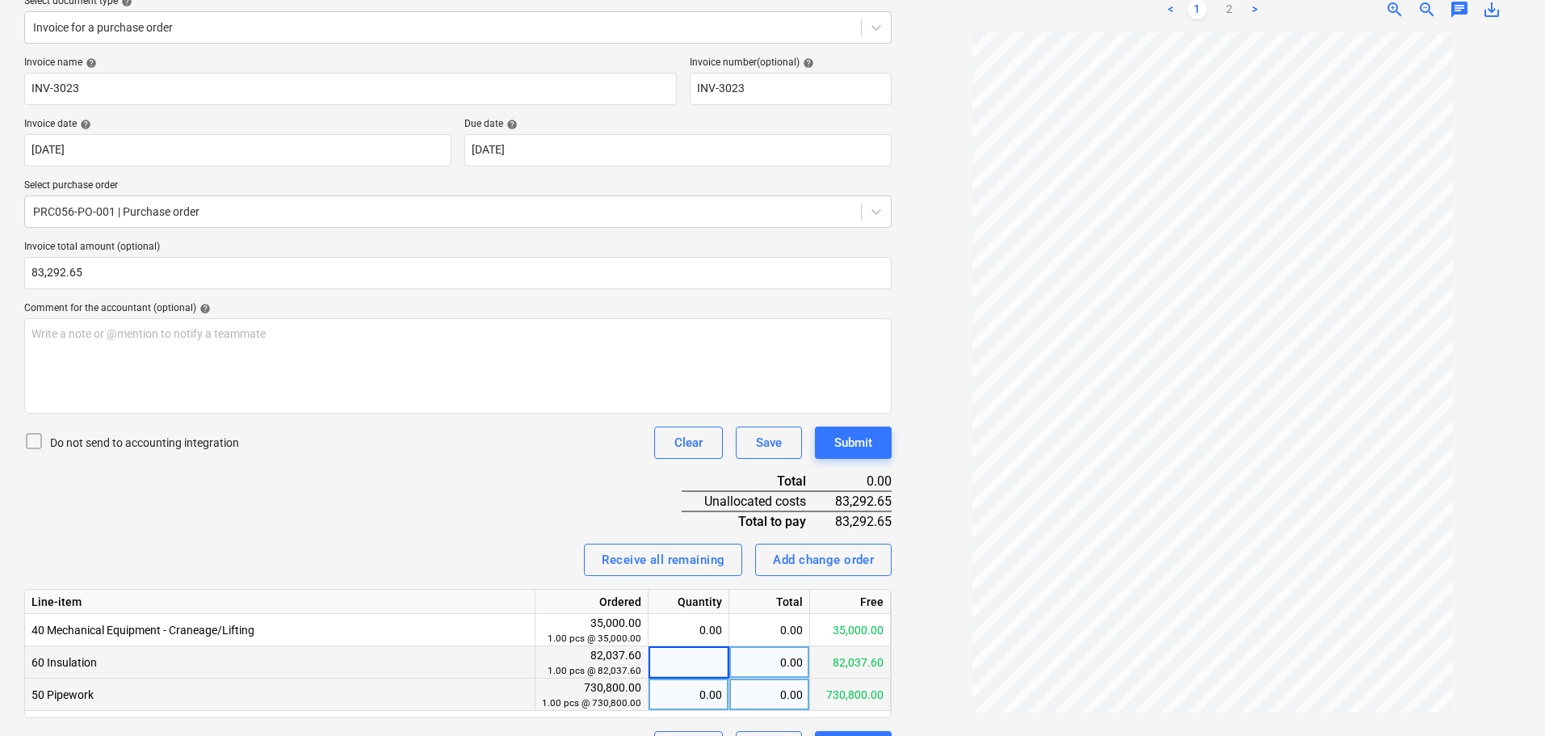
click at [704, 688] on div "0.00" at bounding box center [688, 694] width 67 height 32
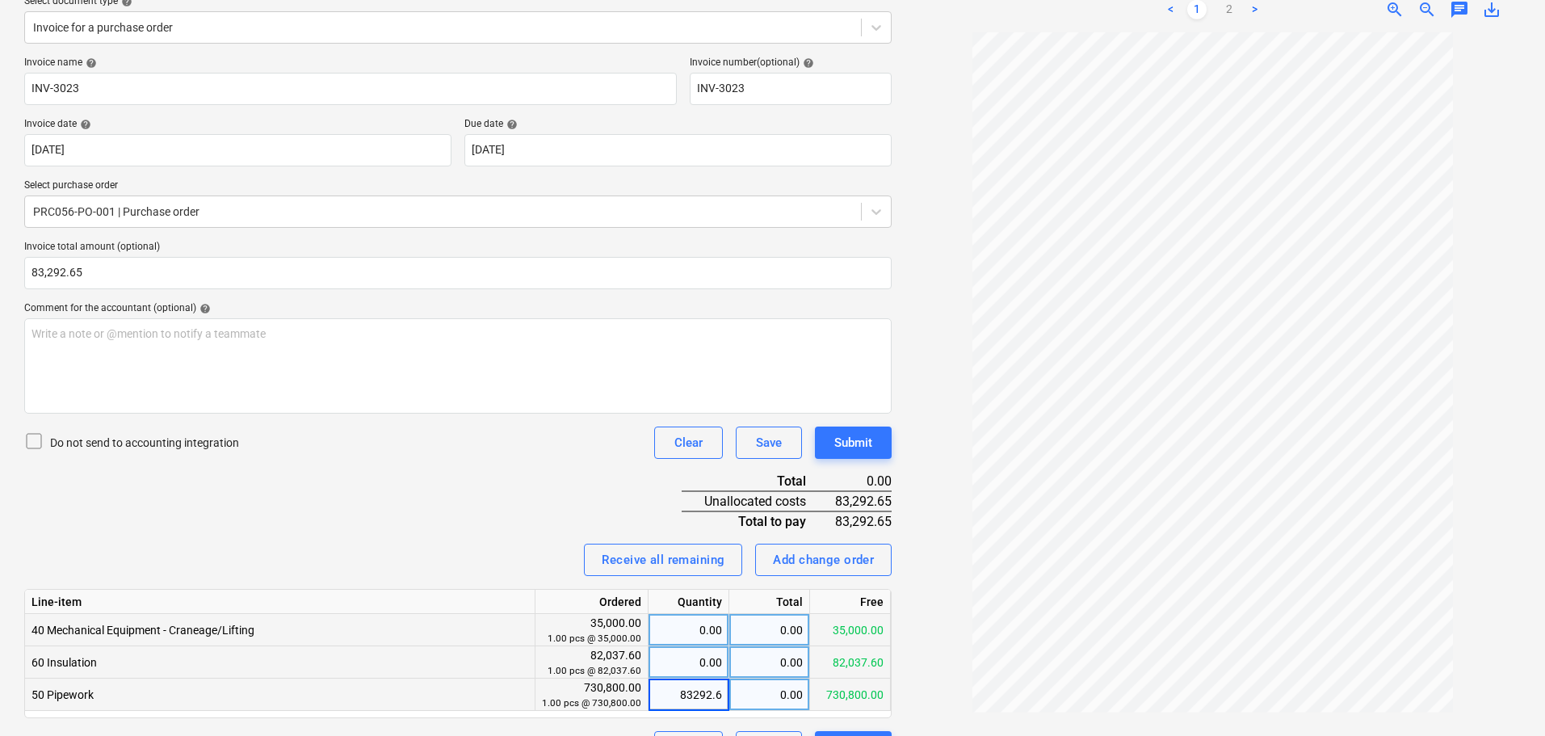
type input "83292.65"
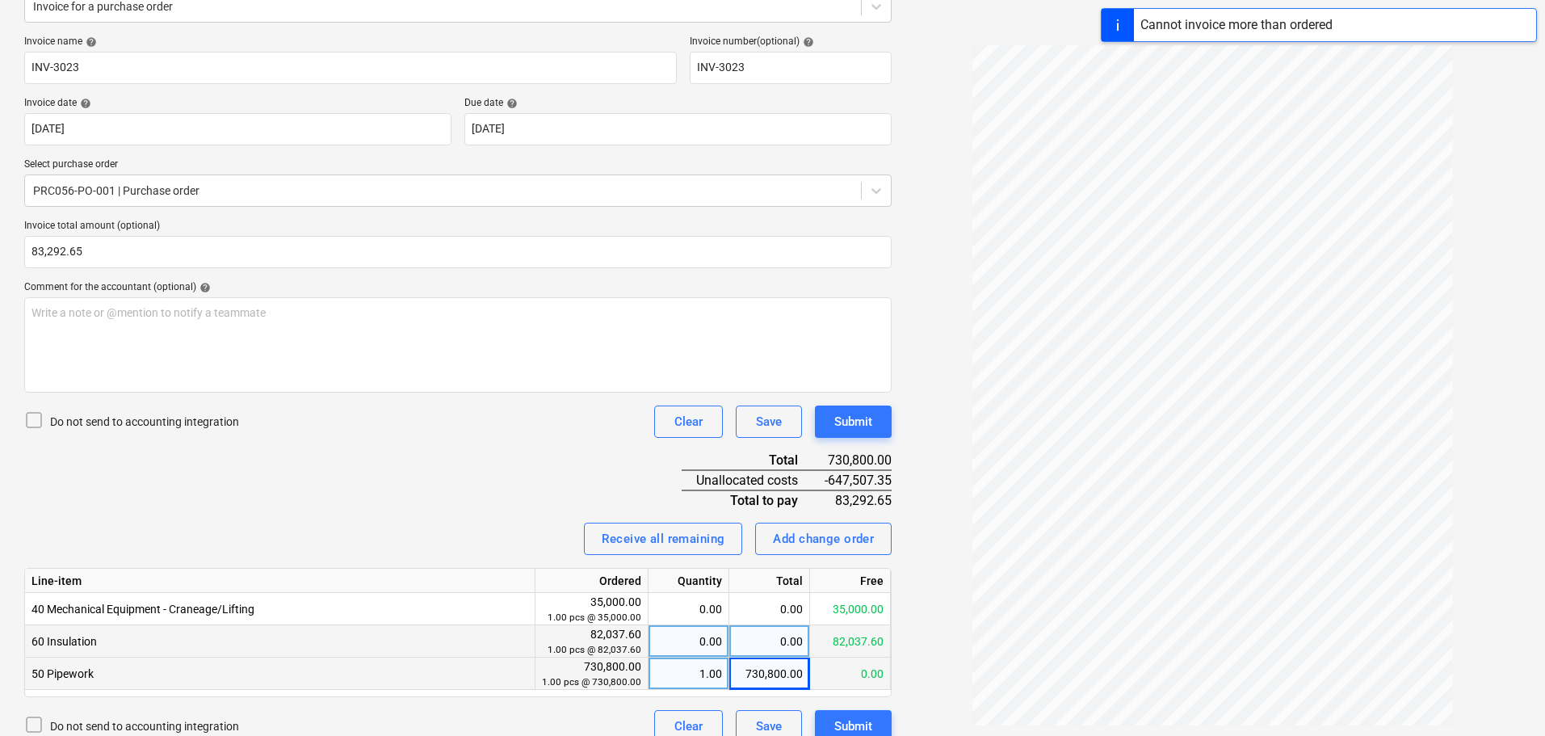
scroll to position [239, 0]
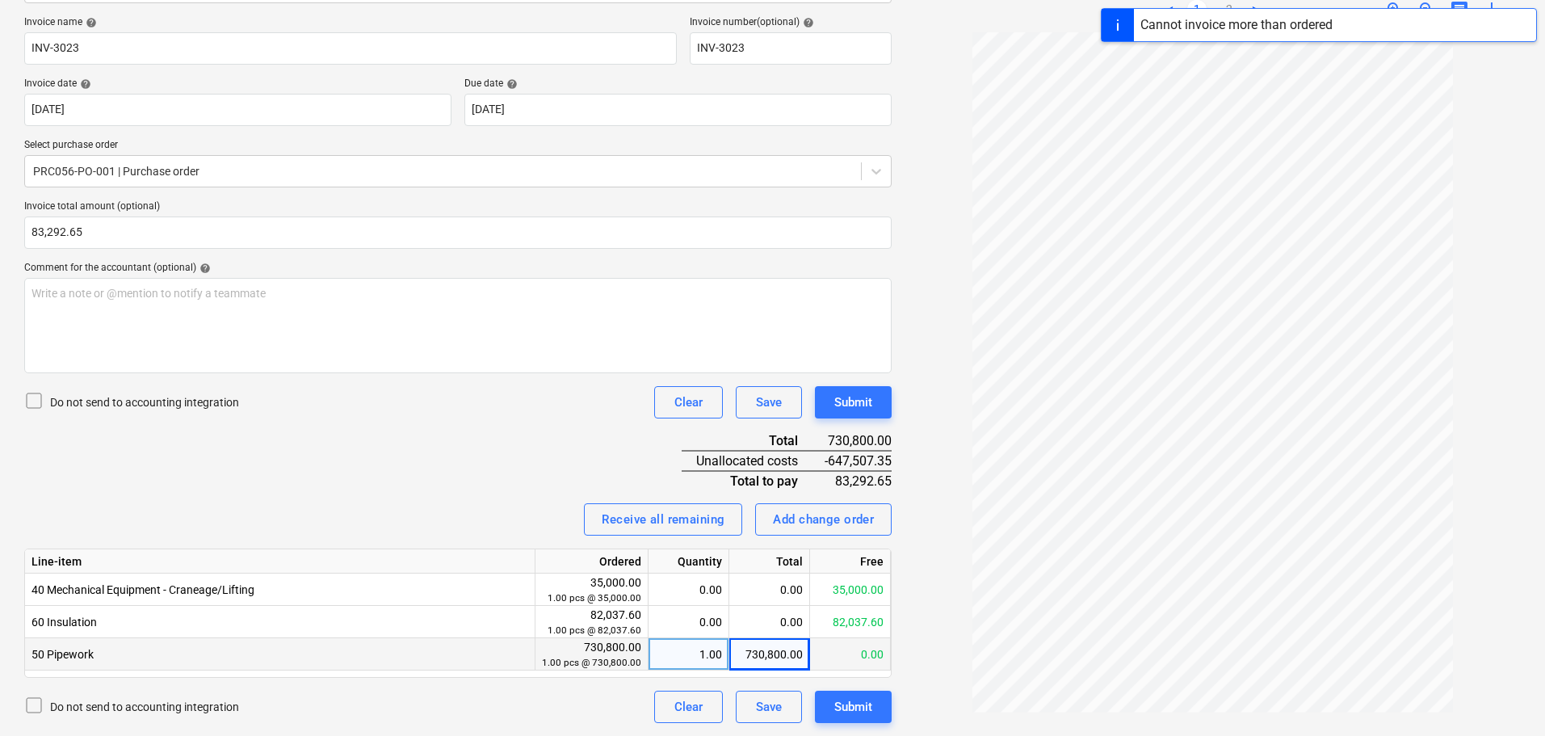
click at [776, 653] on div "730,800.00" at bounding box center [769, 654] width 81 height 32
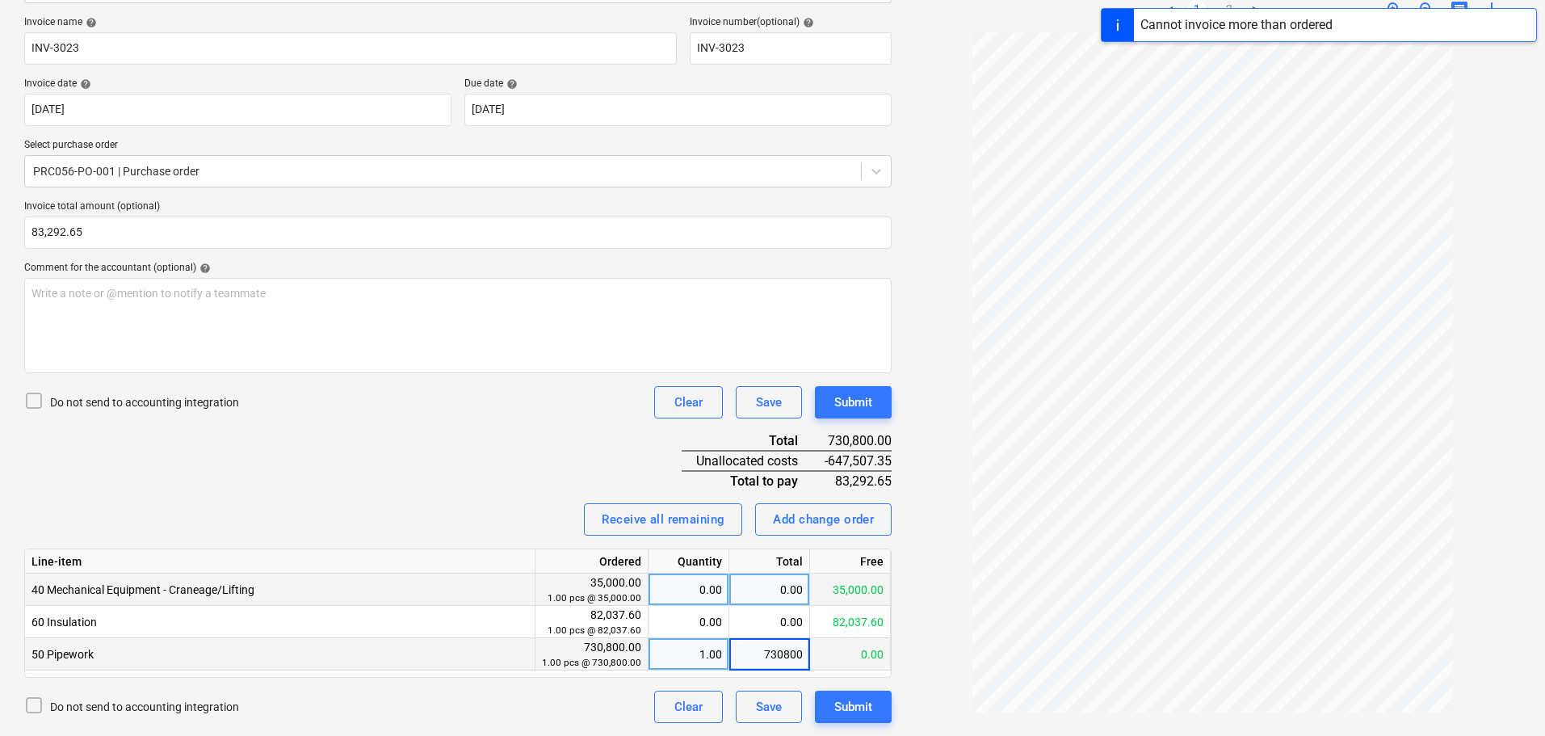
type input "0"
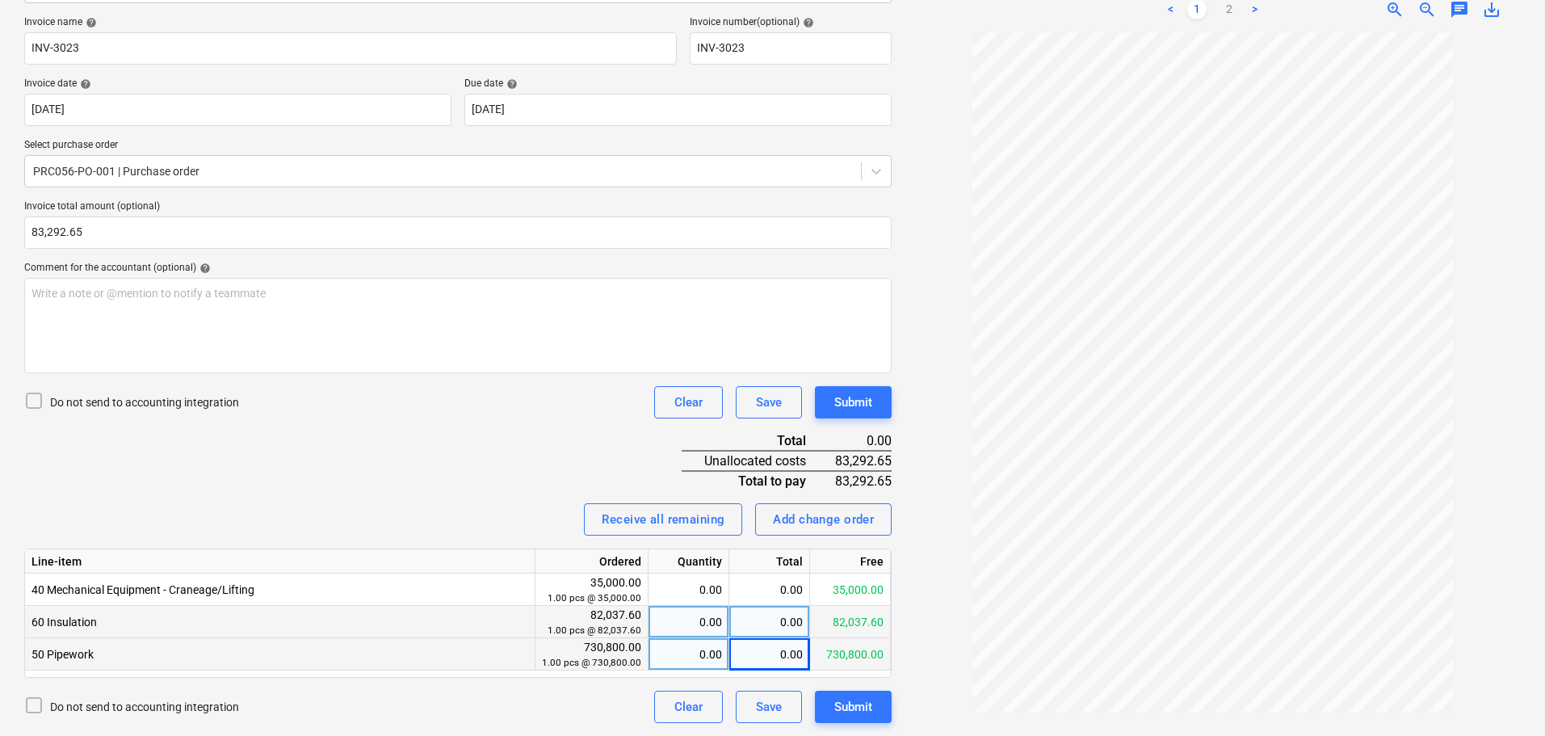
click at [710, 621] on div "0.00" at bounding box center [688, 622] width 67 height 32
type input "1"
type input "8"
click at [712, 622] on div "0.00" at bounding box center [688, 622] width 67 height 32
type input "1"
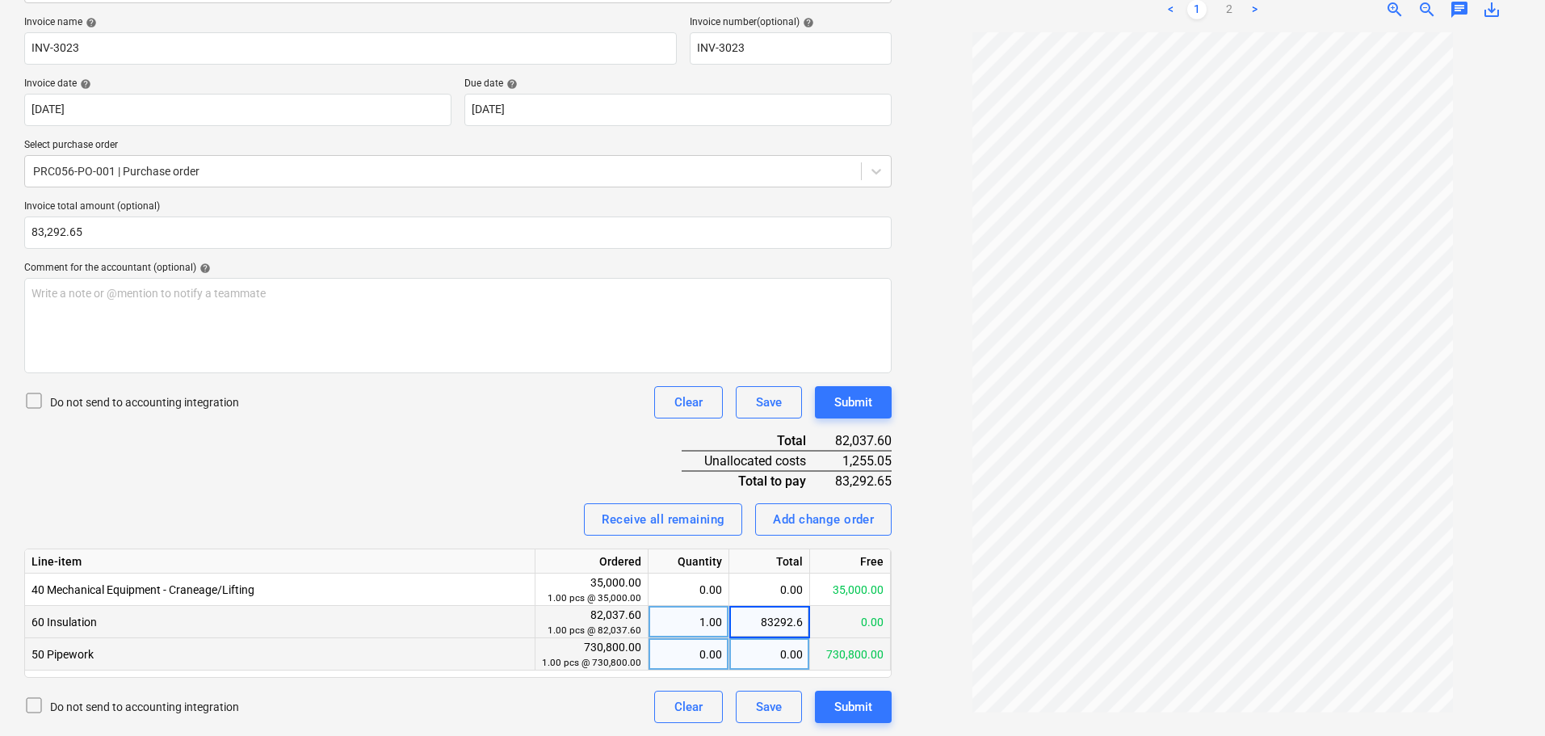
type input "83292.65"
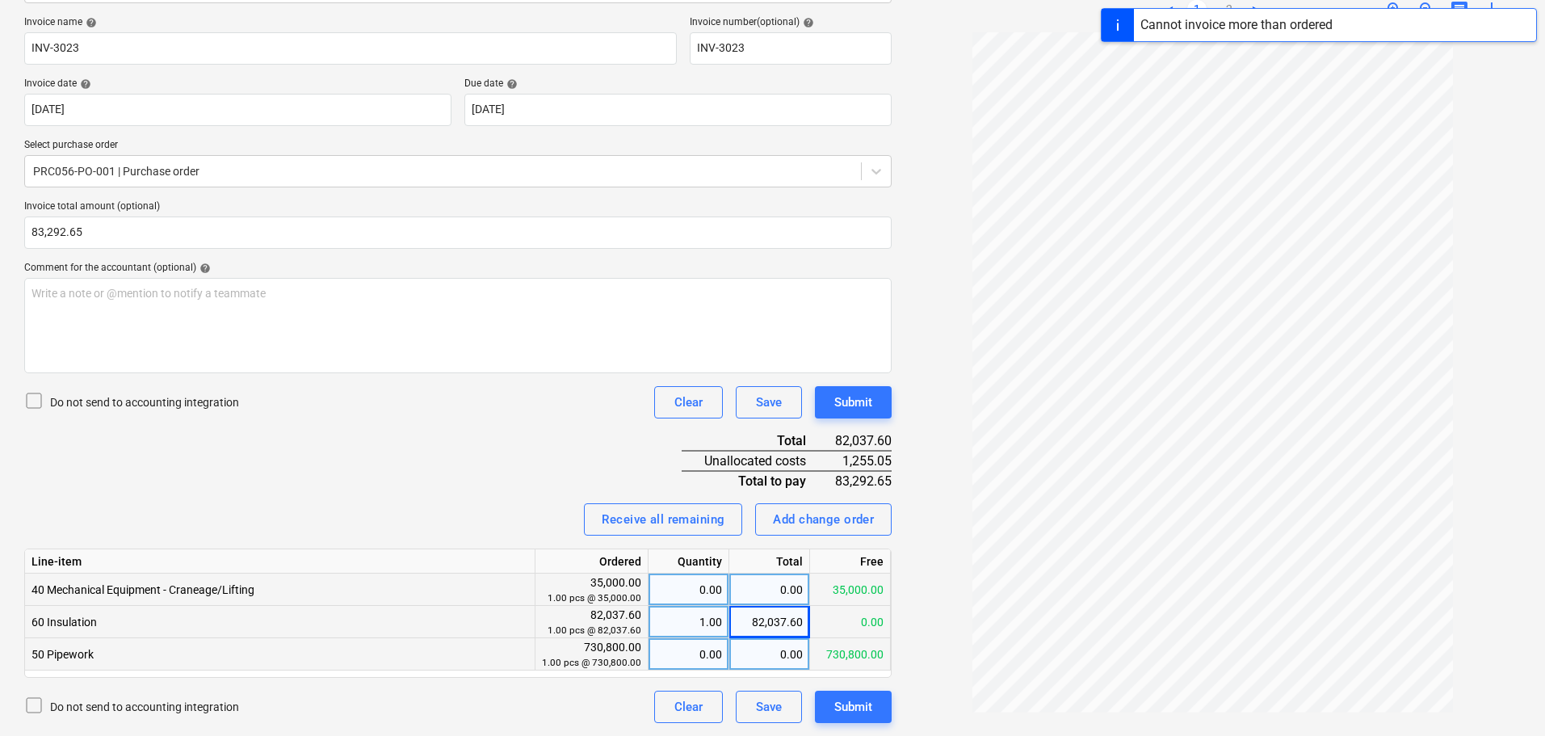
click at [780, 575] on div "0.00" at bounding box center [769, 589] width 81 height 32
type input "1255.05"
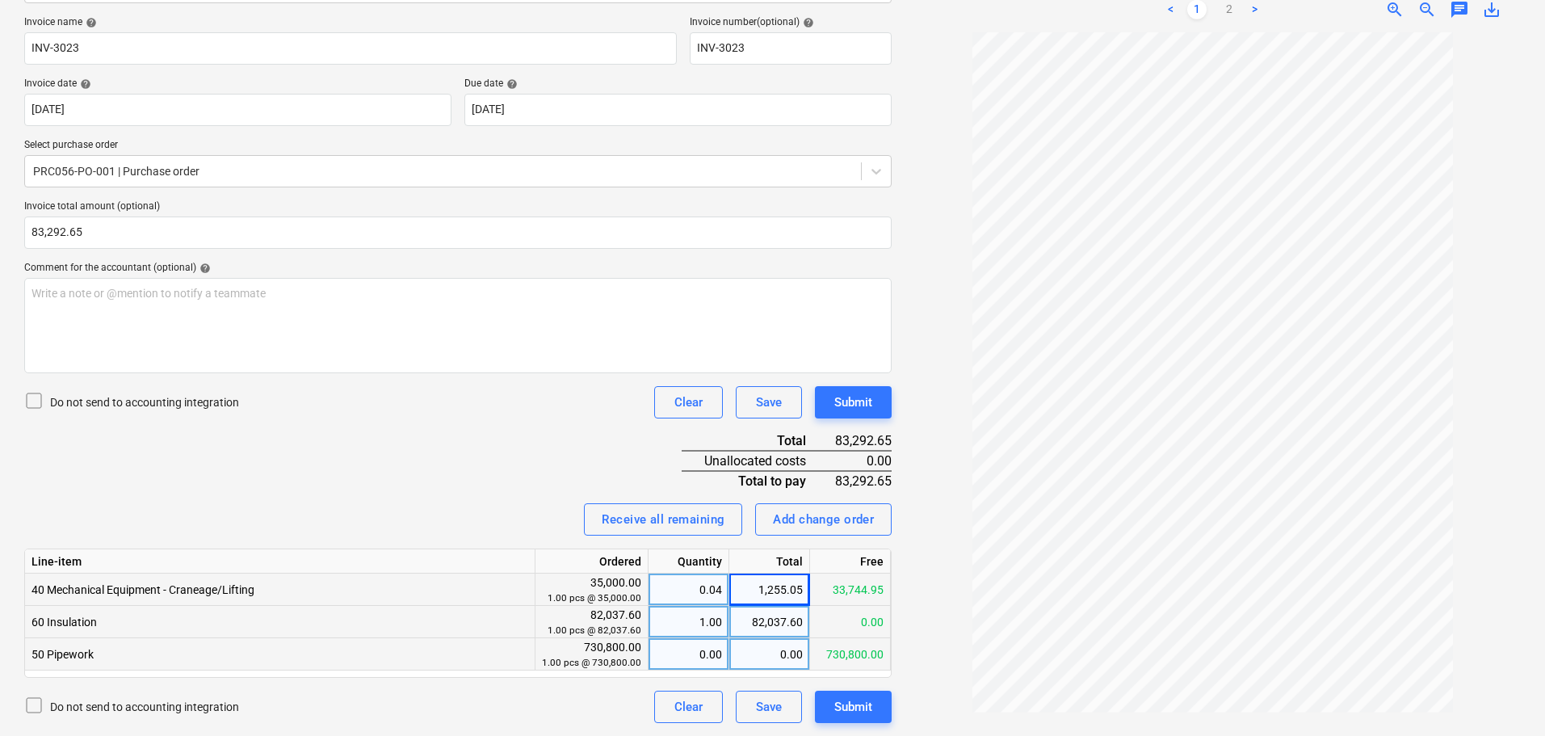
click at [202, 408] on p "Do not send to accounting integration" at bounding box center [144, 402] width 189 height 16
click at [868, 712] on div "Submit" at bounding box center [853, 706] width 38 height 21
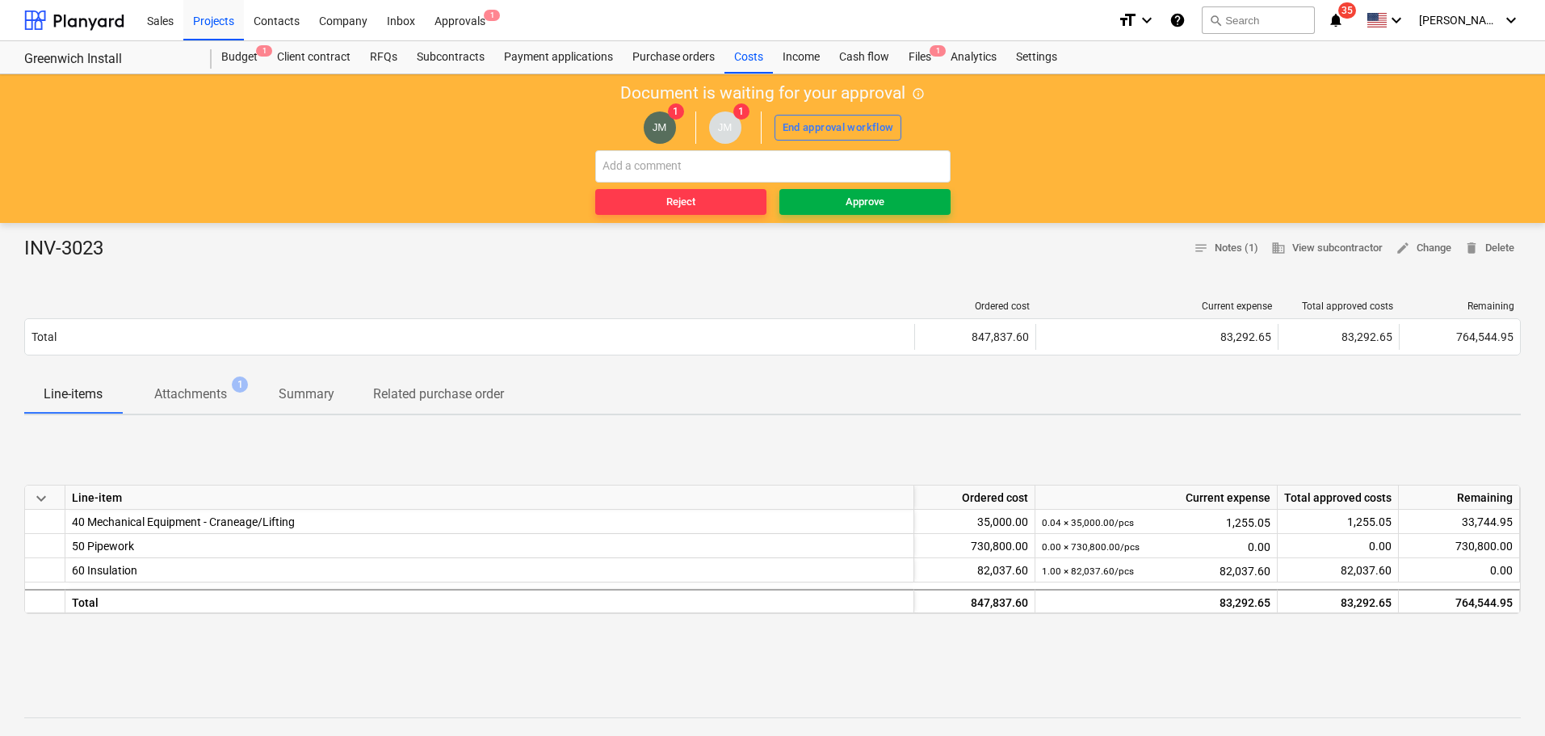
click at [854, 205] on div "Approve" at bounding box center [865, 202] width 39 height 19
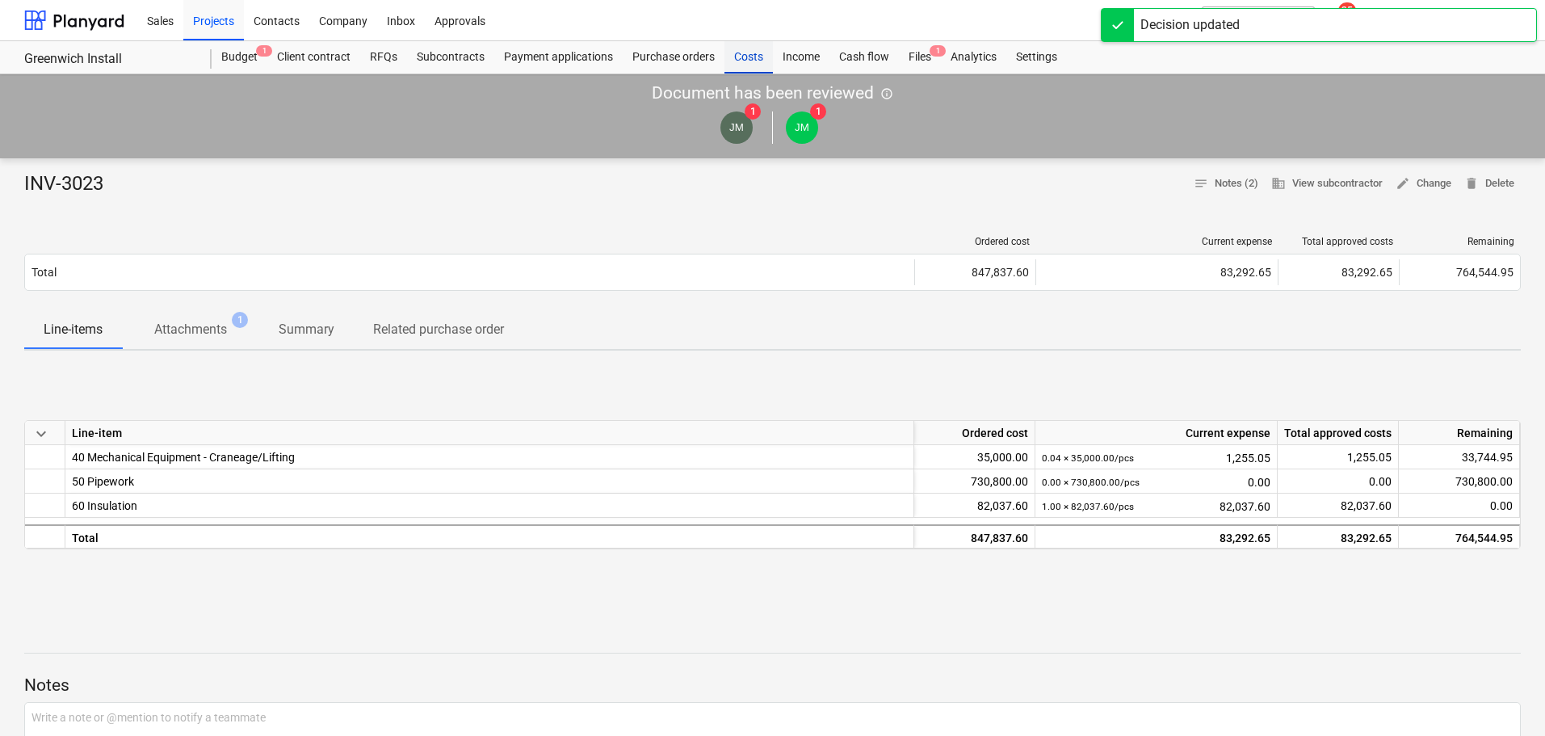
click at [741, 58] on div "Costs" at bounding box center [749, 57] width 48 height 32
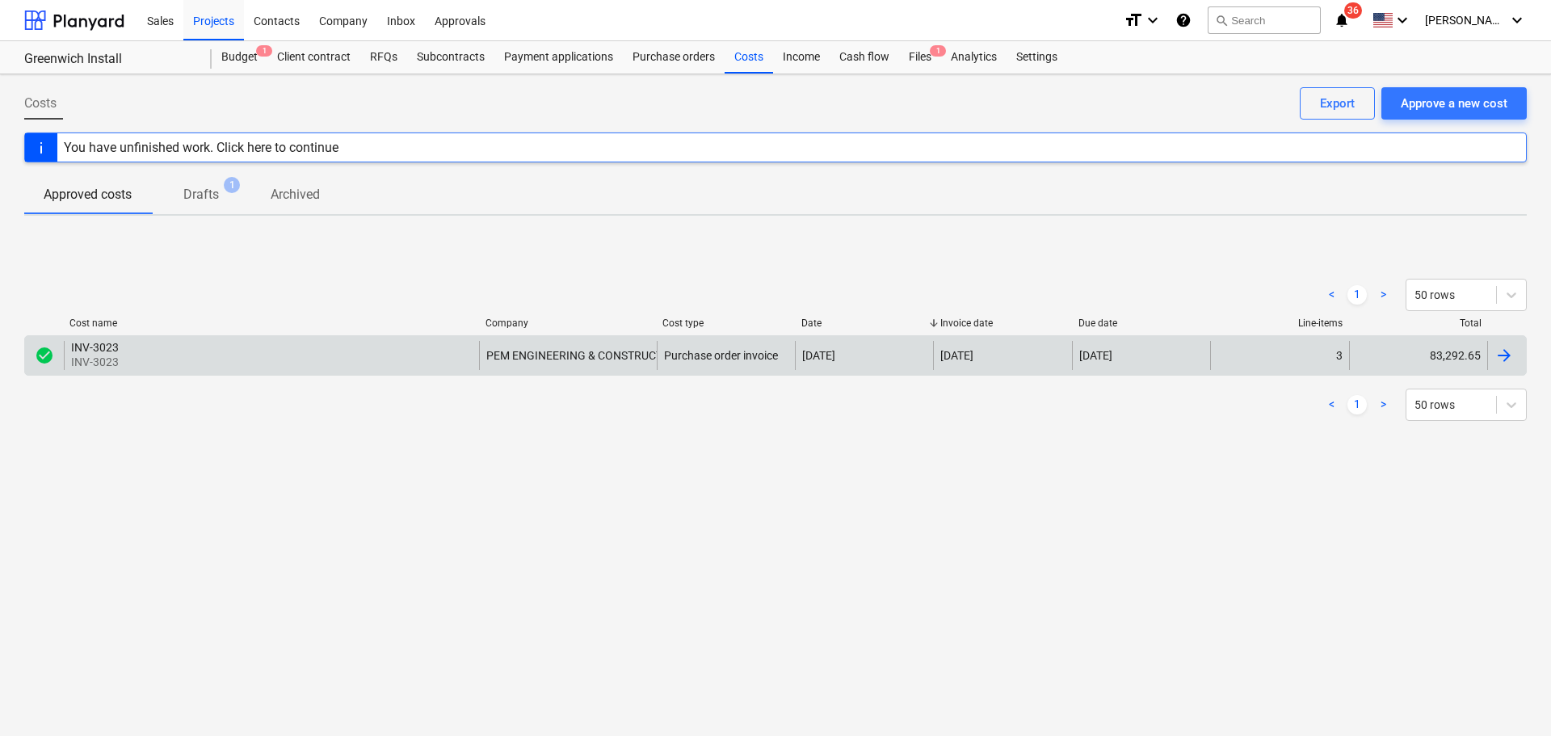
click at [209, 352] on div "INV-3023 INV-3023" at bounding box center [271, 355] width 415 height 29
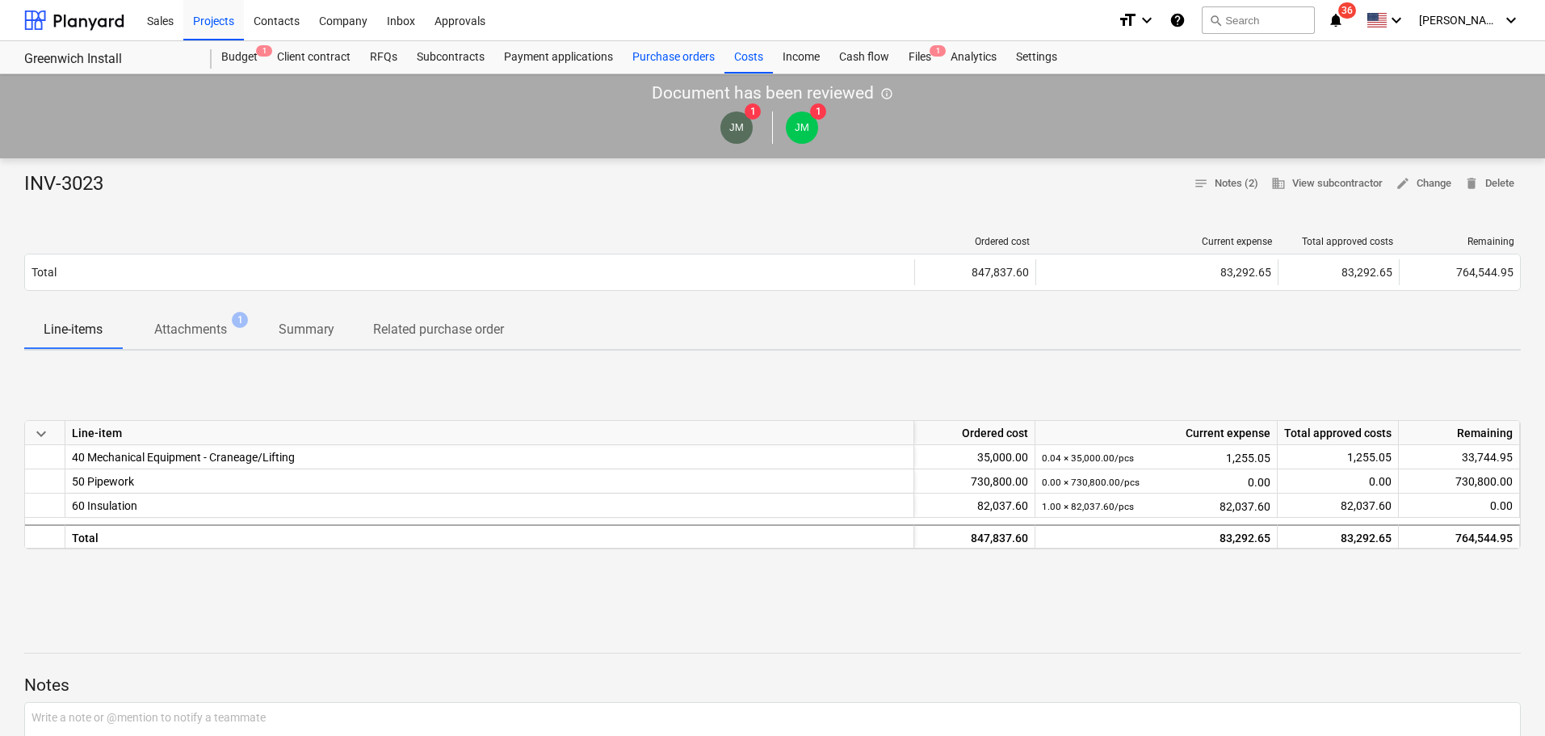
click at [686, 56] on div "Purchase orders" at bounding box center [674, 57] width 102 height 32
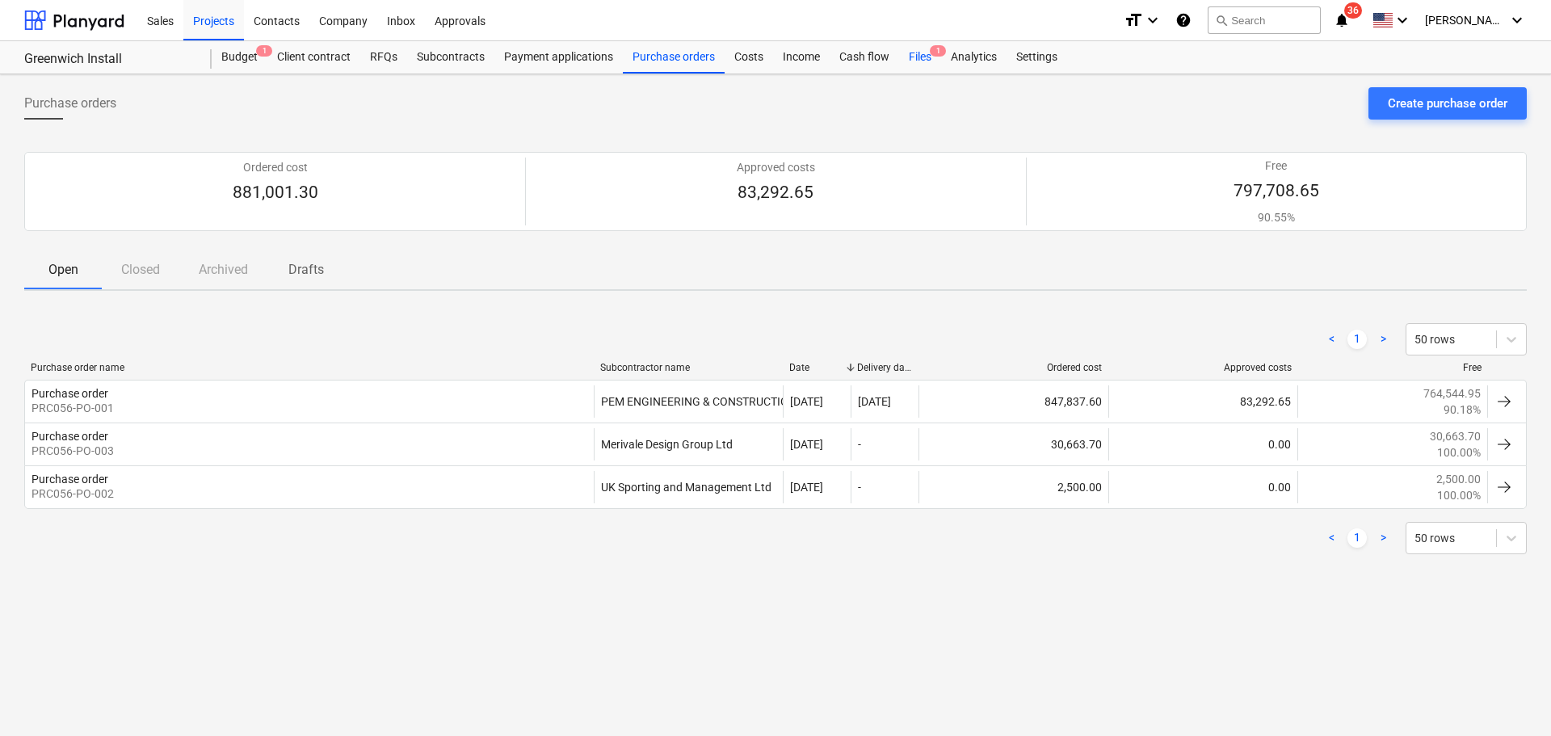
click at [923, 48] on div "Files 1" at bounding box center [920, 57] width 42 height 32
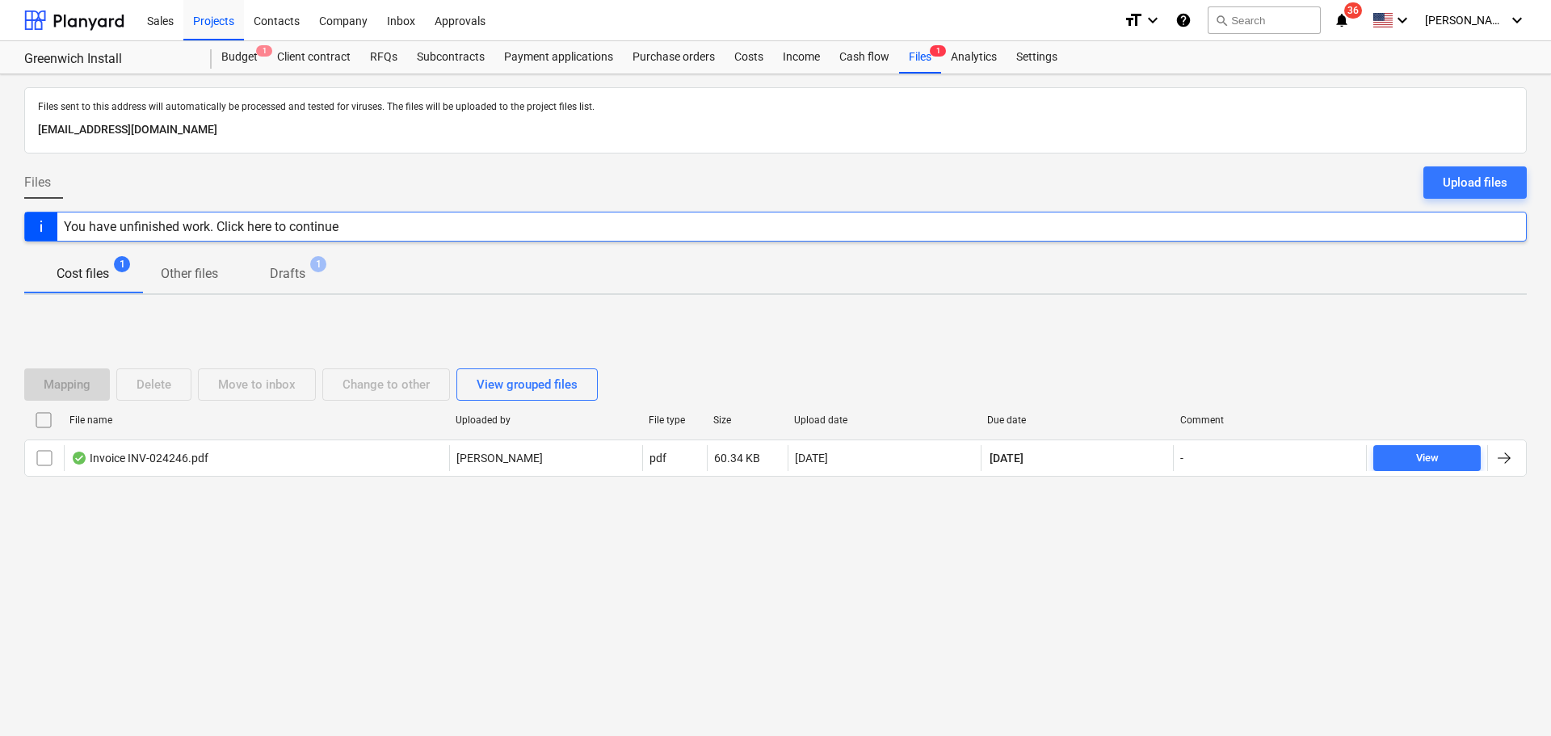
click at [300, 263] on span "Drafts 1" at bounding box center [287, 274] width 100 height 30
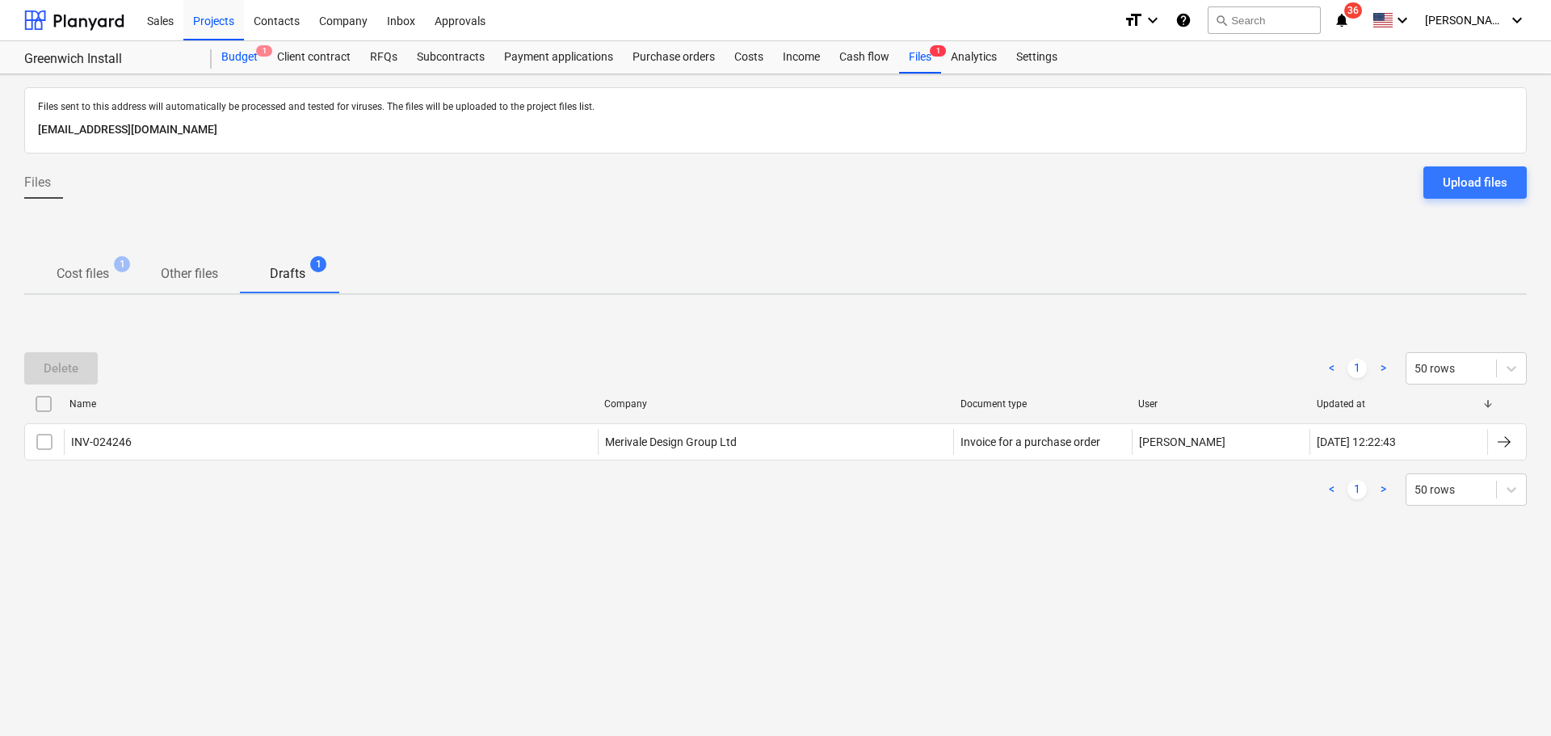
click at [246, 62] on div "Budget 1" at bounding box center [240, 57] width 56 height 32
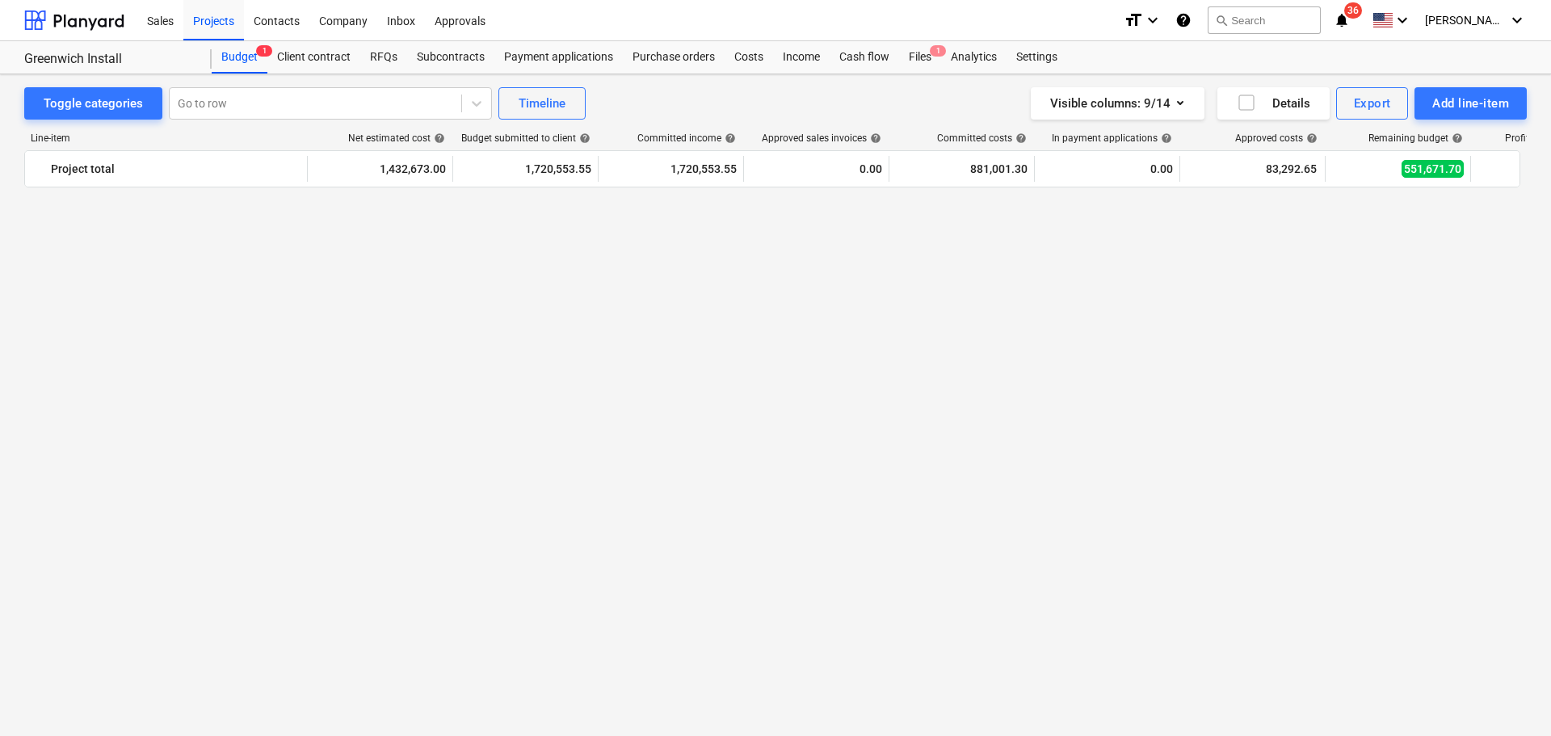
scroll to position [1696, 0]
